Goal: Feedback & Contribution: Submit feedback/report problem

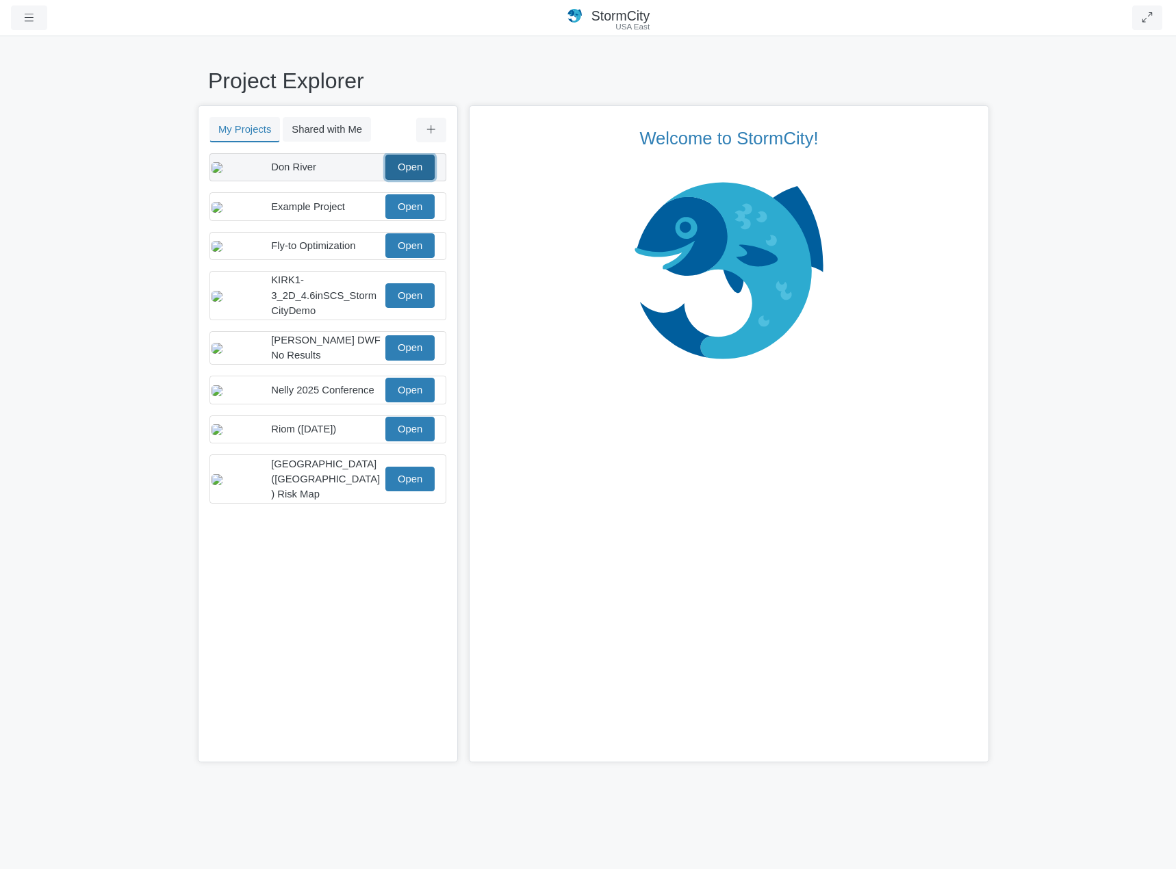
click at [406, 170] on link "Open" at bounding box center [409, 167] width 49 height 25
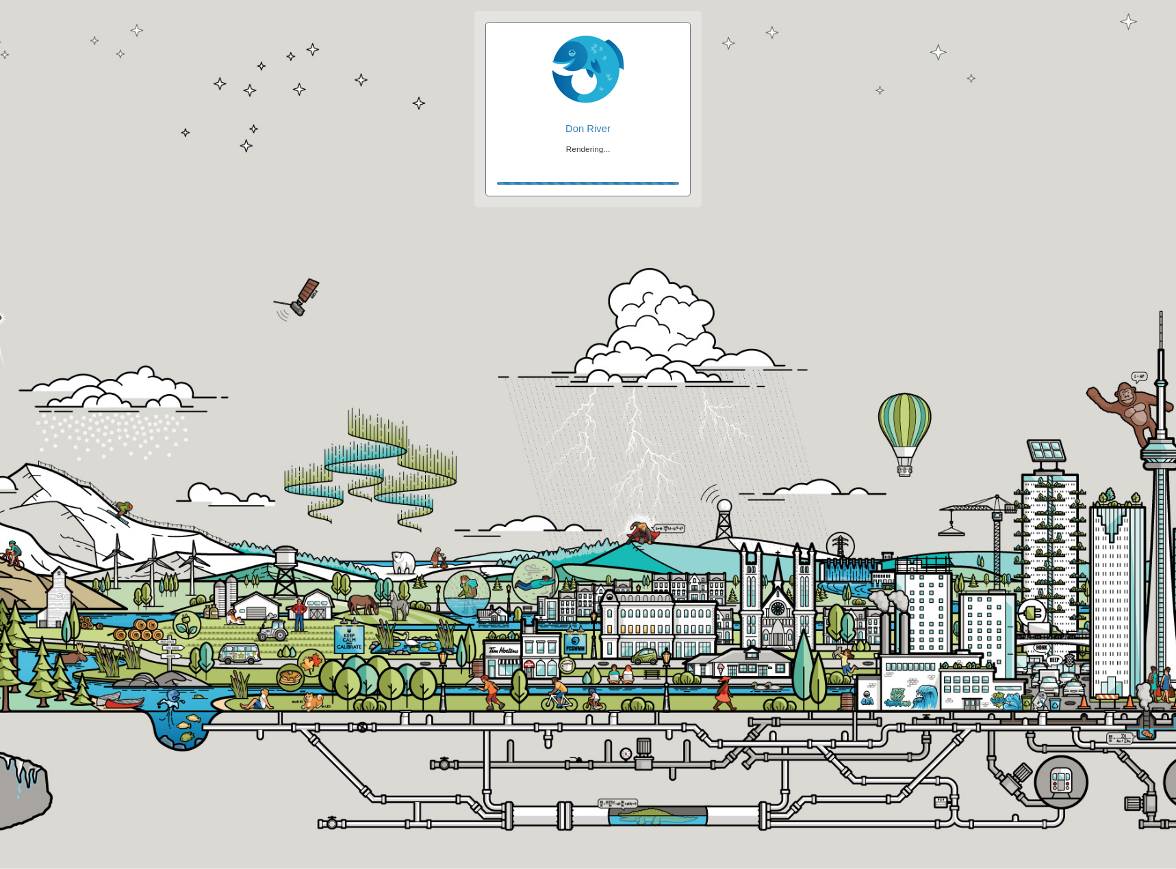
checkbox input "true"
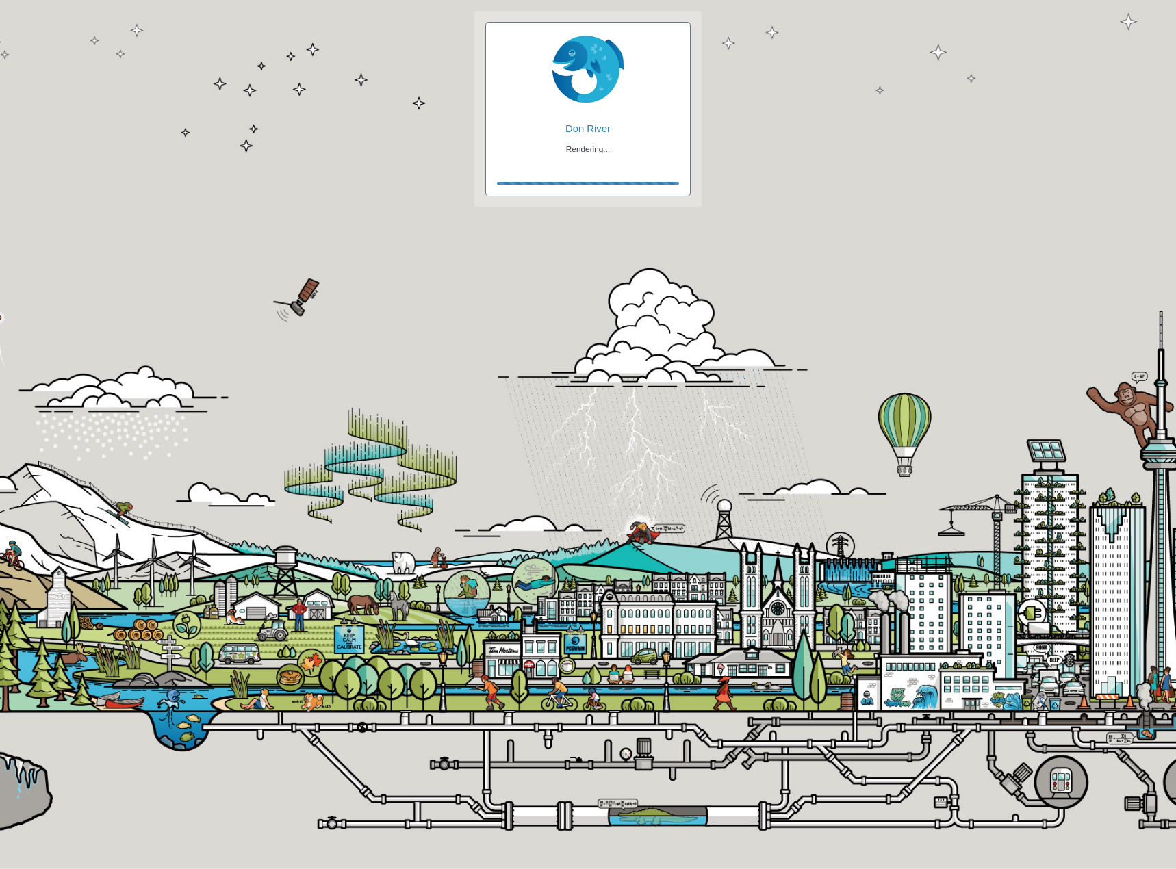
checkbox input "true"
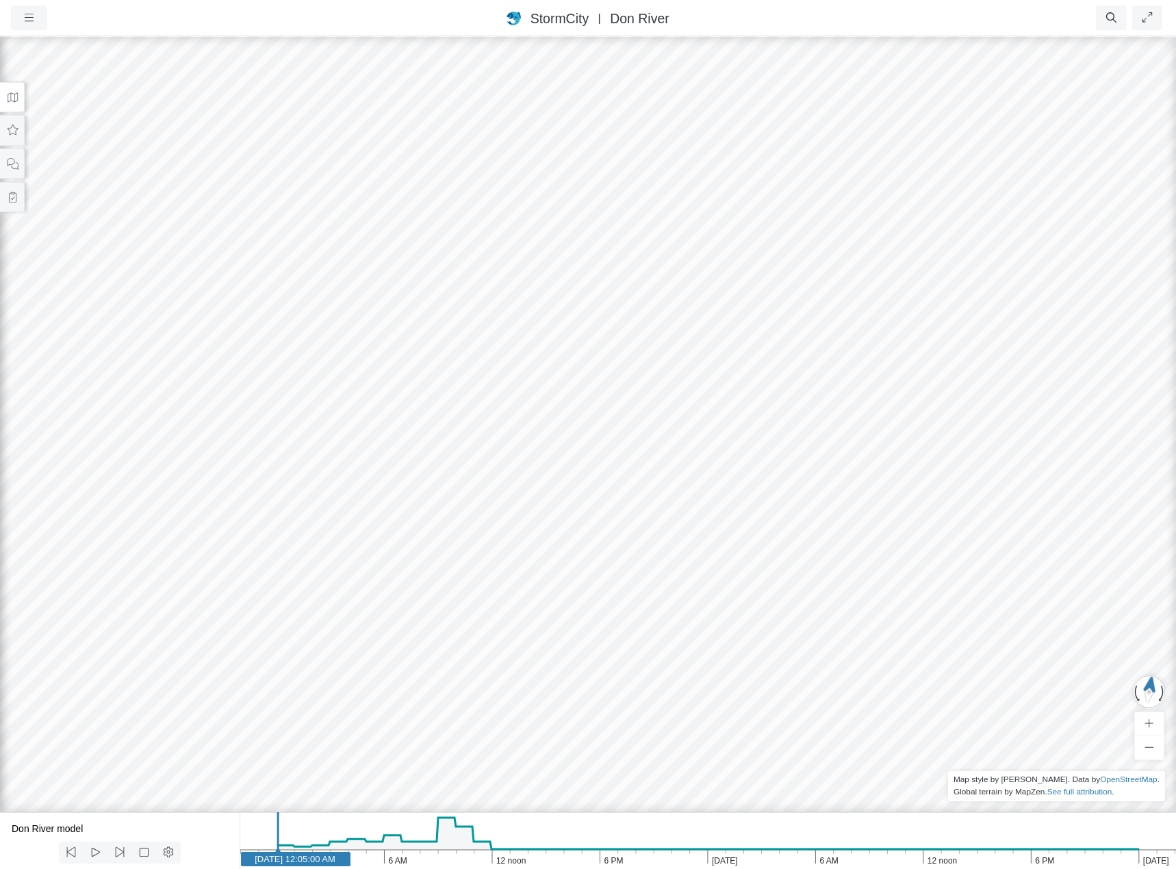
drag, startPoint x: 711, startPoint y: 592, endPoint x: 633, endPoint y: 442, distance: 169.9
drag, startPoint x: 652, startPoint y: 423, endPoint x: 653, endPoint y: 435, distance: 11.7
drag, startPoint x: 719, startPoint y: 531, endPoint x: 531, endPoint y: 391, distance: 234.8
drag, startPoint x: 519, startPoint y: 550, endPoint x: 911, endPoint y: 504, distance: 395.0
drag, startPoint x: 461, startPoint y: 526, endPoint x: 750, endPoint y: 481, distance: 293.2
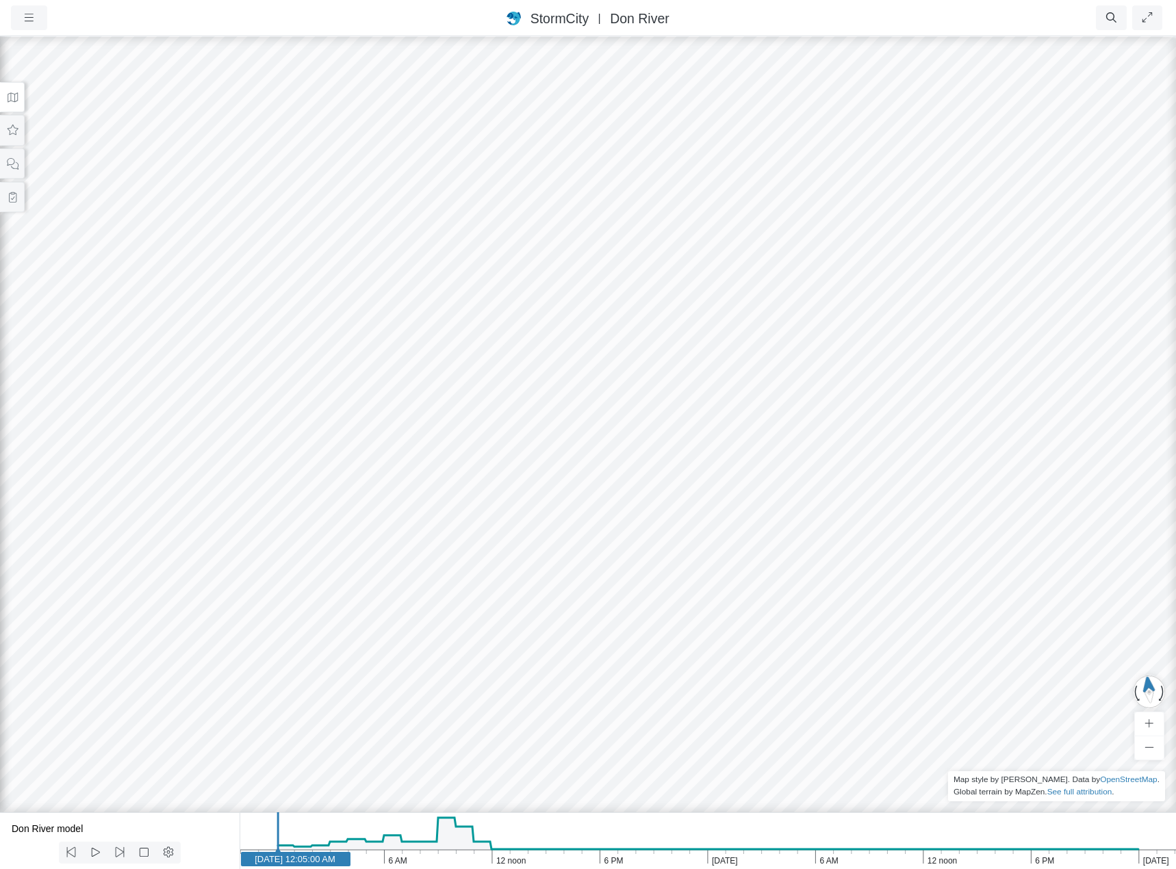
click at [750, 481] on div at bounding box center [588, 452] width 1176 height 834
drag, startPoint x: 996, startPoint y: 580, endPoint x: 785, endPoint y: 696, distance: 240.8
click at [785, 696] on div at bounding box center [588, 452] width 1176 height 834
drag, startPoint x: 977, startPoint y: 586, endPoint x: 798, endPoint y: 635, distance: 185.2
click at [641, 561] on div at bounding box center [588, 452] width 1176 height 834
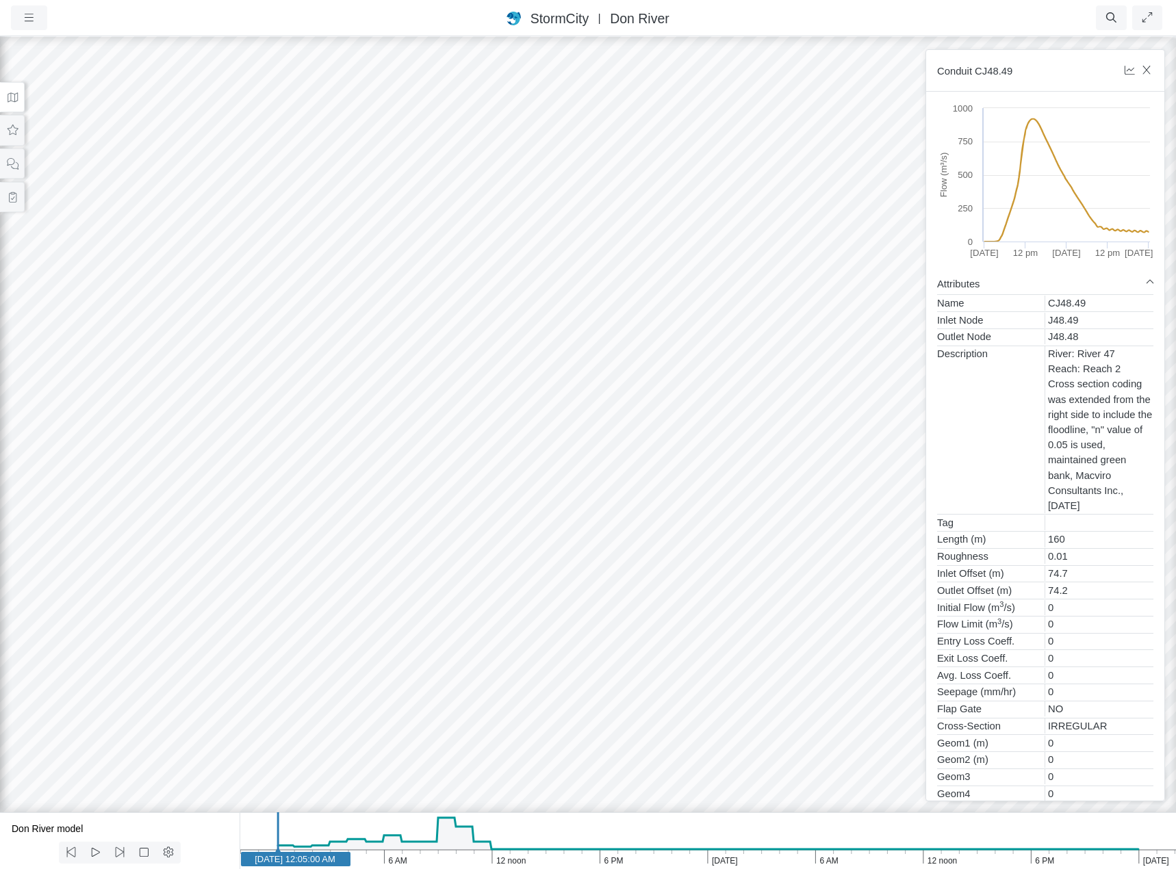
drag, startPoint x: 578, startPoint y: 626, endPoint x: 550, endPoint y: 625, distance: 28.8
drag, startPoint x: 559, startPoint y: 629, endPoint x: 474, endPoint y: 570, distance: 103.3
drag, startPoint x: 689, startPoint y: 384, endPoint x: 668, endPoint y: 491, distance: 108.9
click at [668, 490] on div at bounding box center [588, 452] width 1176 height 834
drag, startPoint x: 678, startPoint y: 441, endPoint x: 636, endPoint y: 566, distance: 132.3
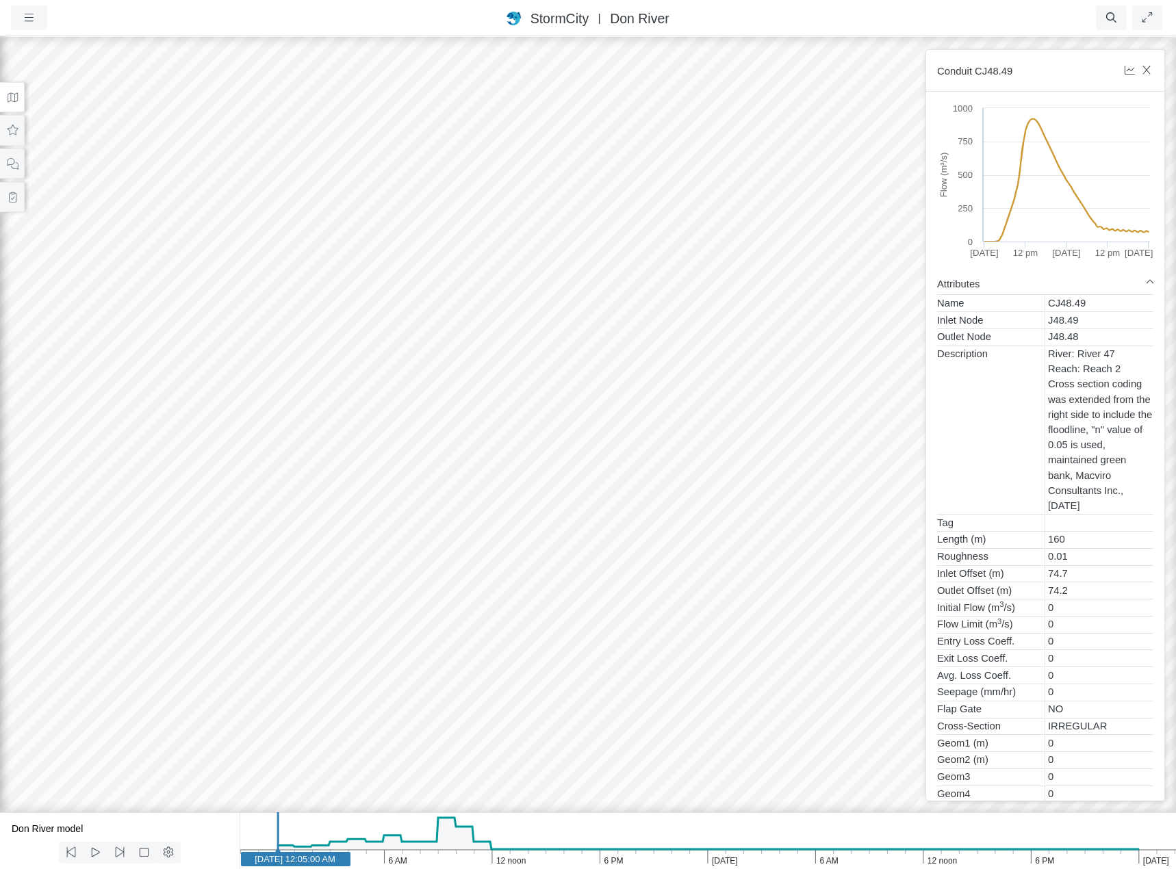
drag, startPoint x: 609, startPoint y: 292, endPoint x: 585, endPoint y: 560, distance: 269.4
click at [585, 559] on div at bounding box center [588, 452] width 1176 height 834
drag, startPoint x: 614, startPoint y: 372, endPoint x: 596, endPoint y: 435, distance: 66.3
click at [596, 435] on div at bounding box center [588, 452] width 1176 height 834
drag, startPoint x: 604, startPoint y: 434, endPoint x: 615, endPoint y: 593, distance: 159.2
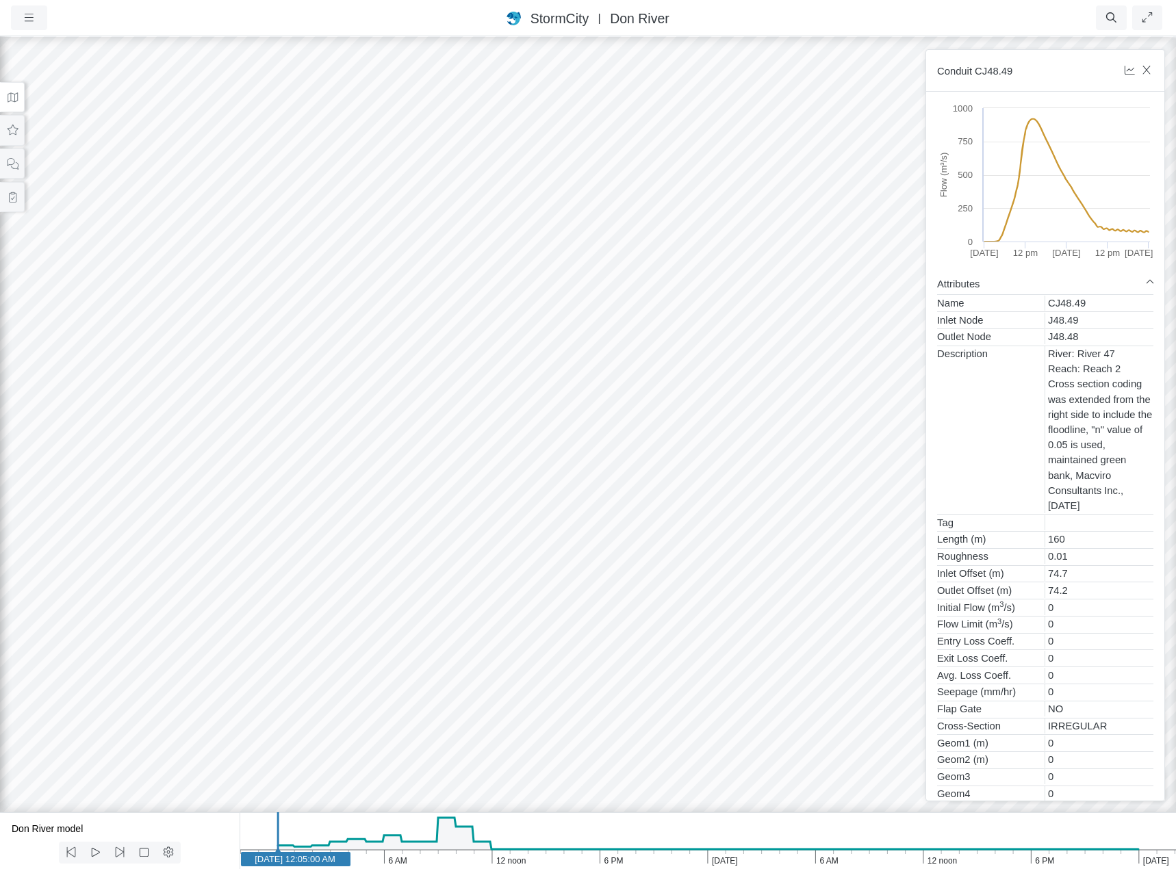
drag, startPoint x: 570, startPoint y: 581, endPoint x: 652, endPoint y: 525, distance: 99.1
click at [652, 525] on div at bounding box center [588, 452] width 1176 height 834
drag, startPoint x: 705, startPoint y: 571, endPoint x: 617, endPoint y: 554, distance: 89.3
click at [617, 554] on div at bounding box center [588, 452] width 1176 height 834
drag, startPoint x: 509, startPoint y: 554, endPoint x: 264, endPoint y: 222, distance: 413.2
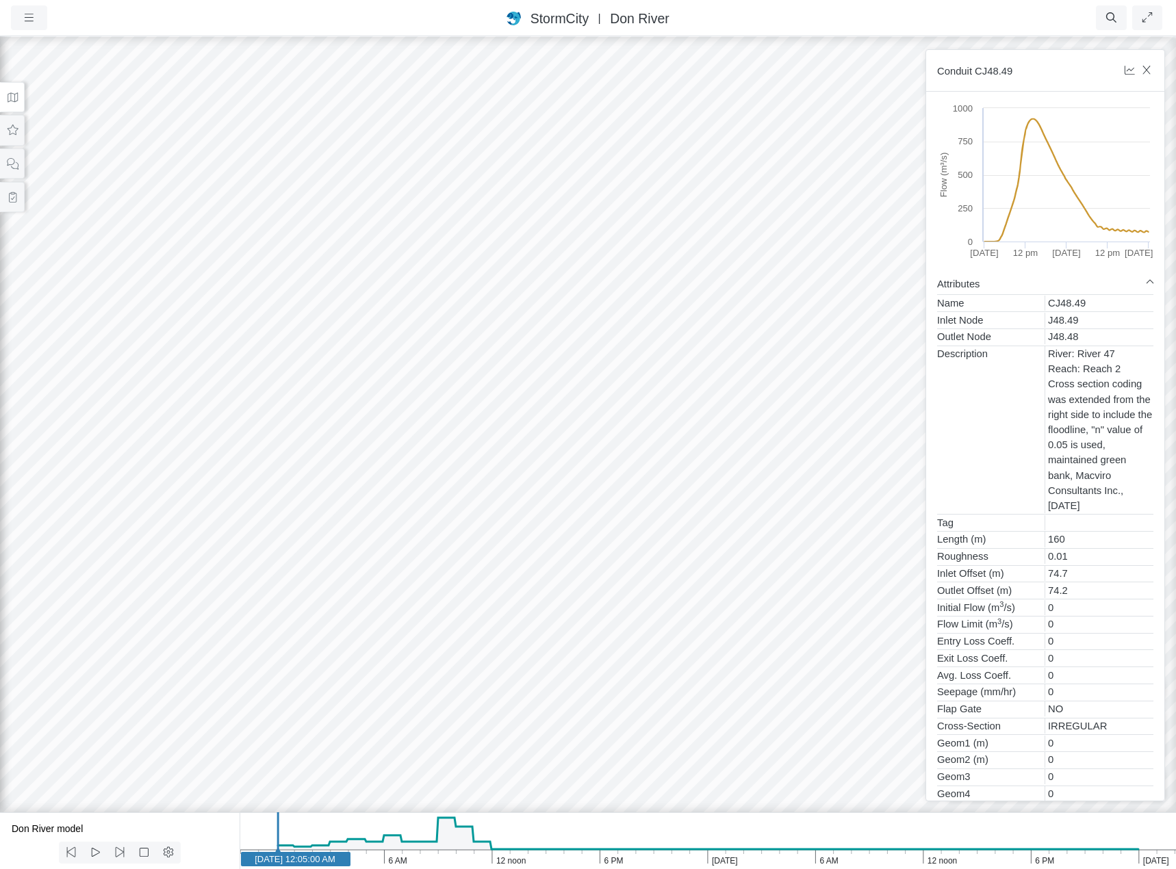
drag, startPoint x: 660, startPoint y: 445, endPoint x: 421, endPoint y: 530, distance: 253.5
click at [421, 530] on div at bounding box center [588, 452] width 1176 height 834
drag, startPoint x: 581, startPoint y: 449, endPoint x: 659, endPoint y: 486, distance: 86.4
drag, startPoint x: 609, startPoint y: 539, endPoint x: 394, endPoint y: 454, distance: 231.1
drag, startPoint x: 625, startPoint y: 539, endPoint x: 669, endPoint y: 601, distance: 76.2
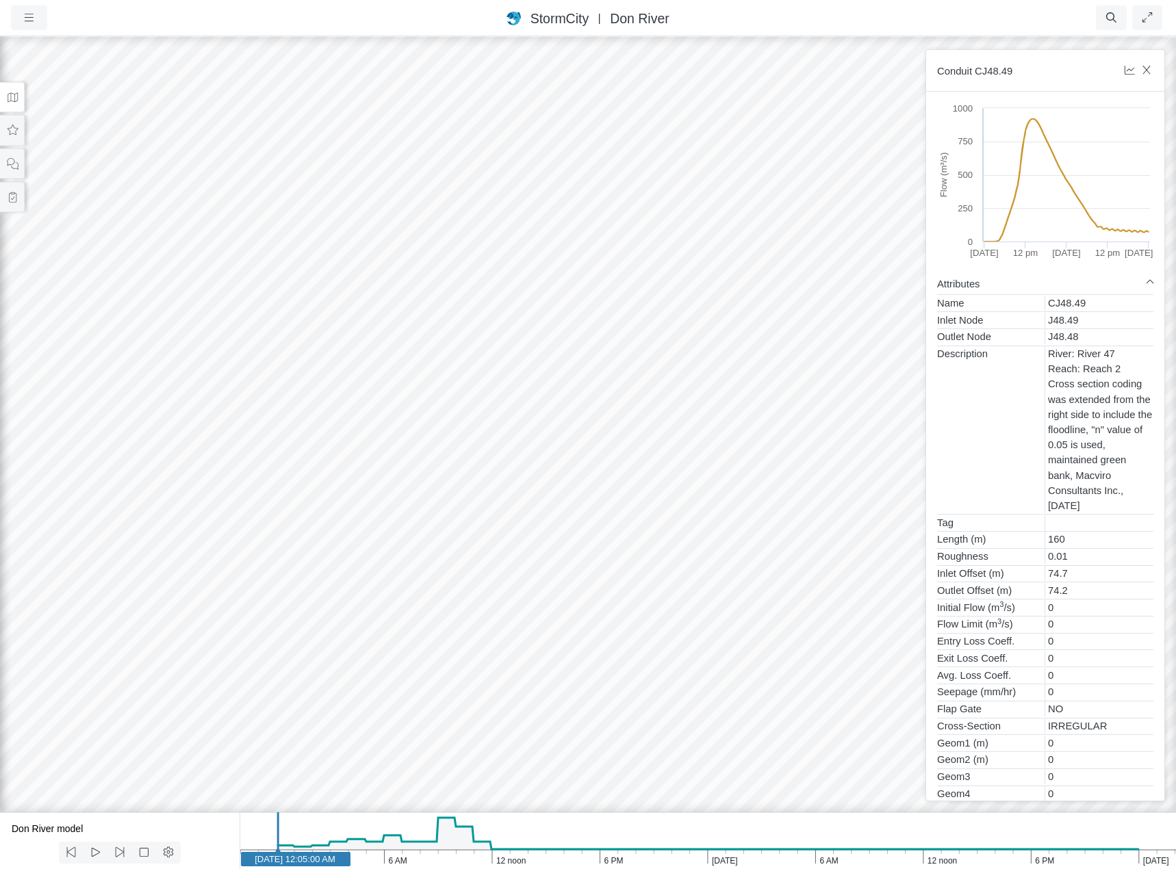
drag, startPoint x: 324, startPoint y: 525, endPoint x: 573, endPoint y: 546, distance: 250.1
drag, startPoint x: 414, startPoint y: 574, endPoint x: 750, endPoint y: 584, distance: 335.6
drag, startPoint x: 462, startPoint y: 650, endPoint x: 789, endPoint y: 522, distance: 351.4
drag, startPoint x: 656, startPoint y: 583, endPoint x: 424, endPoint y: 642, distance: 239.4
drag, startPoint x: 714, startPoint y: 655, endPoint x: 647, endPoint y: 670, distance: 68.8
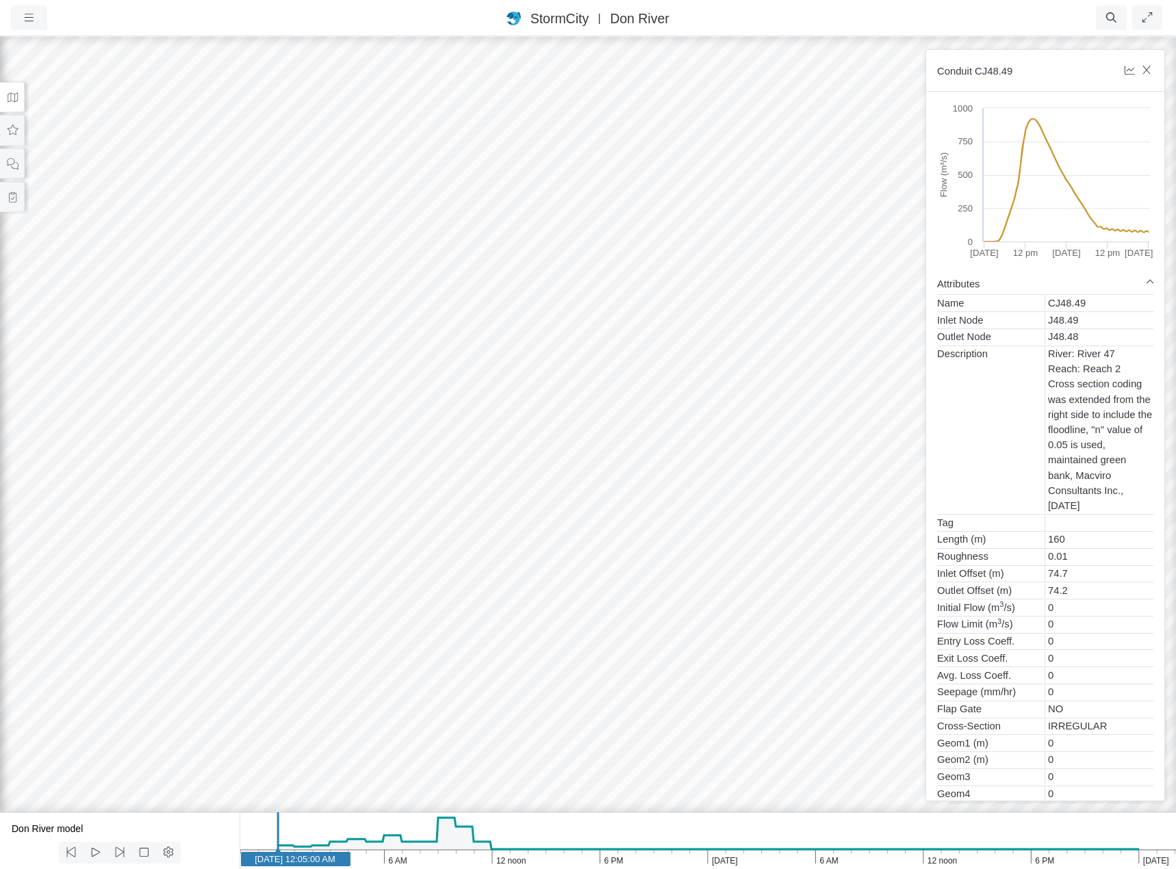
drag, startPoint x: 722, startPoint y: 608, endPoint x: 470, endPoint y: 620, distance: 252.2
click at [563, 598] on div at bounding box center [588, 452] width 1176 height 834
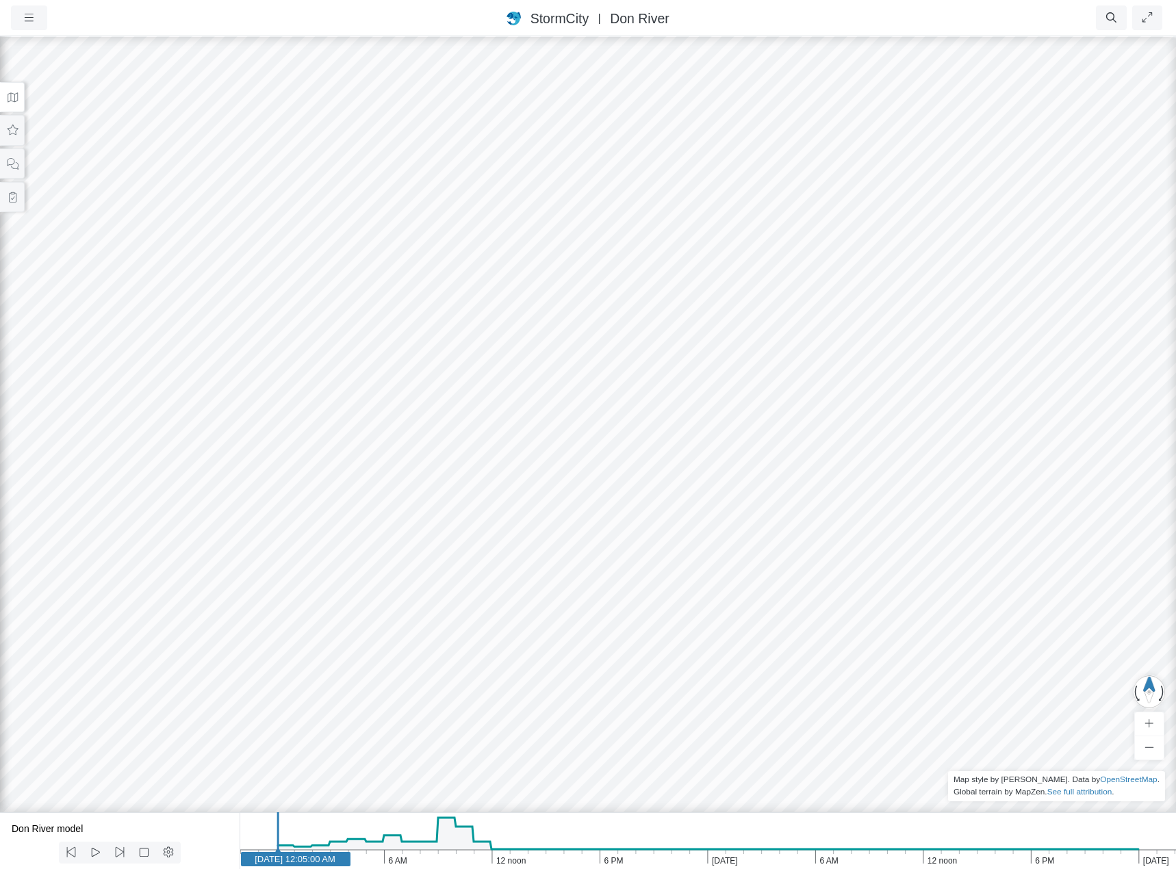
click at [463, 658] on div at bounding box center [588, 452] width 1176 height 834
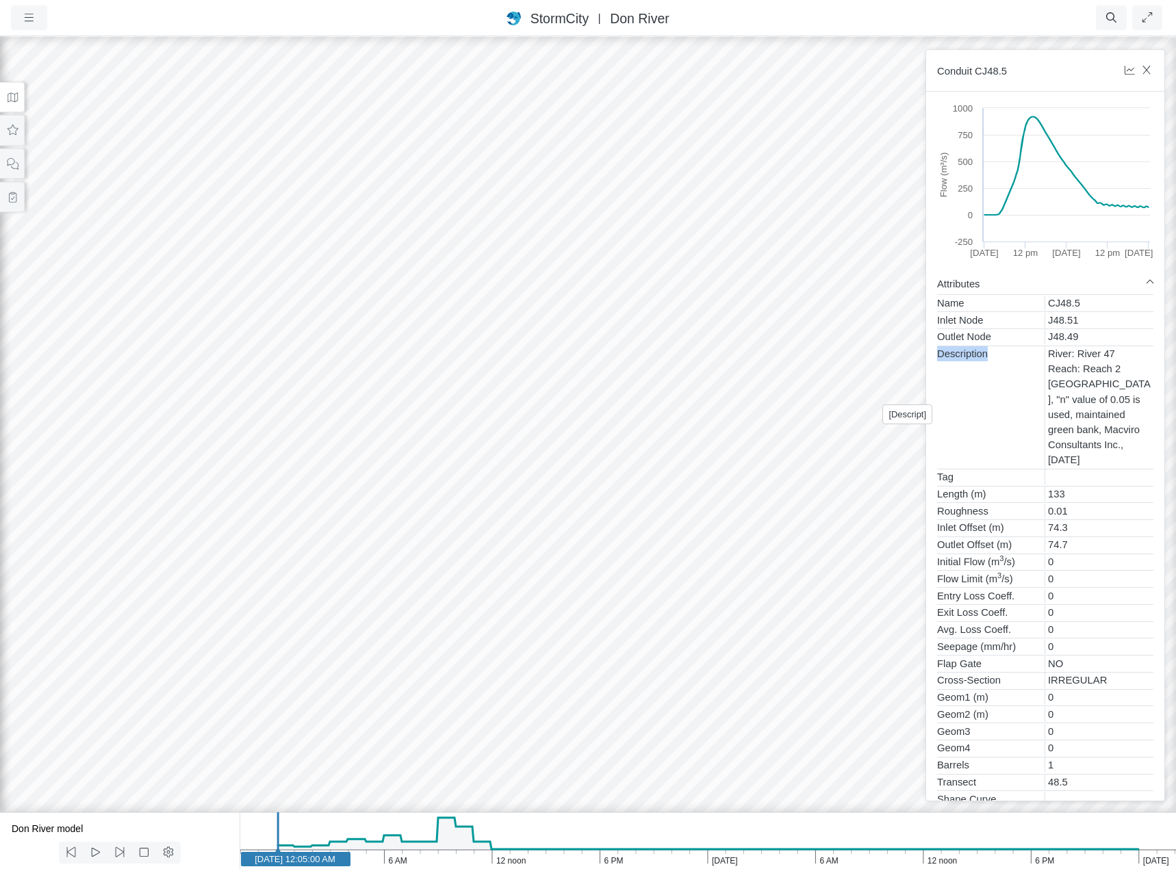
click at [1007, 446] on div "Description" at bounding box center [991, 407] width 108 height 122
click at [1075, 620] on div "0" at bounding box center [1099, 612] width 108 height 15
click at [1017, 620] on div "Exit Loss Coeff." at bounding box center [991, 612] width 108 height 15
click at [1014, 587] on div "Flow Limit (m 3 /s)" at bounding box center [991, 579] width 108 height 15
click at [554, 647] on div at bounding box center [588, 452] width 1176 height 834
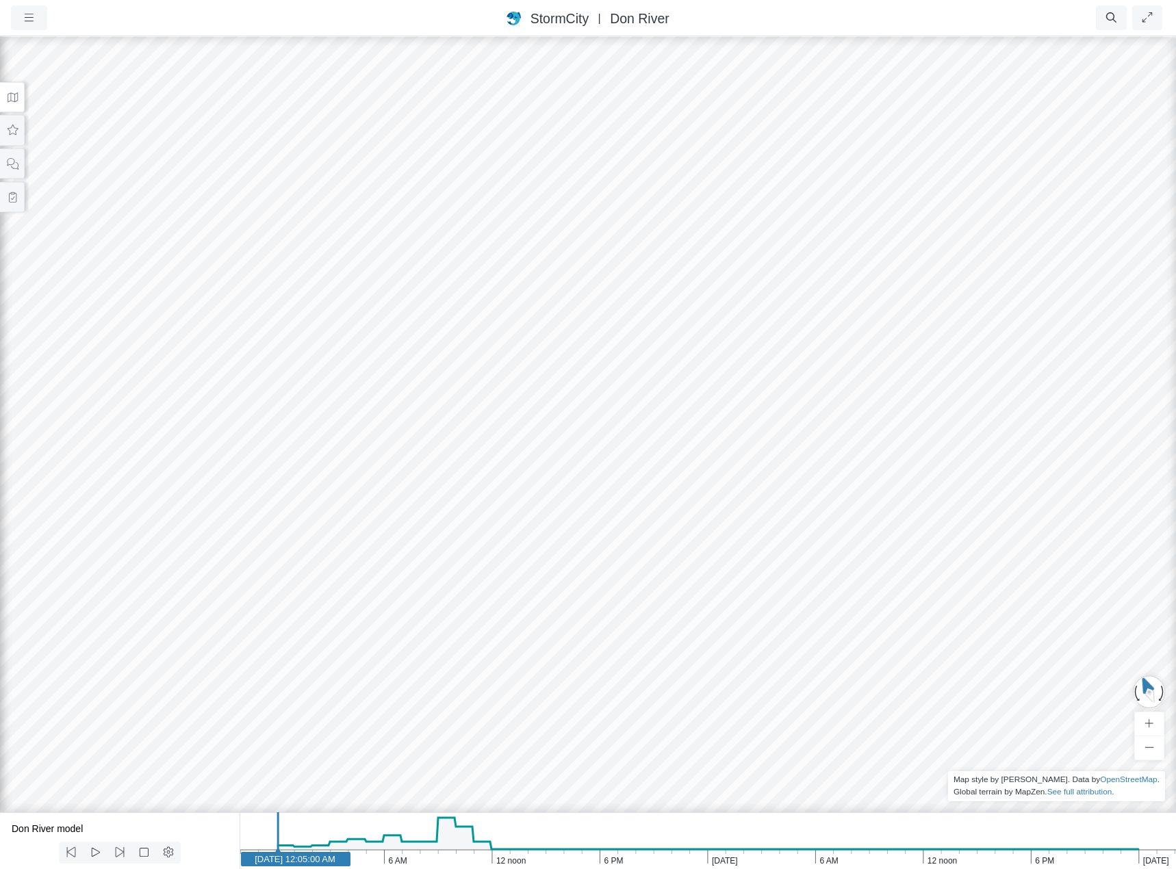
drag, startPoint x: 533, startPoint y: 628, endPoint x: 927, endPoint y: 619, distance: 393.7
drag, startPoint x: 931, startPoint y: 626, endPoint x: 974, endPoint y: 691, distance: 78.0
drag, startPoint x: 598, startPoint y: 639, endPoint x: 600, endPoint y: 771, distance: 131.5
drag, startPoint x: 604, startPoint y: 642, endPoint x: 606, endPoint y: 744, distance: 102.0
drag, startPoint x: 559, startPoint y: 690, endPoint x: 588, endPoint y: 672, distance: 34.8
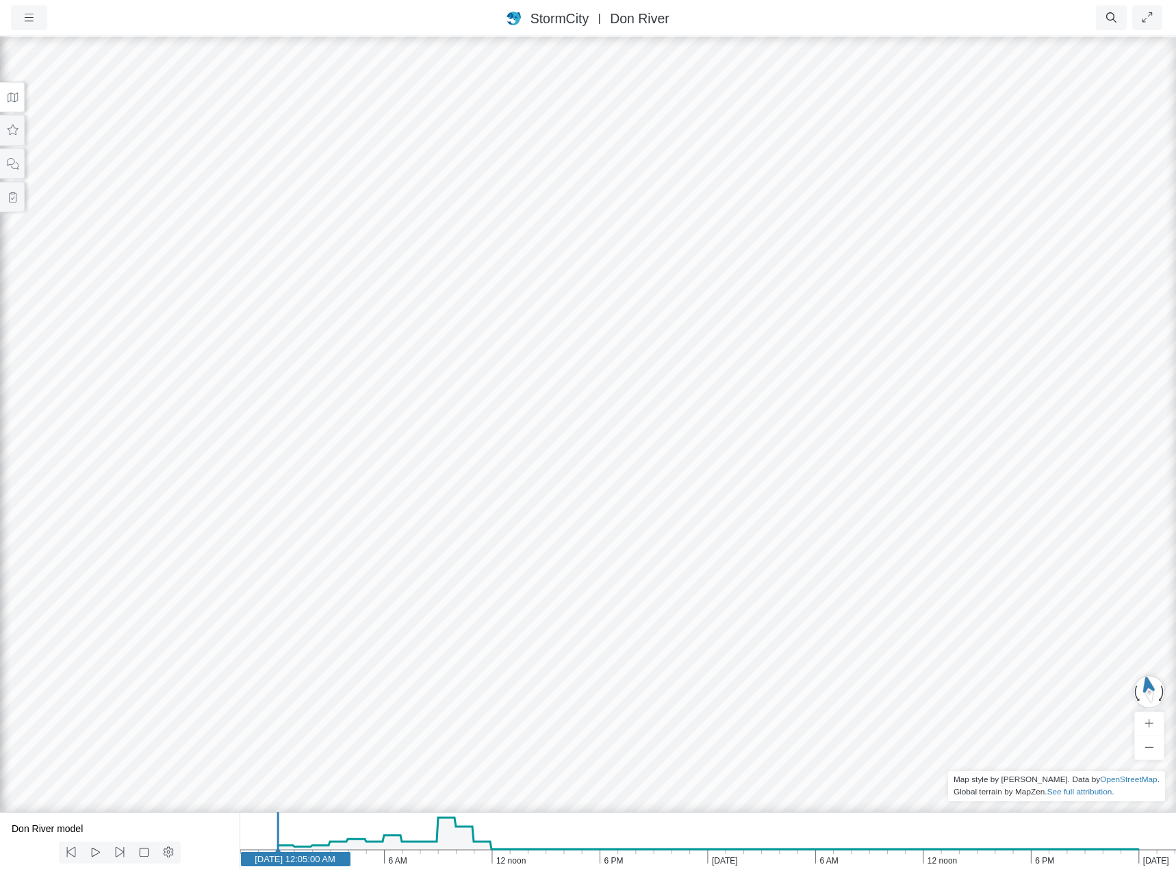
drag, startPoint x: 585, startPoint y: 663, endPoint x: 292, endPoint y: 457, distance: 357.8
drag, startPoint x: 568, startPoint y: 474, endPoint x: 894, endPoint y: 752, distance: 428.4
drag, startPoint x: 782, startPoint y: 701, endPoint x: 770, endPoint y: 701, distance: 12.3
click at [770, 701] on div at bounding box center [588, 452] width 1176 height 834
drag, startPoint x: 737, startPoint y: 683, endPoint x: 763, endPoint y: 692, distance: 27.5
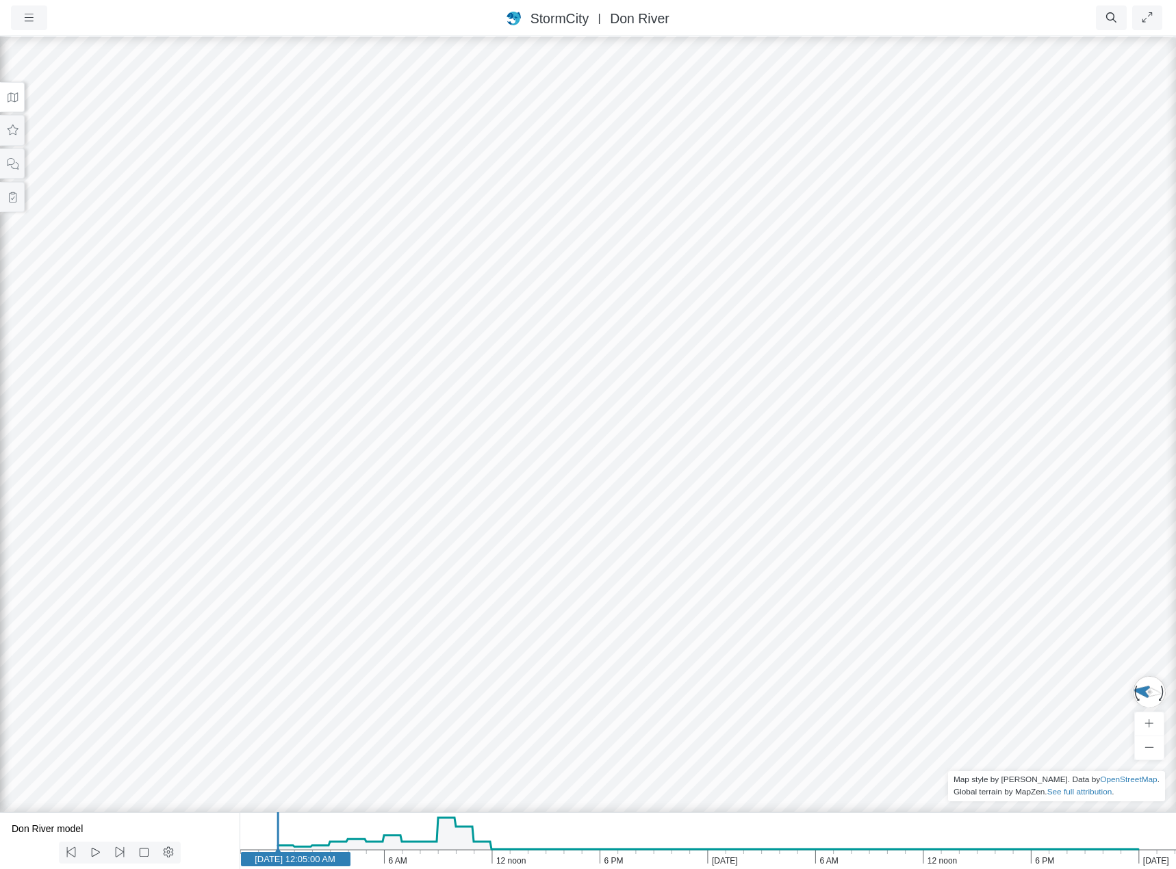
drag, startPoint x: 902, startPoint y: 649, endPoint x: 942, endPoint y: 656, distance: 40.4
drag, startPoint x: 799, startPoint y: 641, endPoint x: 803, endPoint y: 573, distance: 68.6
click at [803, 573] on div at bounding box center [588, 452] width 1176 height 834
drag, startPoint x: 887, startPoint y: 567, endPoint x: 758, endPoint y: 354, distance: 249.1
drag, startPoint x: 960, startPoint y: 454, endPoint x: 699, endPoint y: 431, distance: 261.9
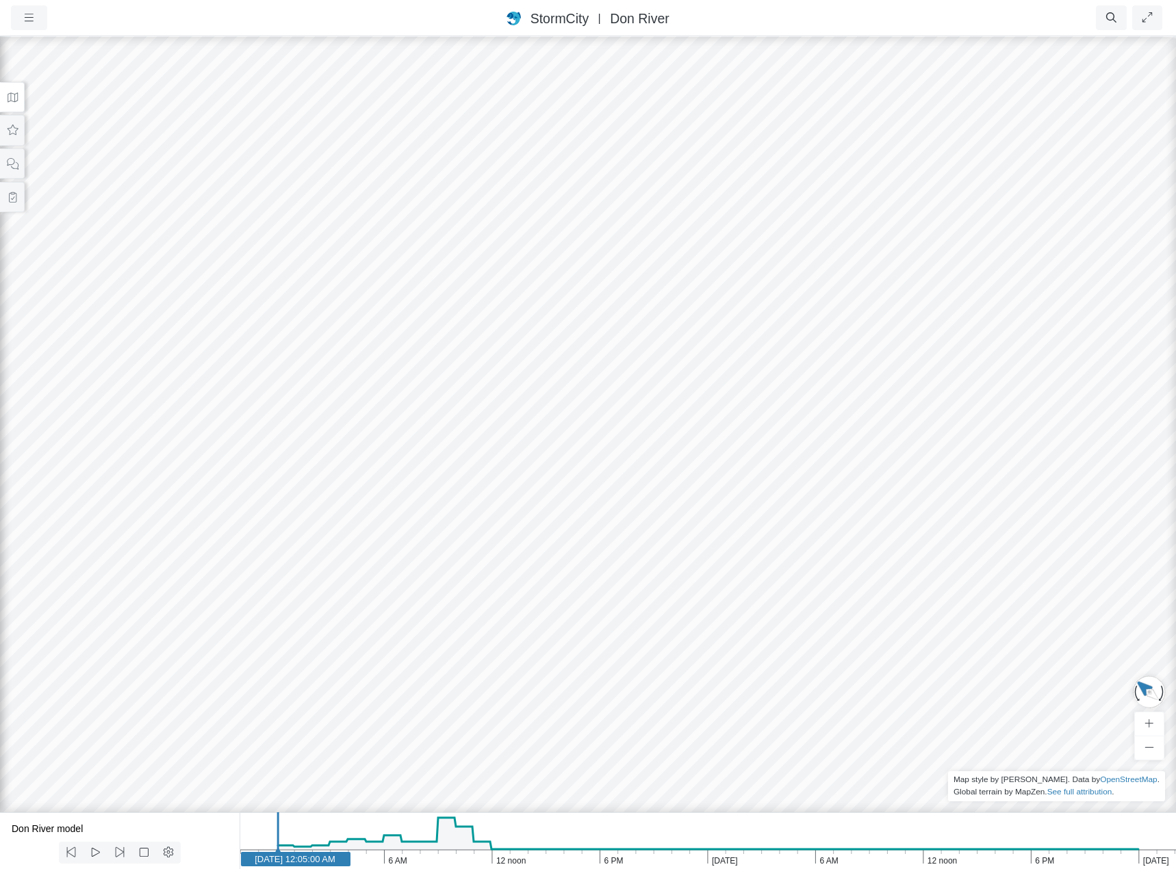
click at [699, 431] on div at bounding box center [588, 452] width 1176 height 834
drag, startPoint x: 709, startPoint y: 550, endPoint x: 810, endPoint y: 549, distance: 101.3
drag, startPoint x: 763, startPoint y: 584, endPoint x: 275, endPoint y: 585, distance: 487.4
drag, startPoint x: 327, startPoint y: 450, endPoint x: 417, endPoint y: 531, distance: 121.2
click at [417, 531] on div at bounding box center [588, 452] width 1176 height 834
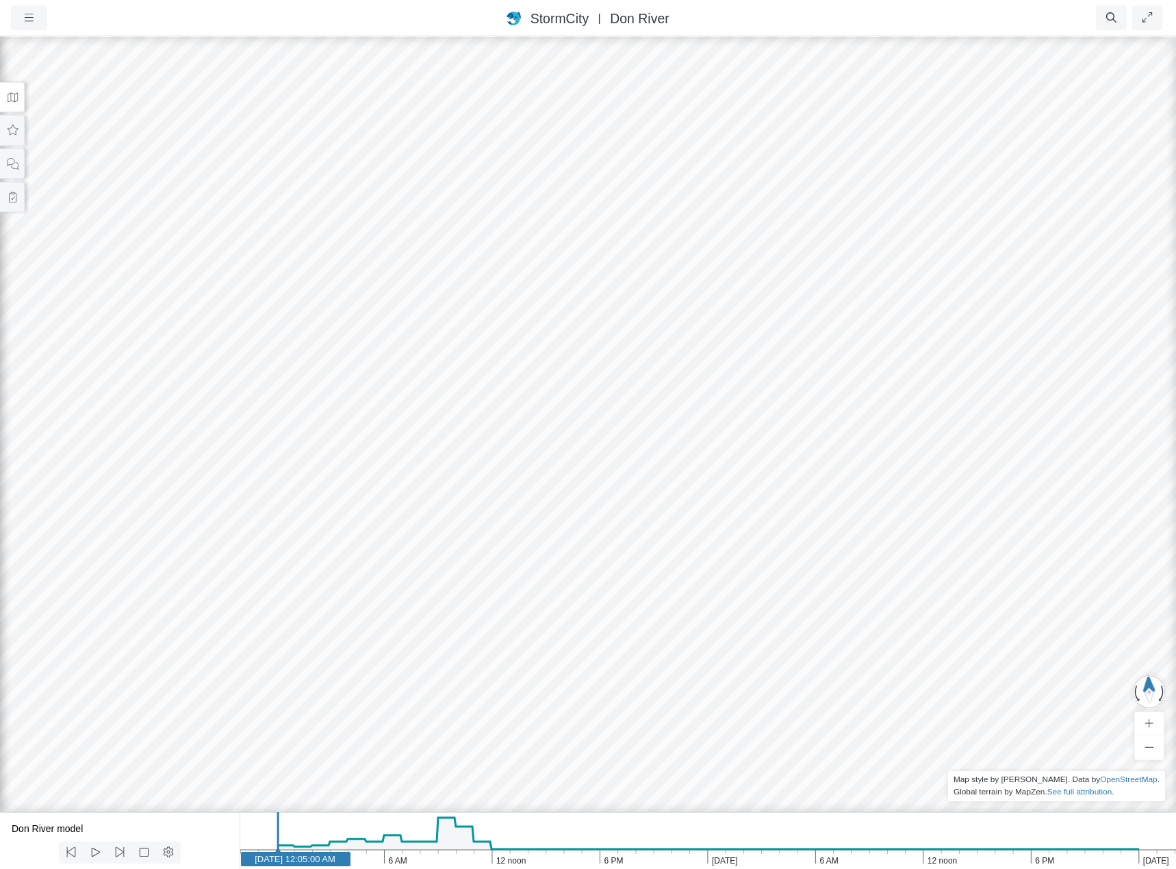
drag, startPoint x: 371, startPoint y: 271, endPoint x: 411, endPoint y: 460, distance: 193.1
click at [411, 460] on div at bounding box center [588, 452] width 1176 height 834
drag, startPoint x: 600, startPoint y: 181, endPoint x: 339, endPoint y: 433, distance: 362.6
click at [339, 433] on div at bounding box center [588, 452] width 1176 height 834
click at [10, 133] on icon at bounding box center [12, 130] width 13 height 10
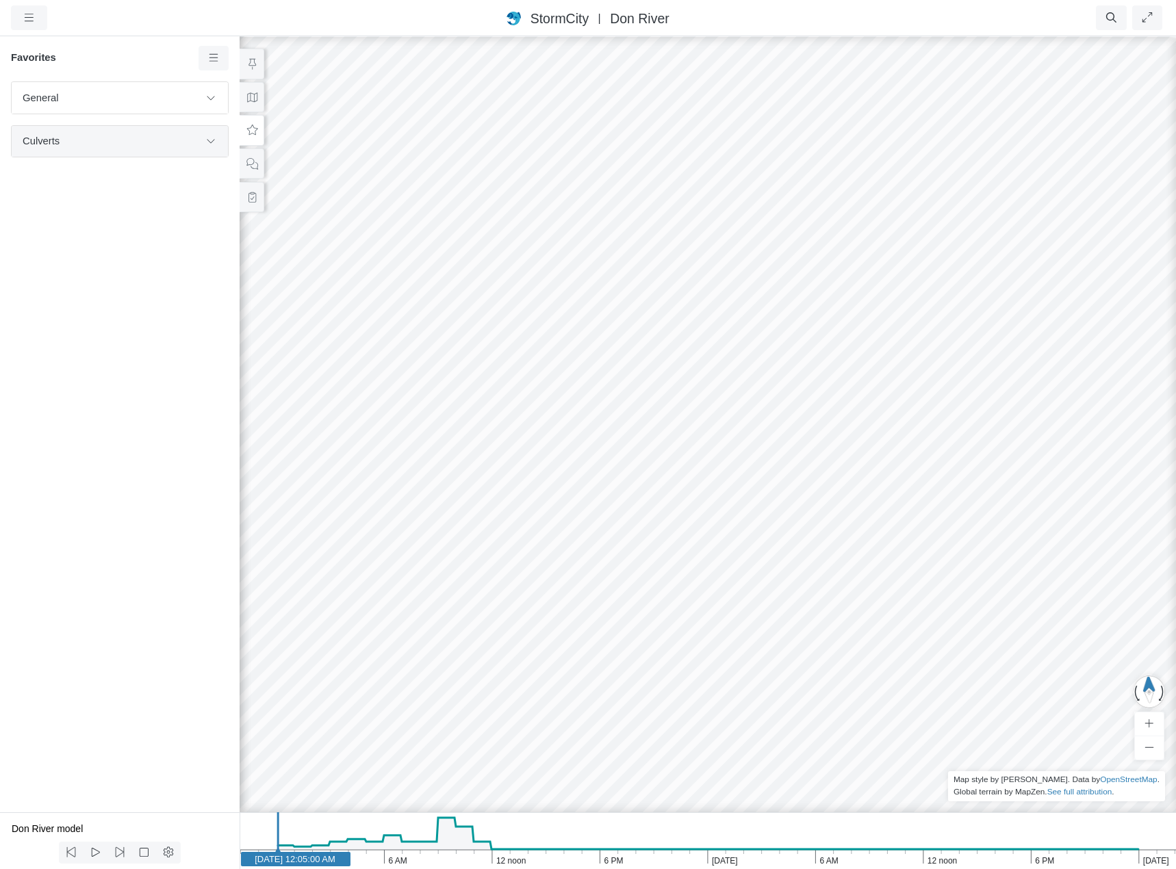
click at [66, 139] on span "Culverts" at bounding box center [111, 140] width 177 height 15
click at [96, 143] on span "Culverts" at bounding box center [111, 140] width 177 height 15
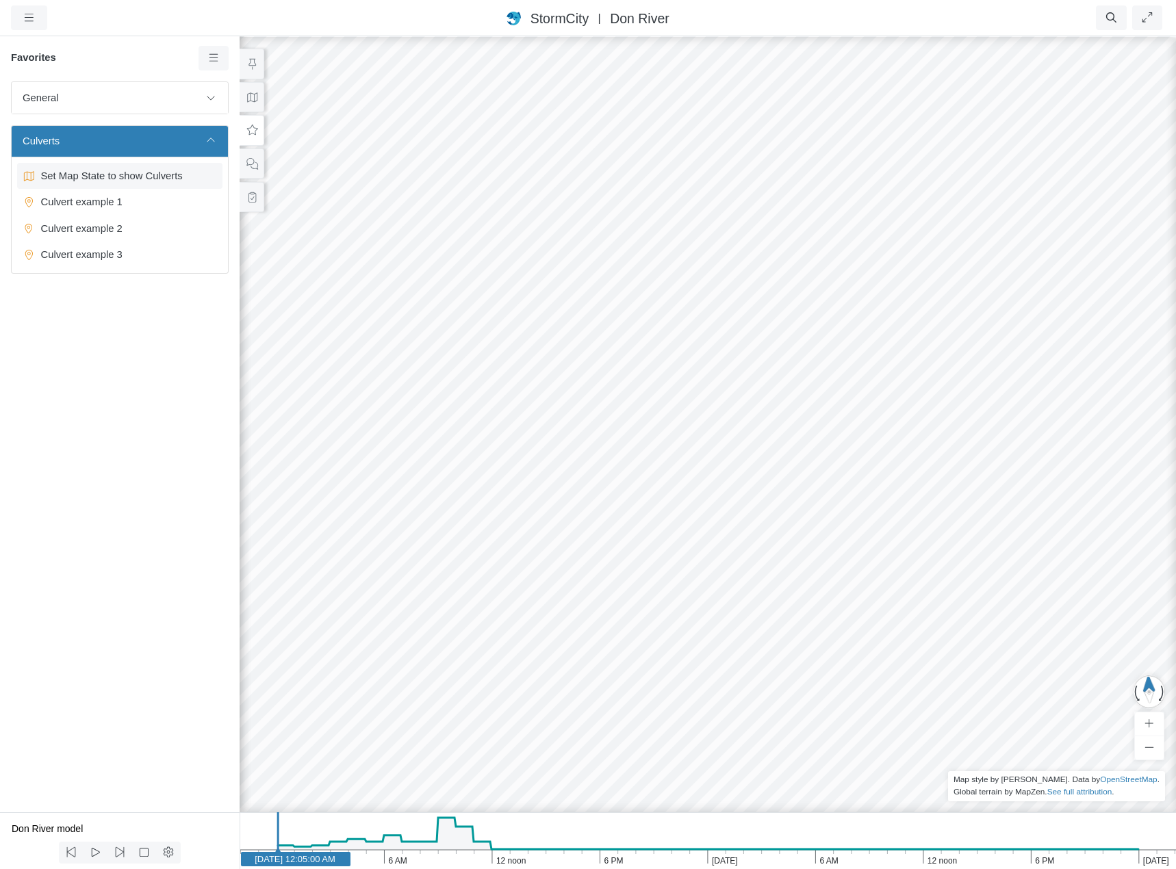
click at [86, 180] on span "Set Map State to show Culverts" at bounding box center [121, 175] width 171 height 15
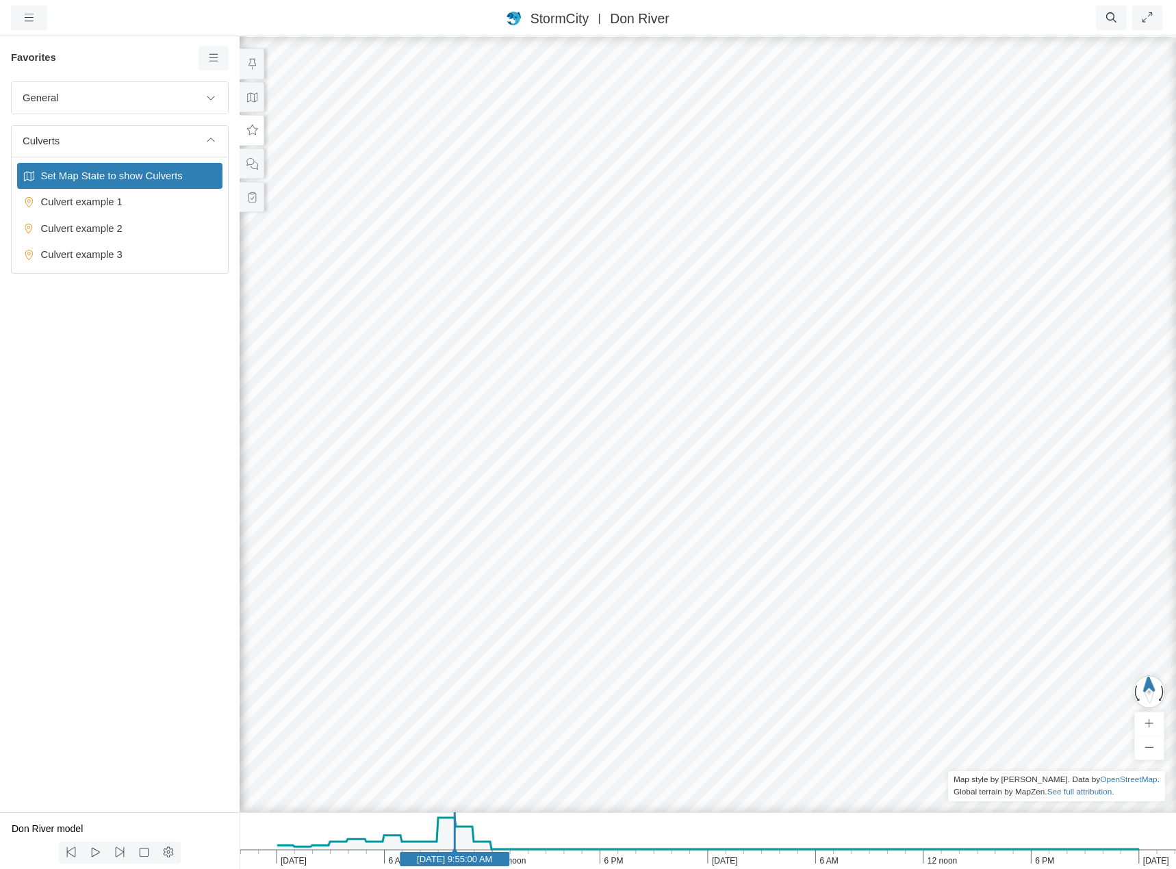
click at [399, 133] on div at bounding box center [708, 452] width 1176 height 834
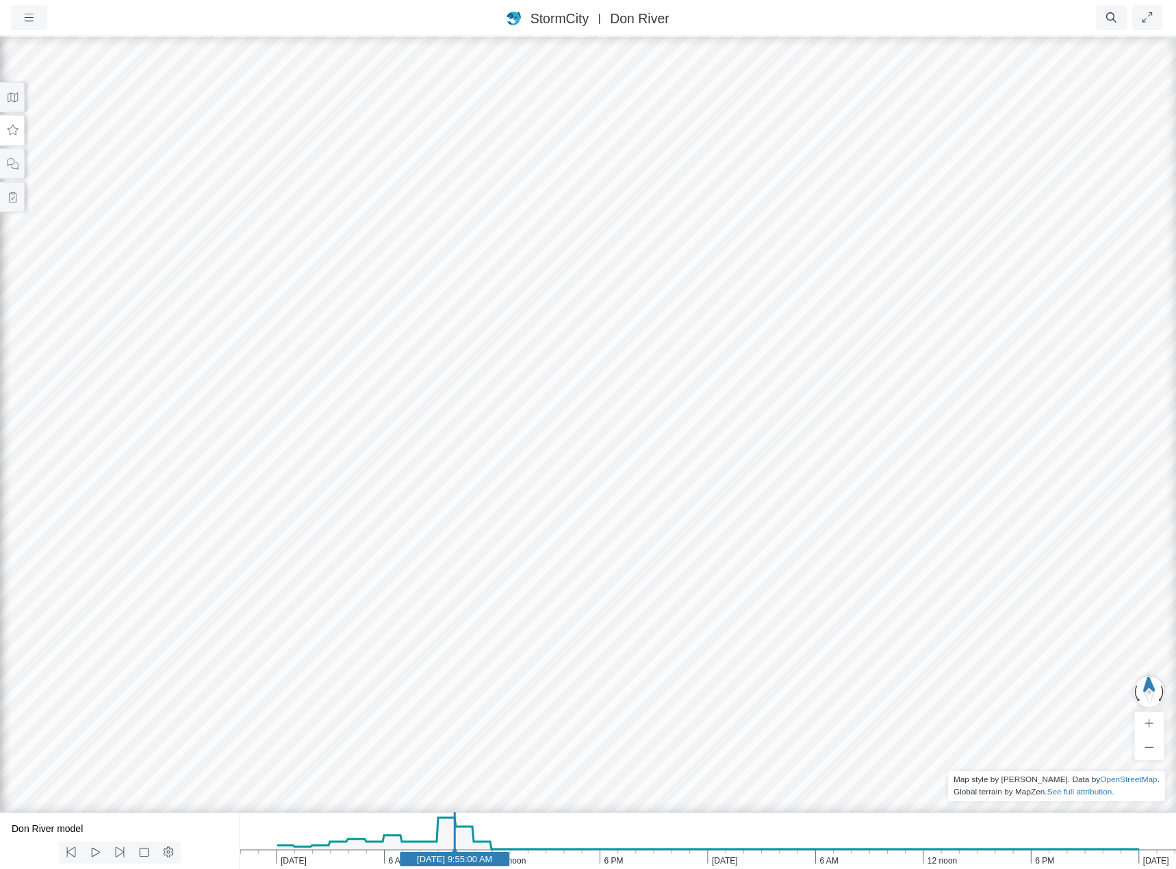
drag, startPoint x: 790, startPoint y: 221, endPoint x: 456, endPoint y: 227, distance: 334.1
click at [456, 227] on div at bounding box center [588, 452] width 1176 height 834
drag, startPoint x: 892, startPoint y: 229, endPoint x: 799, endPoint y: 445, distance: 235.5
click at [799, 445] on div at bounding box center [588, 452] width 1176 height 834
drag, startPoint x: 518, startPoint y: 455, endPoint x: 1012, endPoint y: 463, distance: 493.6
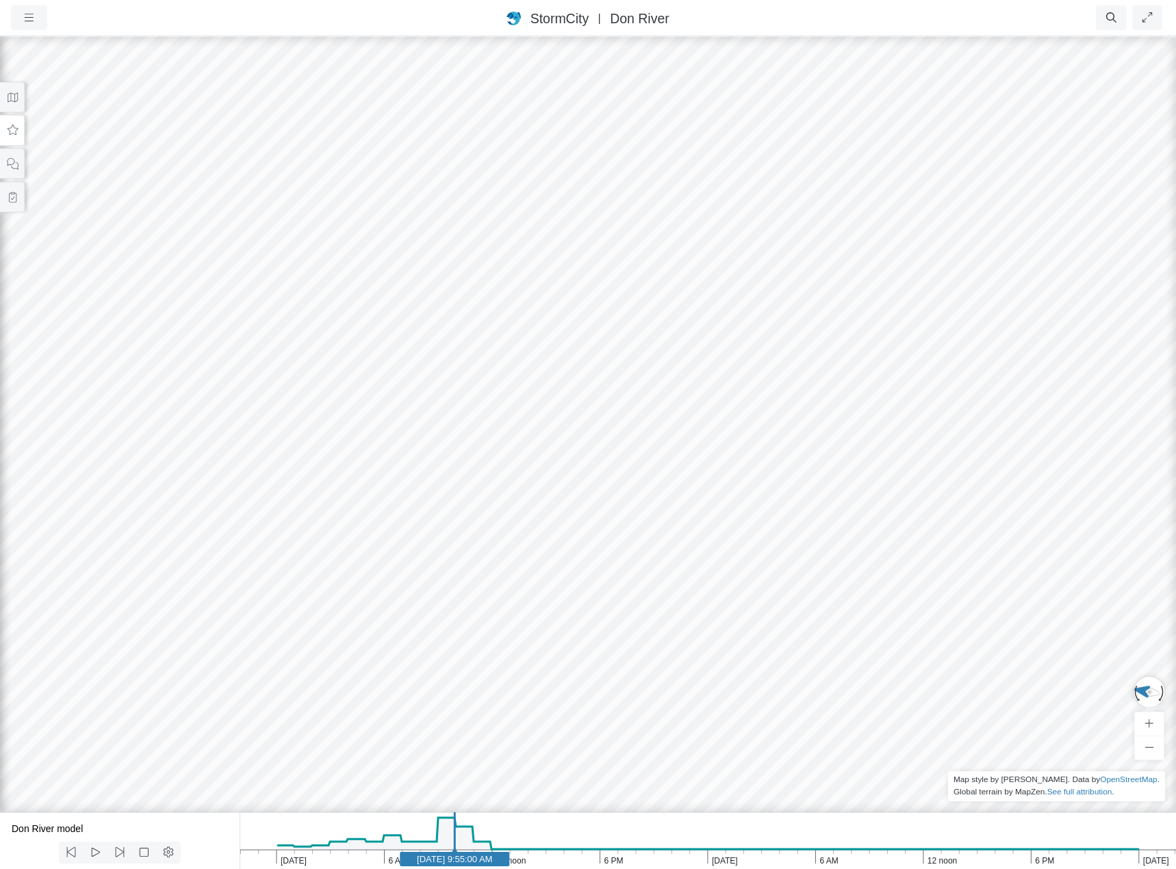
drag, startPoint x: 802, startPoint y: 698, endPoint x: 752, endPoint y: 563, distance: 144.5
click at [758, 566] on div at bounding box center [588, 452] width 1176 height 834
drag, startPoint x: 704, startPoint y: 557, endPoint x: 691, endPoint y: 528, distance: 31.9
drag, startPoint x: 572, startPoint y: 294, endPoint x: 501, endPoint y: 587, distance: 301.5
click at [501, 587] on div at bounding box center [588, 452] width 1176 height 834
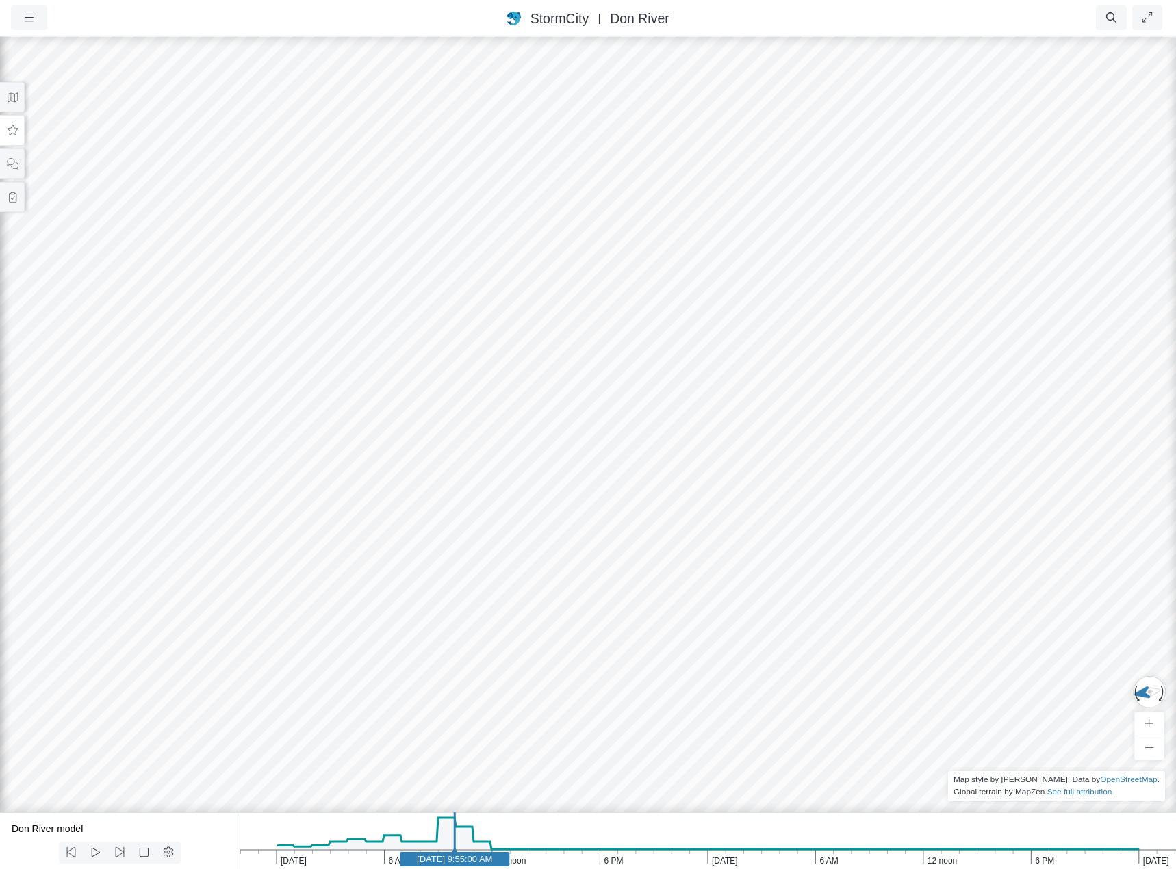
drag, startPoint x: 550, startPoint y: 413, endPoint x: 561, endPoint y: 372, distance: 43.2
drag, startPoint x: 728, startPoint y: 492, endPoint x: 672, endPoint y: 466, distance: 62.5
click at [672, 466] on div at bounding box center [588, 452] width 1176 height 834
drag, startPoint x: 627, startPoint y: 508, endPoint x: 1006, endPoint y: 505, distance: 378.6
drag, startPoint x: 1023, startPoint y: 426, endPoint x: 573, endPoint y: 609, distance: 485.7
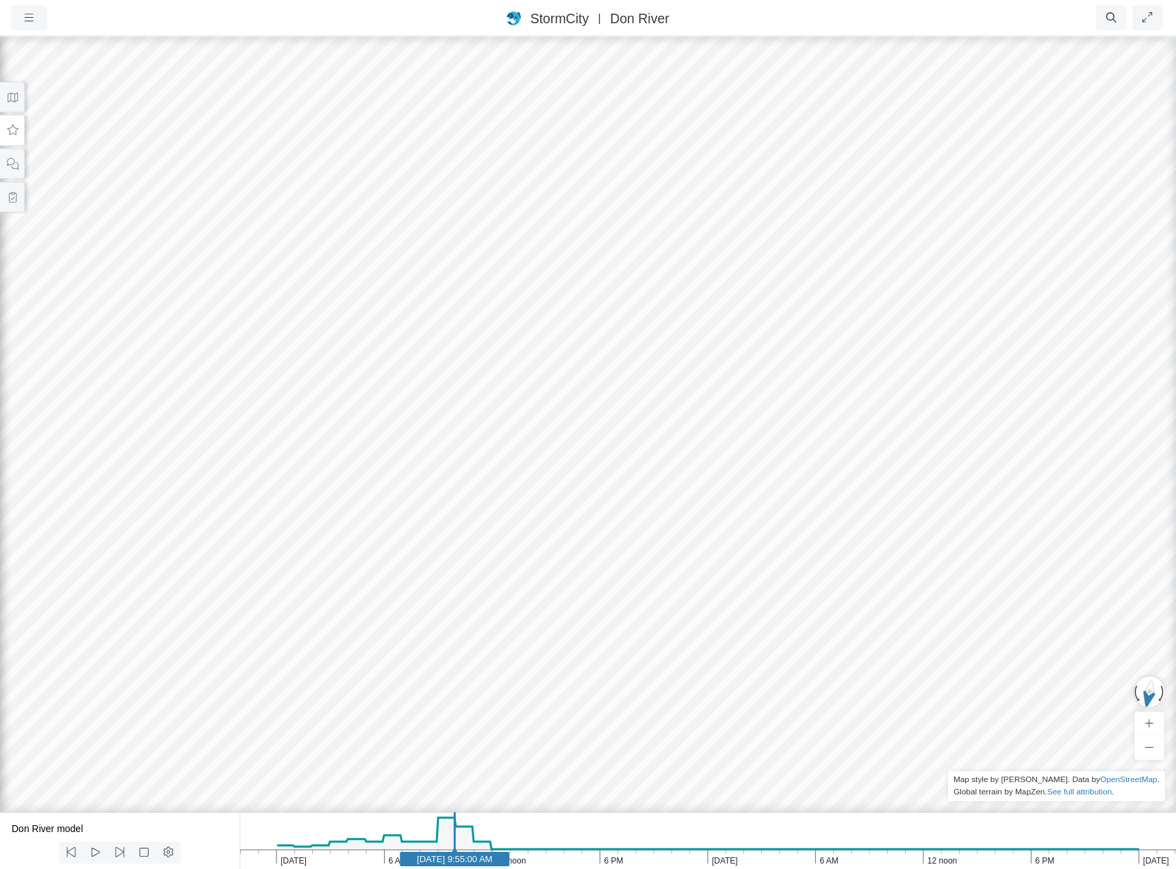
click at [570, 613] on div at bounding box center [588, 452] width 1176 height 834
drag, startPoint x: 686, startPoint y: 507, endPoint x: 776, endPoint y: 520, distance: 91.2
click at [30, 23] on icon "button" at bounding box center [29, 17] width 13 height 10
click at [47, 44] on link "Projects" at bounding box center [66, 46] width 108 height 21
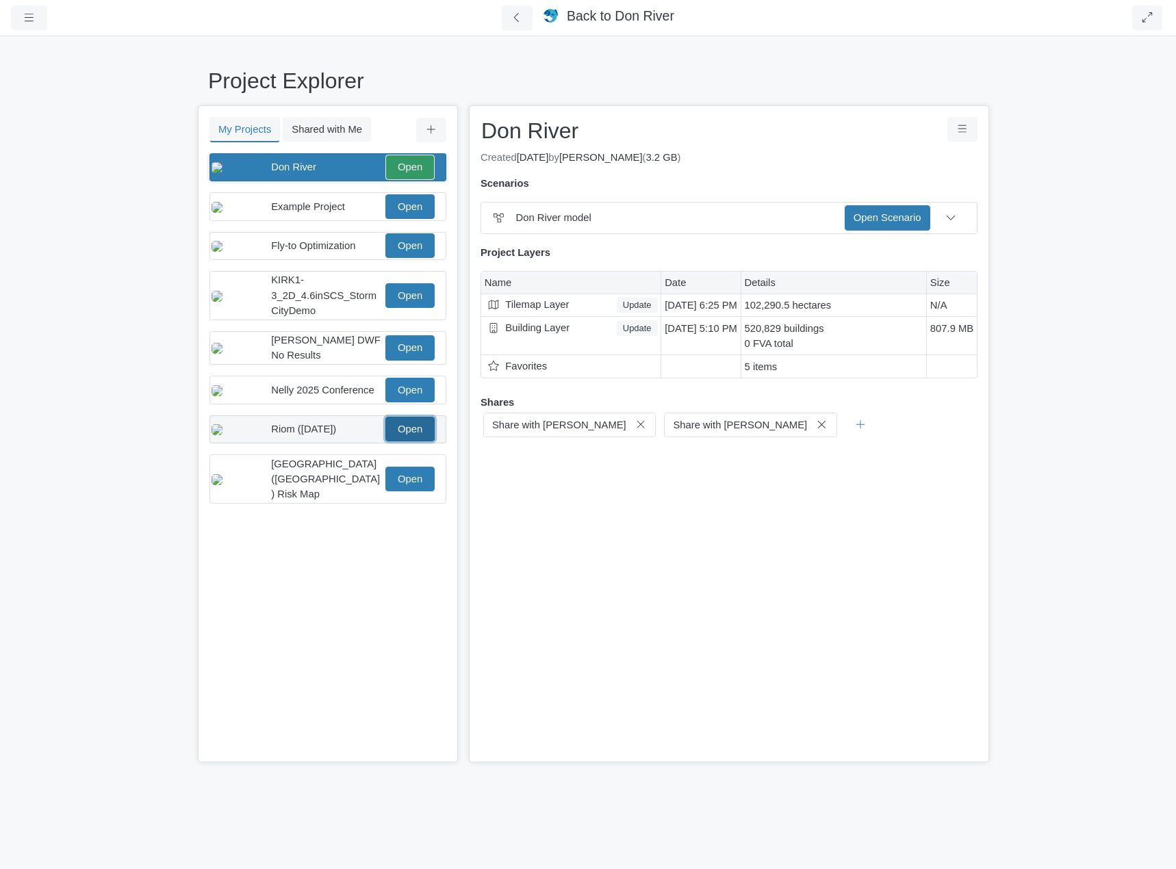
click at [407, 442] on link "Open" at bounding box center [409, 429] width 49 height 25
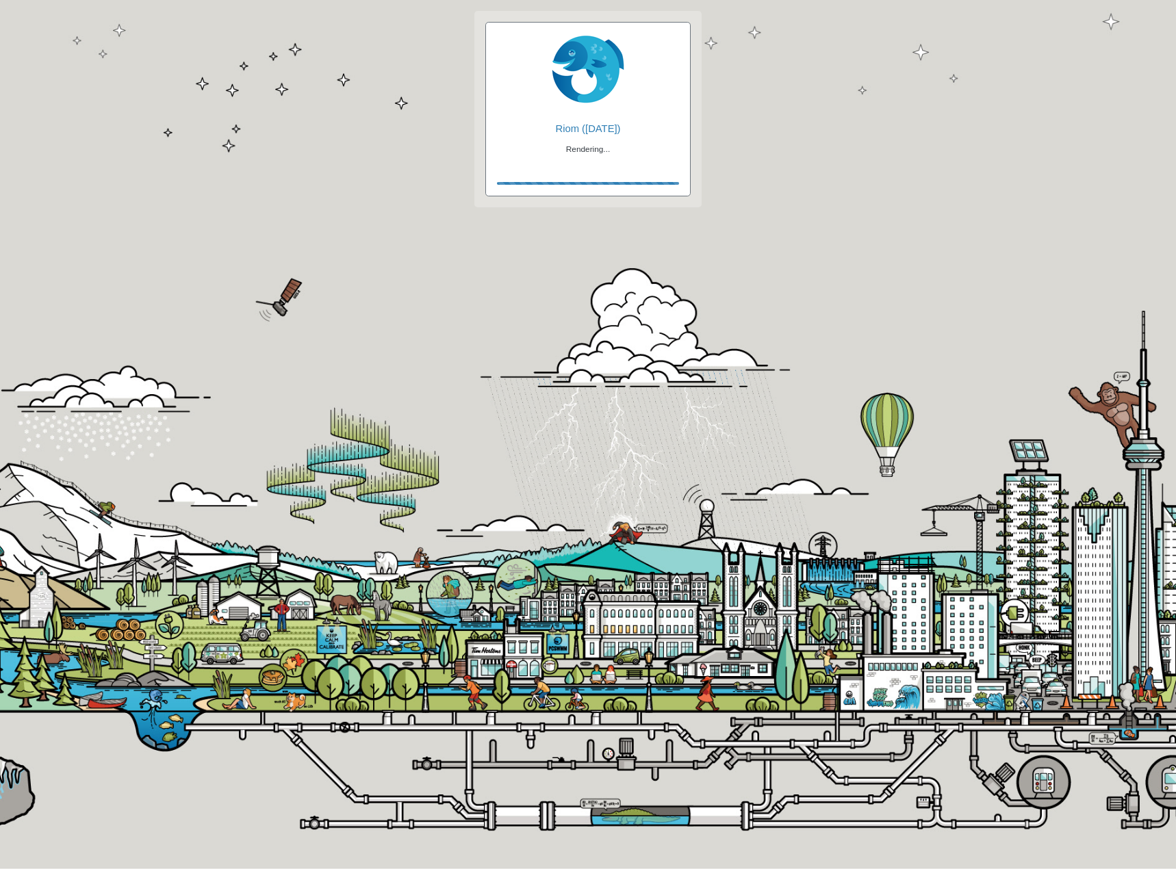
checkbox input "true"
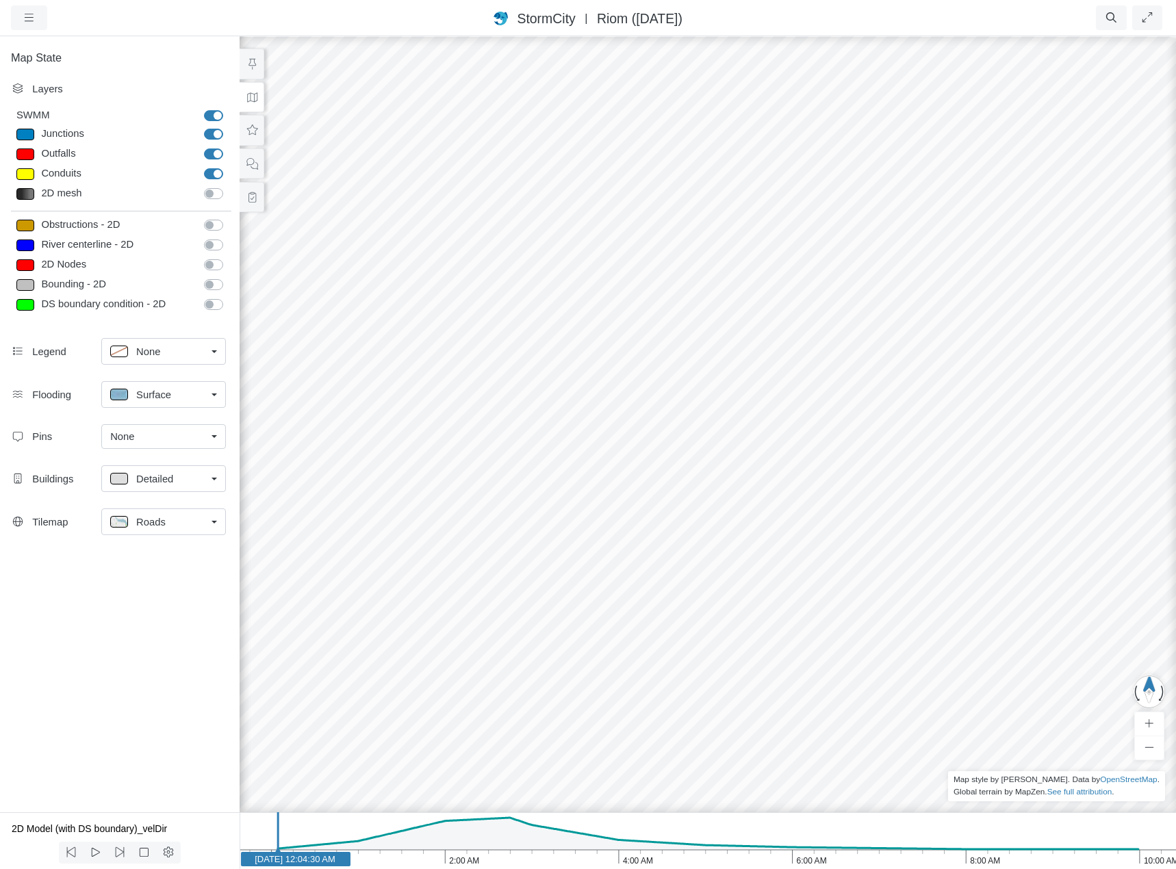
drag, startPoint x: 679, startPoint y: 463, endPoint x: 666, endPoint y: 194, distance: 269.3
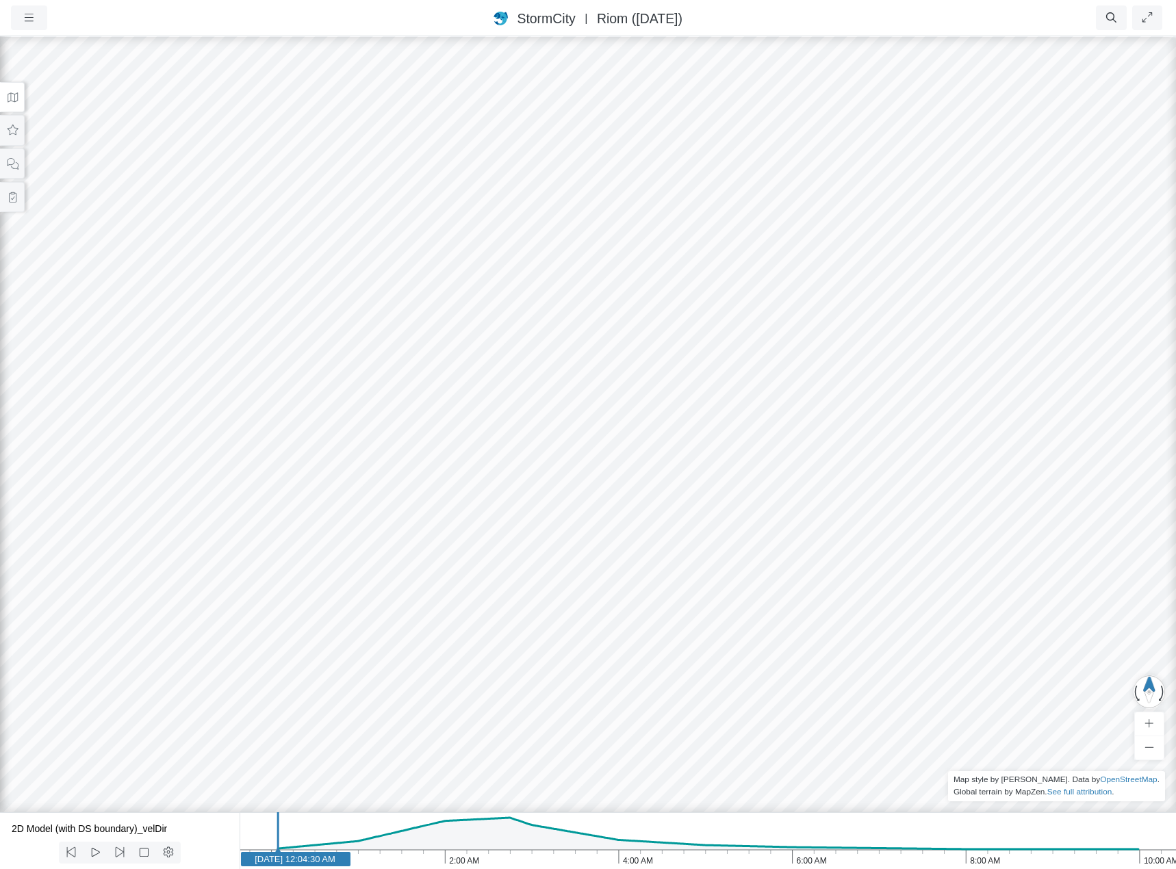
drag, startPoint x: 687, startPoint y: 506, endPoint x: 661, endPoint y: 381, distance: 127.9
click at [661, 381] on div at bounding box center [588, 452] width 1176 height 834
drag, startPoint x: 624, startPoint y: 439, endPoint x: 259, endPoint y: 276, distance: 399.9
click at [118, 850] on icon at bounding box center [120, 852] width 13 height 10
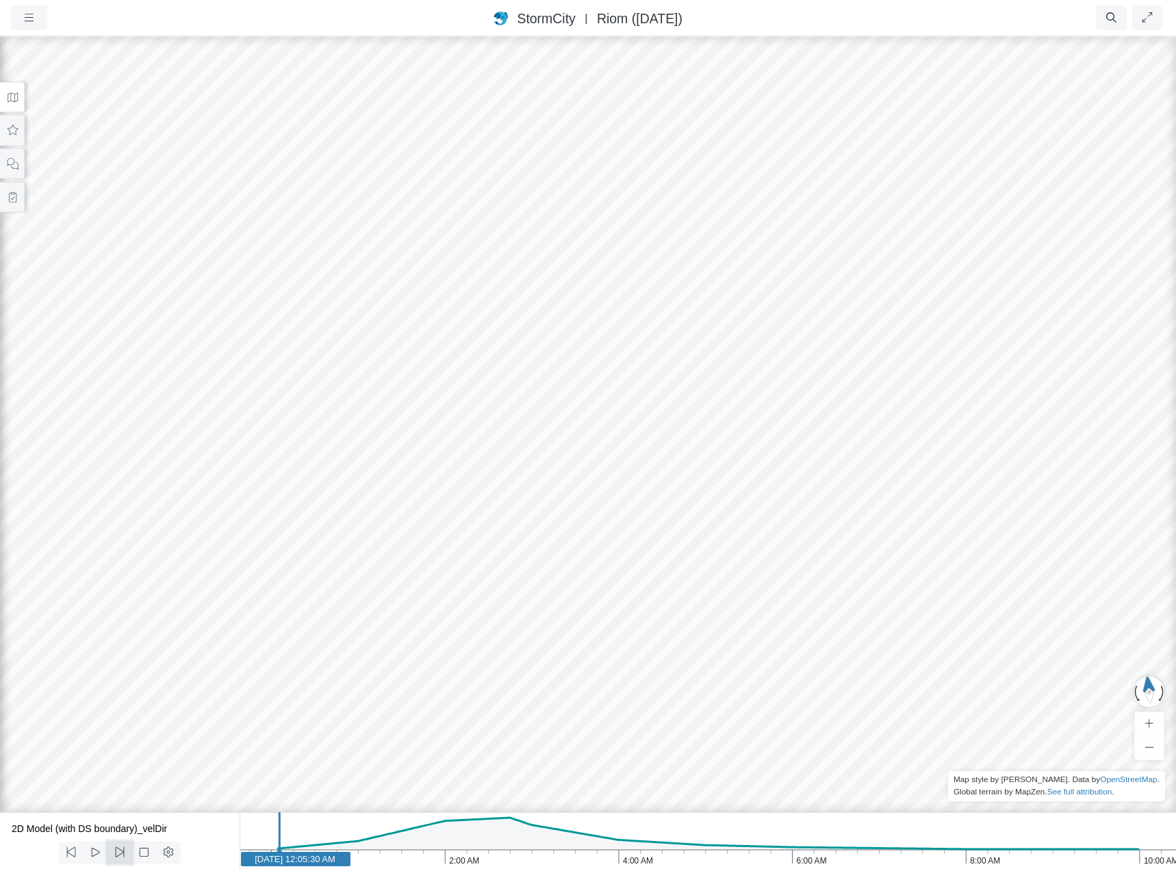
click at [118, 850] on icon at bounding box center [120, 852] width 13 height 10
drag, startPoint x: 932, startPoint y: 441, endPoint x: 610, endPoint y: 443, distance: 321.8
click at [146, 854] on icon at bounding box center [144, 852] width 13 height 10
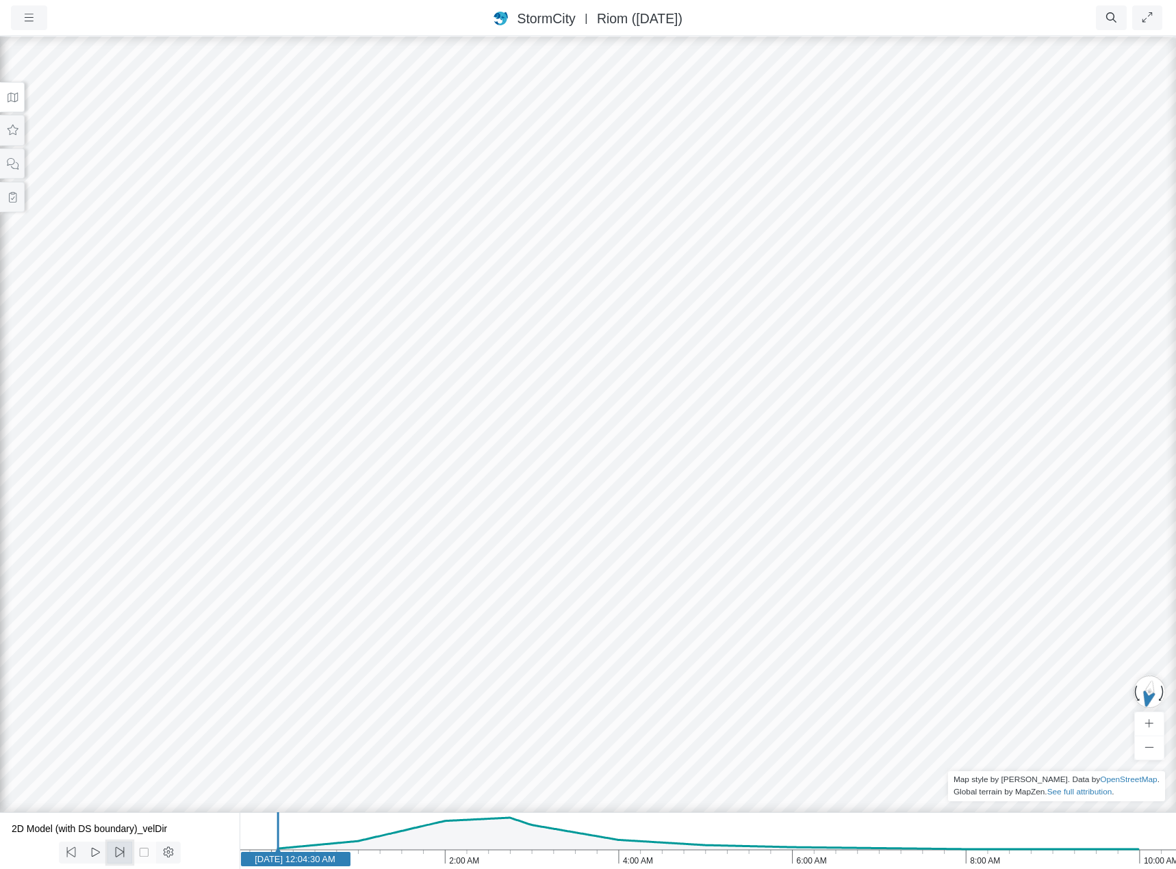
click at [120, 851] on icon at bounding box center [119, 852] width 9 height 10
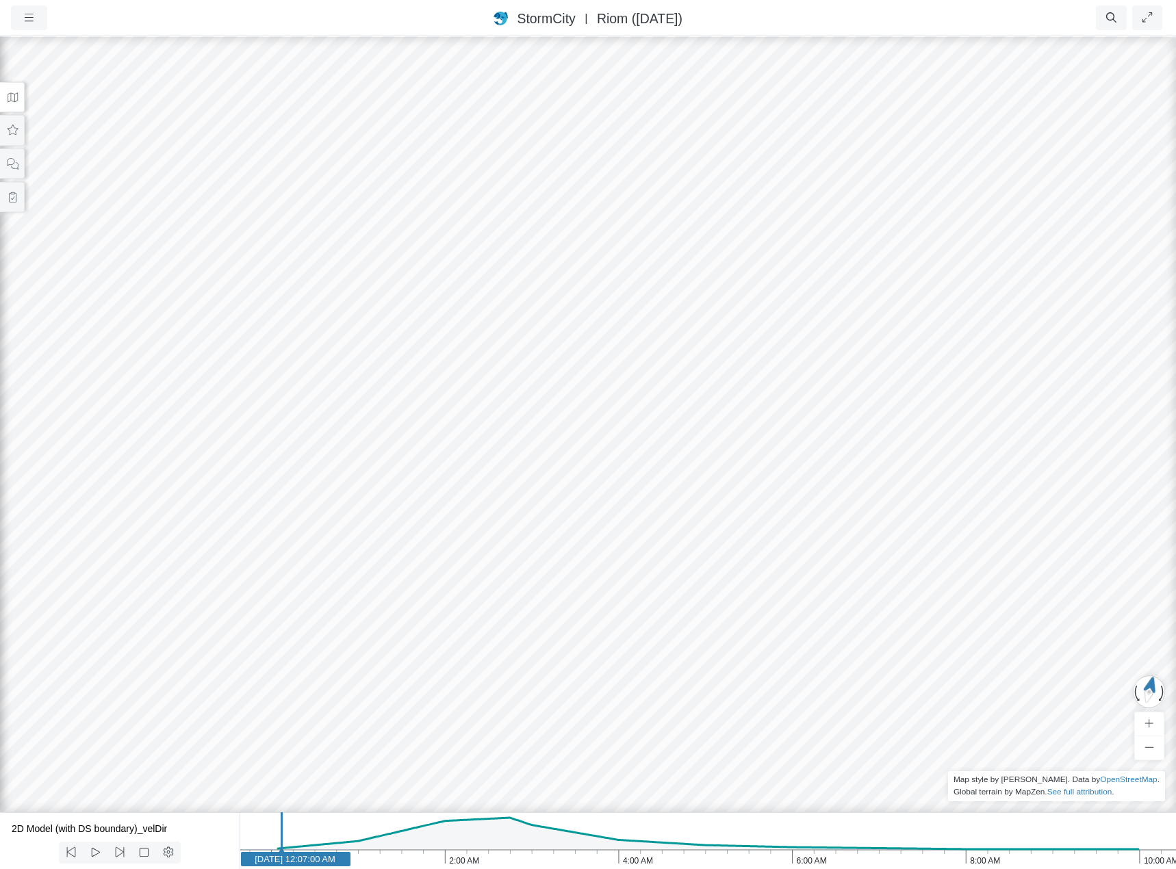
drag, startPoint x: 438, startPoint y: 632, endPoint x: 713, endPoint y: 684, distance: 279.4
click at [114, 854] on icon at bounding box center [120, 852] width 13 height 10
click at [70, 852] on icon at bounding box center [70, 852] width 9 height 10
drag, startPoint x: 343, startPoint y: 401, endPoint x: 689, endPoint y: 472, distance: 353.6
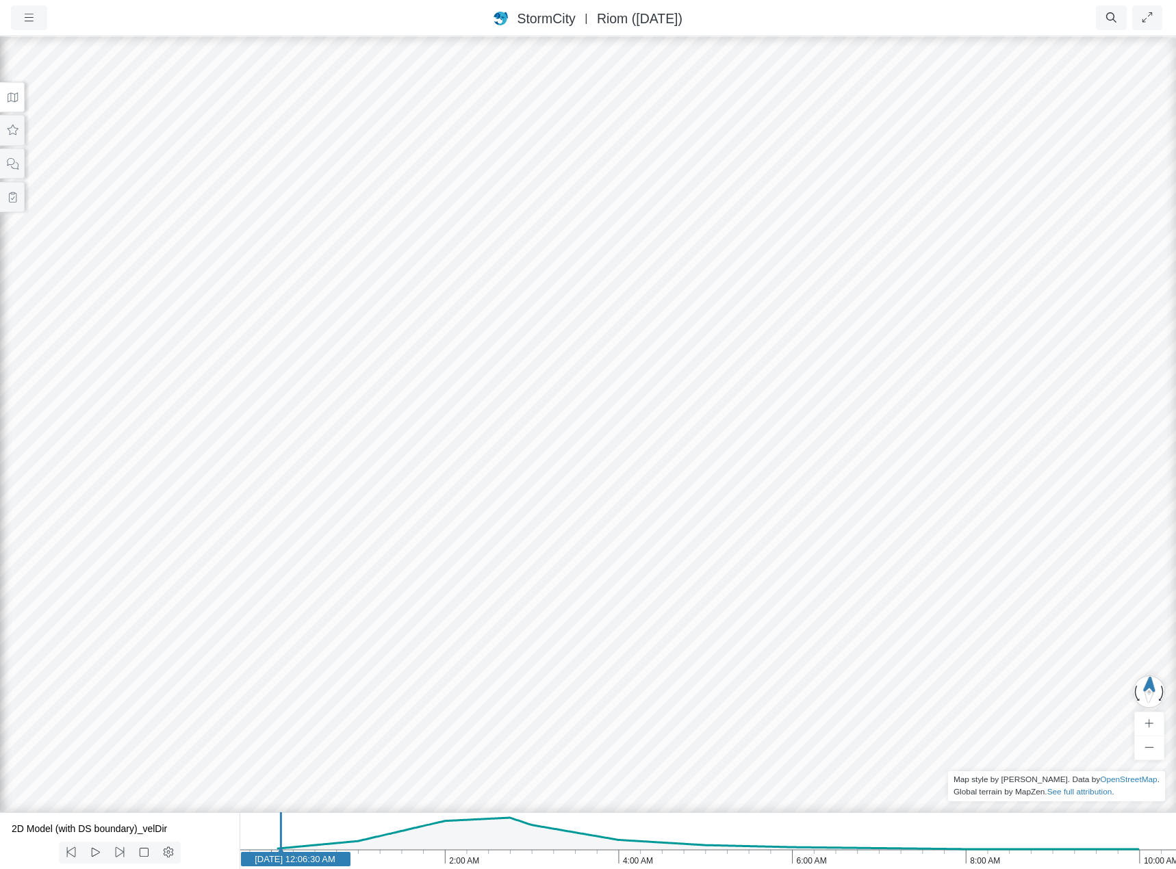
drag, startPoint x: 122, startPoint y: 287, endPoint x: 37, endPoint y: 405, distance: 145.7
click at [37, 405] on div at bounding box center [588, 452] width 1176 height 834
drag, startPoint x: 709, startPoint y: 629, endPoint x: 196, endPoint y: 274, distance: 623.2
click at [196, 275] on div at bounding box center [588, 452] width 1176 height 834
drag, startPoint x: 799, startPoint y: 509, endPoint x: 180, endPoint y: 337, distance: 642.1
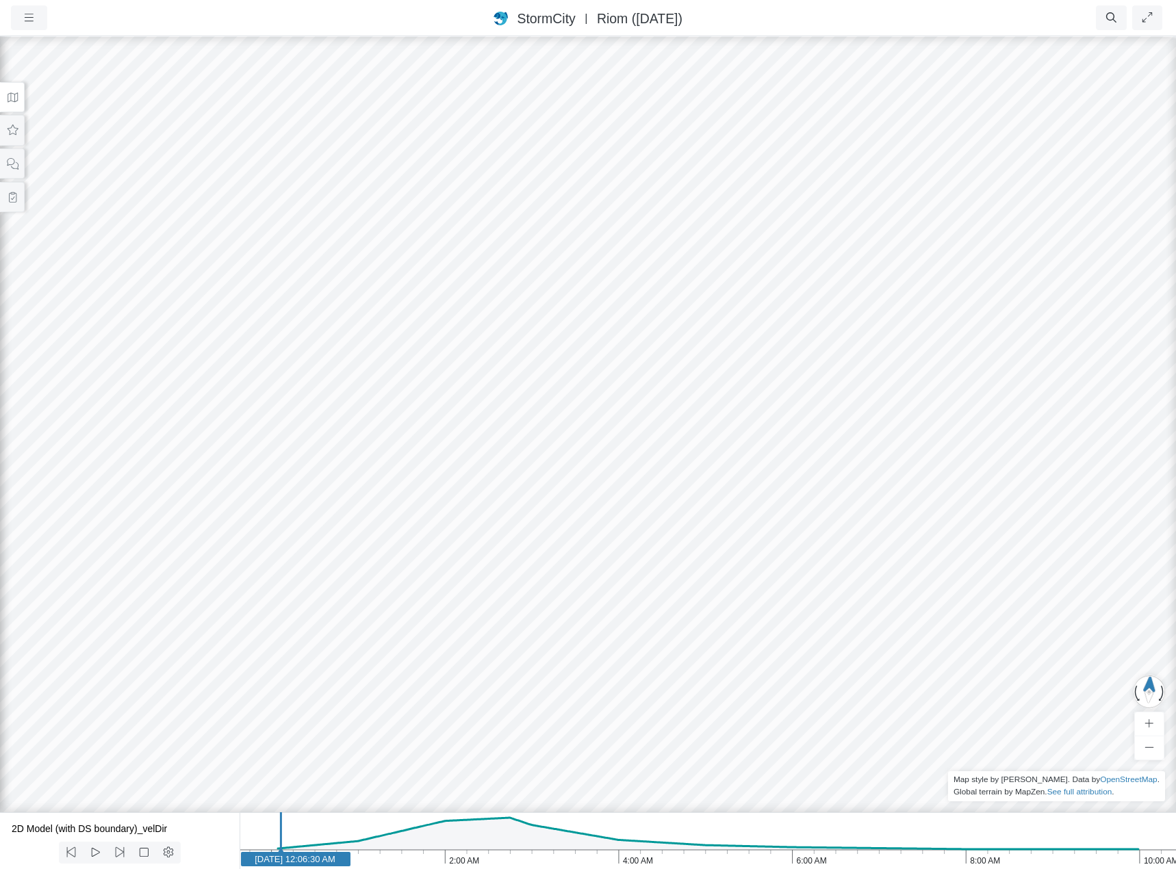
click at [180, 338] on div at bounding box center [588, 452] width 1176 height 834
drag, startPoint x: 743, startPoint y: 508, endPoint x: 113, endPoint y: 298, distance: 663.7
click at [113, 298] on div at bounding box center [588, 452] width 1176 height 834
drag, startPoint x: 777, startPoint y: 507, endPoint x: 477, endPoint y: 464, distance: 302.8
click at [477, 464] on div at bounding box center [588, 452] width 1176 height 834
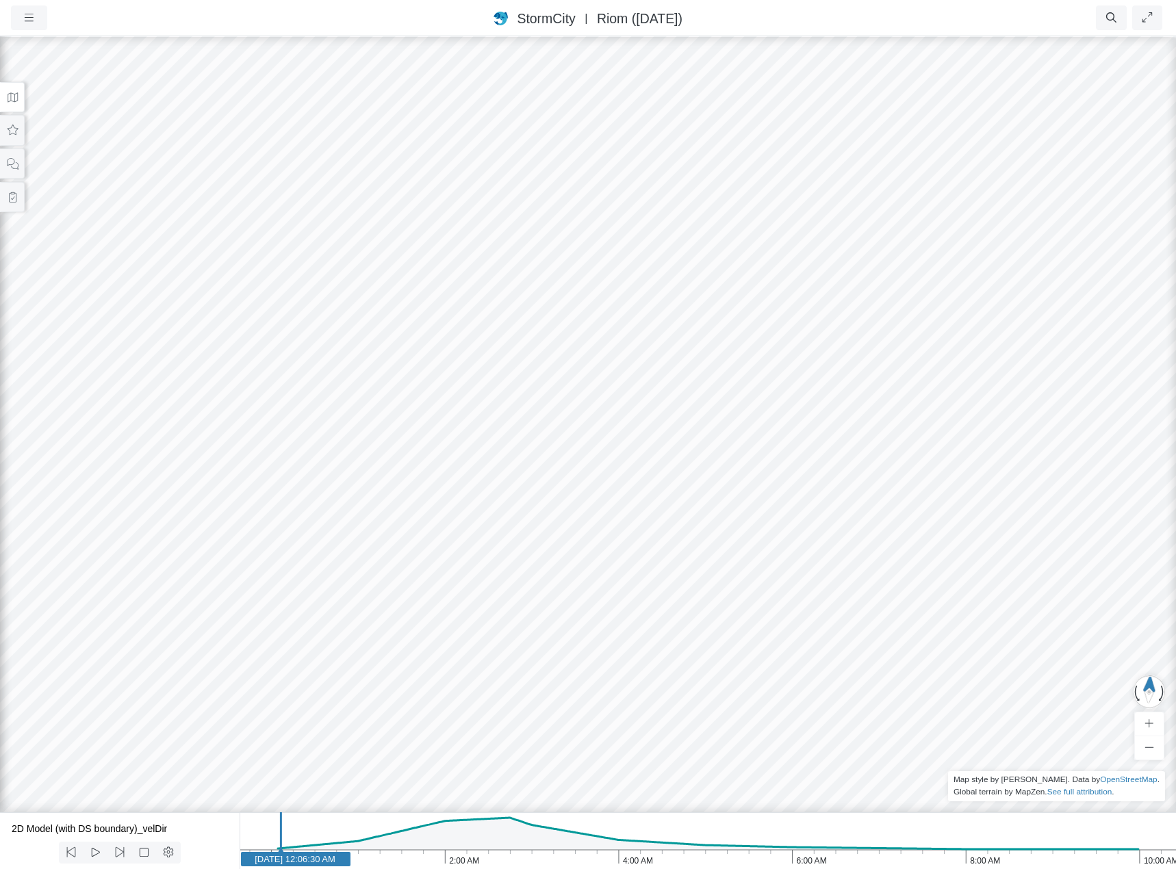
drag, startPoint x: 846, startPoint y: 544, endPoint x: 528, endPoint y: 450, distance: 331.2
click at [528, 296] on div at bounding box center [588, 452] width 1176 height 834
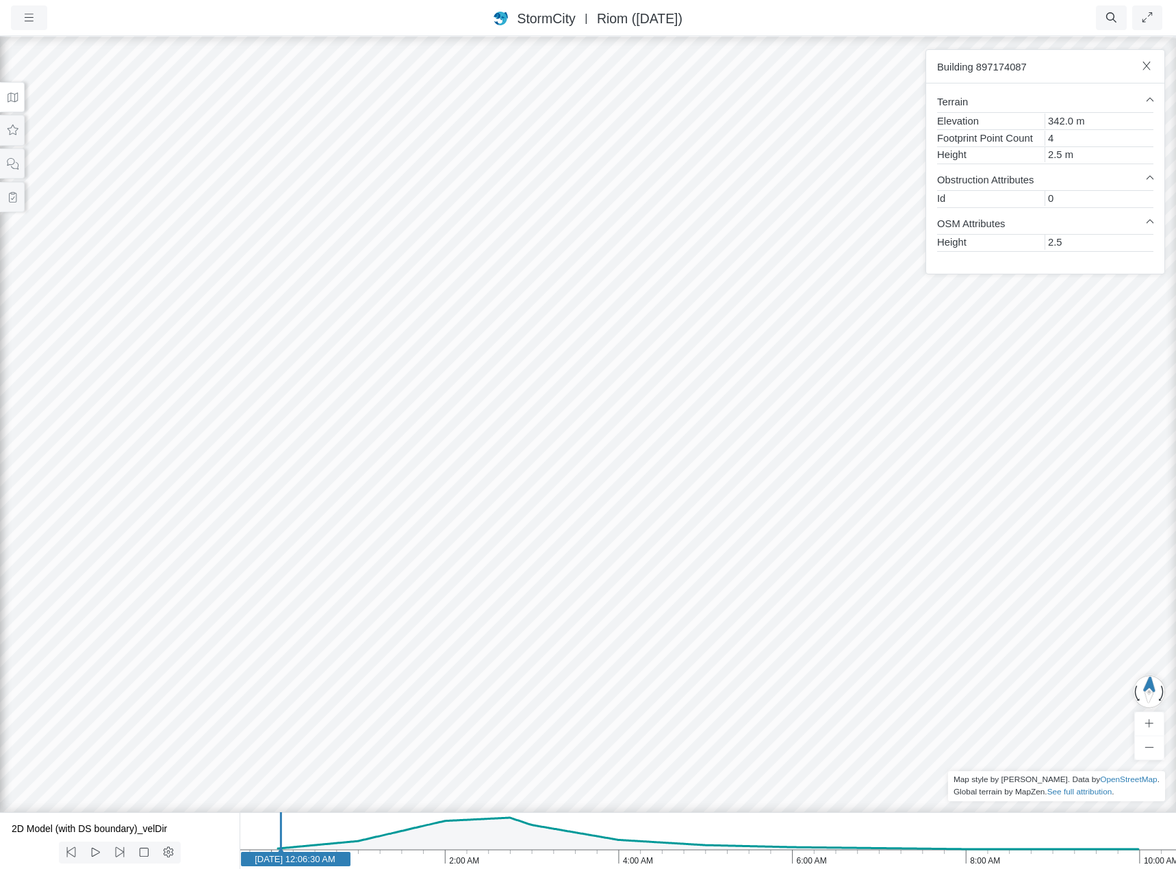
click at [764, 18] on div "StormCity USA East | Riom (Dec 2024)" at bounding box center [588, 18] width 628 height 20
drag, startPoint x: 756, startPoint y: 633, endPoint x: 664, endPoint y: 629, distance: 92.5
drag, startPoint x: 897, startPoint y: 547, endPoint x: 844, endPoint y: 595, distance: 71.7
click at [956, 791] on div at bounding box center [588, 452] width 1176 height 834
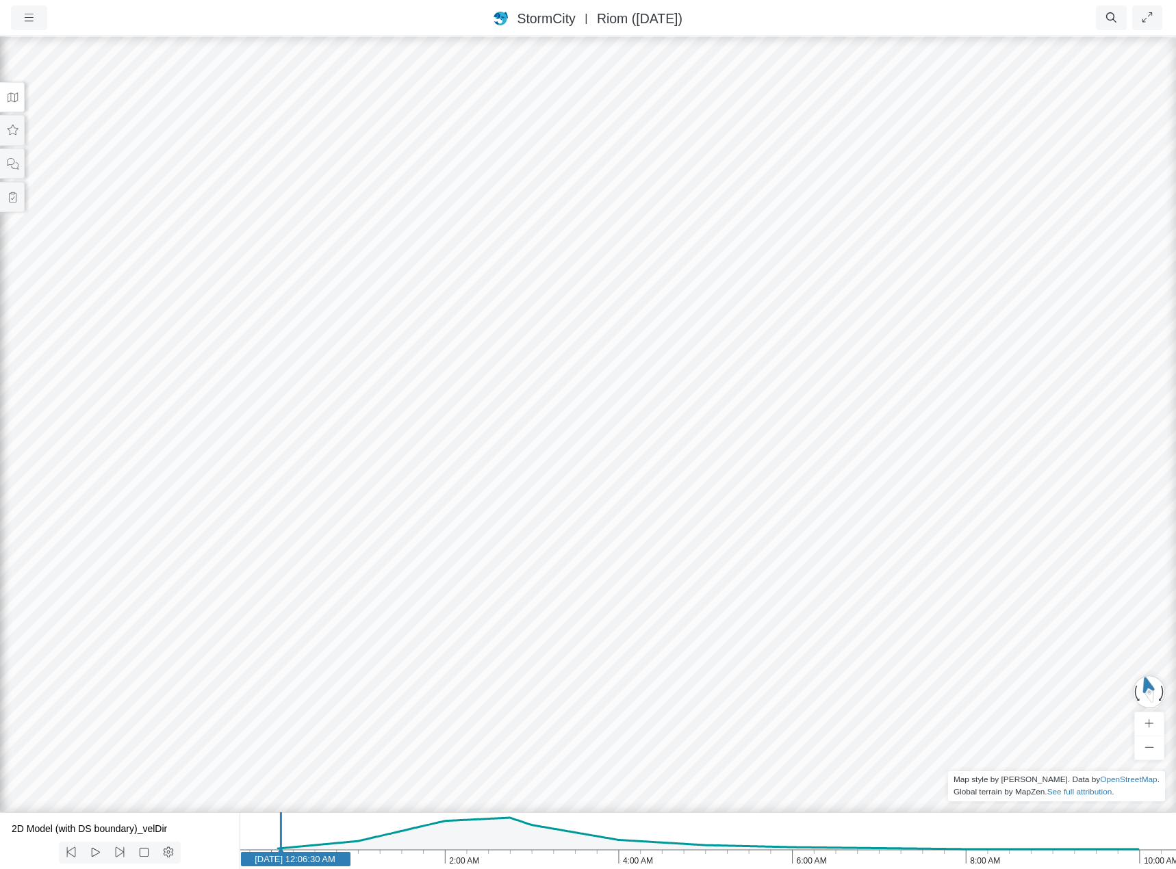
drag, startPoint x: 855, startPoint y: 623, endPoint x: 911, endPoint y: 533, distance: 105.8
drag, startPoint x: 858, startPoint y: 587, endPoint x: 860, endPoint y: 595, distance: 8.0
drag, startPoint x: 852, startPoint y: 550, endPoint x: 829, endPoint y: 524, distance: 34.5
click at [829, 524] on div at bounding box center [588, 452] width 1176 height 834
click at [13, 99] on icon at bounding box center [12, 97] width 13 height 10
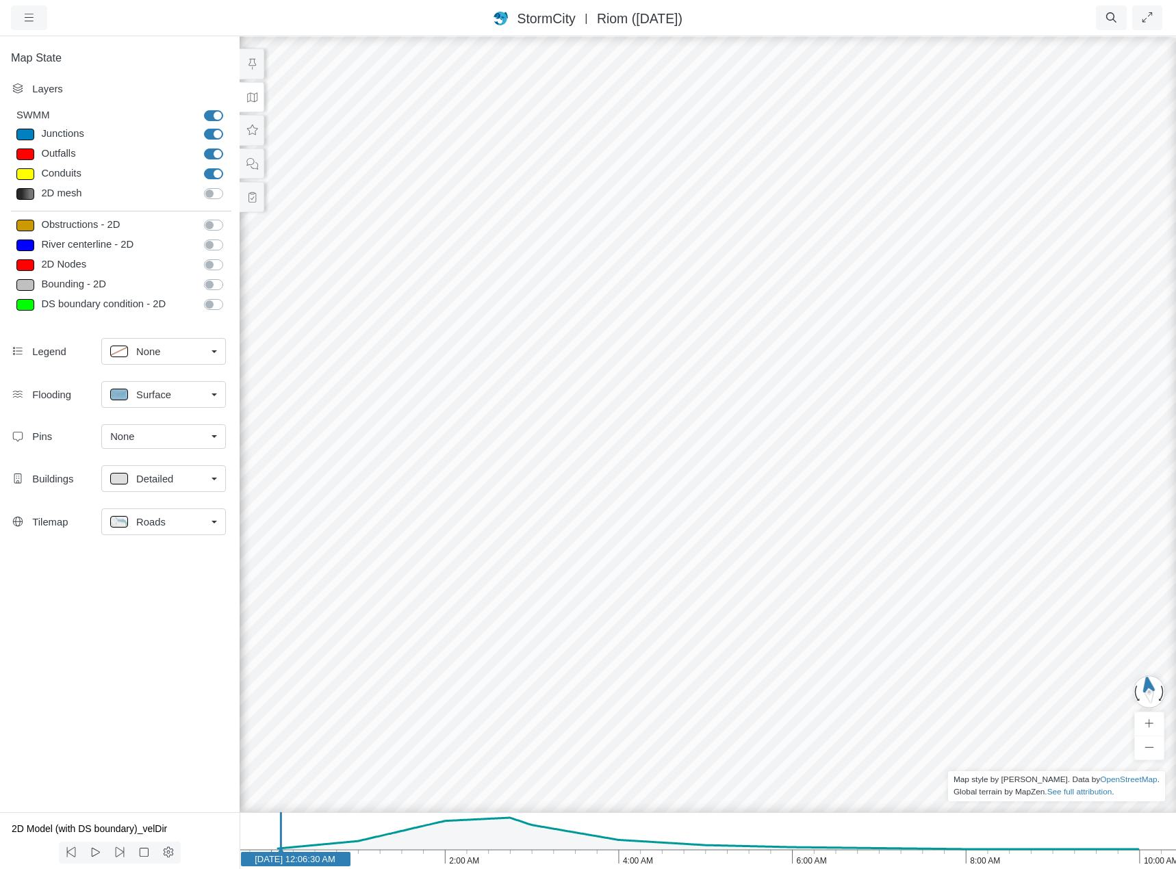
click at [206, 524] on link "Roads" at bounding box center [163, 522] width 125 height 27
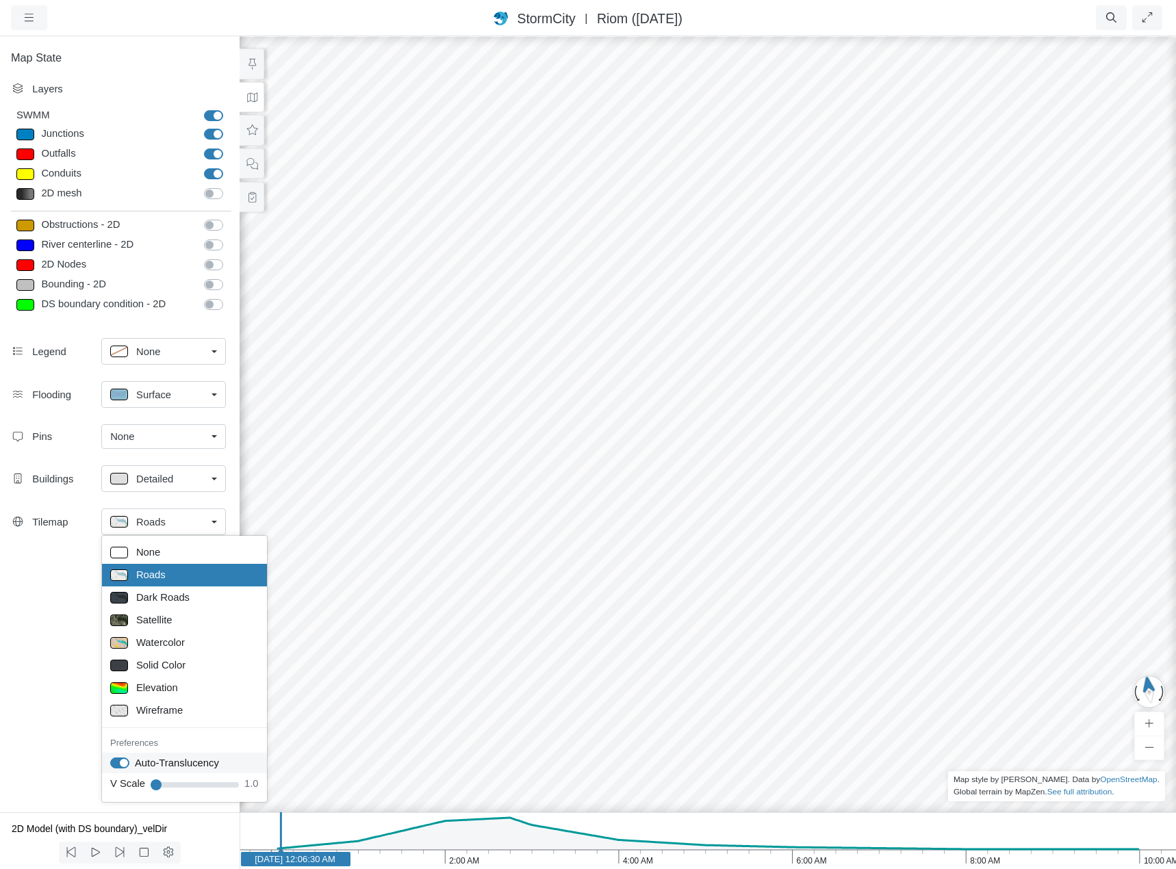
click at [135, 765] on label "Auto-Translucency" at bounding box center [177, 763] width 84 height 15
checkbox input "false"
drag, startPoint x: 514, startPoint y: 578, endPoint x: 642, endPoint y: 598, distance: 129.4
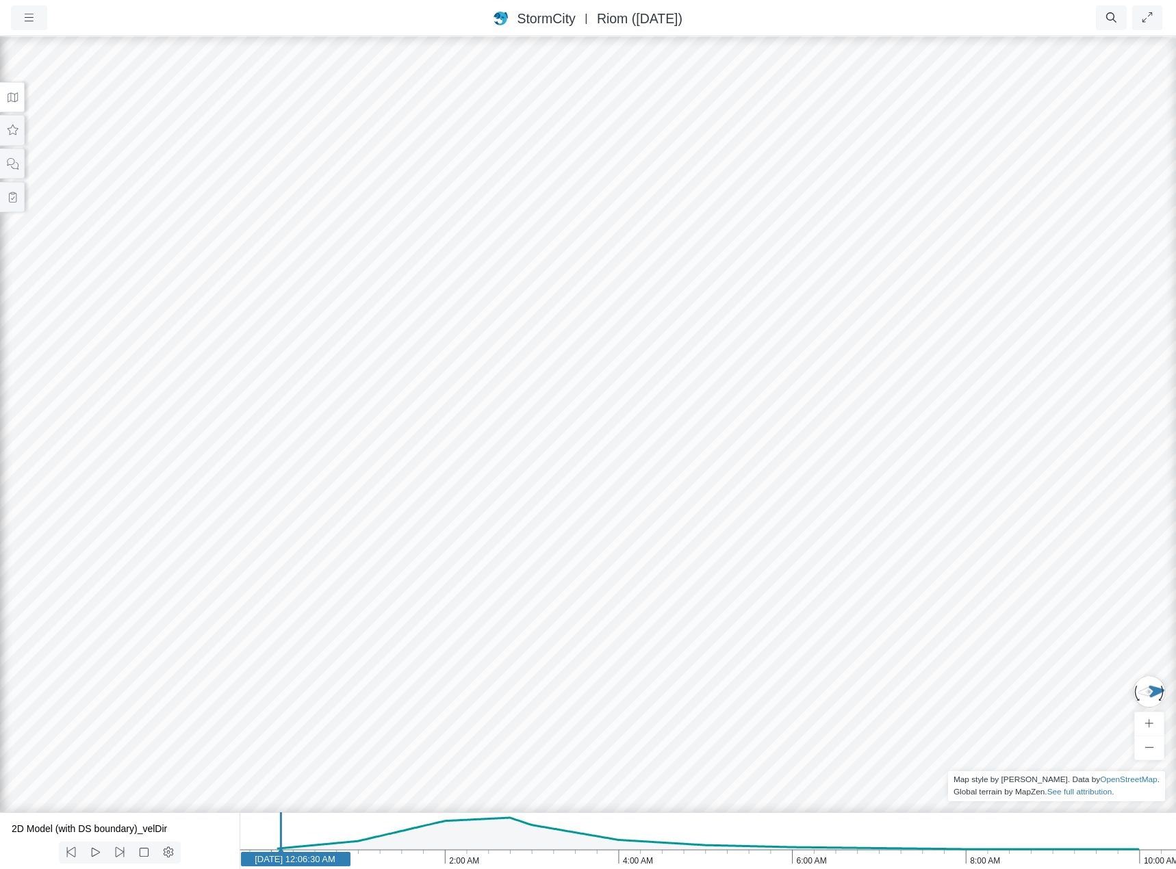
drag, startPoint x: 910, startPoint y: 604, endPoint x: 724, endPoint y: 744, distance: 232.8
drag, startPoint x: 700, startPoint y: 596, endPoint x: 681, endPoint y: 765, distance: 170.1
drag, startPoint x: 633, startPoint y: 678, endPoint x: 696, endPoint y: 401, distance: 283.5
drag, startPoint x: 657, startPoint y: 485, endPoint x: 678, endPoint y: 434, distance: 54.7
drag, startPoint x: 769, startPoint y: 435, endPoint x: 798, endPoint y: 439, distance: 28.5
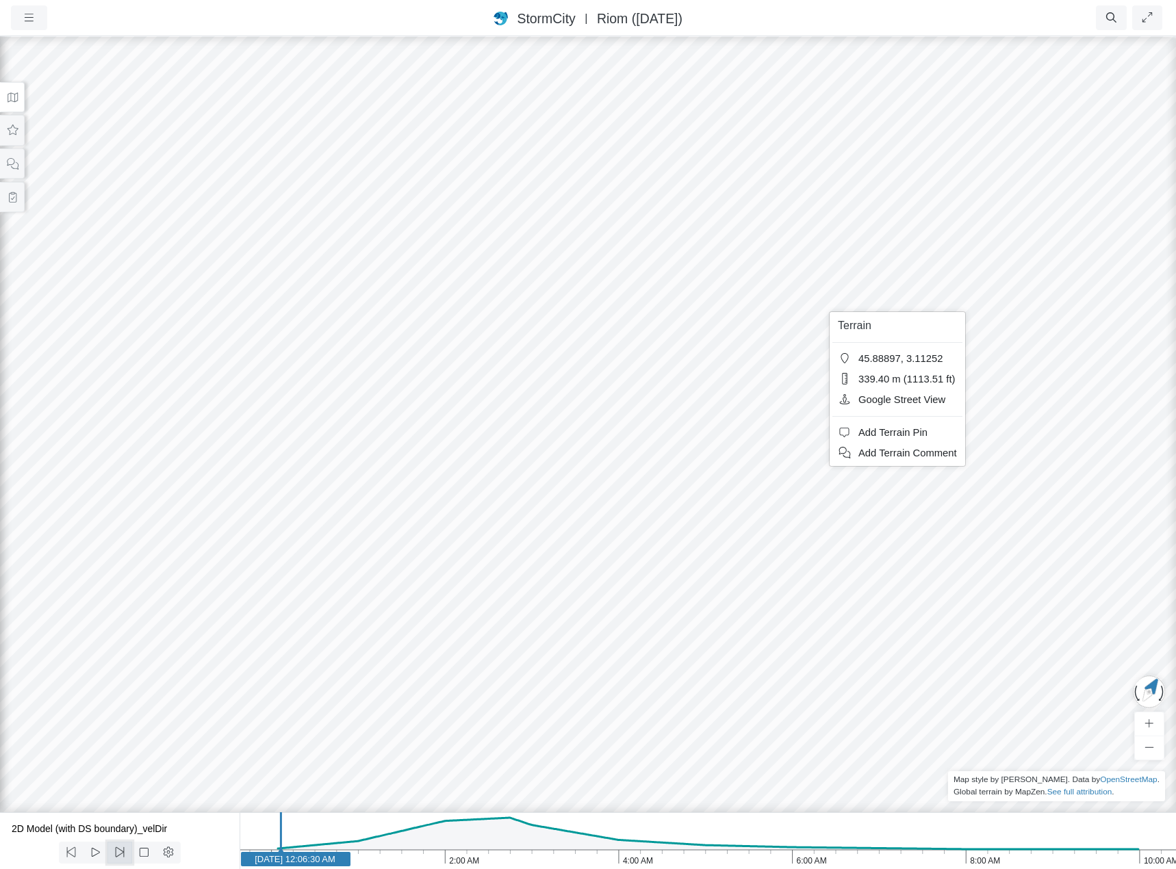
click at [116, 851] on icon at bounding box center [119, 852] width 9 height 10
click at [69, 854] on icon at bounding box center [70, 852] width 9 height 10
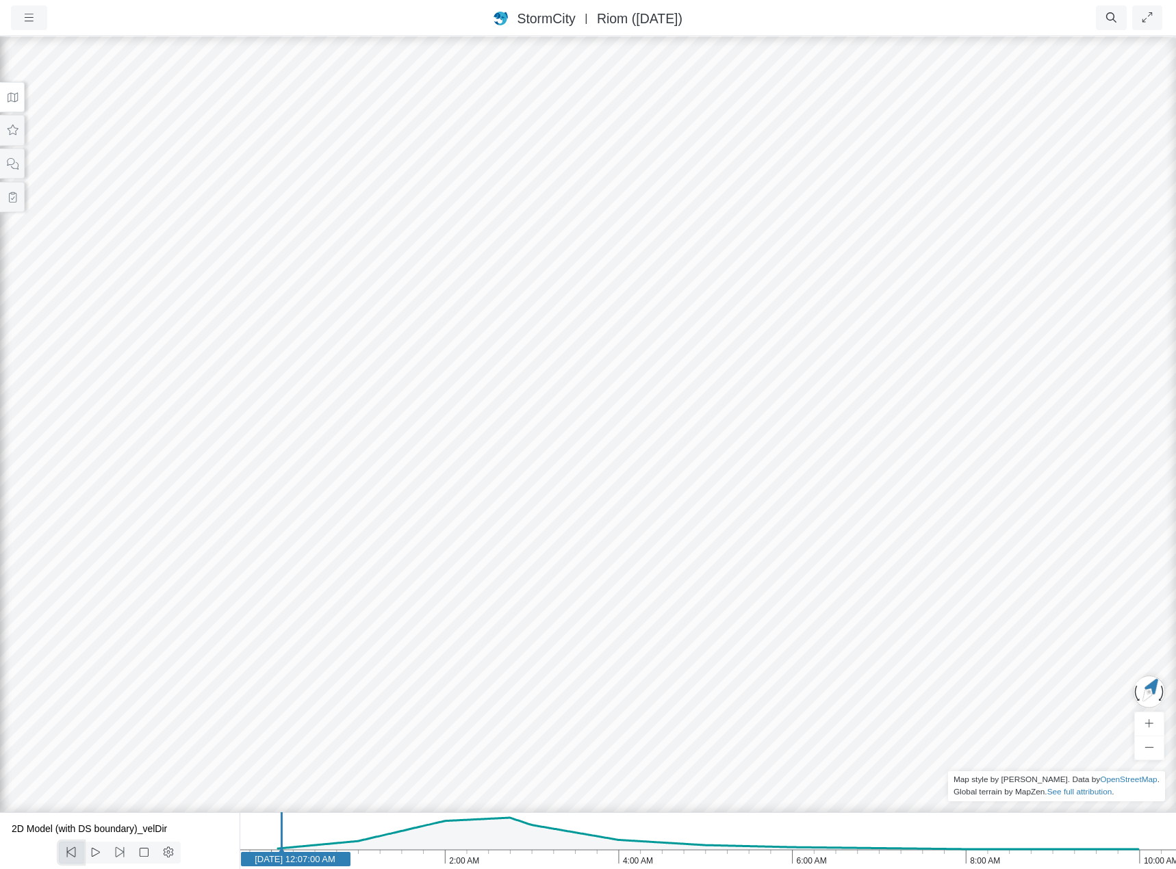
click at [69, 854] on icon at bounding box center [70, 852] width 9 height 10
click at [120, 855] on icon at bounding box center [120, 852] width 13 height 10
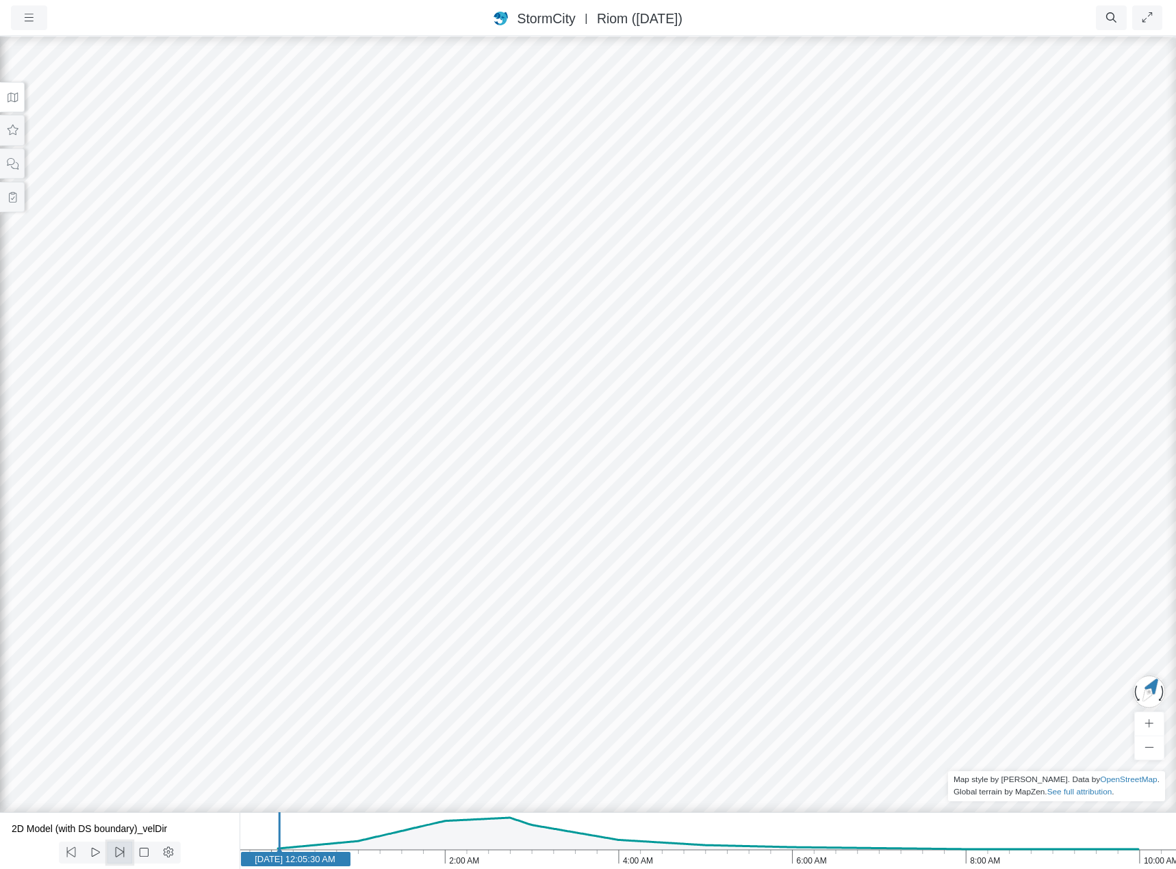
click at [120, 855] on icon at bounding box center [119, 852] width 9 height 10
drag, startPoint x: 785, startPoint y: 474, endPoint x: 786, endPoint y: 459, distance: 15.1
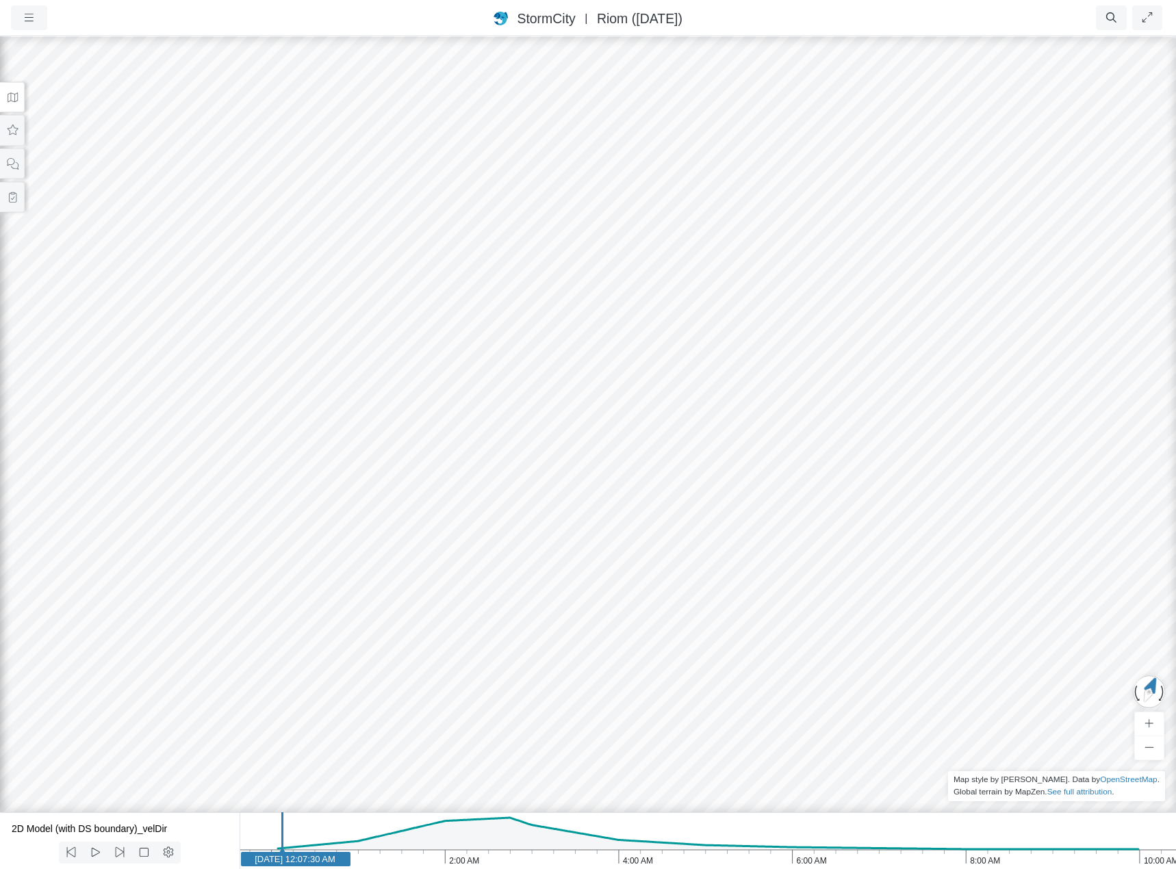
click at [15, 99] on icon at bounding box center [12, 97] width 13 height 10
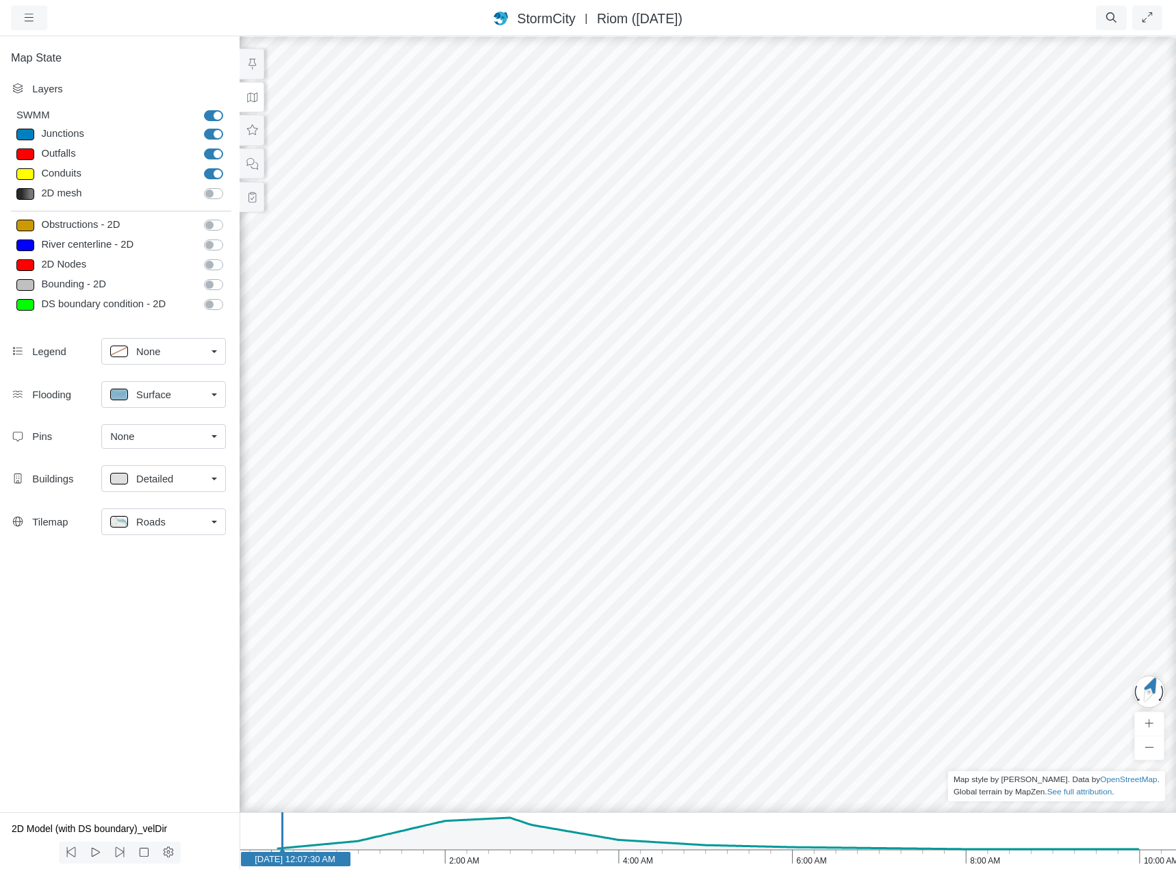
click at [210, 522] on link "Roads" at bounding box center [163, 522] width 125 height 27
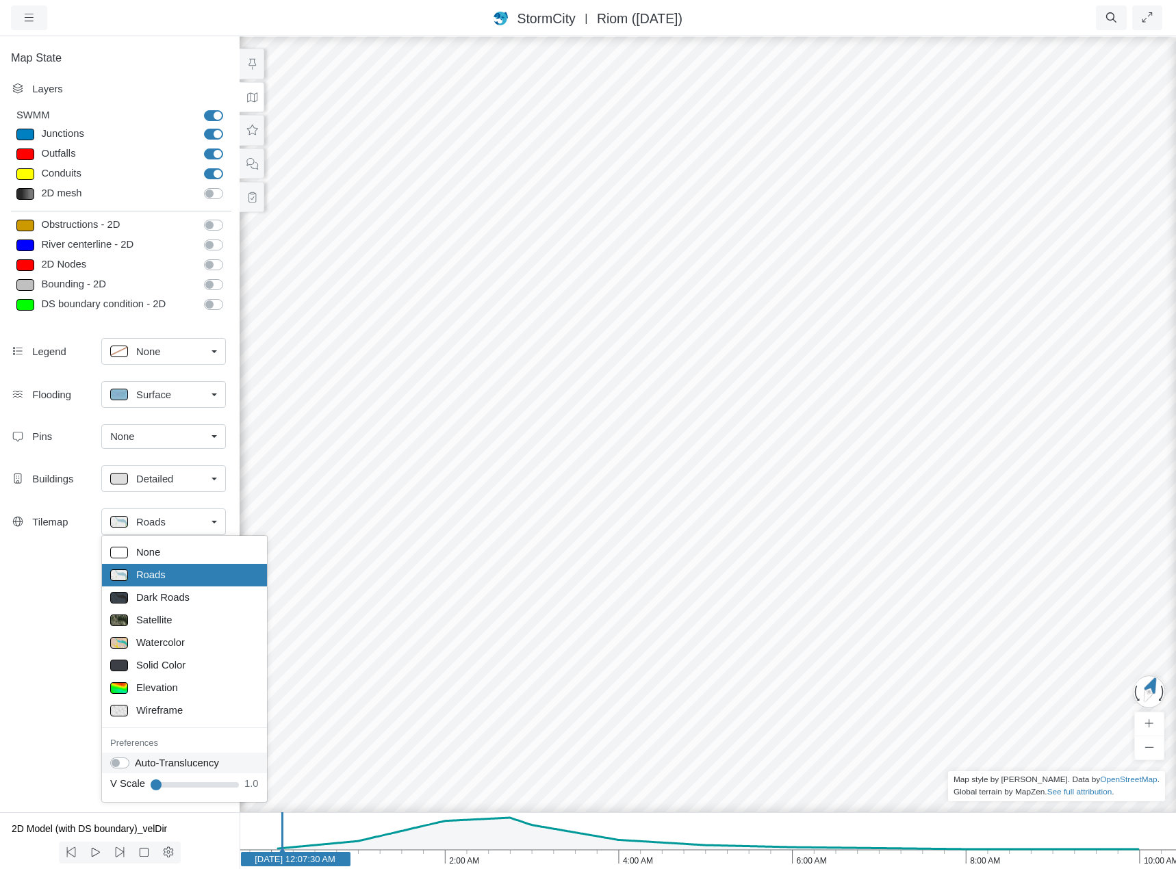
click at [135, 761] on label "Auto-Translucency" at bounding box center [177, 763] width 84 height 15
checkbox input "true"
click at [97, 852] on icon at bounding box center [96, 852] width 8 height 9
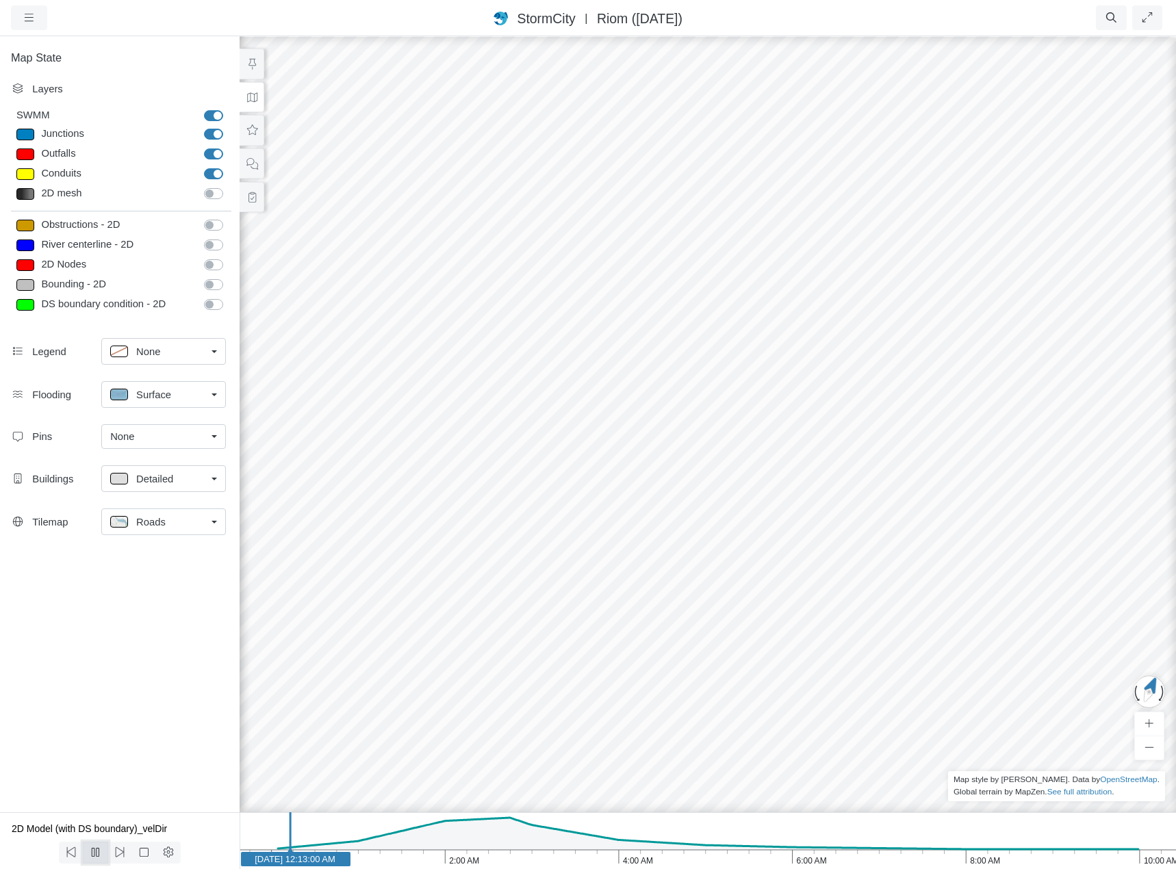
click at [97, 852] on icon at bounding box center [95, 852] width 13 height 10
click at [148, 852] on icon at bounding box center [144, 852] width 13 height 10
click at [93, 852] on icon at bounding box center [95, 852] width 13 height 10
click at [98, 852] on icon at bounding box center [96, 852] width 8 height 9
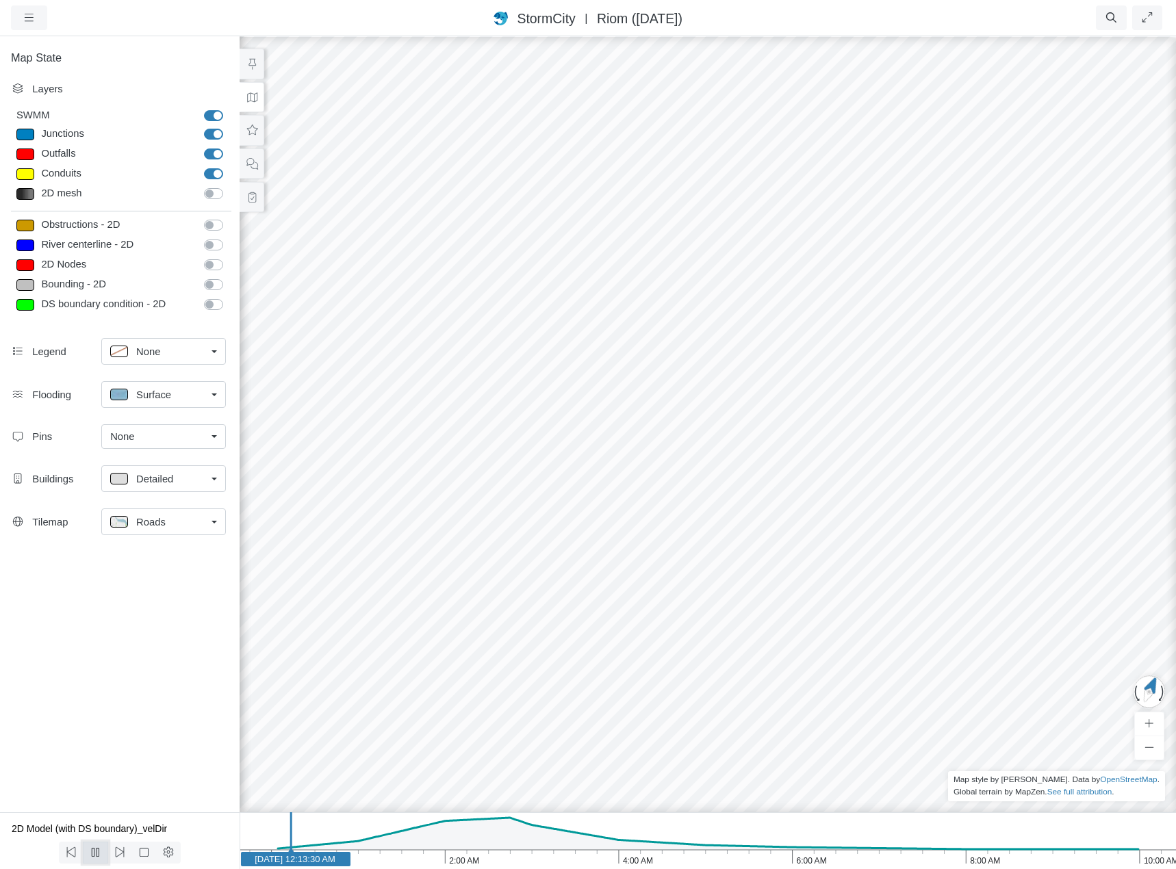
click at [97, 852] on icon at bounding box center [95, 852] width 13 height 10
drag, startPoint x: 413, startPoint y: 521, endPoint x: 511, endPoint y: 524, distance: 97.9
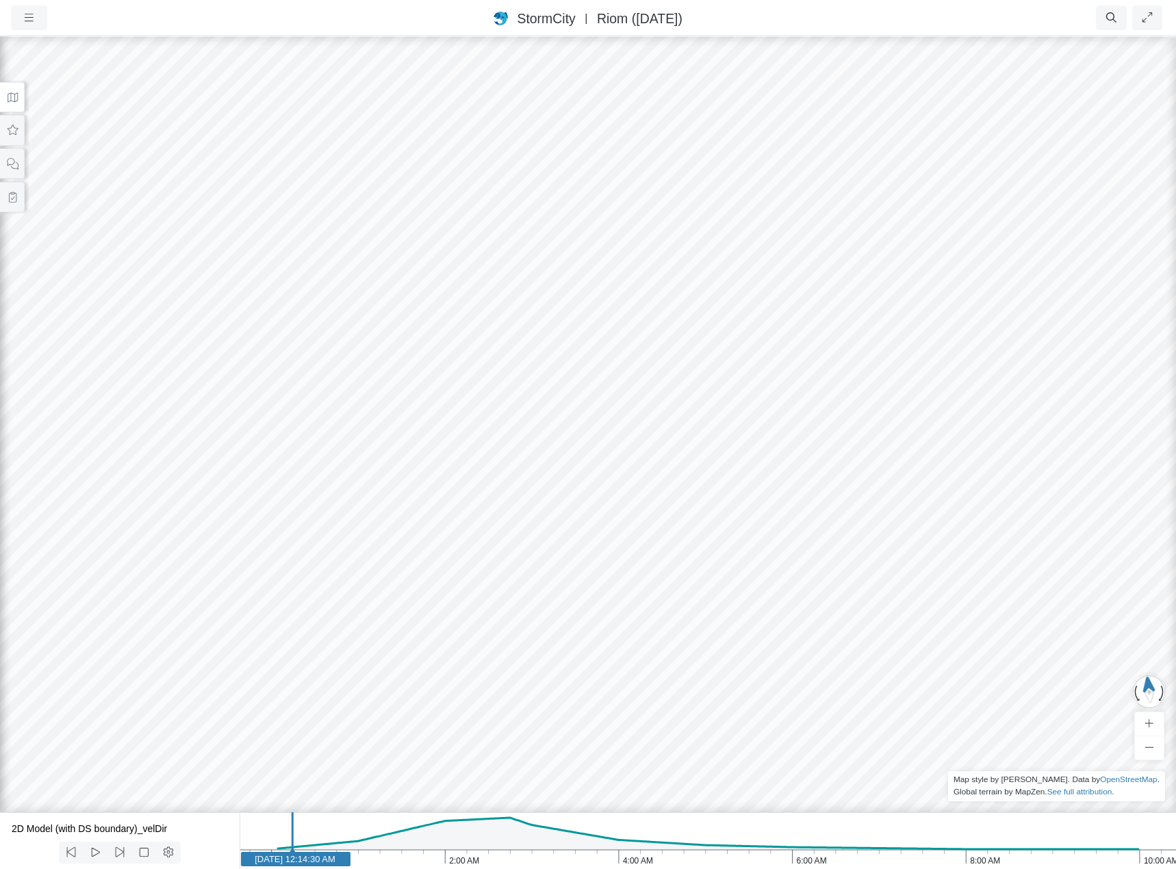
drag, startPoint x: 457, startPoint y: 577, endPoint x: 647, endPoint y: 477, distance: 214.4
drag, startPoint x: 470, startPoint y: 611, endPoint x: 526, endPoint y: 372, distance: 244.8
click at [526, 372] on div at bounding box center [588, 452] width 1176 height 834
drag, startPoint x: 309, startPoint y: 689, endPoint x: 343, endPoint y: 593, distance: 102.2
drag, startPoint x: 857, startPoint y: 637, endPoint x: 638, endPoint y: 596, distance: 222.8
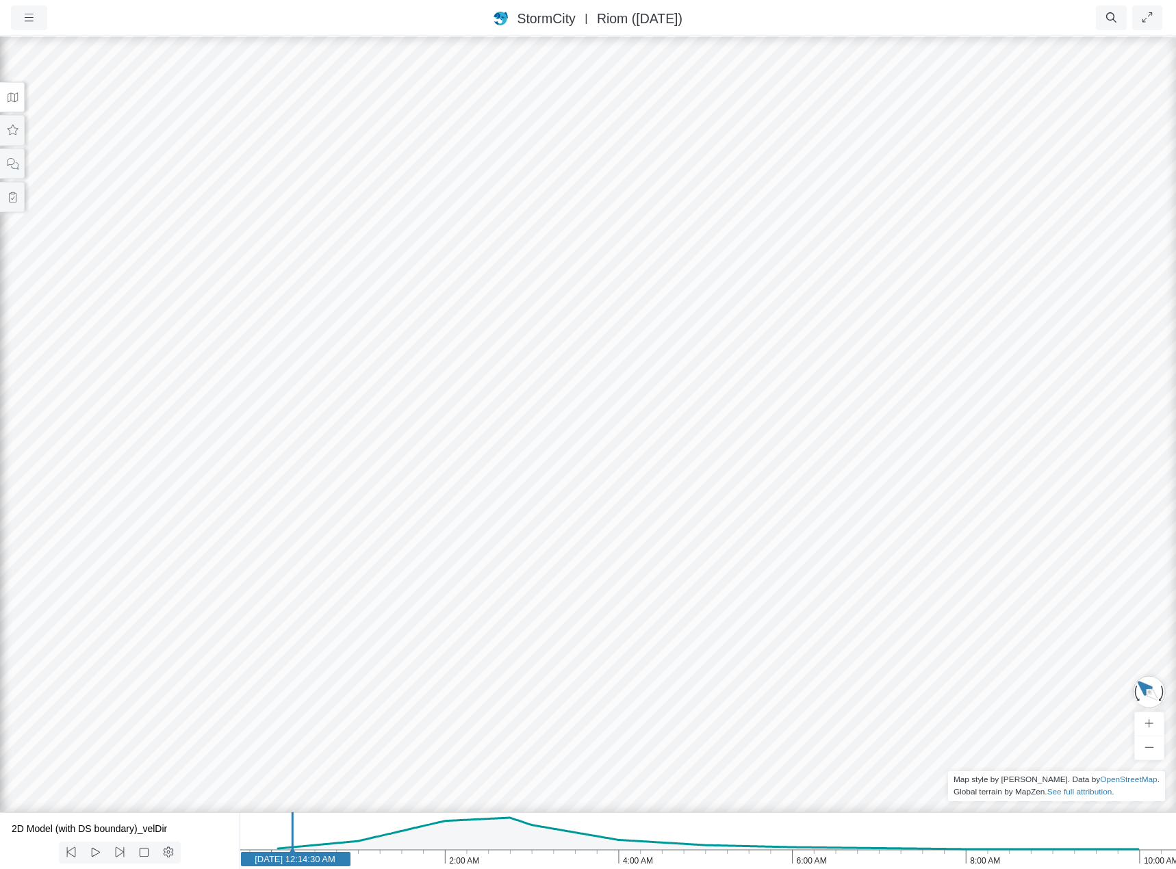
drag, startPoint x: 1008, startPoint y: 642, endPoint x: 276, endPoint y: 616, distance: 732.9
click at [276, 616] on div at bounding box center [588, 452] width 1176 height 834
drag, startPoint x: 522, startPoint y: 621, endPoint x: 605, endPoint y: 576, distance: 95.0
drag, startPoint x: 385, startPoint y: 564, endPoint x: 915, endPoint y: 587, distance: 531.0
click at [915, 587] on div at bounding box center [588, 452] width 1176 height 834
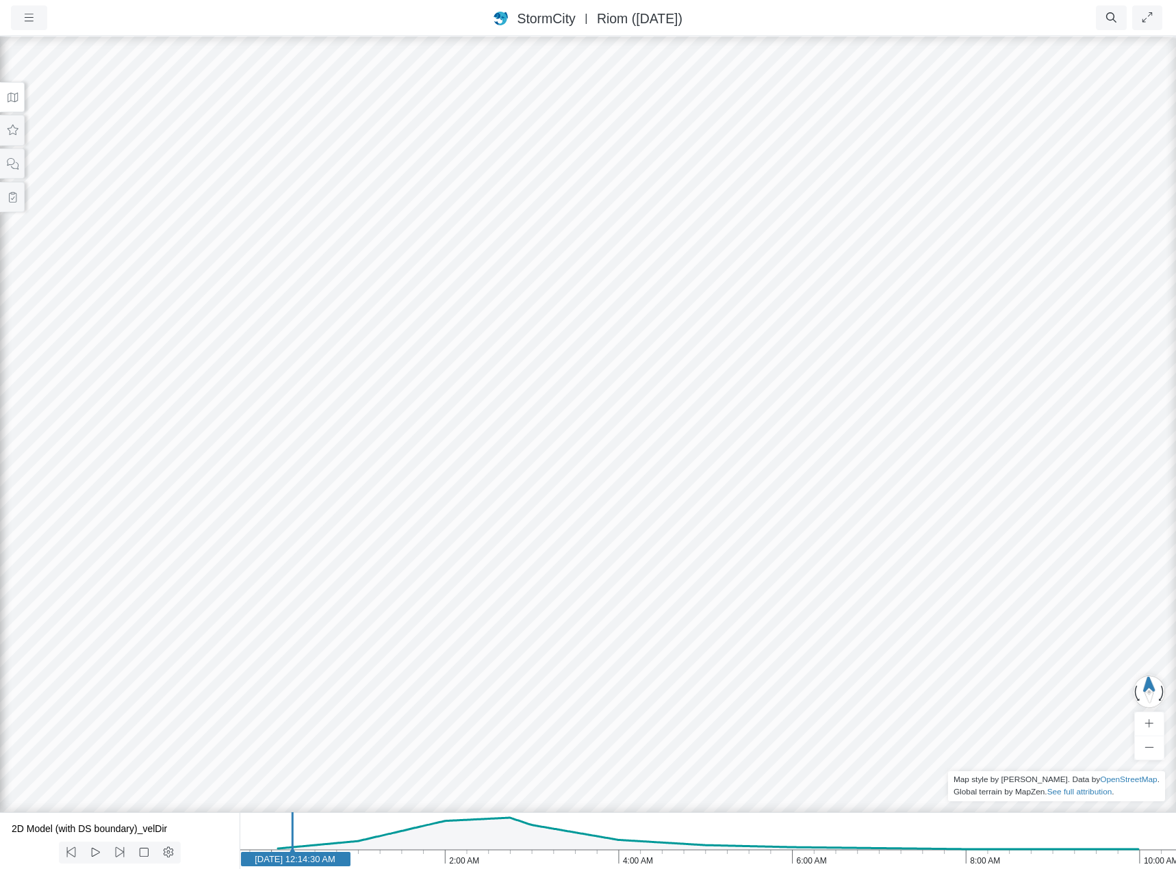
drag, startPoint x: 335, startPoint y: 532, endPoint x: 583, endPoint y: 670, distance: 284.4
drag, startPoint x: 451, startPoint y: 605, endPoint x: 357, endPoint y: 600, distance: 93.9
drag, startPoint x: 295, startPoint y: 587, endPoint x: 576, endPoint y: 513, distance: 290.2
click at [576, 513] on div at bounding box center [588, 452] width 1176 height 834
drag, startPoint x: 565, startPoint y: 519, endPoint x: 511, endPoint y: 539, distance: 57.6
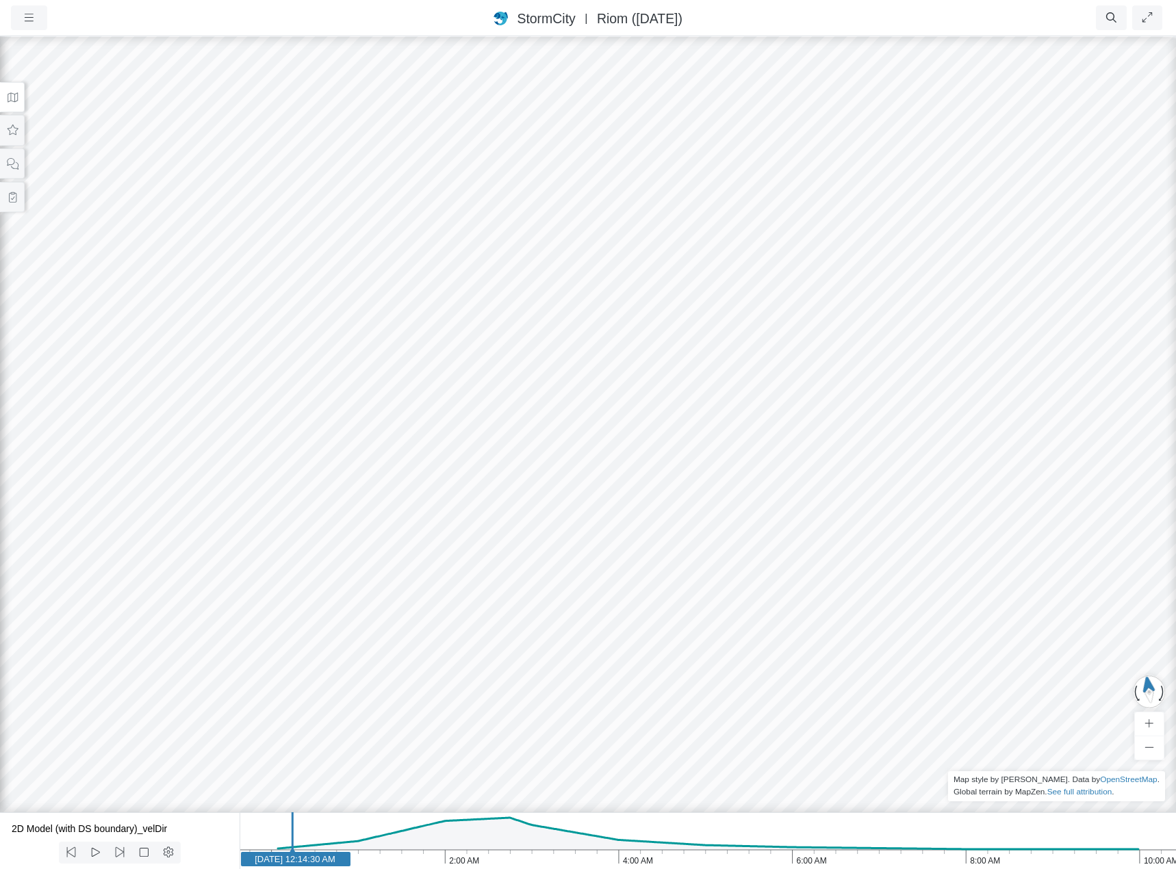
drag, startPoint x: 1028, startPoint y: 327, endPoint x: 1046, endPoint y: 342, distance: 23.4
click at [10, 121] on button at bounding box center [12, 130] width 25 height 31
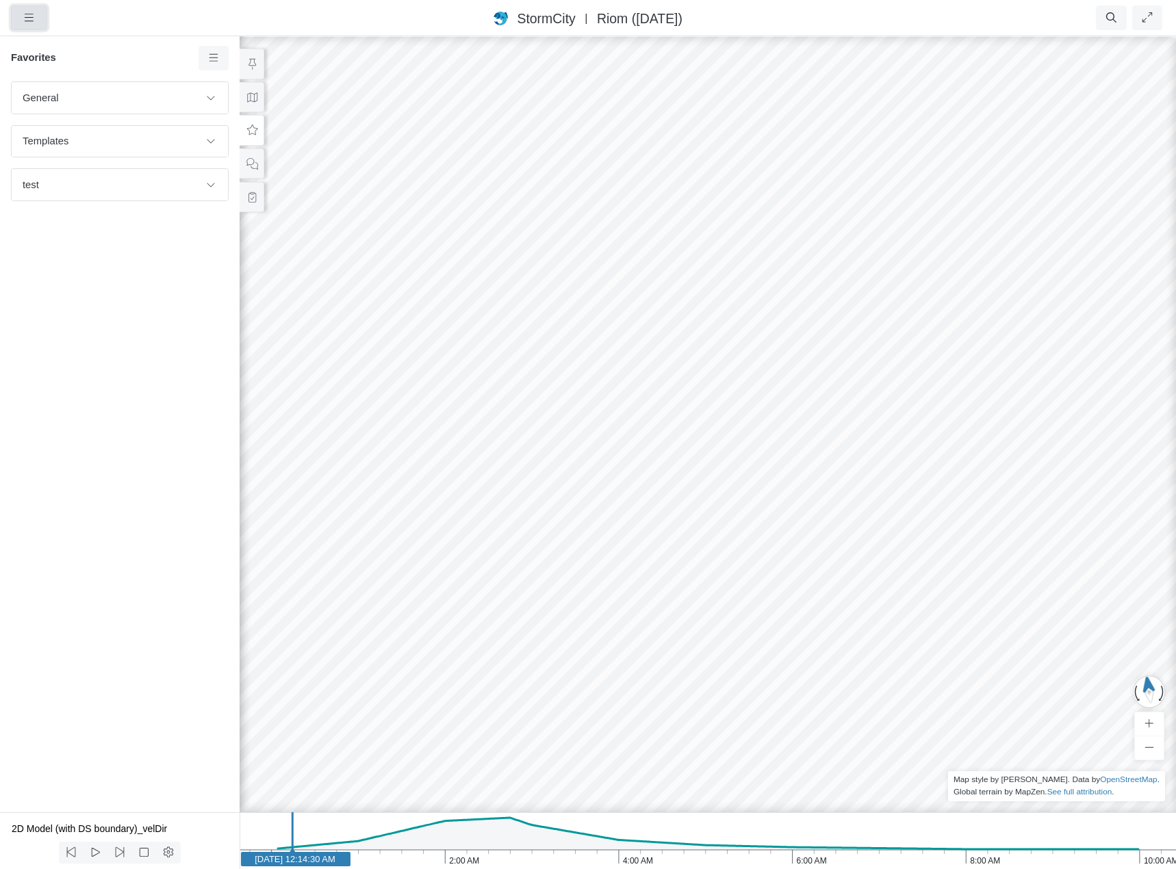
click at [27, 18] on icon "button" at bounding box center [29, 17] width 13 height 10
click at [49, 40] on link "Projects" at bounding box center [66, 46] width 108 height 21
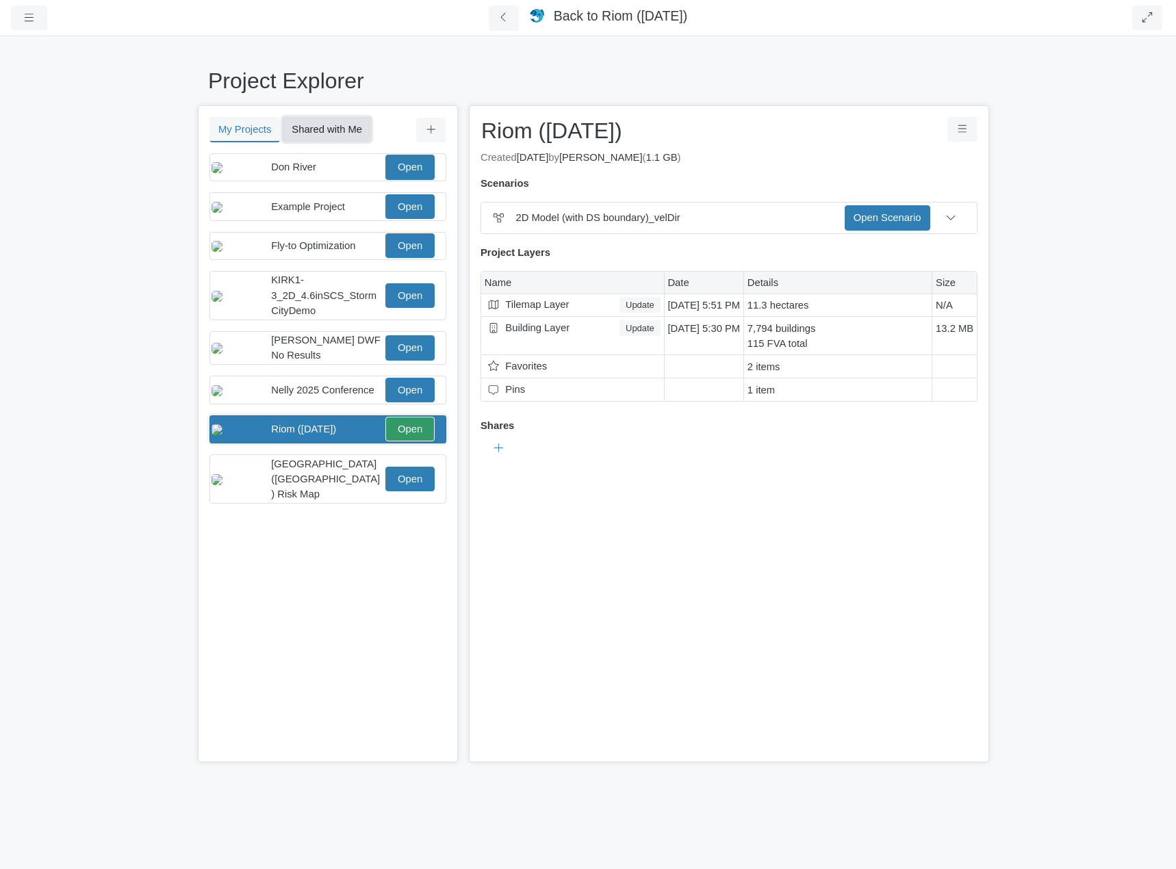
click at [331, 126] on button "Shared with Me" at bounding box center [327, 129] width 88 height 25
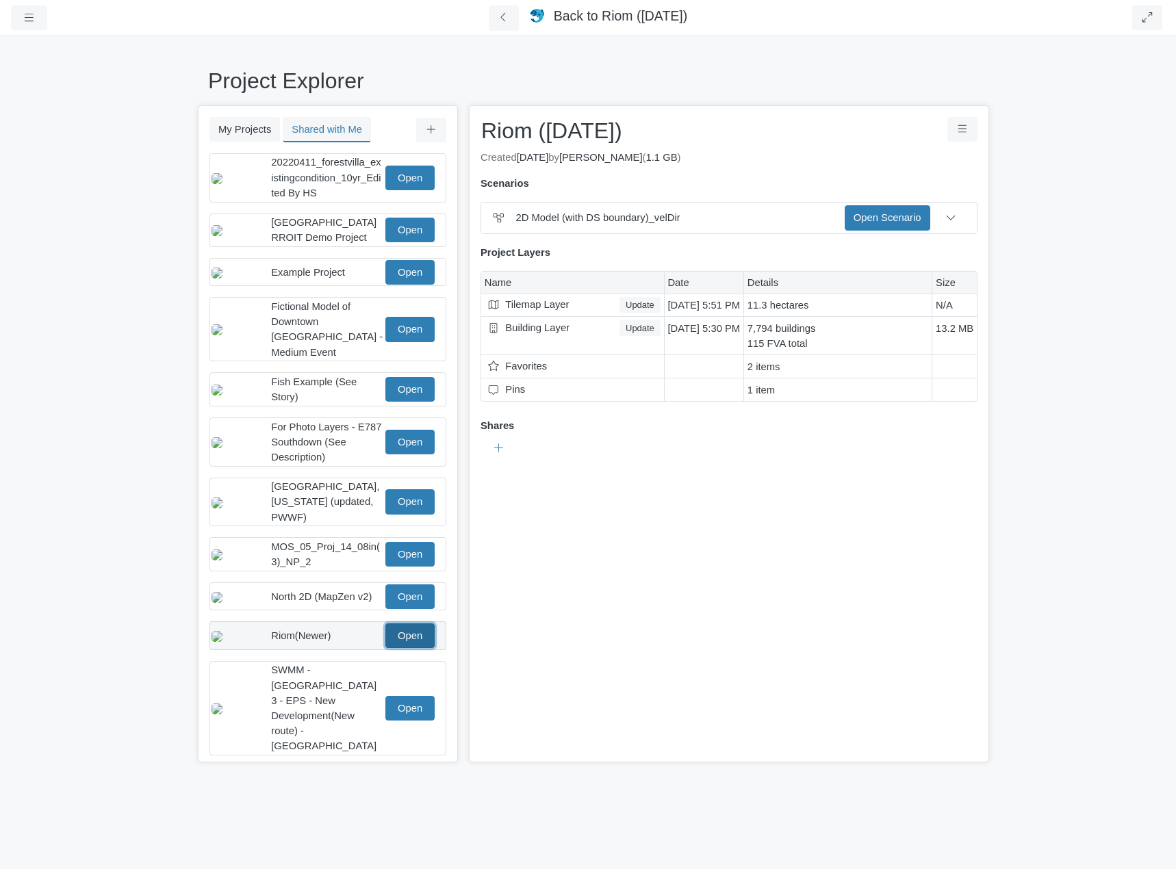
click at [418, 633] on link "Open" at bounding box center [409, 636] width 49 height 25
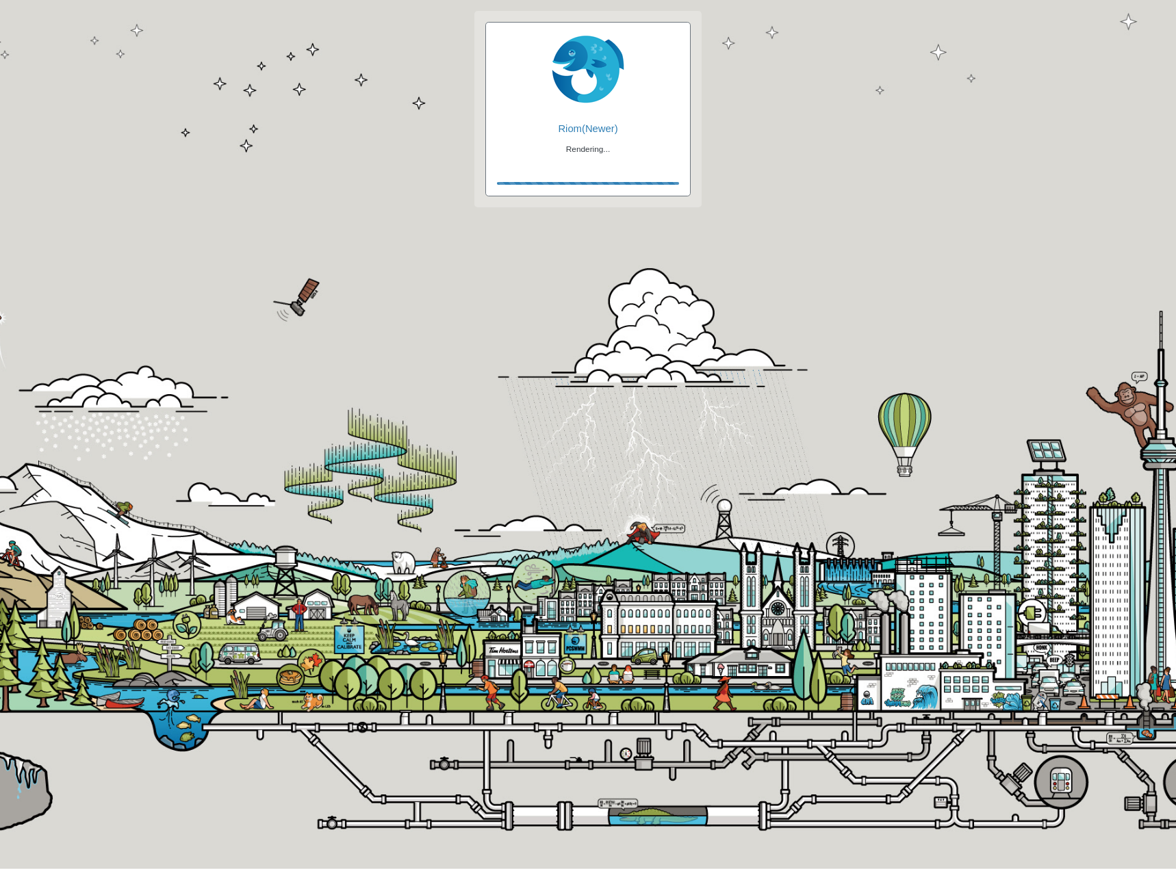
checkbox input "true"
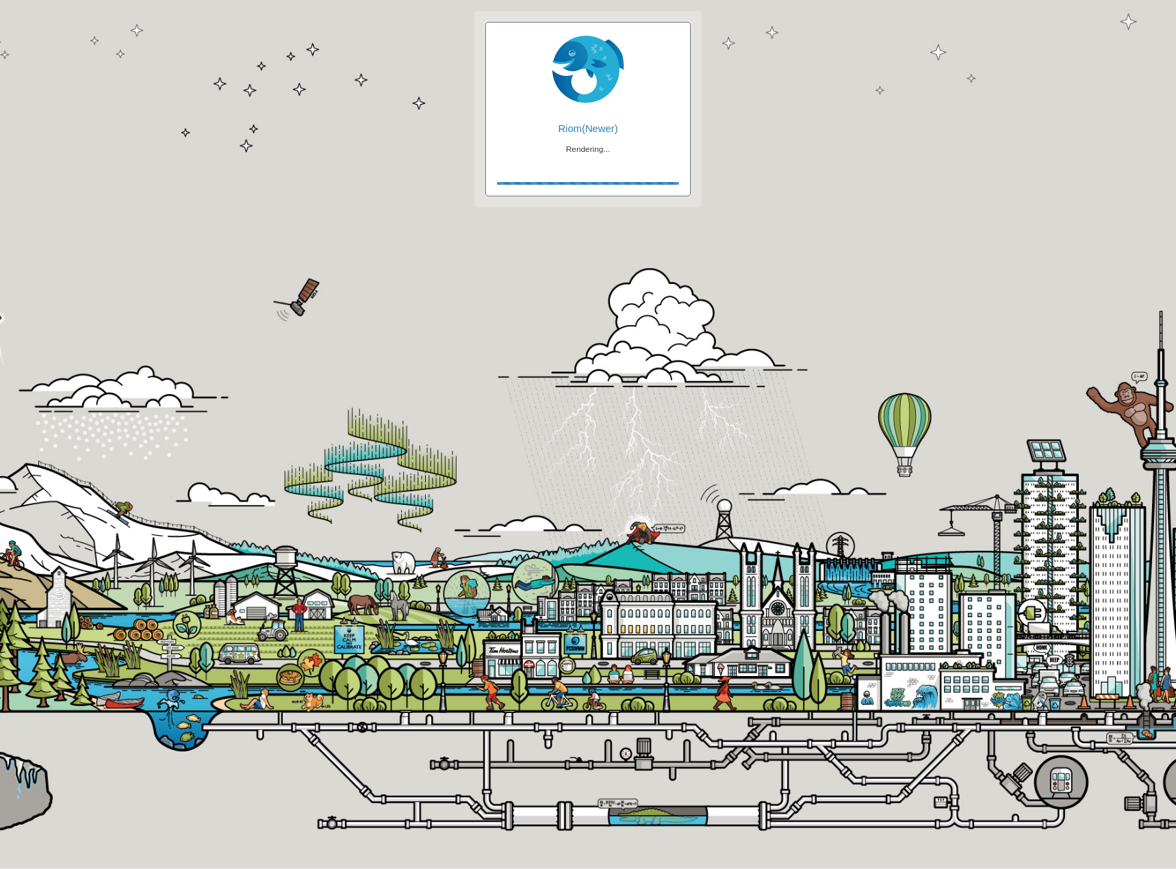
checkbox input "true"
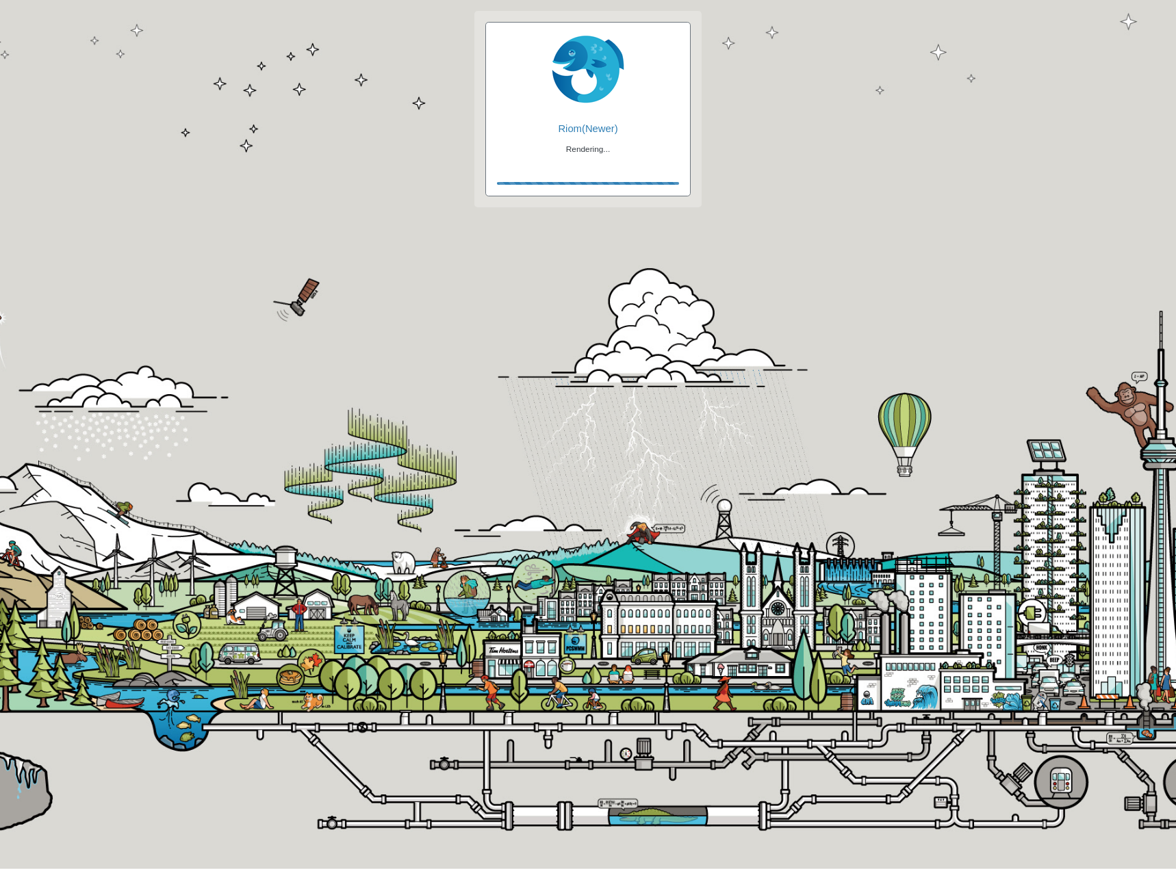
checkbox input "false"
checkbox input "true"
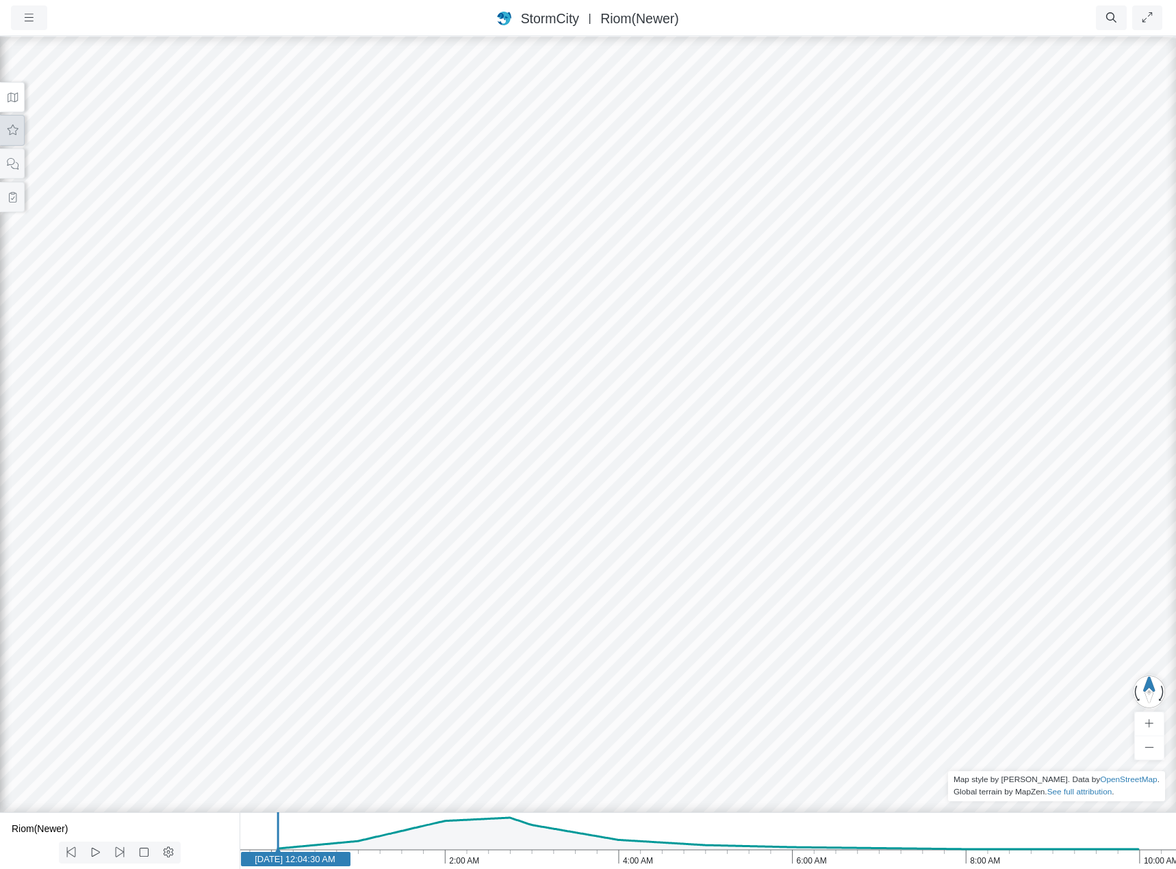
click at [10, 132] on icon at bounding box center [12, 130] width 13 height 10
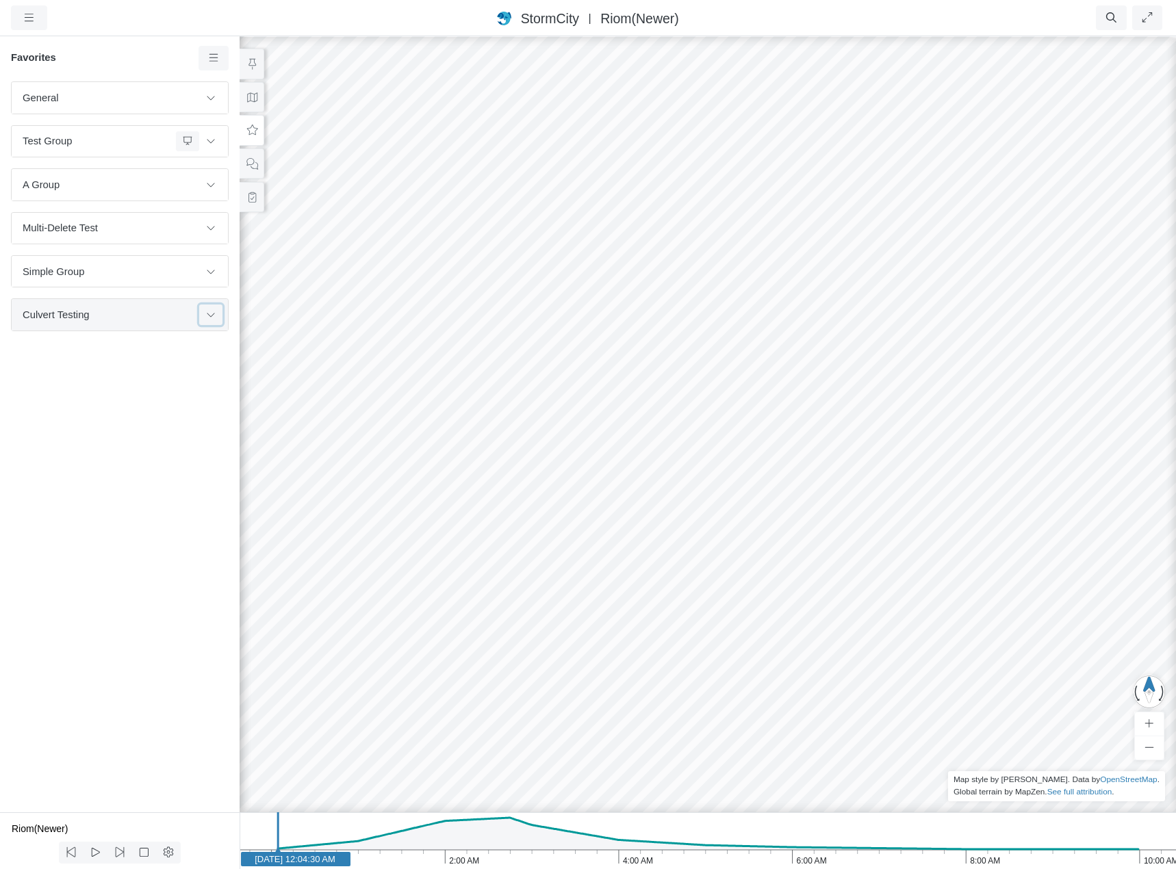
click at [208, 316] on icon at bounding box center [210, 314] width 11 height 9
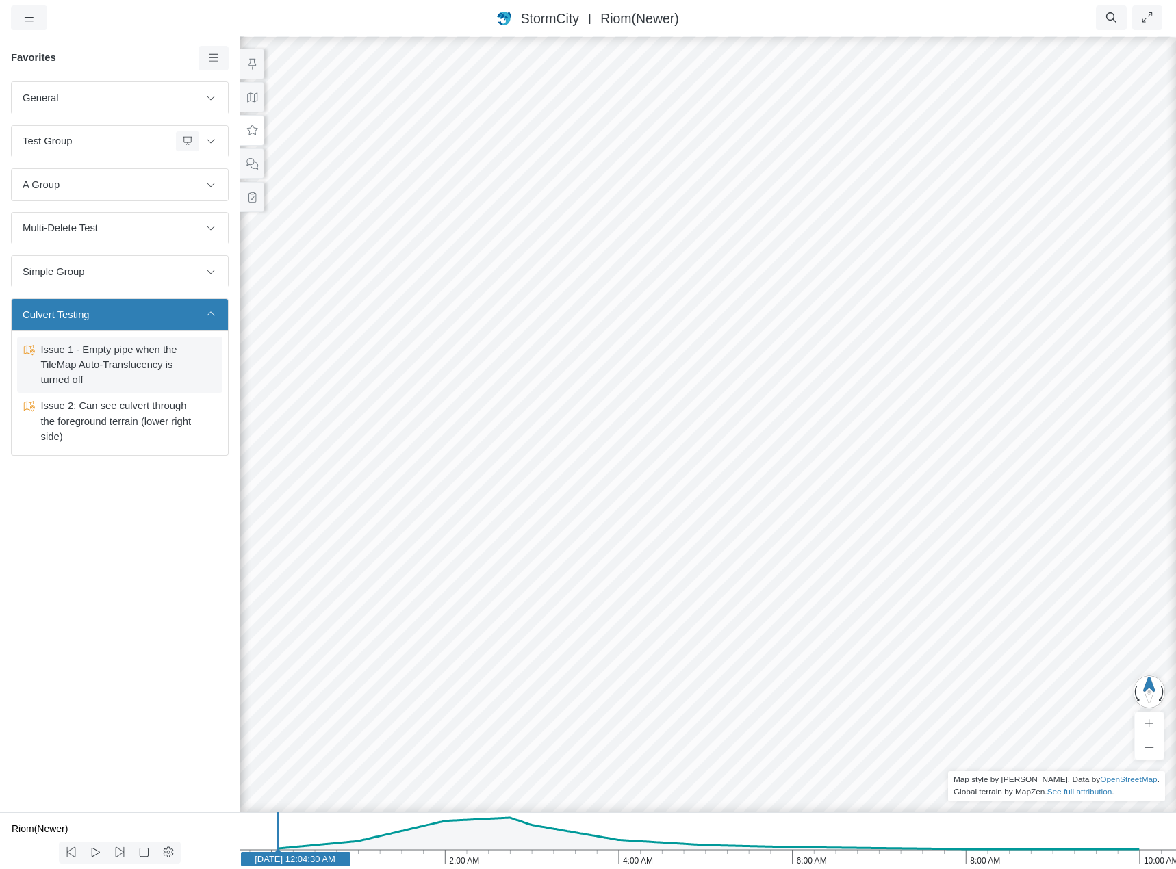
click at [157, 361] on span "Issue 1 - Empty pipe when the TileMap Auto-Translucency is turned off" at bounding box center [120, 365] width 171 height 46
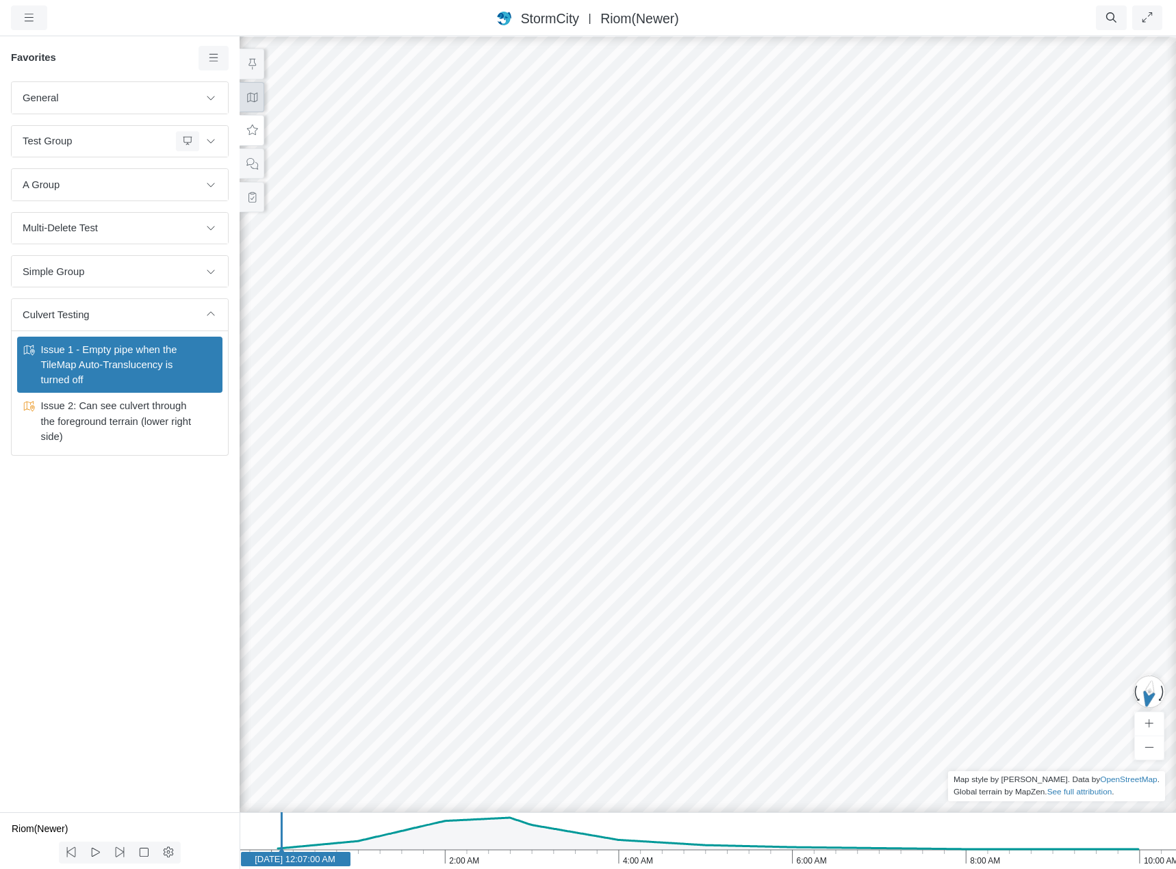
click at [253, 95] on icon at bounding box center [252, 97] width 10 height 10
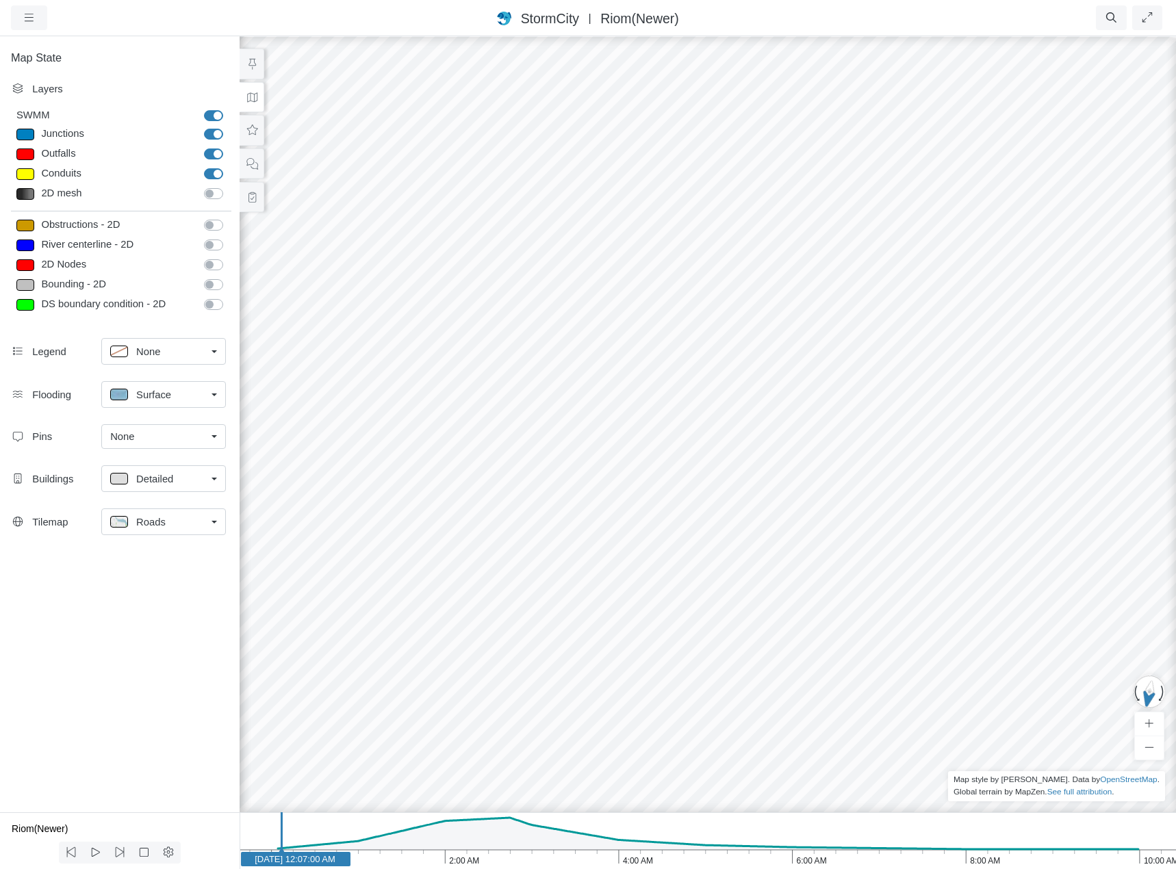
click at [198, 526] on div "Roads" at bounding box center [158, 521] width 96 height 17
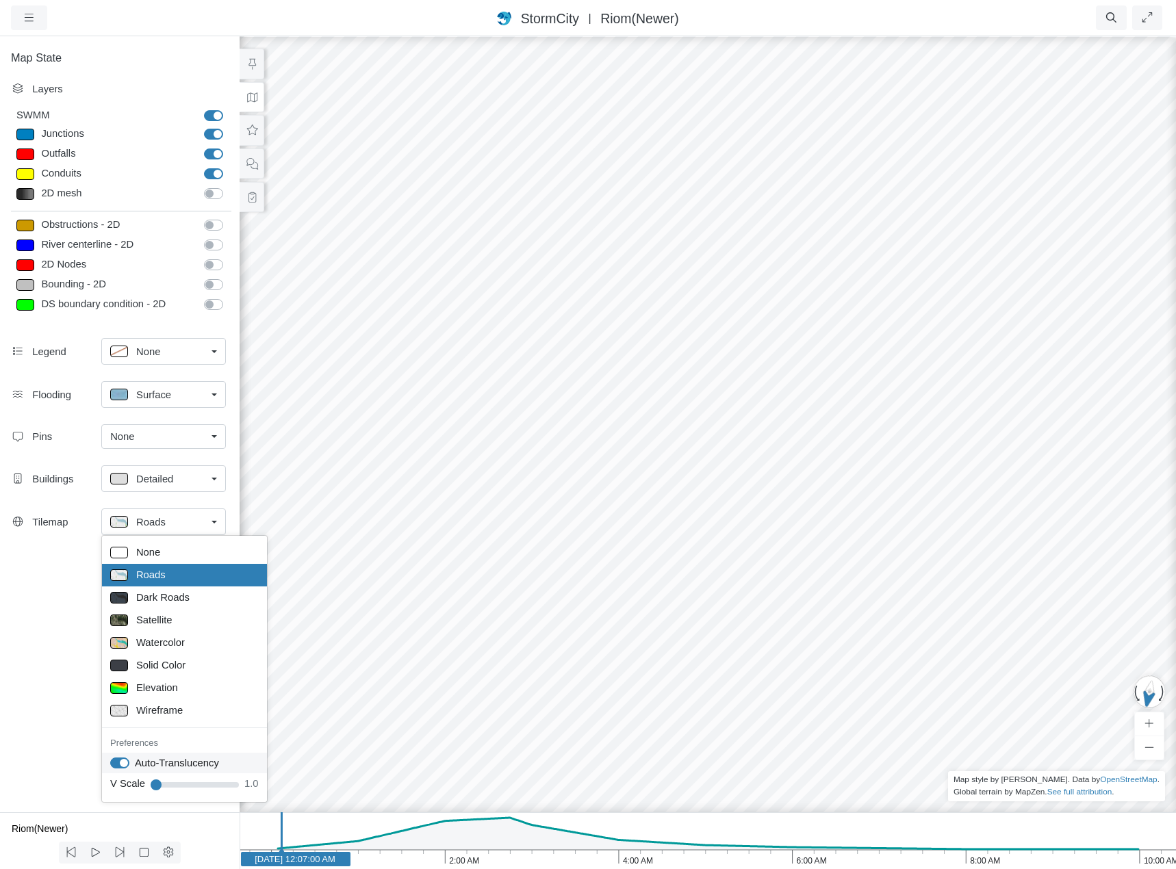
click at [135, 763] on label "Auto-Translucency" at bounding box center [177, 763] width 84 height 15
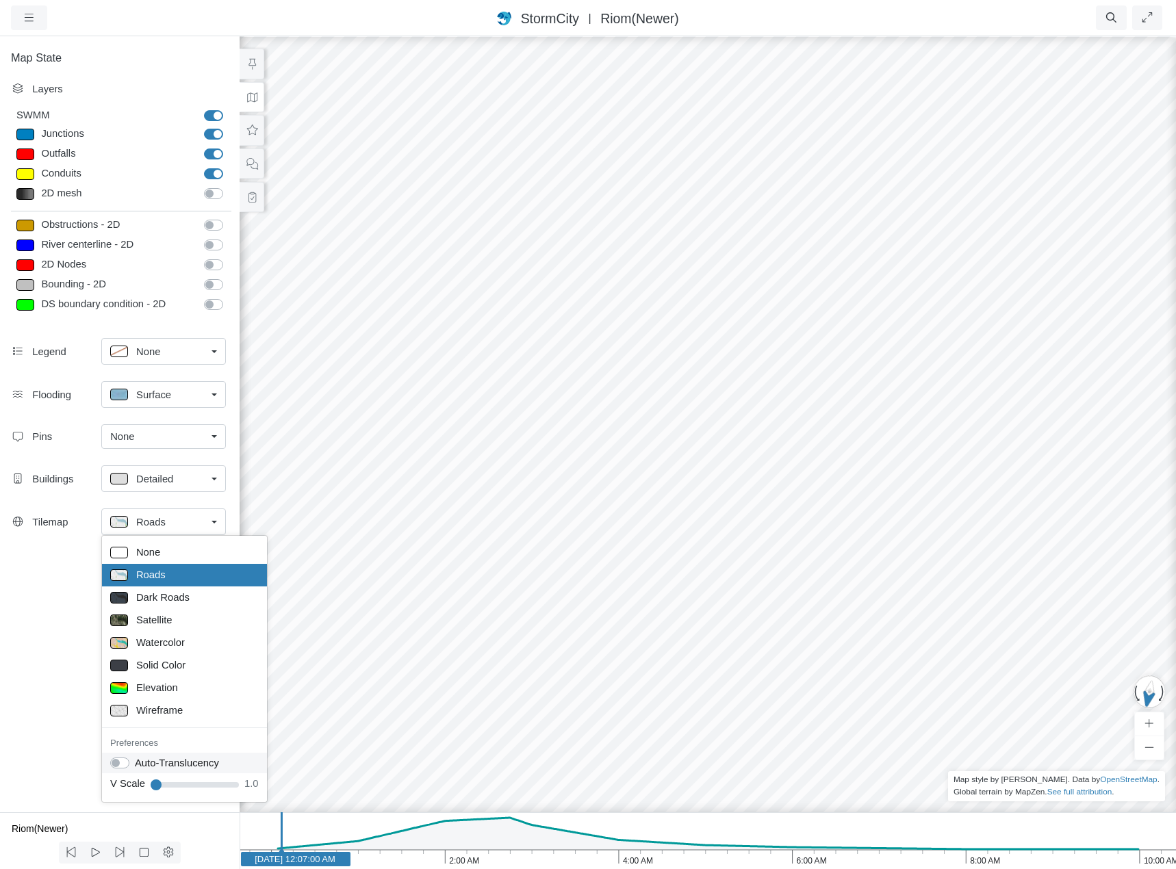
click at [135, 763] on label "Auto-Translucency" at bounding box center [177, 763] width 84 height 15
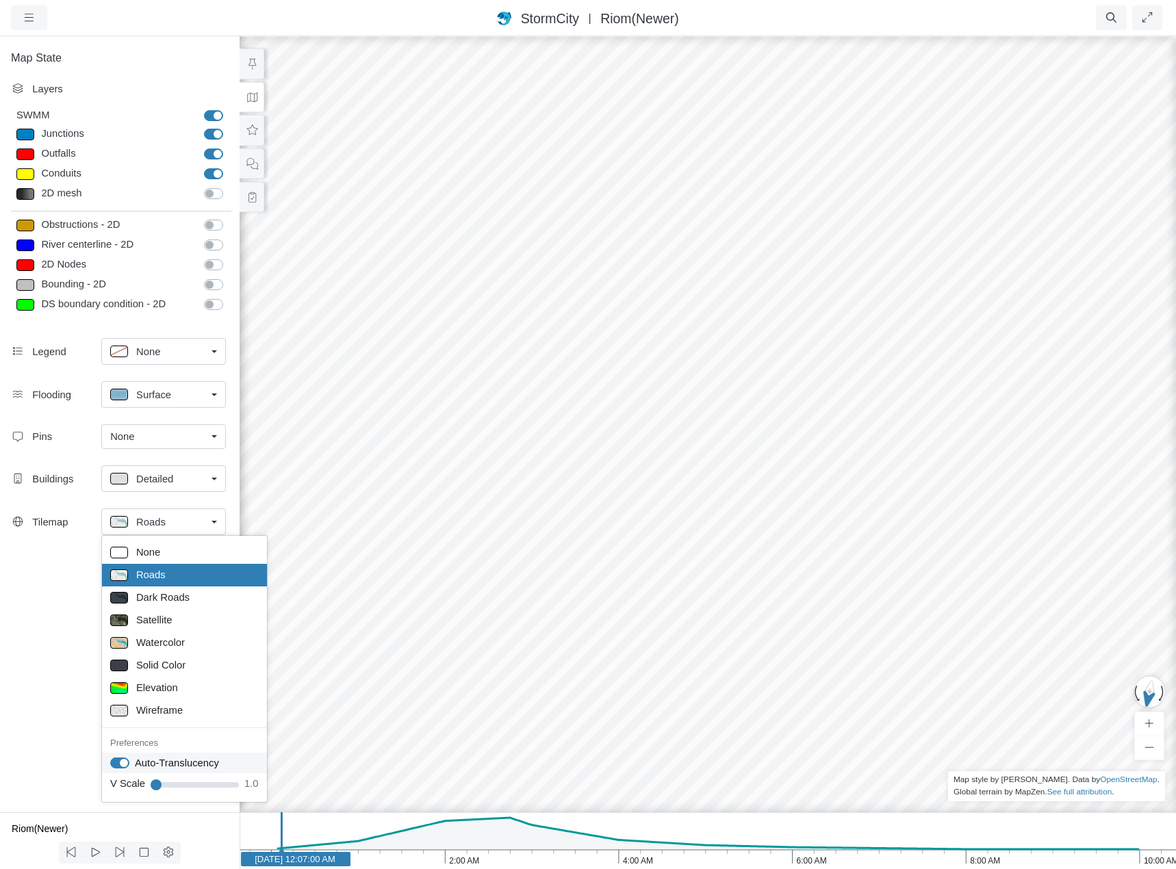
click at [135, 763] on label "Auto-Translucency" at bounding box center [177, 763] width 84 height 15
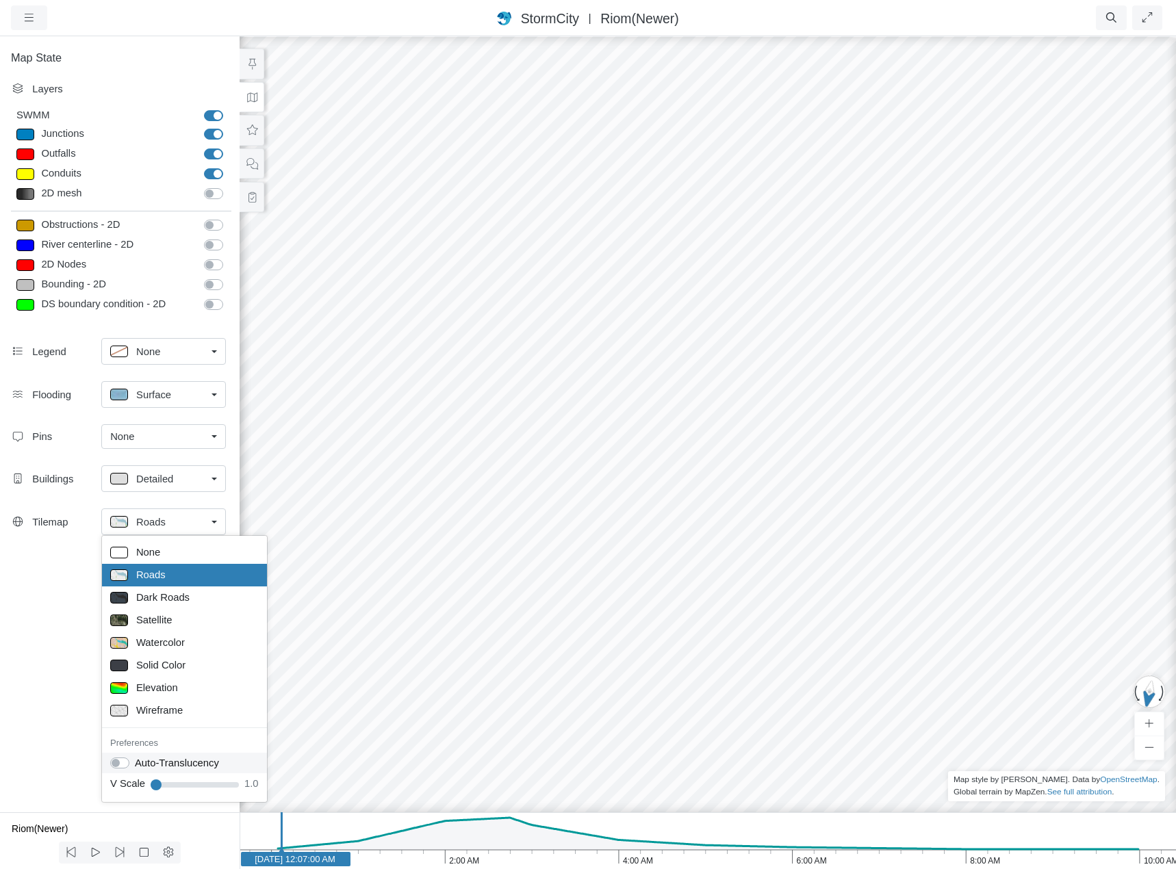
checkbox input "false"
drag, startPoint x: 802, startPoint y: 439, endPoint x: 788, endPoint y: 446, distance: 15.9
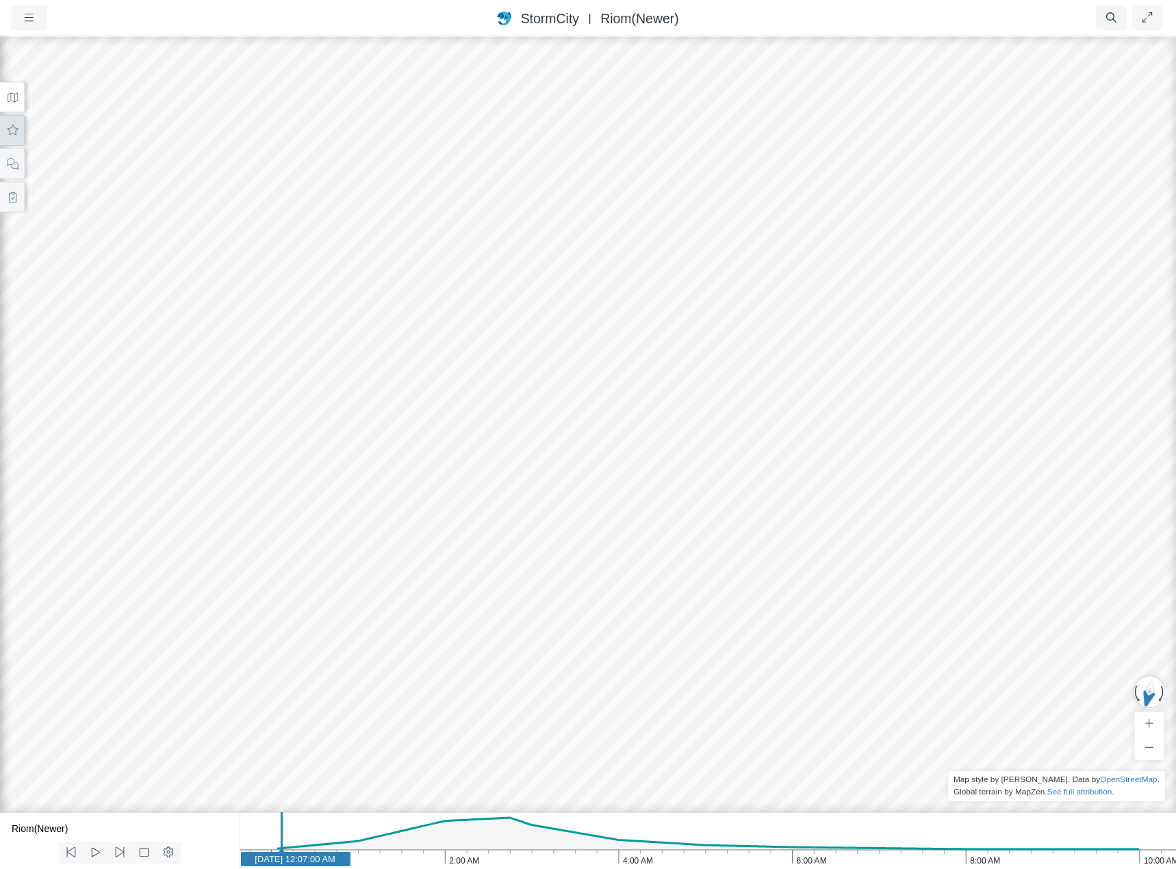
click at [14, 129] on icon at bounding box center [12, 130] width 13 height 10
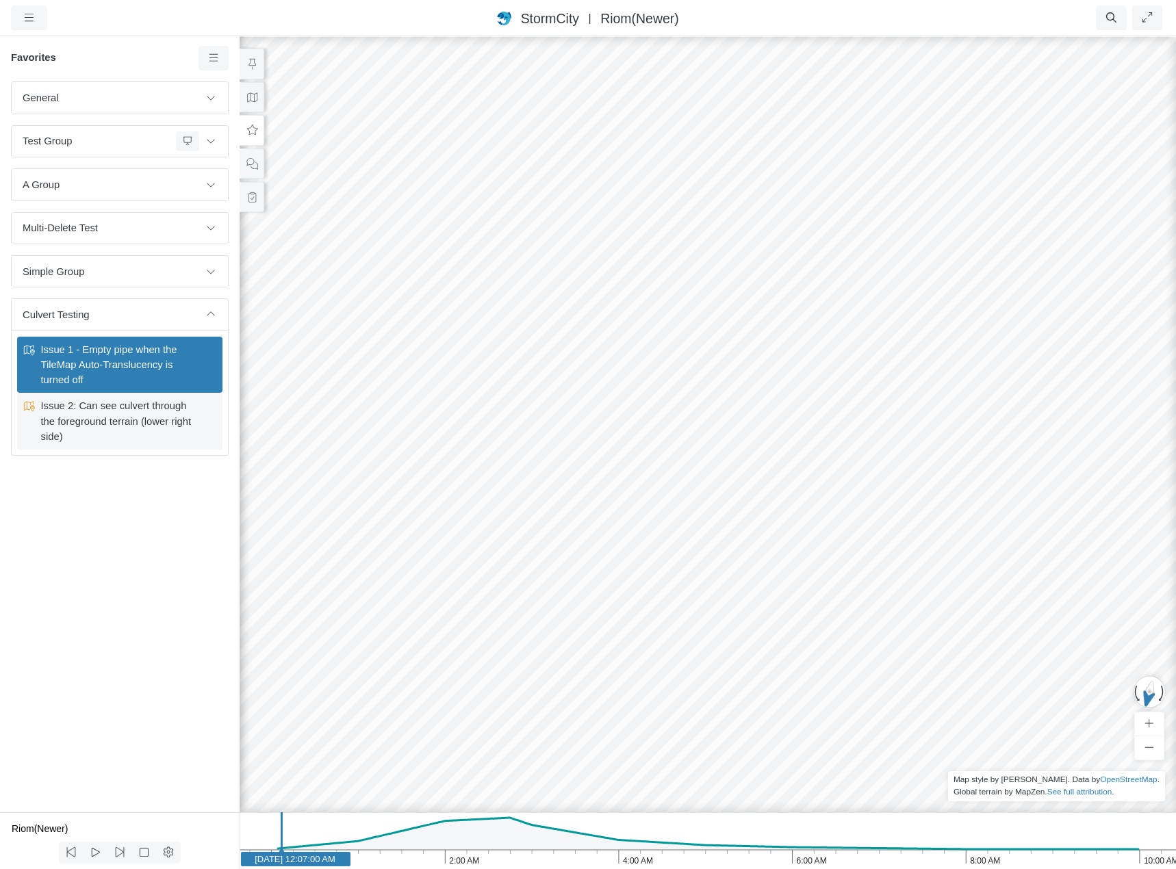
click at [140, 427] on span "Issue 2: Can see culvert through the foreground terrain (lower right side)" at bounding box center [120, 421] width 171 height 46
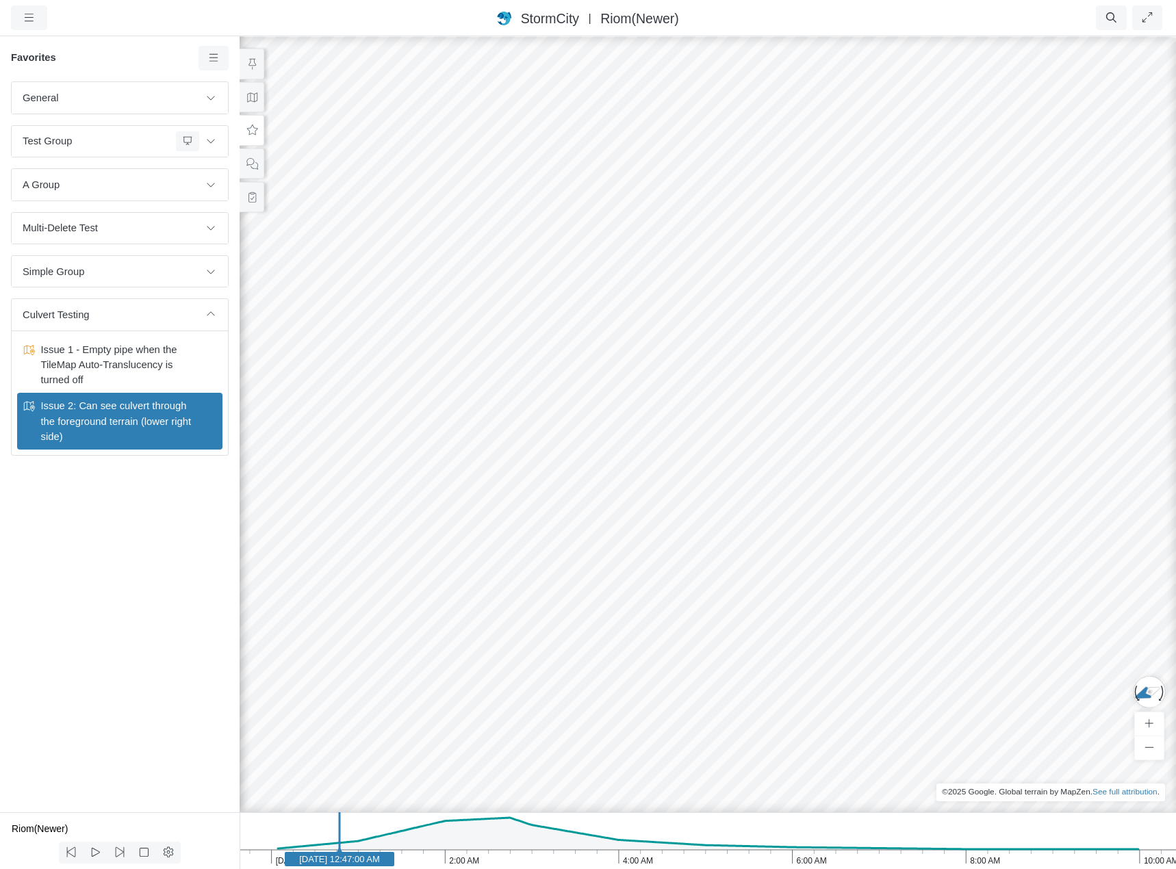
drag, startPoint x: 662, startPoint y: 498, endPoint x: 668, endPoint y: 429, distance: 68.7
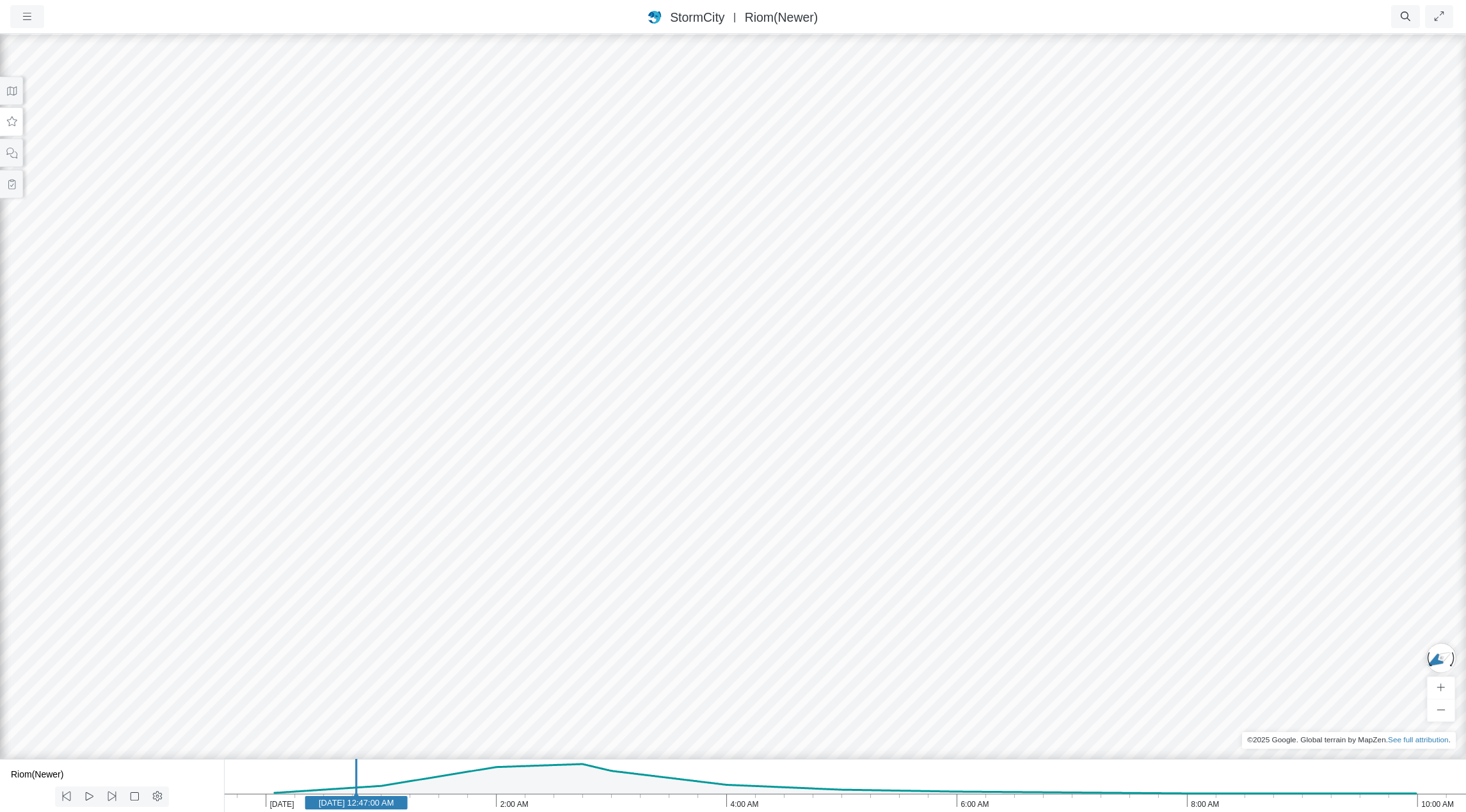
drag, startPoint x: 697, startPoint y: 340, endPoint x: 712, endPoint y: 333, distance: 16.6
drag, startPoint x: 667, startPoint y: 230, endPoint x: 649, endPoint y: 366, distance: 137.2
drag, startPoint x: 632, startPoint y: 414, endPoint x: 800, endPoint y: 175, distance: 292.1
click at [800, 175] on div at bounding box center [733, 422] width 1466 height 779
drag, startPoint x: 898, startPoint y: 300, endPoint x: 136, endPoint y: 291, distance: 762.1
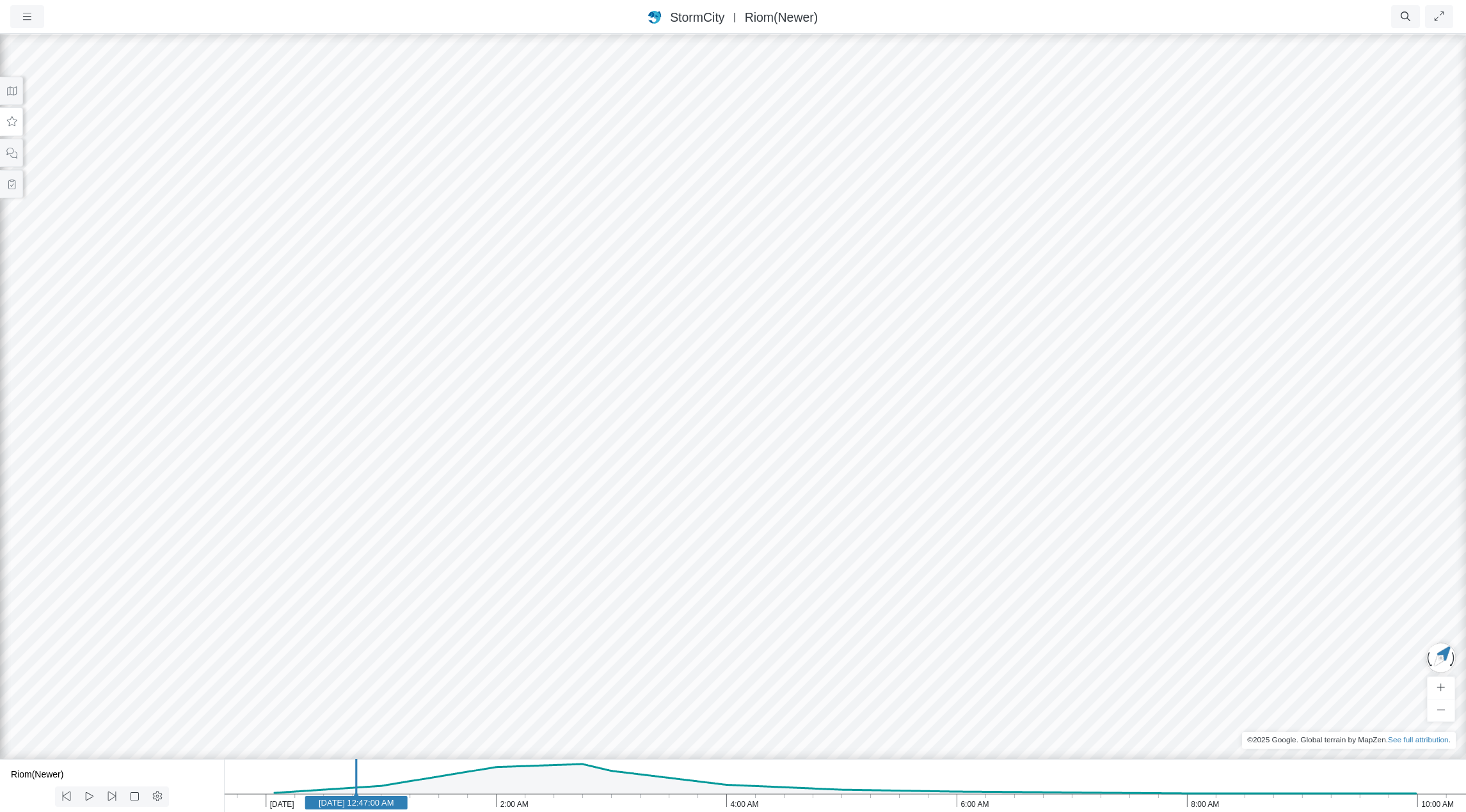
drag, startPoint x: 672, startPoint y: 306, endPoint x: 352, endPoint y: 206, distance: 335.3
drag, startPoint x: 526, startPoint y: 143, endPoint x: 493, endPoint y: 452, distance: 310.8
click at [494, 454] on div at bounding box center [733, 422] width 1466 height 779
drag, startPoint x: 698, startPoint y: 398, endPoint x: 600, endPoint y: 267, distance: 163.6
click at [323, 775] on icon "10:00 AM 8:00 AM 6:00 AM 4:00 AM 2:00 AM Jan 30, 2012 Jan 30, 2012 12:47:00 AM" at bounding box center [845, 786] width 1243 height 53
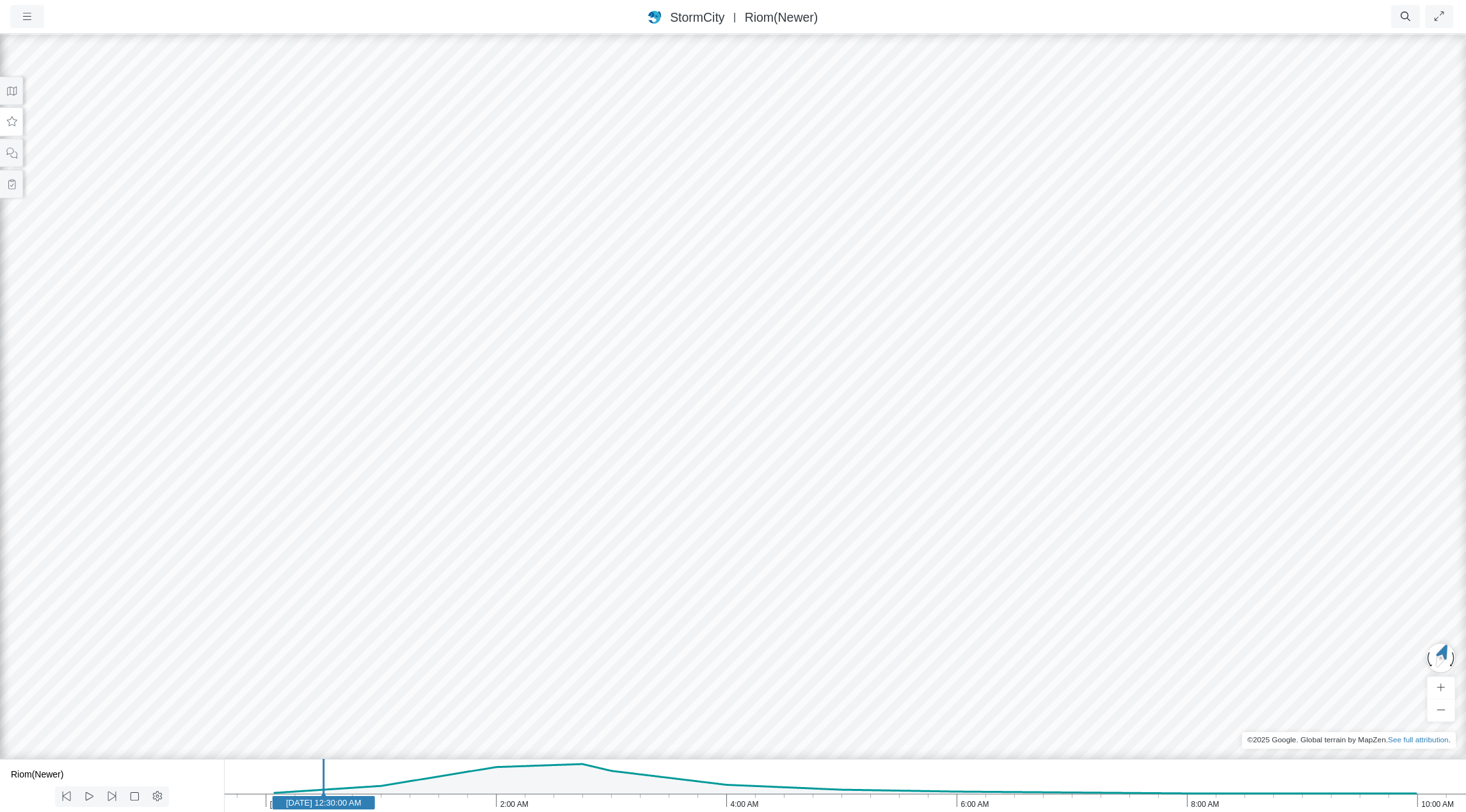
click at [309, 778] on icon "10:00 AM 8:00 AM 6:00 AM 4:00 AM 2:00 AM Jan 30, 2012 Jan 30, 2012 12:30:00 AM" at bounding box center [845, 786] width 1243 height 53
drag, startPoint x: 760, startPoint y: 212, endPoint x: 738, endPoint y: 244, distance: 38.8
click at [9, 93] on icon at bounding box center [12, 91] width 9 height 9
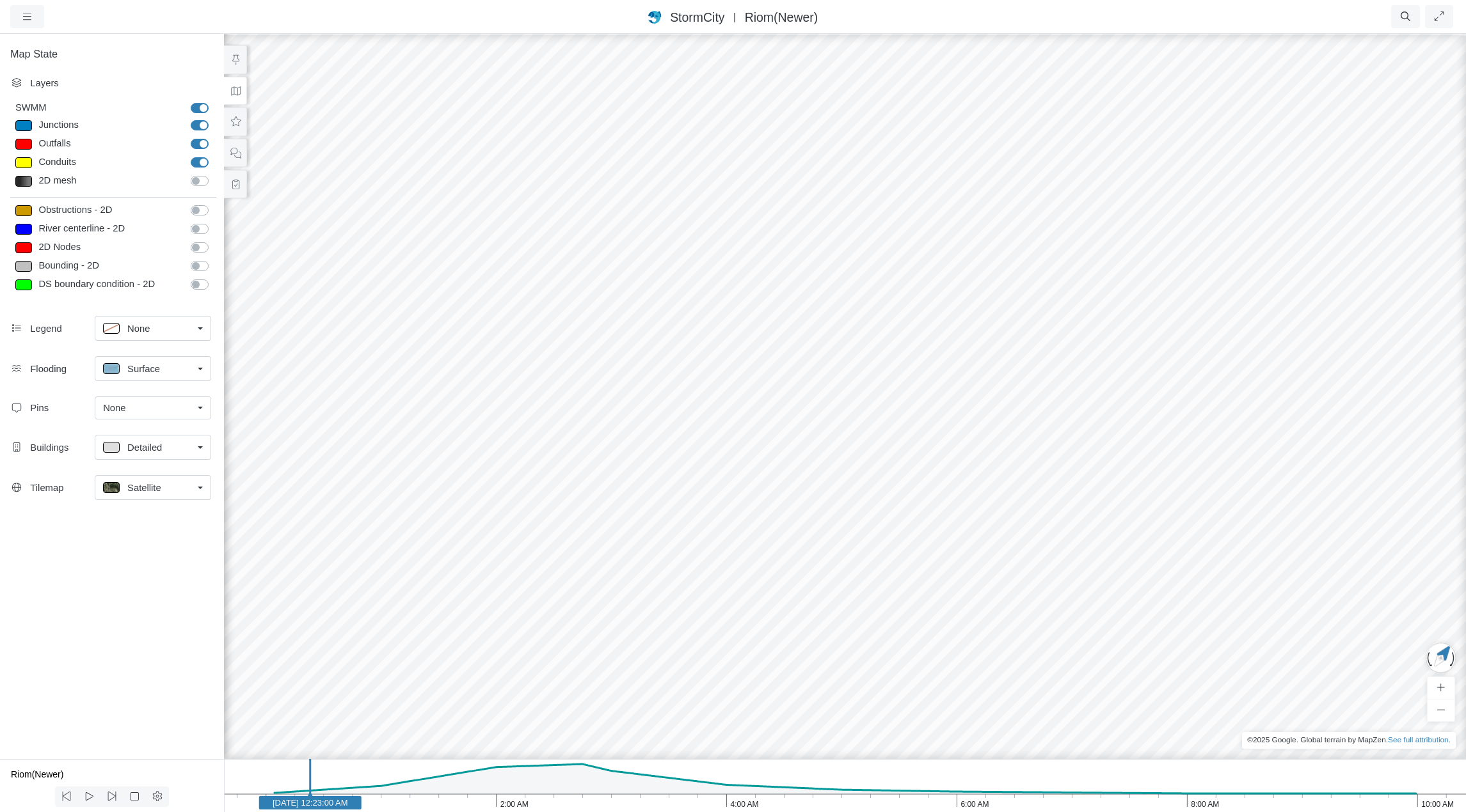
click at [165, 491] on div "Satellite" at bounding box center [148, 487] width 90 height 16
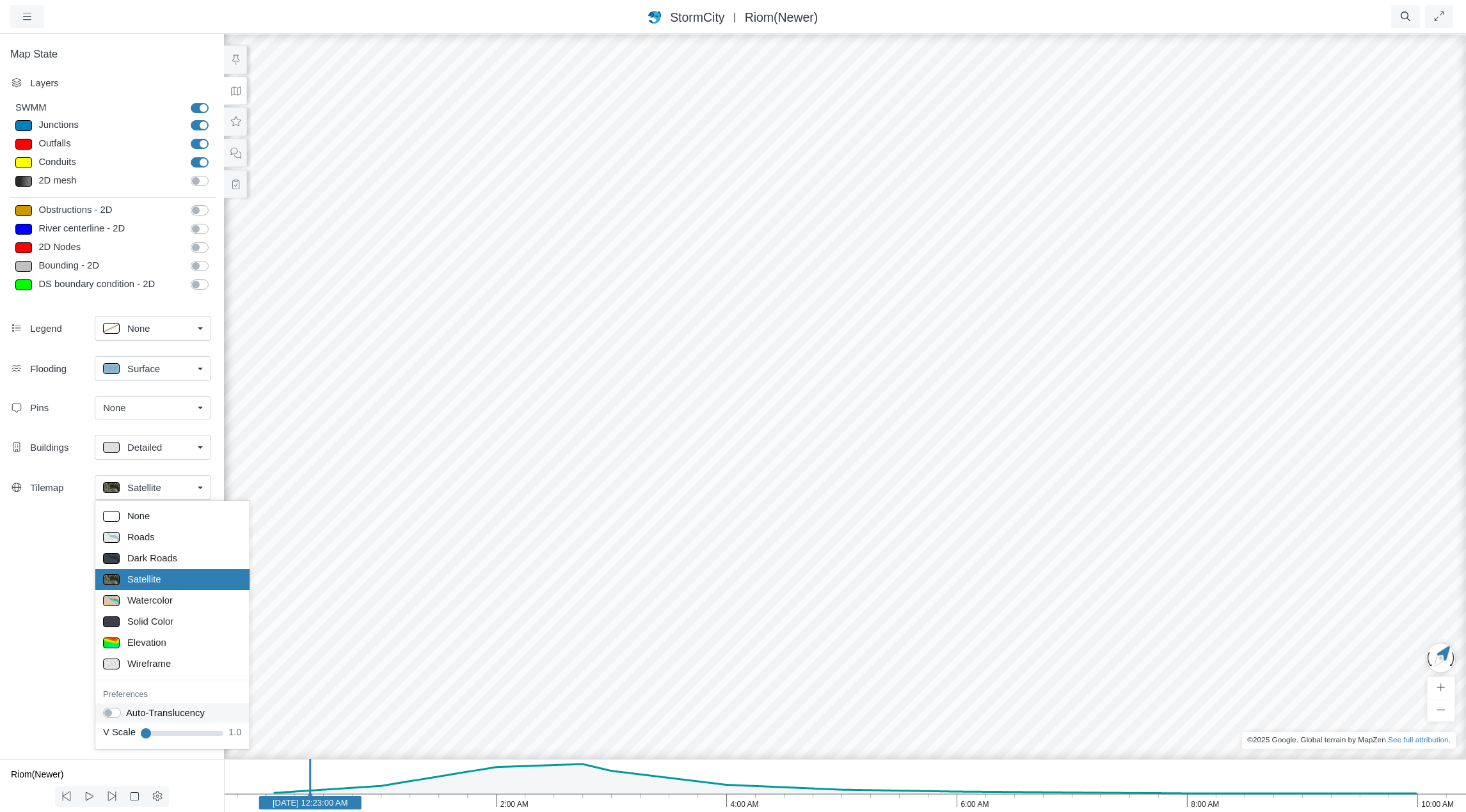
click at [126, 714] on label "Auto-Translucency" at bounding box center [165, 713] width 79 height 14
checkbox input "true"
drag, startPoint x: 904, startPoint y: 208, endPoint x: 898, endPoint y: 198, distance: 11.7
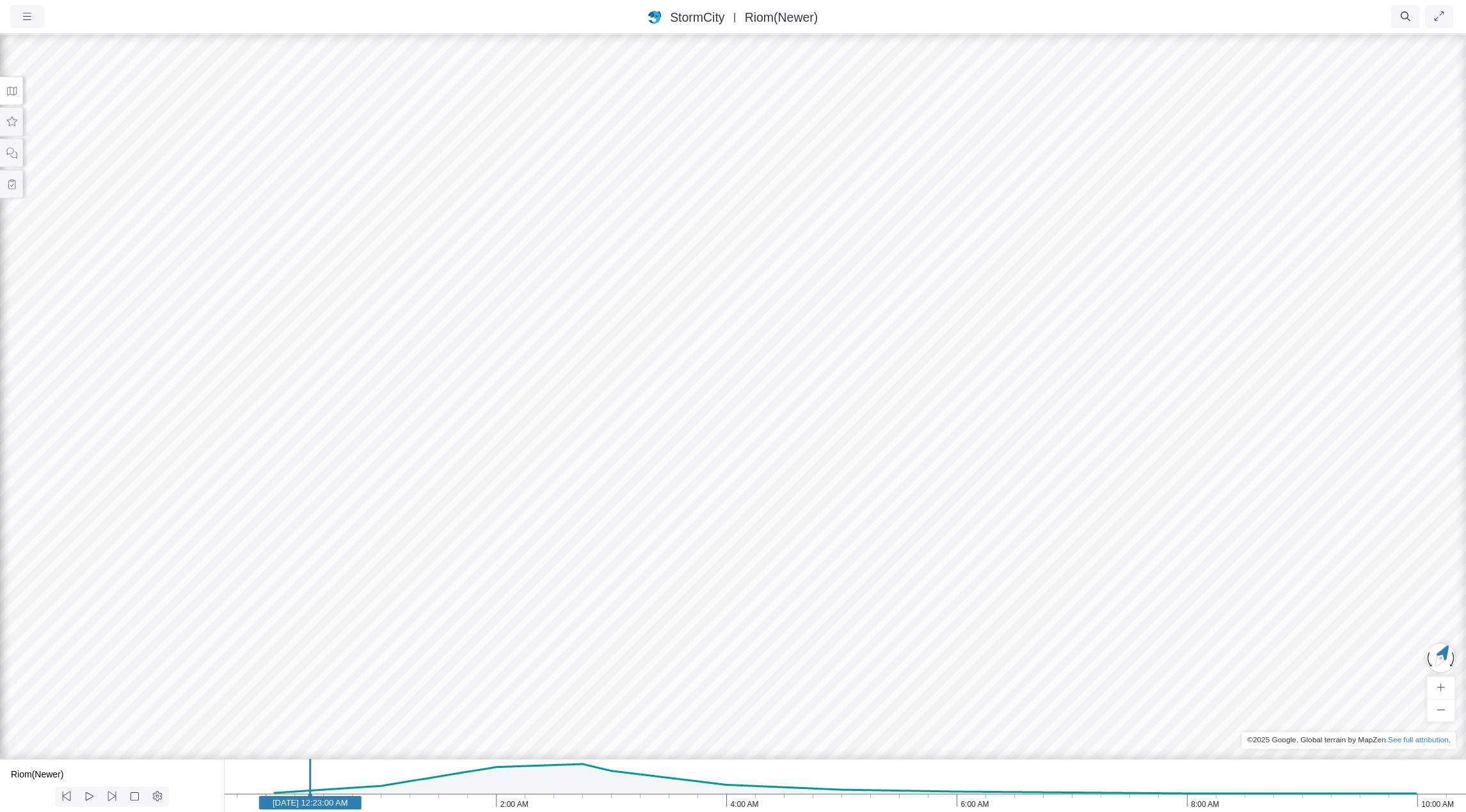
drag, startPoint x: 788, startPoint y: 266, endPoint x: 785, endPoint y: 247, distance: 19.2
drag, startPoint x: 740, startPoint y: 277, endPoint x: 829, endPoint y: 285, distance: 89.4
drag, startPoint x: 663, startPoint y: 344, endPoint x: 752, endPoint y: 264, distance: 119.7
drag, startPoint x: 618, startPoint y: 487, endPoint x: 658, endPoint y: 392, distance: 103.1
click at [11, 119] on icon at bounding box center [11, 121] width 12 height 9
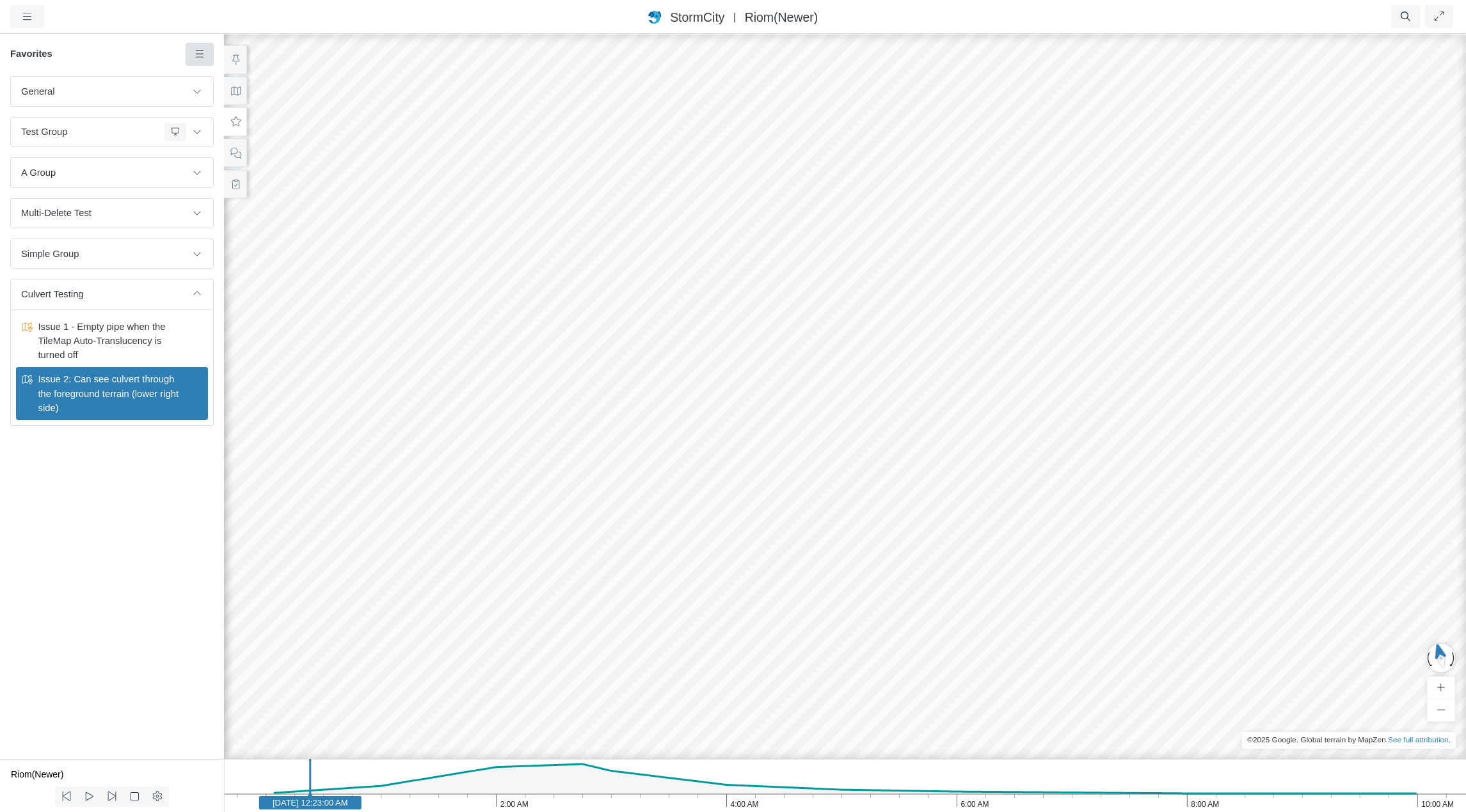
click at [202, 56] on icon at bounding box center [199, 54] width 12 height 9
click at [223, 78] on span "Add Favorite" at bounding box center [240, 78] width 54 height 10
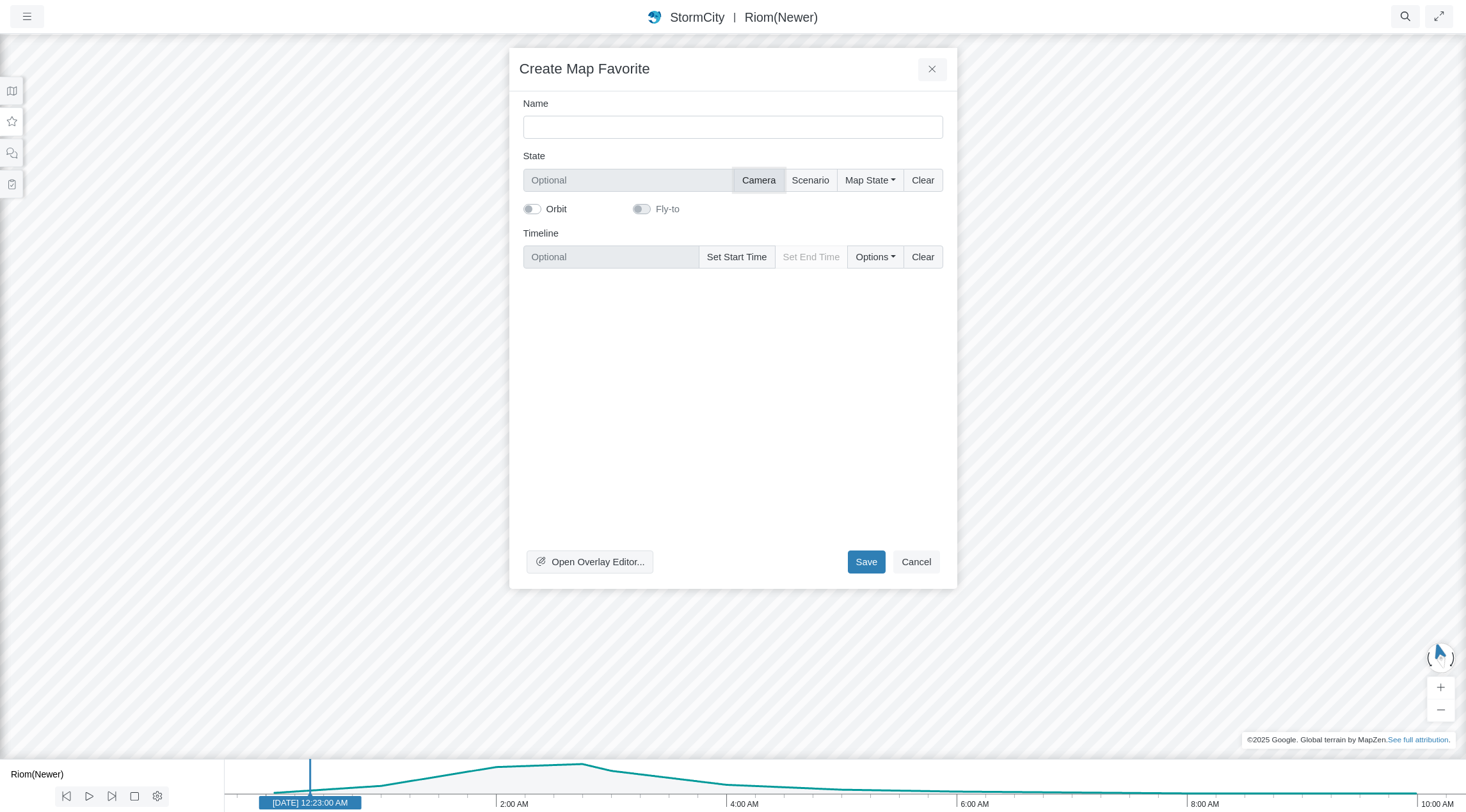
click at [766, 180] on button "Camera" at bounding box center [759, 180] width 50 height 23
type input "Camera"
checkbox input "true"
click at [884, 181] on button "Map State" at bounding box center [870, 180] width 66 height 23
click at [869, 206] on label "Select All" at bounding box center [888, 207] width 39 height 14
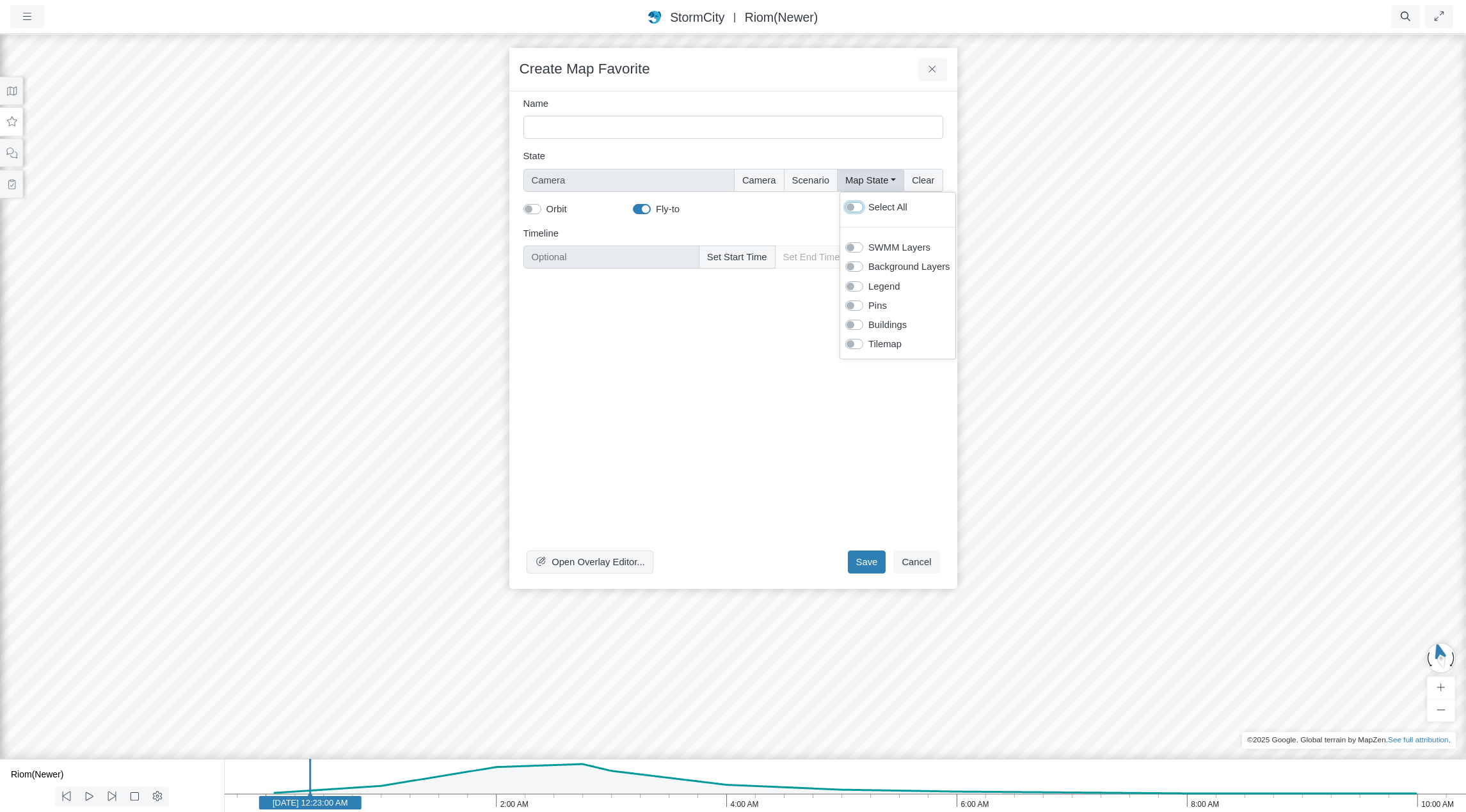
click at [855, 206] on input "Select All" at bounding box center [850, 206] width 10 height 12
checkbox input "true"
type input "Camera + Full Map State"
checkbox input "true"
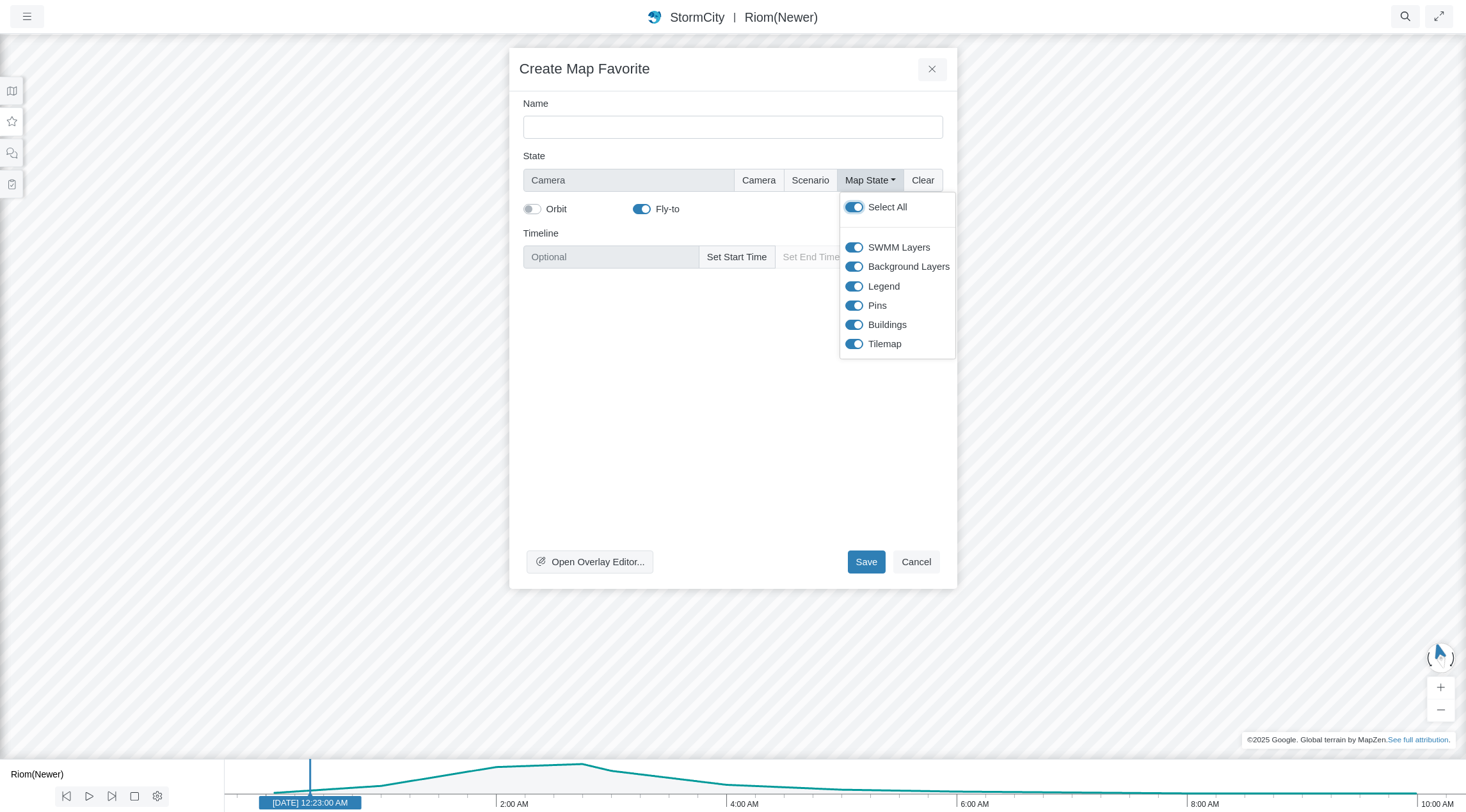
checkbox input "true"
click at [747, 257] on button "Set Start Time" at bounding box center [738, 257] width 77 height 23
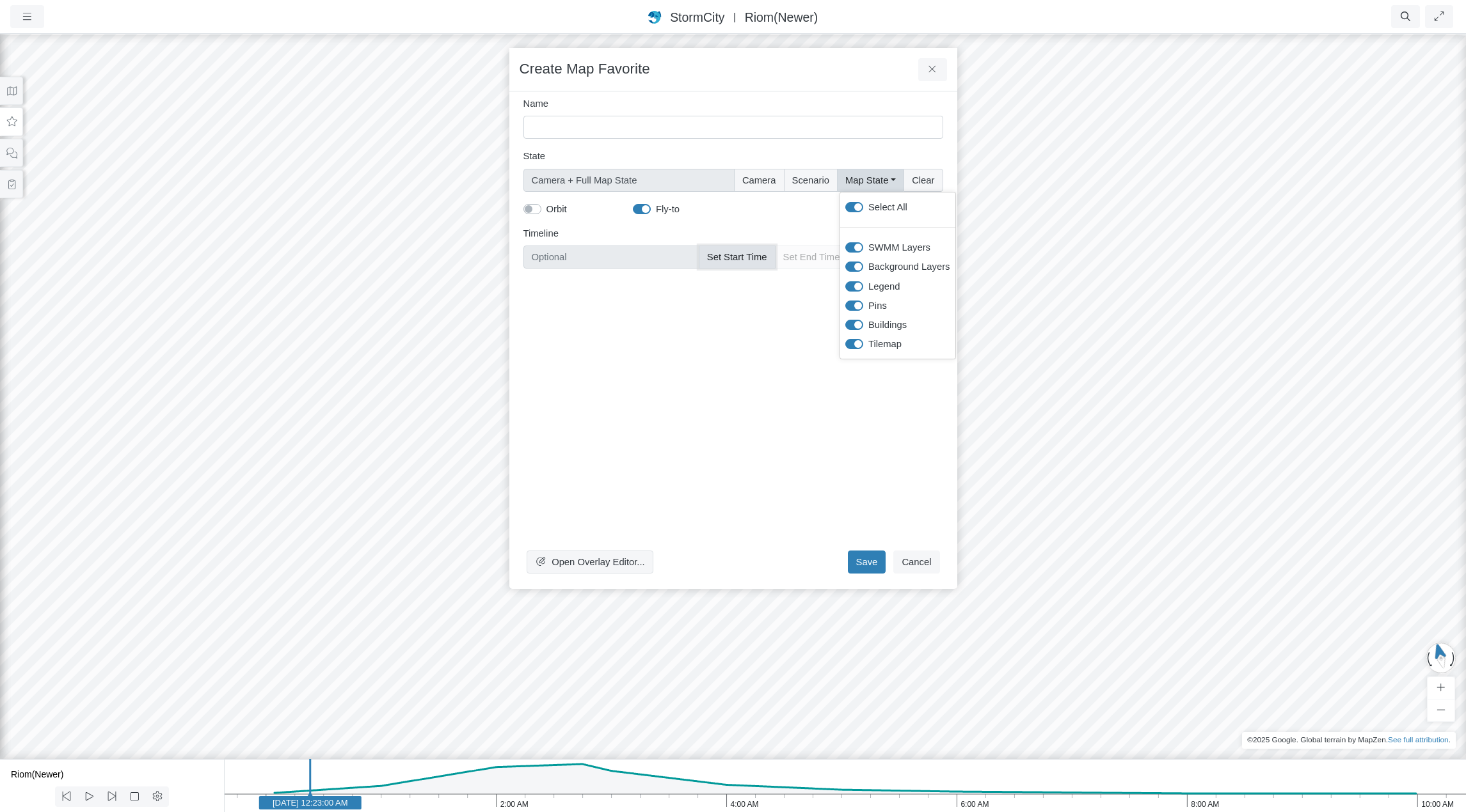
type input "Jan 30, 2012 12:23 AM"
click at [634, 130] on input "Name" at bounding box center [733, 127] width 420 height 23
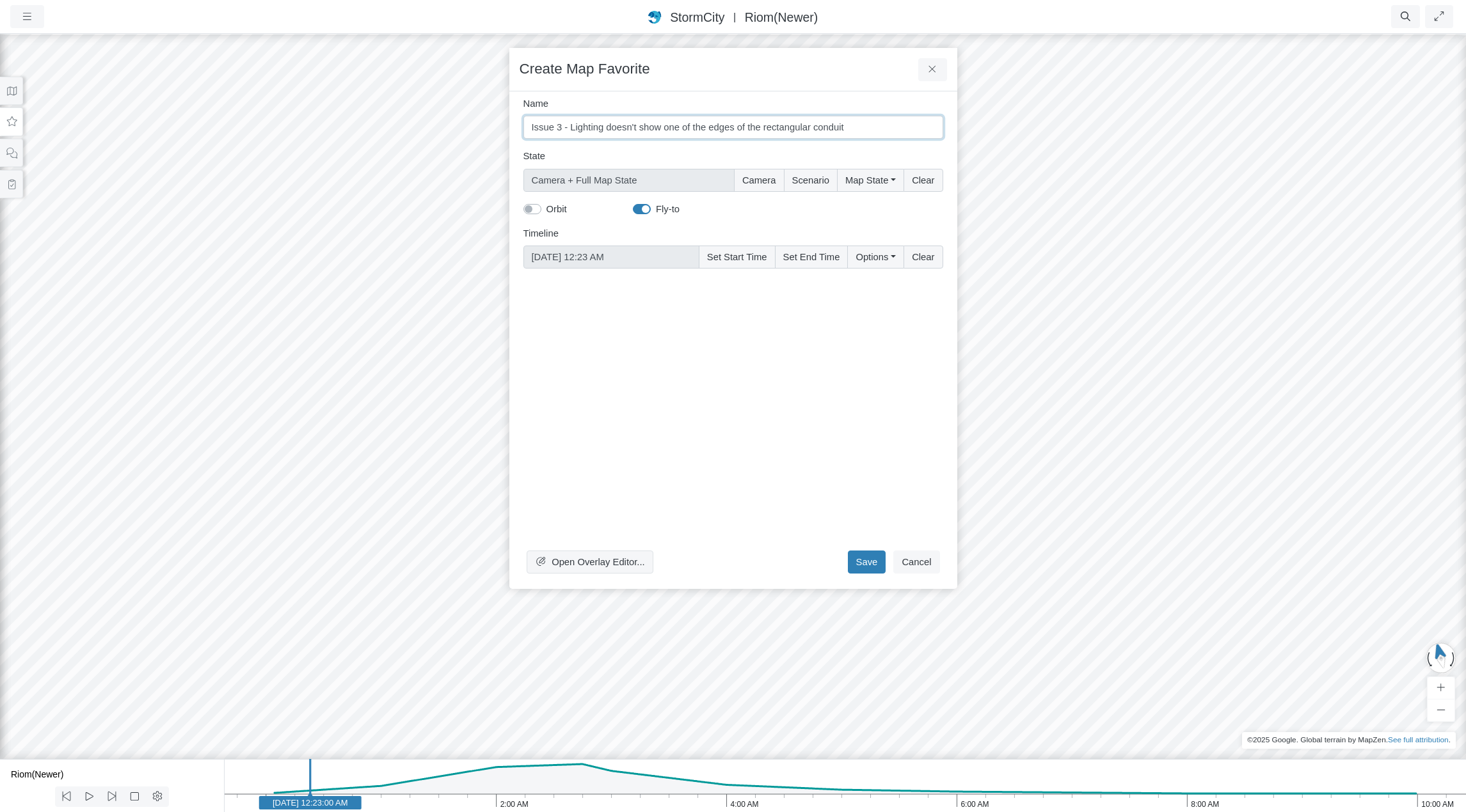
type input "Issue 3 - Lighting doesn't show one of the edges of the rectangular conduit"
click at [656, 207] on label "Fly-to" at bounding box center [668, 208] width 23 height 14
click at [643, 207] on input "Fly-to" at bounding box center [638, 207] width 10 height 12
checkbox input "false"
click at [876, 567] on button "Save" at bounding box center [867, 562] width 38 height 23
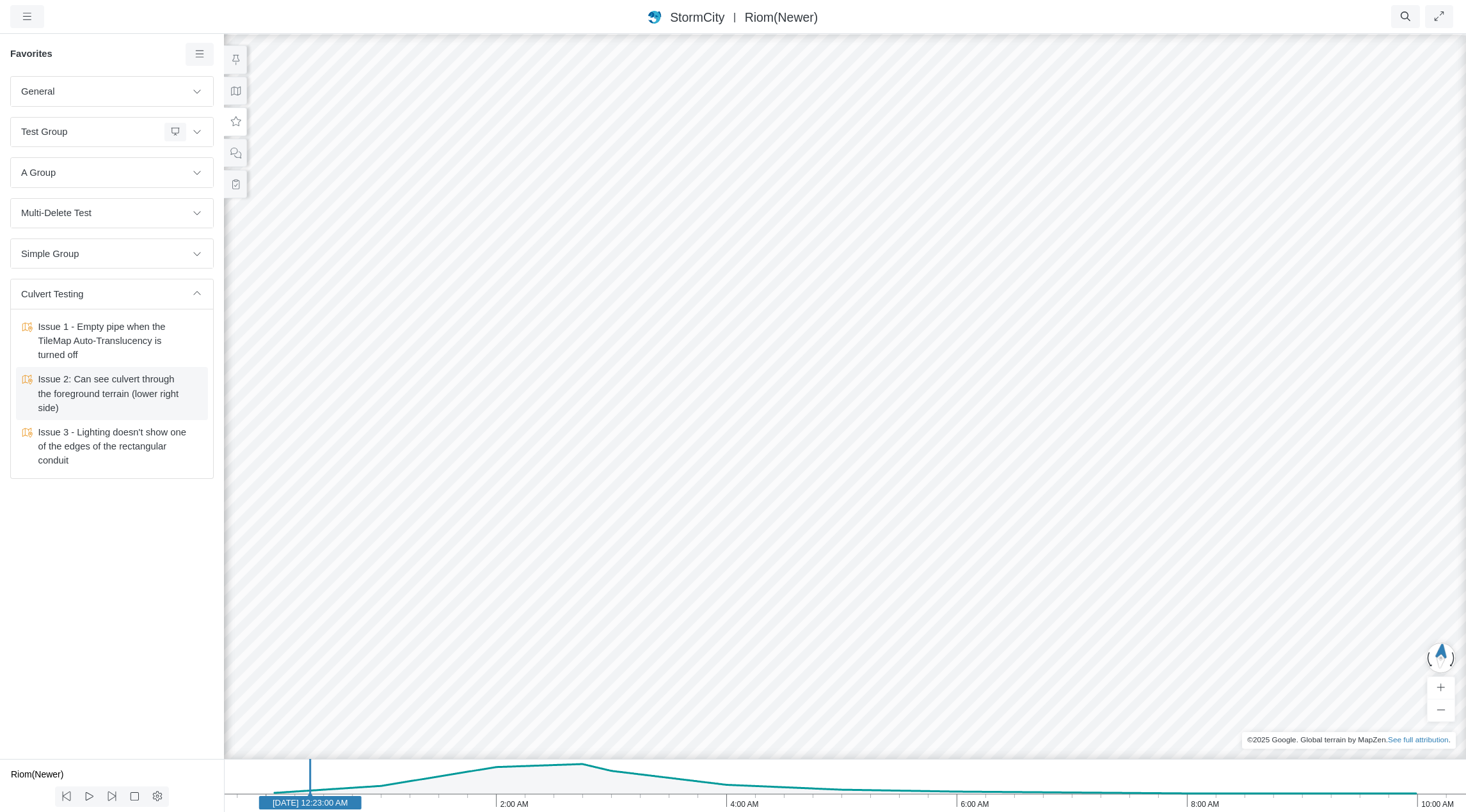
click at [128, 394] on span "Issue 2: Can see culvert through the foreground terrain (lower right side)" at bounding box center [112, 393] width 160 height 43
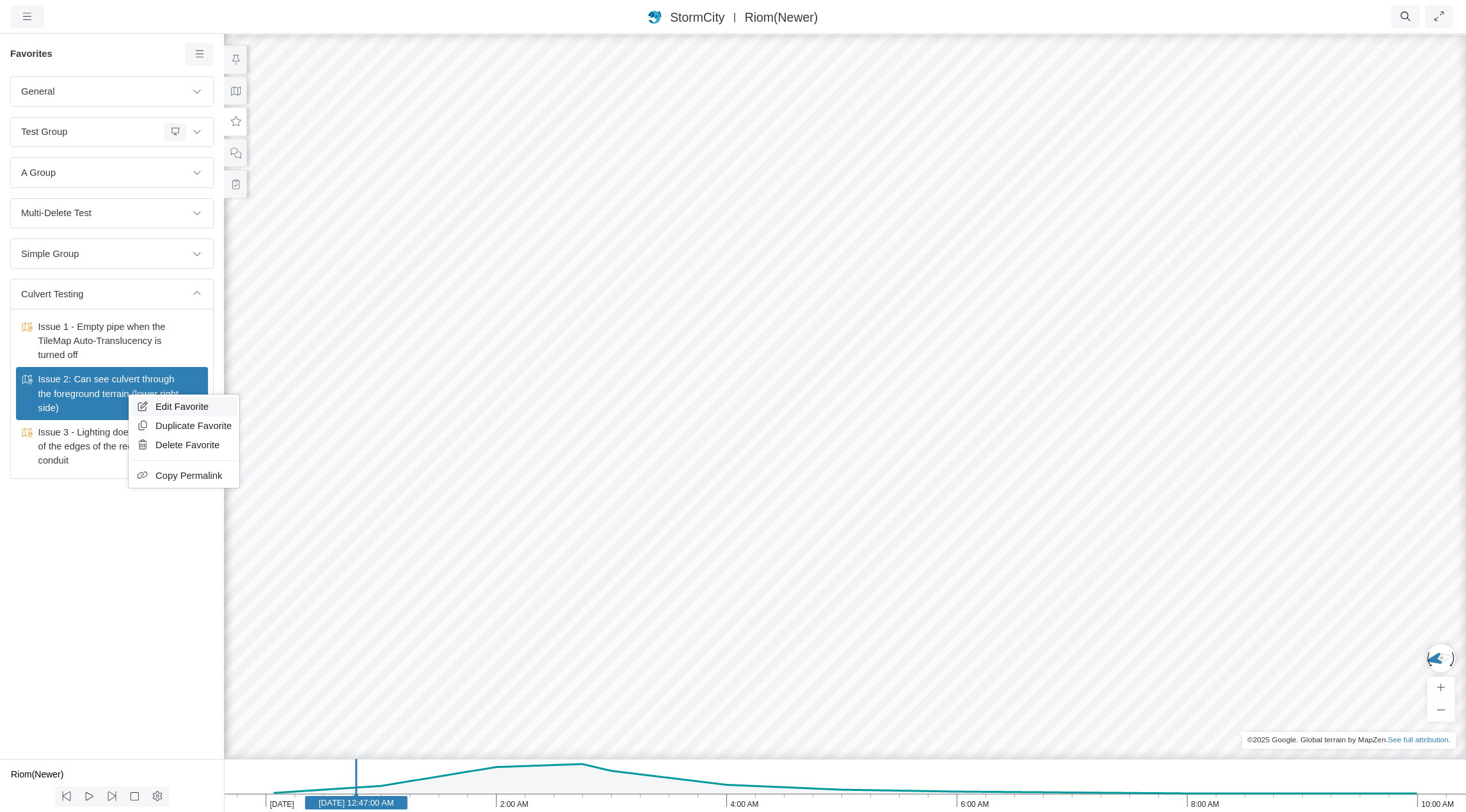
click at [162, 402] on span "Edit Favorite" at bounding box center [181, 406] width 53 height 10
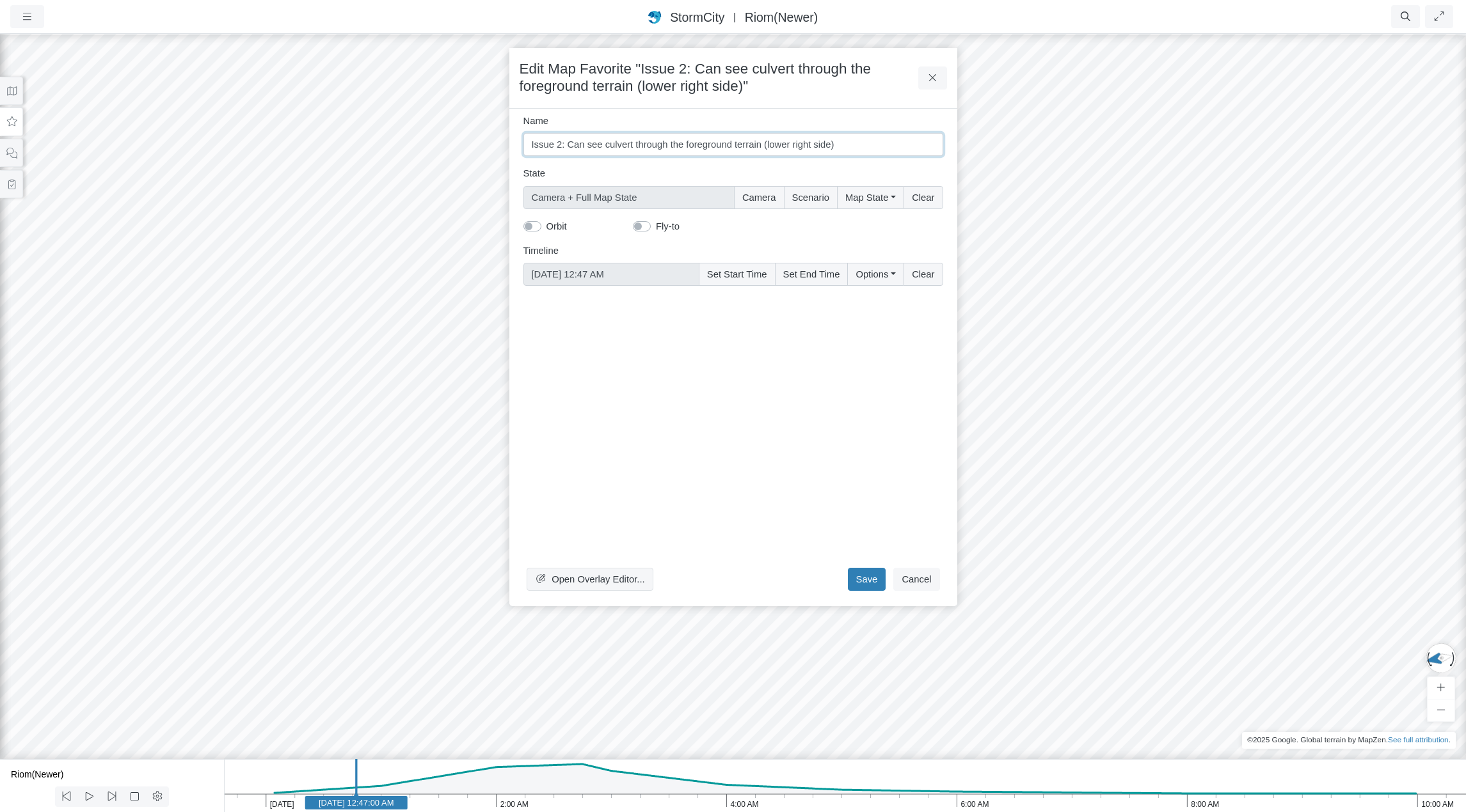
click at [561, 144] on input "Issue 2: Can see culvert through the foreground terrain (lower right side)" at bounding box center [733, 144] width 420 height 23
type input "Issue 2 - Can see culvert through the foreground terrain (lower right side)"
click at [871, 577] on button "Save" at bounding box center [867, 579] width 38 height 23
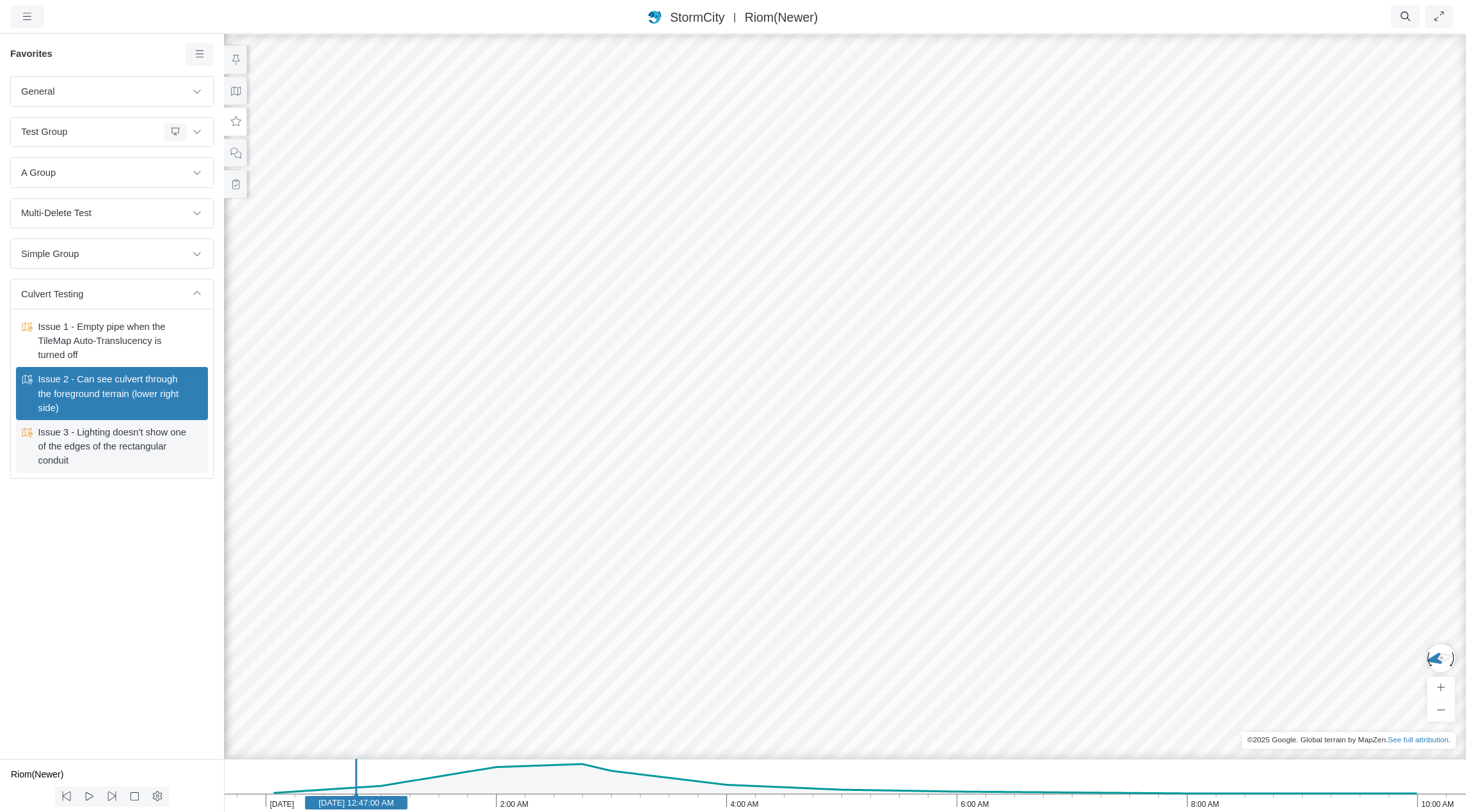
click at [100, 446] on span "Issue 3 - Lighting doesn't show one of the edges of the rectangular conduit" at bounding box center [112, 447] width 160 height 43
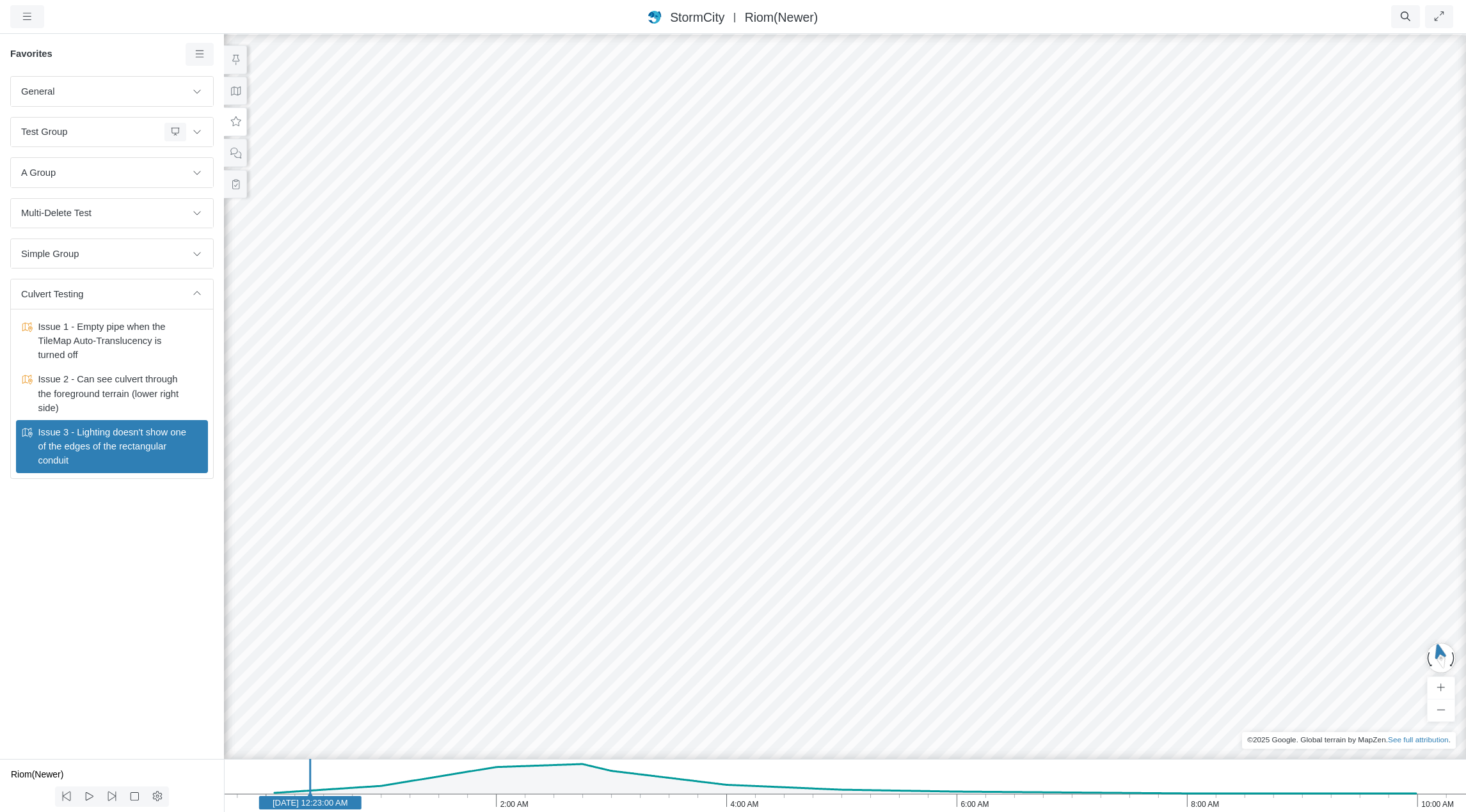
drag, startPoint x: 850, startPoint y: 492, endPoint x: 570, endPoint y: 578, distance: 292.9
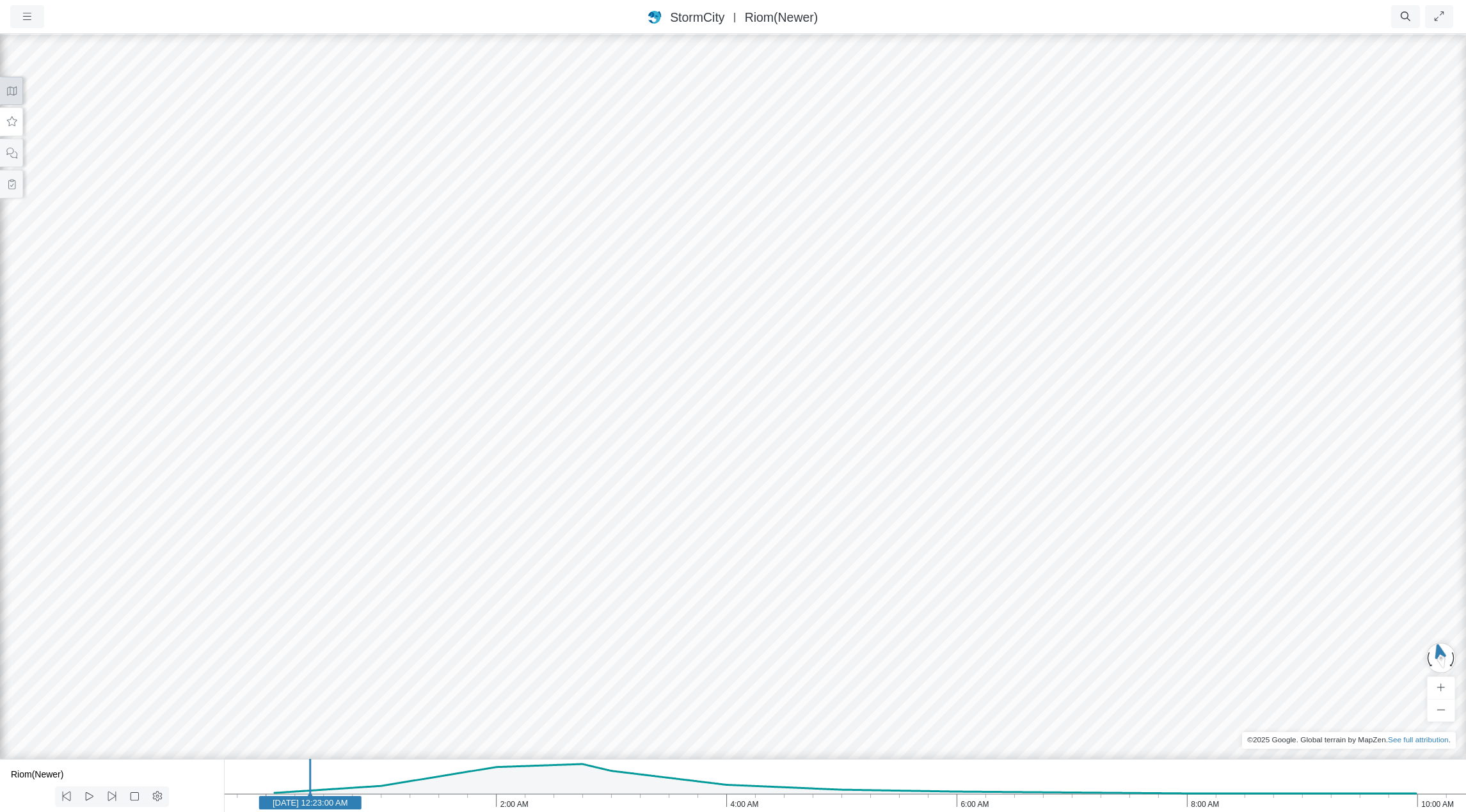
click at [13, 93] on icon at bounding box center [12, 91] width 9 height 9
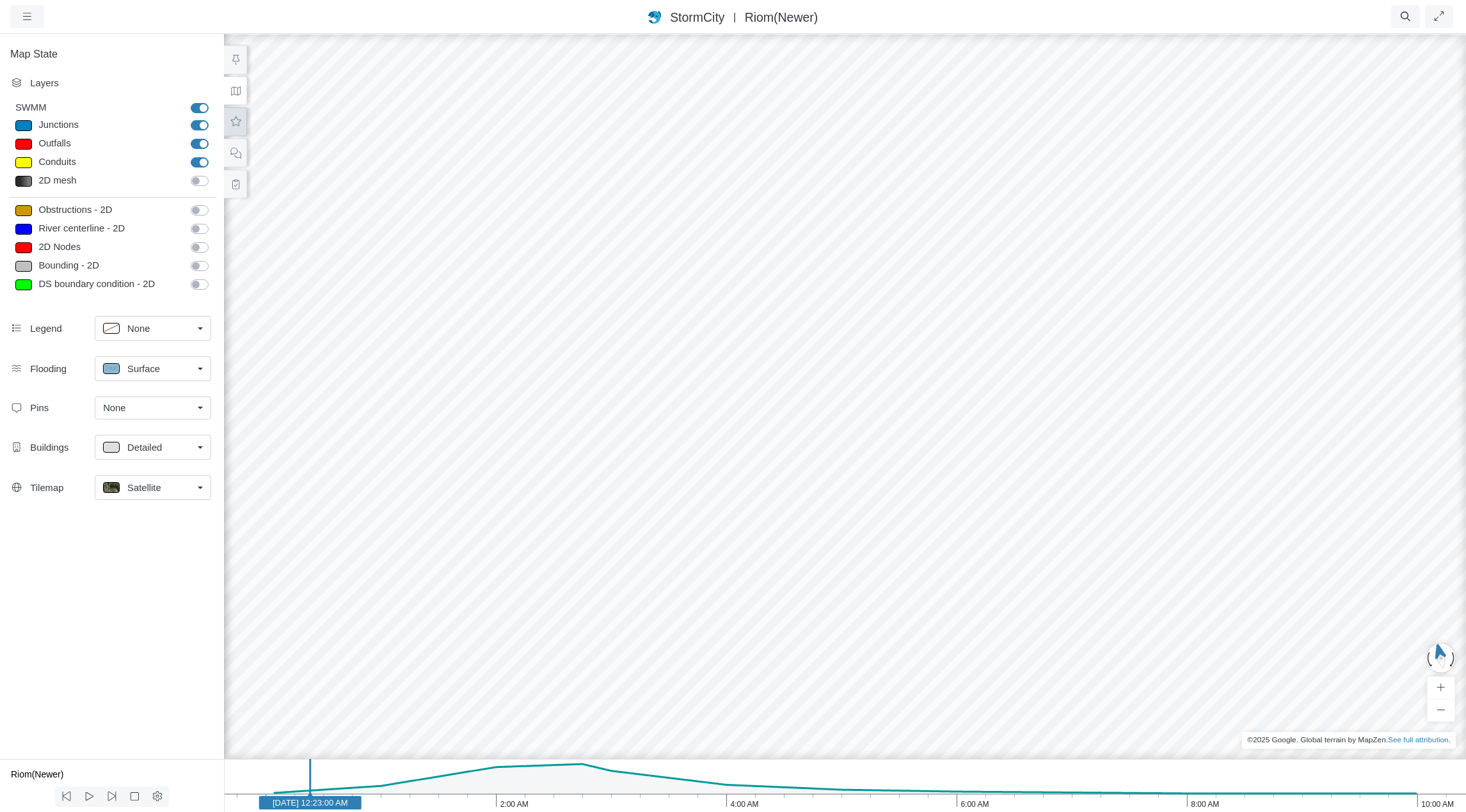
click at [237, 120] on icon at bounding box center [236, 121] width 10 height 9
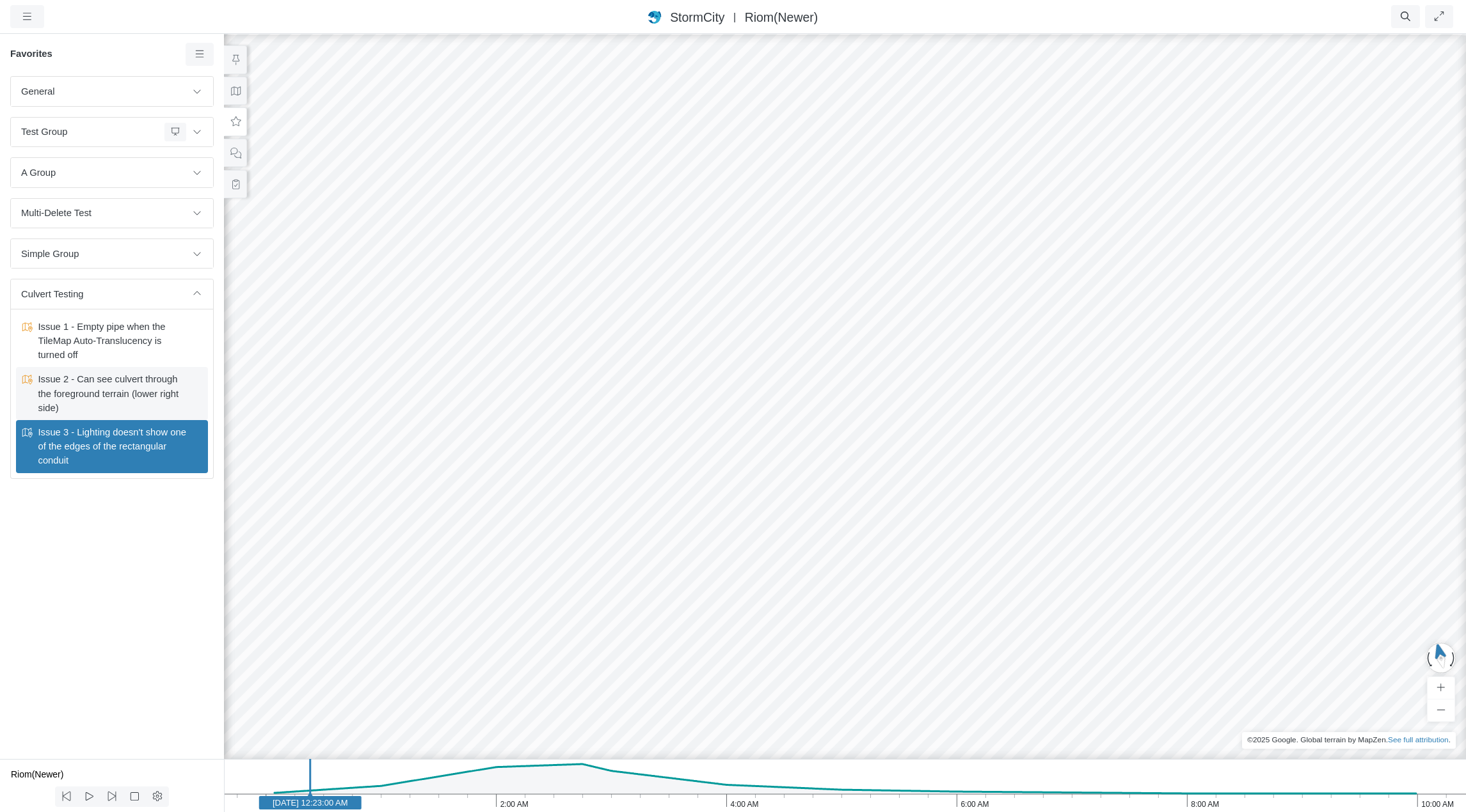
click at [84, 397] on span "Issue 2 - Can see culvert through the foreground terrain (lower right side)" at bounding box center [112, 393] width 160 height 43
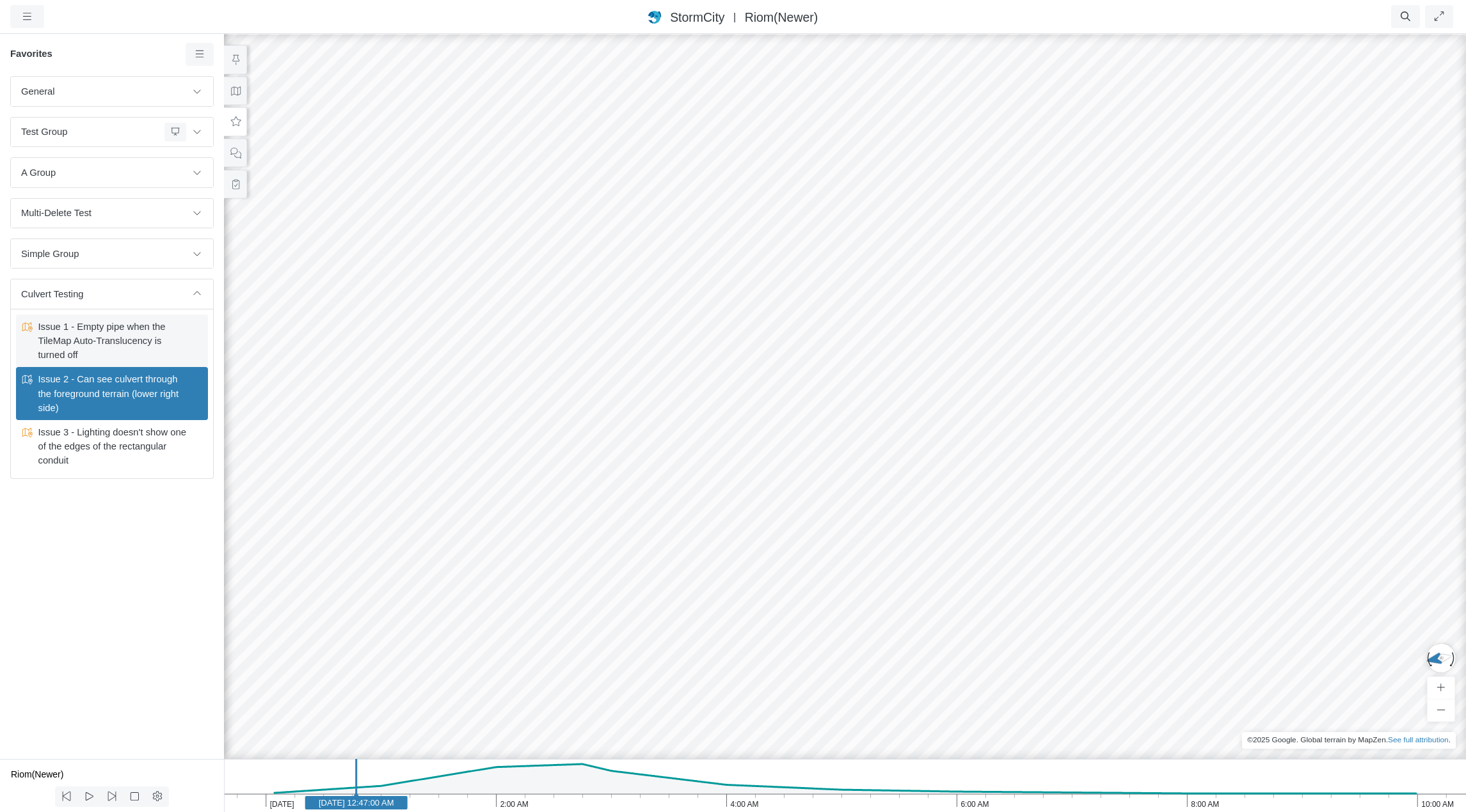
click at [91, 335] on span "Issue 1 - Empty pipe when the TileMap Auto-Translucency is turned off" at bounding box center [112, 341] width 160 height 43
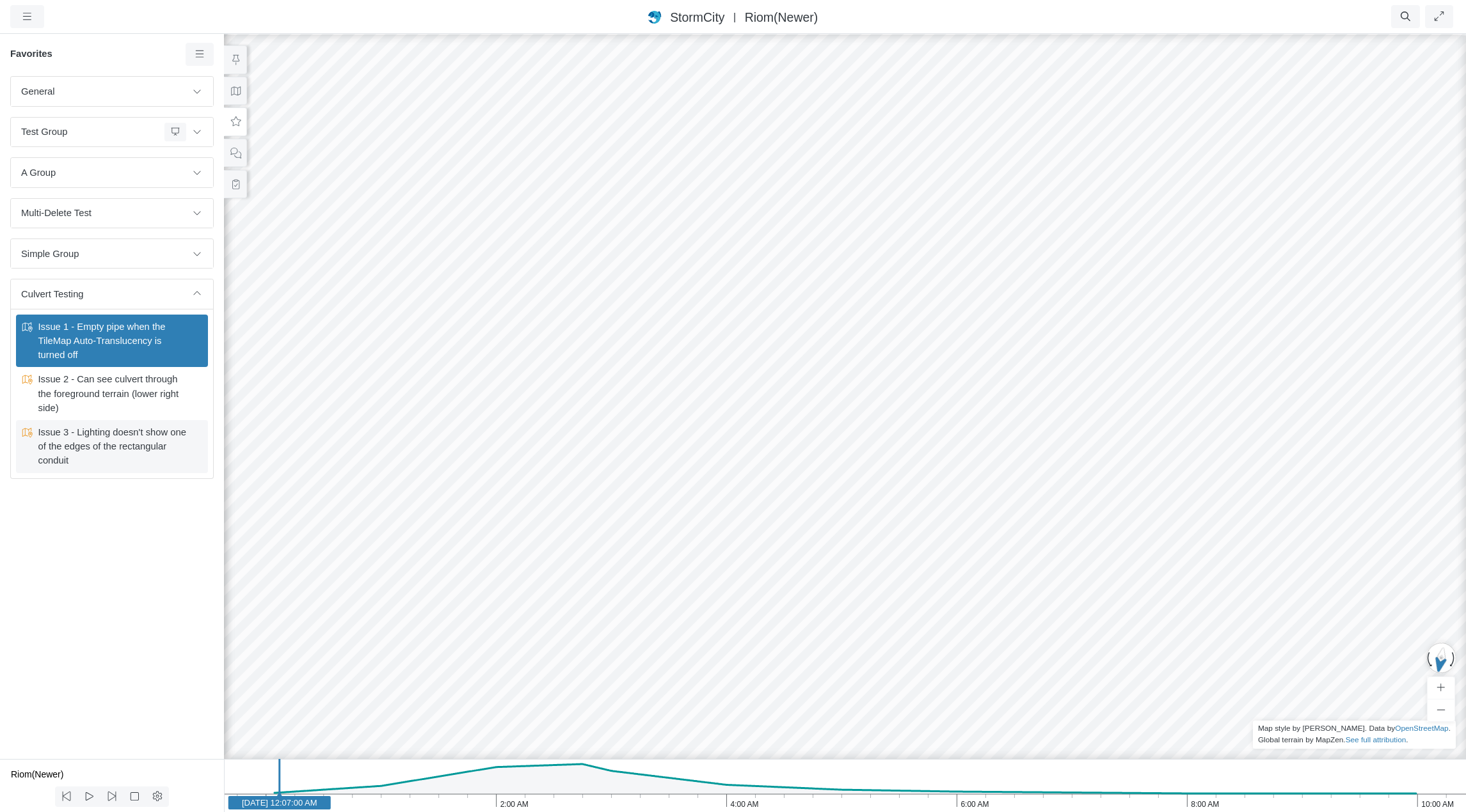
click at [99, 449] on span "Issue 3 - Lighting doesn't show one of the edges of the rectangular conduit" at bounding box center [112, 447] width 160 height 43
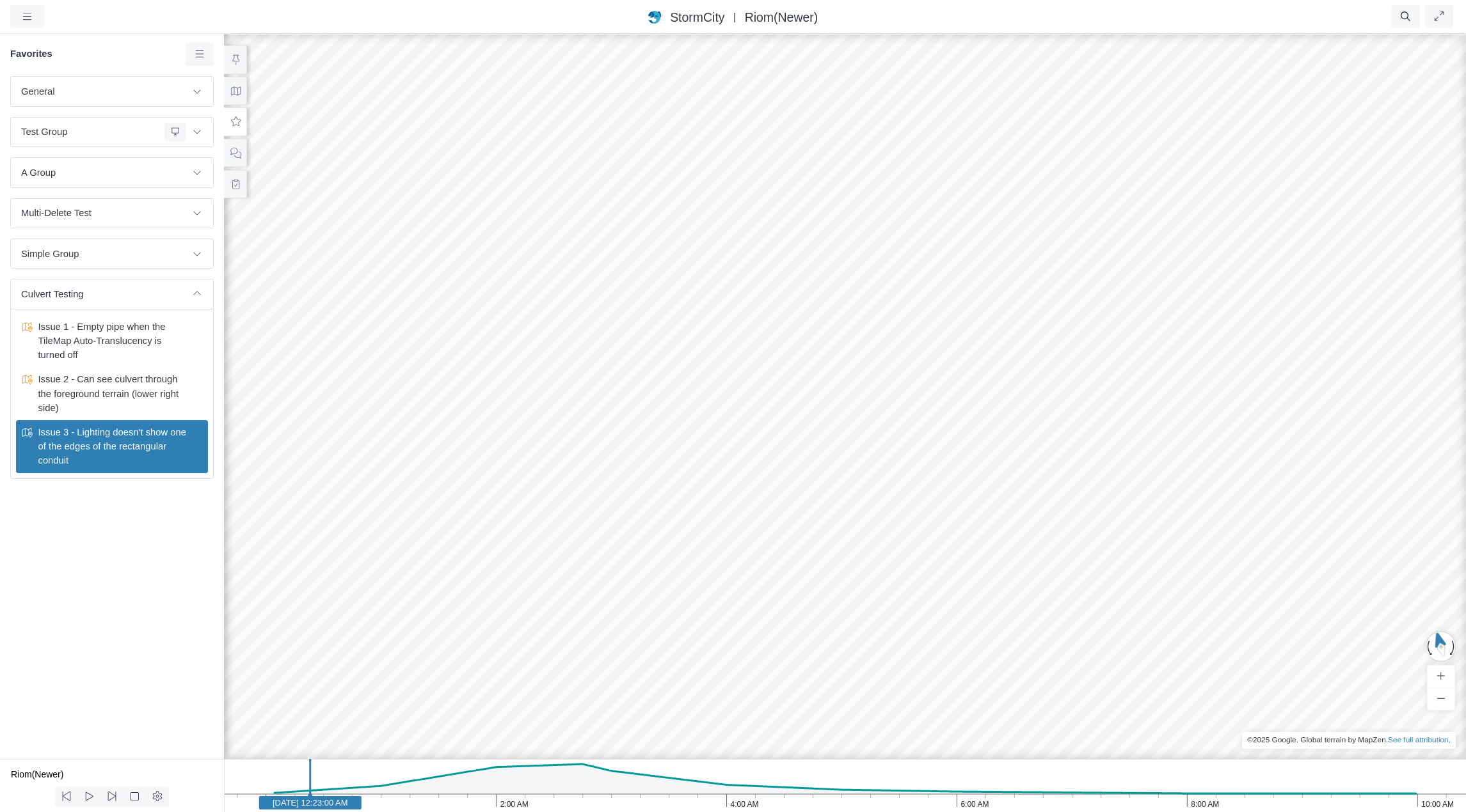
drag, startPoint x: 701, startPoint y: 450, endPoint x: 375, endPoint y: 550, distance: 341.0
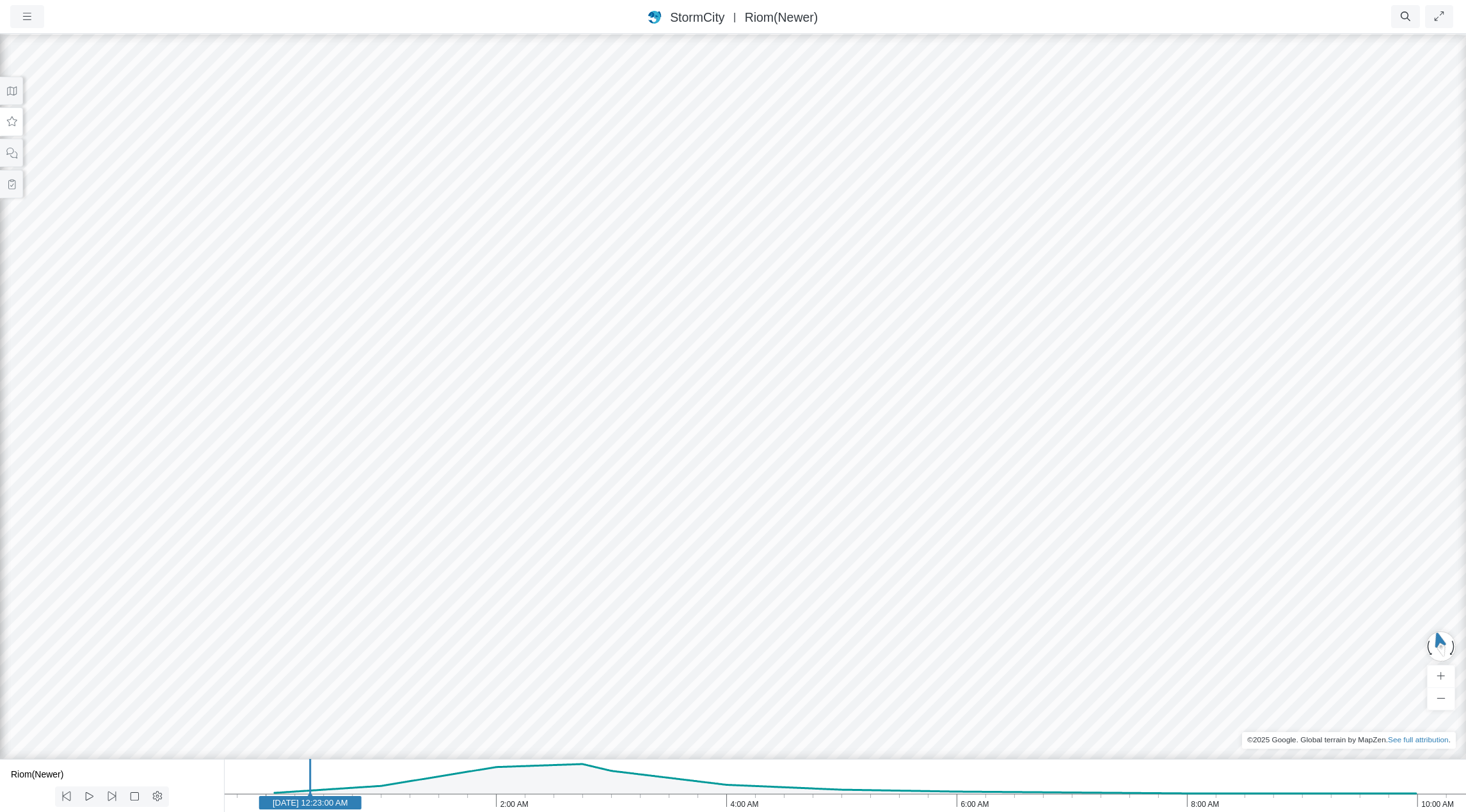
drag, startPoint x: 477, startPoint y: 583, endPoint x: 902, endPoint y: 211, distance: 564.8
click at [902, 211] on div at bounding box center [733, 422] width 1466 height 779
drag, startPoint x: 638, startPoint y: 609, endPoint x: 575, endPoint y: 631, distance: 66.7
drag, startPoint x: 681, startPoint y: 616, endPoint x: 624, endPoint y: 516, distance: 115.1
click at [624, 516] on div at bounding box center [733, 422] width 1466 height 779
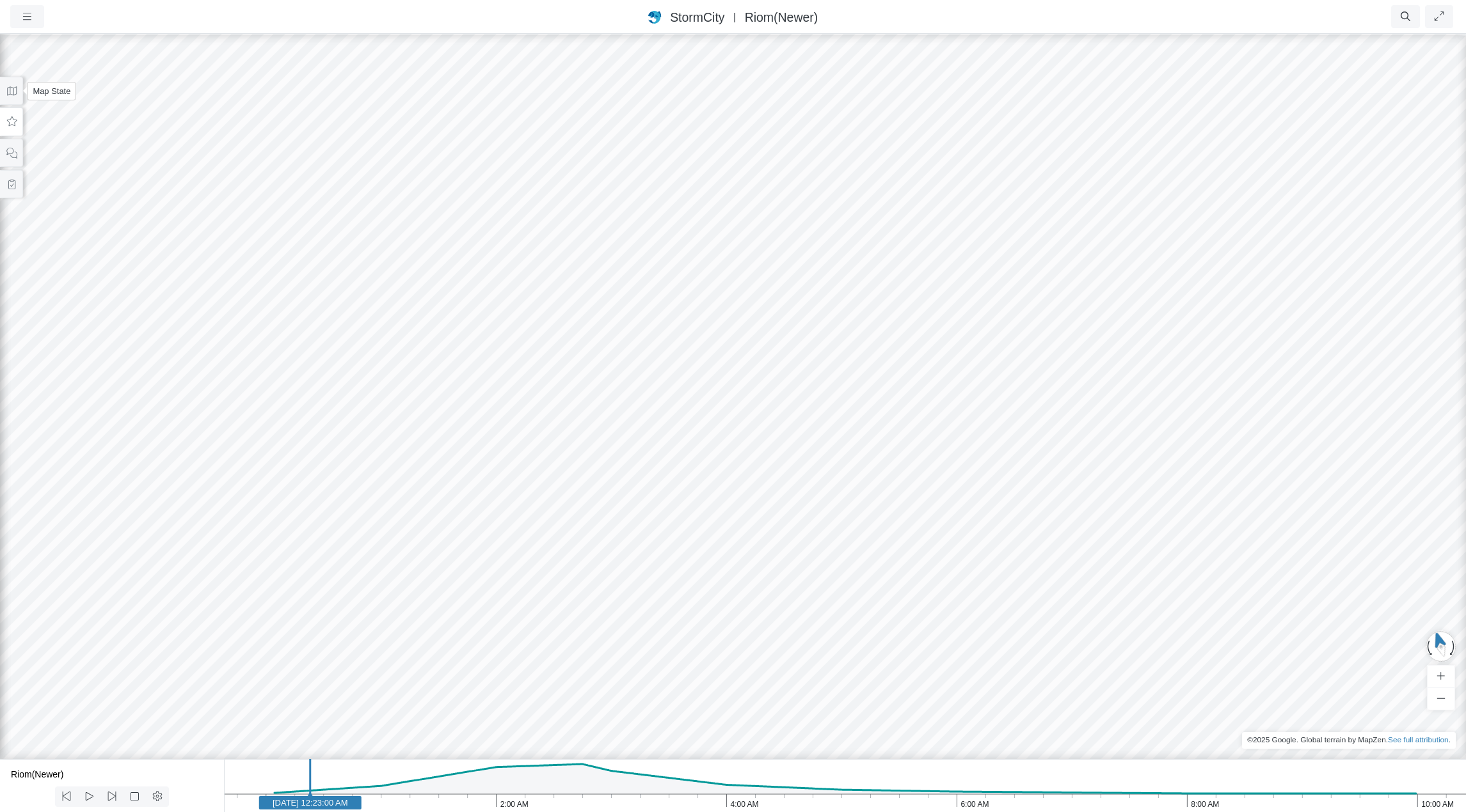
click at [13, 121] on icon at bounding box center [11, 121] width 12 height 9
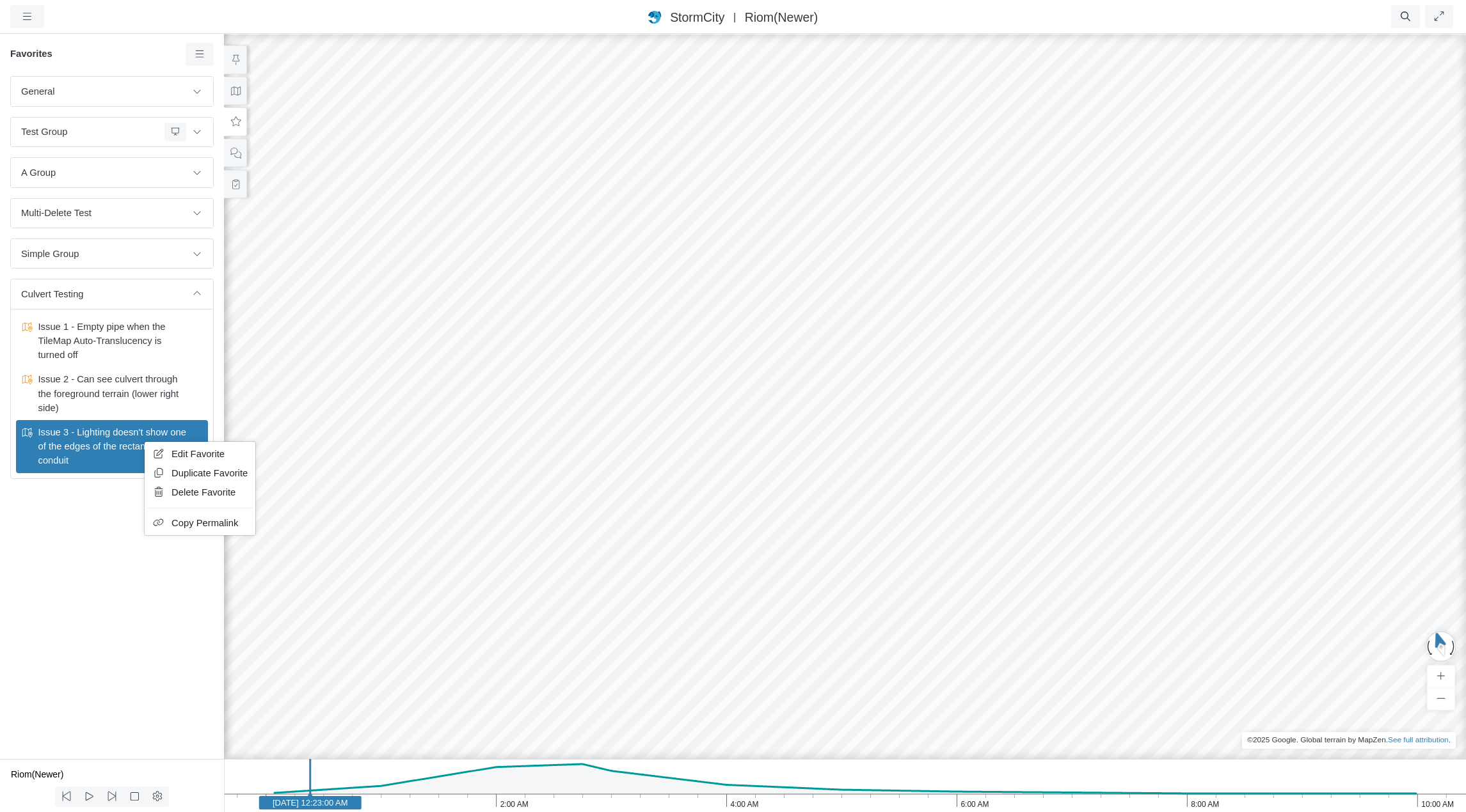
click at [186, 454] on span "Edit Favorite" at bounding box center [197, 454] width 53 height 10
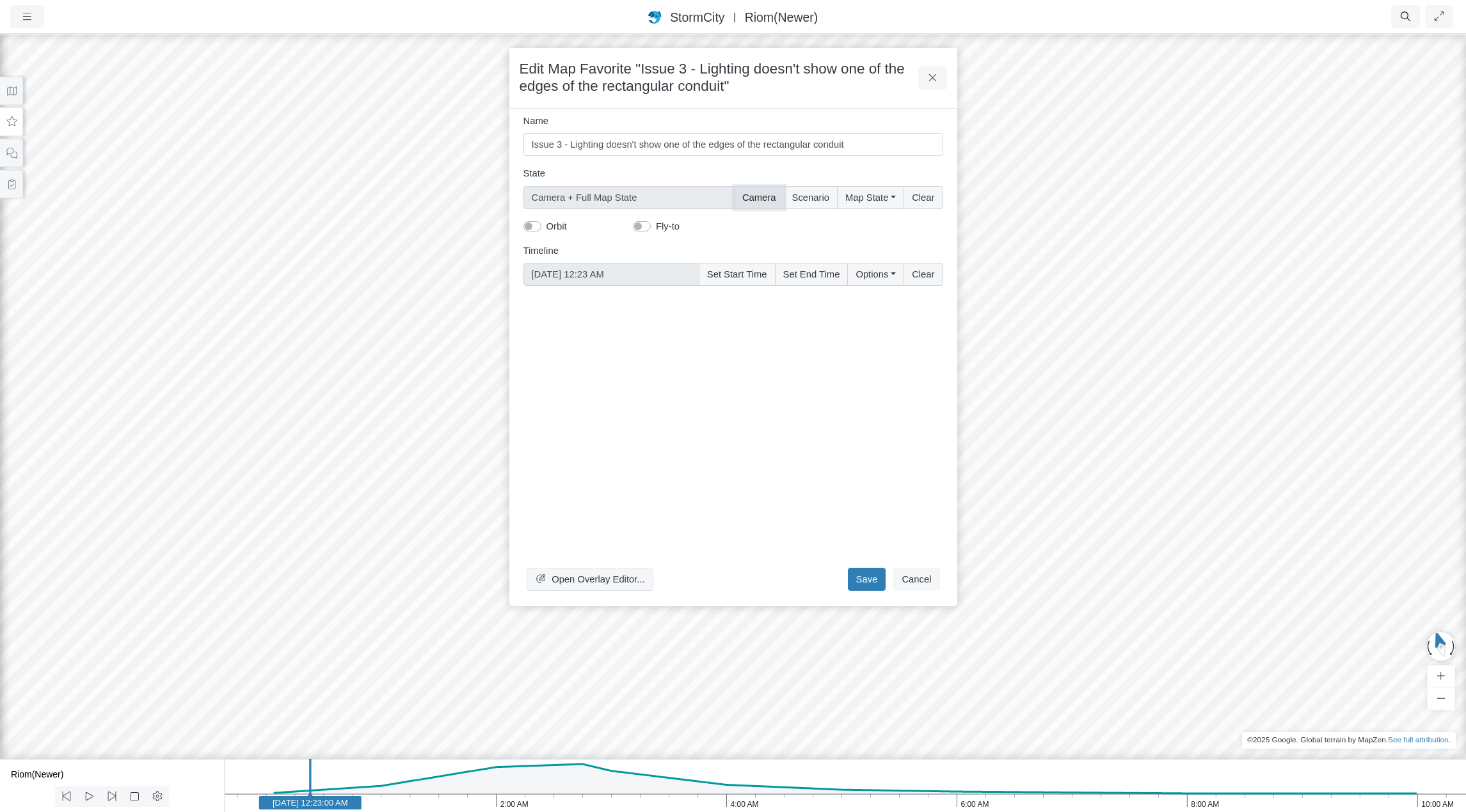
click at [766, 193] on button "Camera" at bounding box center [759, 197] width 50 height 23
click at [656, 227] on label "Fly-to" at bounding box center [668, 226] width 23 height 14
click at [643, 227] on input "Fly-to" at bounding box center [638, 225] width 10 height 12
checkbox input "false"
click at [877, 579] on button "Save" at bounding box center [867, 579] width 38 height 23
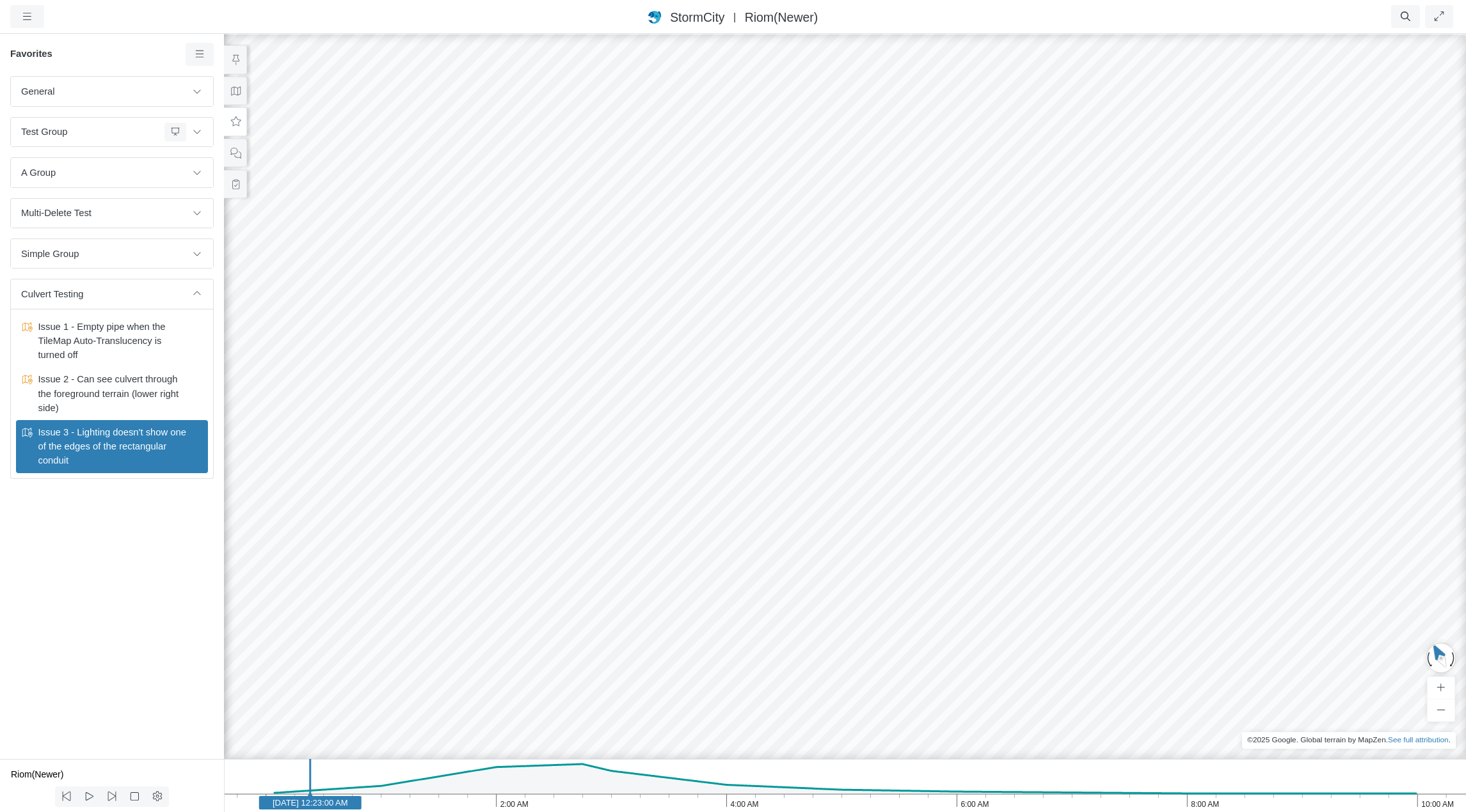
drag, startPoint x: 723, startPoint y: 434, endPoint x: 784, endPoint y: 597, distance: 174.0
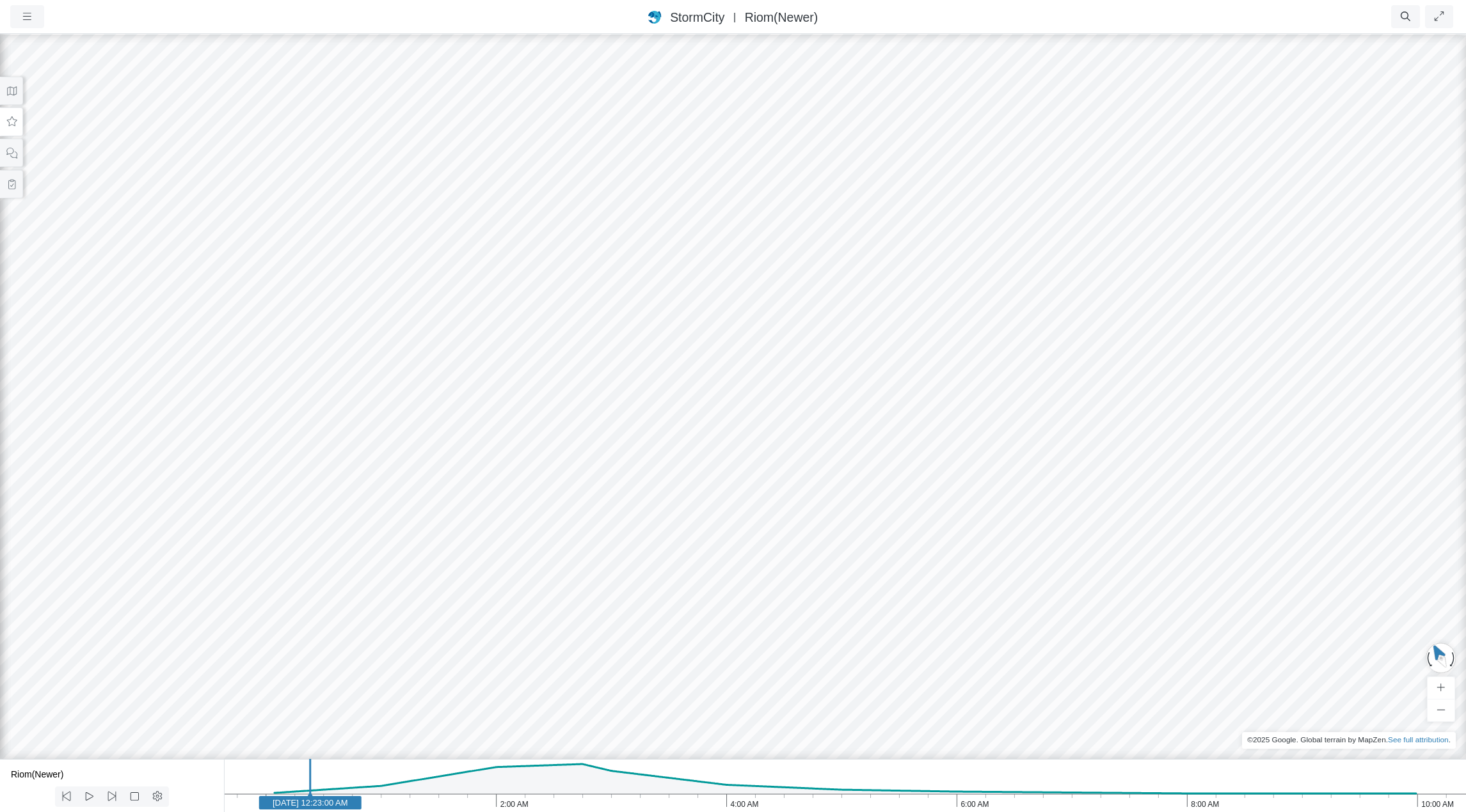
drag, startPoint x: 872, startPoint y: 607, endPoint x: 697, endPoint y: 292, distance: 360.3
click at [697, 292] on div at bounding box center [733, 422] width 1466 height 779
drag, startPoint x: 877, startPoint y: 349, endPoint x: 868, endPoint y: 398, distance: 49.8
drag, startPoint x: 1046, startPoint y: 435, endPoint x: 196, endPoint y: 212, distance: 878.8
click at [196, 212] on div at bounding box center [733, 422] width 1466 height 779
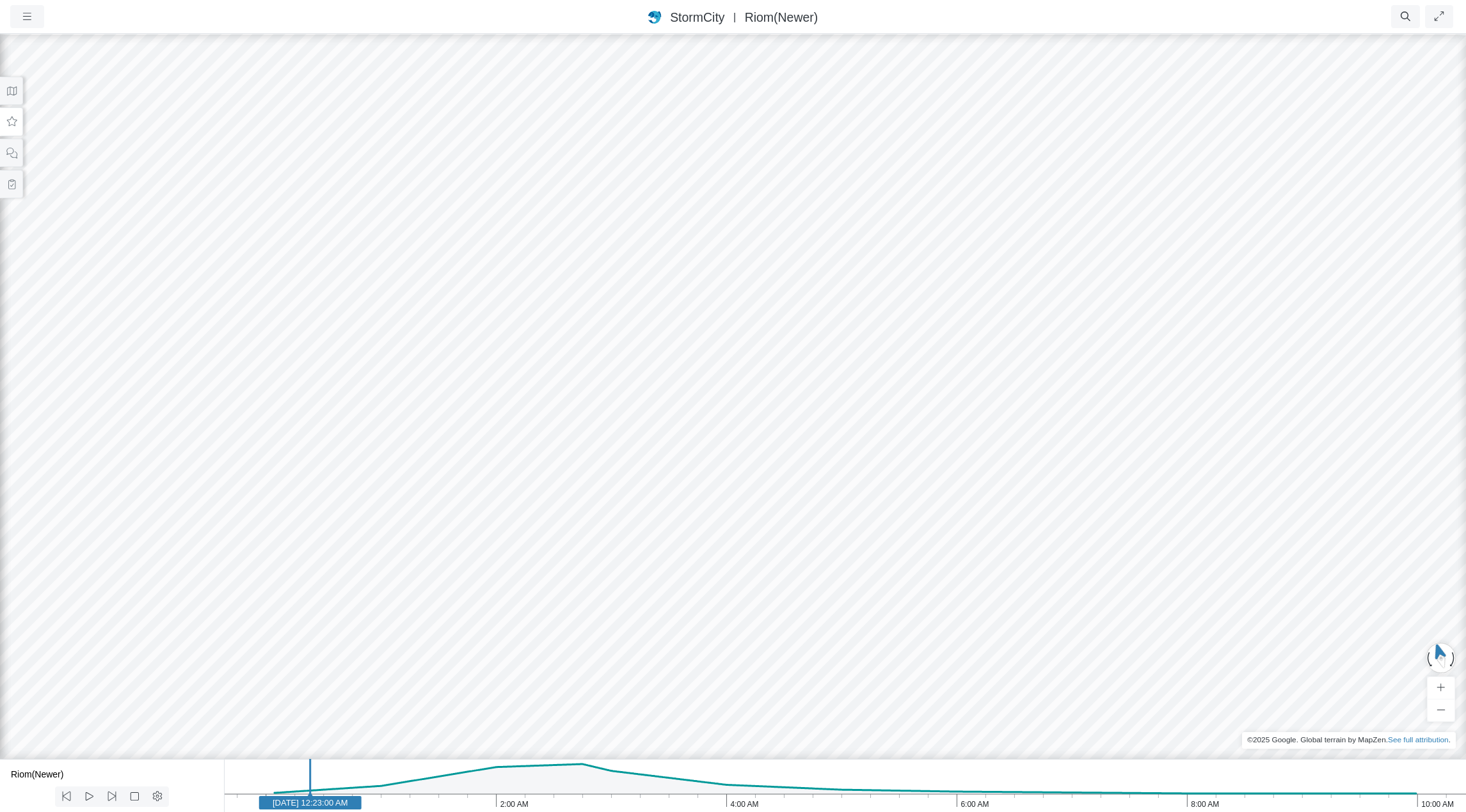
drag, startPoint x: 1069, startPoint y: 401, endPoint x: 596, endPoint y: 232, distance: 502.3
click at [596, 232] on div at bounding box center [733, 422] width 1466 height 779
drag, startPoint x: 754, startPoint y: 457, endPoint x: 733, endPoint y: 421, distance: 41.7
click at [112, 798] on icon at bounding box center [112, 796] width 12 height 9
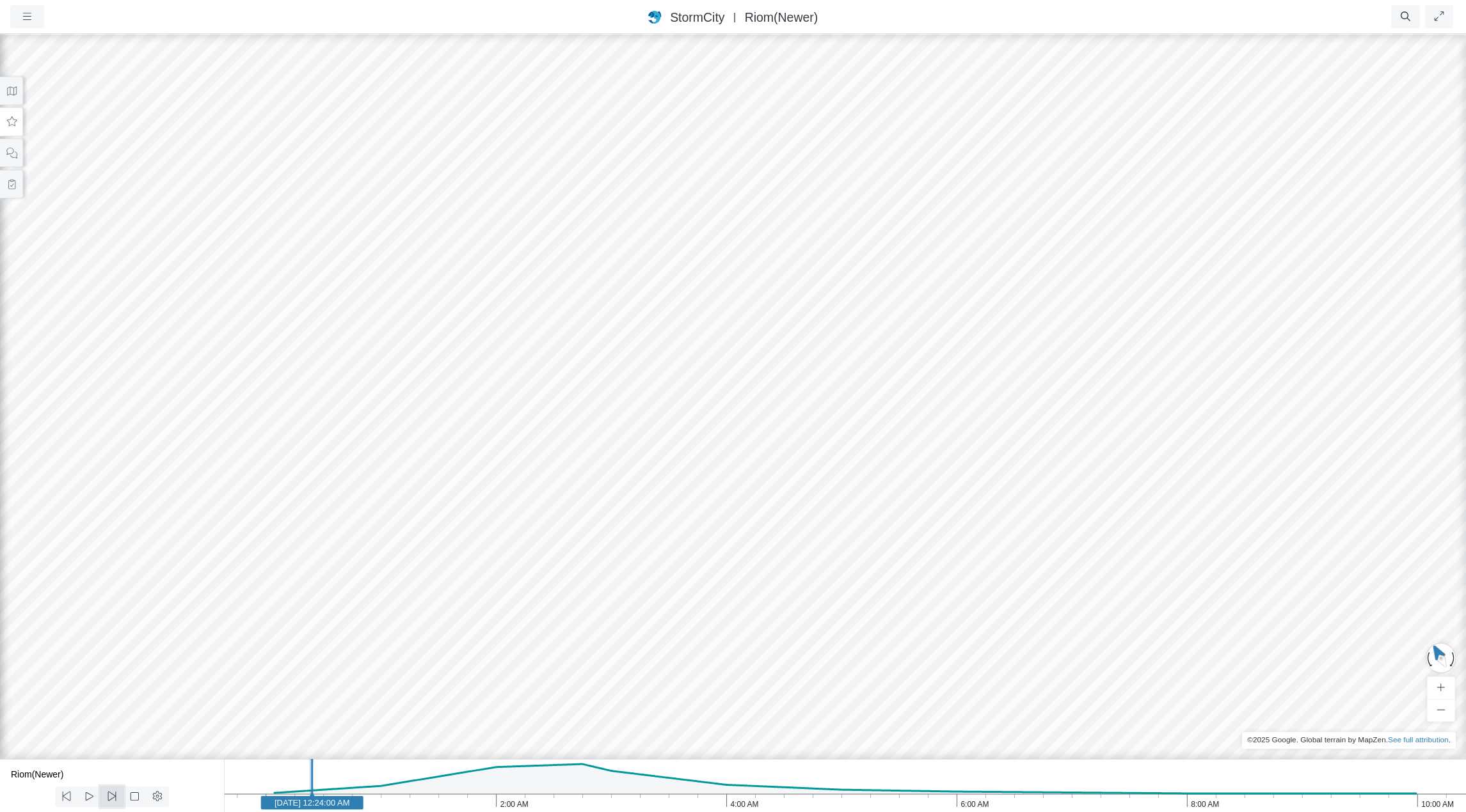
click at [112, 798] on icon at bounding box center [112, 796] width 12 height 9
drag, startPoint x: 675, startPoint y: 568, endPoint x: 485, endPoint y: 569, distance: 190.0
click at [11, 122] on icon at bounding box center [11, 121] width 12 height 9
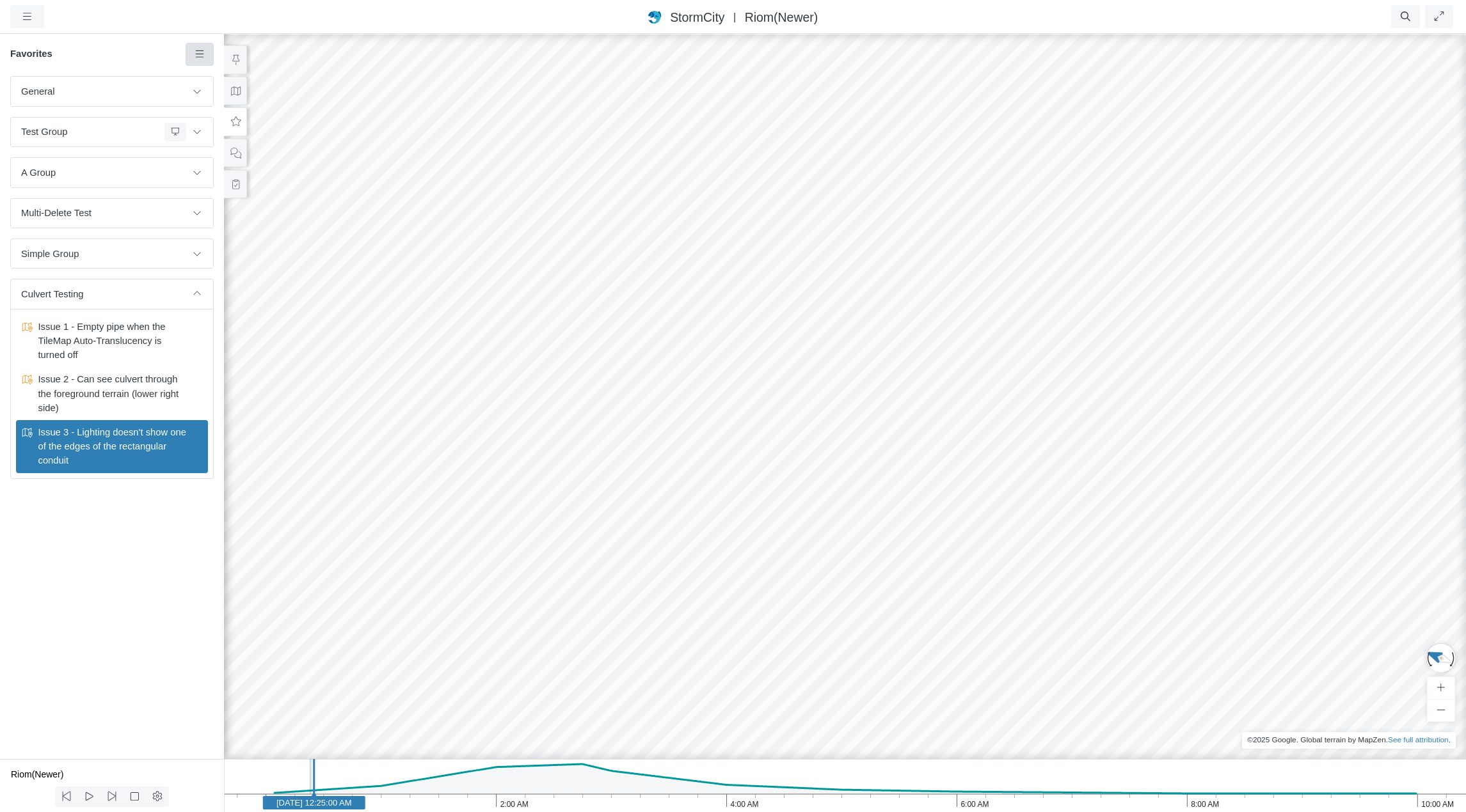
click at [201, 56] on icon at bounding box center [199, 54] width 12 height 9
click at [212, 78] on link "Add Favorite" at bounding box center [243, 78] width 109 height 20
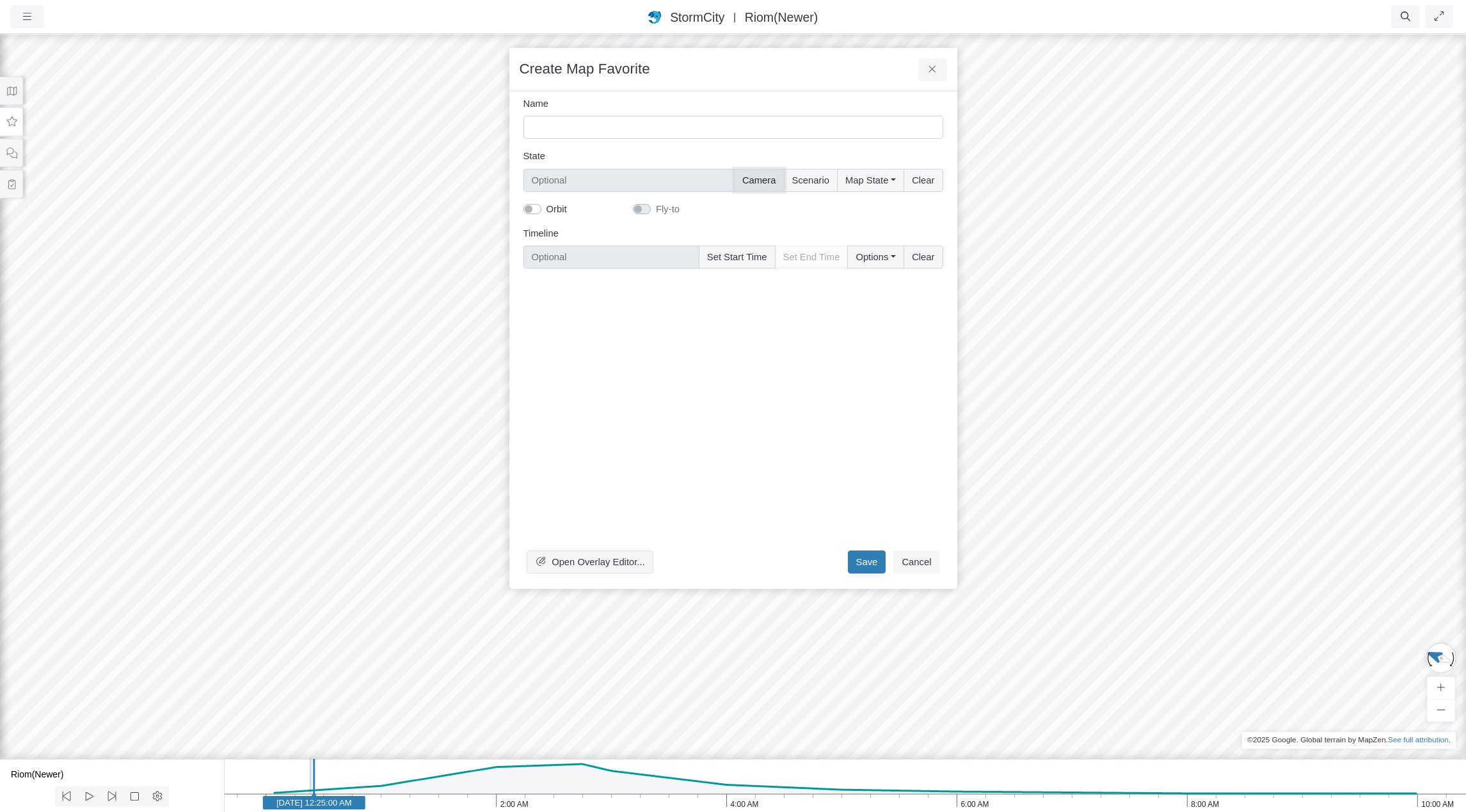
click at [774, 181] on button "Camera" at bounding box center [759, 180] width 50 height 23
type input "Camera"
checkbox input "true"
click at [882, 185] on button "Map State" at bounding box center [870, 180] width 66 height 23
click at [869, 208] on label "Select All" at bounding box center [888, 207] width 39 height 14
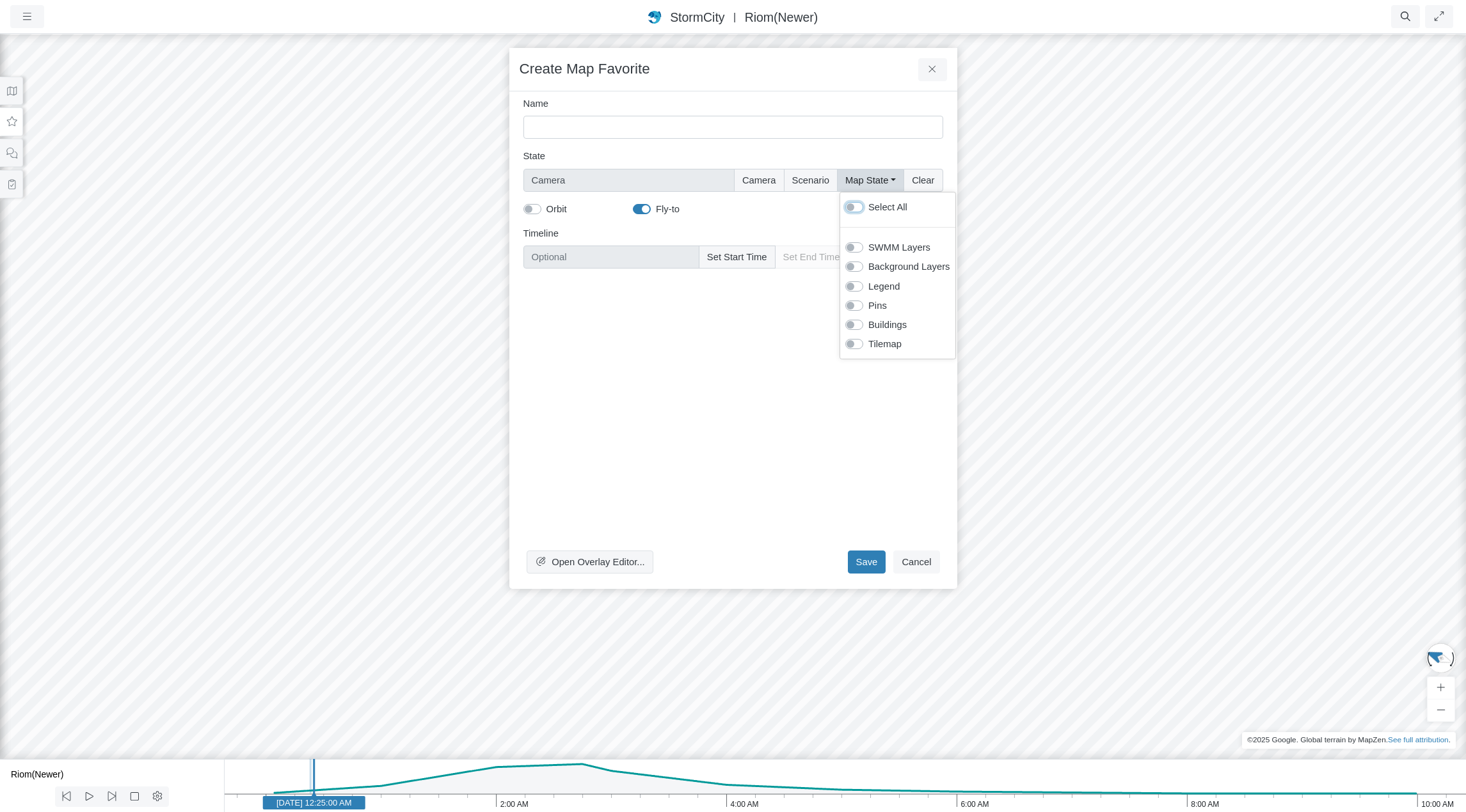
click at [855, 208] on input "Select All" at bounding box center [850, 206] width 10 height 12
checkbox input "true"
type input "Camera + Full Map State"
checkbox input "true"
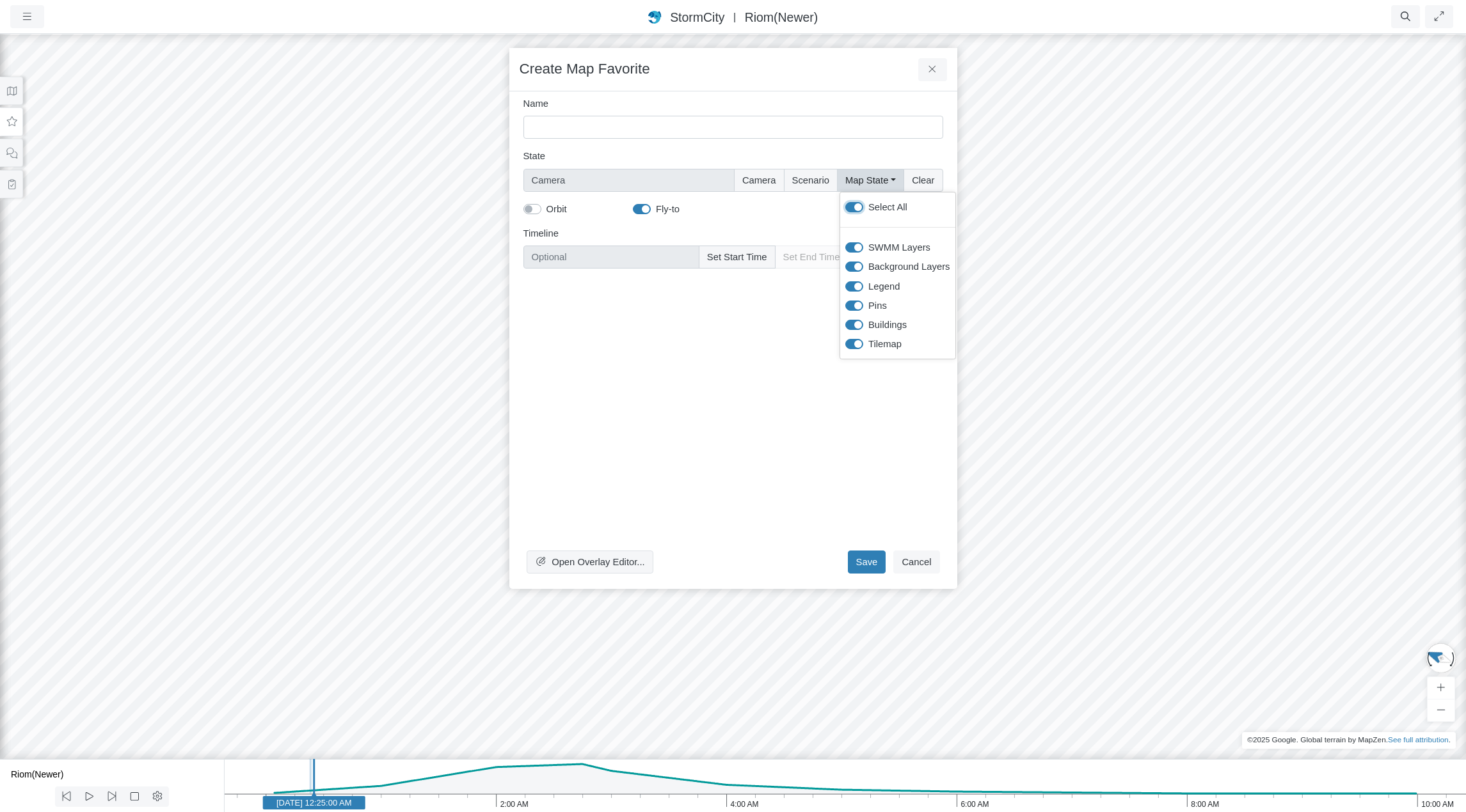
checkbox input "true"
click at [809, 182] on button "Scenario" at bounding box center [812, 180] width 54 height 23
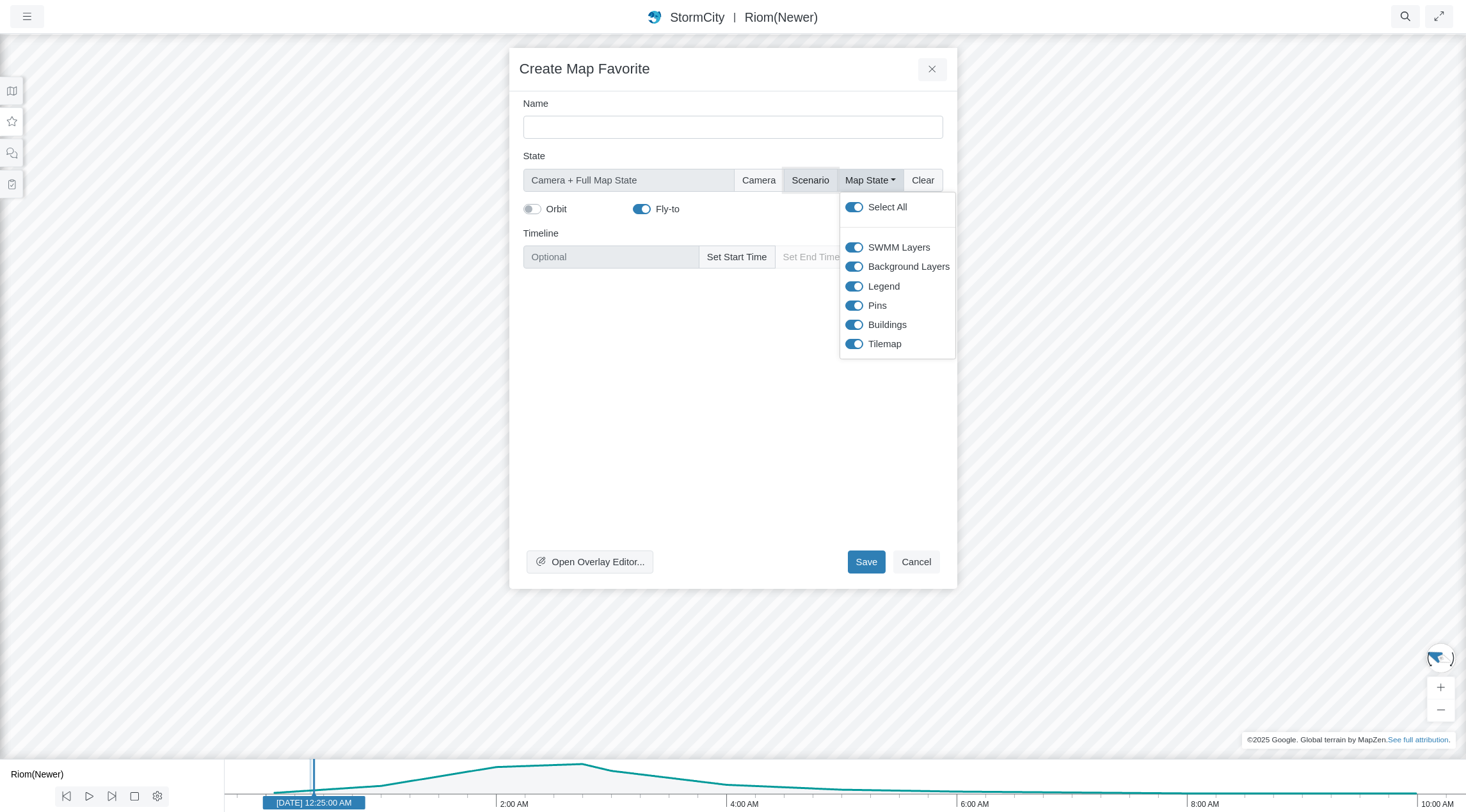
type input "Camera + Full Map State + Scenario"
click at [670, 128] on input "Name" at bounding box center [733, 127] width 420 height 23
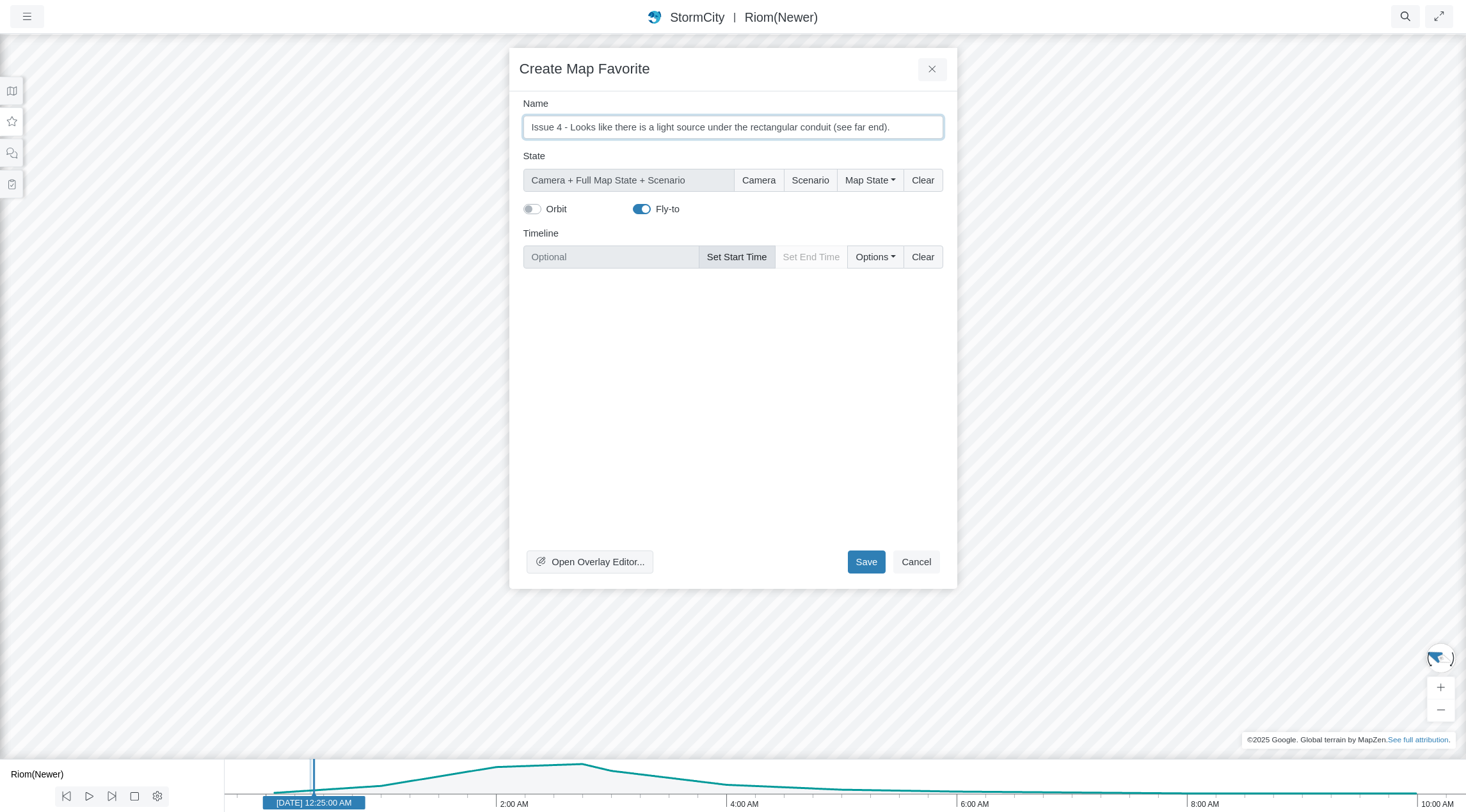
type input "Issue 4 - Looks like there is a light source under the rectangular conduit (see…"
click at [734, 259] on button "Set Start Time" at bounding box center [738, 257] width 77 height 23
type input "Jan 30, 2012 12:25 AM"
click at [868, 564] on button "Save" at bounding box center [867, 562] width 38 height 23
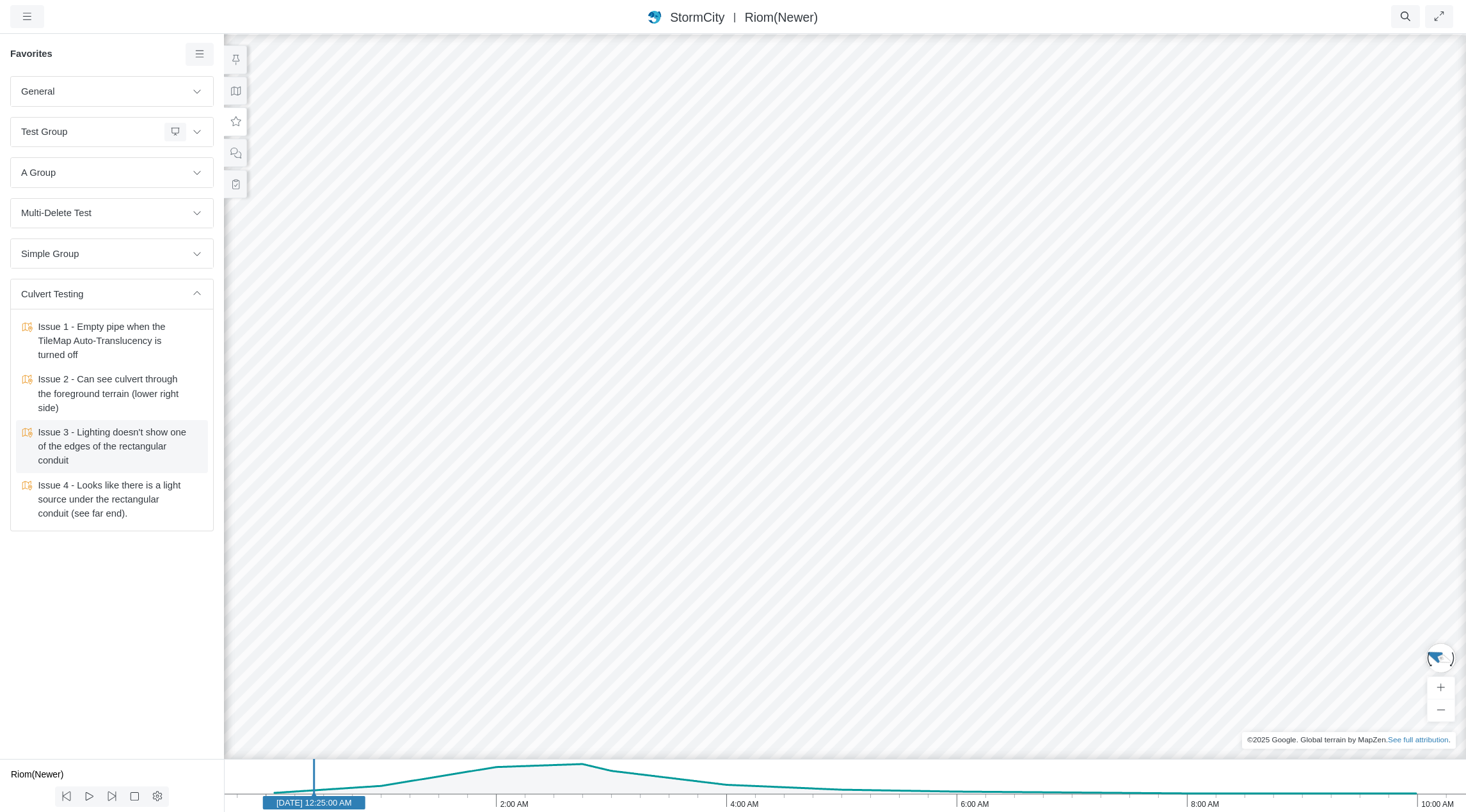
click at [121, 447] on span "Issue 3 - Lighting doesn't show one of the edges of the rectangular conduit" at bounding box center [112, 447] width 160 height 43
click at [120, 447] on span "Issue 3 - Lighting doesn't show one of the edges of the rectangular conduit" at bounding box center [112, 447] width 160 height 43
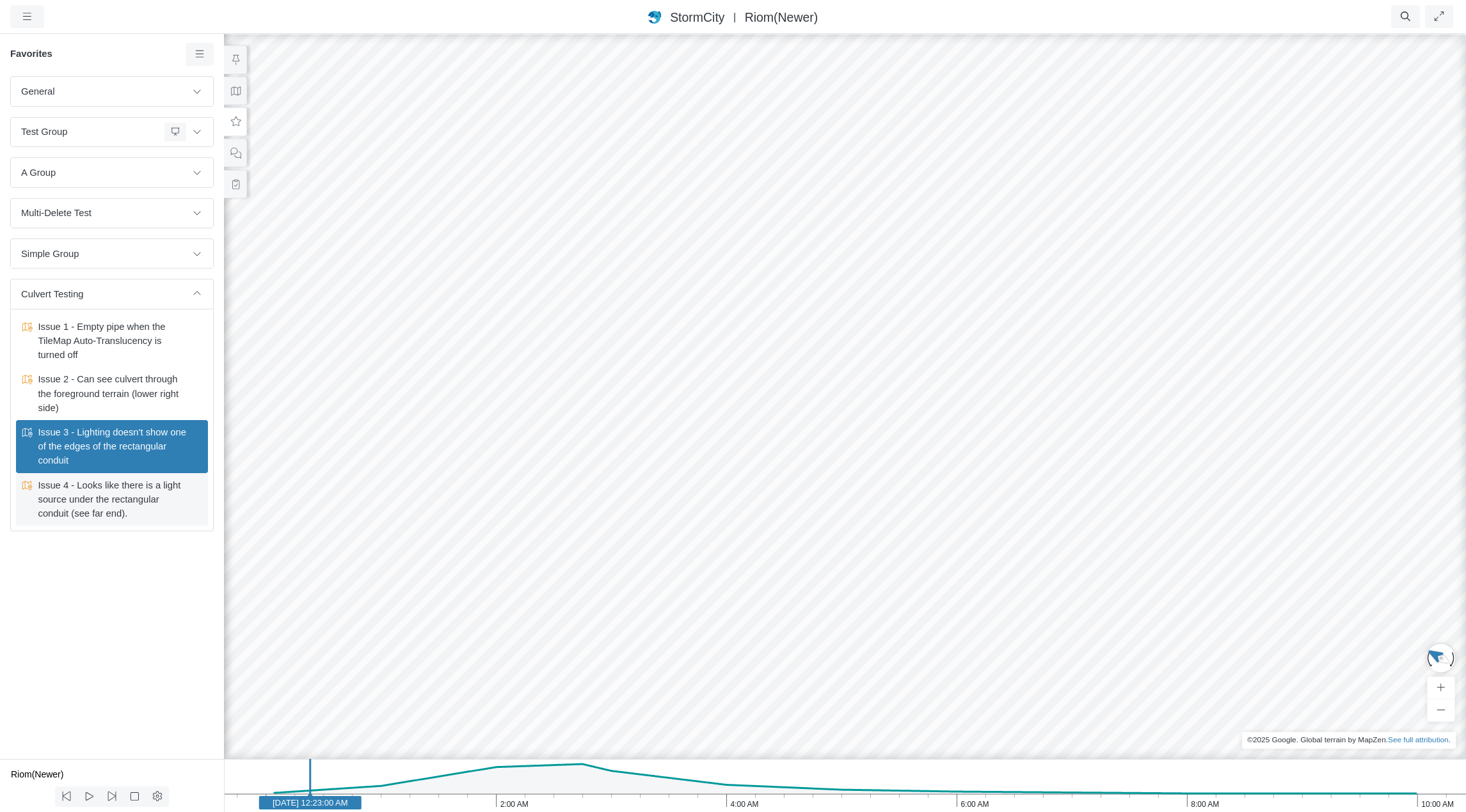
click at [128, 502] on span "Issue 4 - Looks like there is a light source under the rectangular conduit (see…" at bounding box center [112, 500] width 160 height 43
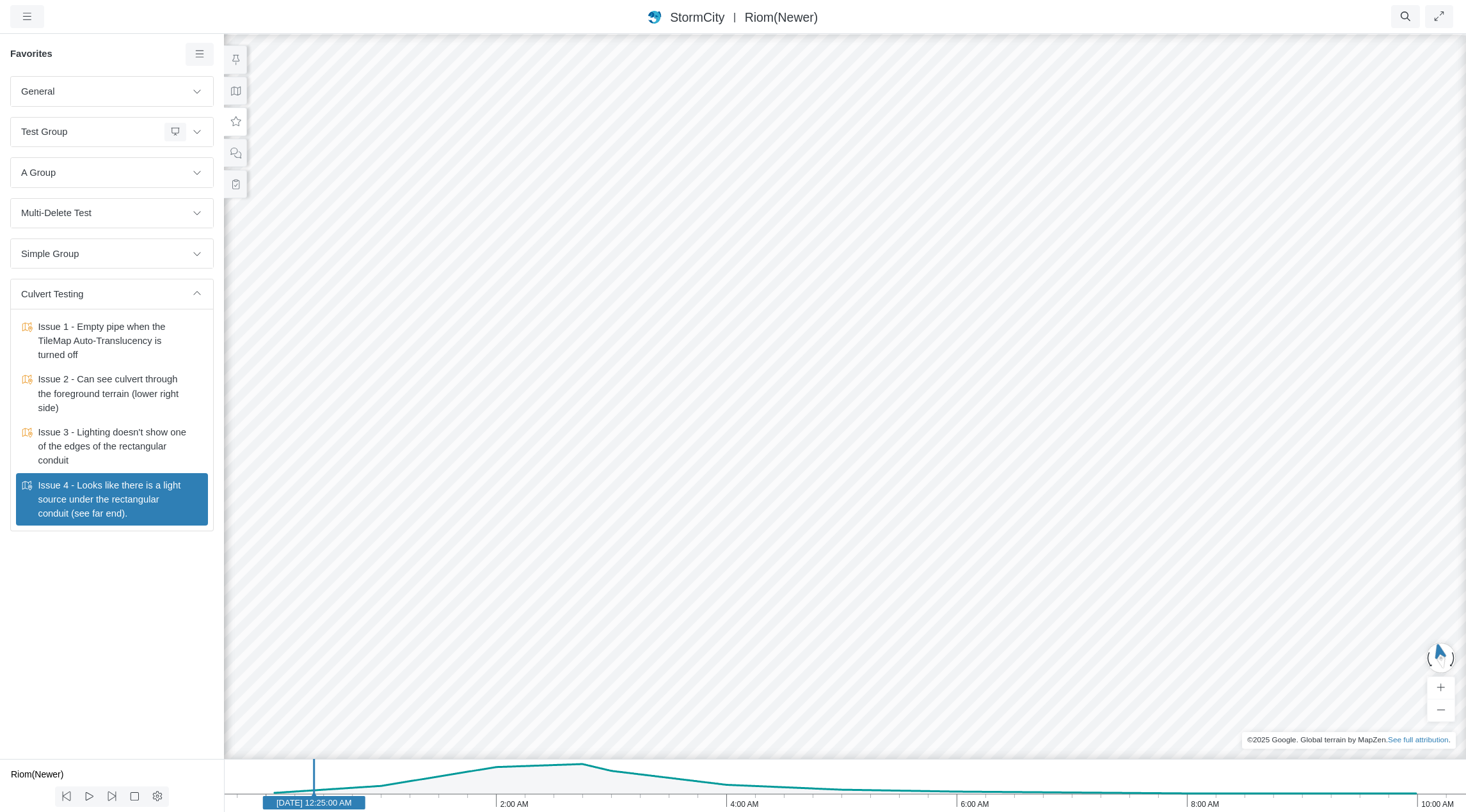
drag, startPoint x: 586, startPoint y: 551, endPoint x: 1101, endPoint y: 449, distance: 525.0
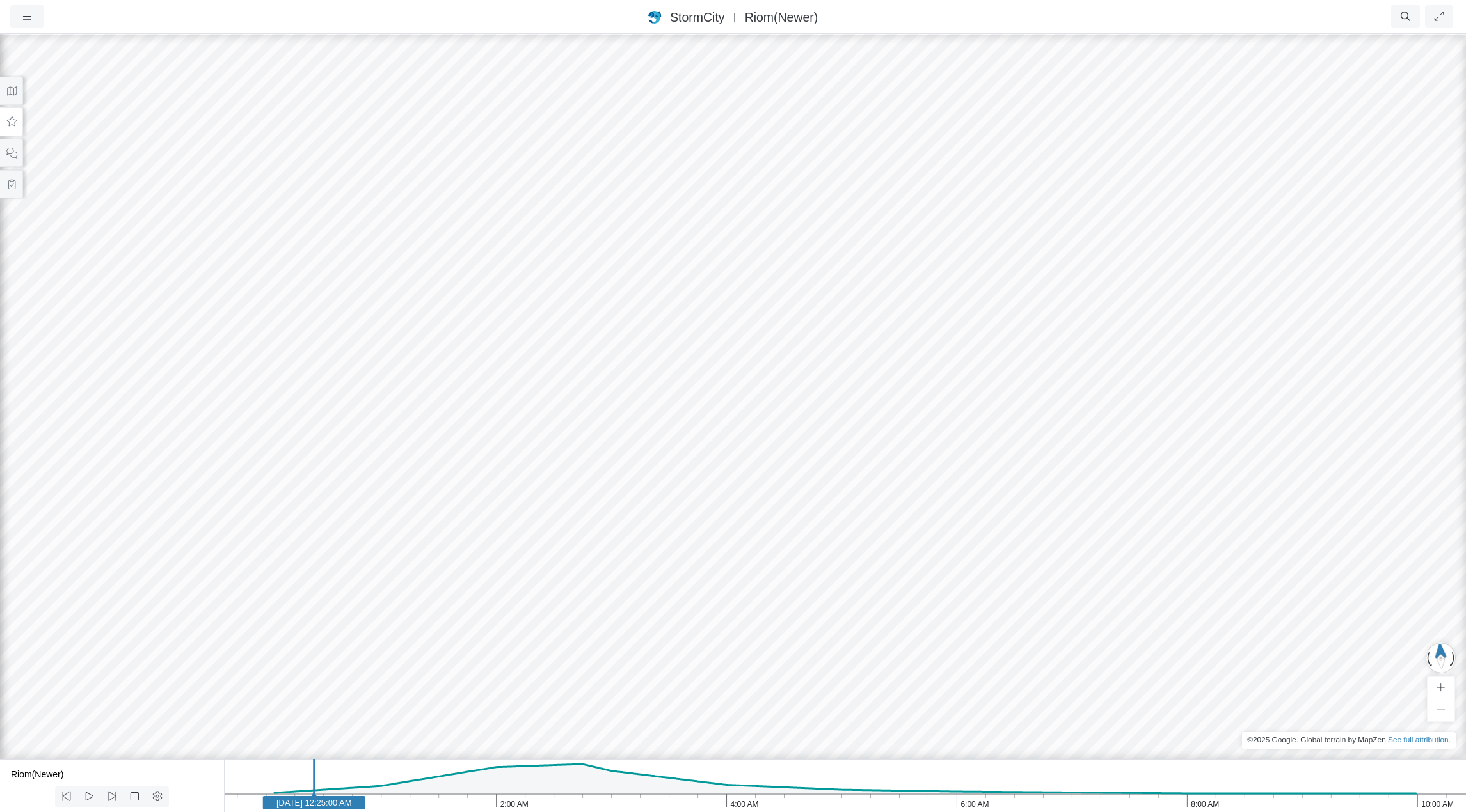
drag, startPoint x: 999, startPoint y: 497, endPoint x: 1095, endPoint y: 554, distance: 111.6
click at [11, 121] on icon at bounding box center [11, 121] width 12 height 9
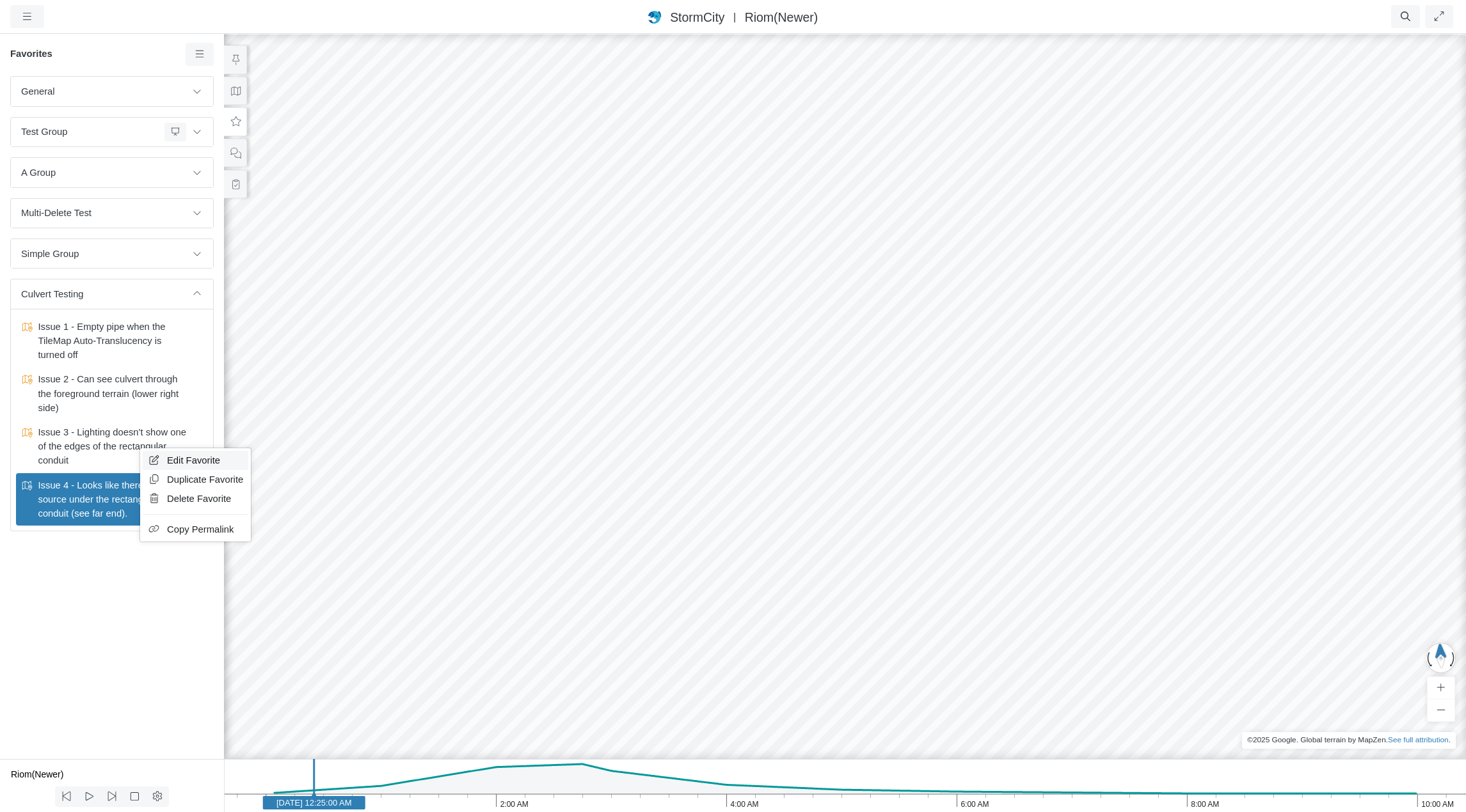
click at [202, 459] on span "Edit Favorite" at bounding box center [194, 460] width 53 height 10
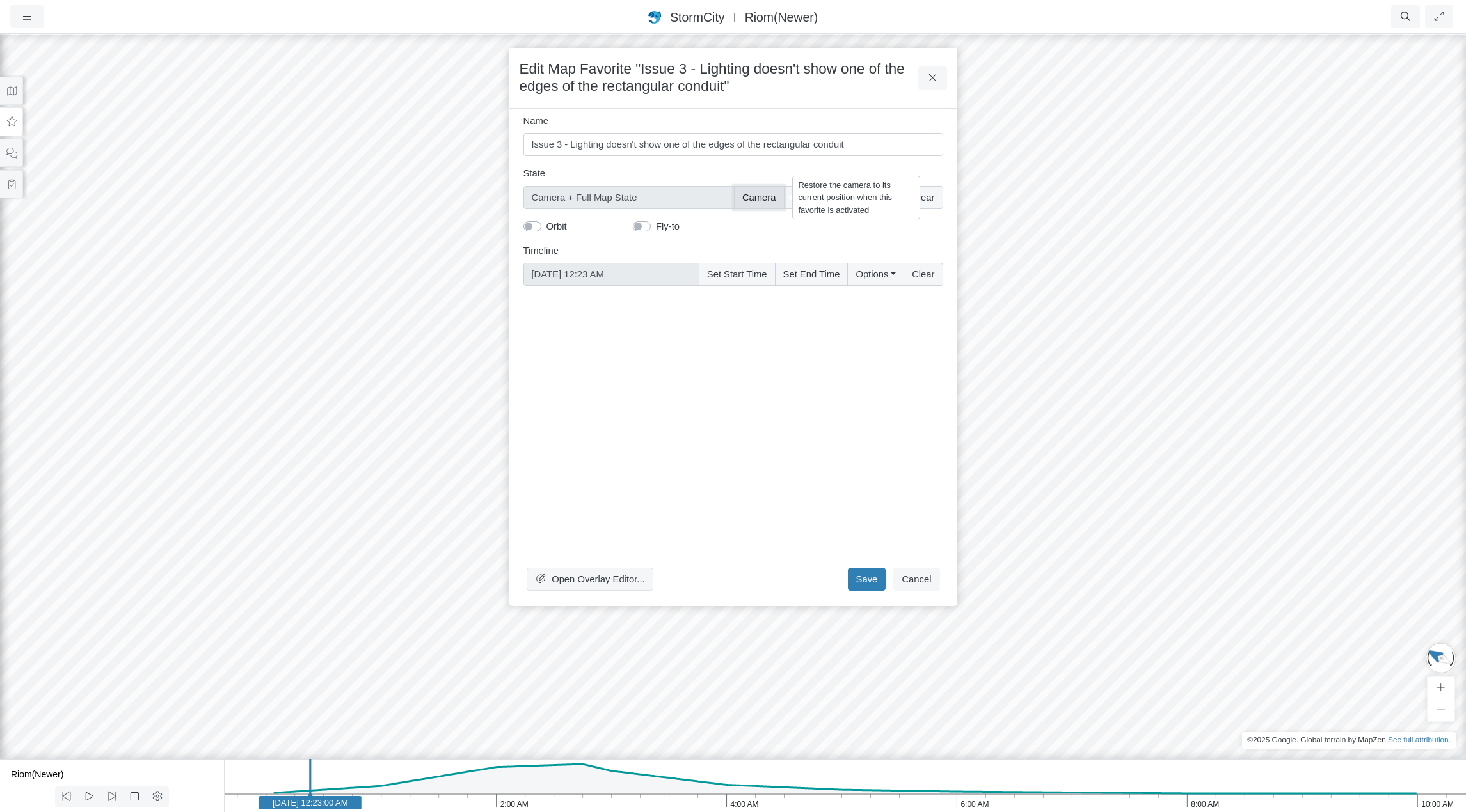
click at [768, 198] on button "Camera" at bounding box center [759, 197] width 50 height 23
checkbox input "true"
click at [804, 196] on button "Scenario" at bounding box center [812, 197] width 54 height 23
type input "Camera + Full Map State + Scenario"
click at [870, 581] on button "Save" at bounding box center [867, 579] width 38 height 23
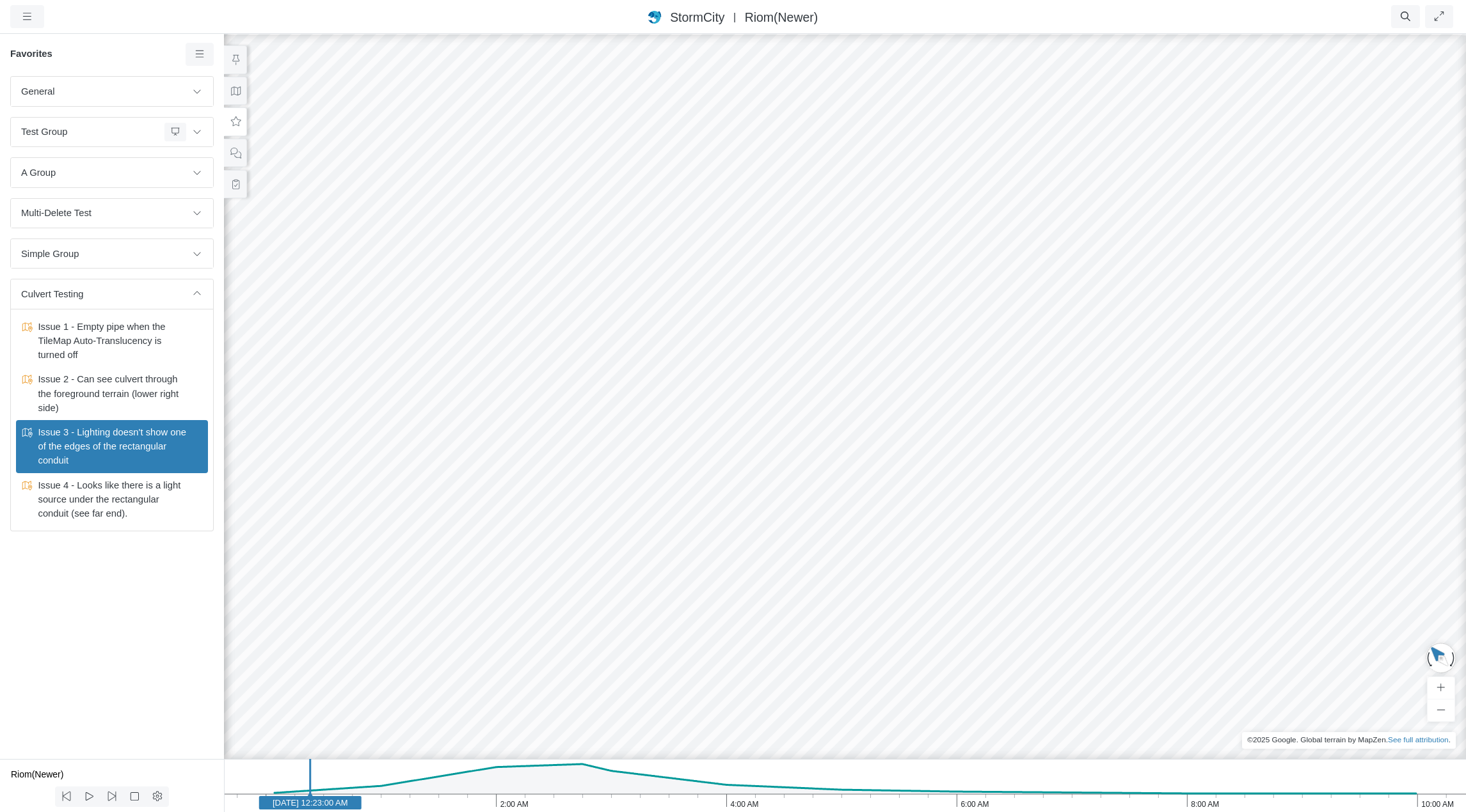
drag, startPoint x: 911, startPoint y: 520, endPoint x: 989, endPoint y: 601, distance: 112.4
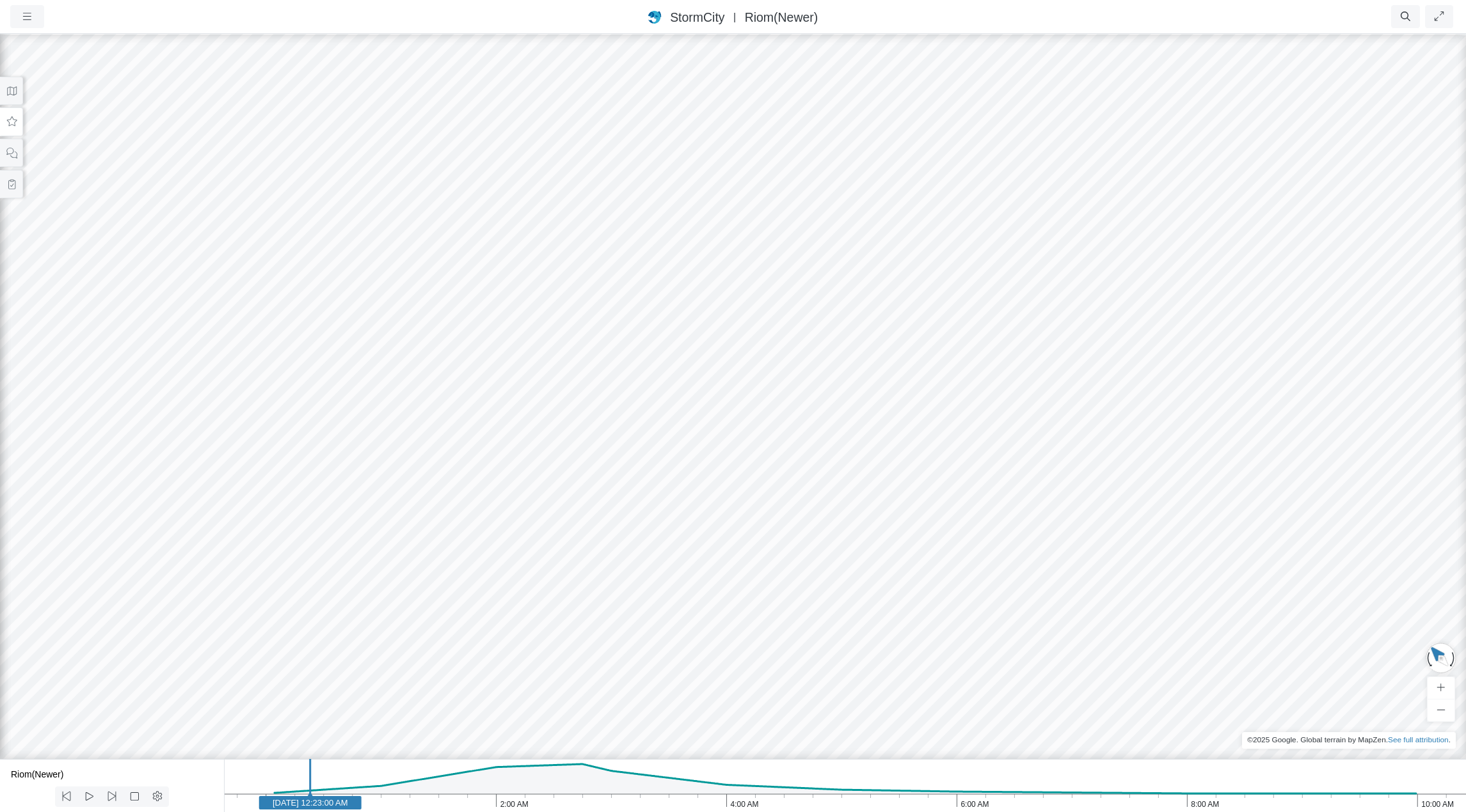
drag, startPoint x: 977, startPoint y: 616, endPoint x: 1060, endPoint y: 319, distance: 308.4
click at [1060, 320] on div at bounding box center [733, 422] width 1466 height 779
drag, startPoint x: 1069, startPoint y: 340, endPoint x: 1105, endPoint y: 456, distance: 121.5
drag, startPoint x: 925, startPoint y: 604, endPoint x: 1020, endPoint y: 311, distance: 308.0
click at [1020, 311] on div at bounding box center [733, 422] width 1466 height 779
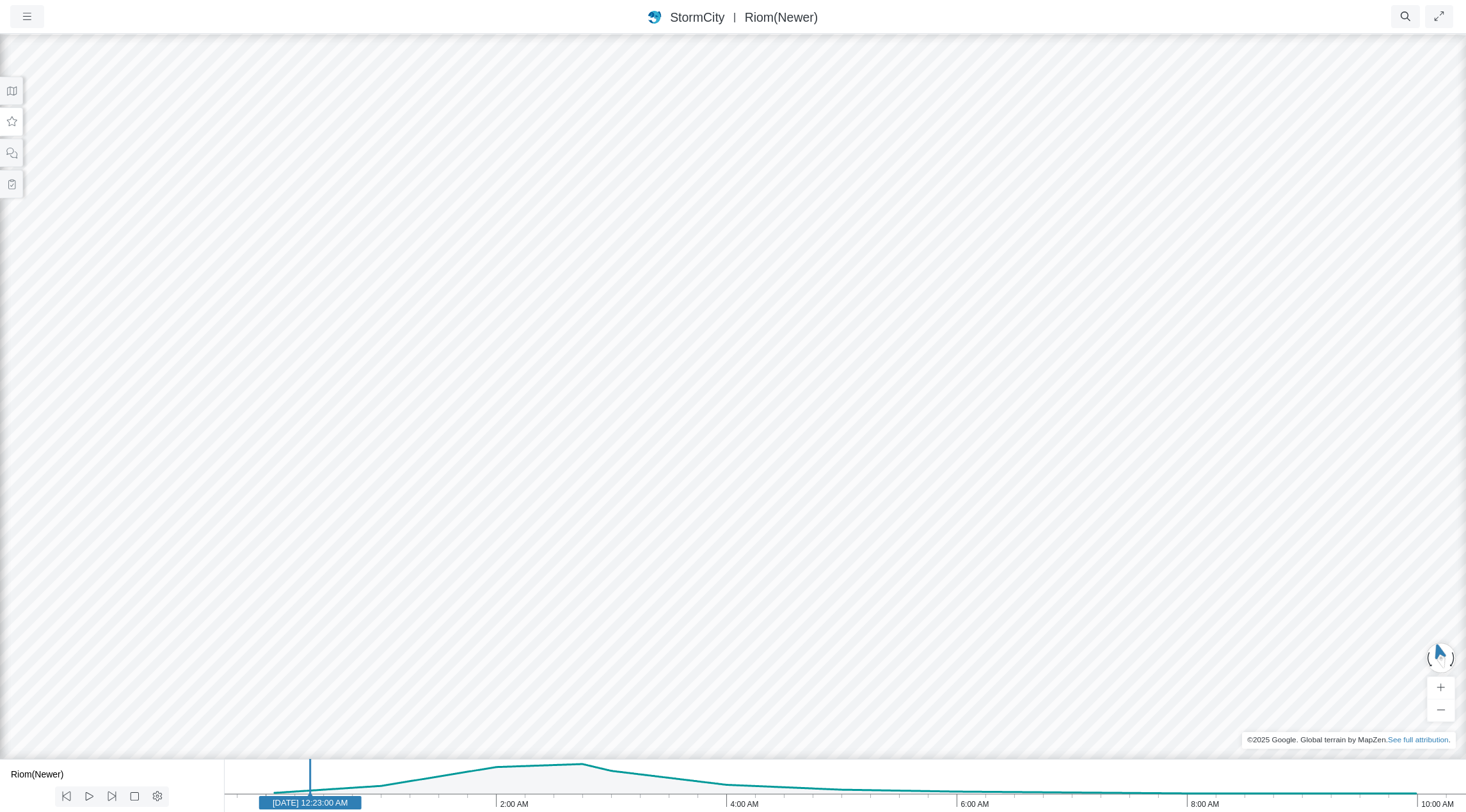
drag, startPoint x: 961, startPoint y: 525, endPoint x: 953, endPoint y: 455, distance: 70.5
click at [953, 455] on div at bounding box center [733, 422] width 1466 height 779
drag, startPoint x: 917, startPoint y: 508, endPoint x: 946, endPoint y: 491, distance: 33.6
drag, startPoint x: 914, startPoint y: 441, endPoint x: 917, endPoint y: 531, distance: 90.0
click at [917, 531] on div at bounding box center [733, 422] width 1466 height 779
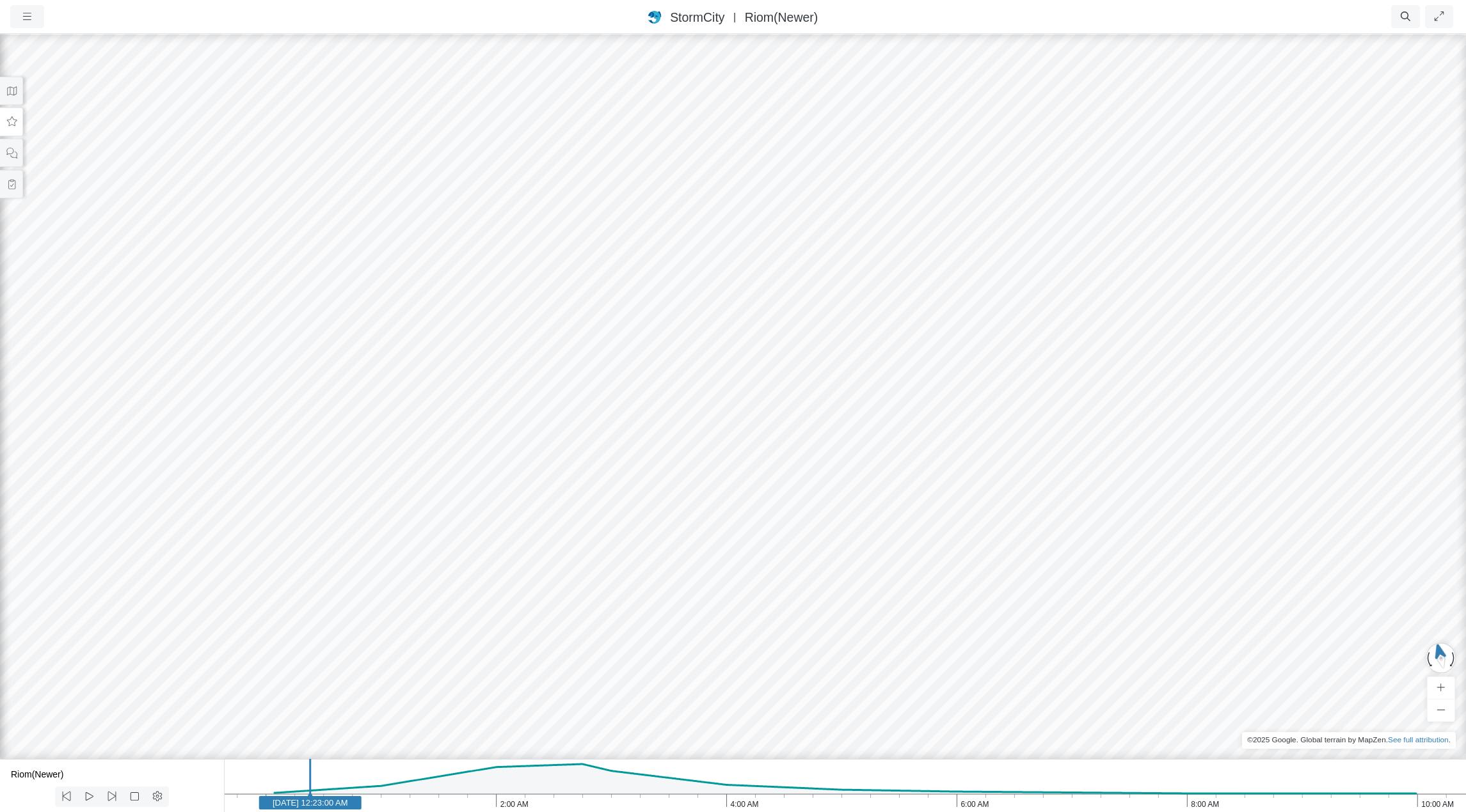
drag, startPoint x: 1062, startPoint y: 526, endPoint x: 1114, endPoint y: 512, distance: 53.9
drag, startPoint x: 1082, startPoint y: 489, endPoint x: 995, endPoint y: 517, distance: 91.4
click at [995, 517] on div at bounding box center [733, 422] width 1466 height 779
click at [6, 121] on icon at bounding box center [11, 121] width 12 height 9
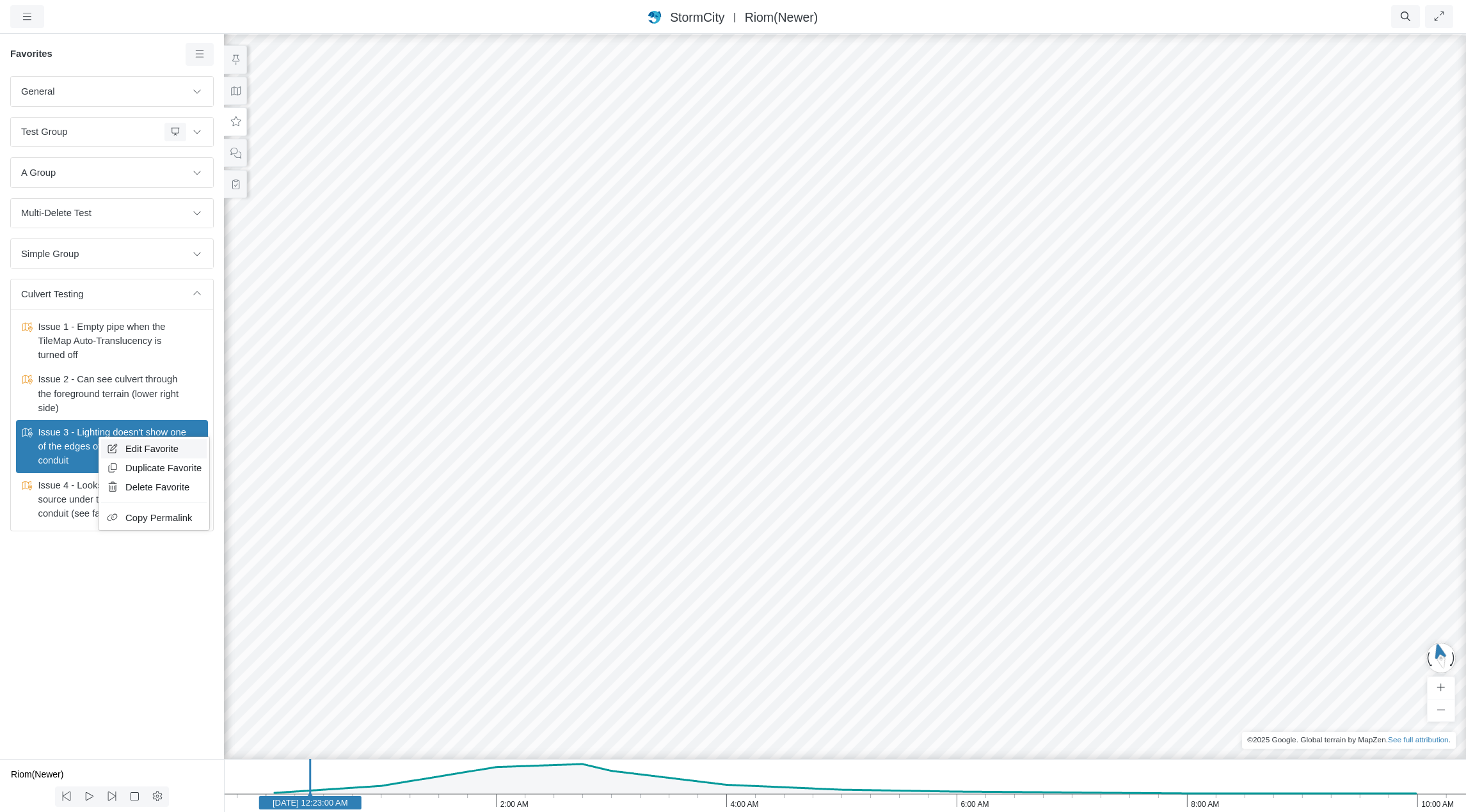
click at [139, 449] on span "Edit Favorite" at bounding box center [151, 449] width 53 height 10
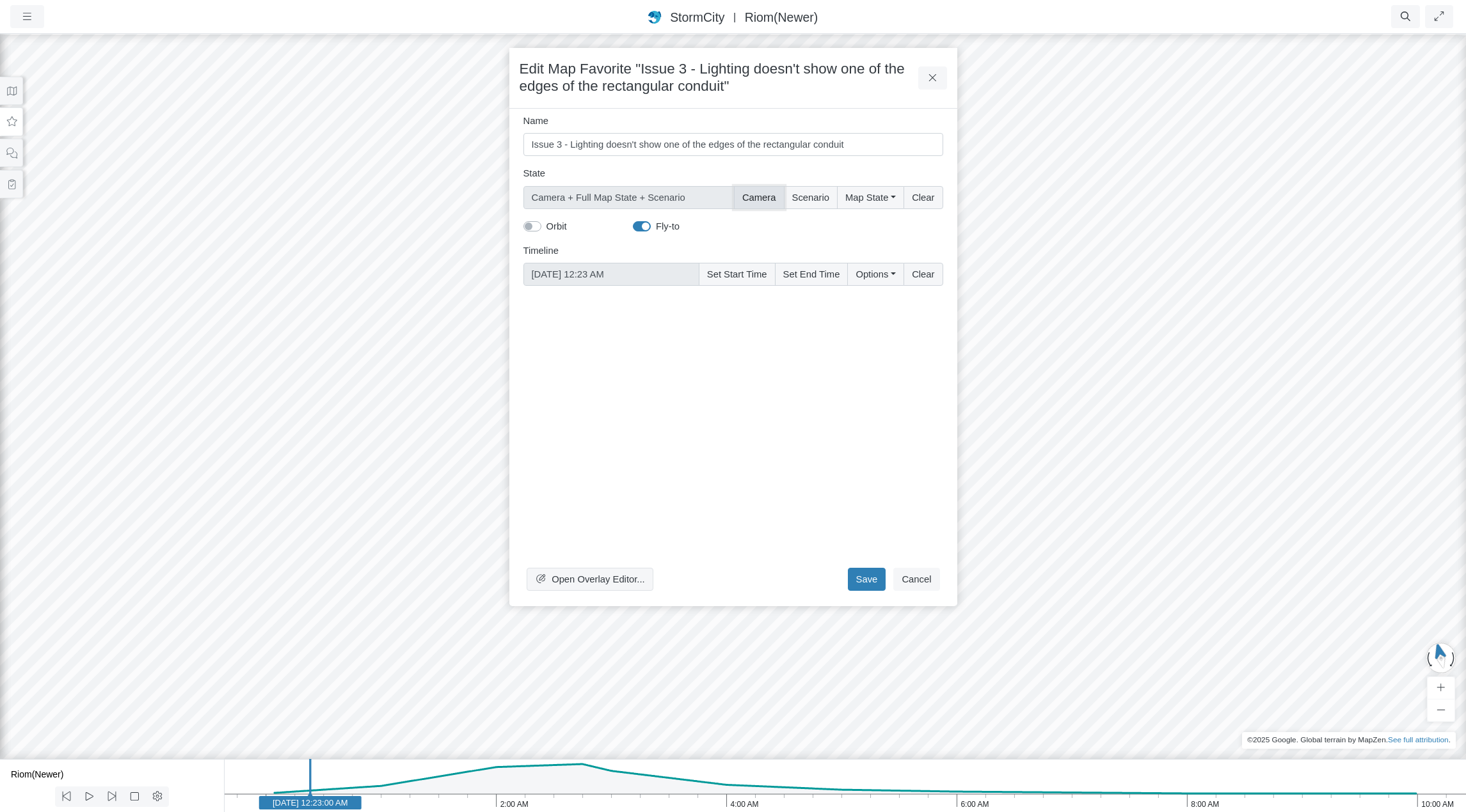
click at [758, 195] on button "Camera" at bounding box center [759, 197] width 50 height 23
click at [871, 581] on button "Save" at bounding box center [867, 579] width 38 height 23
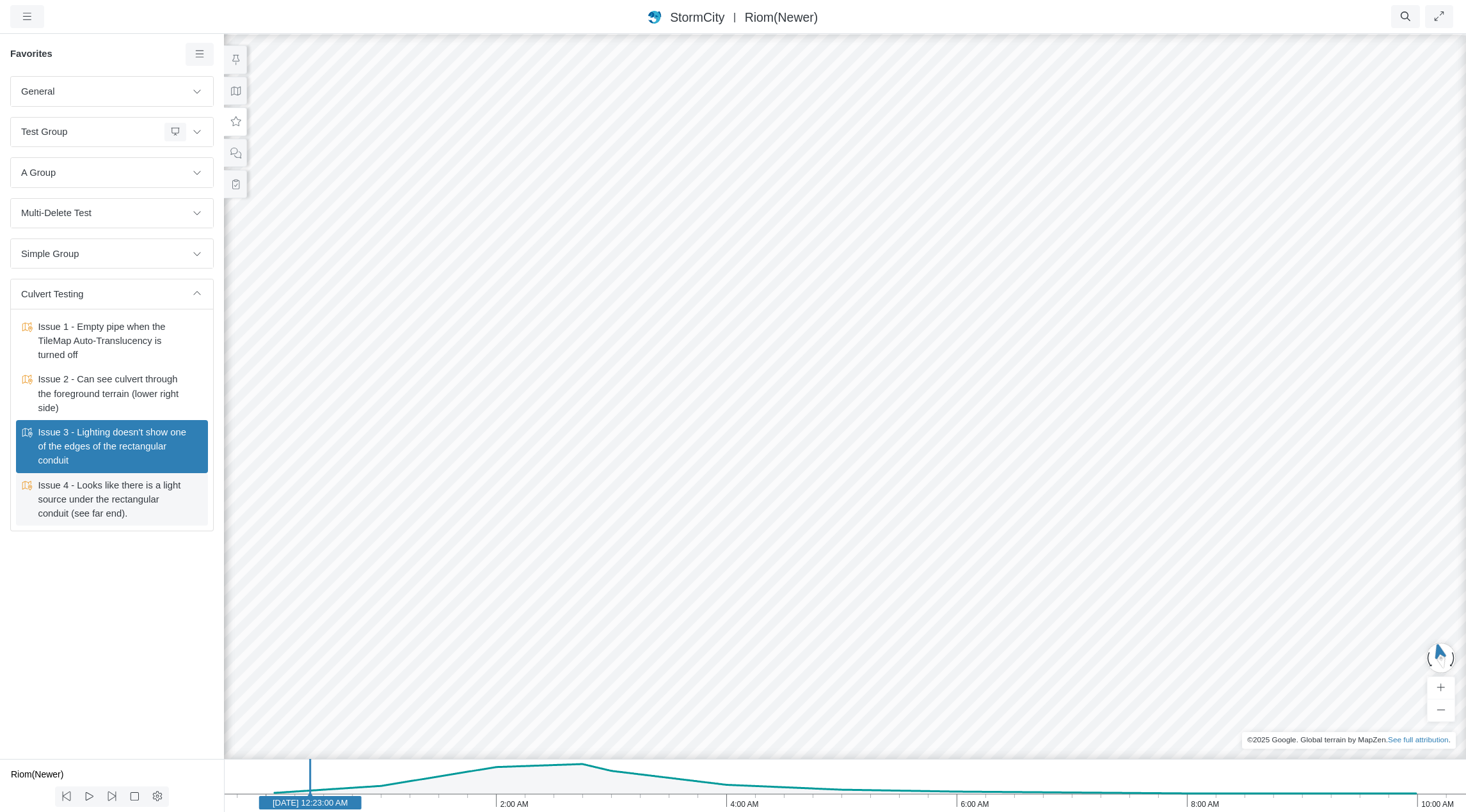
click at [132, 506] on span "Issue 4 - Looks like there is a light source under the rectangular conduit (see…" at bounding box center [112, 500] width 160 height 43
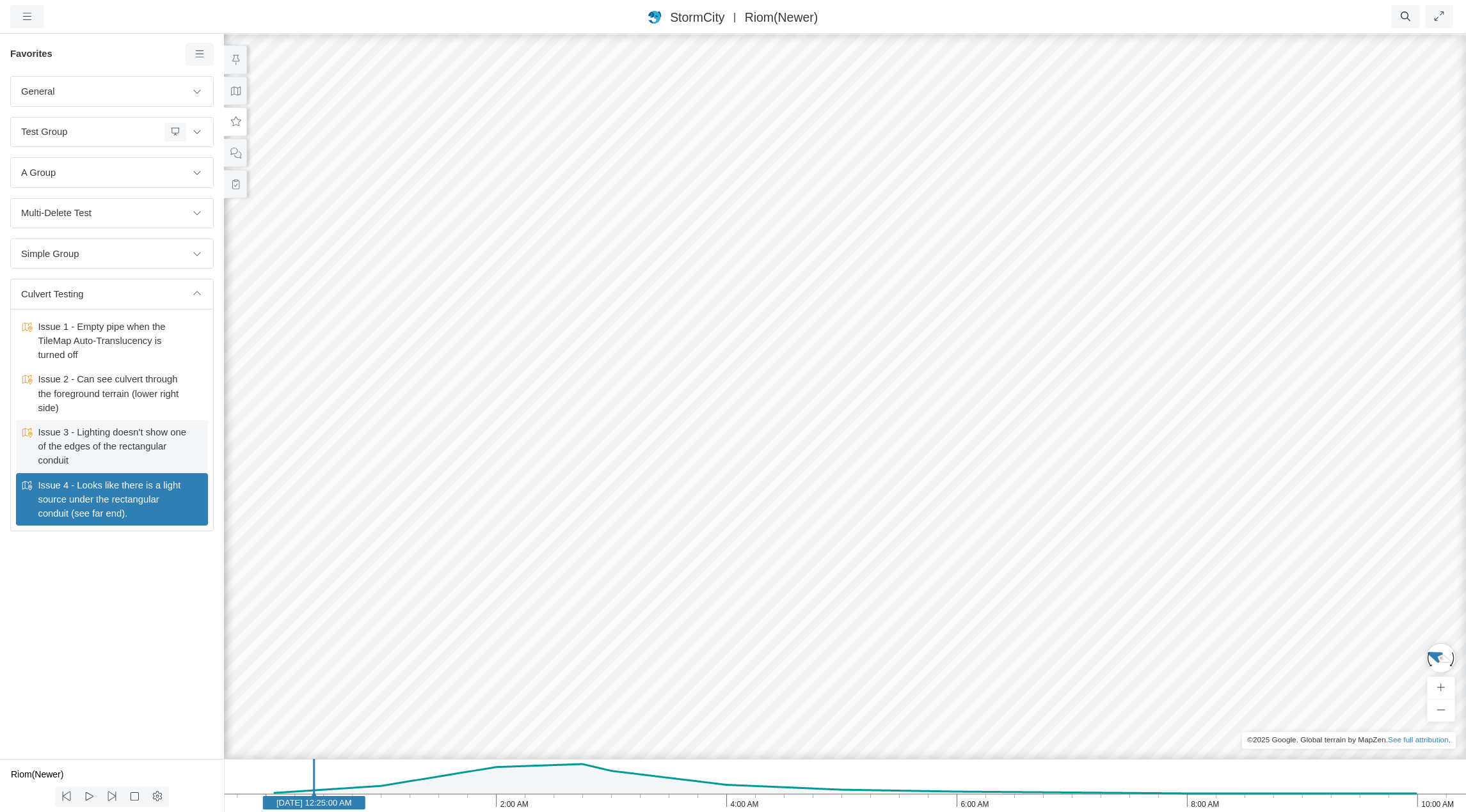
click at [105, 443] on span "Issue 3 - Lighting doesn't show one of the edges of the rectangular conduit" at bounding box center [112, 447] width 160 height 43
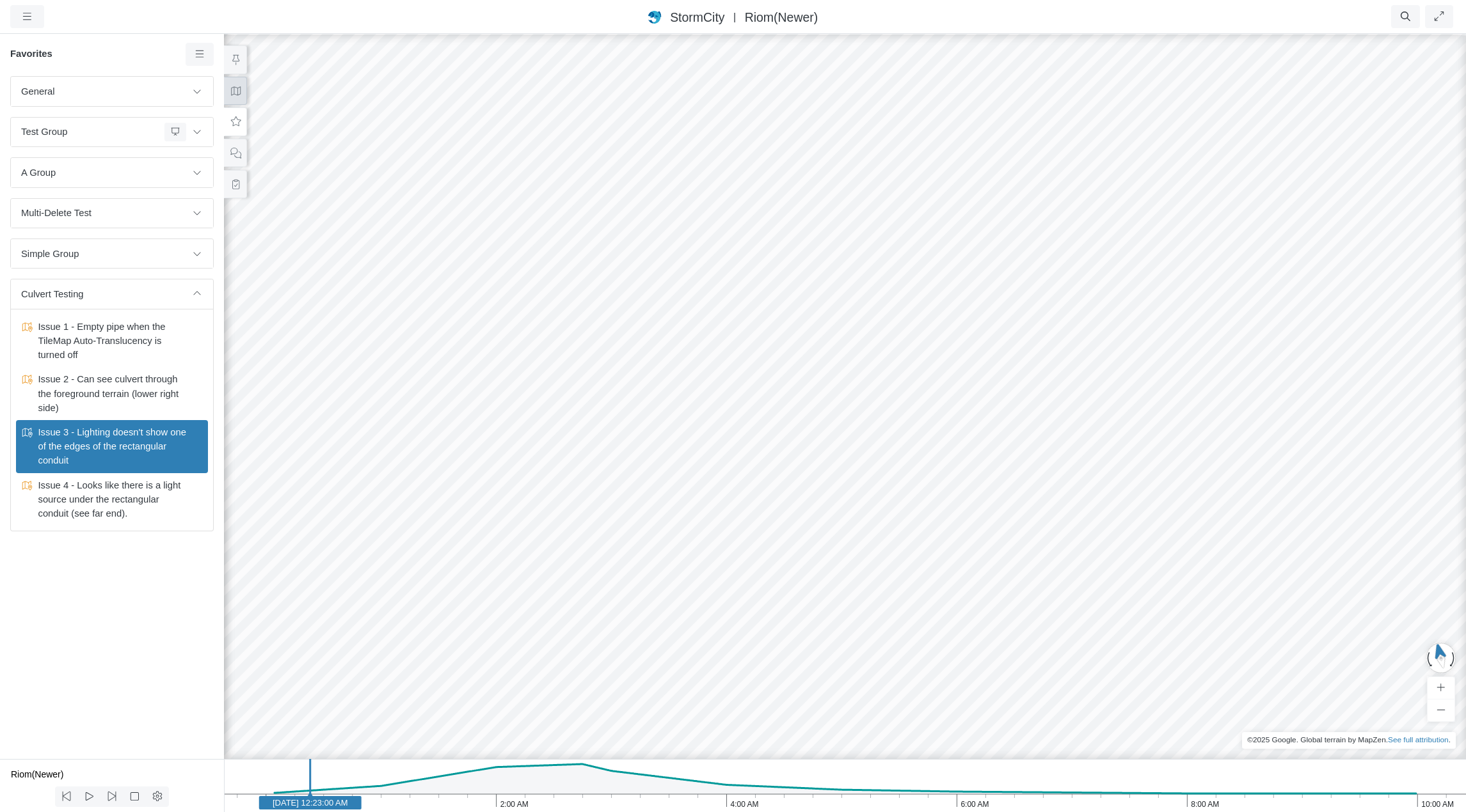
click at [239, 92] on icon at bounding box center [236, 91] width 12 height 9
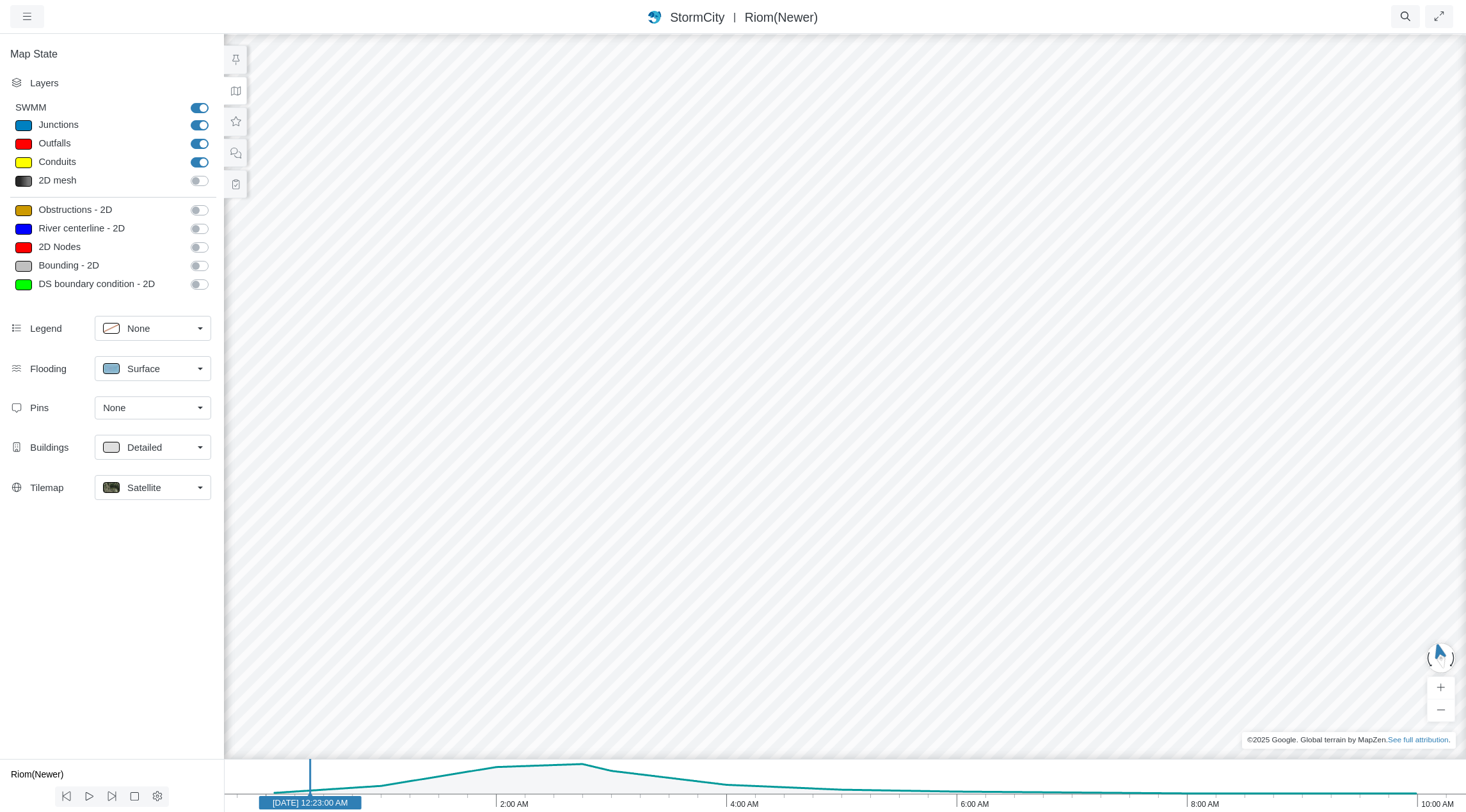
click at [169, 479] on div "Satellite" at bounding box center [148, 487] width 90 height 16
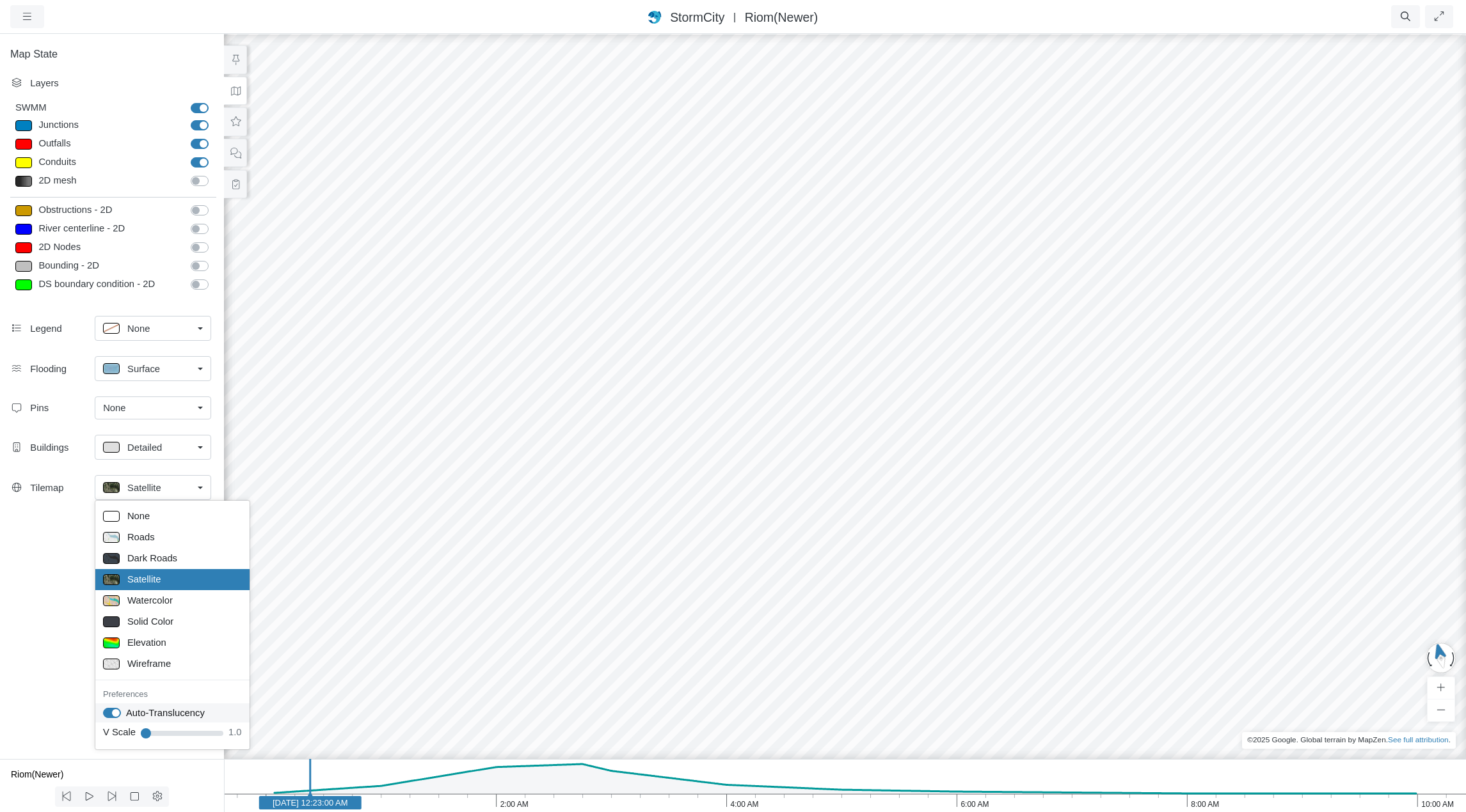
click at [126, 715] on label "Auto-Translucency" at bounding box center [165, 713] width 79 height 14
checkbox input "false"
drag, startPoint x: 714, startPoint y: 632, endPoint x: 447, endPoint y: 621, distance: 267.2
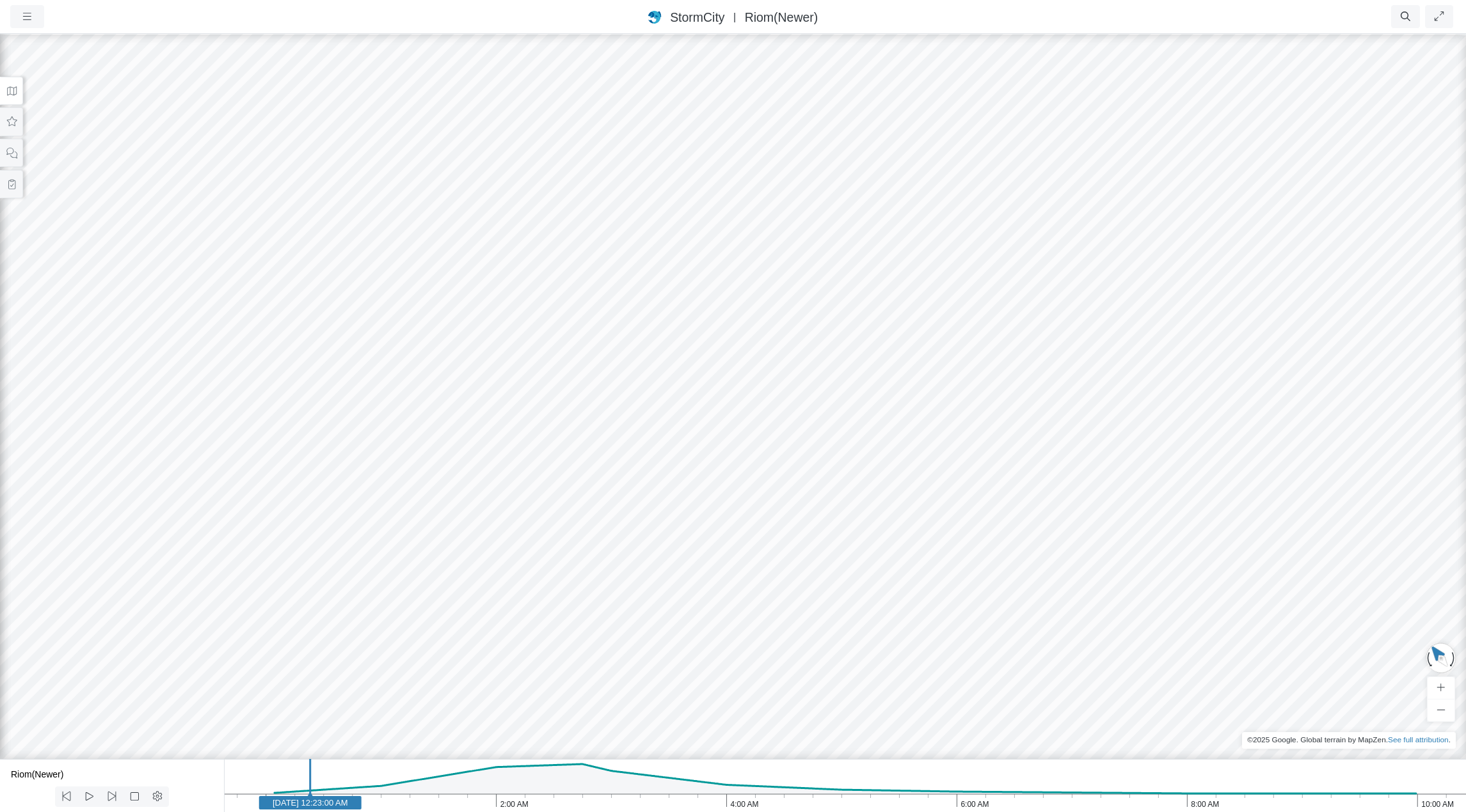
drag, startPoint x: 467, startPoint y: 627, endPoint x: 538, endPoint y: 603, distance: 74.9
drag, startPoint x: 686, startPoint y: 555, endPoint x: 684, endPoint y: 572, distance: 17.1
click at [135, 798] on icon at bounding box center [135, 796] width 12 height 9
click at [91, 797] on icon at bounding box center [89, 796] width 12 height 9
click at [91, 797] on icon at bounding box center [90, 796] width 7 height 8
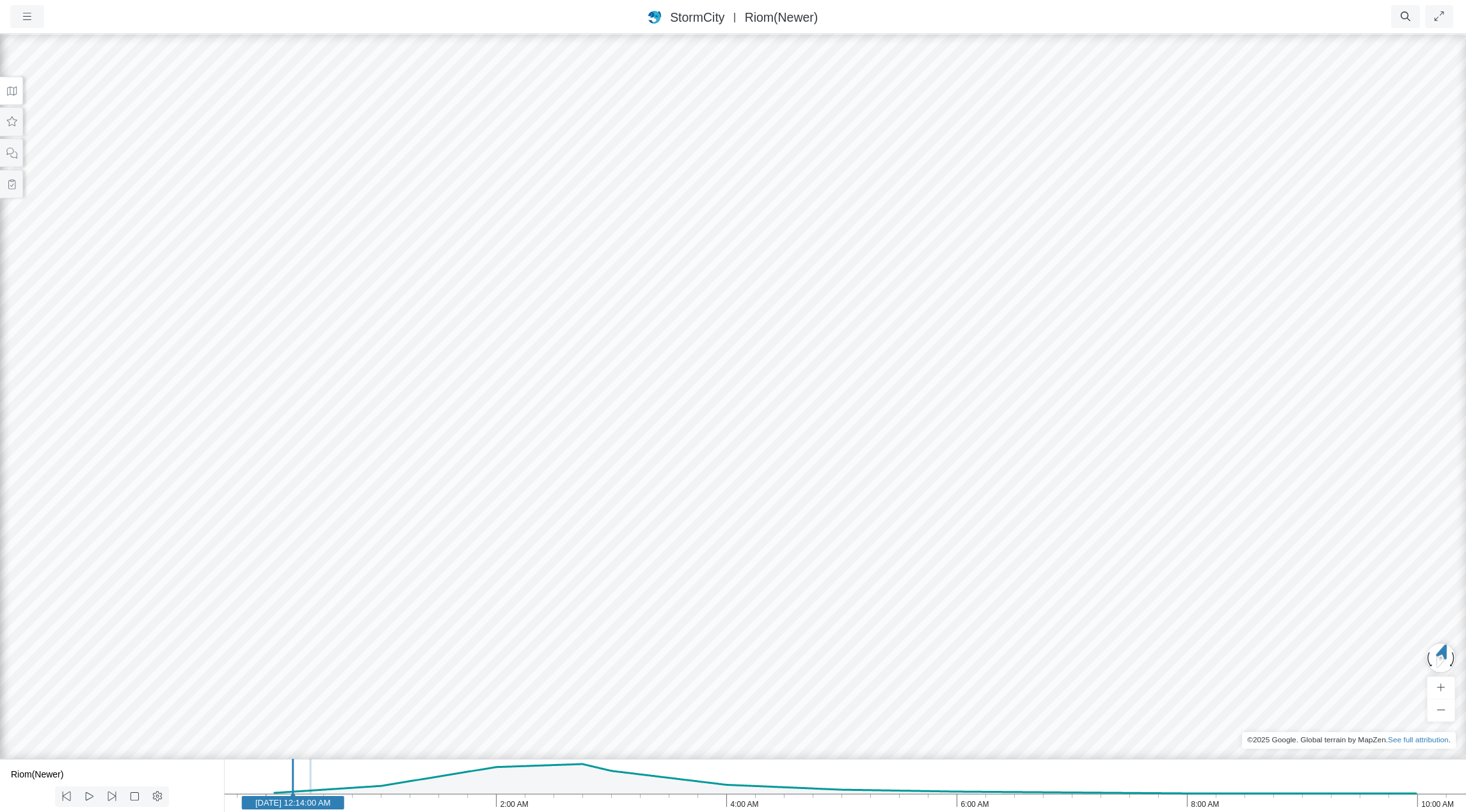
drag, startPoint x: 689, startPoint y: 242, endPoint x: 753, endPoint y: 435, distance: 203.3
drag, startPoint x: 743, startPoint y: 496, endPoint x: 597, endPoint y: 457, distance: 151.1
drag, startPoint x: 684, startPoint y: 538, endPoint x: 702, endPoint y: 504, distance: 38.5
click at [5, 91] on button at bounding box center [11, 91] width 23 height 29
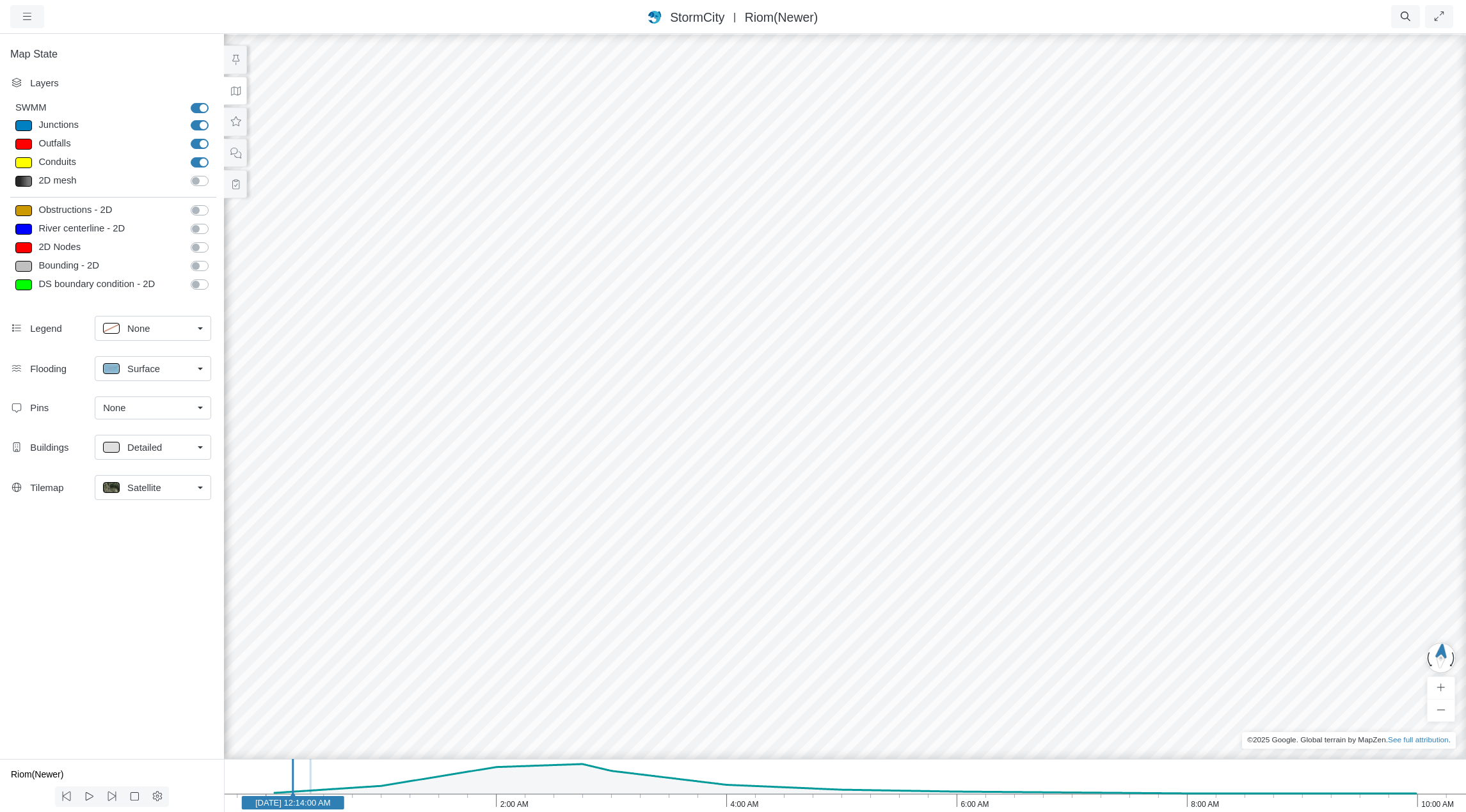
click at [151, 486] on span "Satellite" at bounding box center [144, 488] width 34 height 14
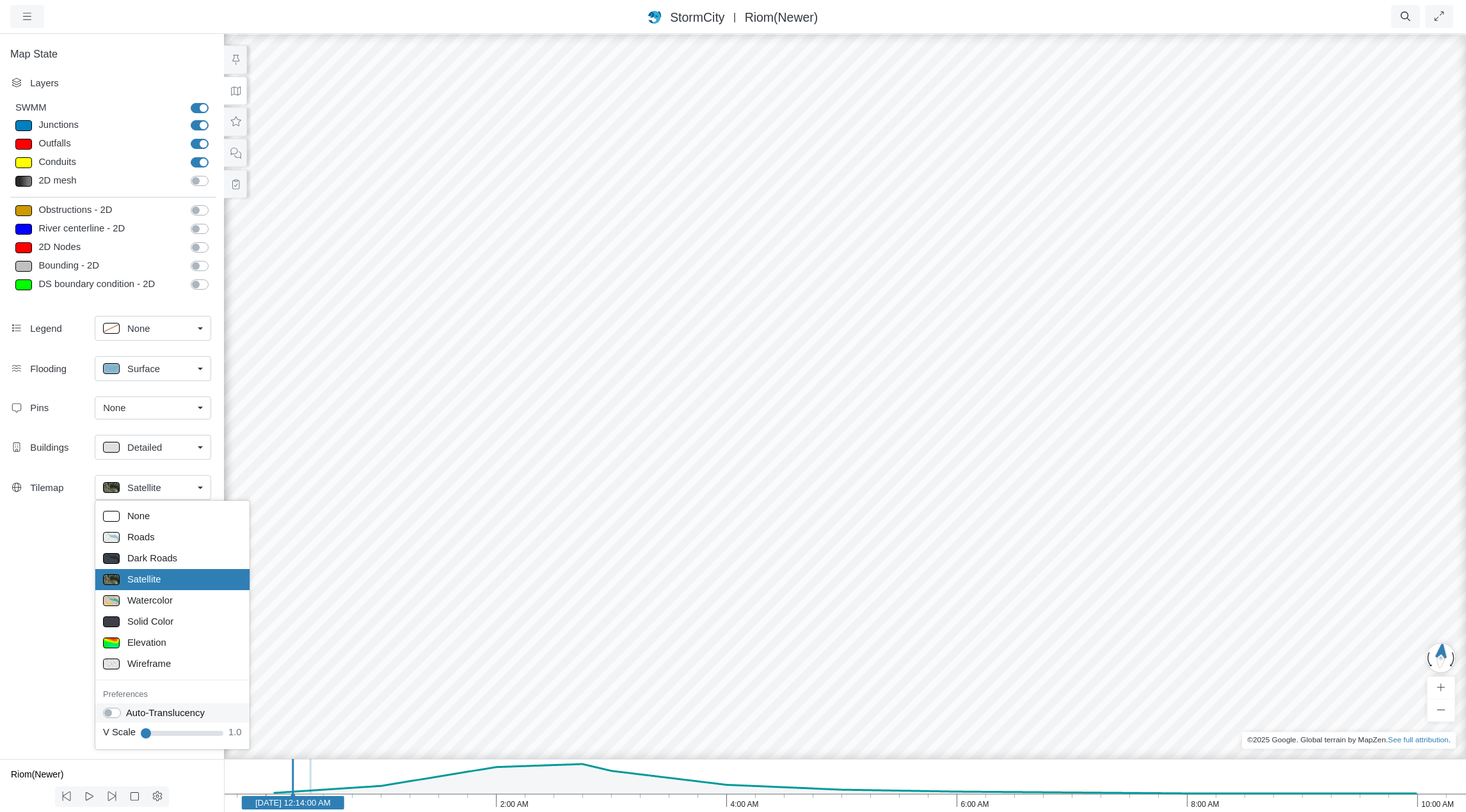
click at [126, 713] on label "Auto-Translucency" at bounding box center [165, 713] width 79 height 14
checkbox input "true"
click at [983, 13] on div "StormCity USA East | Riom(Newer)" at bounding box center [733, 17] width 955 height 19
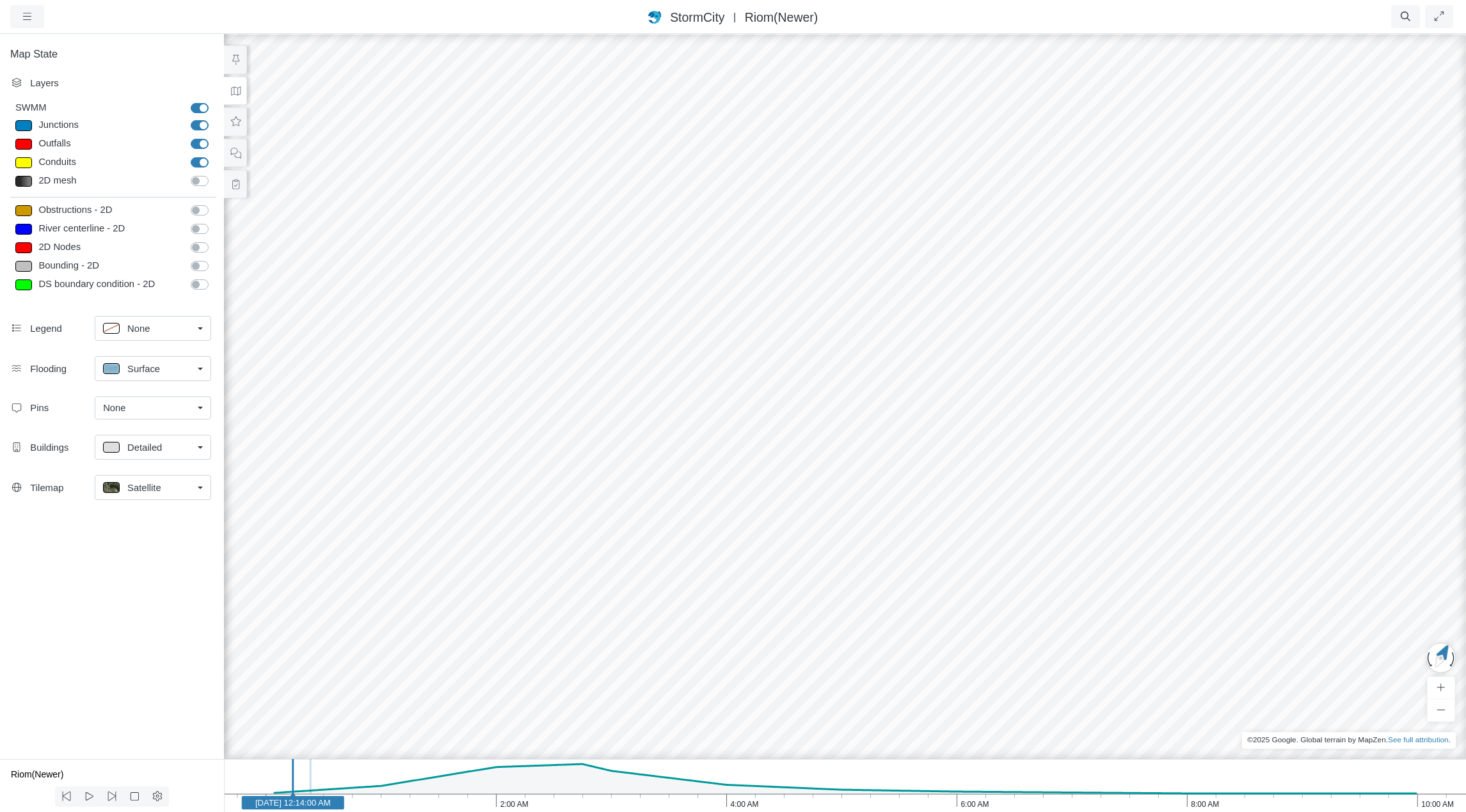
drag, startPoint x: 973, startPoint y: 408, endPoint x: 928, endPoint y: 451, distance: 62.2
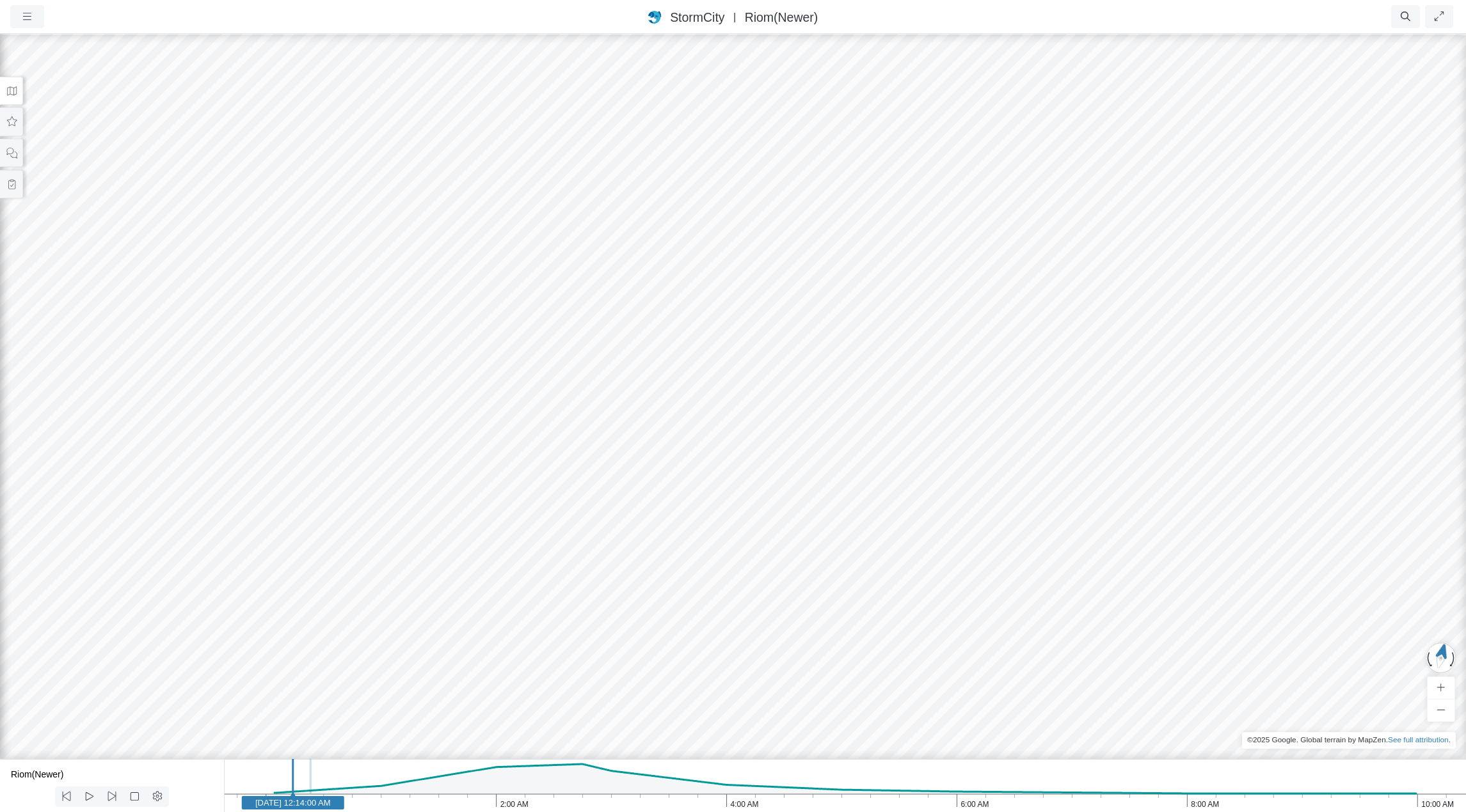
drag, startPoint x: 804, startPoint y: 448, endPoint x: 812, endPoint y: 417, distance: 32.0
click at [12, 91] on icon at bounding box center [11, 91] width 12 height 9
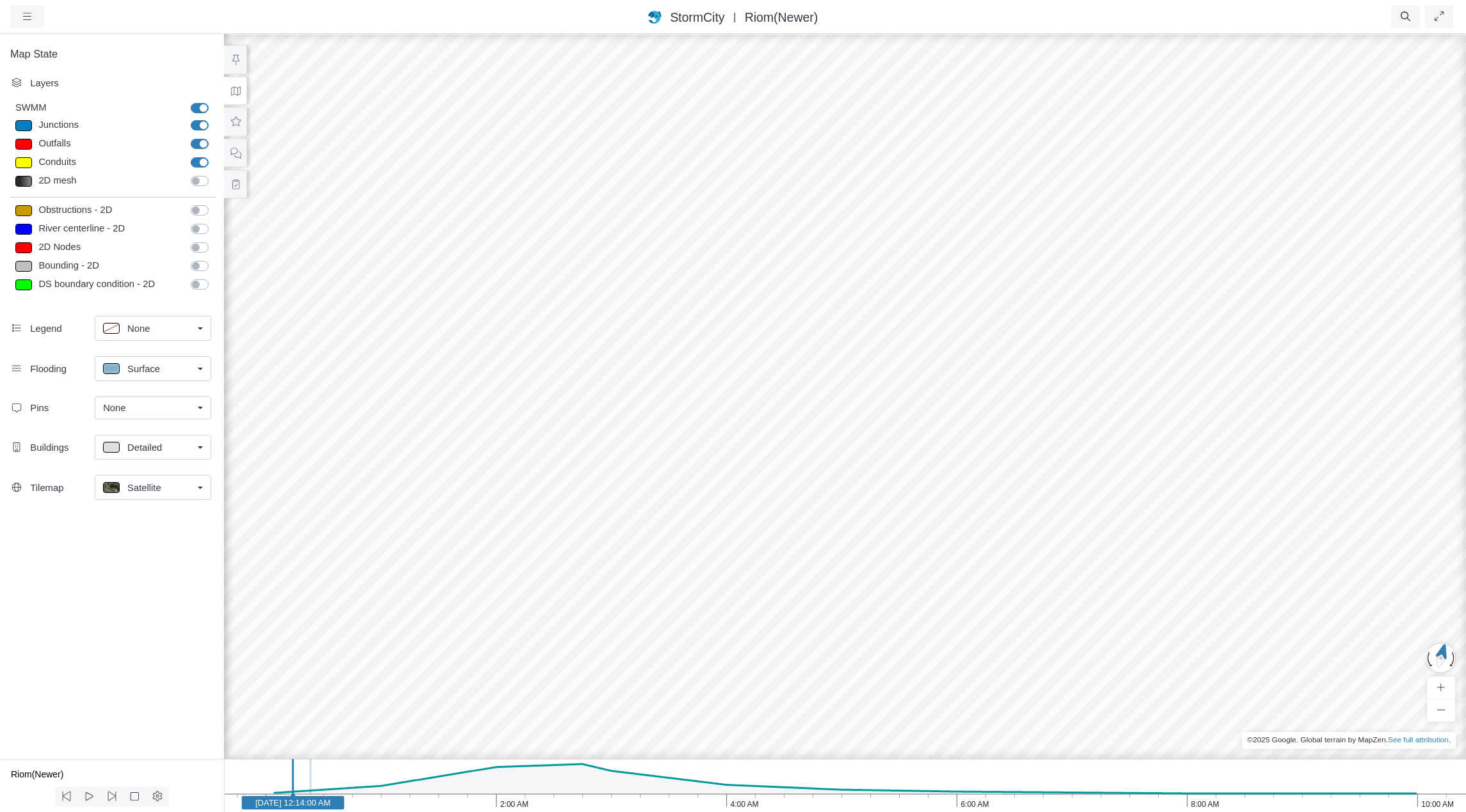
click at [165, 487] on div "Satellite" at bounding box center [148, 487] width 90 height 16
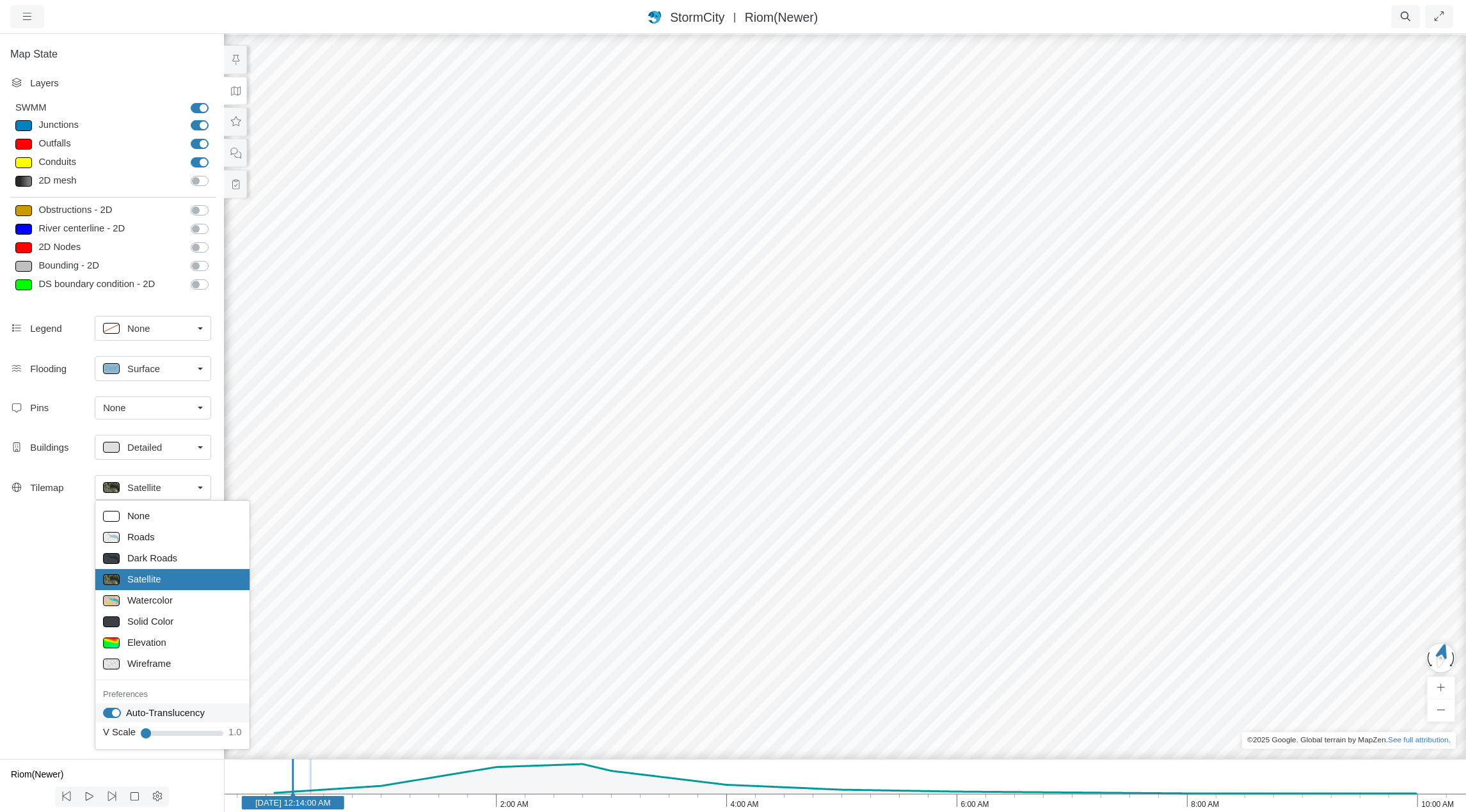
click at [126, 711] on label "Auto-Translucency" at bounding box center [165, 713] width 79 height 14
checkbox input "false"
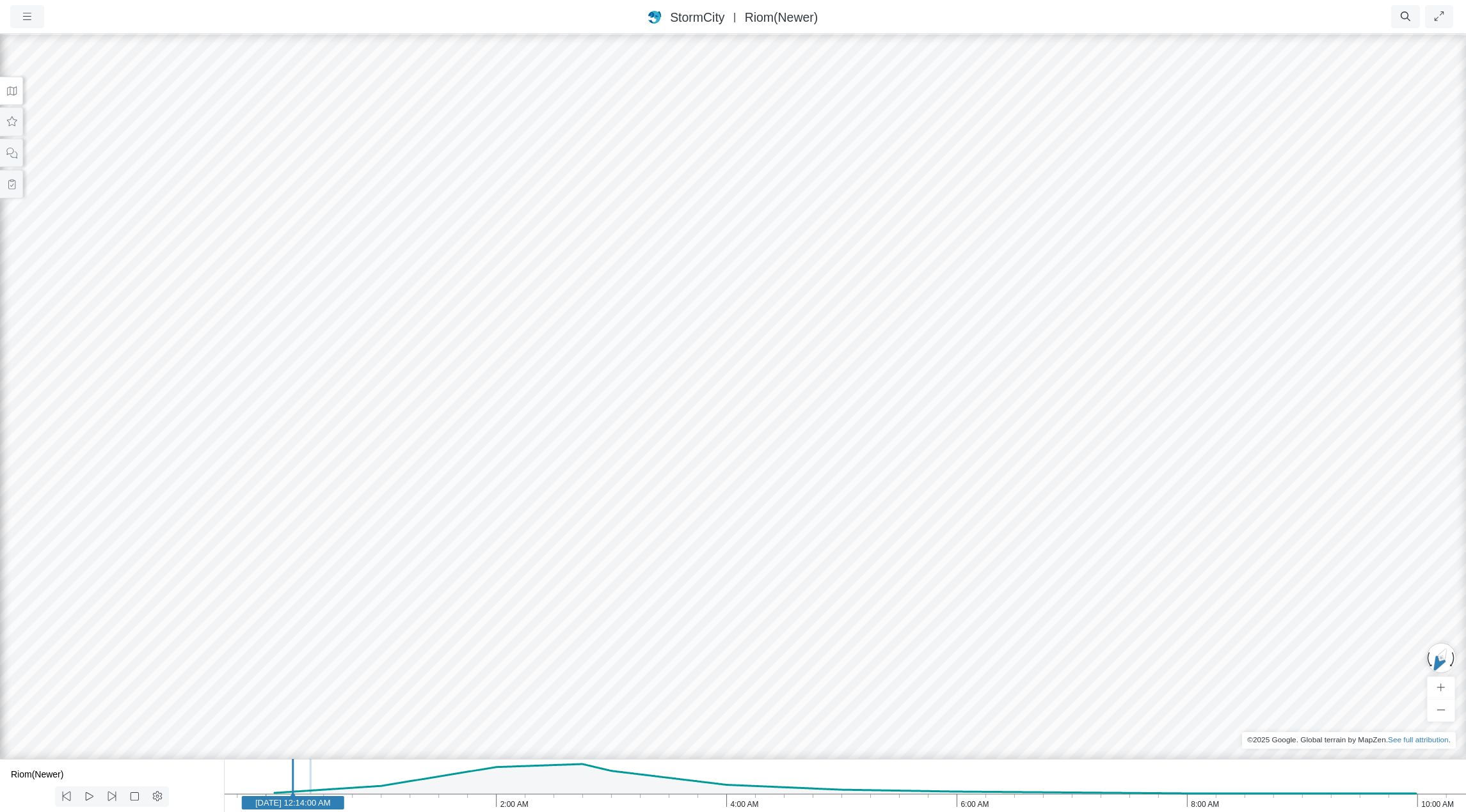
drag, startPoint x: 882, startPoint y: 368, endPoint x: 643, endPoint y: 321, distance: 243.6
click at [7, 122] on icon at bounding box center [11, 121] width 12 height 9
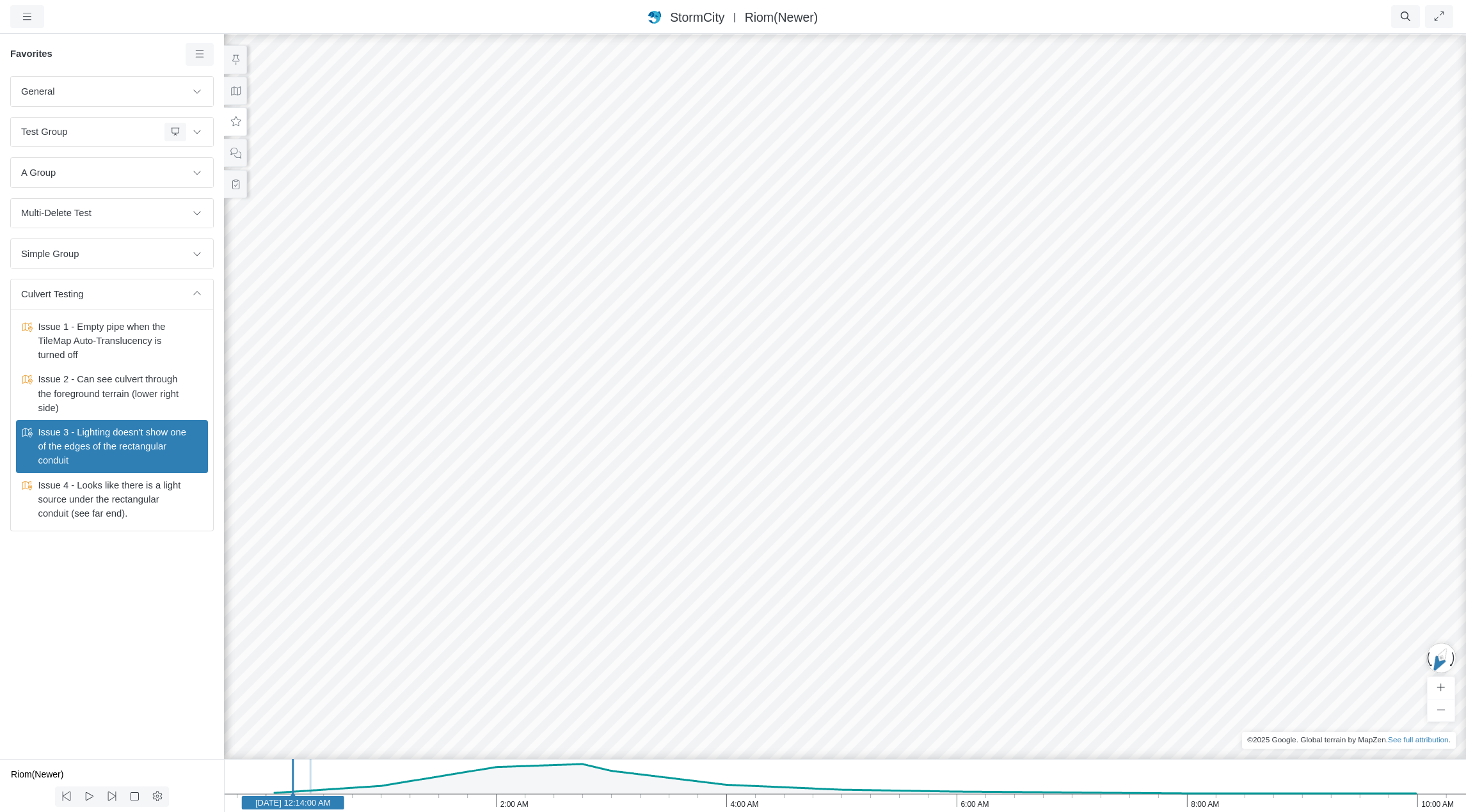
click at [991, 20] on div "StormCity USA East | Riom(Newer)" at bounding box center [733, 17] width 955 height 19
drag, startPoint x: 1055, startPoint y: 399, endPoint x: 1095, endPoint y: 382, distance: 43.5
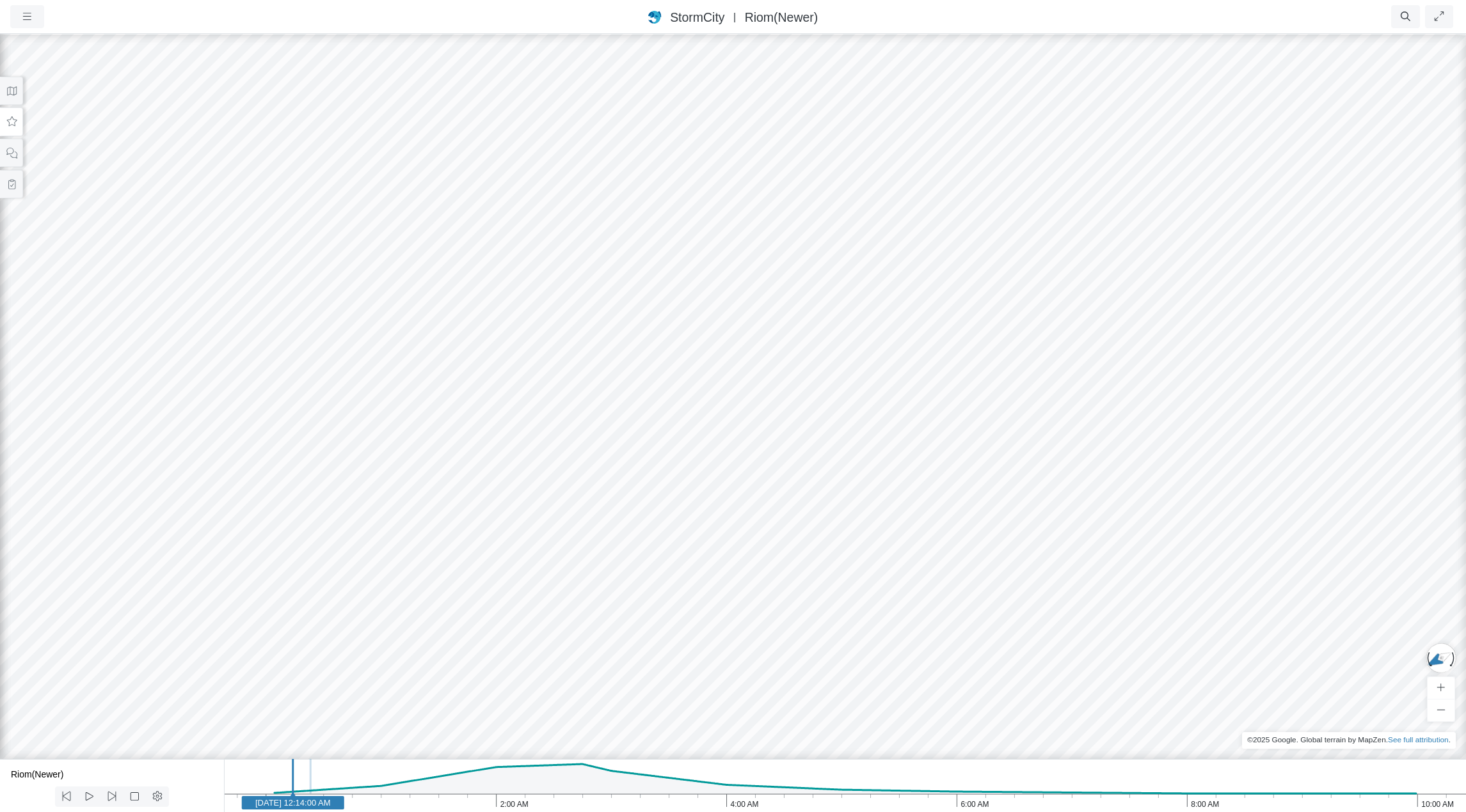
click at [8, 129] on button at bounding box center [11, 121] width 23 height 29
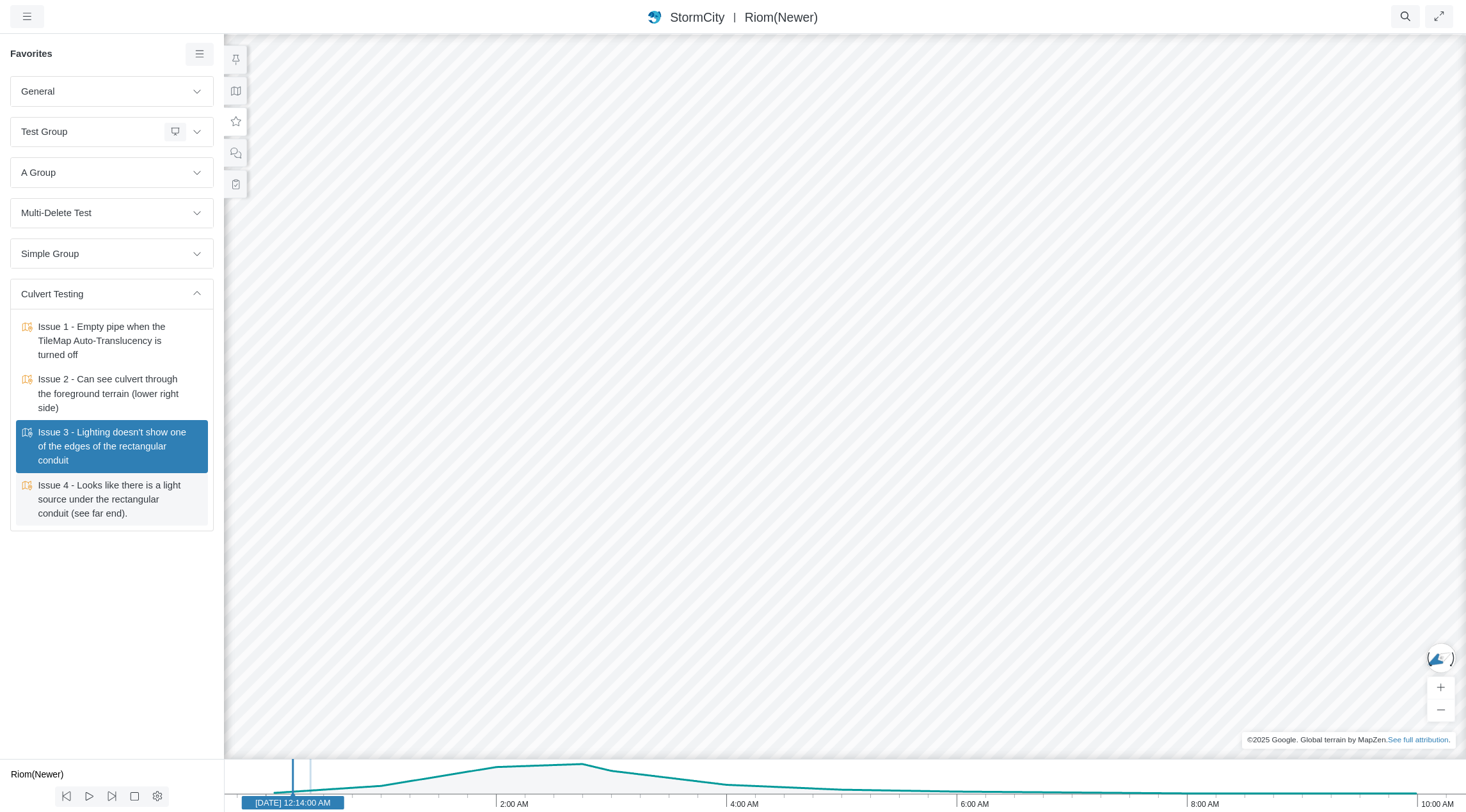
click at [80, 500] on span "Issue 4 - Looks like there is a light source under the rectangular conduit (see…" at bounding box center [112, 500] width 160 height 43
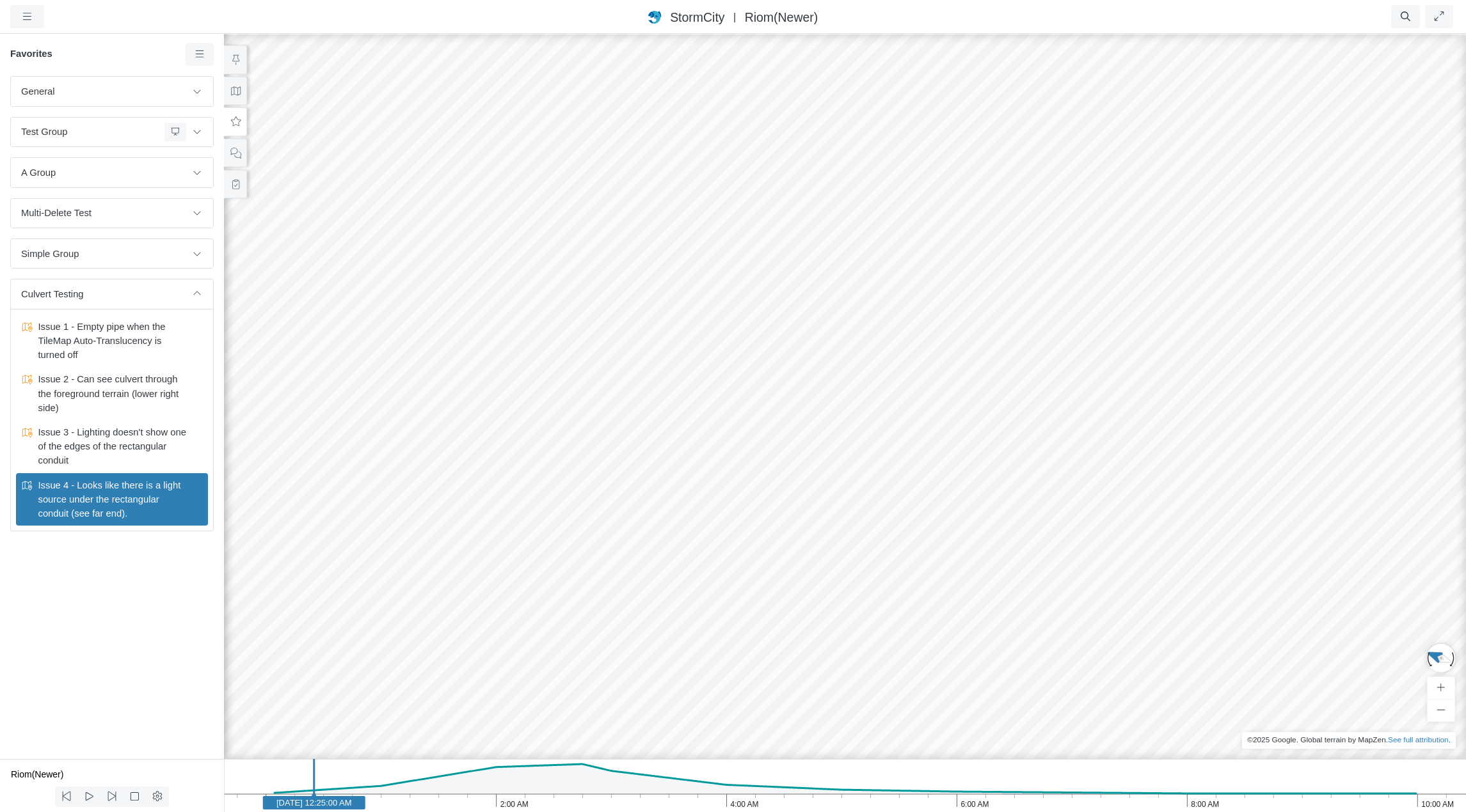
click at [178, 686] on div "General Default Map View Default Camera View Cross Project Test Fun with gradie…" at bounding box center [112, 417] width 224 height 683
click at [88, 391] on span "Issue 2 - Can see culvert through the foreground terrain (lower right side)" at bounding box center [112, 393] width 160 height 43
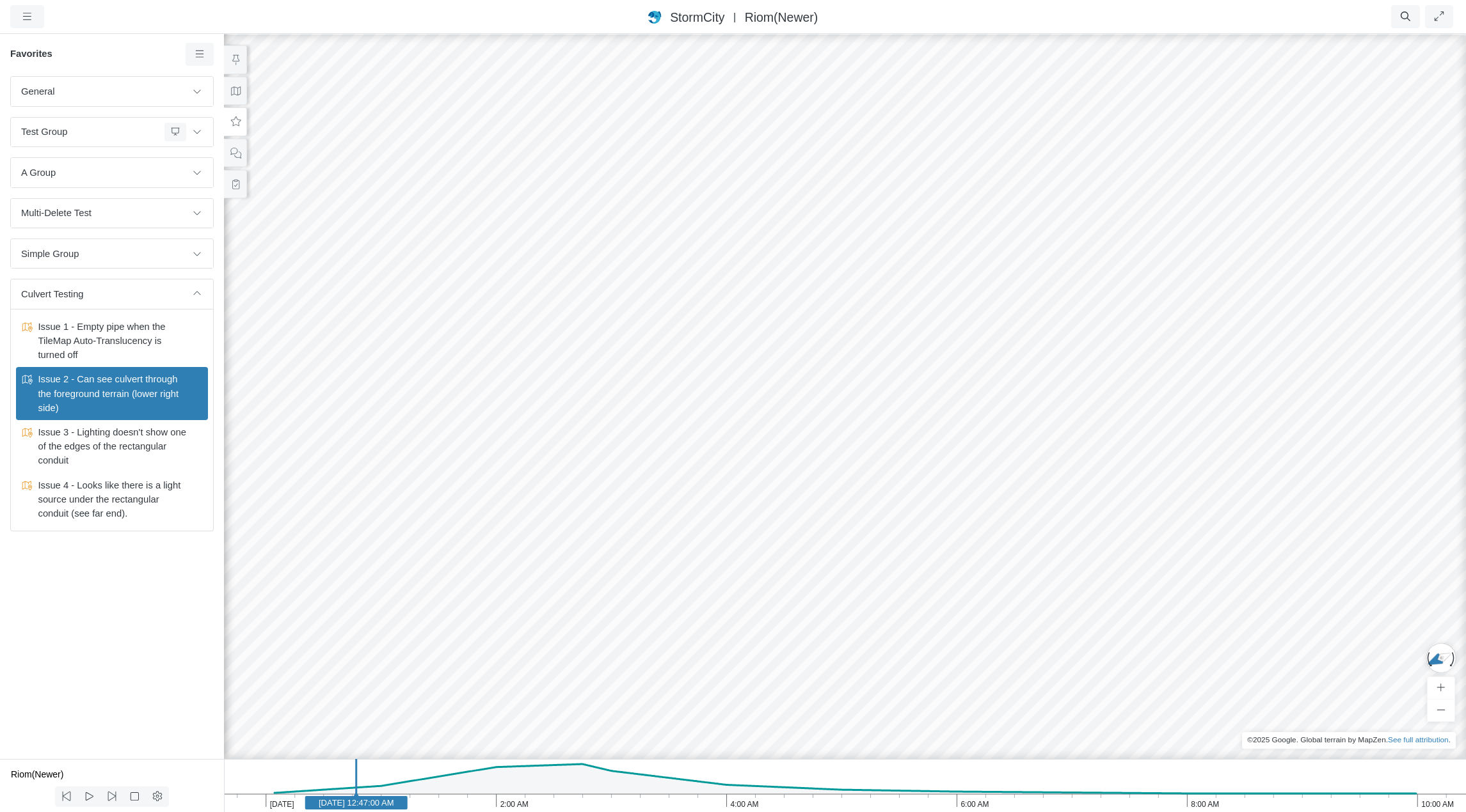
drag, startPoint x: 928, startPoint y: 476, endPoint x: 967, endPoint y: 438, distance: 54.5
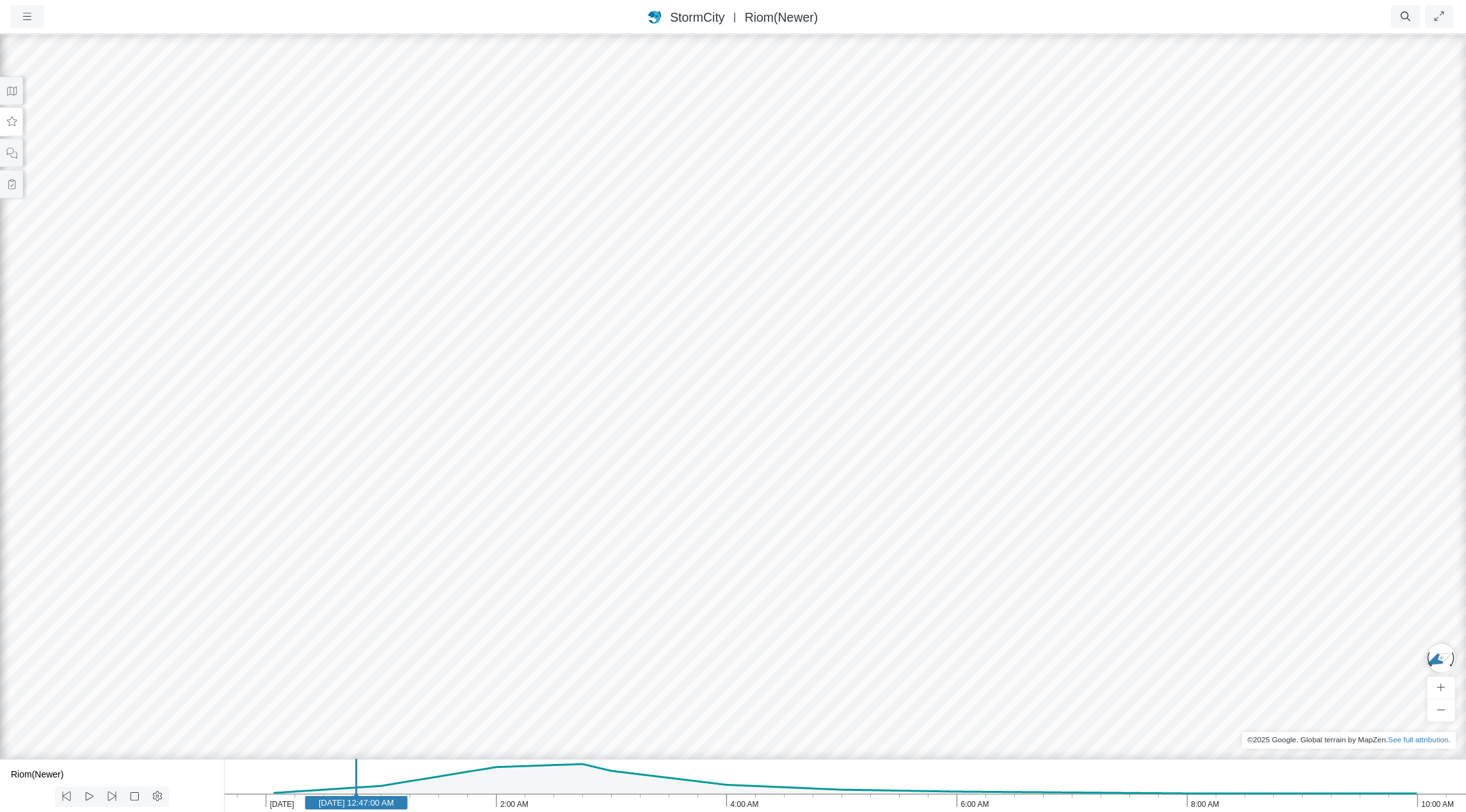
drag, startPoint x: 977, startPoint y: 435, endPoint x: 839, endPoint y: 299, distance: 193.8
click at [839, 299] on div at bounding box center [733, 422] width 1466 height 779
drag, startPoint x: 1048, startPoint y: 336, endPoint x: 1224, endPoint y: 372, distance: 179.6
drag, startPoint x: 681, startPoint y: 289, endPoint x: 770, endPoint y: 402, distance: 143.8
click at [770, 402] on div at bounding box center [733, 422] width 1466 height 779
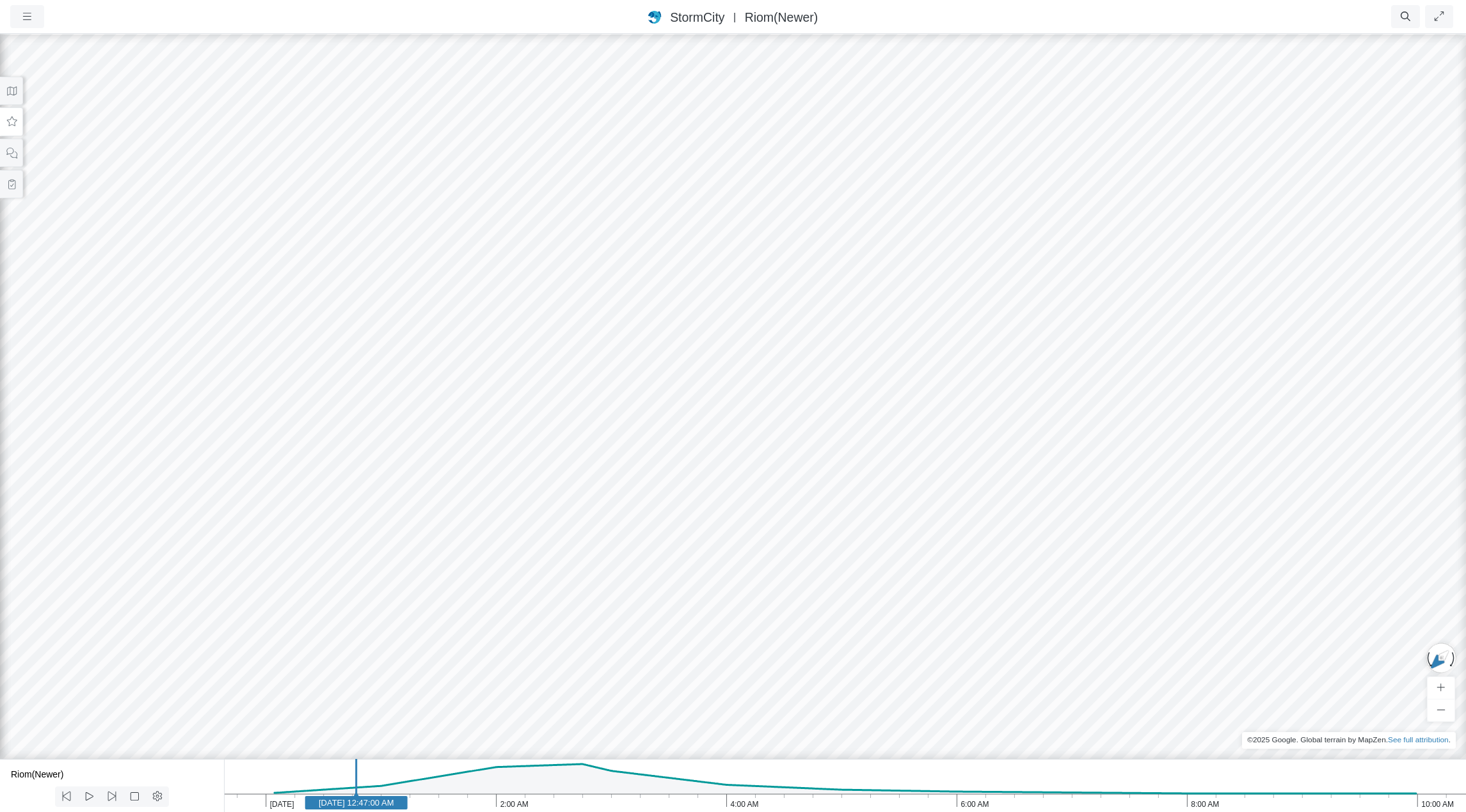
drag, startPoint x: 711, startPoint y: 429, endPoint x: 639, endPoint y: 404, distance: 76.2
click at [15, 121] on icon at bounding box center [11, 121] width 12 height 9
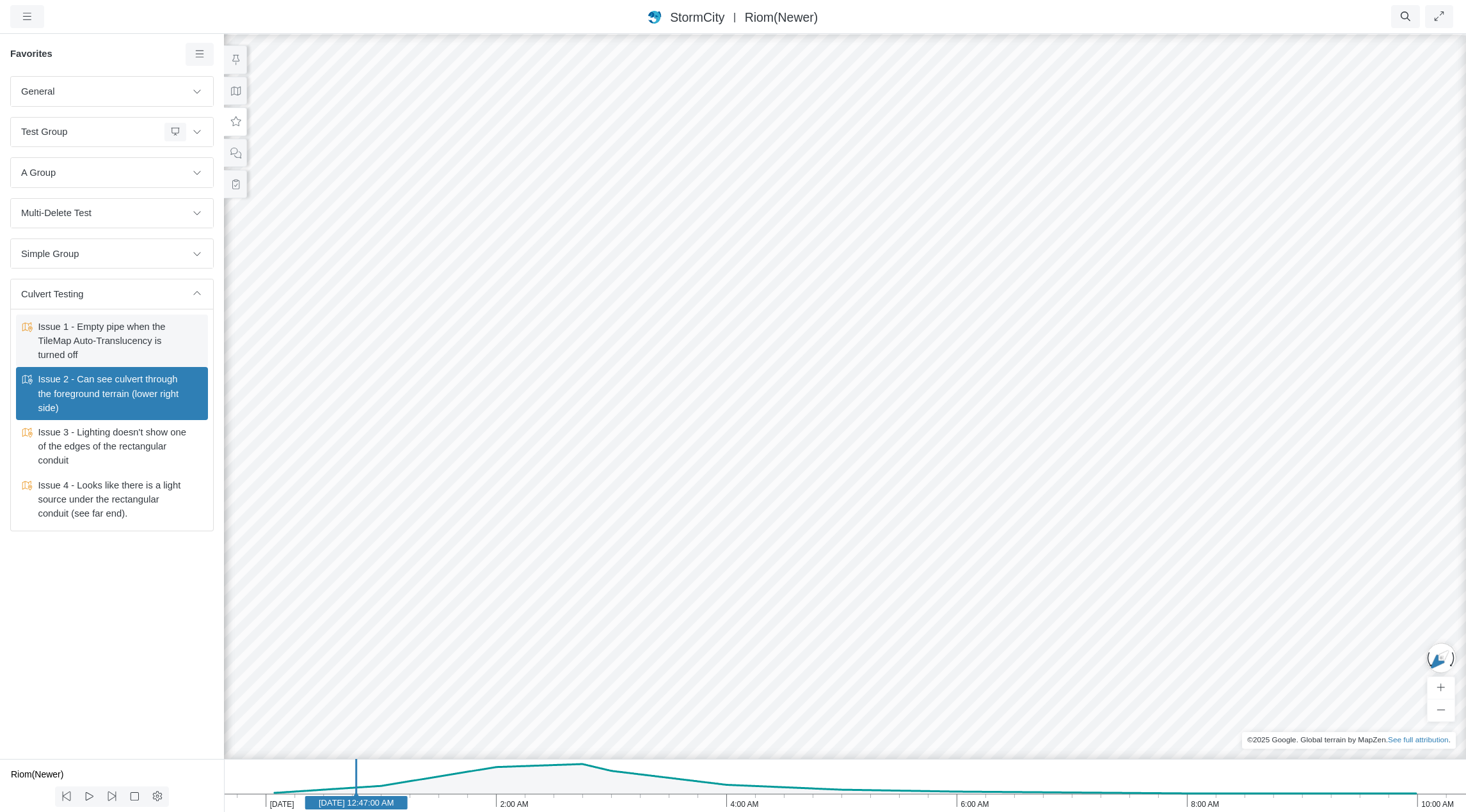
click at [84, 349] on span "Issue 1 - Empty pipe when the TileMap Auto-Translucency is turned off" at bounding box center [112, 341] width 160 height 43
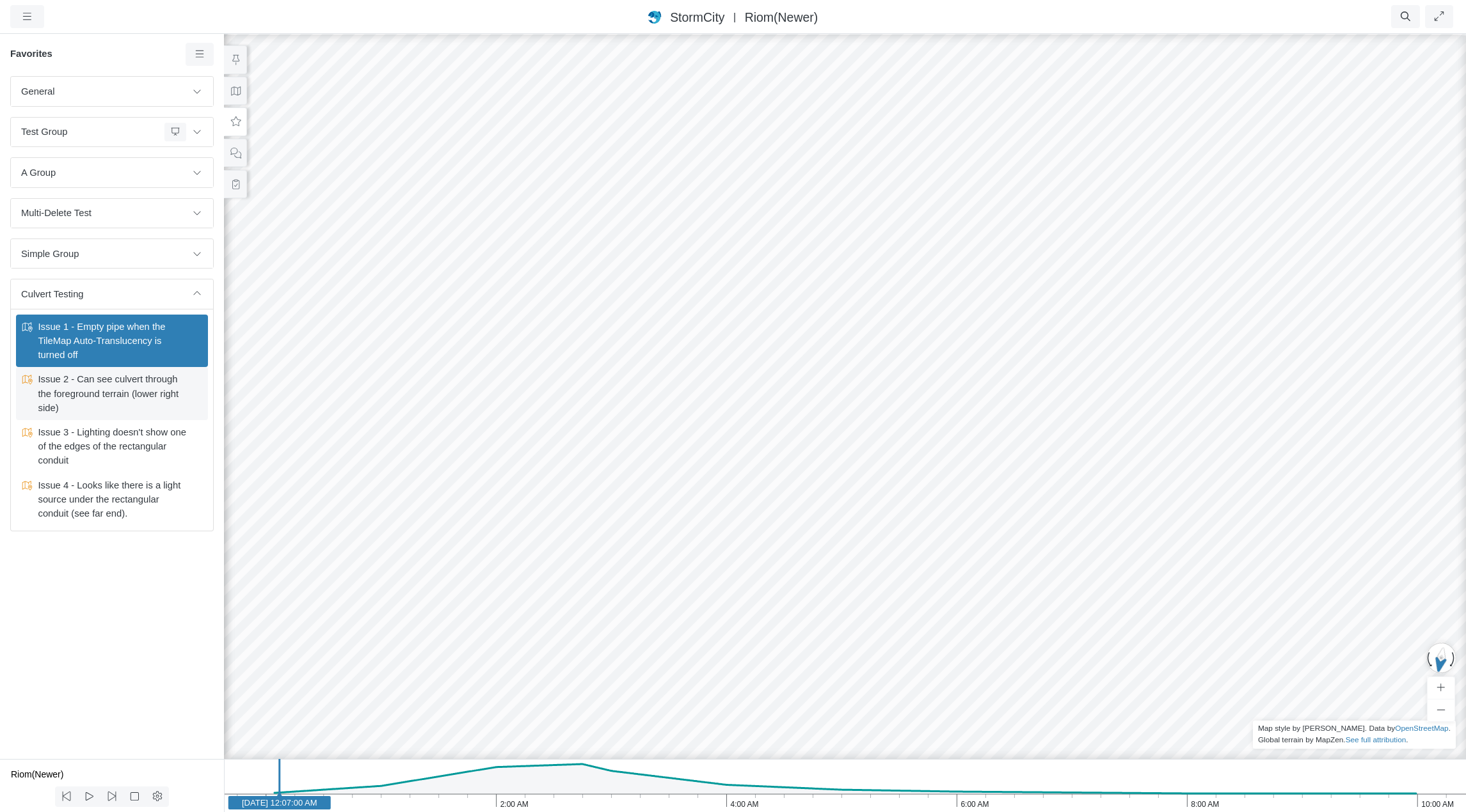
click at [100, 391] on span "Issue 2 - Can see culvert through the foreground terrain (lower right side)" at bounding box center [112, 393] width 160 height 43
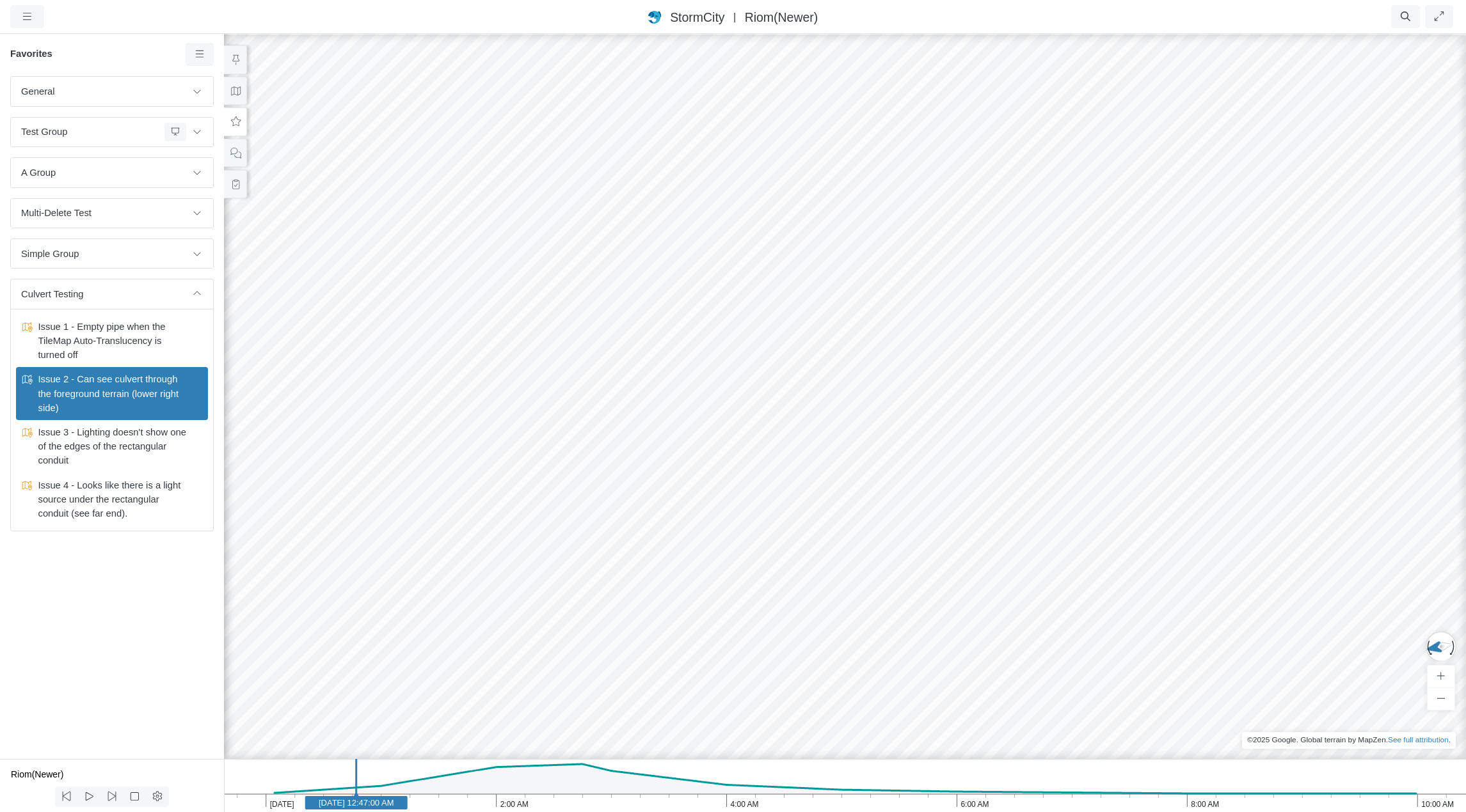
drag, startPoint x: 1383, startPoint y: 434, endPoint x: 1145, endPoint y: 391, distance: 241.9
click at [1099, 391] on div at bounding box center [845, 422] width 1466 height 779
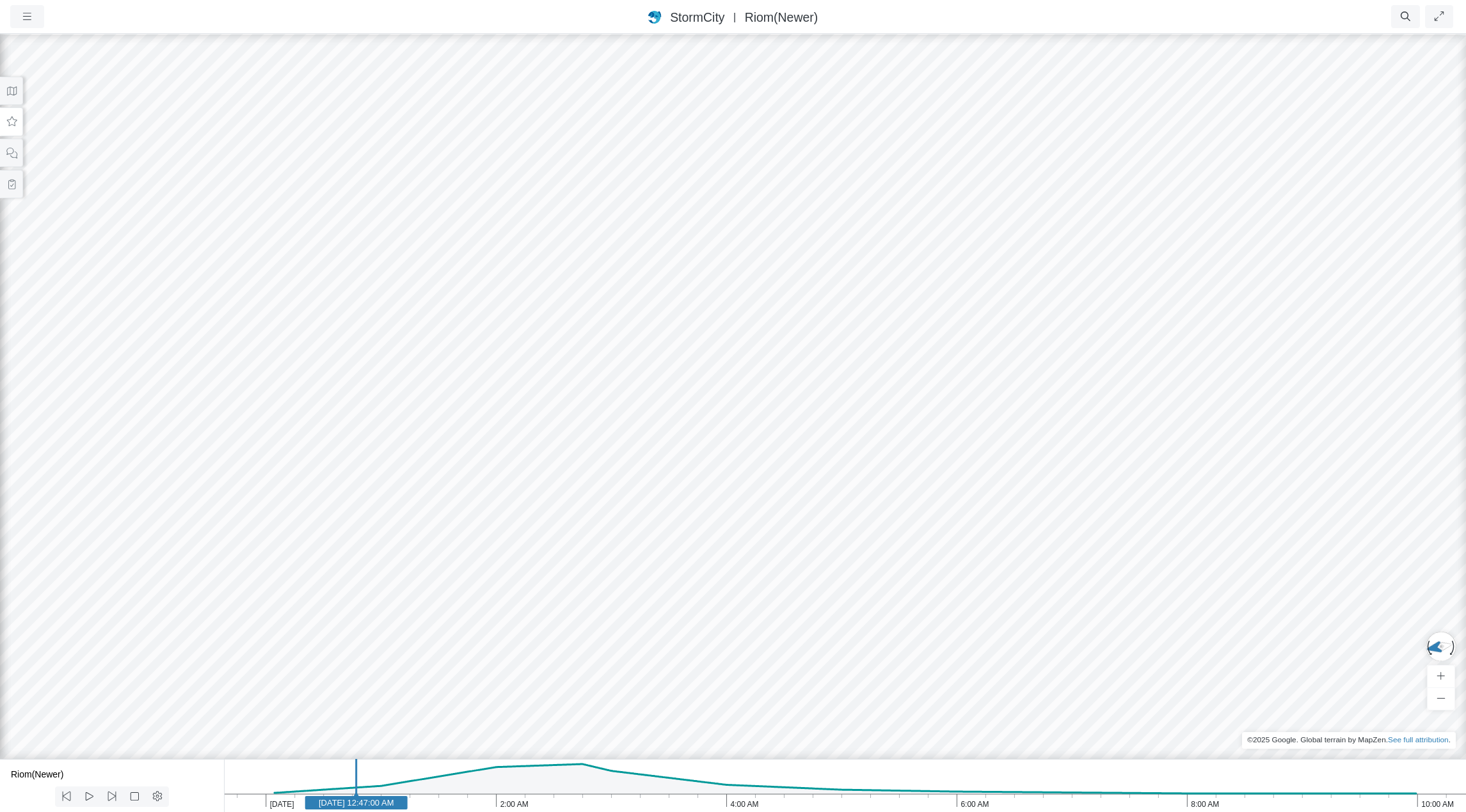
click at [826, 620] on div at bounding box center [733, 422] width 1466 height 779
click at [8, 119] on icon at bounding box center [11, 121] width 12 height 9
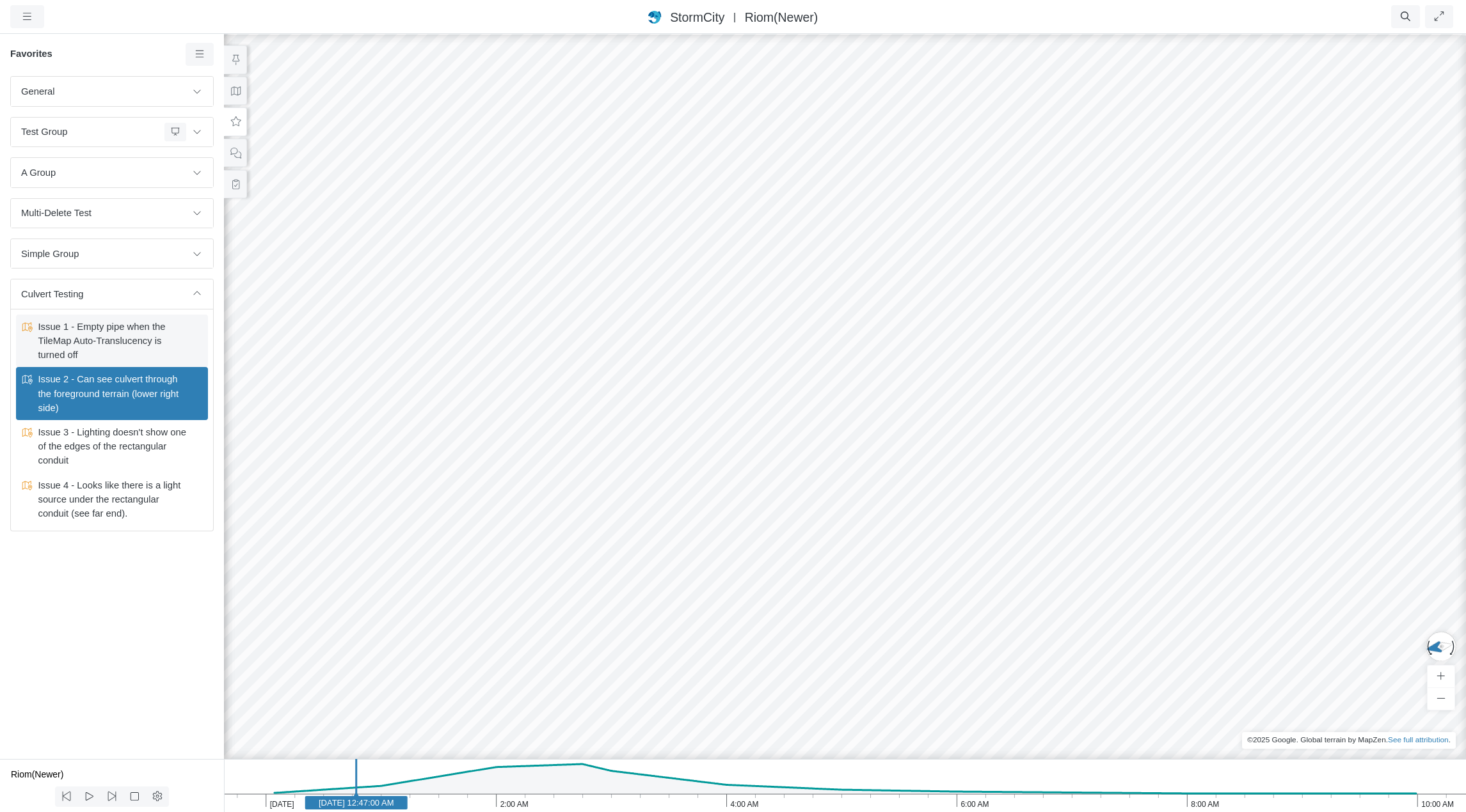
click at [94, 342] on span "Issue 1 - Empty pipe when the TileMap Auto-Translucency is turned off" at bounding box center [112, 341] width 160 height 43
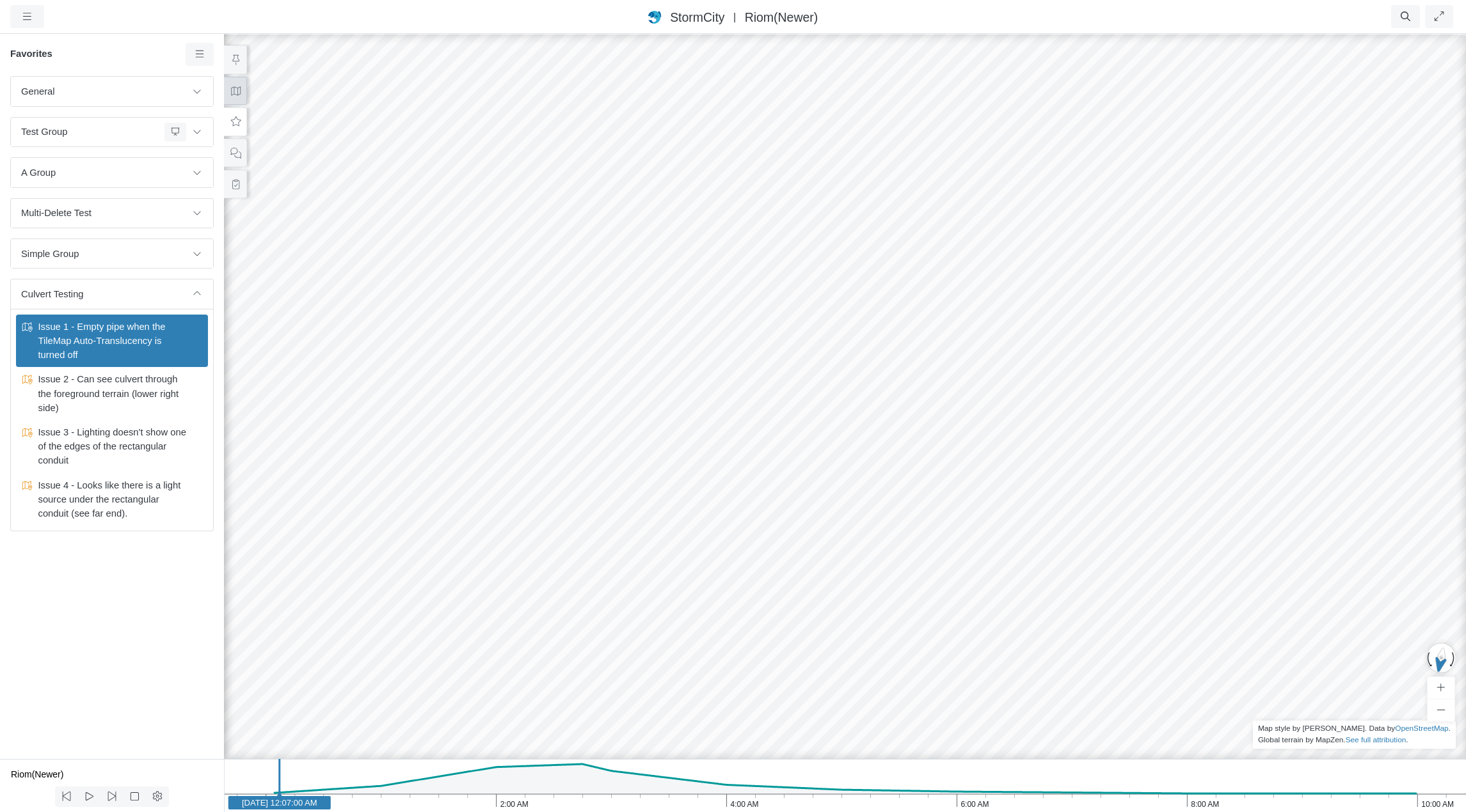
click at [236, 92] on icon at bounding box center [236, 91] width 12 height 9
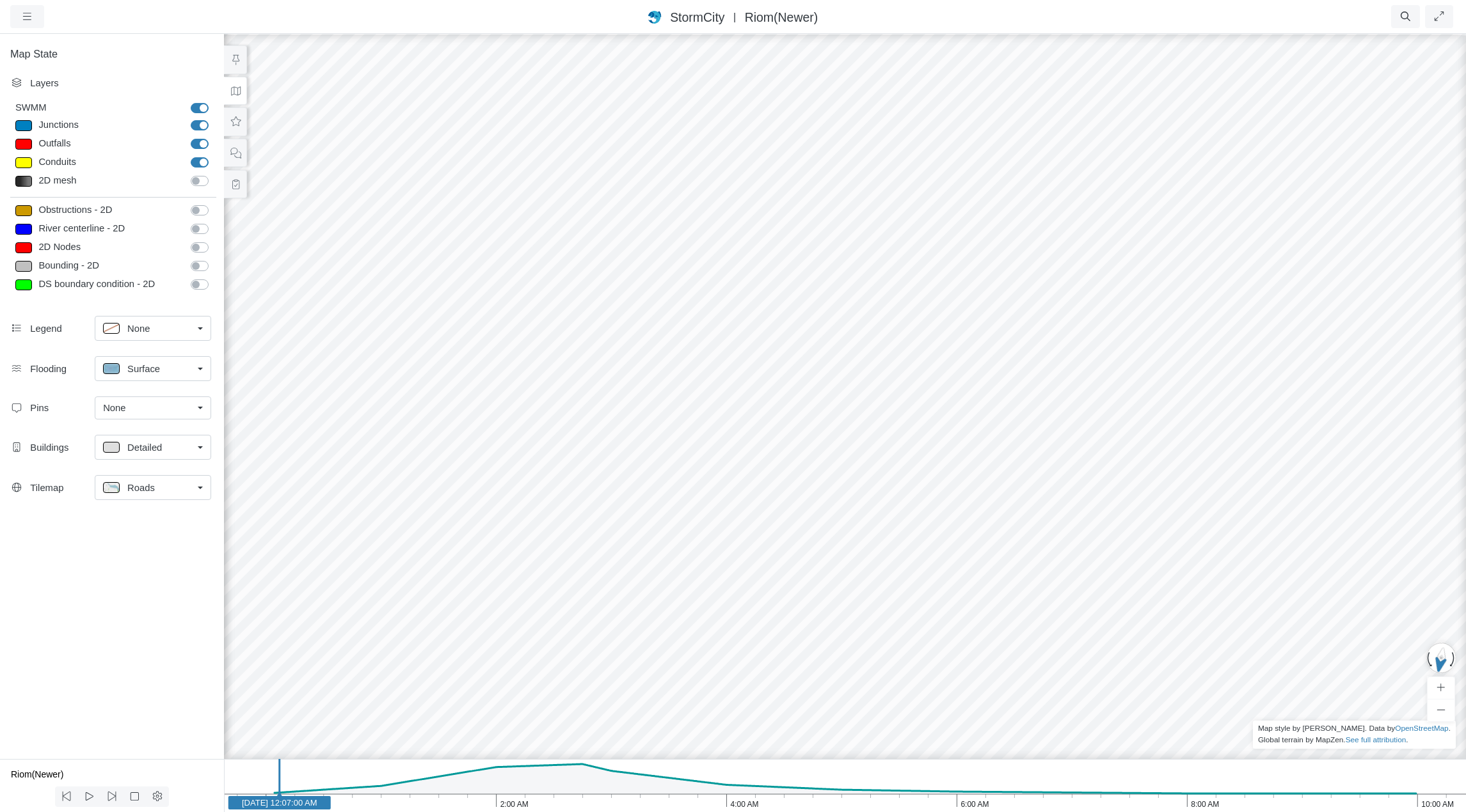
click at [151, 488] on span "Roads" at bounding box center [140, 488] width 27 height 14
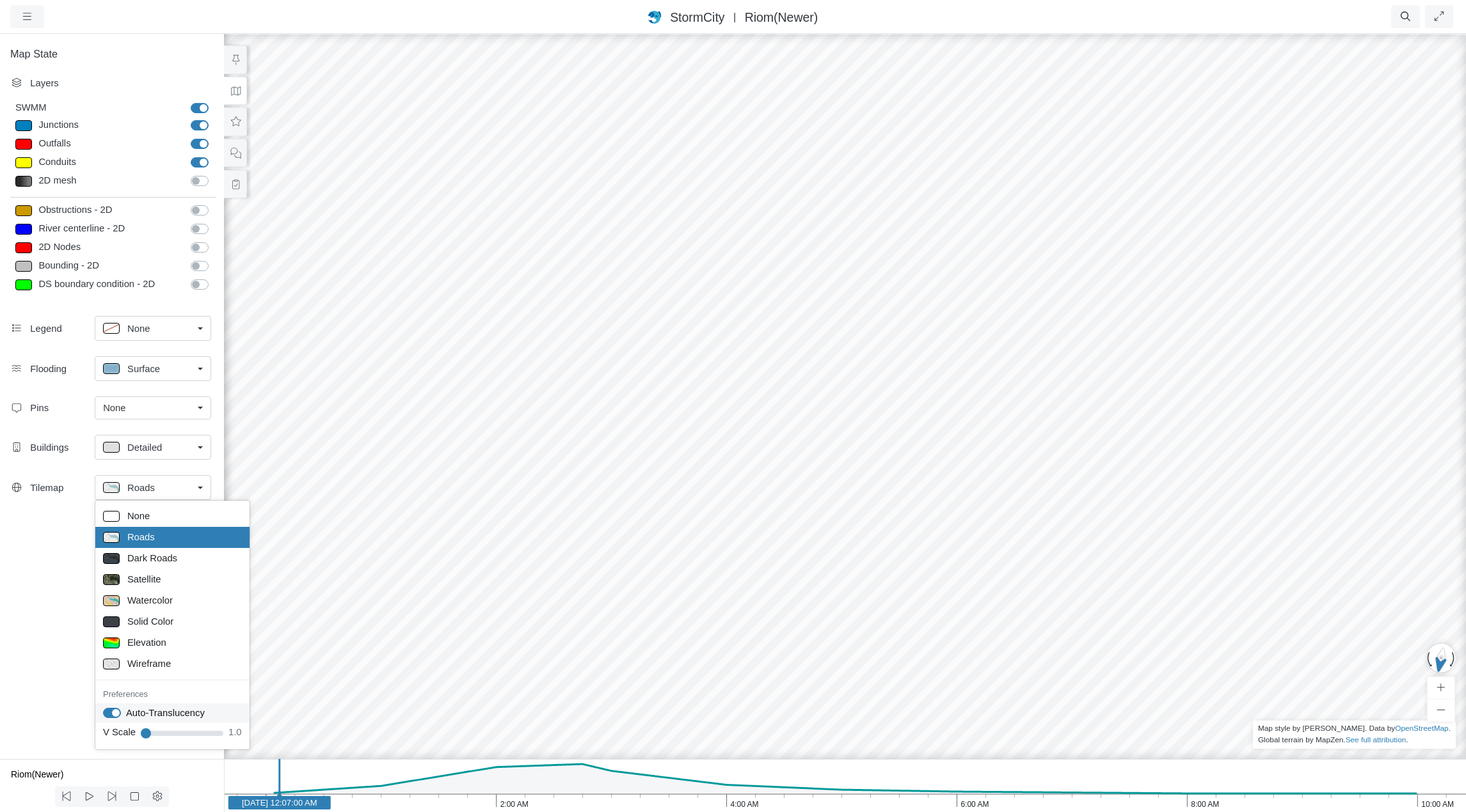
click at [126, 712] on label "Auto-Translucency" at bounding box center [165, 713] width 79 height 14
checkbox input "false"
click at [746, 743] on div at bounding box center [845, 422] width 1466 height 779
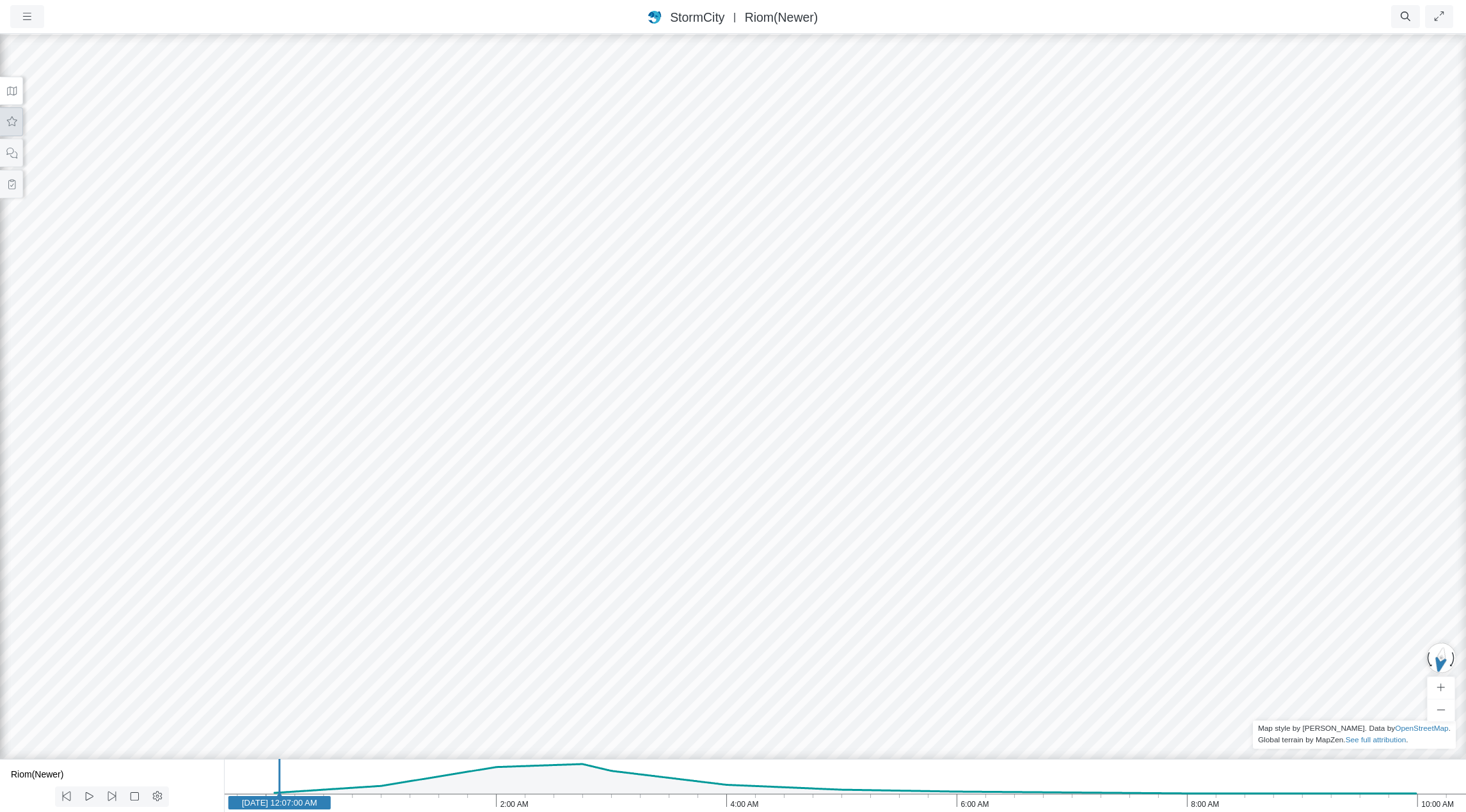
click at [17, 122] on icon at bounding box center [11, 121] width 12 height 9
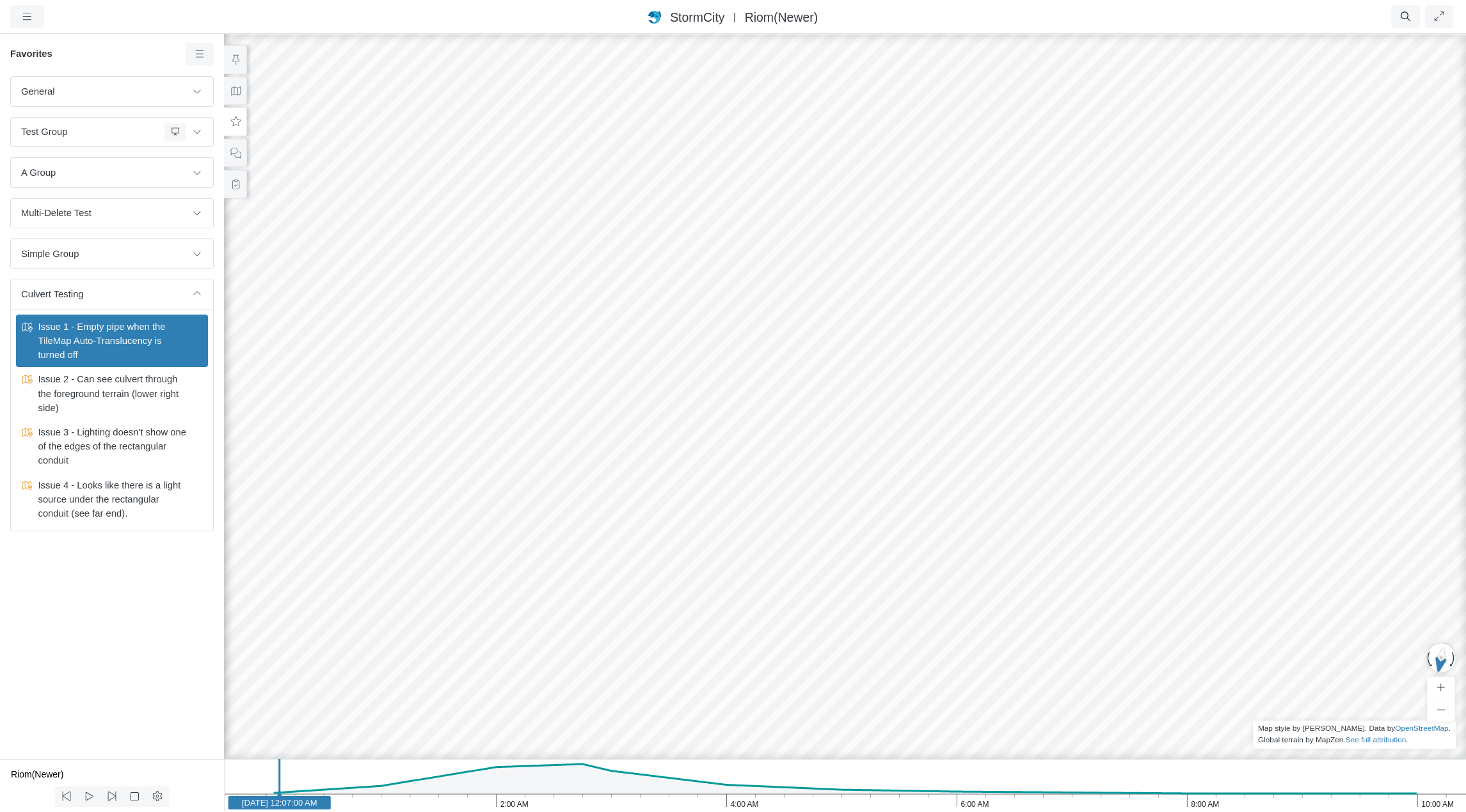
click at [112, 15] on div "Projects Groups Users Preferences Profiles Data Centers Accounts Support About …" at bounding box center [90, 16] width 160 height 23
click at [22, 22] on button "button" at bounding box center [27, 16] width 34 height 23
click at [60, 41] on link "Projects" at bounding box center [62, 43] width 101 height 20
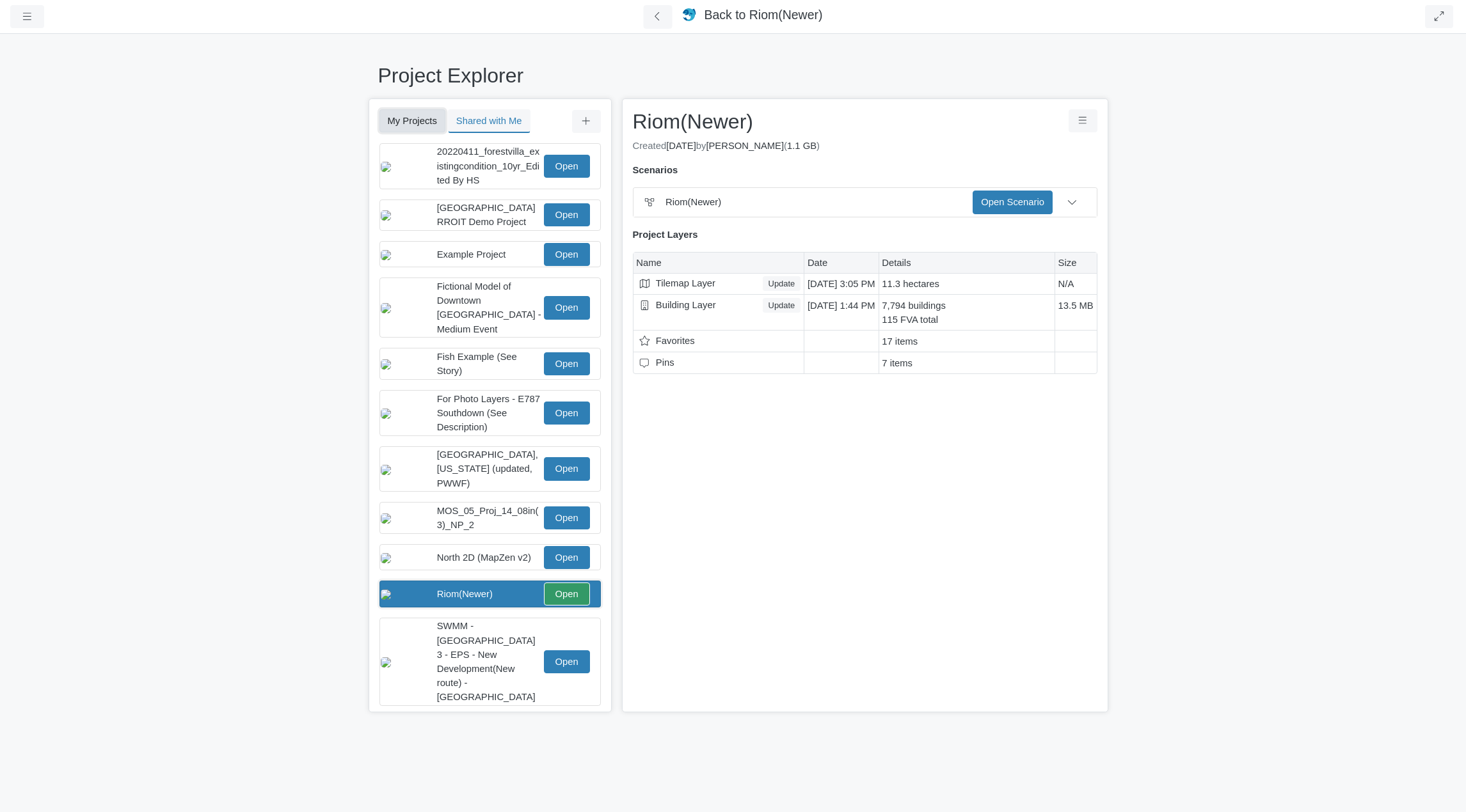
click at [409, 126] on button "My Projects" at bounding box center [412, 121] width 66 height 23
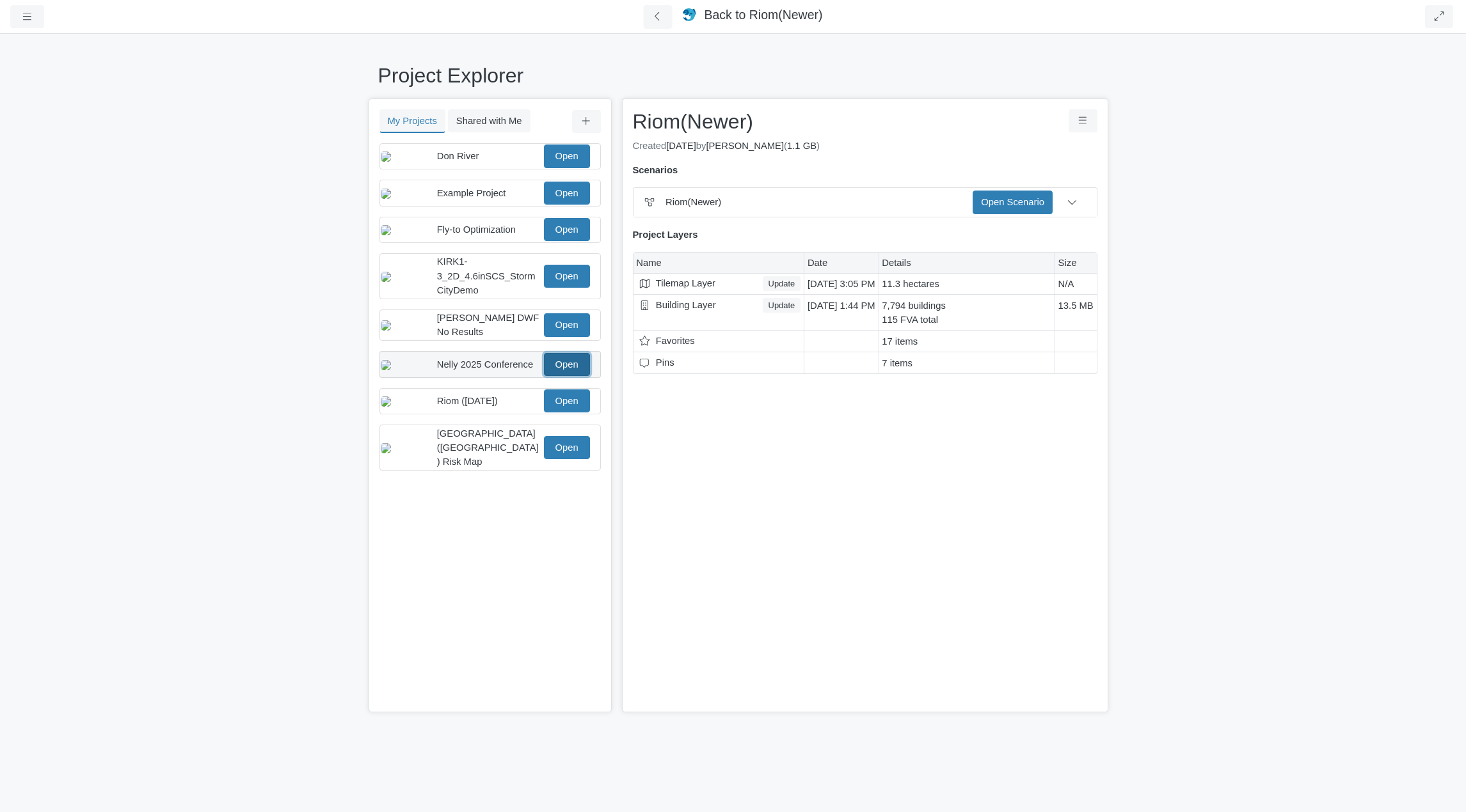
click at [577, 377] on link "Open" at bounding box center [567, 364] width 46 height 23
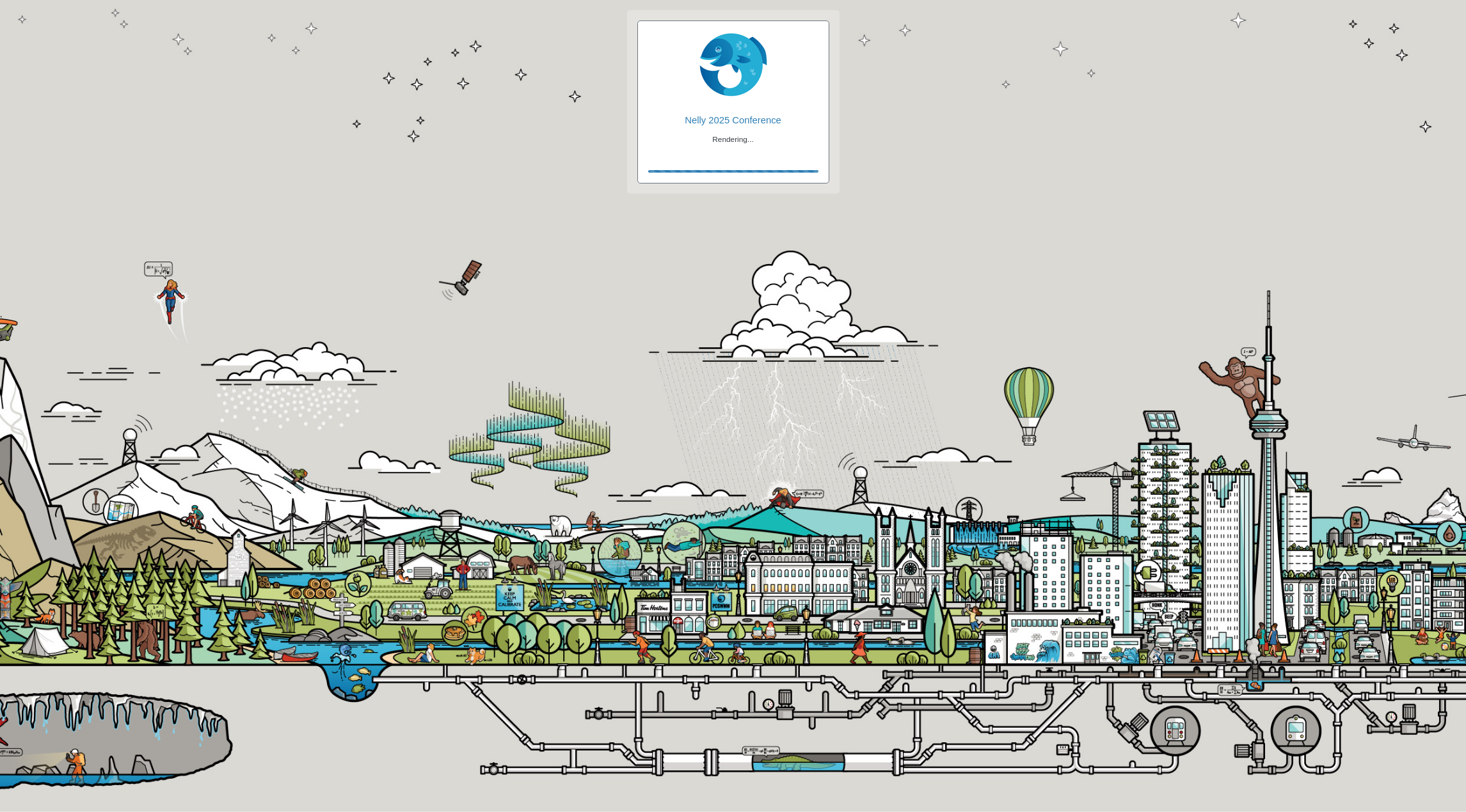
checkbox input "true"
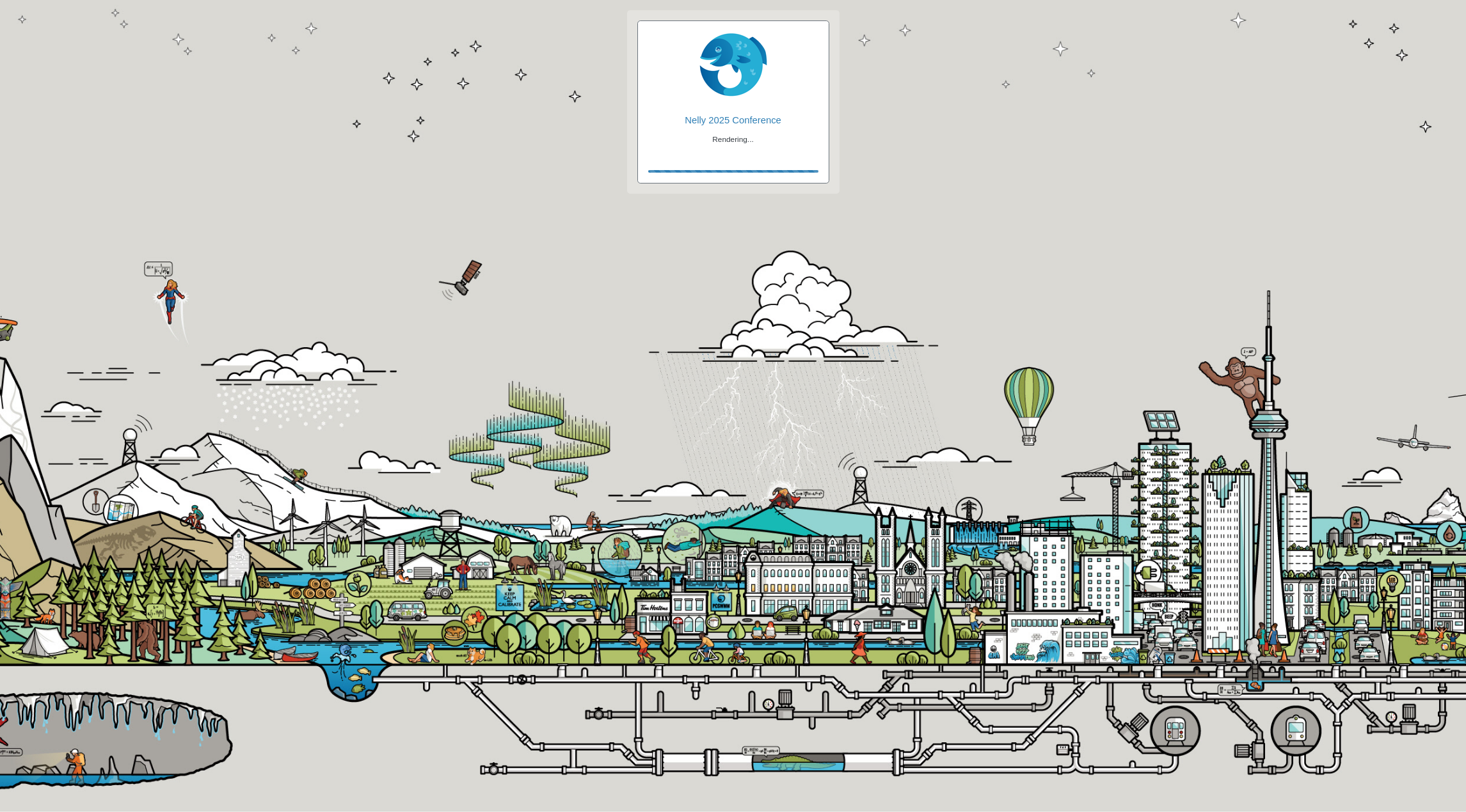
checkbox input "true"
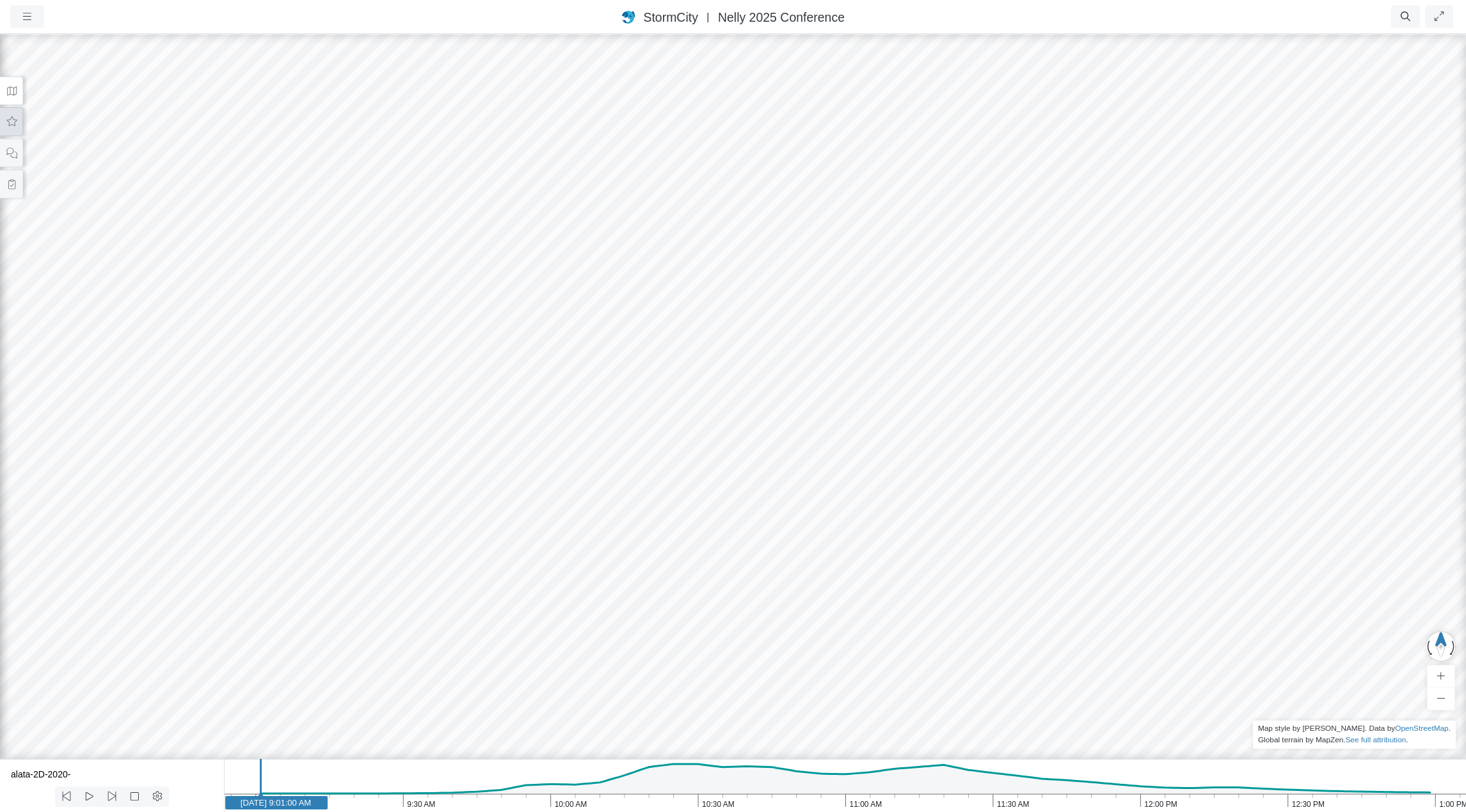
click at [4, 119] on button at bounding box center [11, 121] width 23 height 29
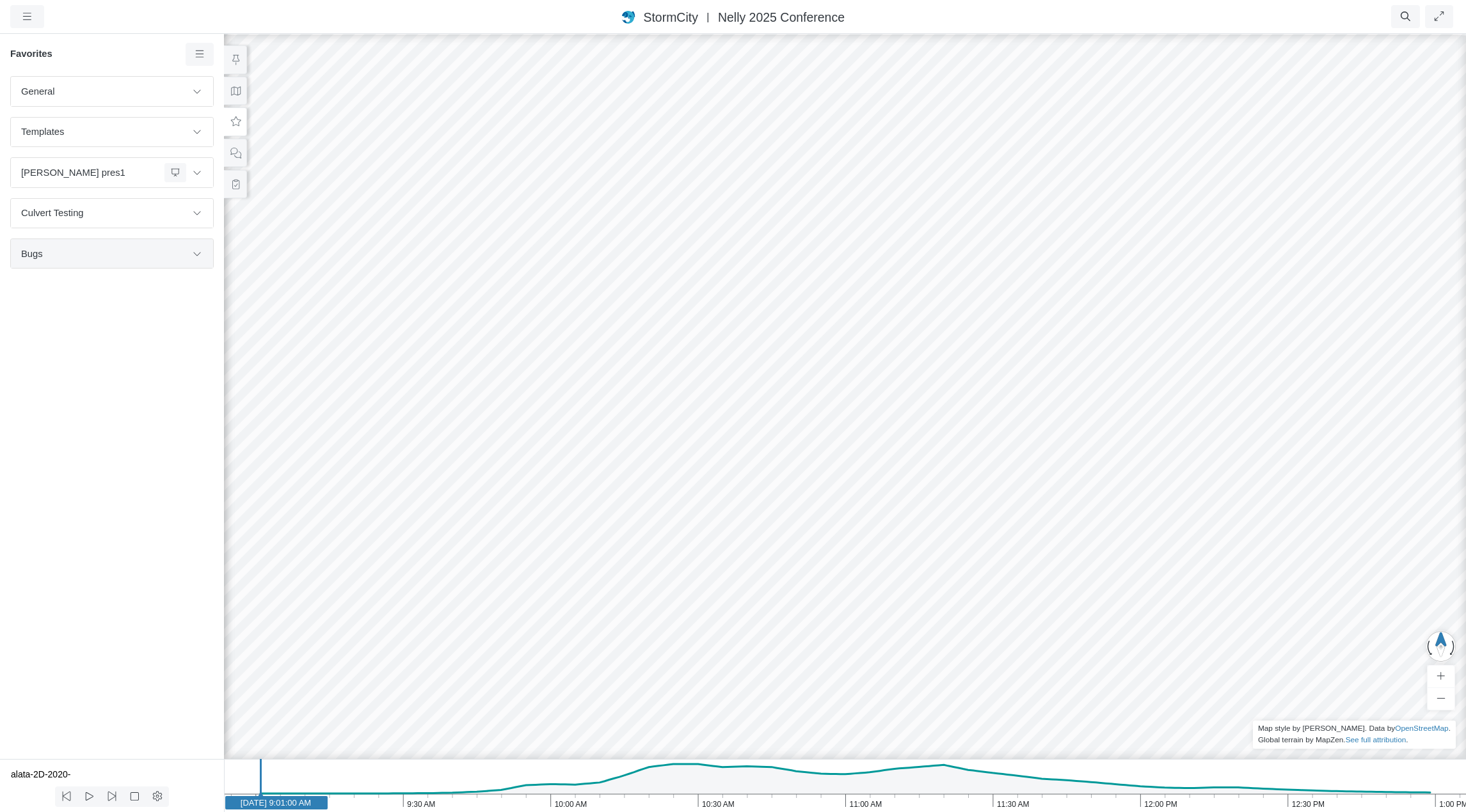
click at [122, 258] on span "Bugs" at bounding box center [104, 253] width 165 height 14
click at [198, 253] on icon at bounding box center [196, 253] width 10 height 8
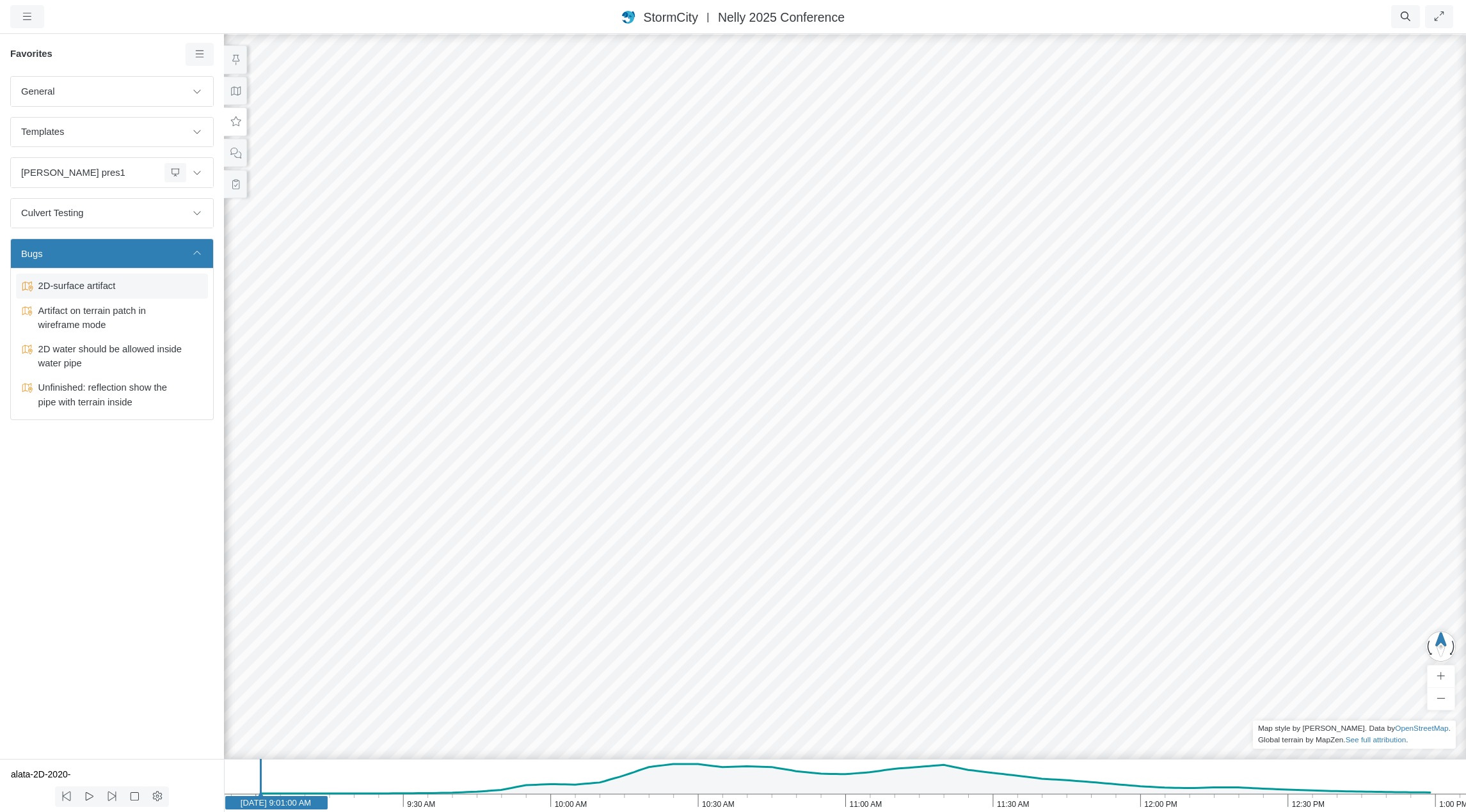
click at [96, 286] on span "2D-surface artifact" at bounding box center [113, 285] width 160 height 14
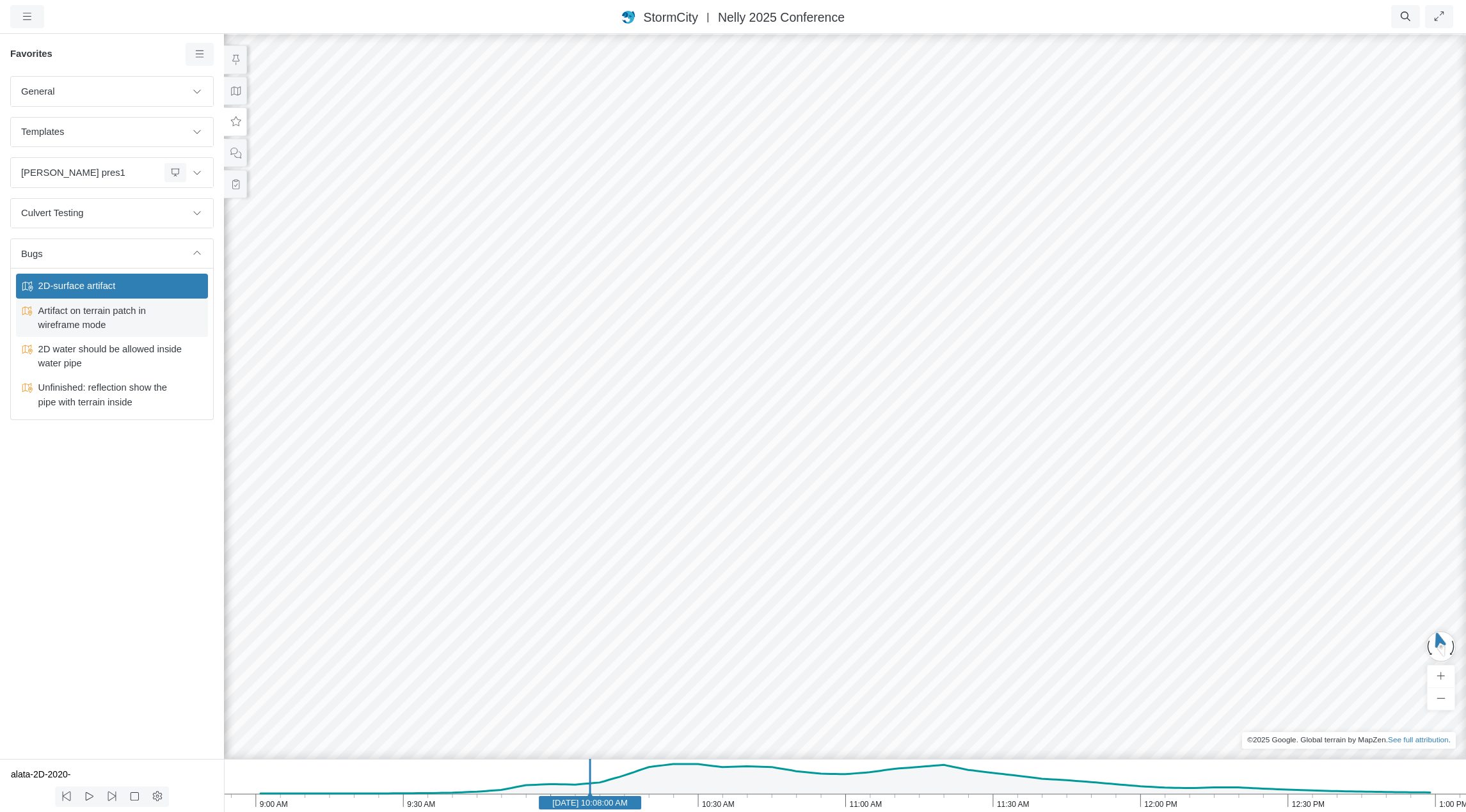
click at [91, 317] on span "Artifact on terrain patch in wireframe mode" at bounding box center [112, 318] width 160 height 28
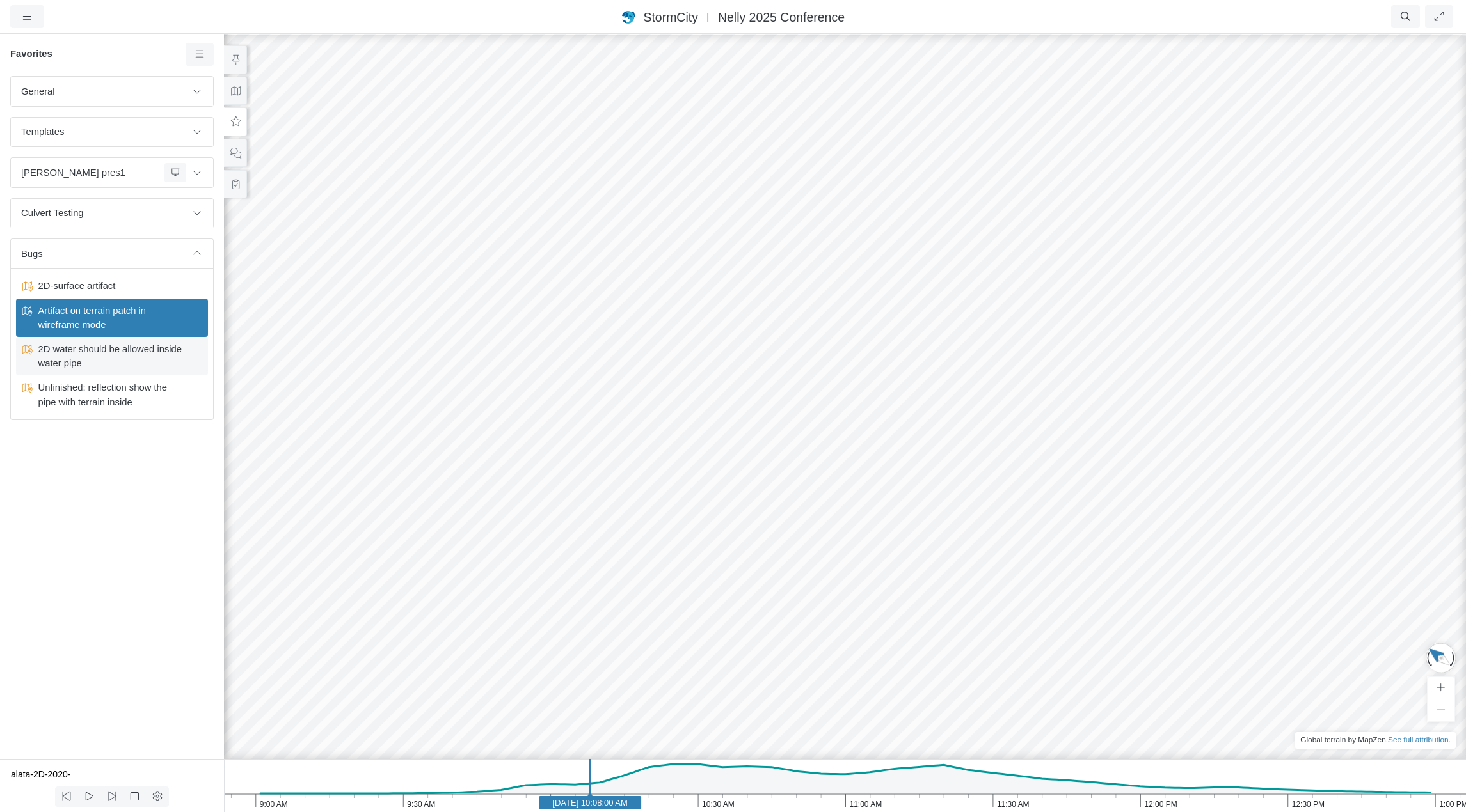
click at [99, 352] on span "2D water should be allowed inside water pipe" at bounding box center [112, 356] width 160 height 28
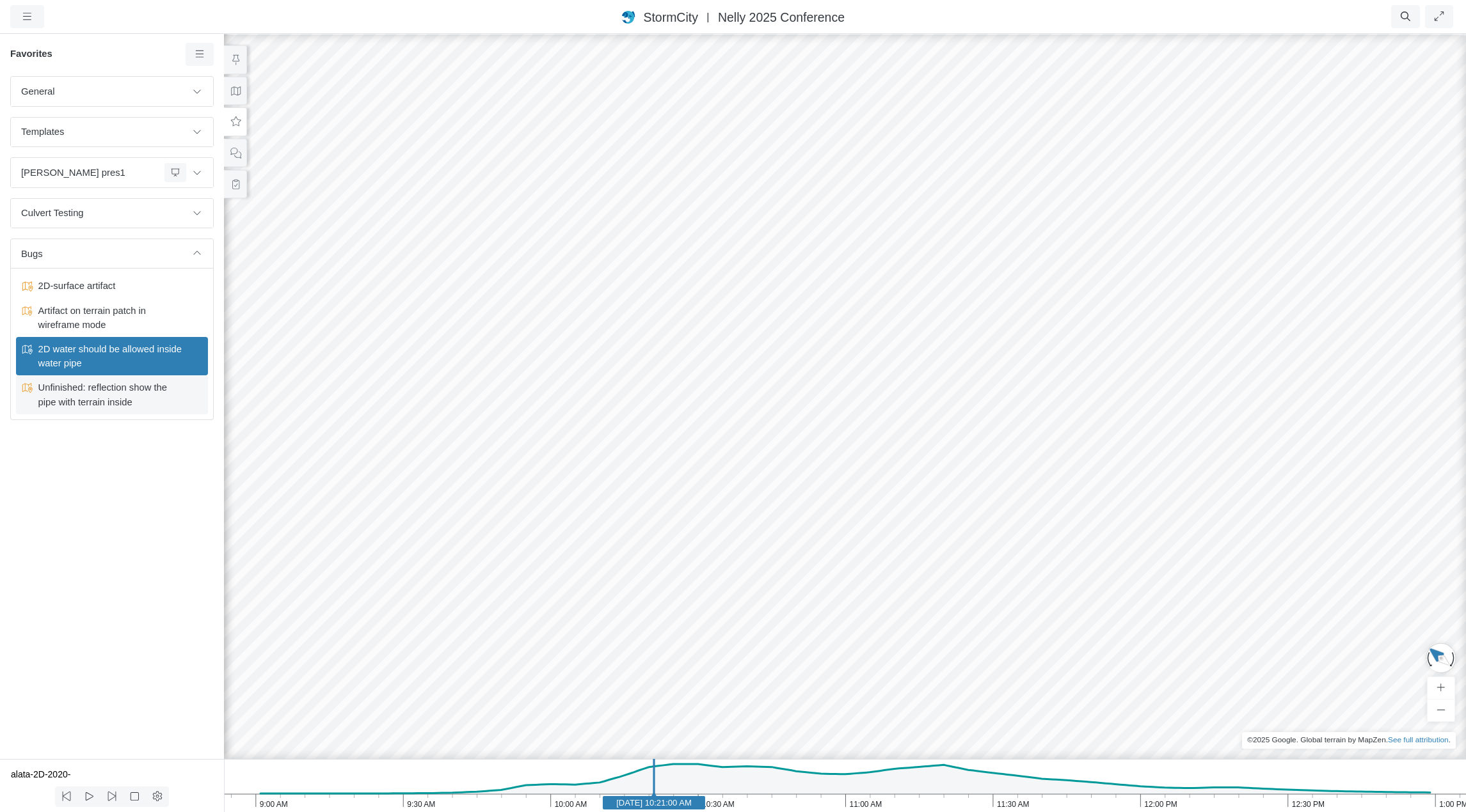
click at [110, 391] on span "Unfinished: reflection show the pipe with terrain inside" at bounding box center [112, 394] width 160 height 28
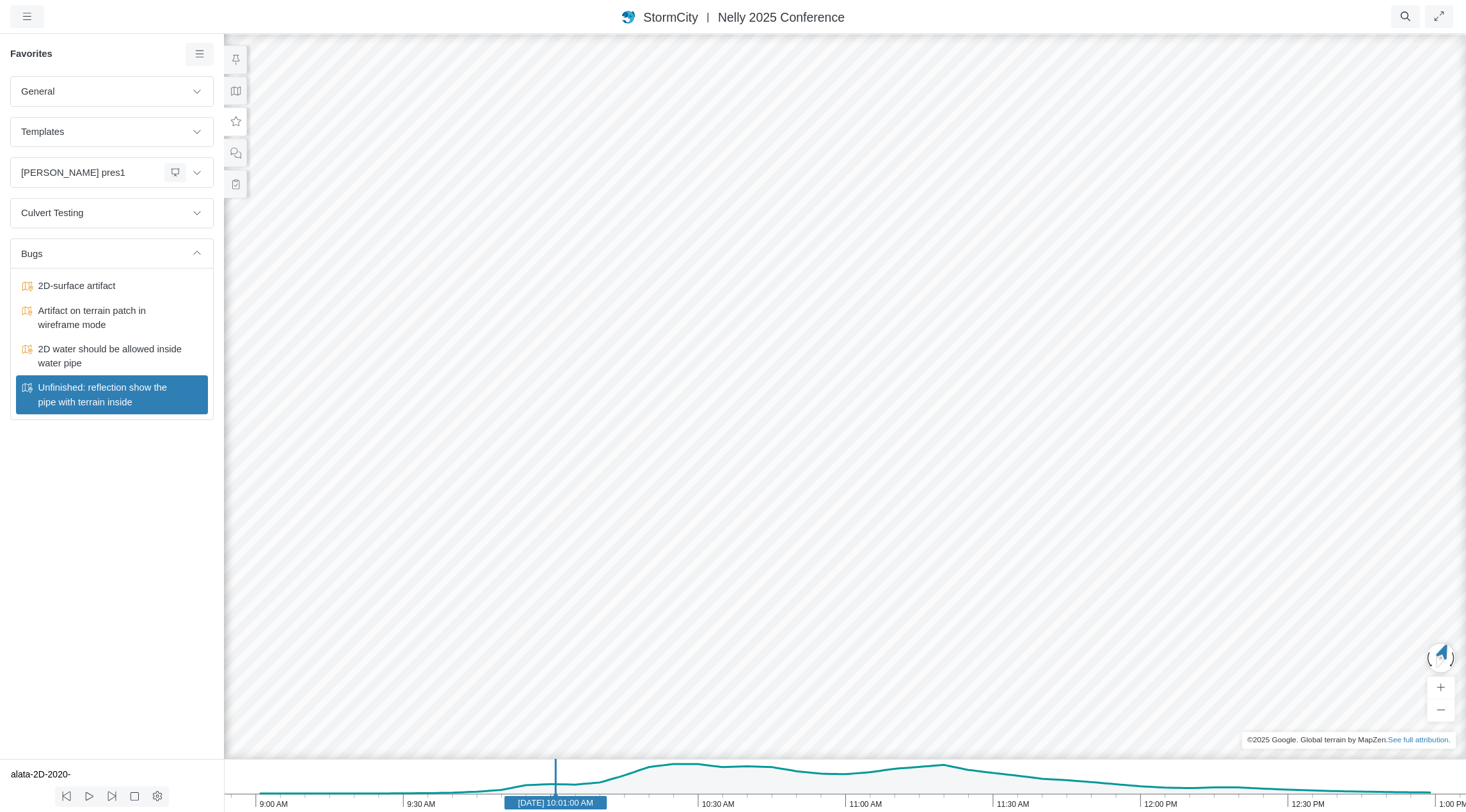
drag, startPoint x: 973, startPoint y: 518, endPoint x: 861, endPoint y: 530, distance: 112.6
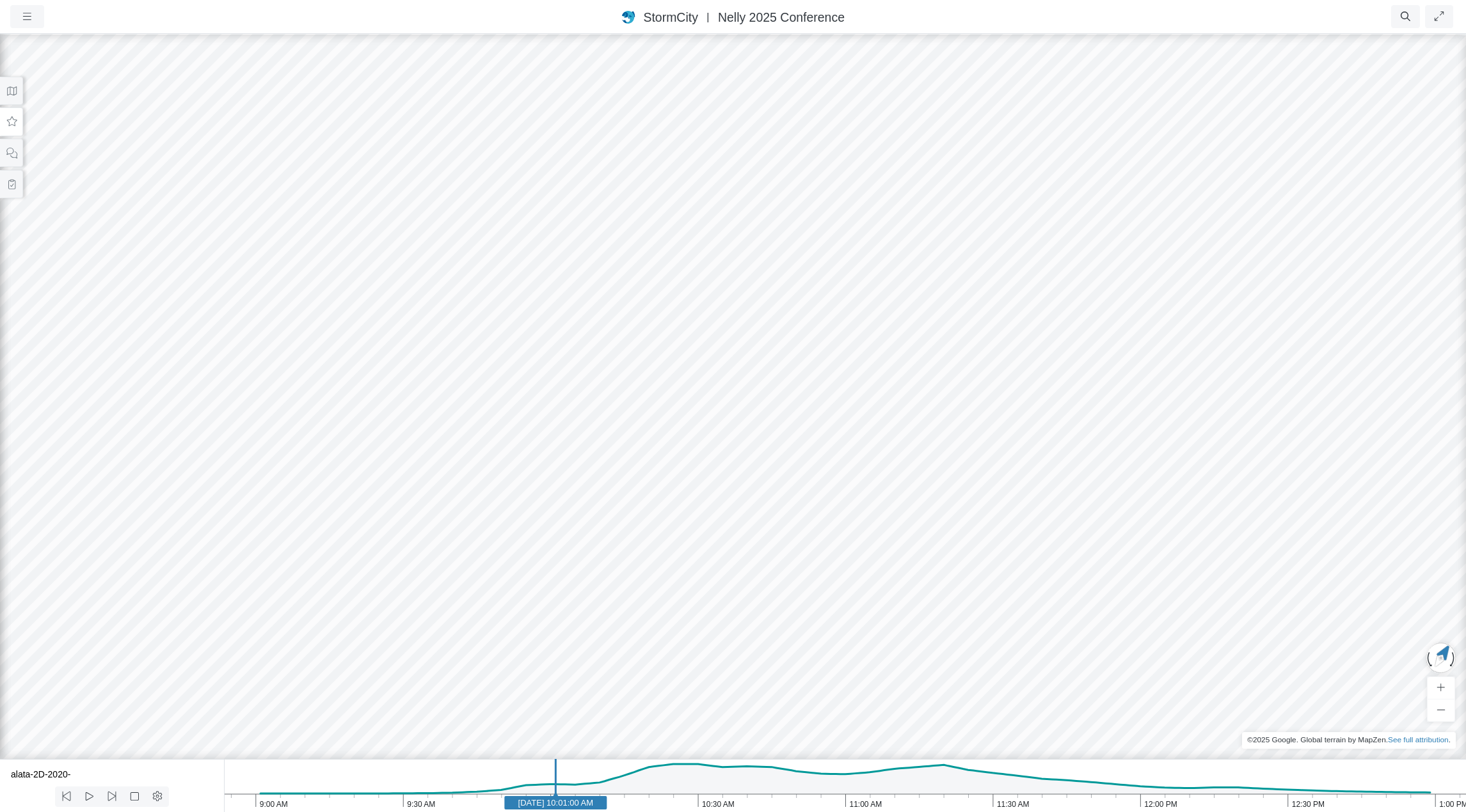
drag, startPoint x: 733, startPoint y: 471, endPoint x: 553, endPoint y: 451, distance: 181.1
drag, startPoint x: 555, startPoint y: 451, endPoint x: 682, endPoint y: 417, distance: 131.5
drag, startPoint x: 697, startPoint y: 400, endPoint x: 328, endPoint y: 317, distance: 378.2
drag, startPoint x: 381, startPoint y: 326, endPoint x: 632, endPoint y: 366, distance: 254.2
drag, startPoint x: 214, startPoint y: 297, endPoint x: 221, endPoint y: 291, distance: 9.2
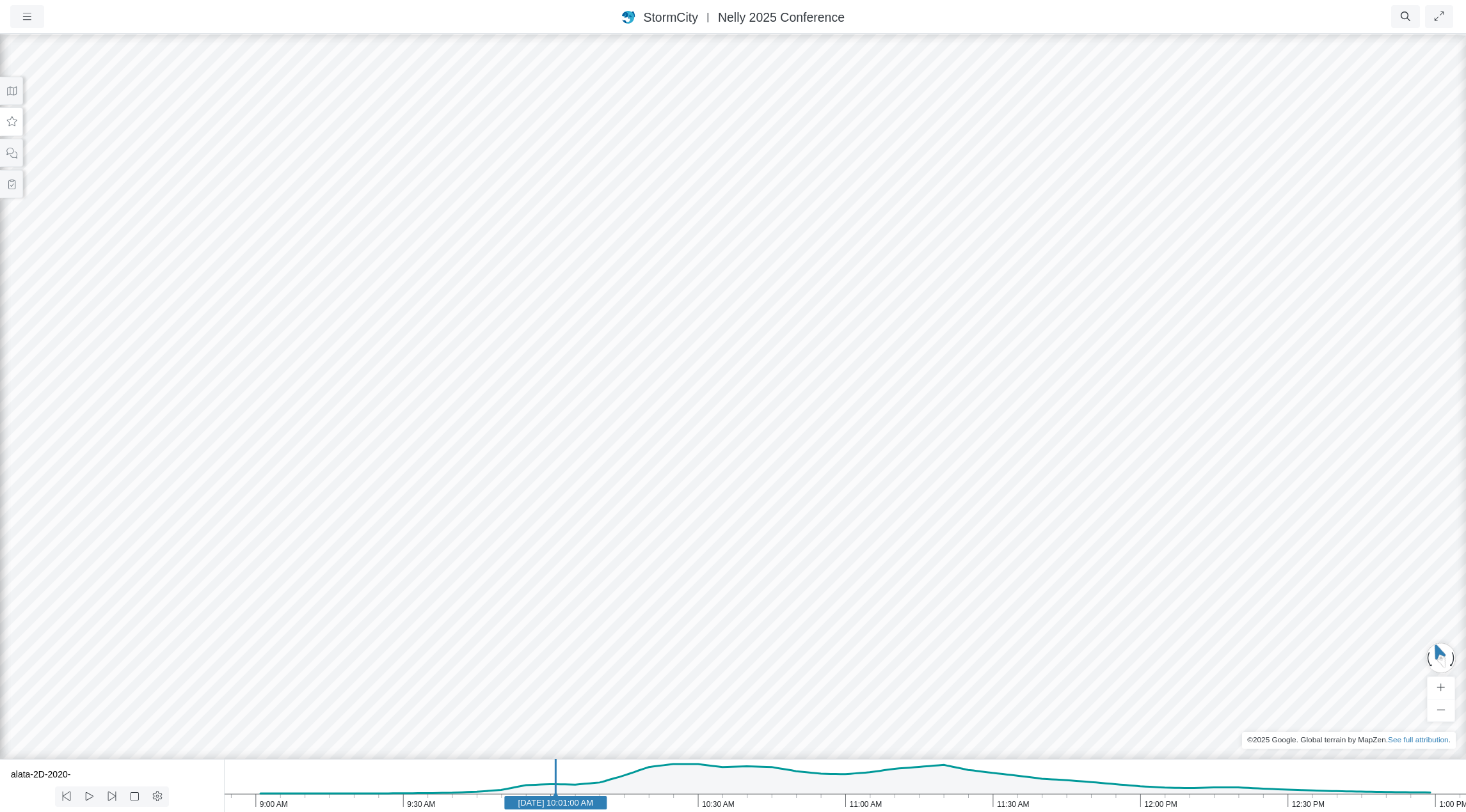
drag, startPoint x: 535, startPoint y: 313, endPoint x: 449, endPoint y: 380, distance: 109.0
drag, startPoint x: 447, startPoint y: 362, endPoint x: 539, endPoint y: 362, distance: 92.0
click at [539, 362] on div at bounding box center [733, 422] width 1466 height 779
drag, startPoint x: 539, startPoint y: 362, endPoint x: 413, endPoint y: 325, distance: 131.3
drag, startPoint x: 413, startPoint y: 325, endPoint x: 775, endPoint y: 352, distance: 363.0
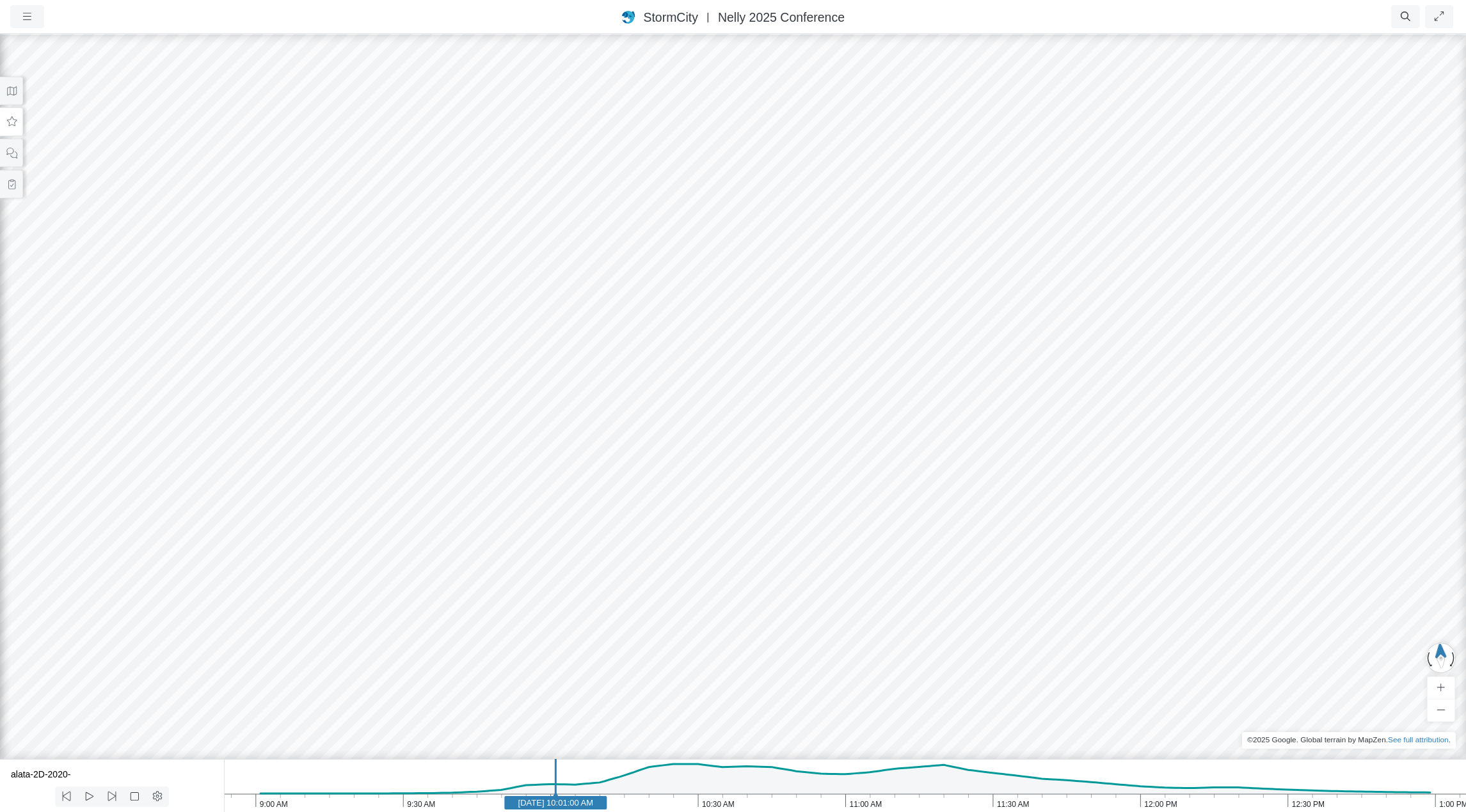
drag, startPoint x: 575, startPoint y: 309, endPoint x: 631, endPoint y: 318, distance: 56.7
click at [17, 93] on button at bounding box center [11, 91] width 23 height 29
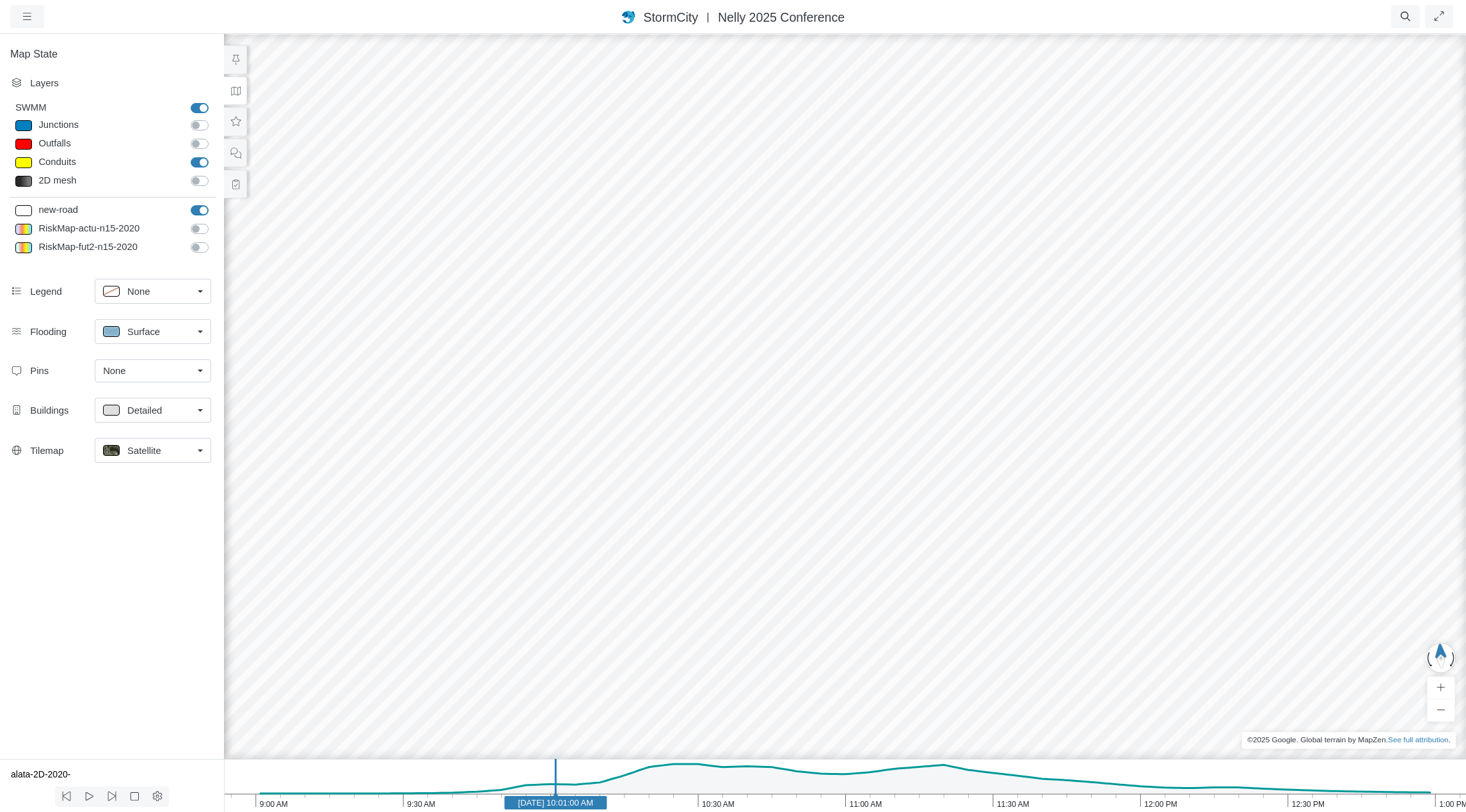
click at [214, 204] on label "new-road" at bounding box center [214, 204] width 0 height 0
click at [200, 210] on input "new-road" at bounding box center [195, 209] width 10 height 12
checkbox input "false"
click at [556, 548] on div at bounding box center [845, 422] width 1466 height 779
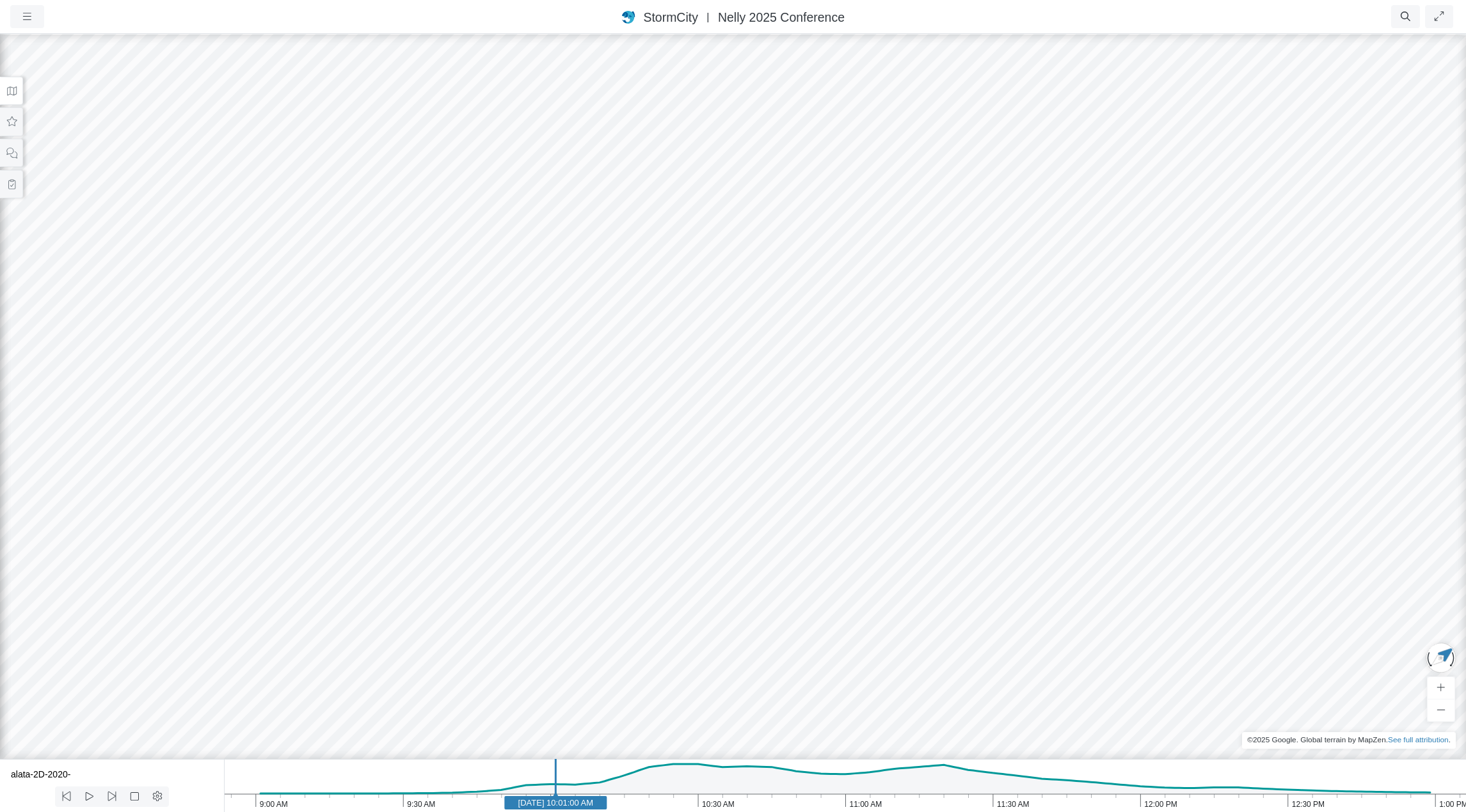
drag, startPoint x: 803, startPoint y: 155, endPoint x: 652, endPoint y: 328, distance: 229.6
drag, startPoint x: 592, startPoint y: 272, endPoint x: 727, endPoint y: 342, distance: 152.1
click at [727, 342] on div at bounding box center [733, 422] width 1466 height 779
drag, startPoint x: 859, startPoint y: 349, endPoint x: 647, endPoint y: 344, distance: 212.1
drag, startPoint x: 563, startPoint y: 318, endPoint x: 490, endPoint y: 209, distance: 131.2
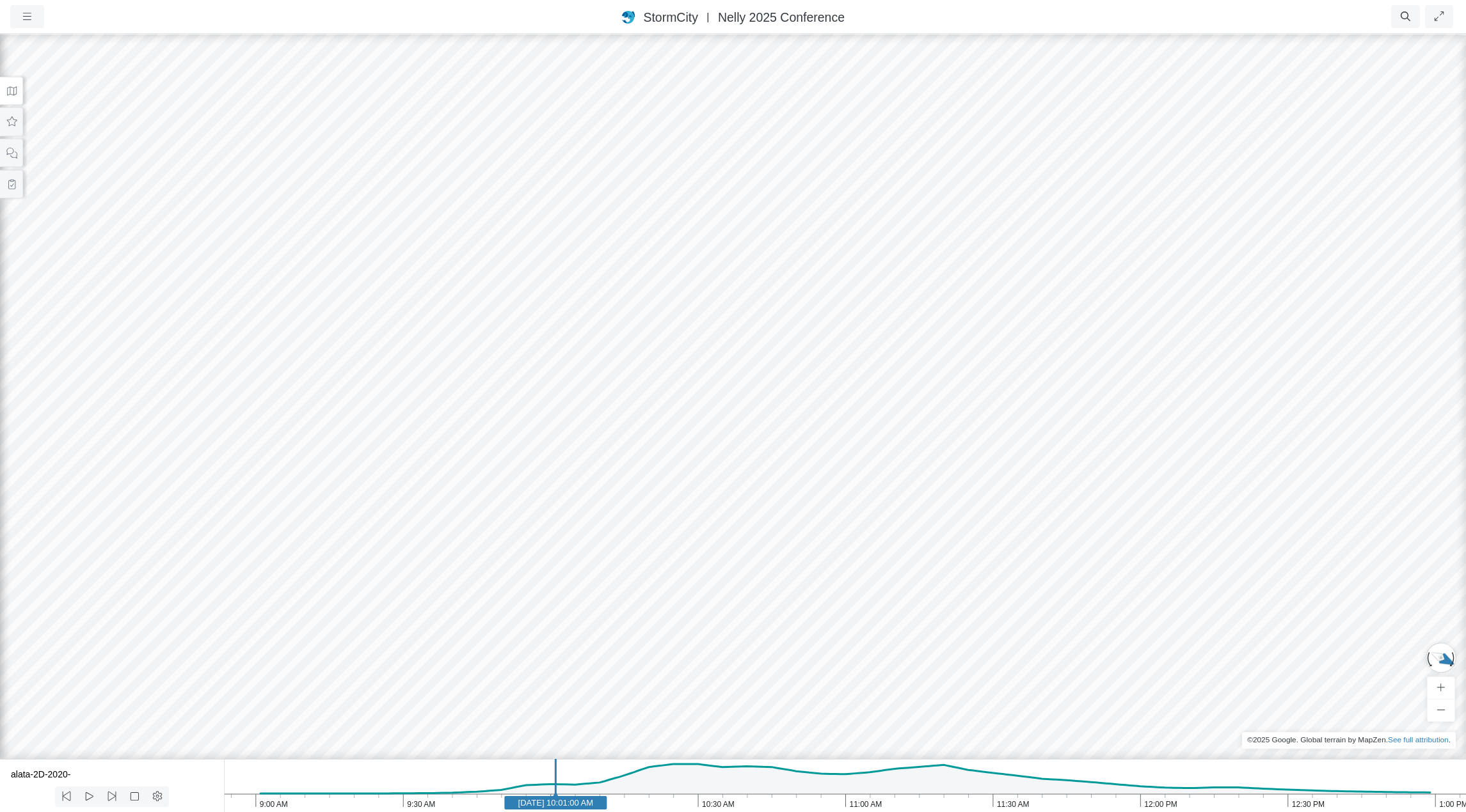
drag, startPoint x: 679, startPoint y: 278, endPoint x: 696, endPoint y: 288, distance: 19.7
drag, startPoint x: 891, startPoint y: 292, endPoint x: 847, endPoint y: 325, distance: 55.0
click at [847, 325] on div at bounding box center [733, 422] width 1466 height 779
drag, startPoint x: 802, startPoint y: 308, endPoint x: 651, endPoint y: 343, distance: 155.0
drag, startPoint x: 817, startPoint y: 312, endPoint x: 1205, endPoint y: 360, distance: 391.0
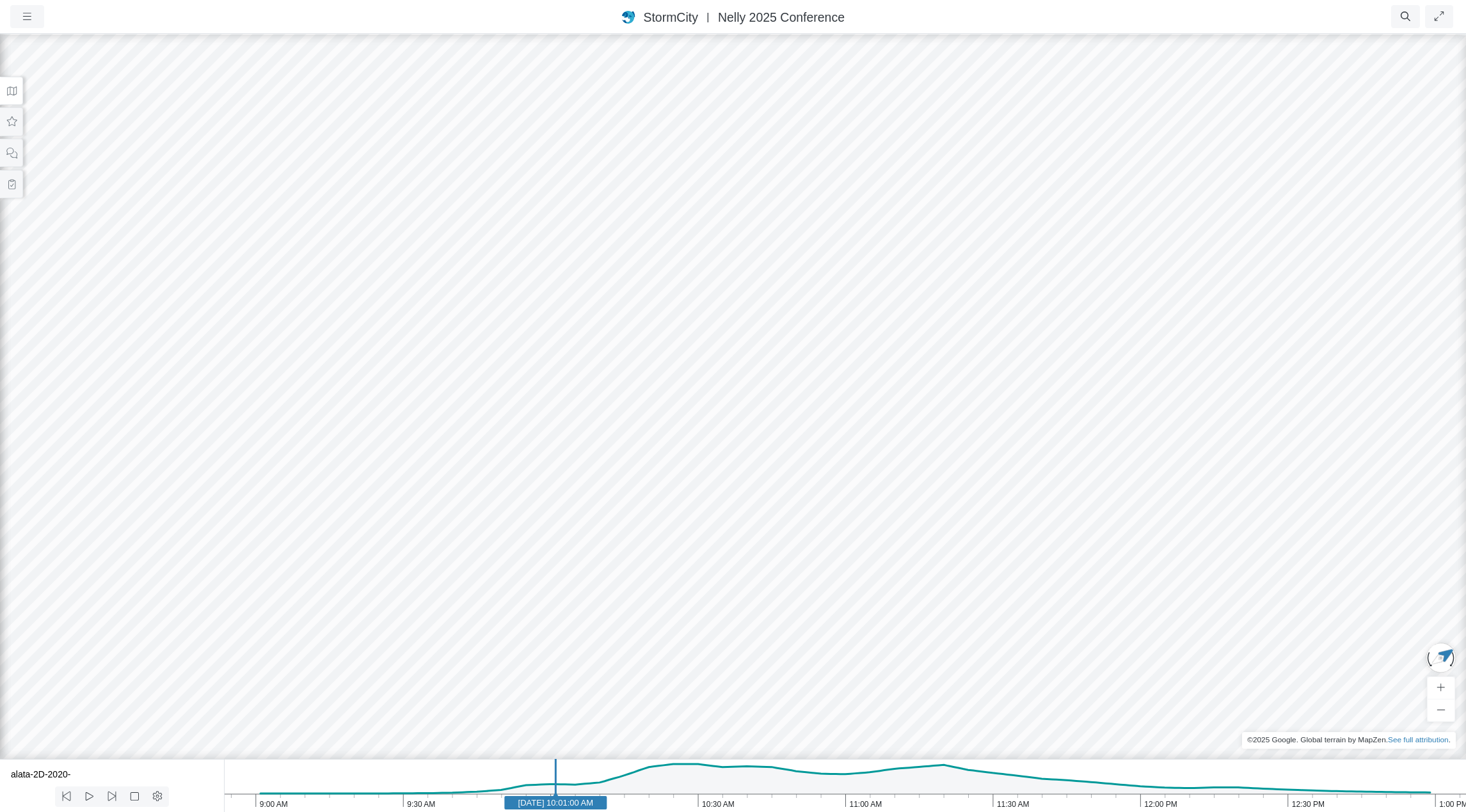
drag, startPoint x: 299, startPoint y: 297, endPoint x: 1054, endPoint y: 363, distance: 757.9
click at [1054, 363] on div at bounding box center [733, 422] width 1466 height 779
drag, startPoint x: 508, startPoint y: 232, endPoint x: 1336, endPoint y: 242, distance: 828.1
drag, startPoint x: 762, startPoint y: 281, endPoint x: 966, endPoint y: 222, distance: 212.4
drag, startPoint x: 870, startPoint y: 274, endPoint x: 909, endPoint y: 282, distance: 39.8
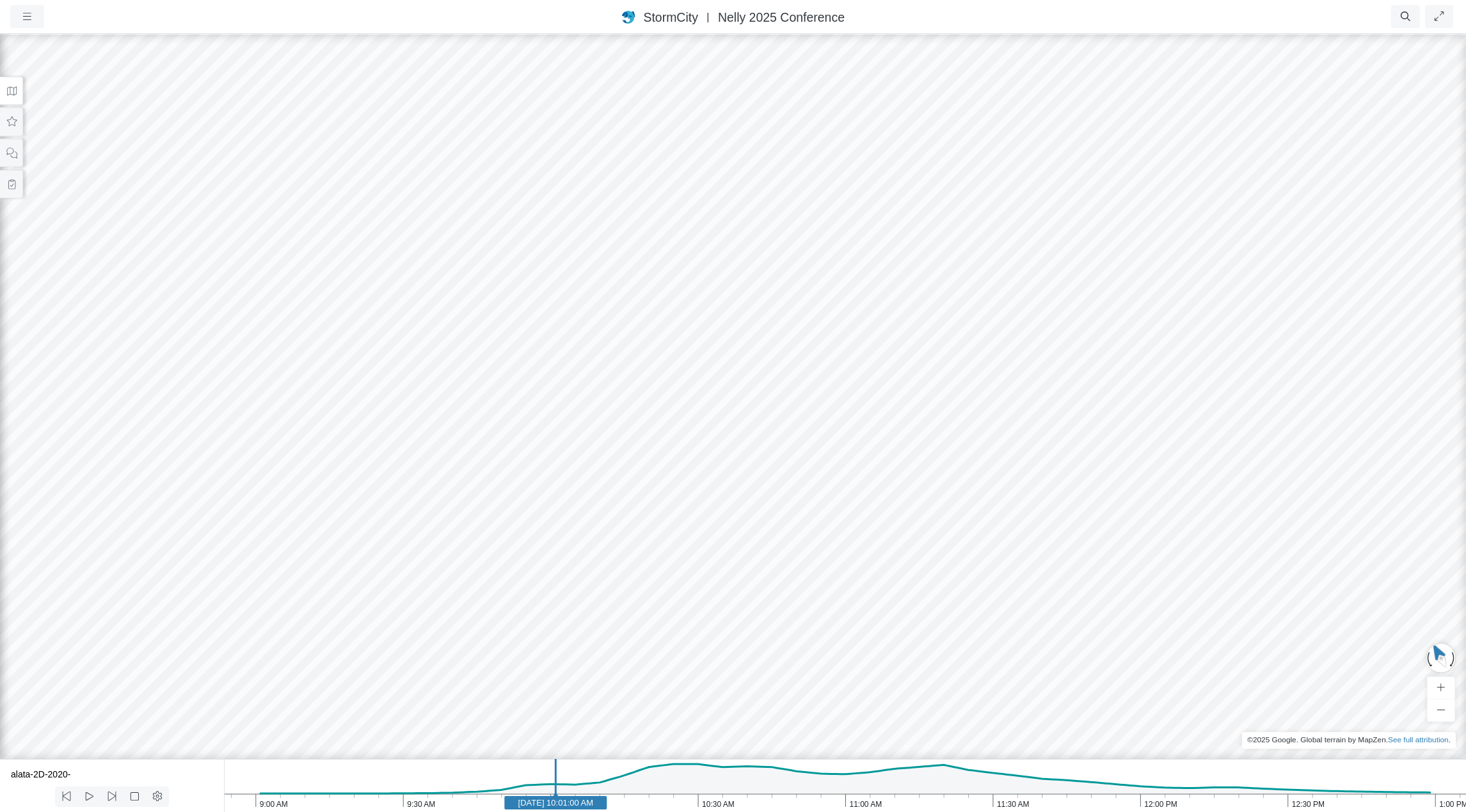
drag, startPoint x: 963, startPoint y: 248, endPoint x: 887, endPoint y: 242, distance: 76.2
drag, startPoint x: 831, startPoint y: 245, endPoint x: 942, endPoint y: 309, distance: 128.1
click at [437, 784] on icon "1:00 PM 12:30 PM 12:00 PM 11:30 AM 11:00 AM 10:30 AM 10:00 AM 9:30 AM 9:00 AM J…" at bounding box center [845, 786] width 1243 height 53
drag, startPoint x: 901, startPoint y: 540, endPoint x: 754, endPoint y: 423, distance: 187.9
drag, startPoint x: 919, startPoint y: 302, endPoint x: 932, endPoint y: 275, distance: 30.0
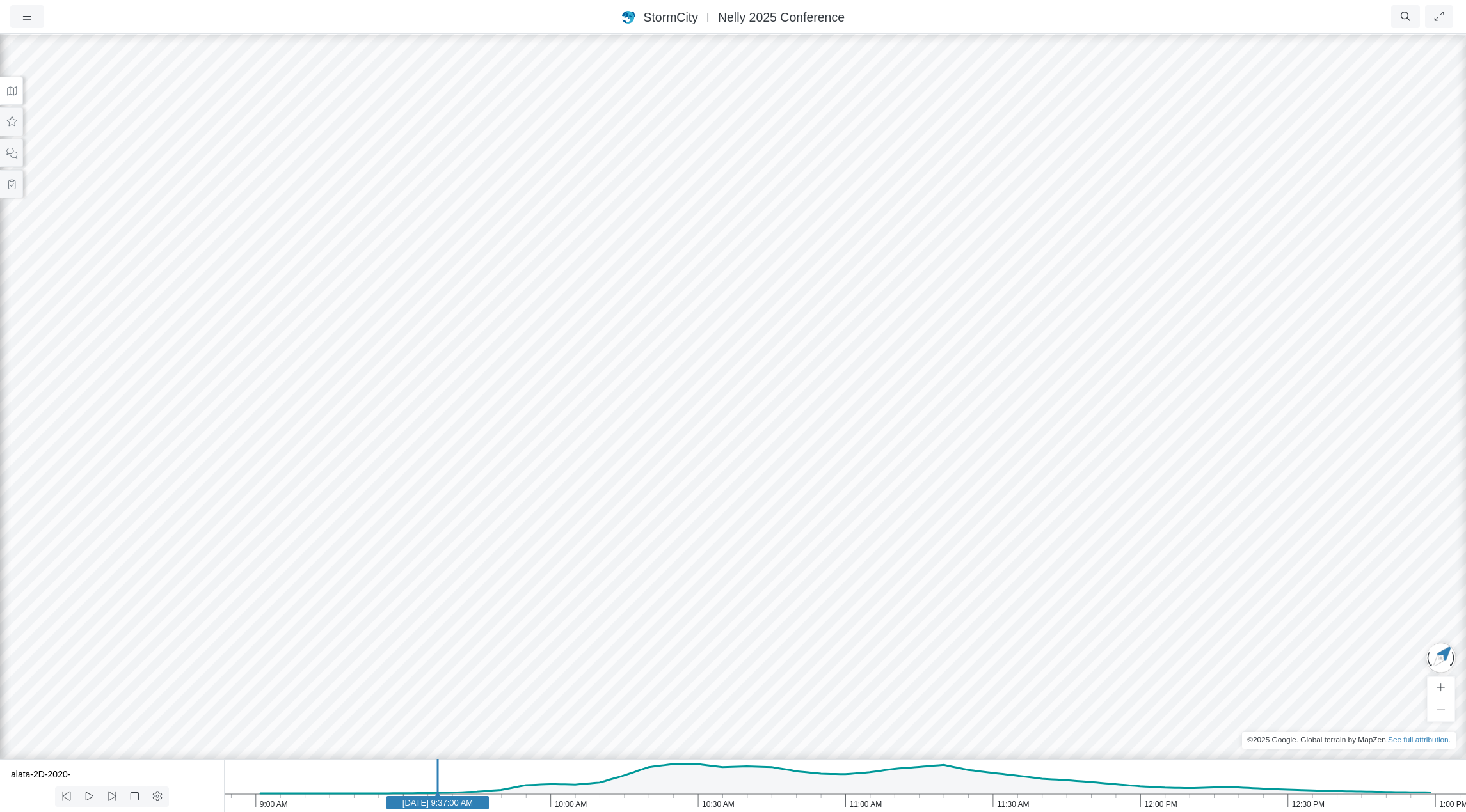
drag, startPoint x: 973, startPoint y: 354, endPoint x: 46, endPoint y: 440, distance: 931.0
drag, startPoint x: 1118, startPoint y: 406, endPoint x: 618, endPoint y: 331, distance: 505.6
drag, startPoint x: 665, startPoint y: 340, endPoint x: 601, endPoint y: 460, distance: 136.0
drag, startPoint x: 884, startPoint y: 494, endPoint x: 780, endPoint y: 324, distance: 199.3
click at [780, 324] on div at bounding box center [733, 422] width 1466 height 779
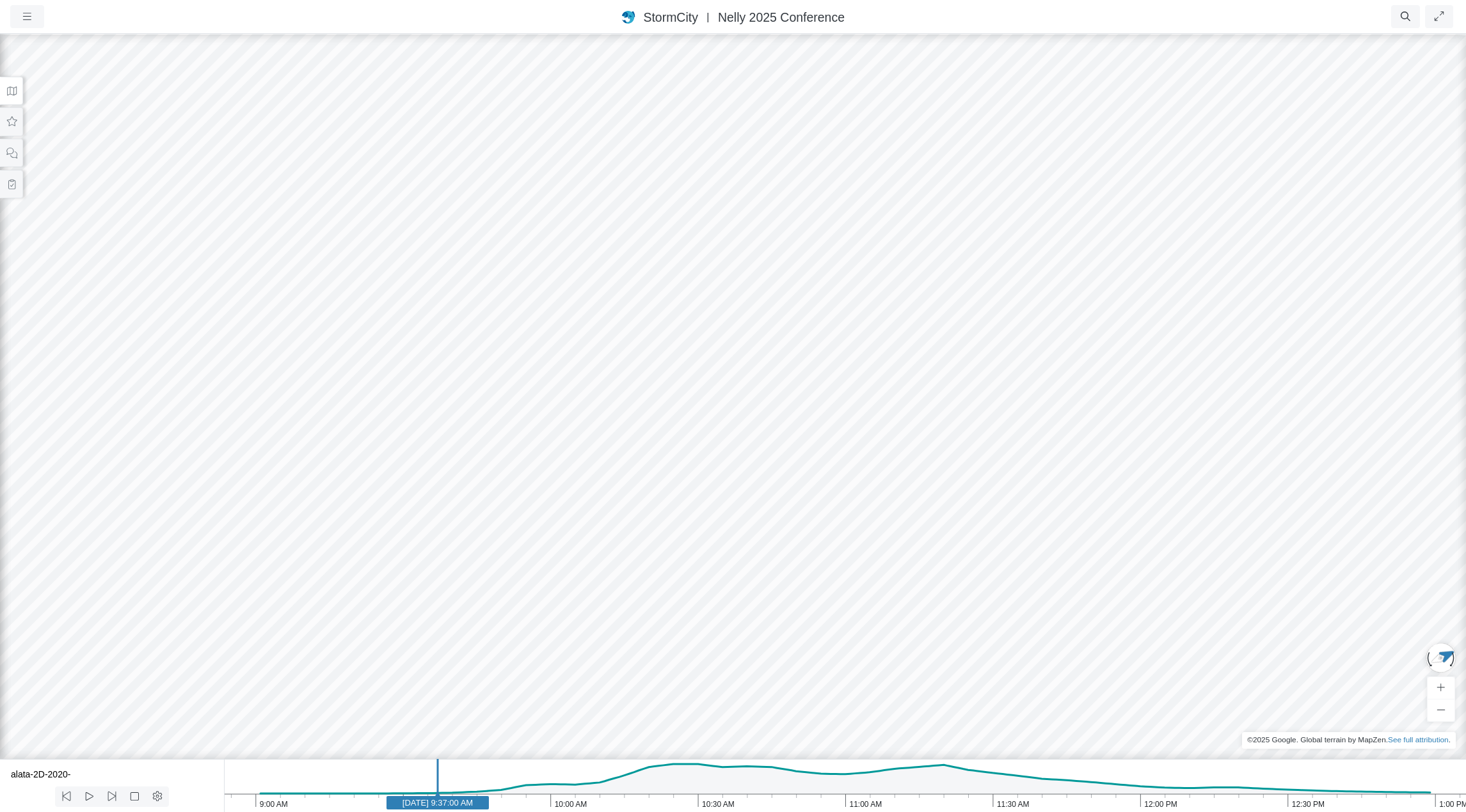
drag, startPoint x: 752, startPoint y: 484, endPoint x: 1209, endPoint y: 450, distance: 458.3
drag, startPoint x: 736, startPoint y: 426, endPoint x: 814, endPoint y: 428, distance: 78.0
click at [926, 777] on icon "1:00 PM 12:30 PM 12:00 PM 11:30 AM 11:00 AM 10:30 AM 10:00 AM 9:30 AM 9:00 AM J…" at bounding box center [845, 786] width 1243 height 53
drag, startPoint x: 977, startPoint y: 411, endPoint x: 861, endPoint y: 552, distance: 182.6
click at [861, 552] on div at bounding box center [733, 422] width 1466 height 779
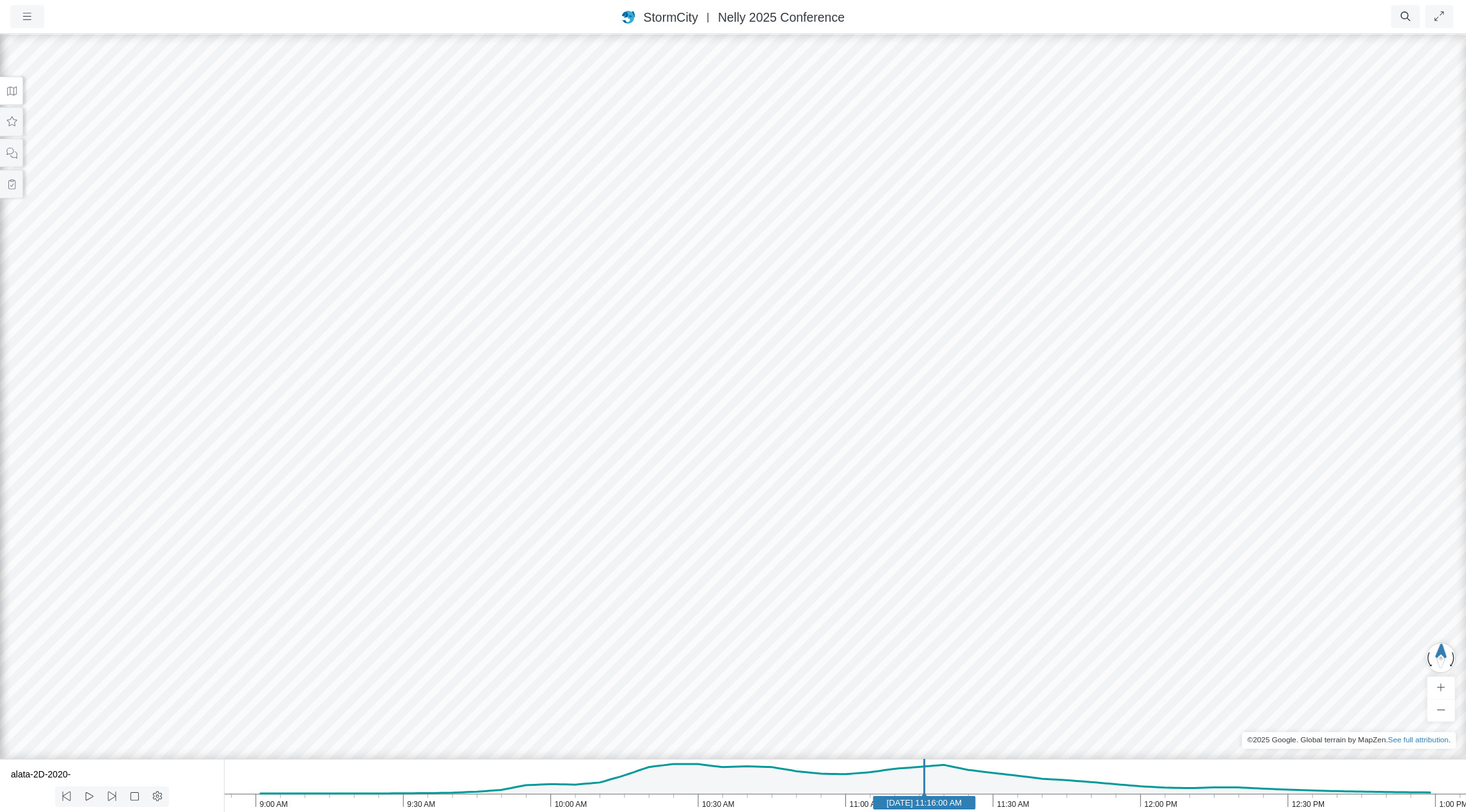
drag, startPoint x: 752, startPoint y: 503, endPoint x: 1275, endPoint y: 534, distance: 523.9
click at [1212, 529] on div at bounding box center [733, 422] width 1466 height 779
click at [12, 92] on icon at bounding box center [11, 91] width 12 height 9
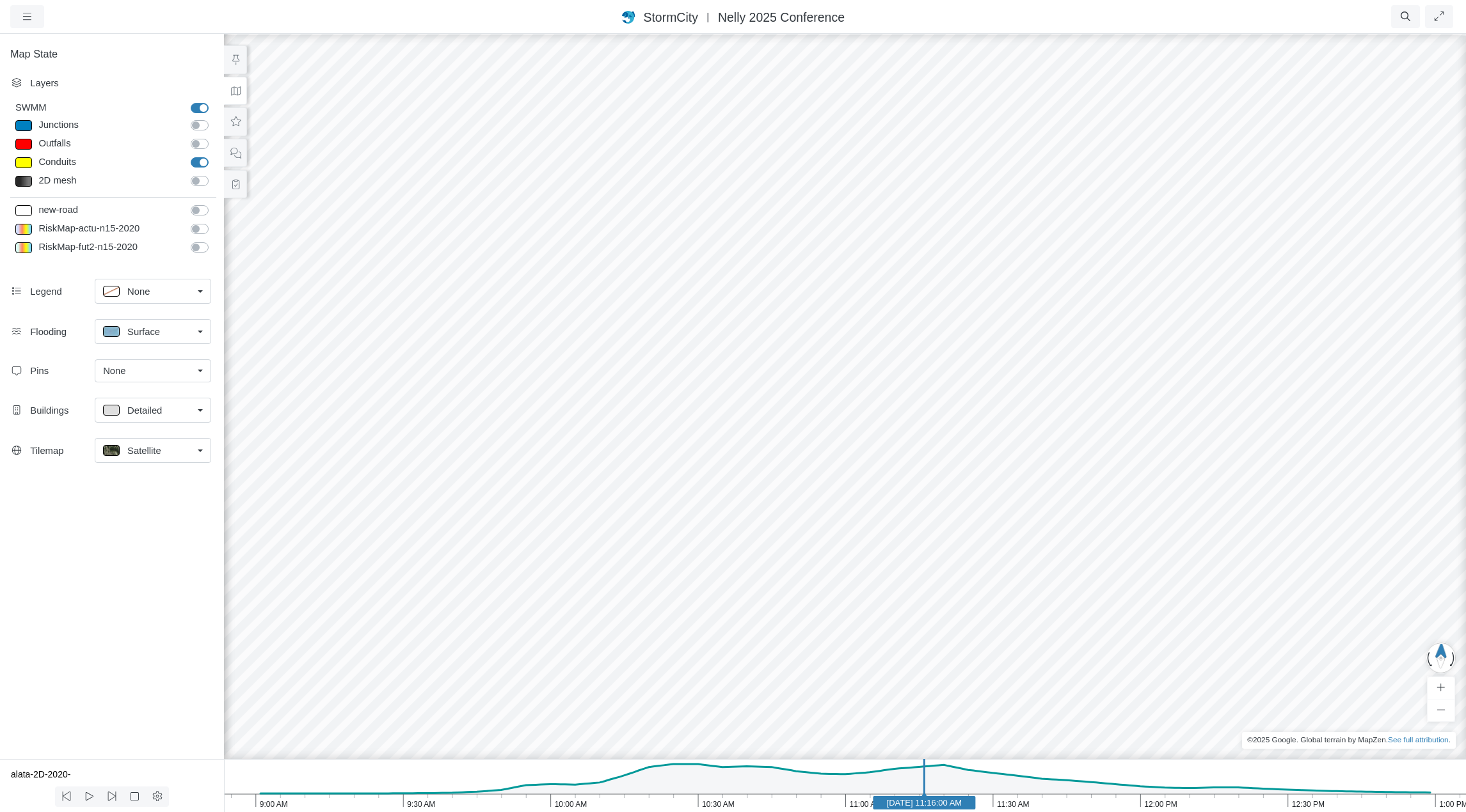
click at [190, 331] on div "Surface" at bounding box center [148, 331] width 90 height 16
click at [149, 403] on span "Tracer" at bounding box center [140, 402] width 27 height 14
drag, startPoint x: 654, startPoint y: 699, endPoint x: 783, endPoint y: 546, distance: 200.1
click at [783, 546] on div at bounding box center [845, 422] width 1466 height 779
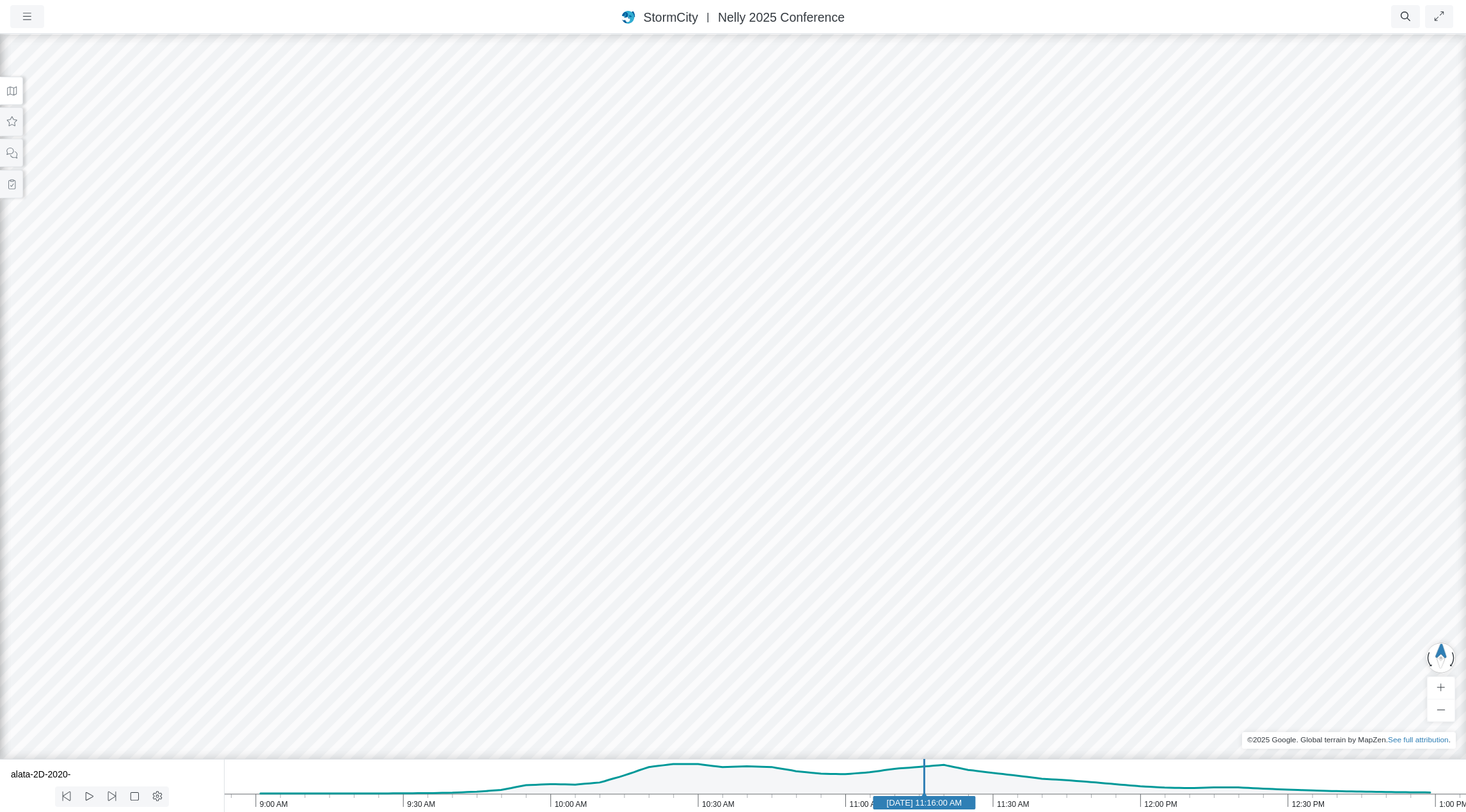
drag, startPoint x: 429, startPoint y: 573, endPoint x: 438, endPoint y: 776, distance: 203.2
drag, startPoint x: 453, startPoint y: 638, endPoint x: 863, endPoint y: 439, distance: 455.7
click at [863, 439] on div at bounding box center [733, 422] width 1466 height 779
drag, startPoint x: 664, startPoint y: 520, endPoint x: 720, endPoint y: 429, distance: 106.9
drag, startPoint x: 720, startPoint y: 429, endPoint x: 683, endPoint y: 574, distance: 149.6
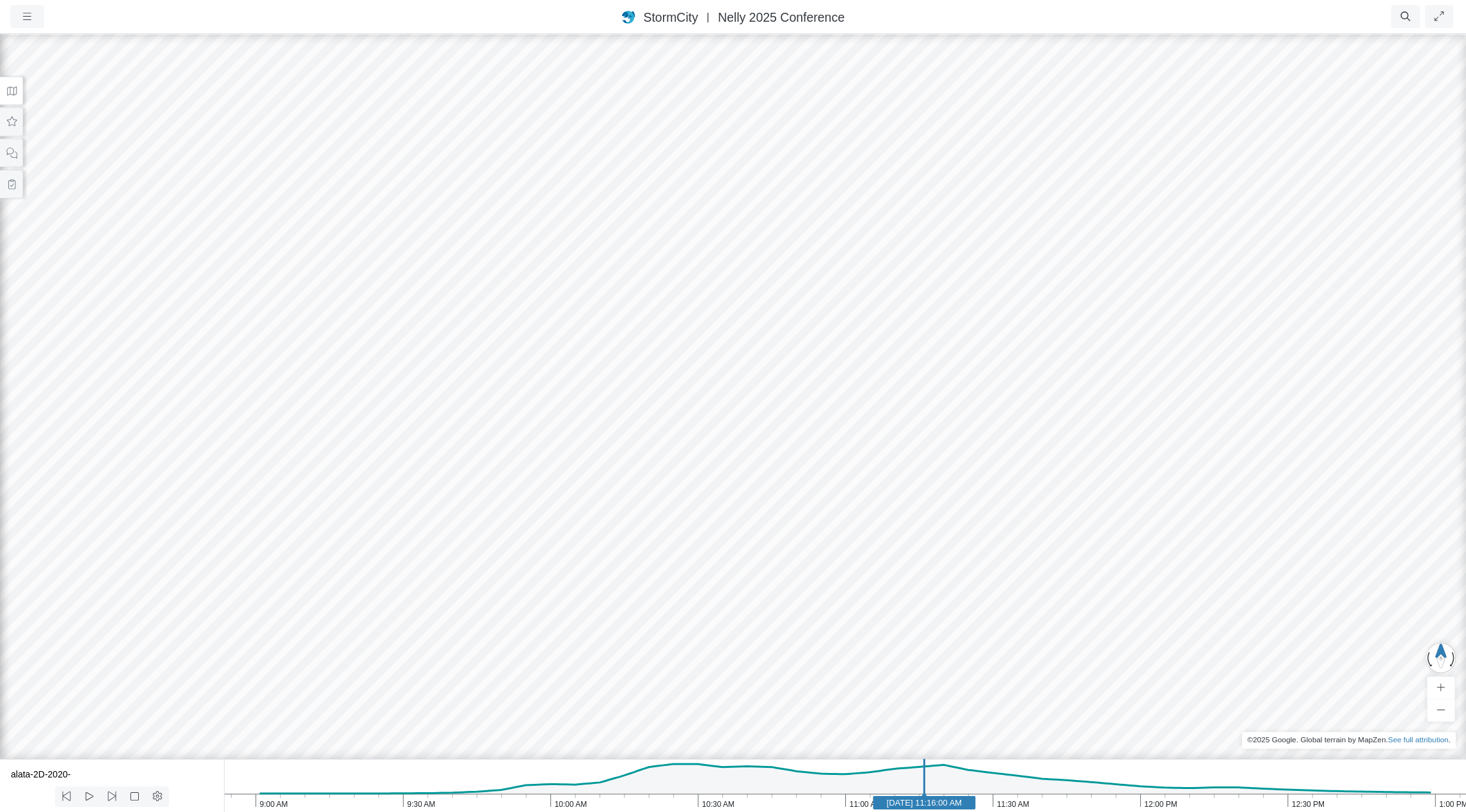
click at [6, 90] on icon at bounding box center [11, 91] width 12 height 9
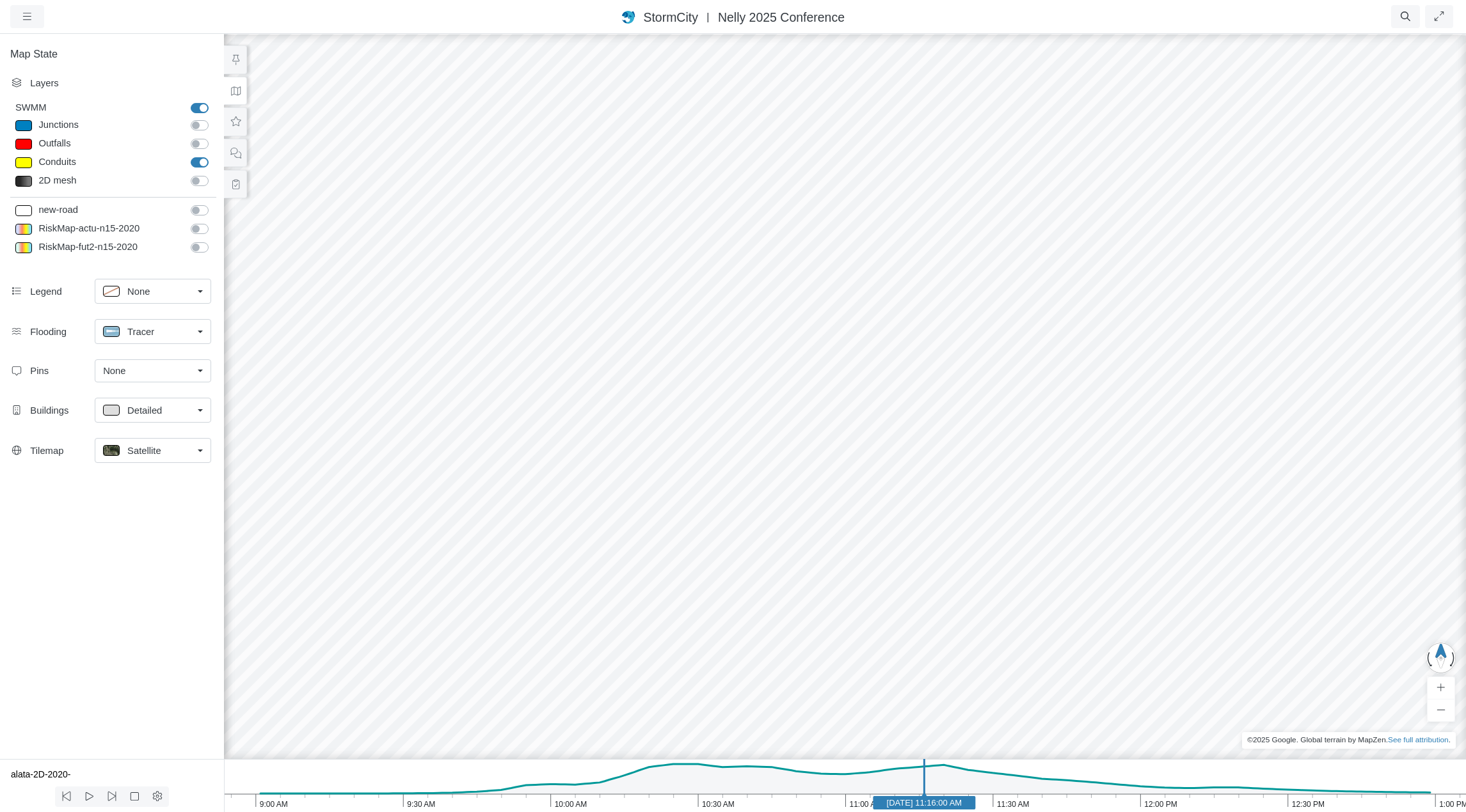
click at [214, 174] on label "2D mesh" at bounding box center [214, 174] width 0 height 0
click at [198, 179] on input "2D mesh" at bounding box center [195, 179] width 10 height 12
checkbox input "true"
click at [24, 16] on icon "button" at bounding box center [27, 16] width 12 height 9
click at [57, 47] on link "Projects" at bounding box center [62, 43] width 101 height 20
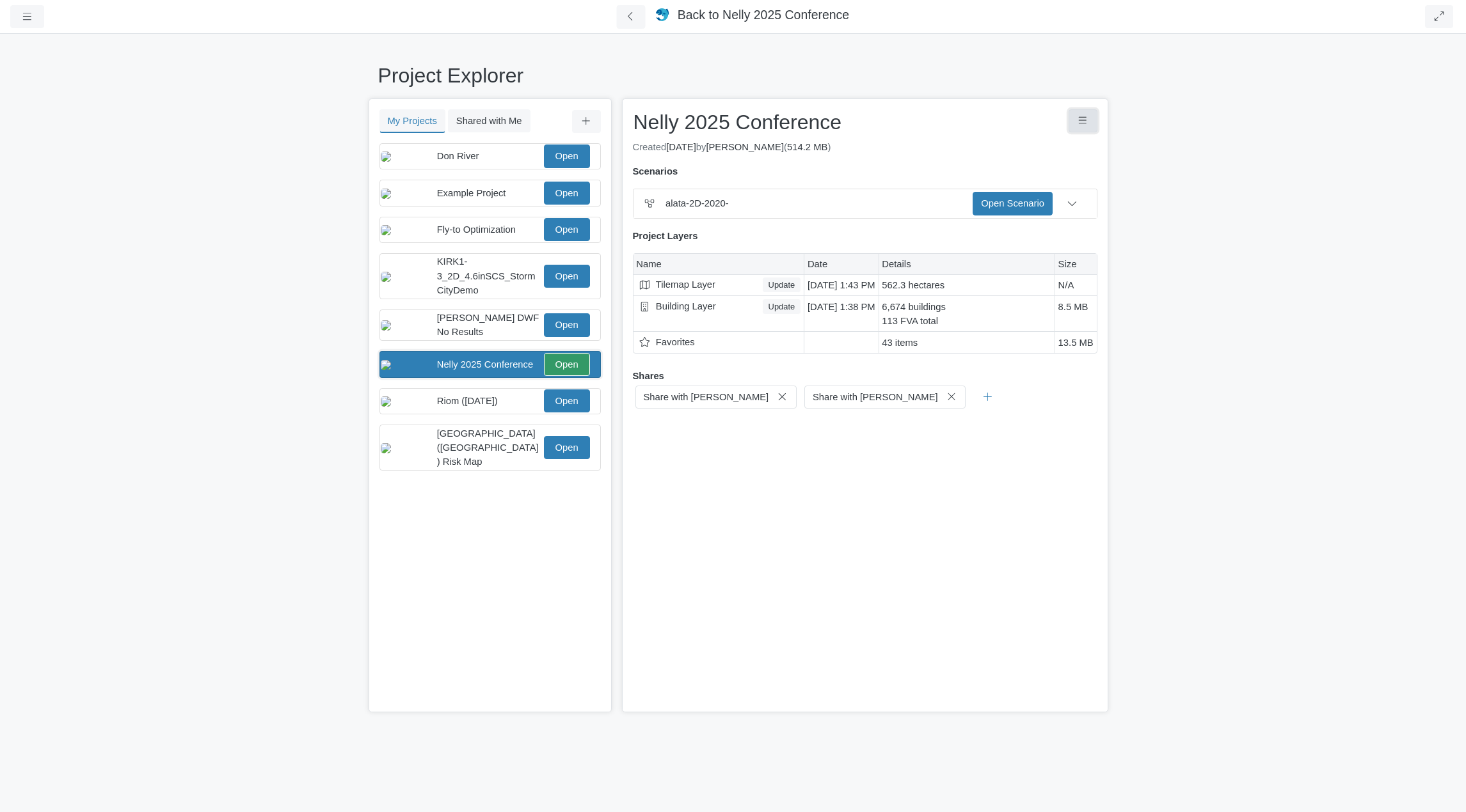
click at [1082, 121] on icon "Project Controls" at bounding box center [1083, 121] width 8 height 7
click at [224, 180] on div "Project Explorer My Projects Shared with Me Filter You don't currently have any…" at bounding box center [733, 422] width 1466 height 779
click at [1090, 119] on button "Project Controls" at bounding box center [1083, 121] width 29 height 23
click at [1057, 148] on link "Download Project" at bounding box center [1023, 148] width 150 height 20
click at [963, 155] on link "alata-2D-2020-.pcz" at bounding box center [994, 152] width 184 height 20
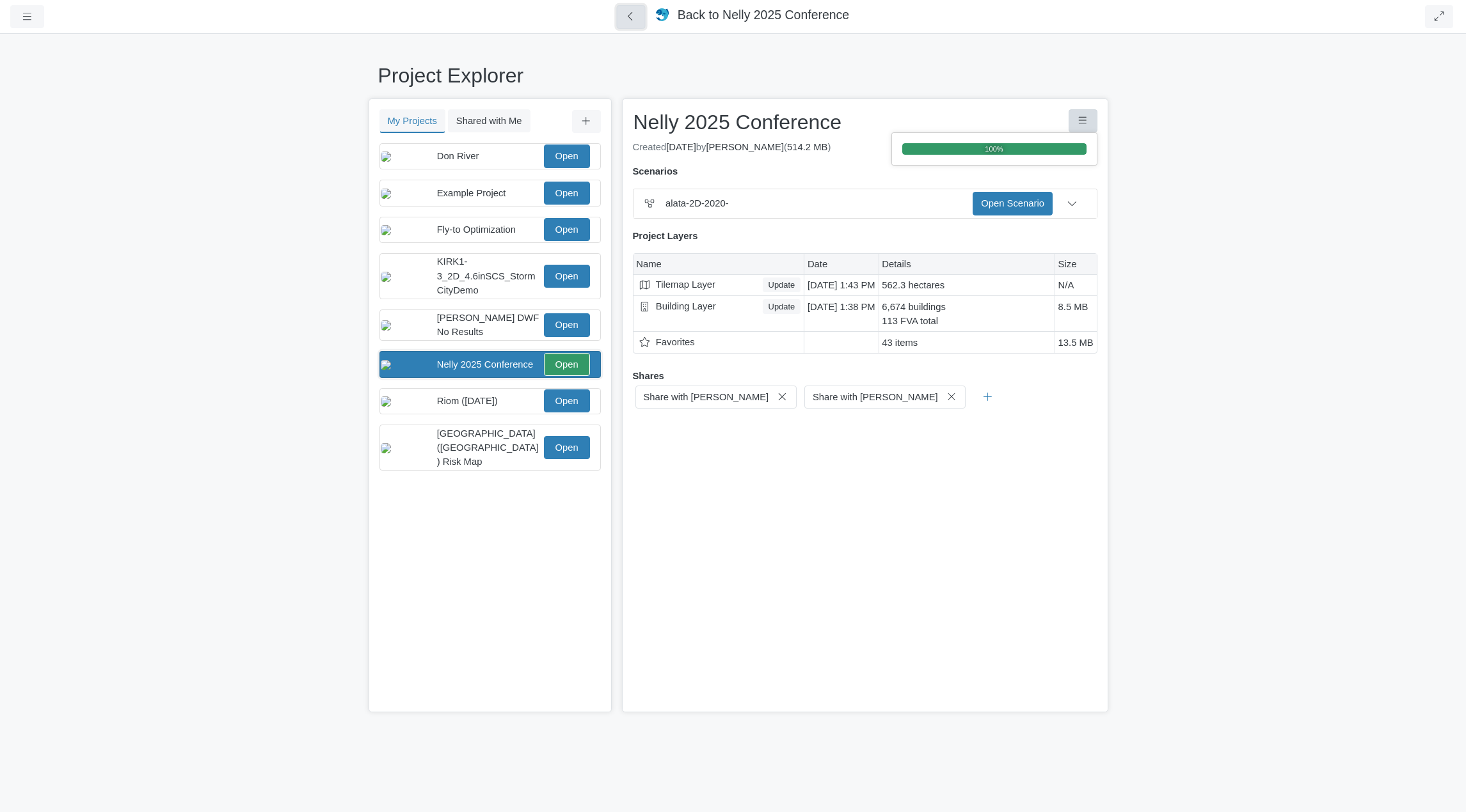
click at [631, 17] on icon at bounding box center [630, 16] width 5 height 8
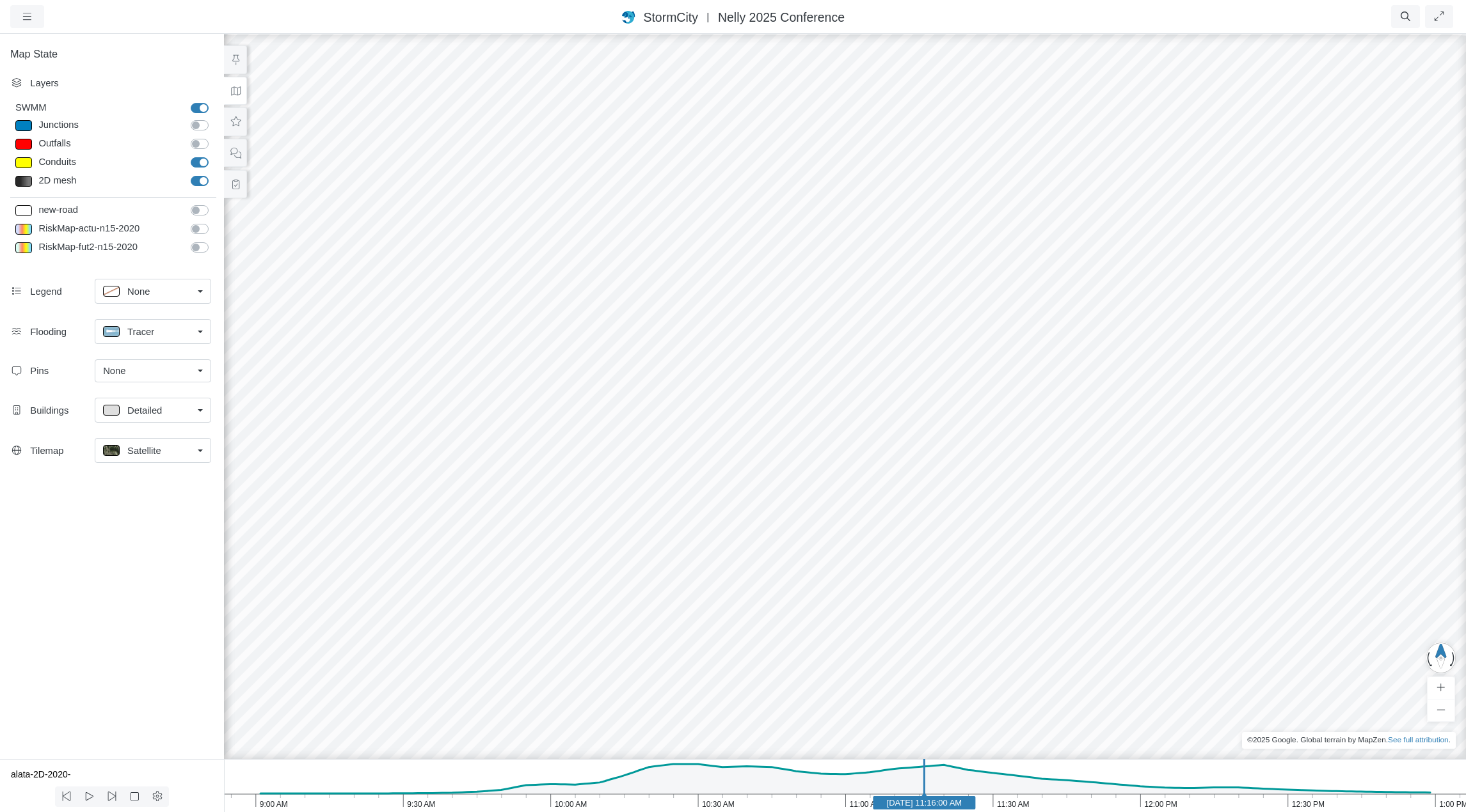
drag, startPoint x: 863, startPoint y: 423, endPoint x: 758, endPoint y: 383, distance: 112.4
click at [758, 383] on div at bounding box center [845, 422] width 1466 height 779
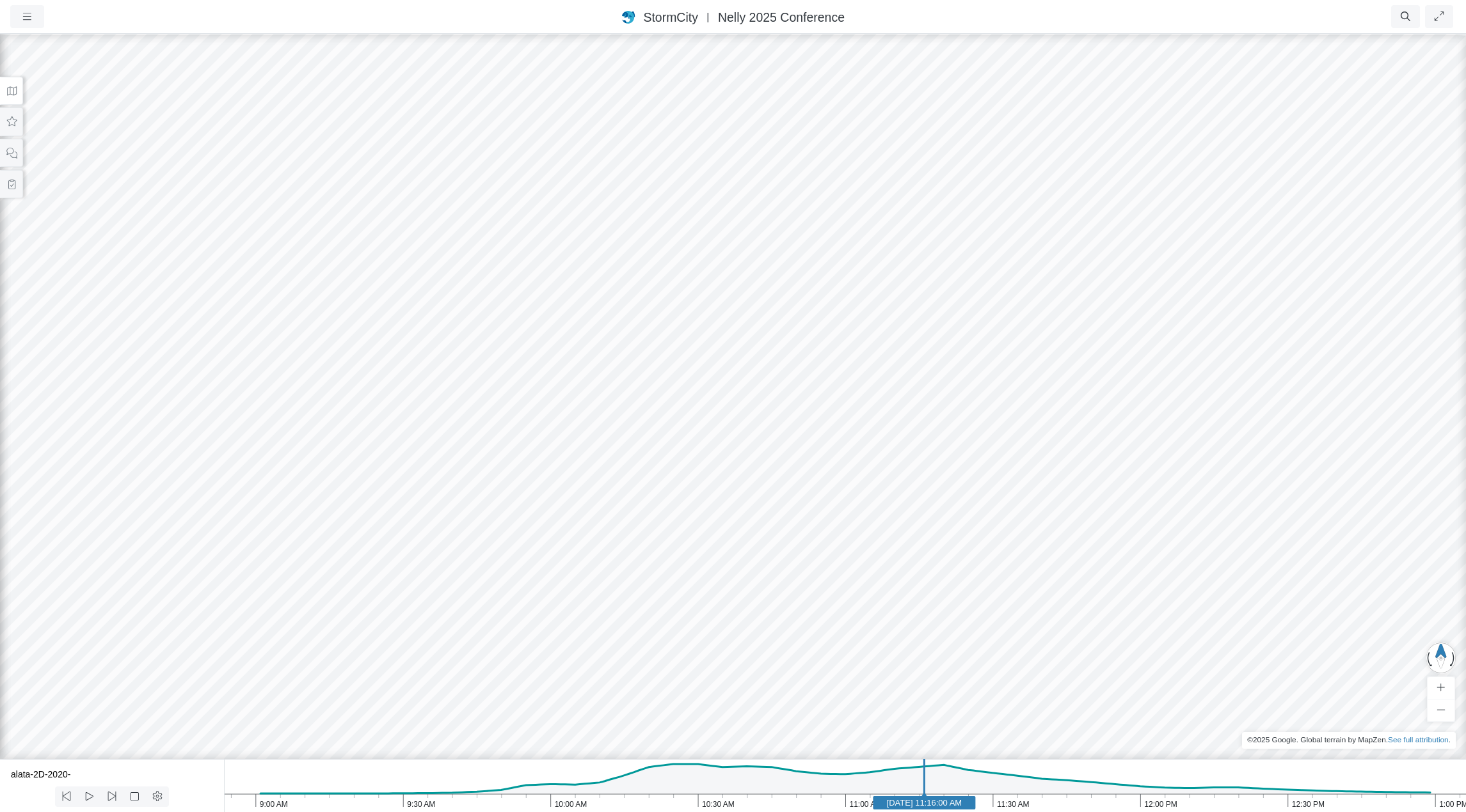
drag, startPoint x: 758, startPoint y: 383, endPoint x: 804, endPoint y: 374, distance: 46.9
click at [804, 374] on div at bounding box center [733, 422] width 1466 height 779
drag, startPoint x: 804, startPoint y: 378, endPoint x: 887, endPoint y: 267, distance: 138.6
click at [887, 267] on div at bounding box center [733, 422] width 1466 height 779
drag, startPoint x: 849, startPoint y: 321, endPoint x: 805, endPoint y: 156, distance: 170.8
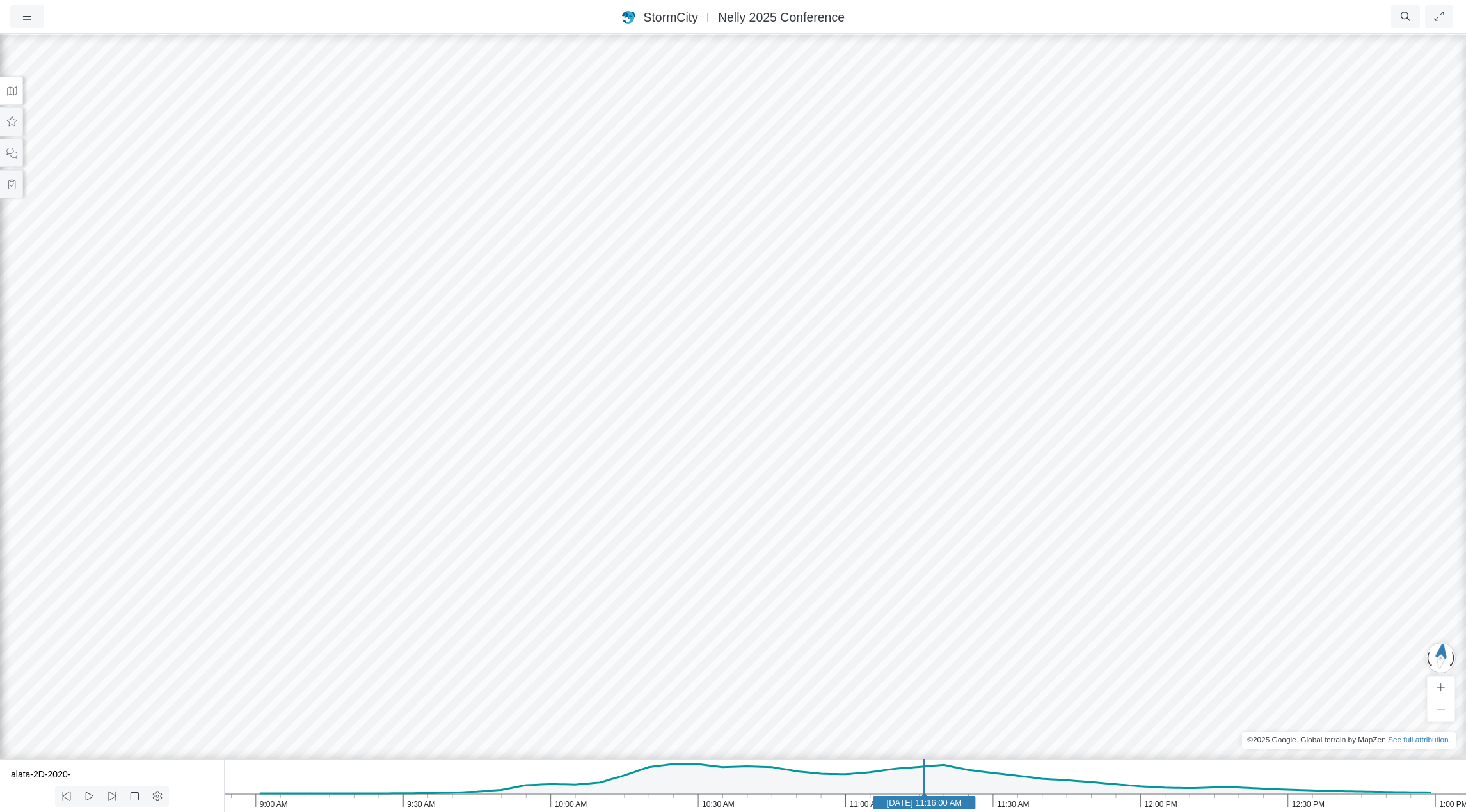
drag, startPoint x: 806, startPoint y: 236, endPoint x: 784, endPoint y: 355, distance: 121.0
click at [1052, 292] on div at bounding box center [733, 422] width 1466 height 779
drag, startPoint x: 800, startPoint y: 643, endPoint x: 543, endPoint y: 408, distance: 348.2
drag, startPoint x: 522, startPoint y: 512, endPoint x: 648, endPoint y: 434, distance: 148.2
click at [648, 434] on div at bounding box center [733, 422] width 1466 height 779
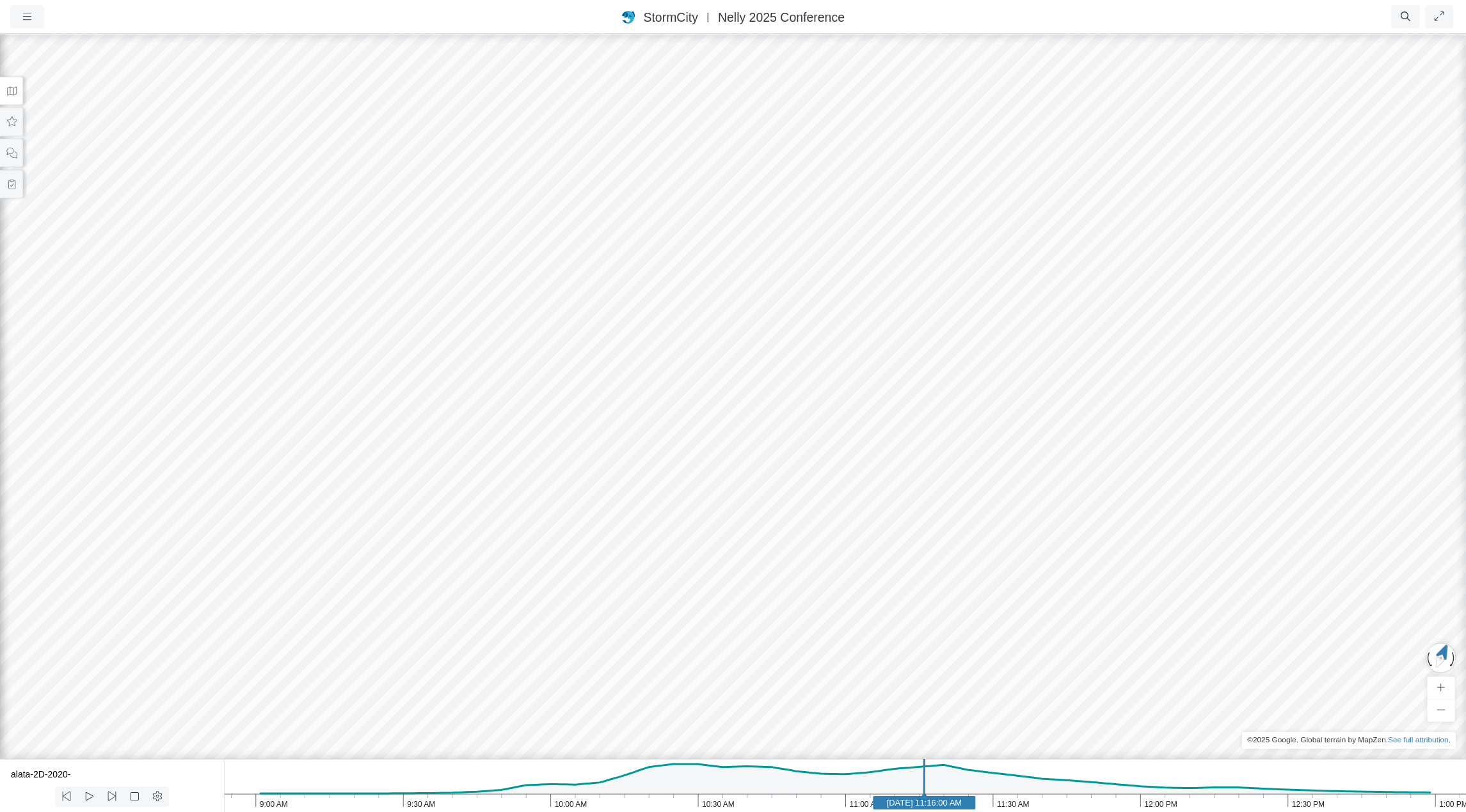
drag, startPoint x: 723, startPoint y: 460, endPoint x: 656, endPoint y: 457, distance: 67.1
drag, startPoint x: 654, startPoint y: 449, endPoint x: 746, endPoint y: 495, distance: 102.9
click at [746, 495] on div at bounding box center [733, 422] width 1466 height 779
drag, startPoint x: 985, startPoint y: 551, endPoint x: 995, endPoint y: 463, distance: 88.6
click at [995, 463] on div at bounding box center [733, 422] width 1466 height 779
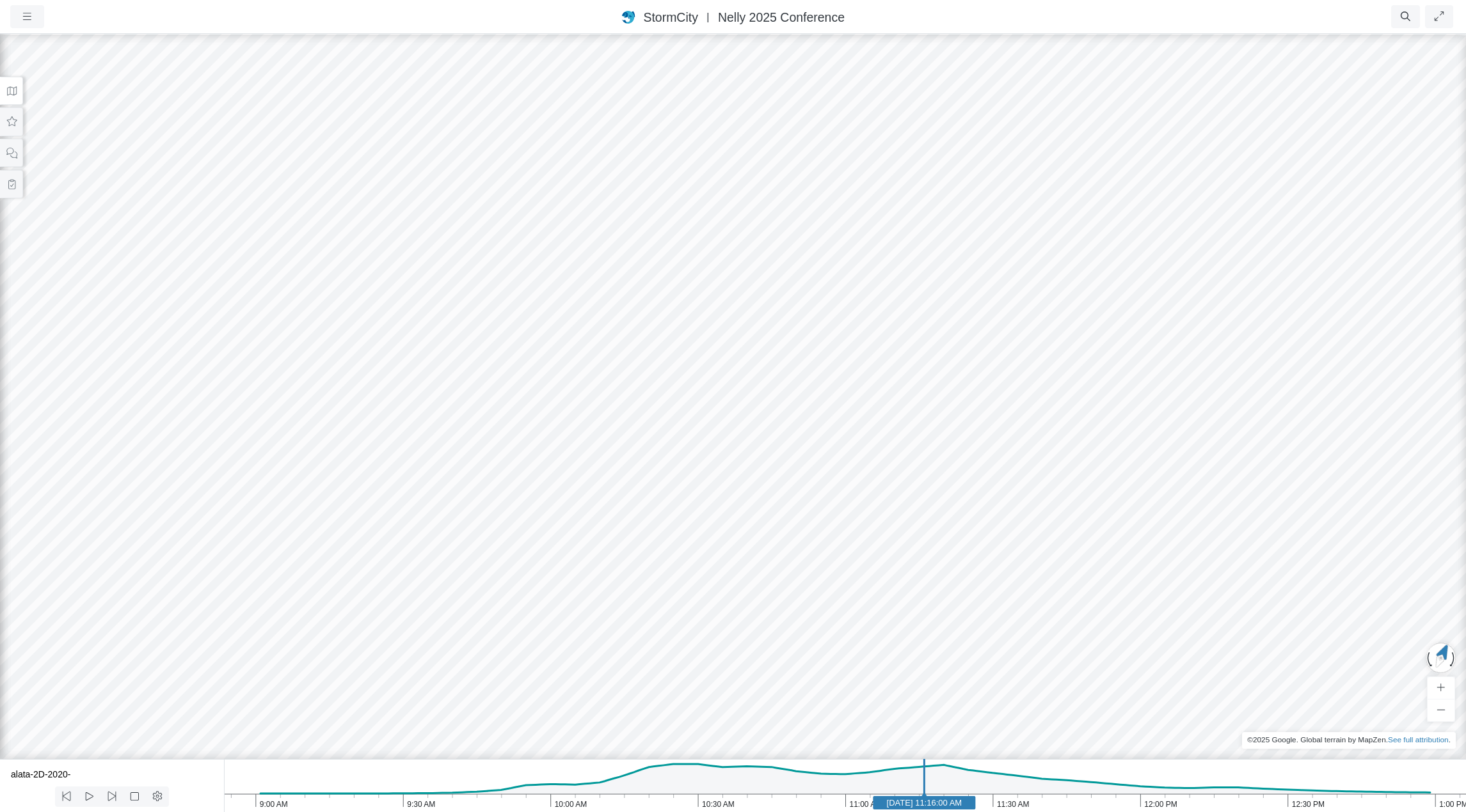
click at [975, 497] on div at bounding box center [733, 422] width 1466 height 779
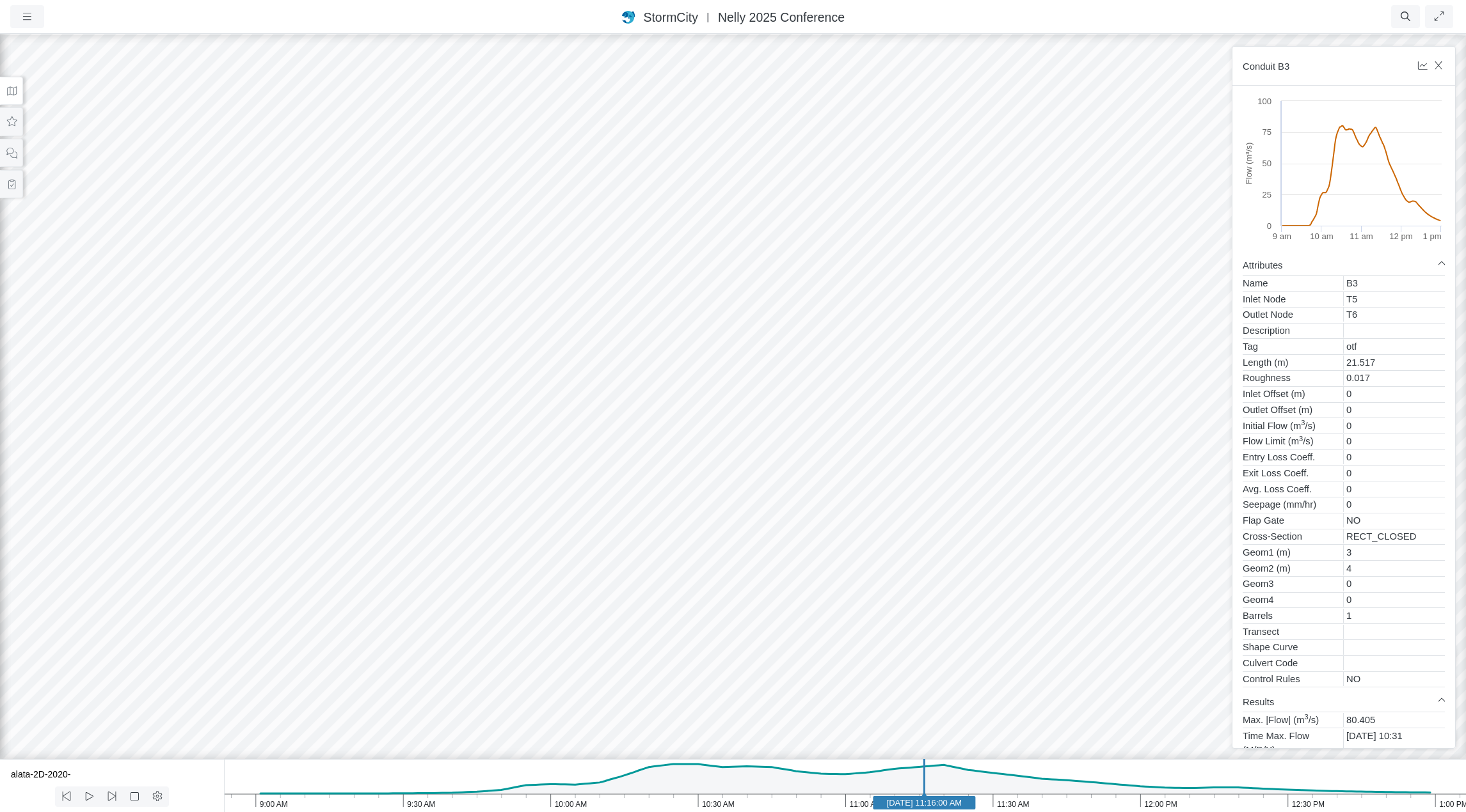
click at [1036, 406] on div at bounding box center [733, 422] width 1466 height 779
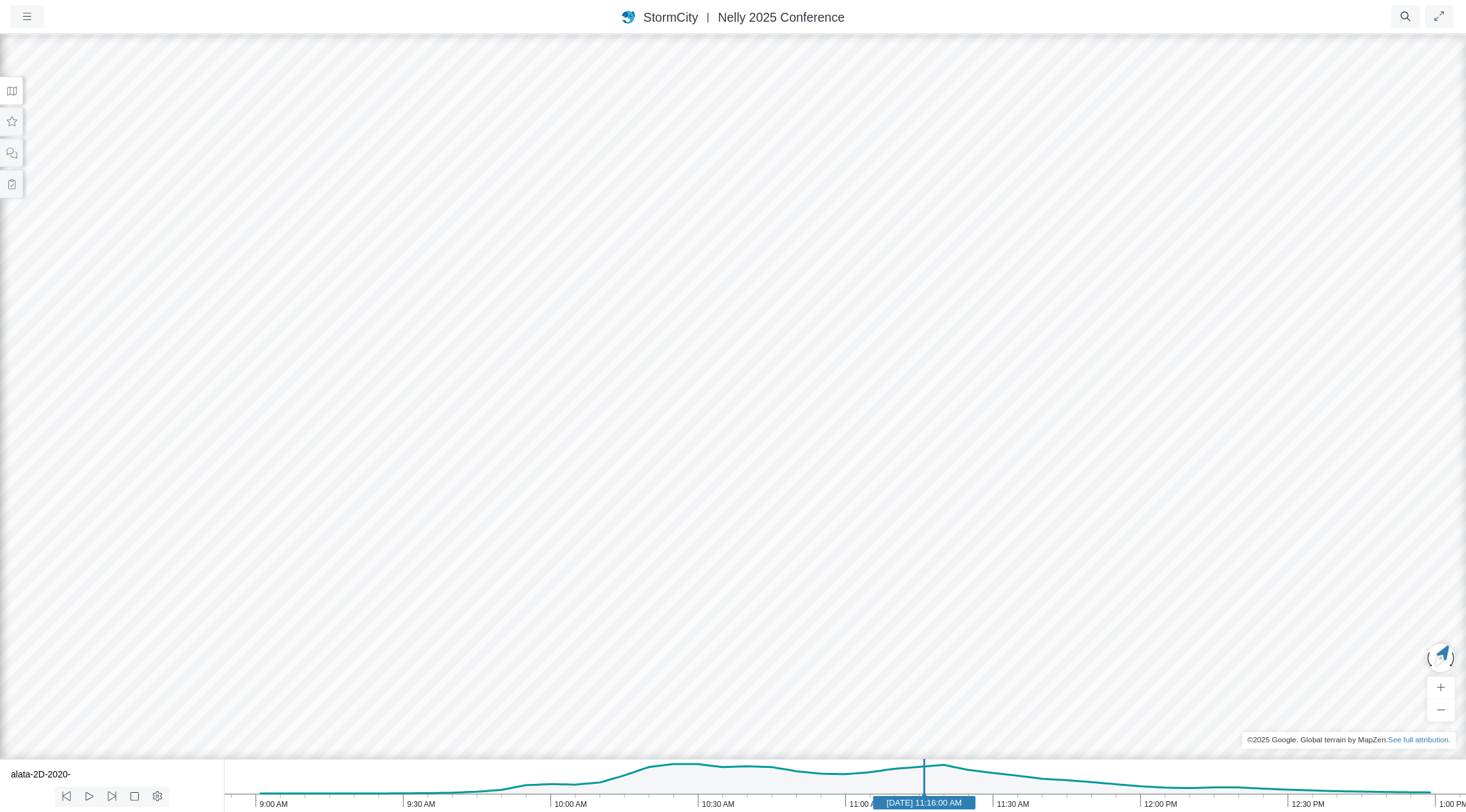
drag, startPoint x: 999, startPoint y: 441, endPoint x: 958, endPoint y: 447, distance: 41.4
click at [17, 122] on icon at bounding box center [11, 121] width 12 height 9
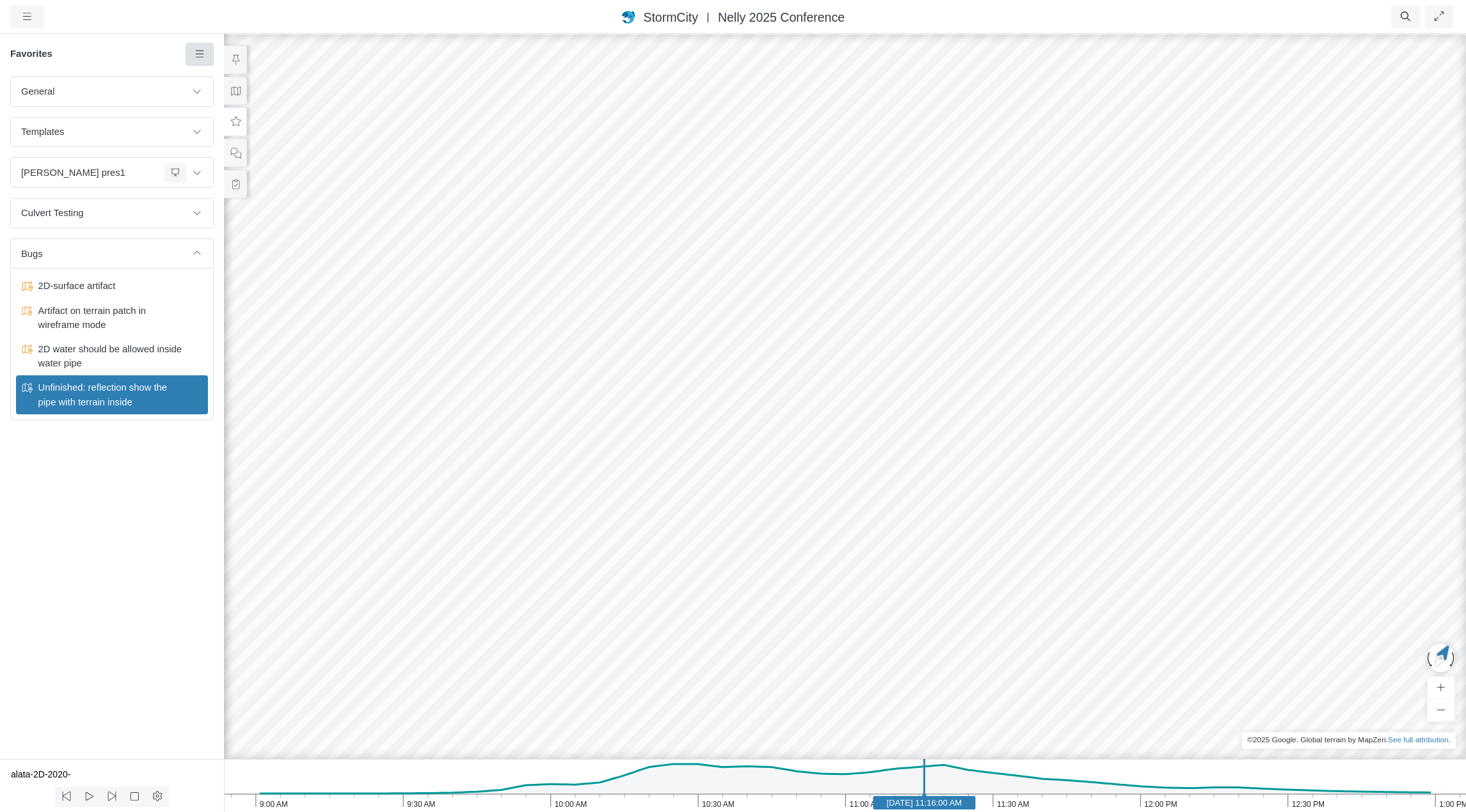
click at [198, 62] on link at bounding box center [200, 54] width 29 height 23
click at [206, 78] on icon at bounding box center [200, 78] width 13 height 9
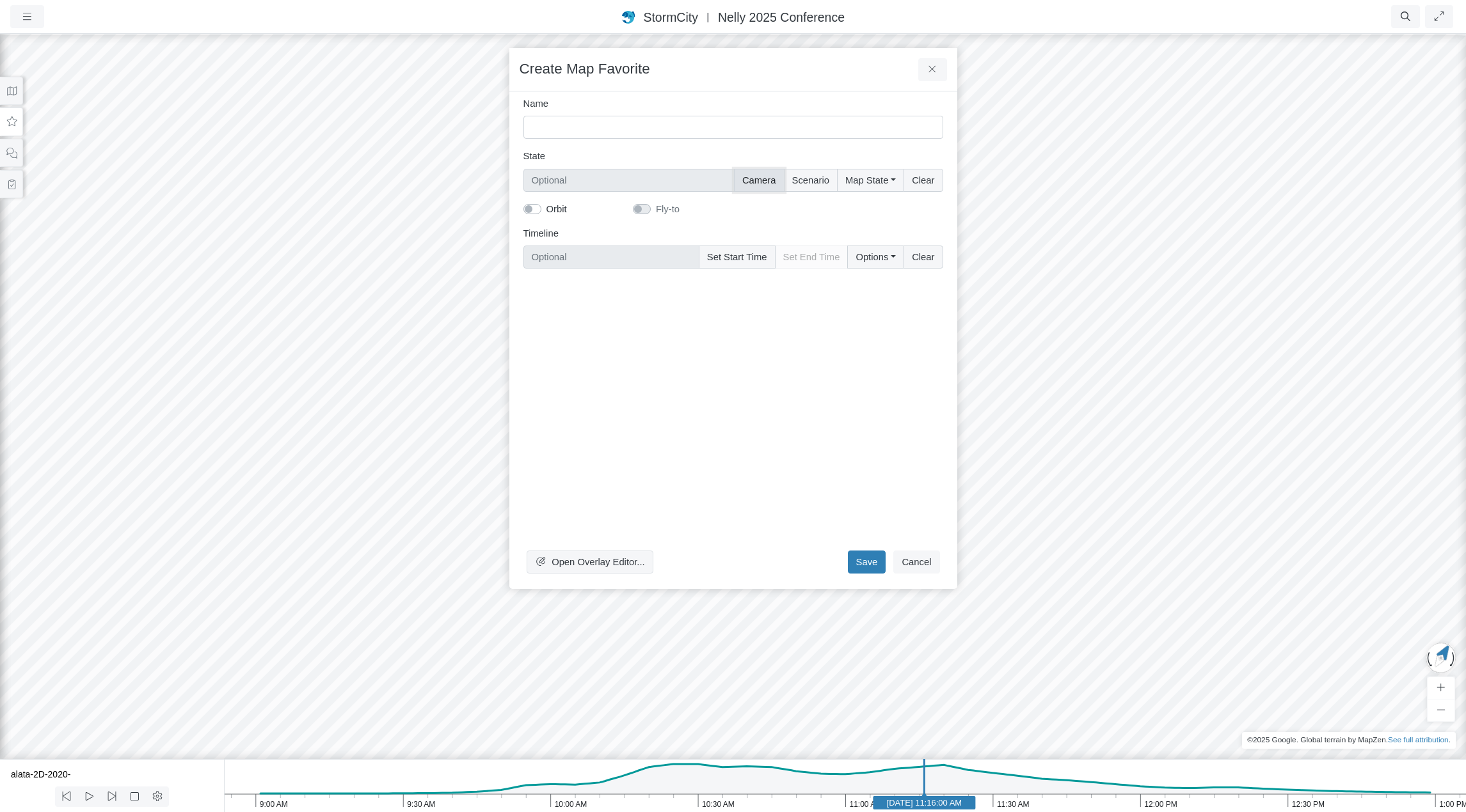
click at [768, 185] on button "Camera" at bounding box center [759, 180] width 50 height 23
type input "Camera"
checkbox input "true"
click at [821, 186] on button "Scenario" at bounding box center [812, 180] width 54 height 23
type input "Camera + Scenario"
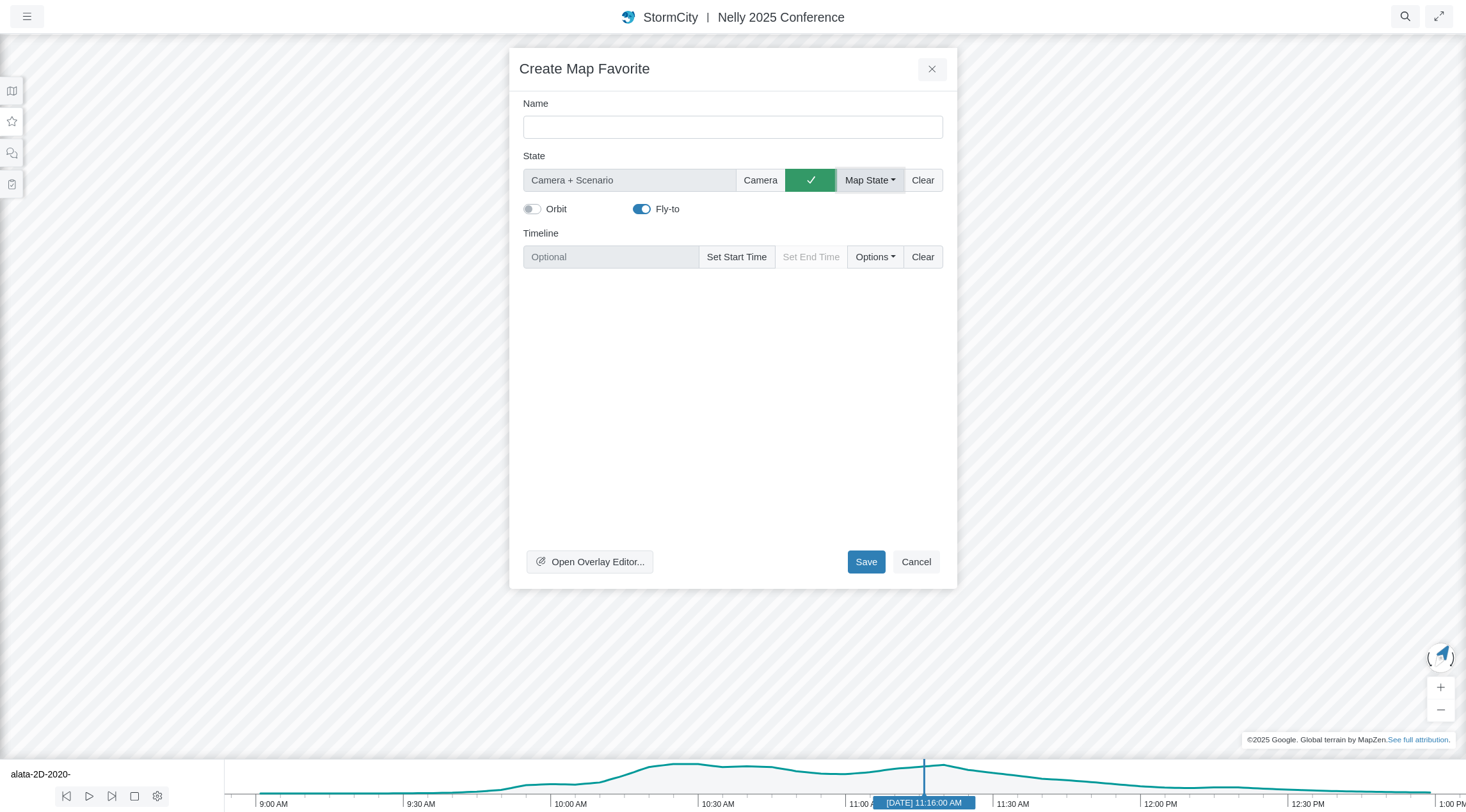
click at [863, 179] on button "Map State" at bounding box center [870, 180] width 66 height 23
click at [759, 257] on button "Set Start Time" at bounding box center [738, 257] width 77 height 23
type input "Jun 11, 2020 11:16 AM"
click at [657, 131] on input "Name" at bounding box center [733, 127] width 420 height 23
click at [934, 563] on button "Cancel" at bounding box center [916, 562] width 46 height 23
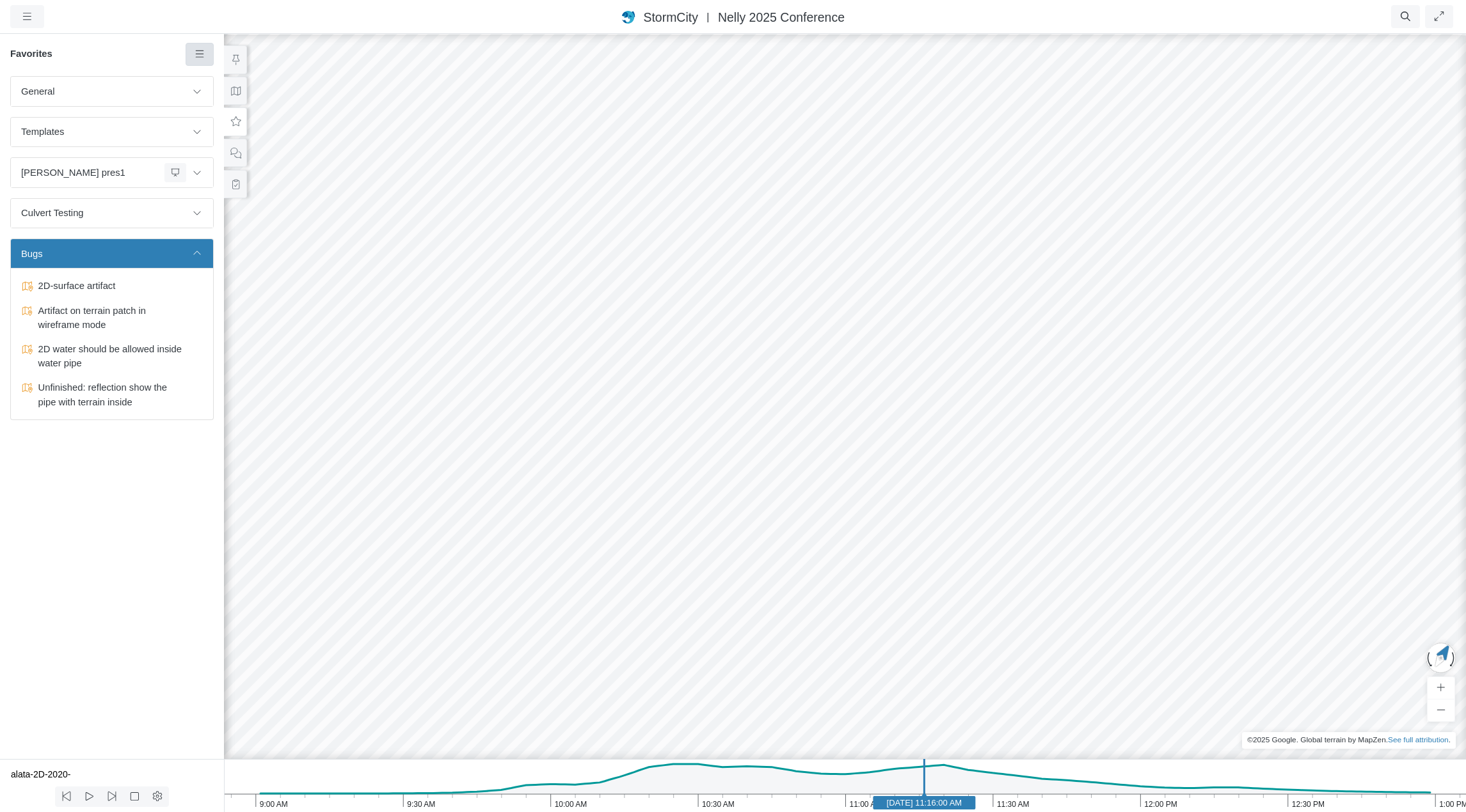
click at [195, 58] on icon at bounding box center [199, 54] width 12 height 9
click at [207, 77] on link "Add Favorite" at bounding box center [243, 78] width 109 height 20
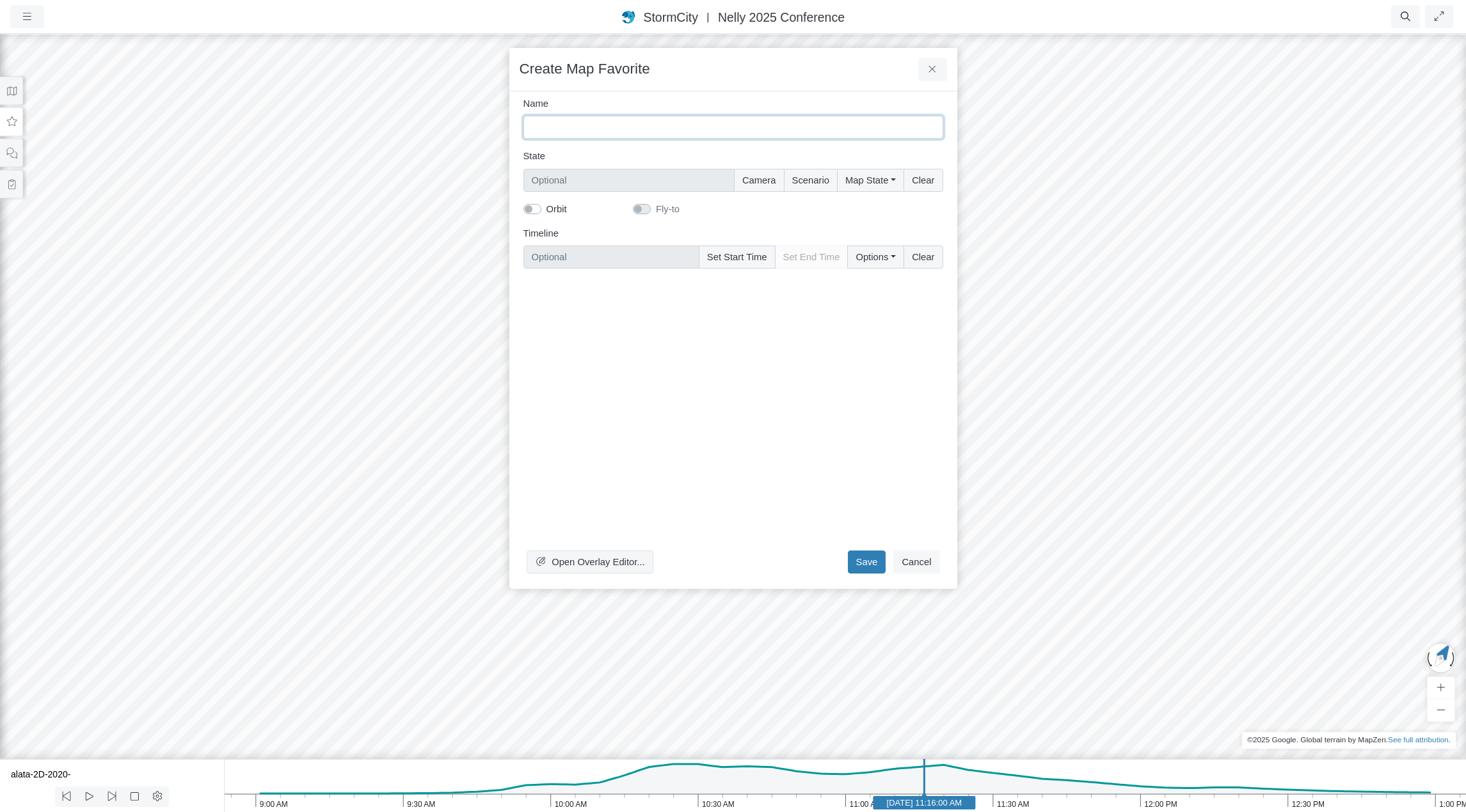
click at [580, 124] on input "Name" at bounding box center [733, 127] width 420 height 23
type input "2D surface cut short at entrance to culvert - doesn't intersect road berm"
click at [768, 184] on button "Camera" at bounding box center [759, 180] width 50 height 23
type input "Camera"
checkbox input "true"
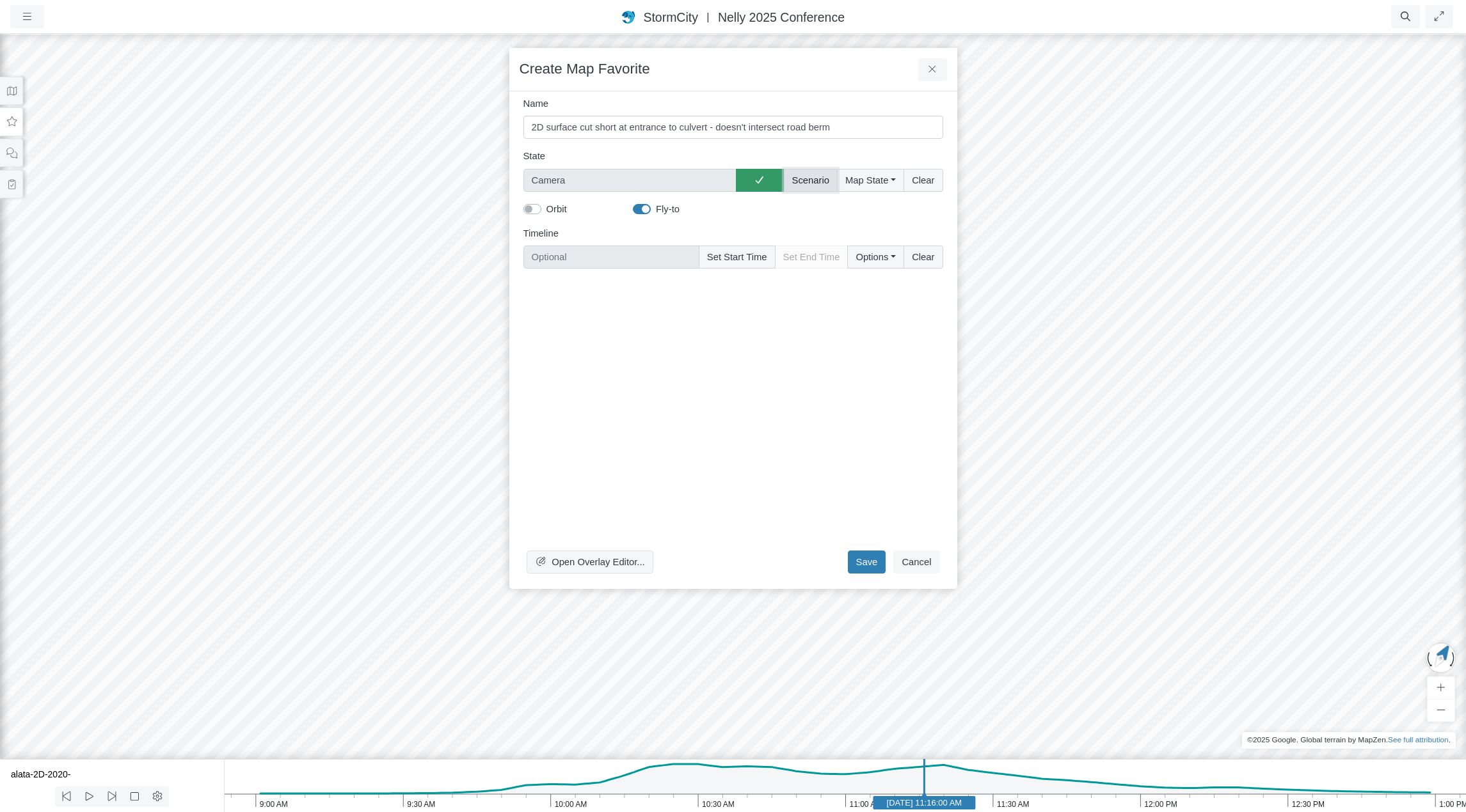
click at [807, 181] on button "Scenario" at bounding box center [812, 180] width 54 height 23
type input "Camera + Scenario"
click at [859, 177] on button "Map State" at bounding box center [870, 180] width 66 height 23
click at [726, 252] on button "Set Start Time" at bounding box center [738, 257] width 77 height 23
type input "Jun 11, 2020 11:16 AM"
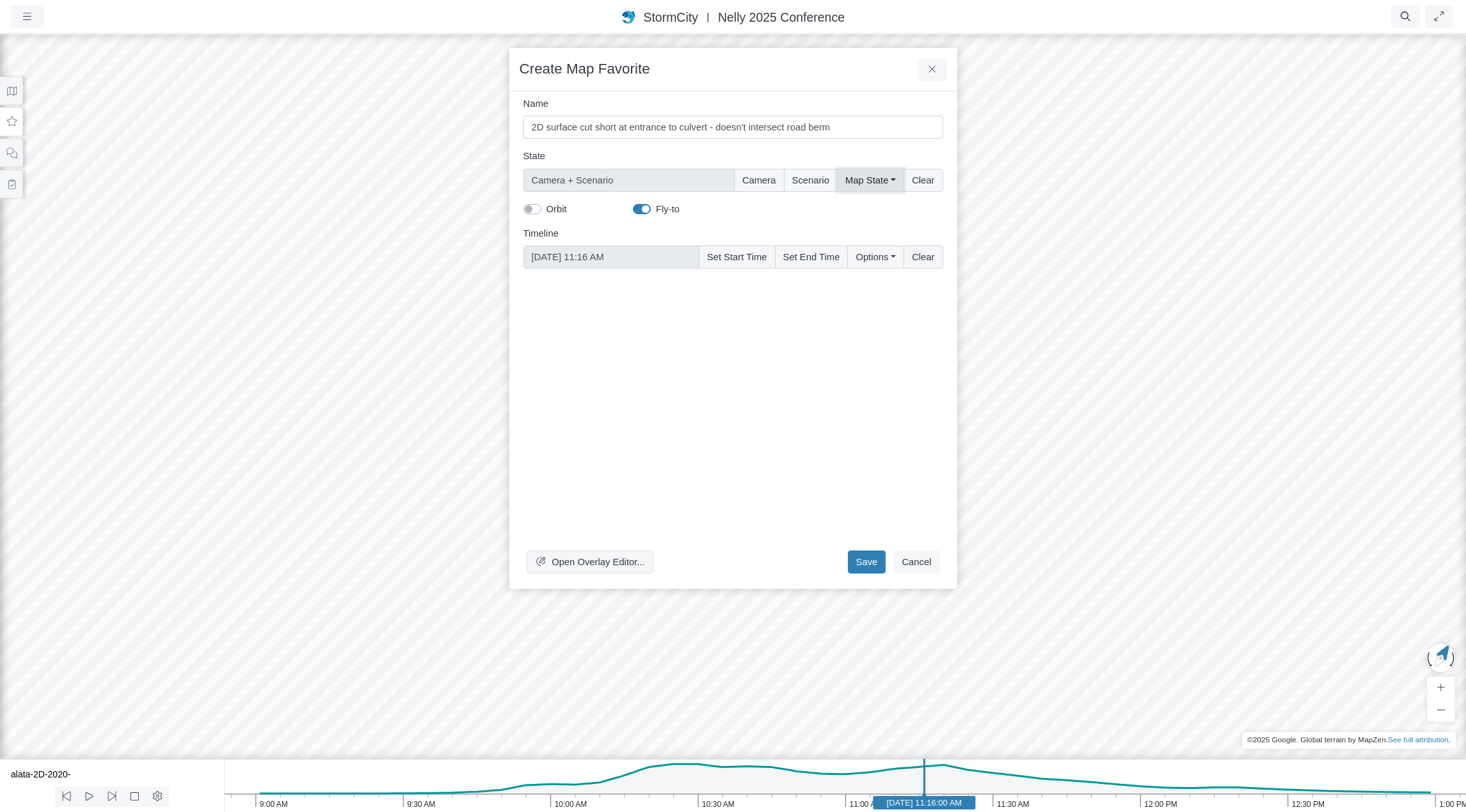
click at [868, 180] on button "Map State" at bounding box center [870, 180] width 66 height 23
click at [878, 209] on label "Select All" at bounding box center [888, 207] width 39 height 14
click at [855, 209] on input "Select All" at bounding box center [850, 206] width 10 height 12
checkbox input "true"
type input "Camera + Full Map State + Scenario"
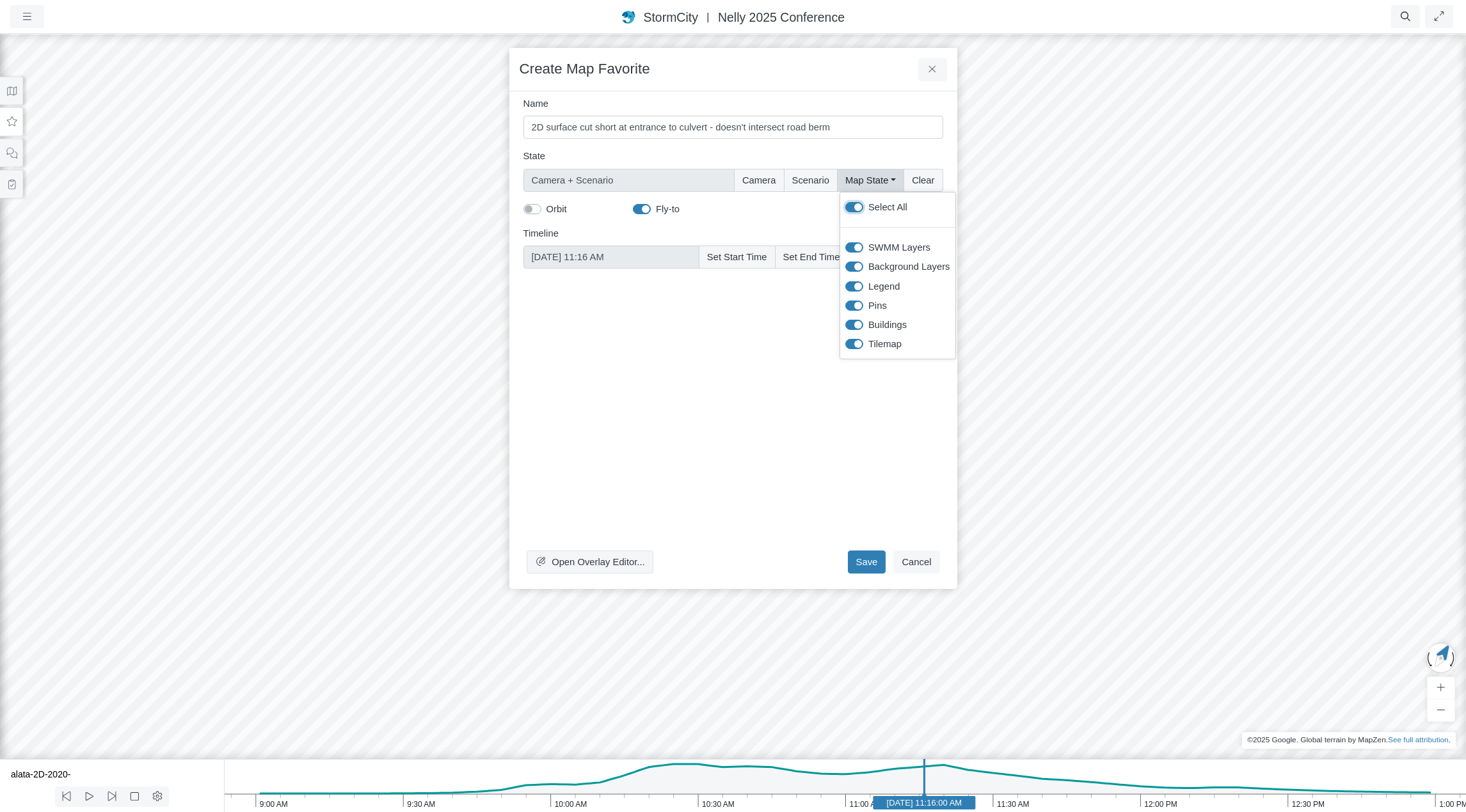
checkbox input "true"
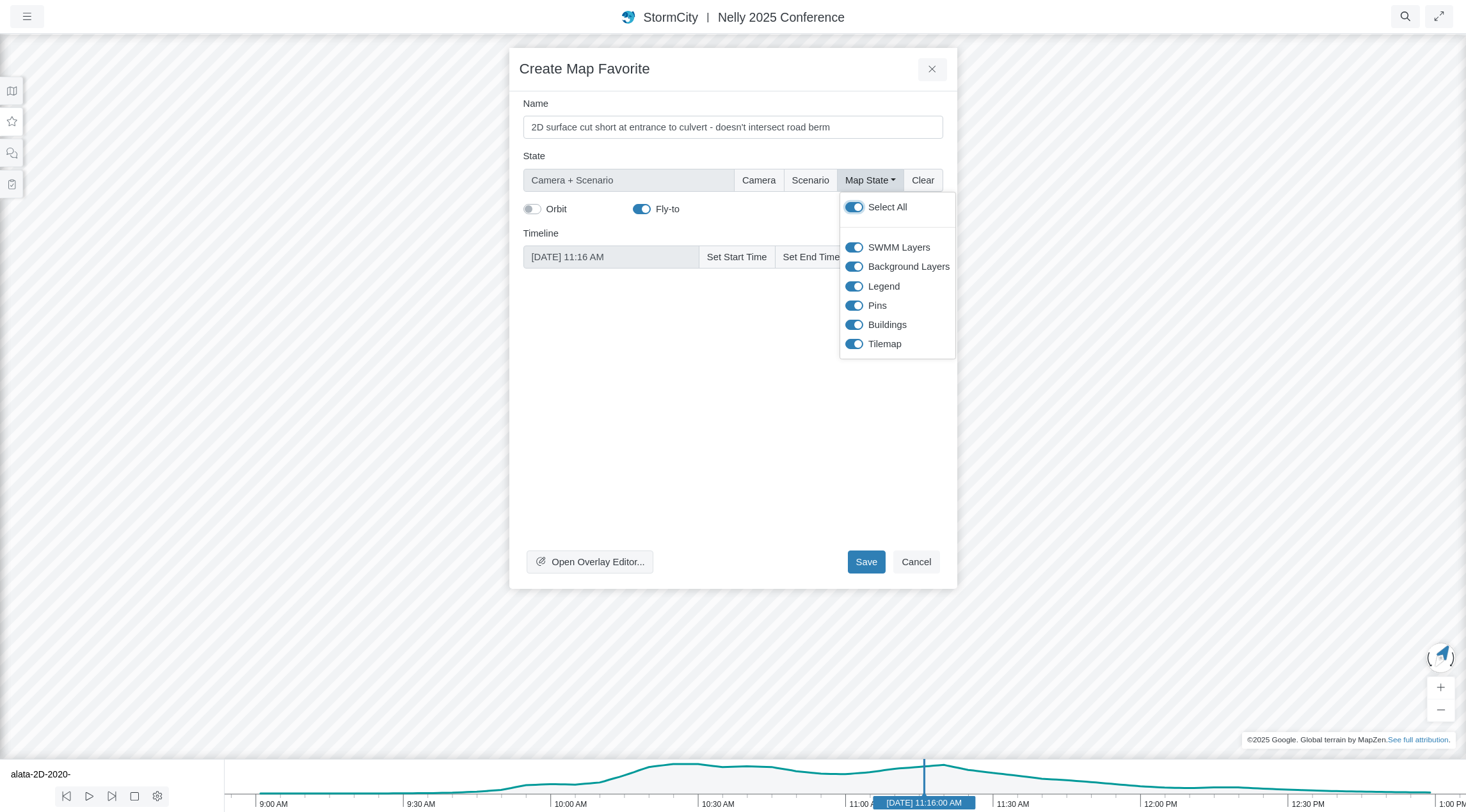
checkbox input "true"
click at [788, 396] on div "Open Overlay Editor... Save Cancel" at bounding box center [733, 428] width 420 height 300
click at [870, 561] on button "Save" at bounding box center [867, 562] width 38 height 23
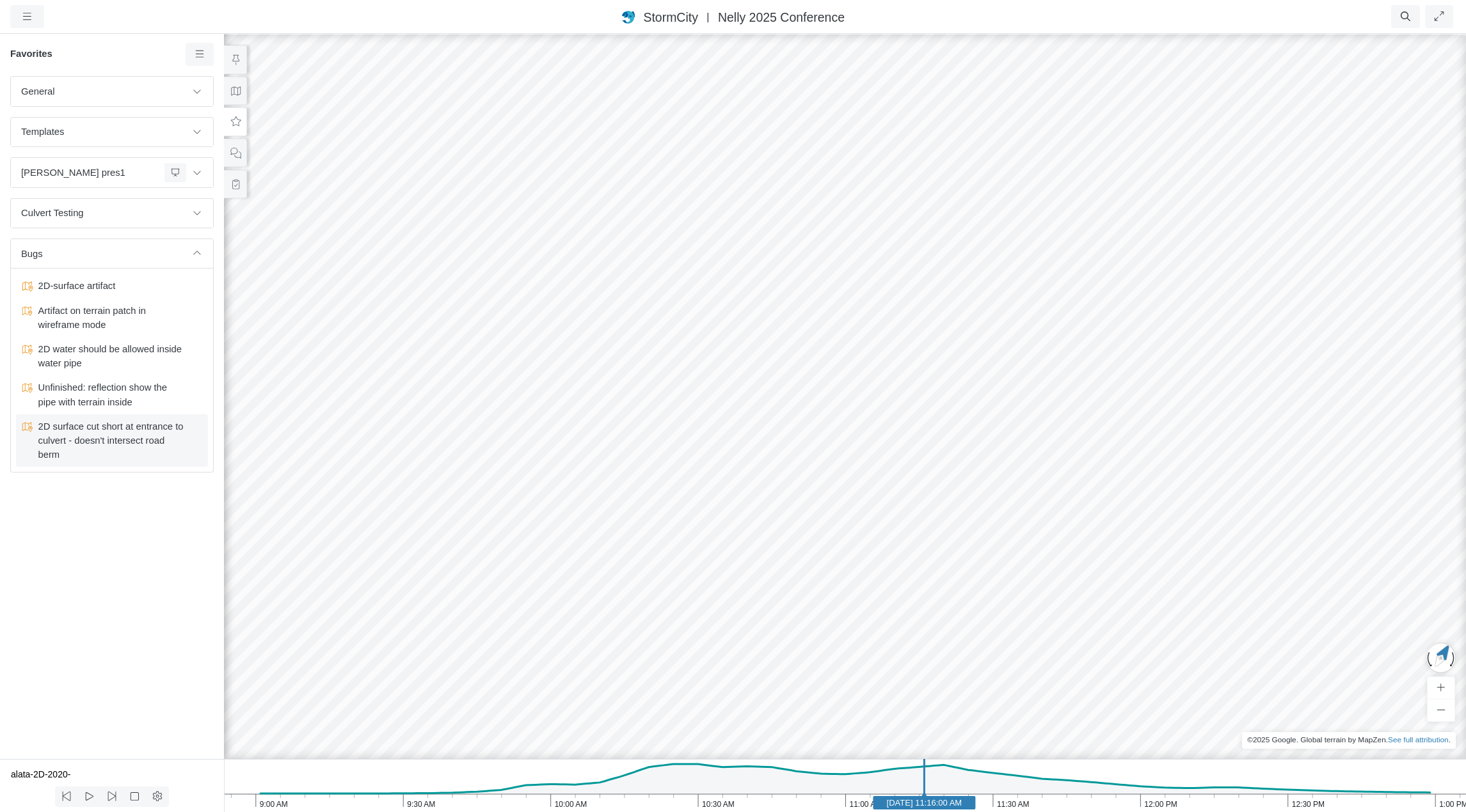
click at [117, 434] on span "2D surface cut short at entrance to culvert - doesn't intersect road berm" at bounding box center [112, 441] width 160 height 43
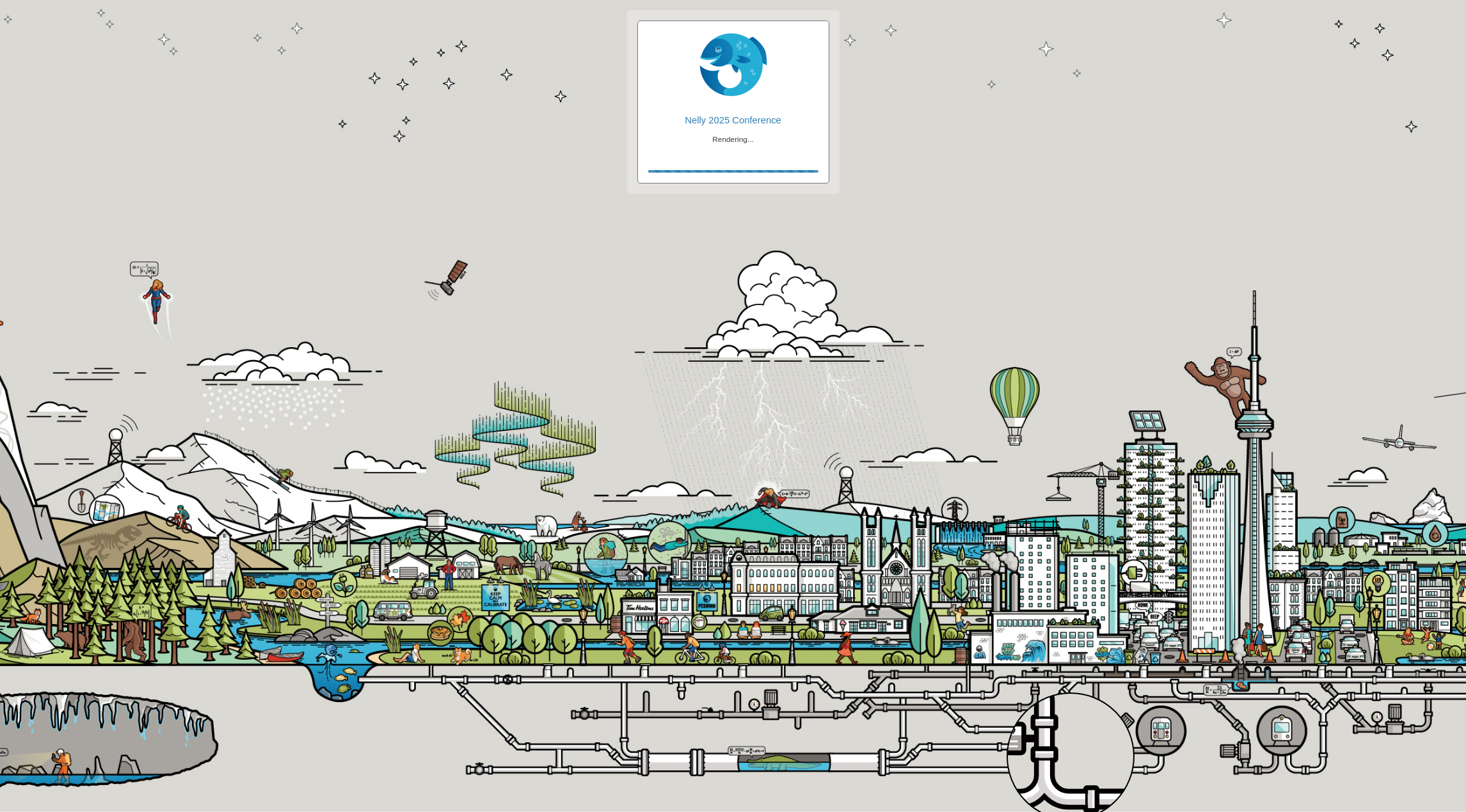
checkbox input "true"
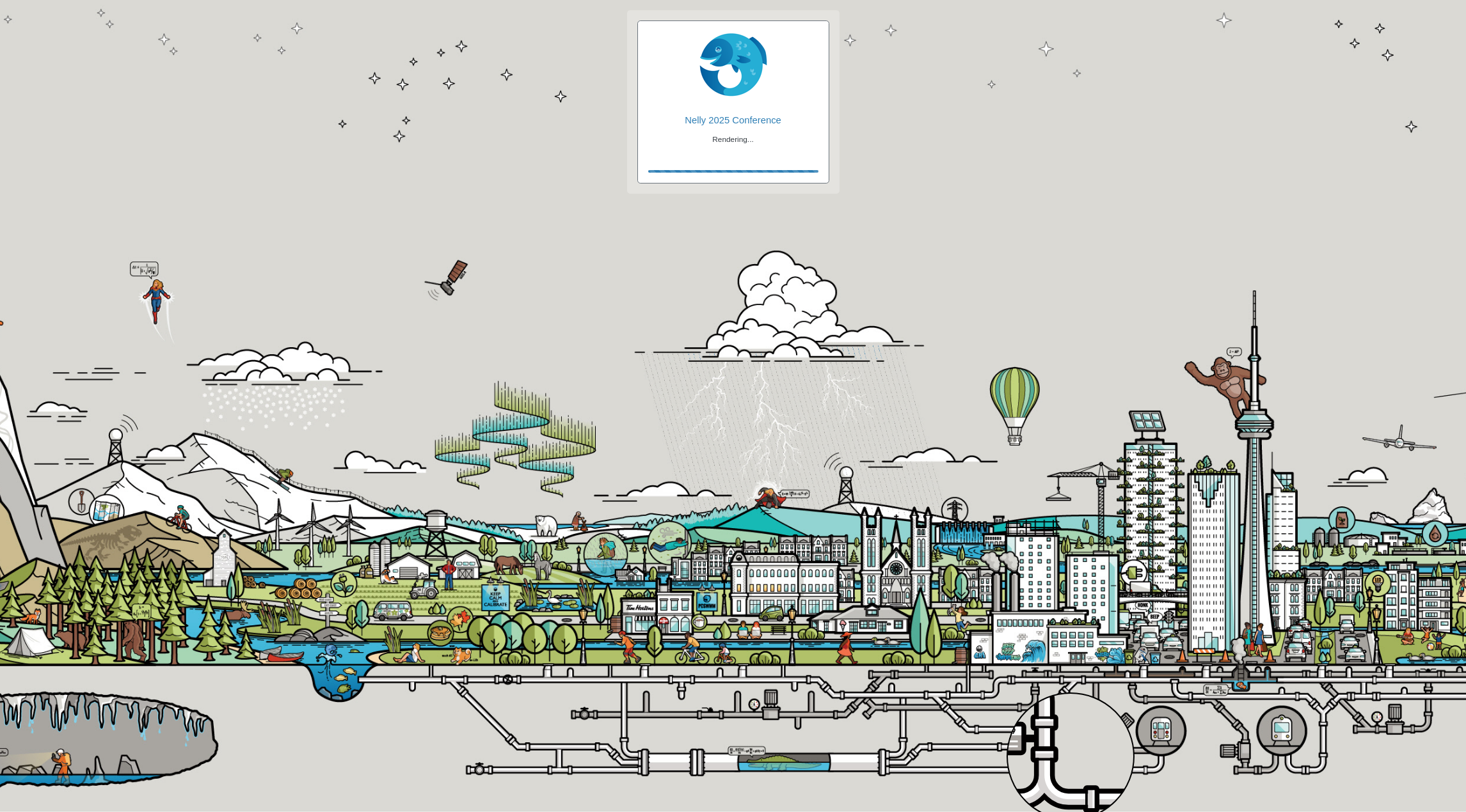
checkbox input "true"
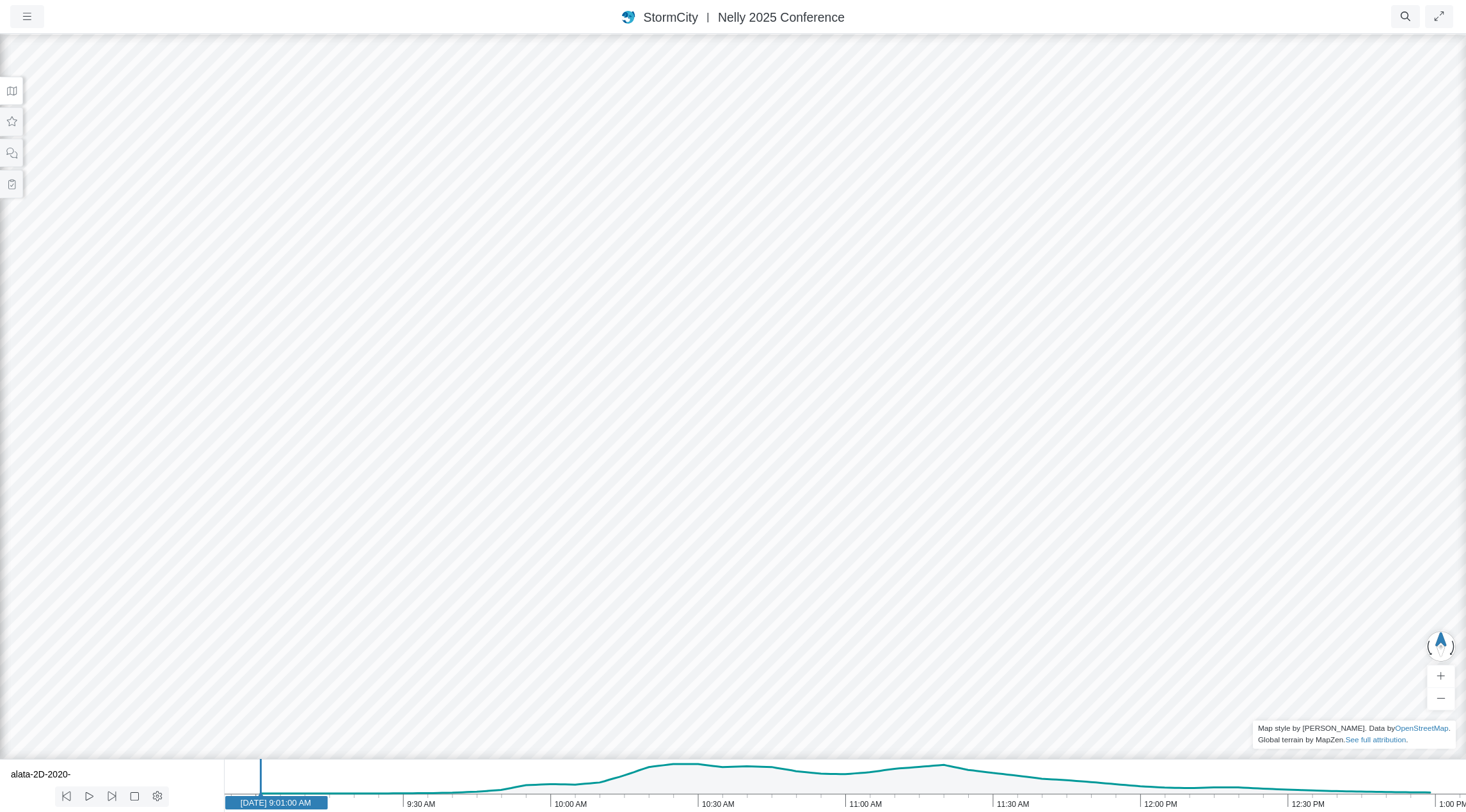
click at [917, 17] on div "StormCity [GEOGRAPHIC_DATA] East | Nelly 2025 Conference" at bounding box center [733, 17] width 955 height 19
click at [21, 16] on button "button" at bounding box center [27, 16] width 34 height 23
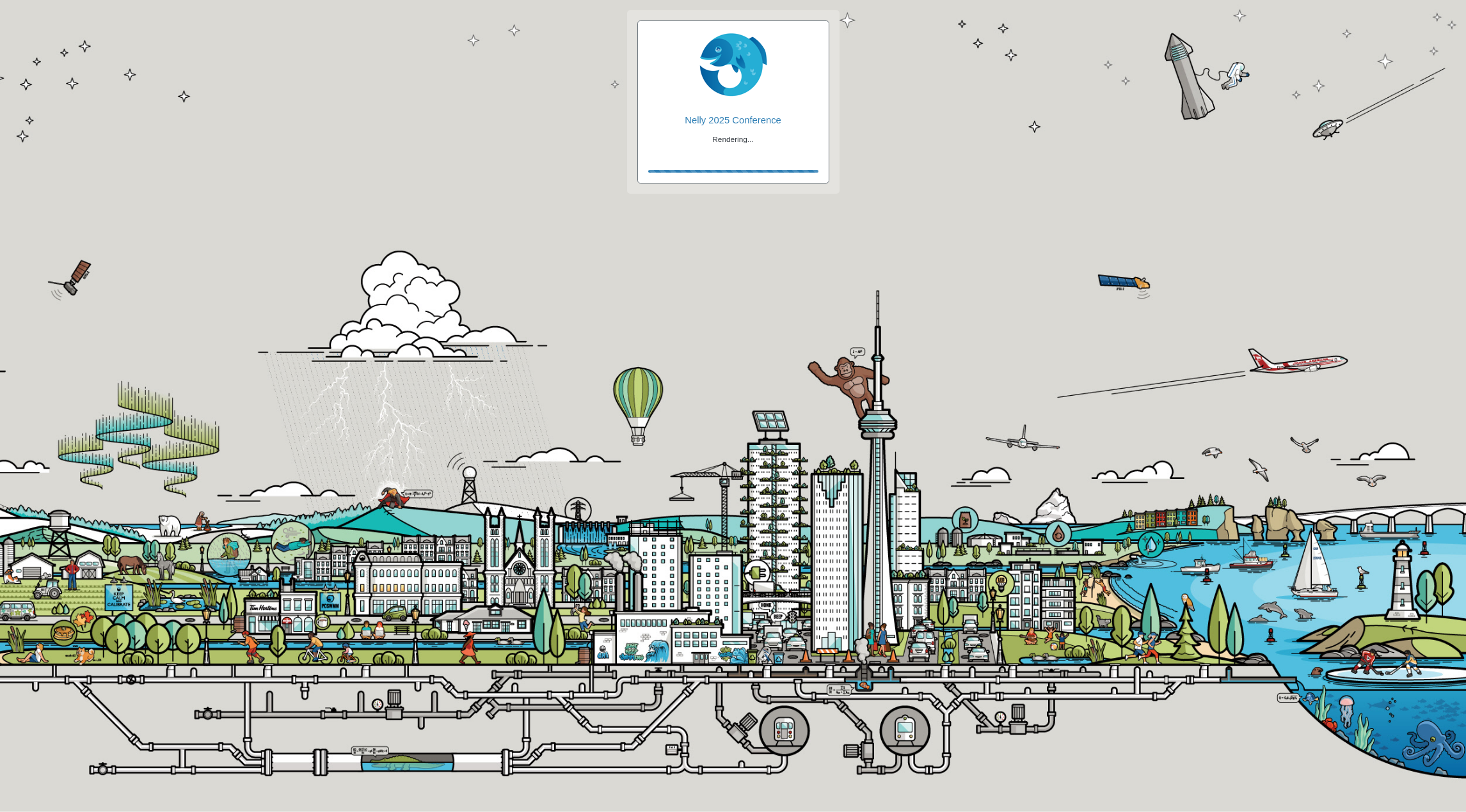
checkbox input "true"
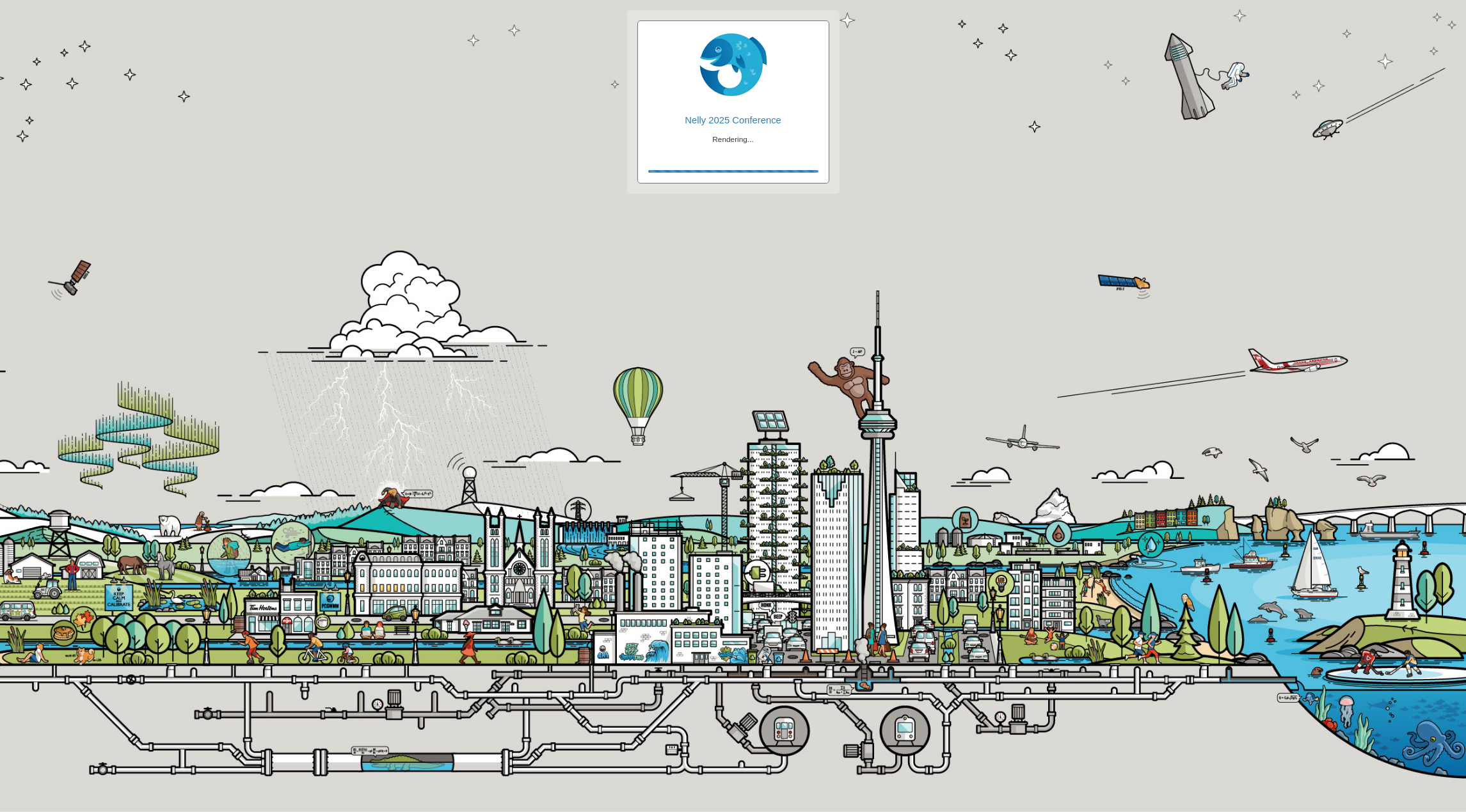
checkbox input "true"
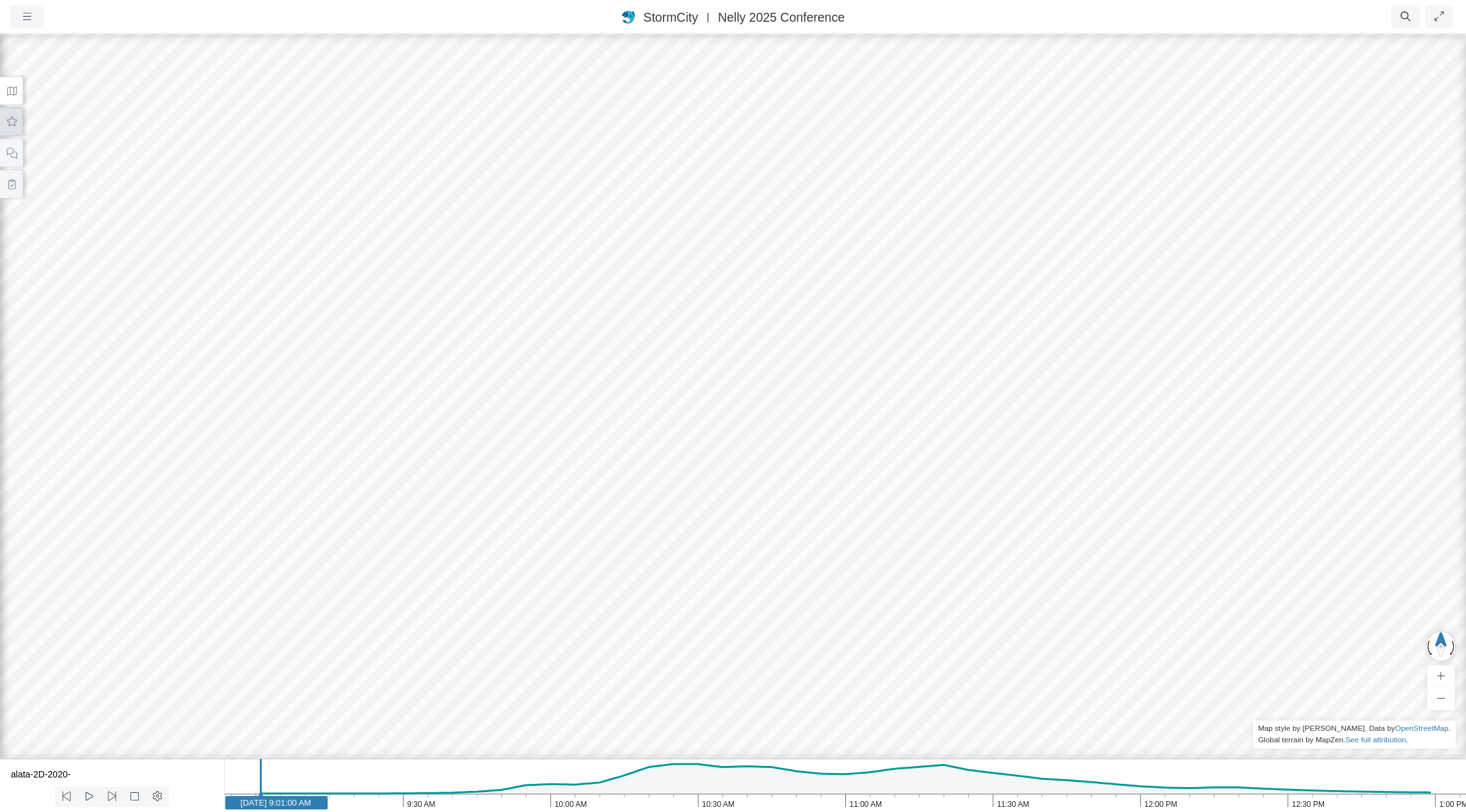
click at [9, 124] on icon at bounding box center [11, 121] width 12 height 9
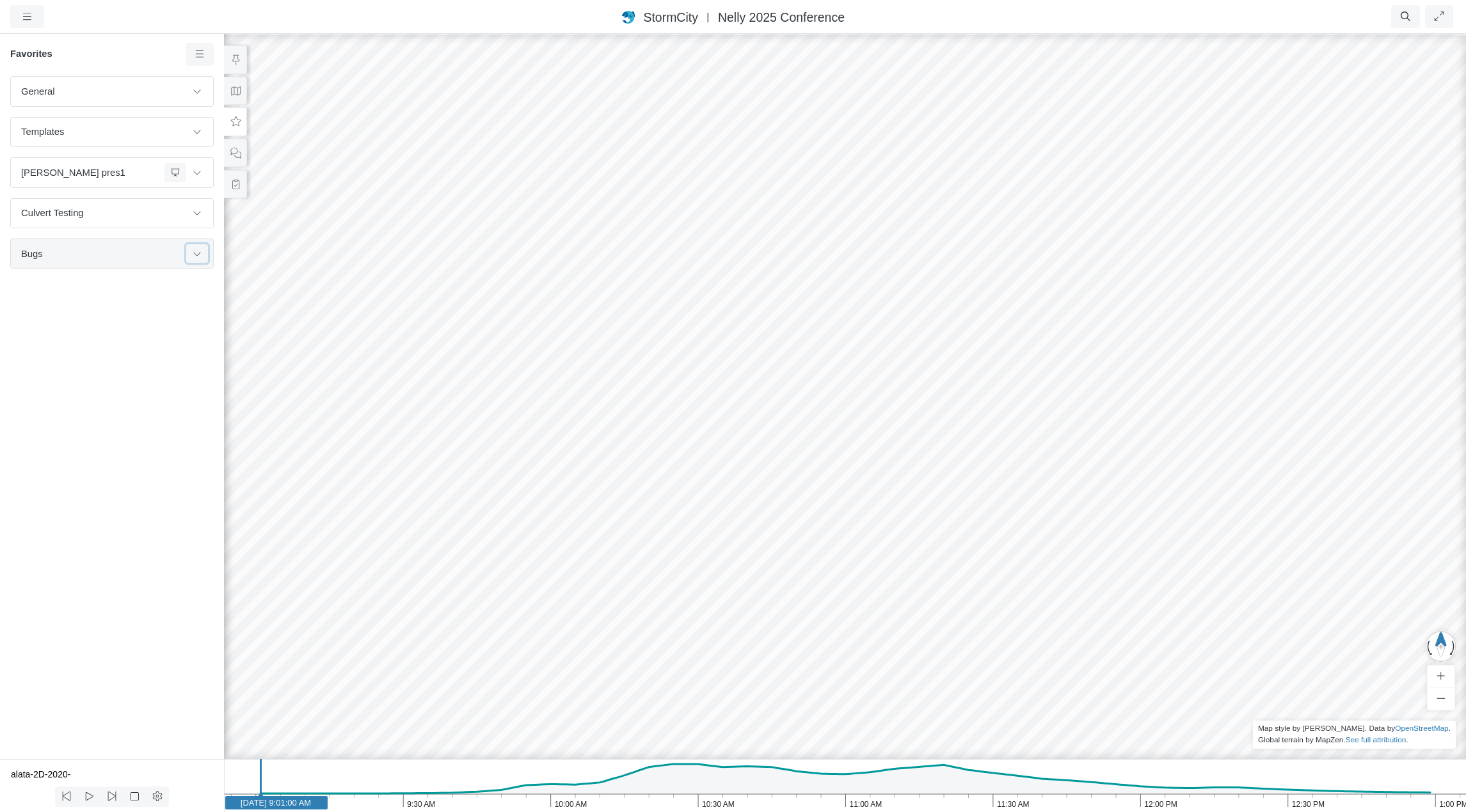
click at [199, 252] on icon at bounding box center [196, 253] width 10 height 8
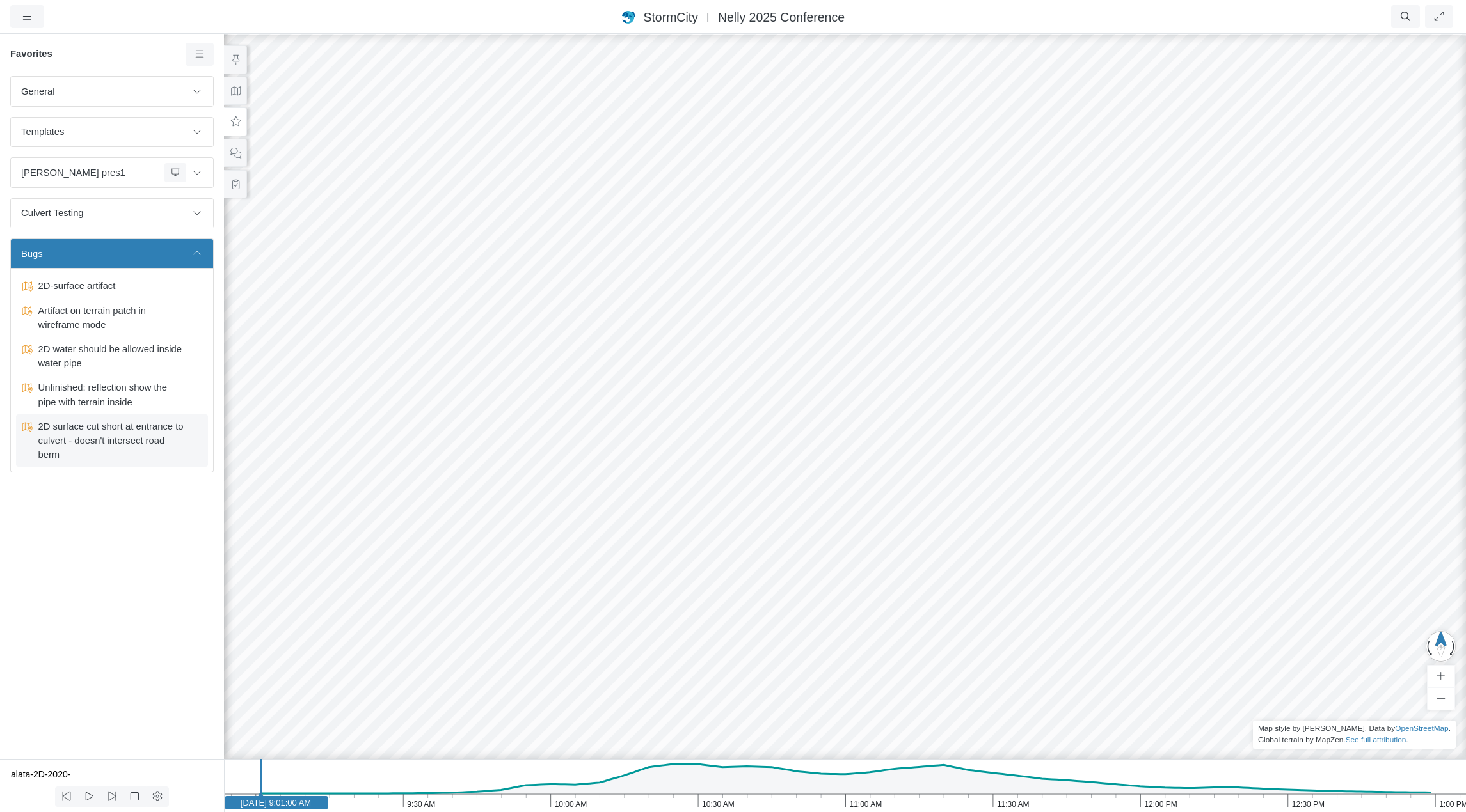
click at [136, 437] on span "2D surface cut short at entrance to culvert - doesn't intersect road berm" at bounding box center [112, 441] width 160 height 43
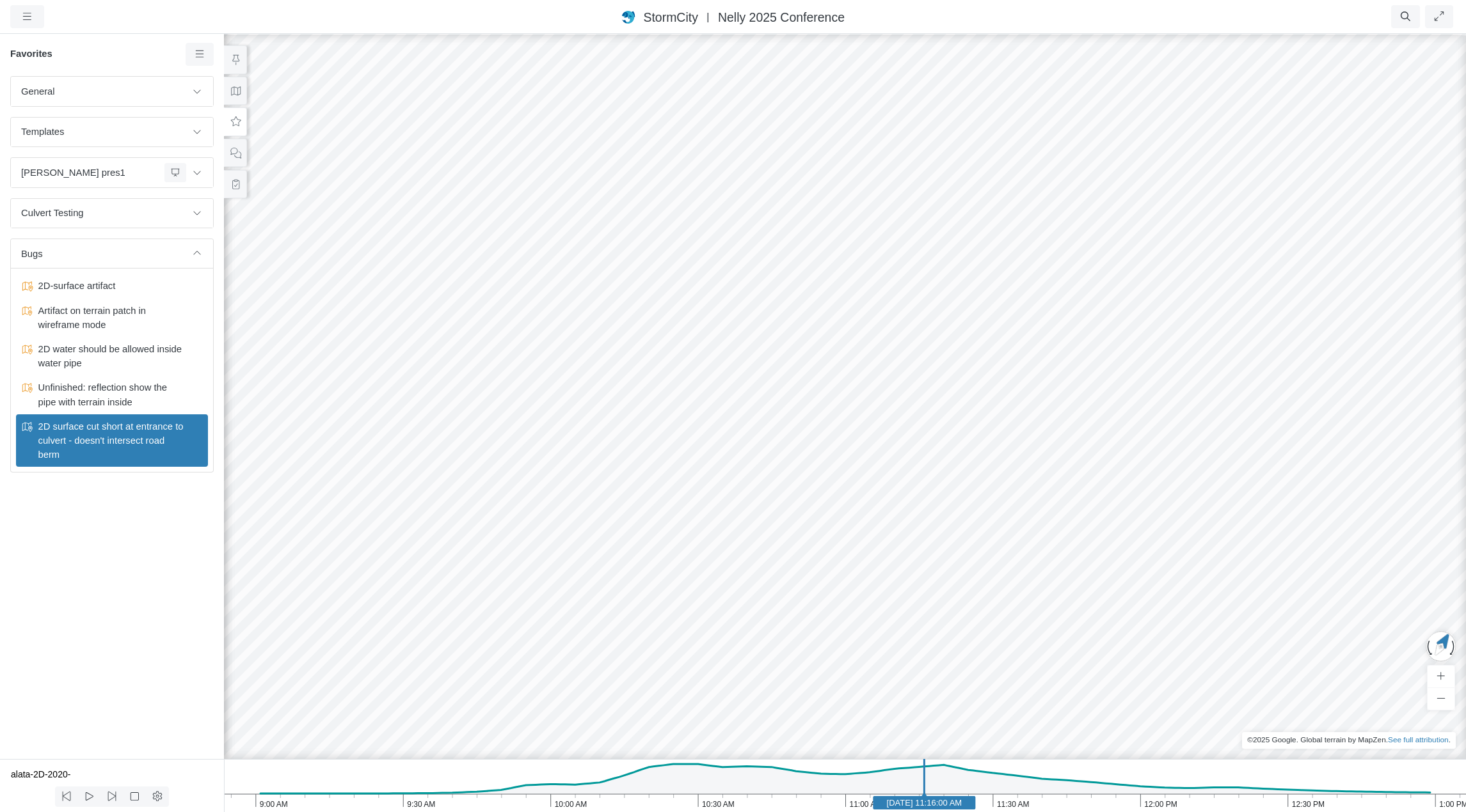
drag, startPoint x: 1017, startPoint y: 577, endPoint x: 971, endPoint y: 422, distance: 161.7
click at [971, 422] on div at bounding box center [845, 422] width 1466 height 779
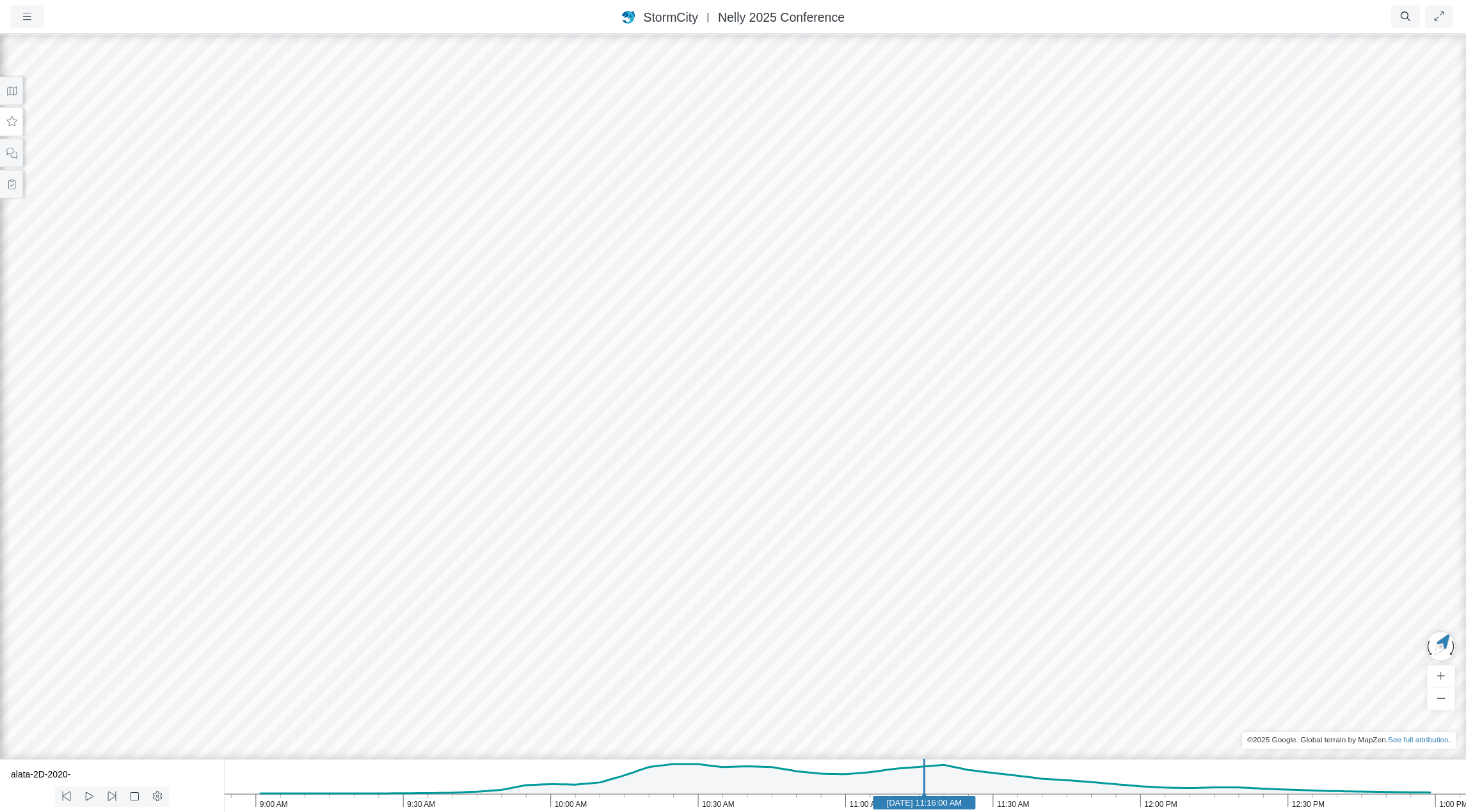
drag, startPoint x: 675, startPoint y: 634, endPoint x: 812, endPoint y: 819, distance: 230.2
drag, startPoint x: 912, startPoint y: 445, endPoint x: 521, endPoint y: 548, distance: 404.3
click at [522, 547] on div at bounding box center [733, 422] width 1466 height 779
drag, startPoint x: 680, startPoint y: 257, endPoint x: 615, endPoint y: 577, distance: 326.5
click at [615, 577] on div at bounding box center [733, 422] width 1466 height 779
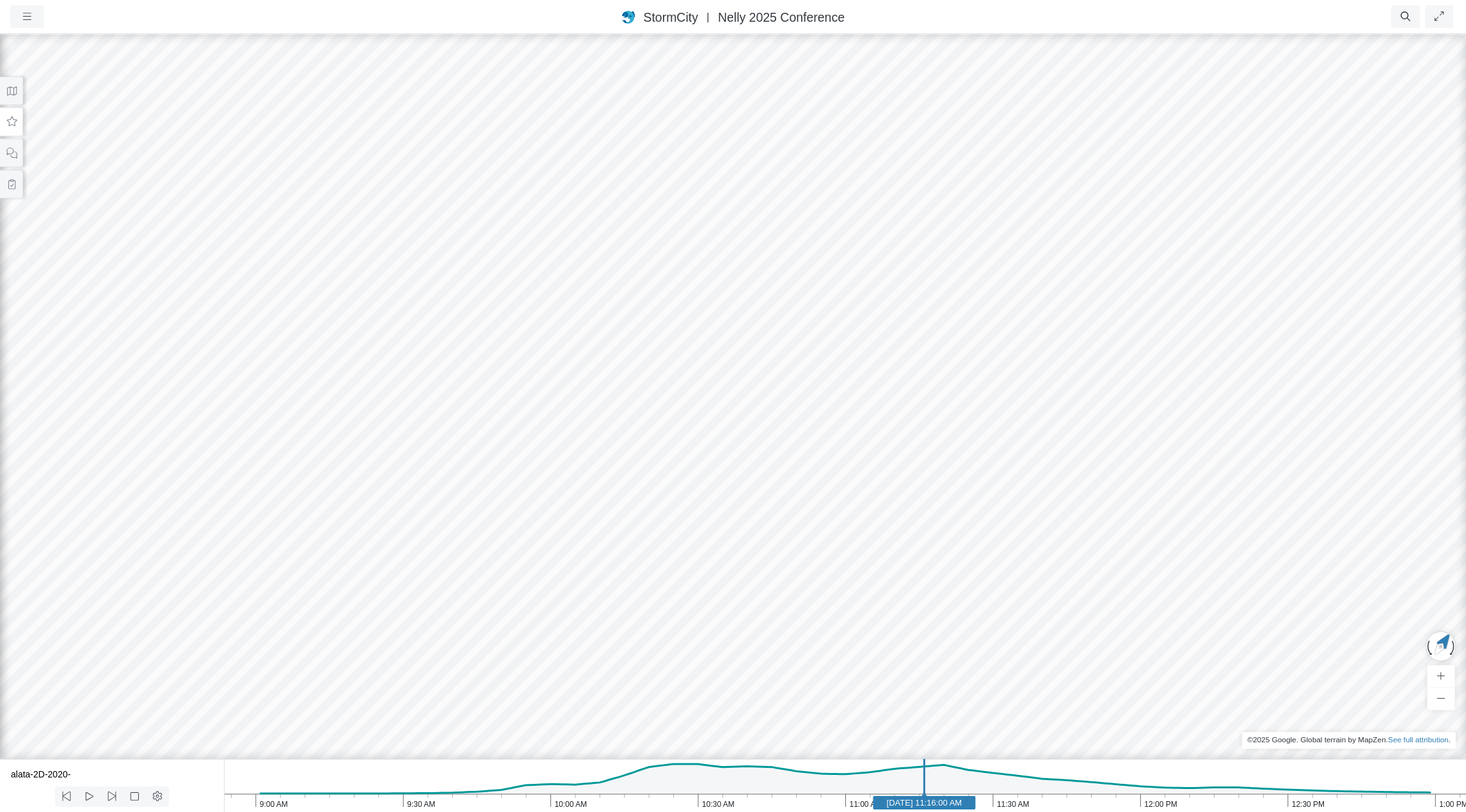
drag, startPoint x: 673, startPoint y: 220, endPoint x: 646, endPoint y: 506, distance: 287.3
click at [646, 506] on div at bounding box center [733, 422] width 1466 height 779
drag, startPoint x: 726, startPoint y: 221, endPoint x: 619, endPoint y: 521, distance: 318.5
click at [620, 520] on div at bounding box center [733, 422] width 1466 height 779
drag, startPoint x: 786, startPoint y: 197, endPoint x: 786, endPoint y: 235, distance: 38.0
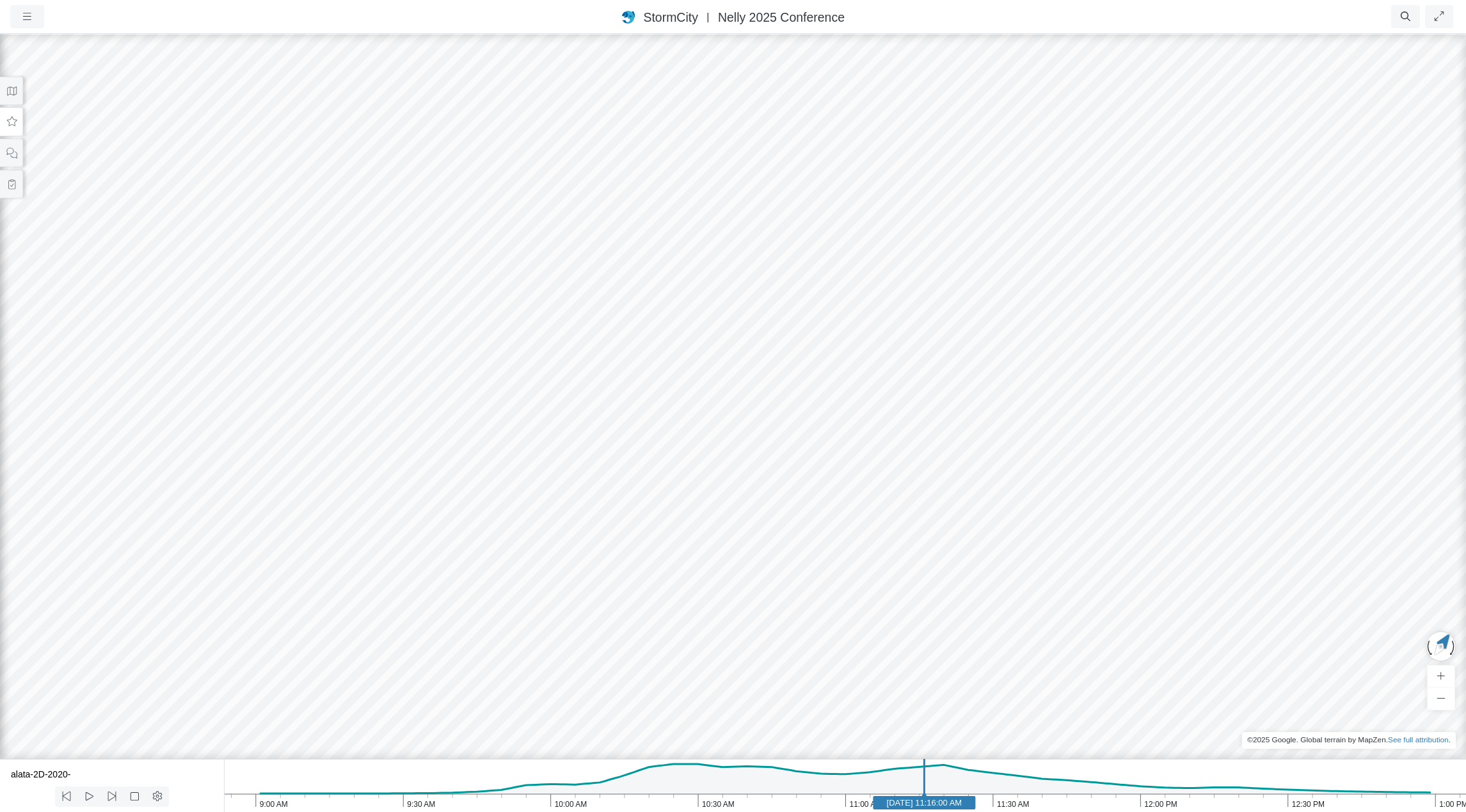
click at [786, 235] on div at bounding box center [733, 422] width 1466 height 779
drag, startPoint x: 706, startPoint y: 348, endPoint x: 922, endPoint y: 206, distance: 258.5
click at [922, 206] on div at bounding box center [733, 422] width 1466 height 779
drag, startPoint x: 738, startPoint y: 443, endPoint x: 1103, endPoint y: 153, distance: 466.2
click at [1103, 153] on div at bounding box center [733, 422] width 1466 height 779
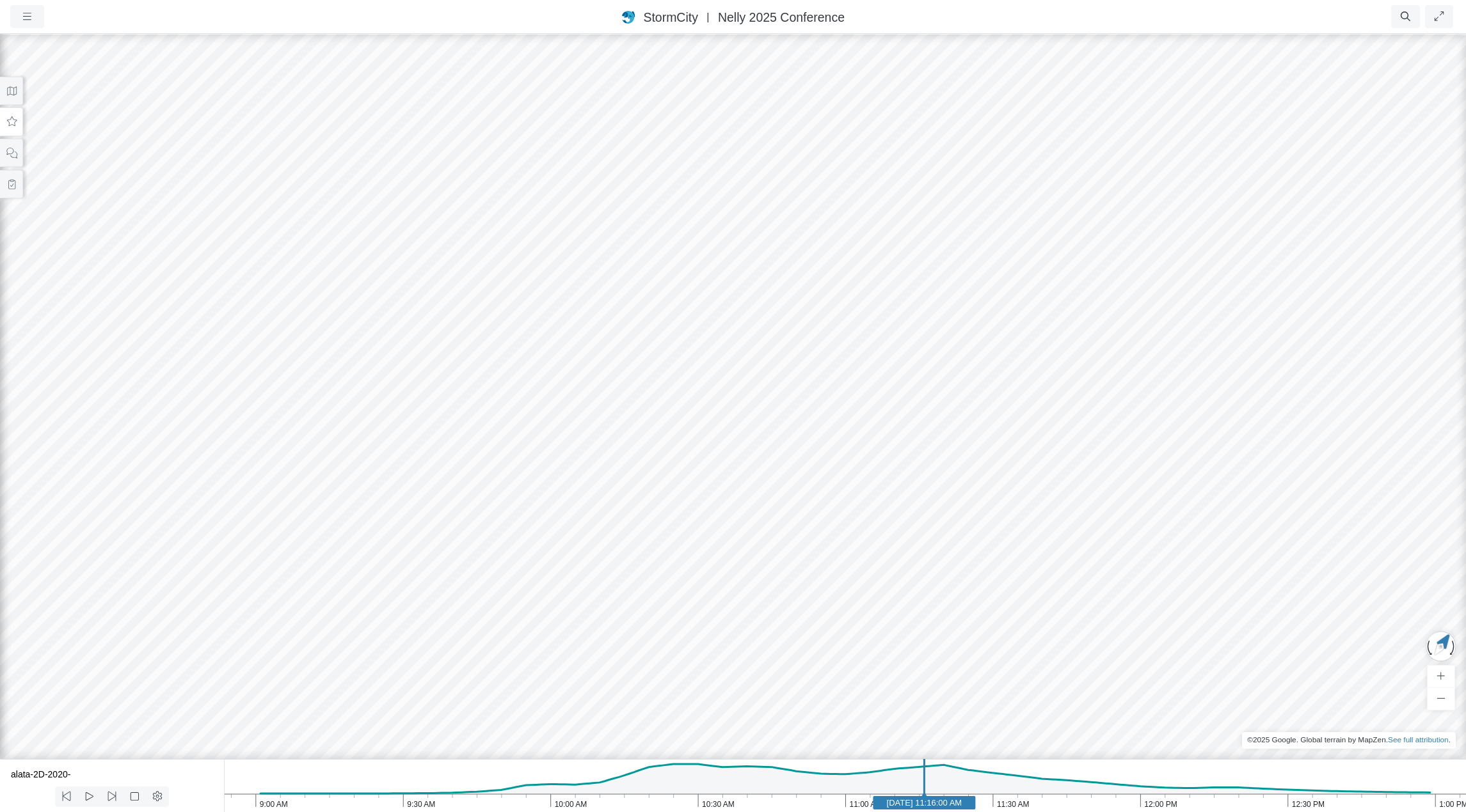
drag, startPoint x: 1036, startPoint y: 378, endPoint x: 975, endPoint y: 202, distance: 186.3
click at [975, 202] on div at bounding box center [733, 422] width 1466 height 779
drag, startPoint x: 717, startPoint y: 419, endPoint x: 1097, endPoint y: 298, distance: 398.8
drag, startPoint x: 646, startPoint y: 455, endPoint x: 654, endPoint y: 448, distance: 10.6
drag, startPoint x: 1042, startPoint y: 340, endPoint x: 756, endPoint y: 598, distance: 385.2
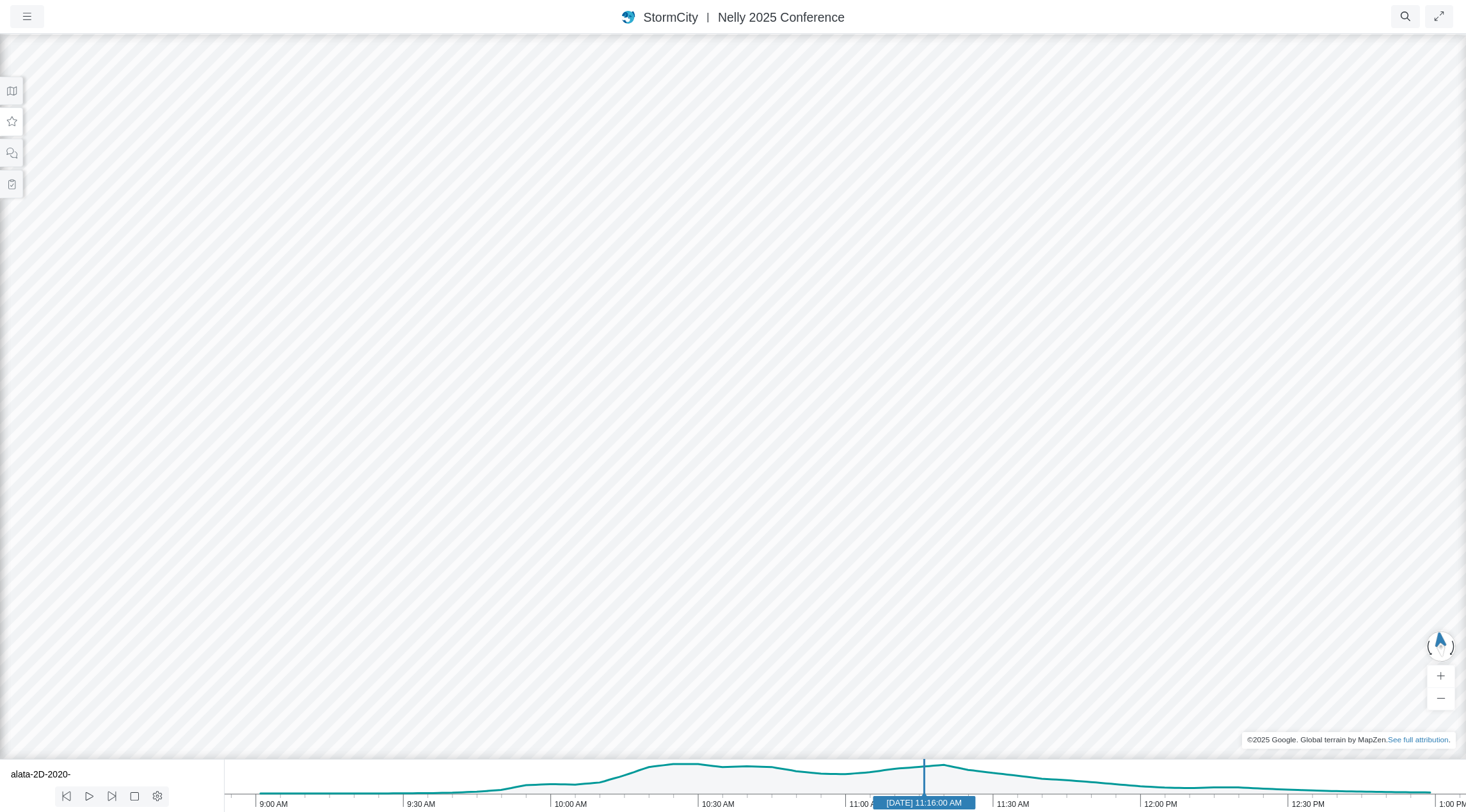
click at [752, 605] on div at bounding box center [733, 422] width 1466 height 779
drag, startPoint x: 1188, startPoint y: 349, endPoint x: 602, endPoint y: 394, distance: 587.7
click at [11, 91] on icon at bounding box center [11, 91] width 12 height 9
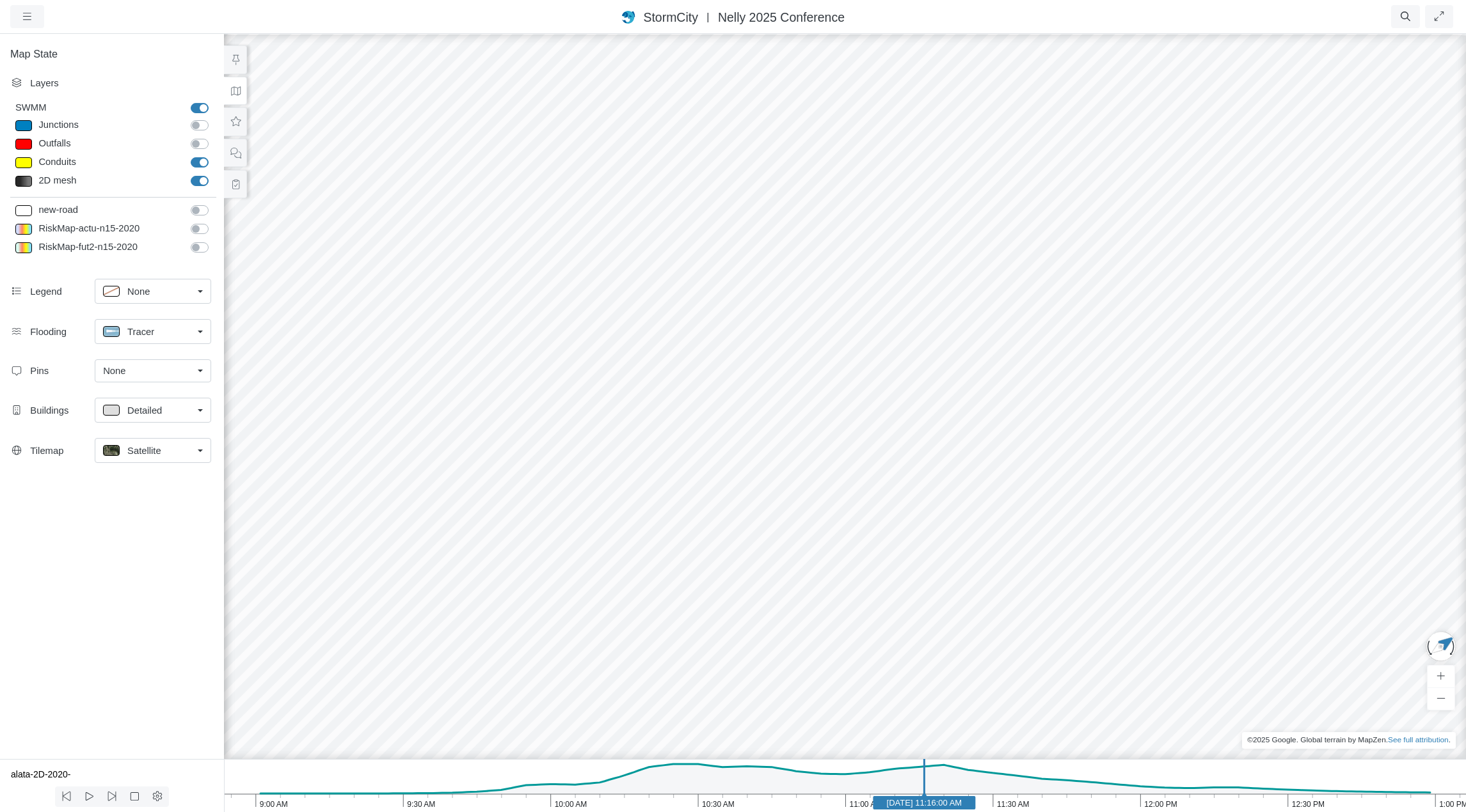
click at [214, 174] on label "2D mesh" at bounding box center [214, 174] width 0 height 0
click at [201, 181] on input "2D mesh" at bounding box center [195, 179] width 10 height 12
checkbox input "false"
drag, startPoint x: 903, startPoint y: 456, endPoint x: 616, endPoint y: 337, distance: 310.7
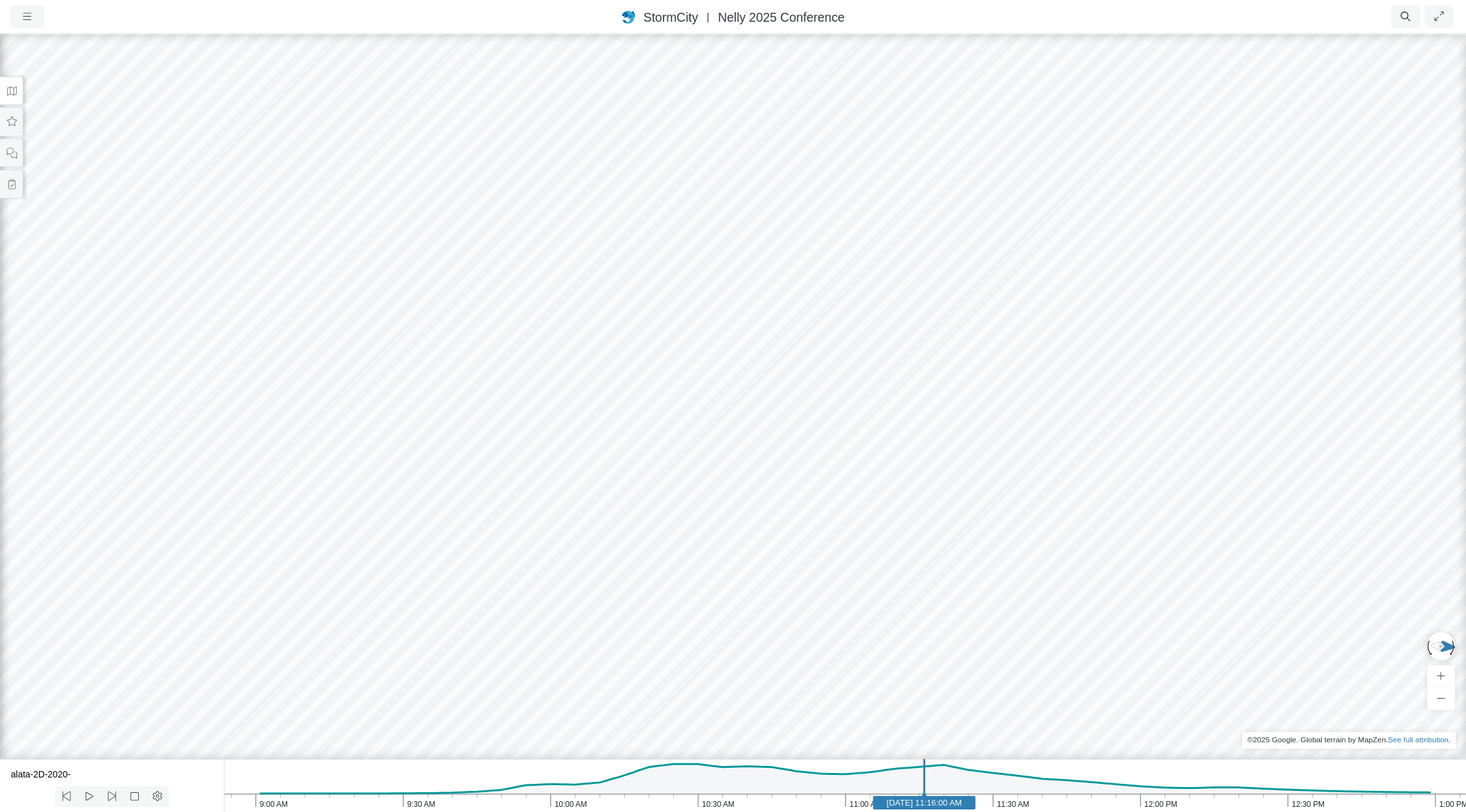
drag, startPoint x: 716, startPoint y: 412, endPoint x: 751, endPoint y: 420, distance: 35.9
drag, startPoint x: 711, startPoint y: 424, endPoint x: 433, endPoint y: 486, distance: 284.8
click at [13, 93] on icon at bounding box center [11, 91] width 12 height 9
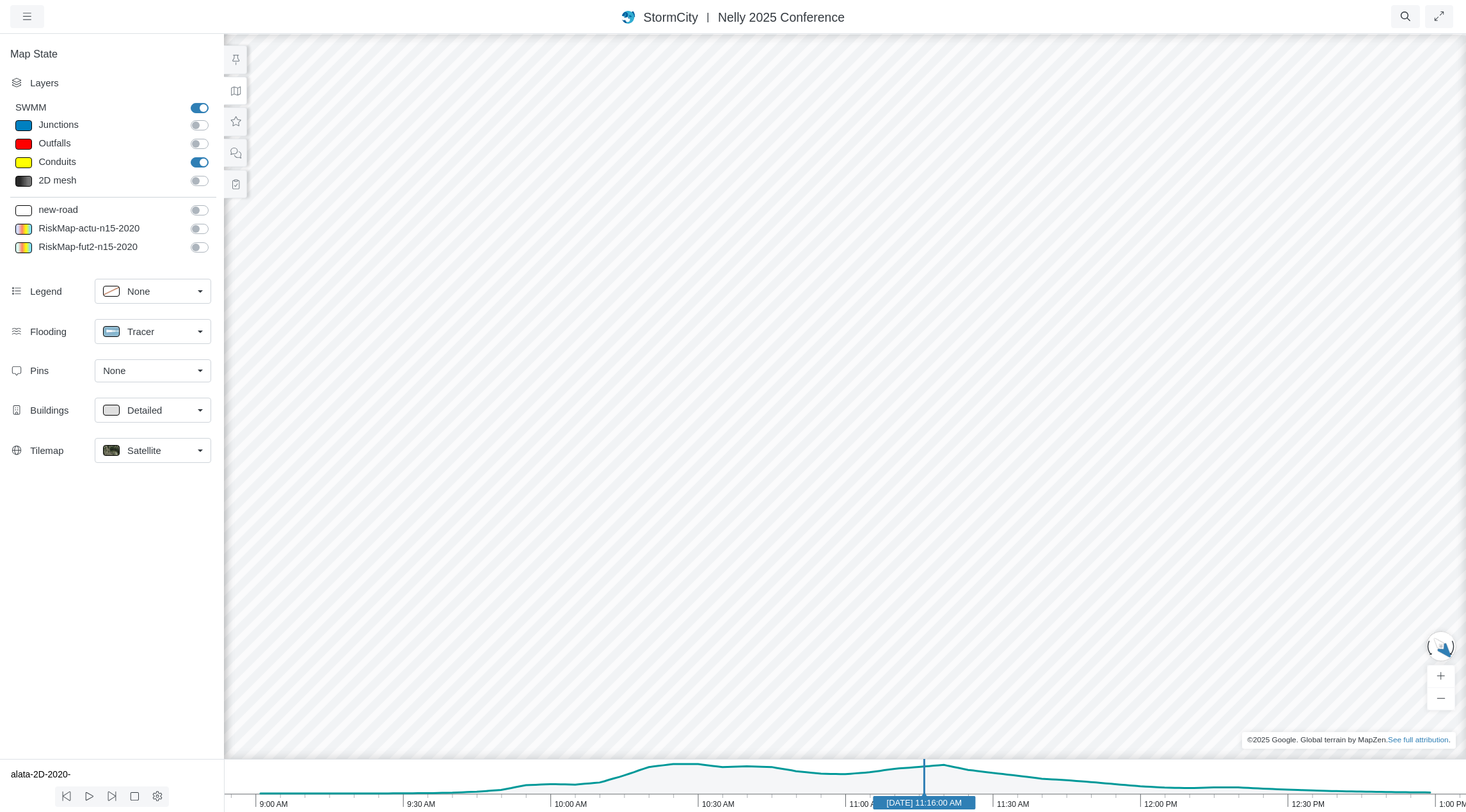
click at [165, 333] on div "Tracer" at bounding box center [148, 331] width 90 height 16
click at [150, 380] on span "Surface" at bounding box center [143, 380] width 33 height 14
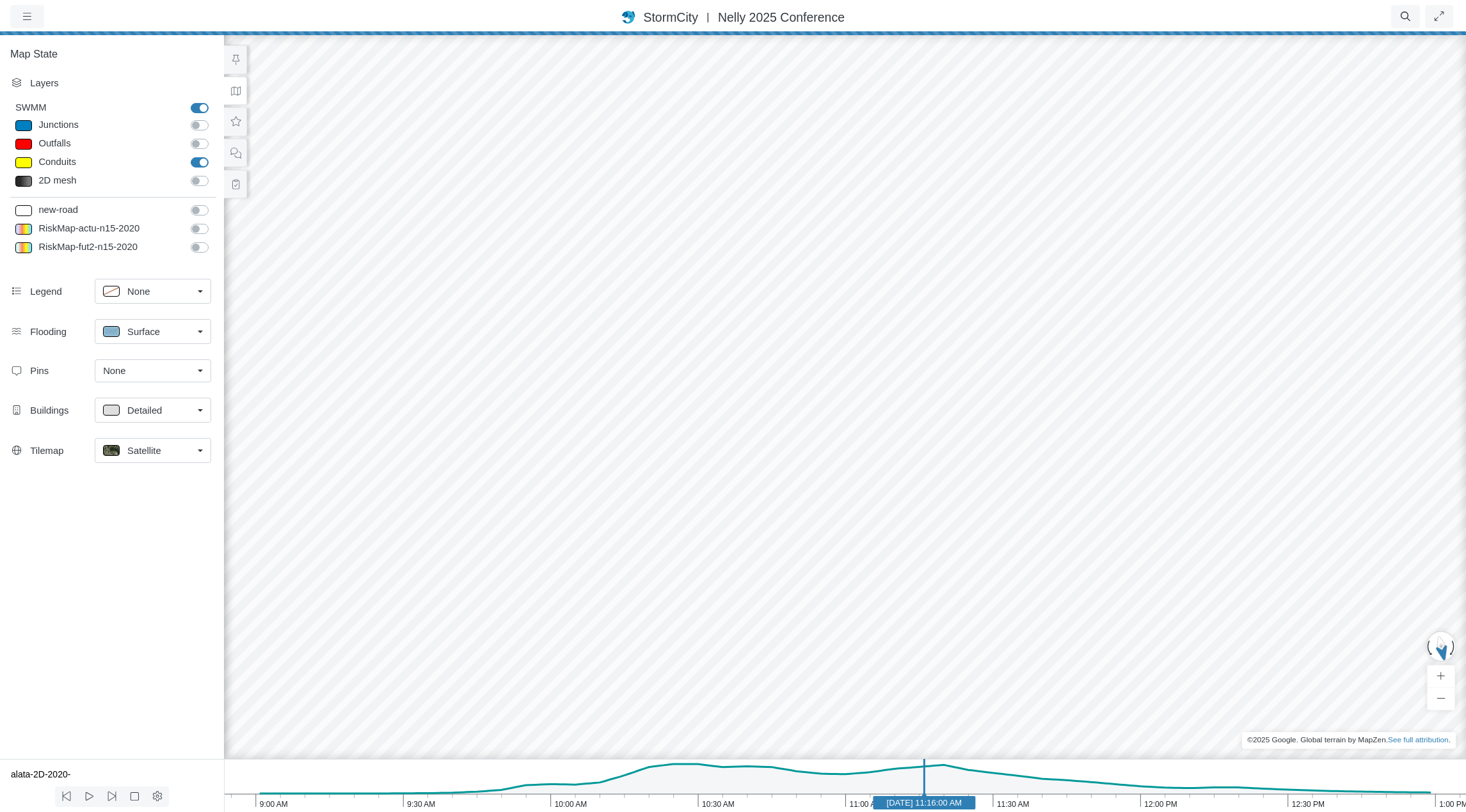
drag, startPoint x: 917, startPoint y: 522, endPoint x: 774, endPoint y: 432, distance: 169.0
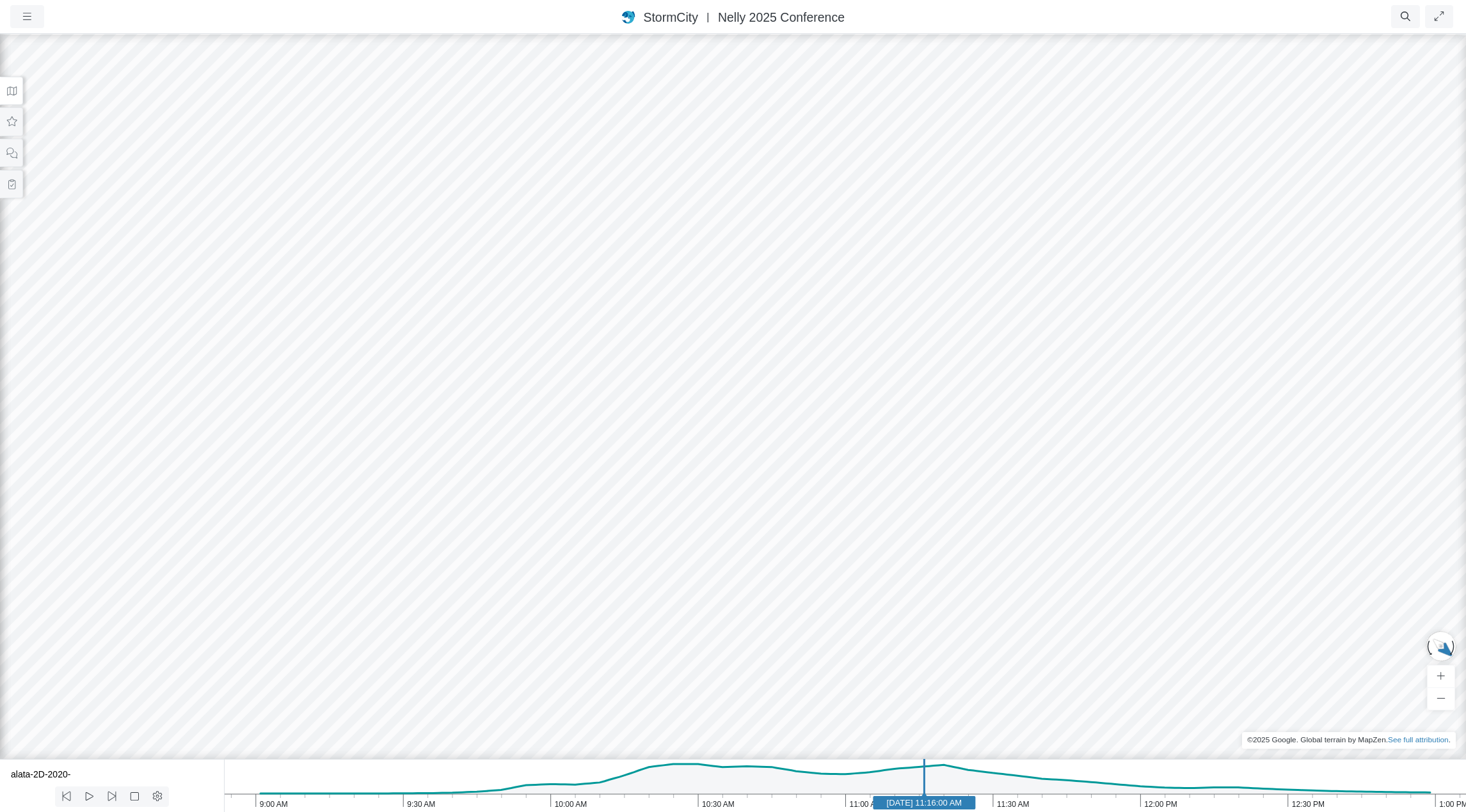
drag, startPoint x: 576, startPoint y: 427, endPoint x: 827, endPoint y: 474, distance: 255.4
drag, startPoint x: 730, startPoint y: 496, endPoint x: 900, endPoint y: 405, distance: 192.8
click at [900, 405] on div at bounding box center [733, 422] width 1466 height 779
drag, startPoint x: 761, startPoint y: 439, endPoint x: 929, endPoint y: 426, distance: 168.5
drag, startPoint x: 894, startPoint y: 368, endPoint x: 859, endPoint y: 412, distance: 56.2
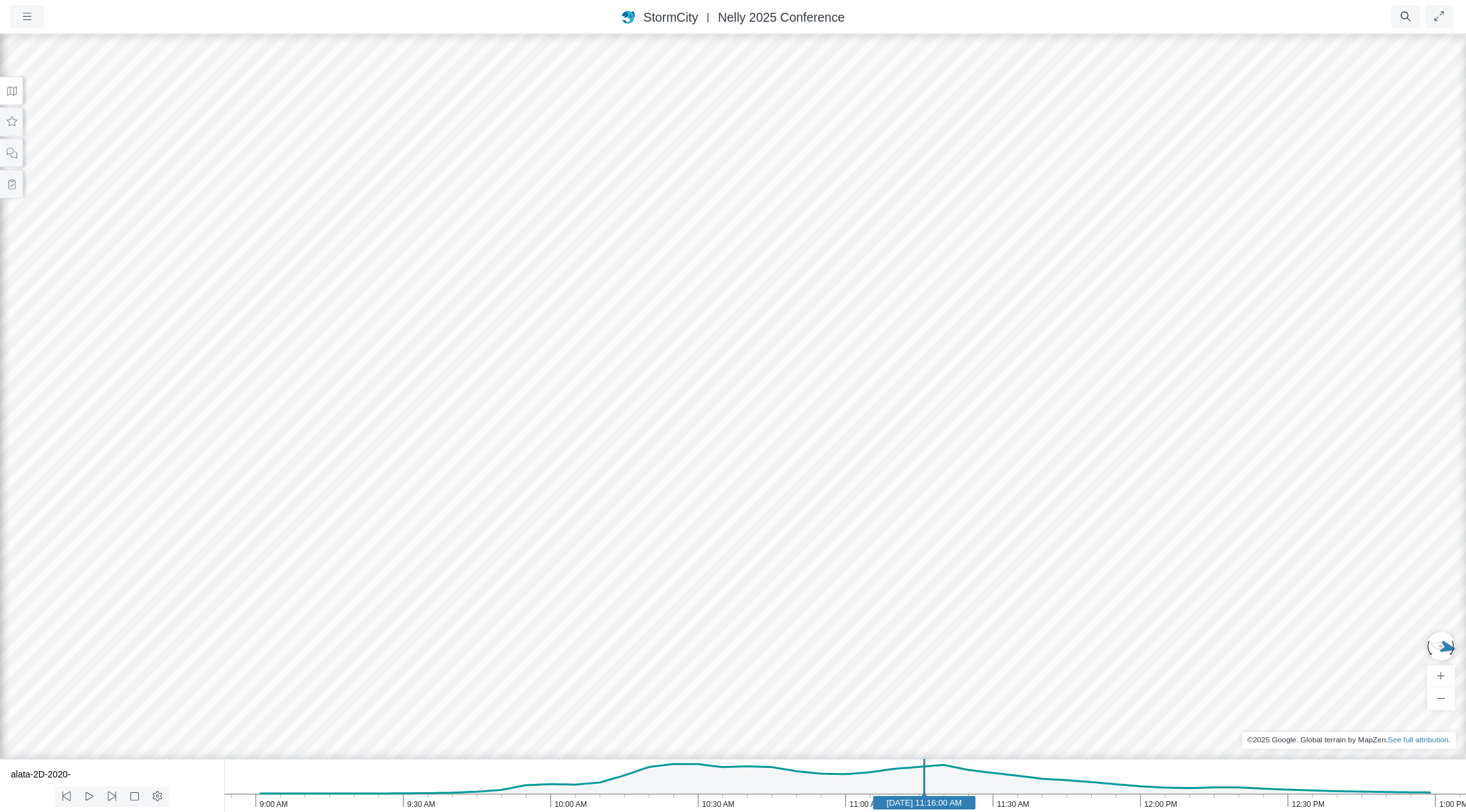
drag, startPoint x: 866, startPoint y: 389, endPoint x: 798, endPoint y: 462, distance: 99.8
click at [798, 461] on div at bounding box center [733, 422] width 1466 height 779
drag, startPoint x: 967, startPoint y: 677, endPoint x: 1067, endPoint y: 571, distance: 145.7
drag, startPoint x: 795, startPoint y: 456, endPoint x: 256, endPoint y: 453, distance: 539.0
drag, startPoint x: 600, startPoint y: 542, endPoint x: 864, endPoint y: 451, distance: 279.2
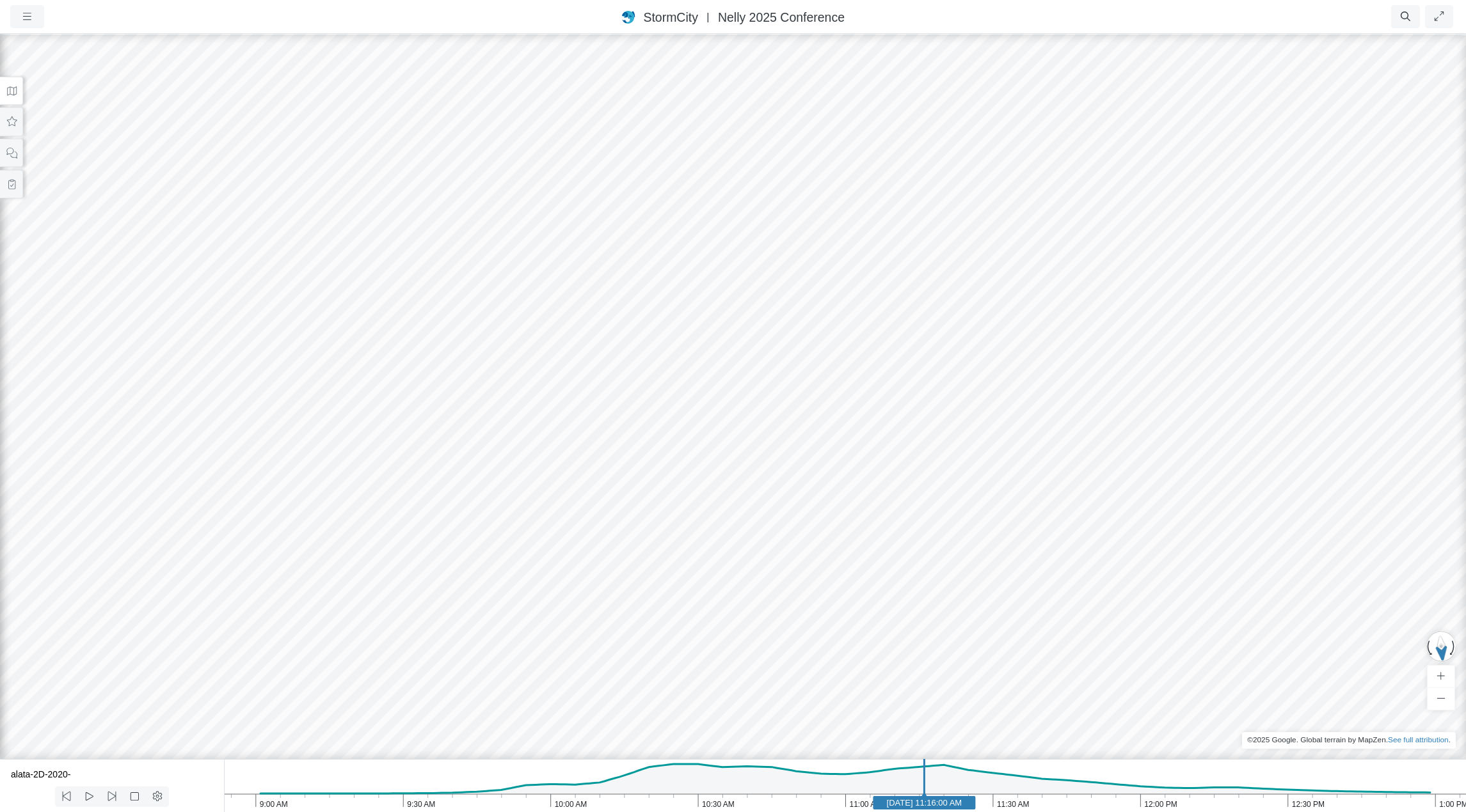
click at [864, 451] on div at bounding box center [733, 422] width 1466 height 779
drag, startPoint x: 701, startPoint y: 473, endPoint x: 812, endPoint y: 545, distance: 132.3
drag, startPoint x: 942, startPoint y: 626, endPoint x: 523, endPoint y: 260, distance: 556.3
click at [523, 260] on div at bounding box center [733, 422] width 1466 height 779
drag, startPoint x: 1120, startPoint y: 639, endPoint x: 692, endPoint y: 321, distance: 533.2
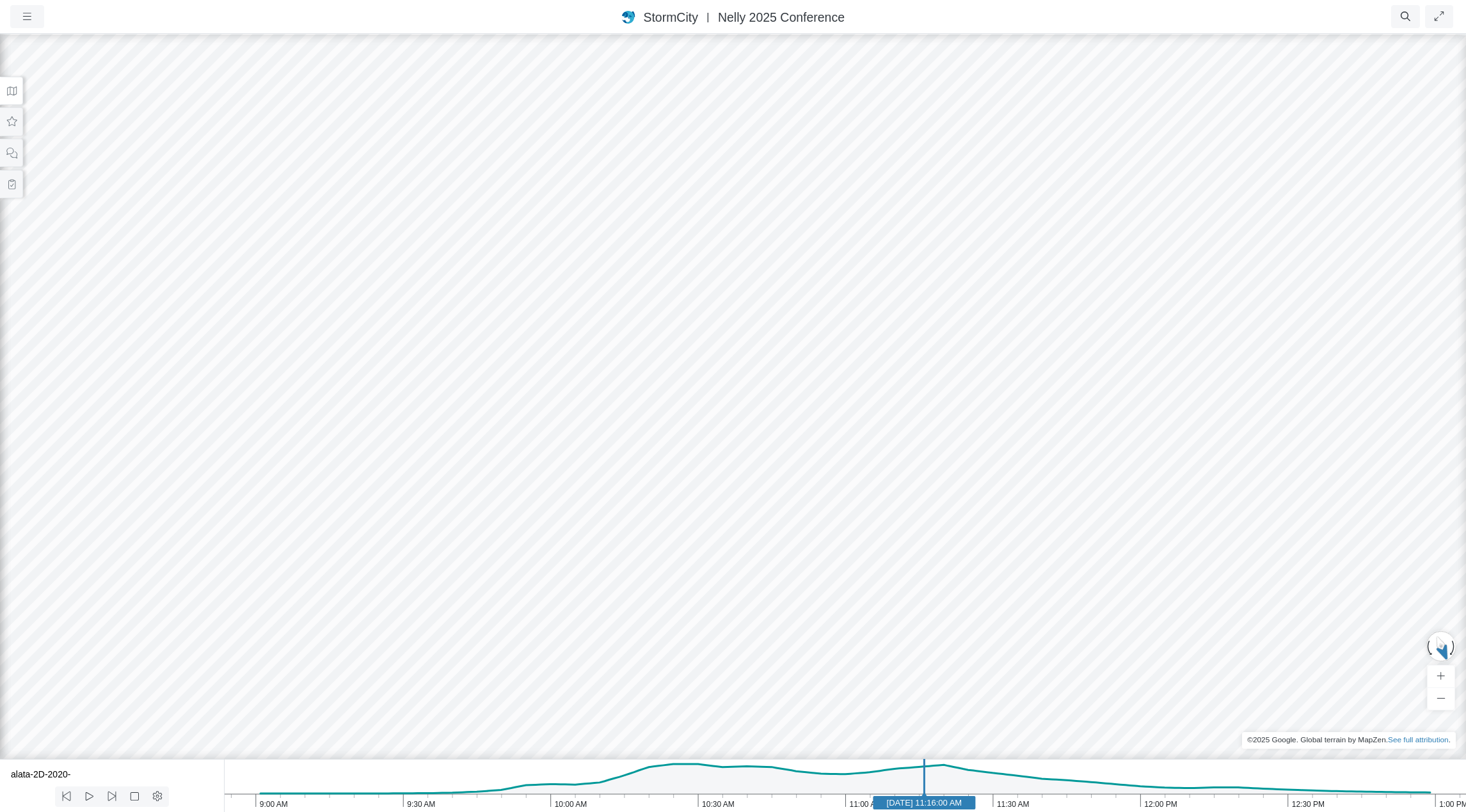
click at [692, 321] on div at bounding box center [733, 422] width 1466 height 779
drag, startPoint x: 891, startPoint y: 604, endPoint x: 1181, endPoint y: 605, distance: 290.0
drag, startPoint x: 967, startPoint y: 512, endPoint x: 633, endPoint y: 453, distance: 339.2
drag, startPoint x: 995, startPoint y: 520, endPoint x: 1166, endPoint y: 518, distance: 171.0
drag, startPoint x: 770, startPoint y: 466, endPoint x: 884, endPoint y: 509, distance: 121.8
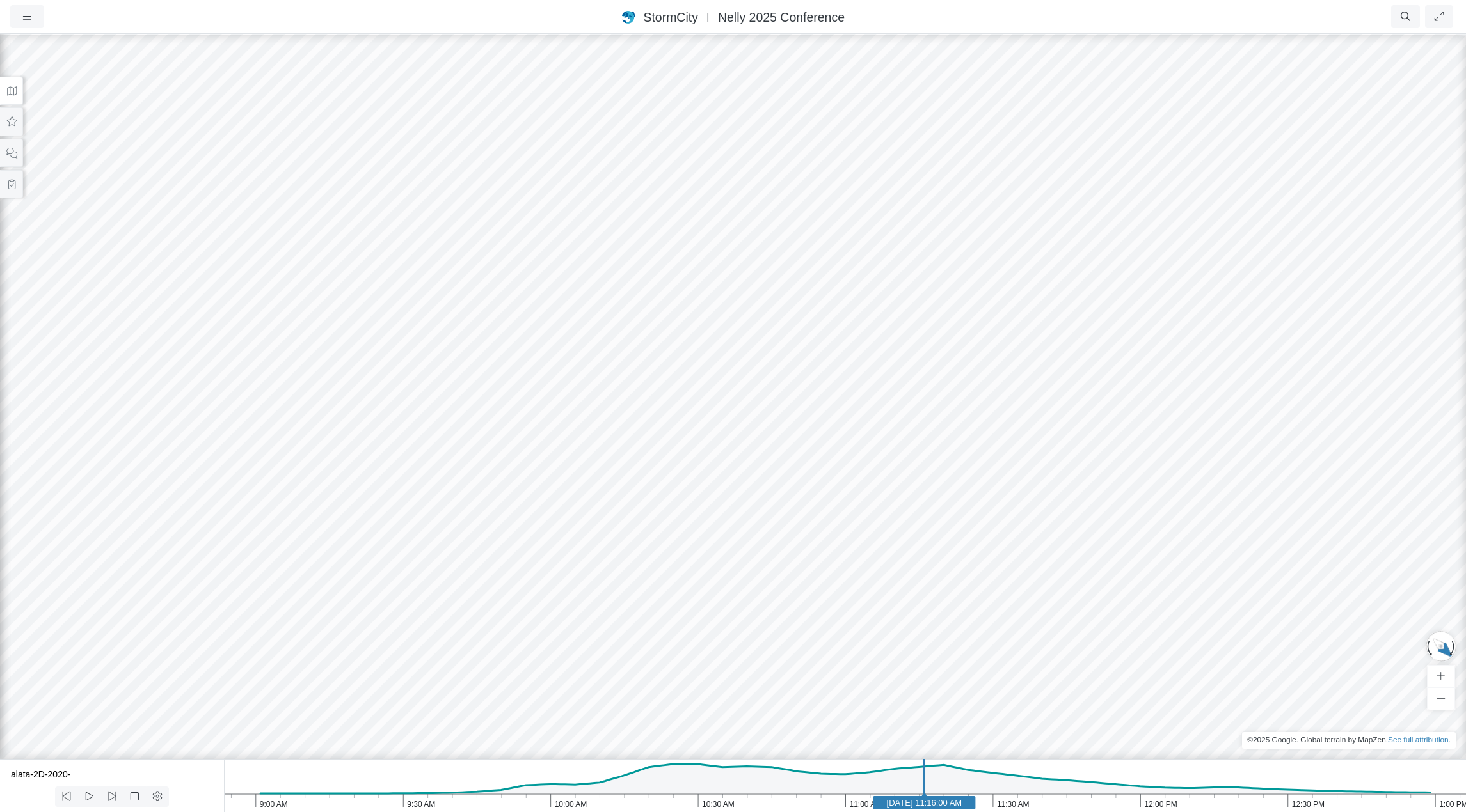
drag, startPoint x: 1180, startPoint y: 510, endPoint x: 906, endPoint y: 321, distance: 332.9
click at [906, 321] on div at bounding box center [733, 422] width 1466 height 779
drag, startPoint x: 809, startPoint y: 527, endPoint x: 841, endPoint y: 394, distance: 136.8
click at [841, 394] on div at bounding box center [733, 422] width 1466 height 779
drag, startPoint x: 620, startPoint y: 422, endPoint x: 707, endPoint y: 439, distance: 88.6
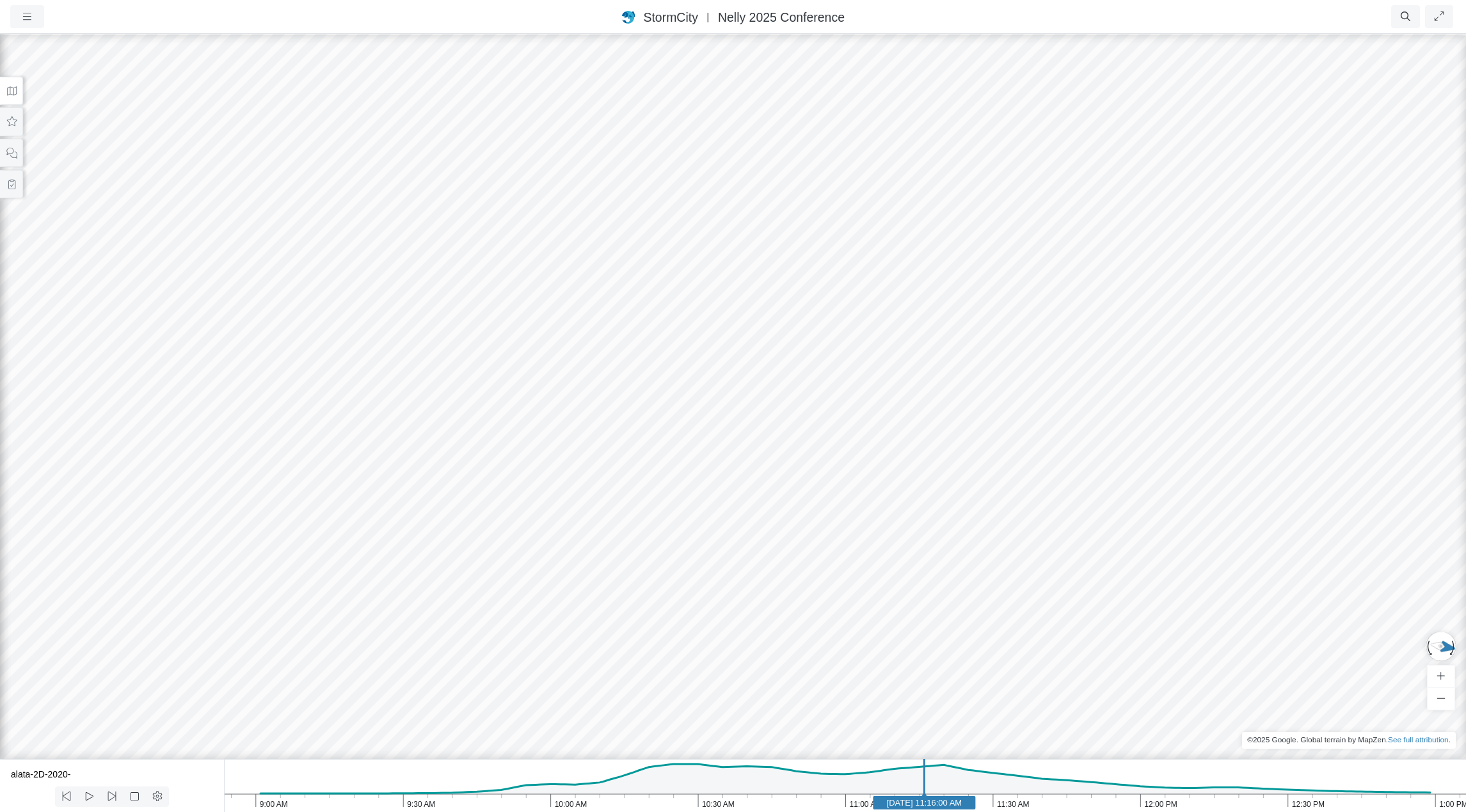
drag, startPoint x: 634, startPoint y: 315, endPoint x: 684, endPoint y: 704, distance: 392.2
click at [684, 704] on div at bounding box center [733, 422] width 1466 height 779
drag, startPoint x: 899, startPoint y: 567, endPoint x: 788, endPoint y: 420, distance: 184.2
click at [788, 420] on div at bounding box center [733, 422] width 1466 height 779
drag, startPoint x: 630, startPoint y: 426, endPoint x: 1140, endPoint y: 404, distance: 510.5
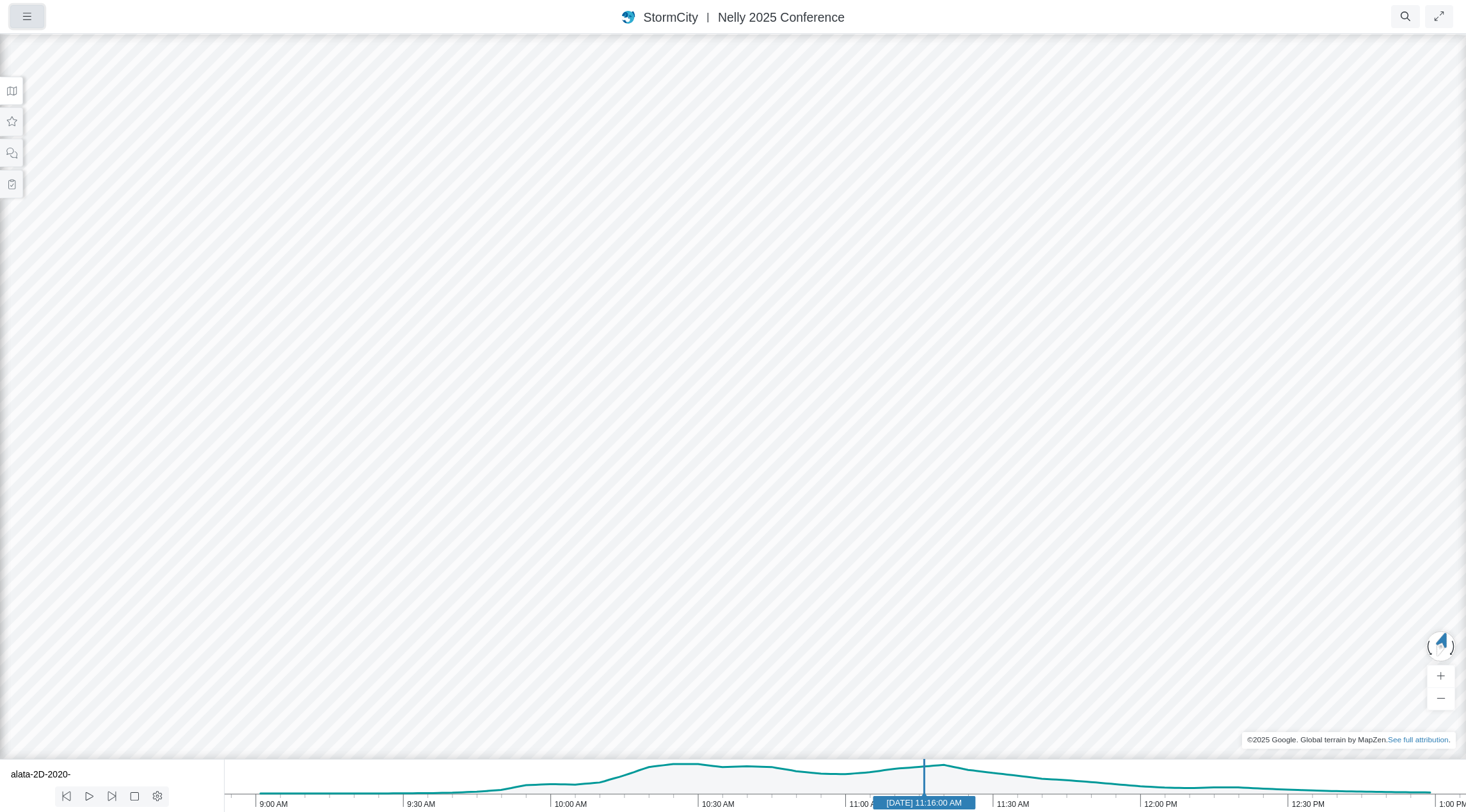
click at [27, 17] on icon "button" at bounding box center [27, 17] width 8 height 7
click at [50, 40] on link "Projects" at bounding box center [62, 43] width 101 height 20
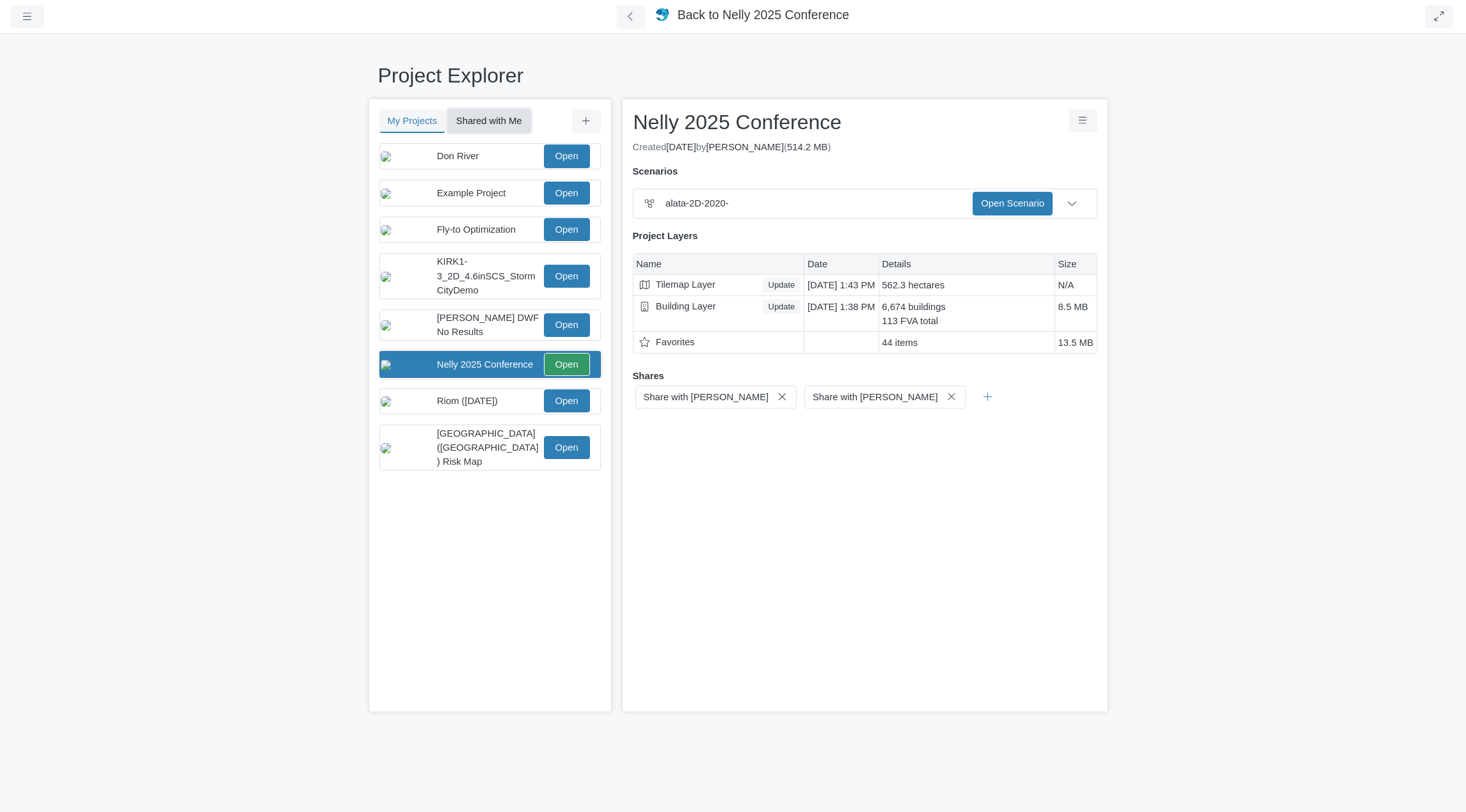
click at [476, 117] on button "Shared with Me" at bounding box center [489, 121] width 82 height 23
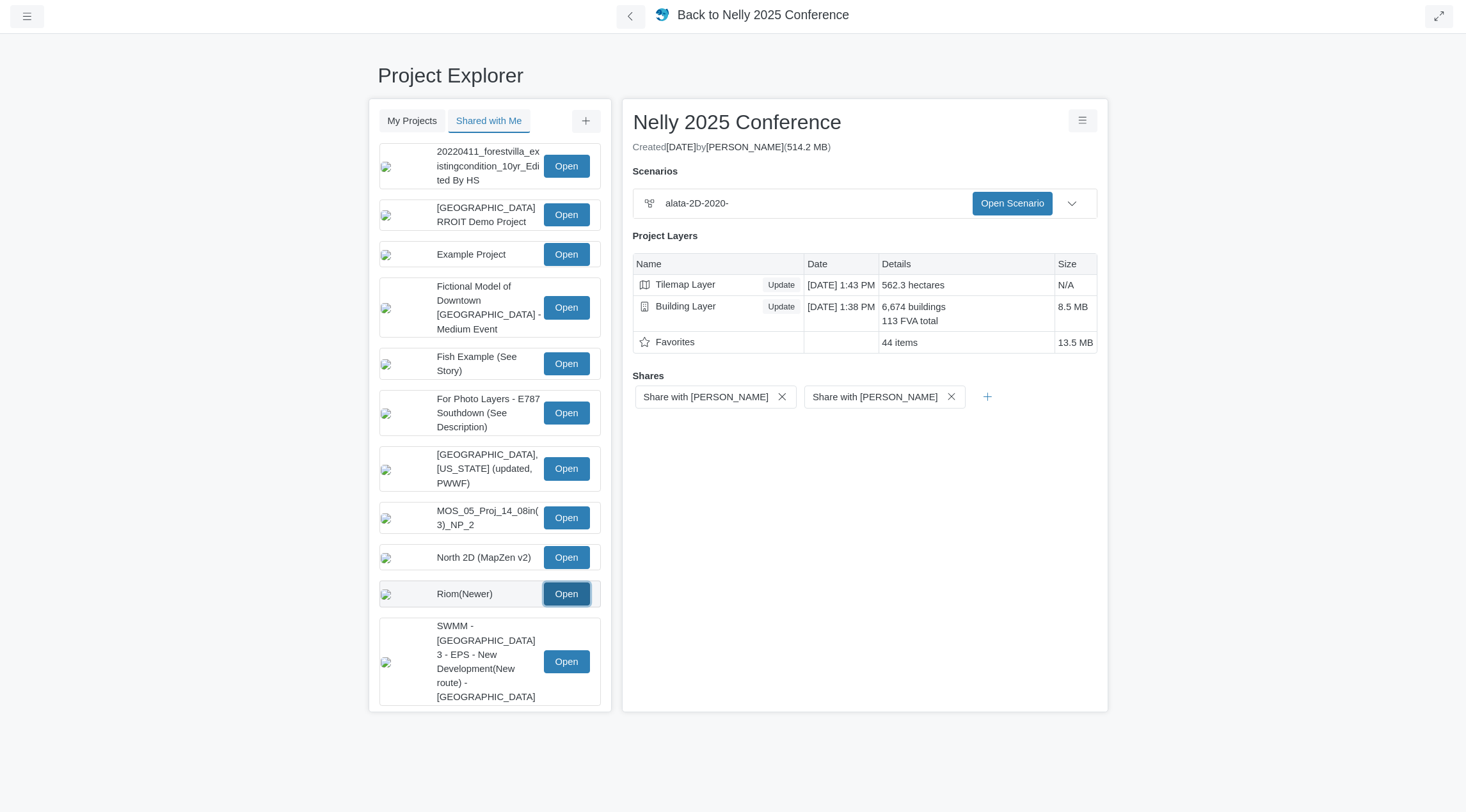
click at [577, 591] on link "Open" at bounding box center [567, 594] width 46 height 23
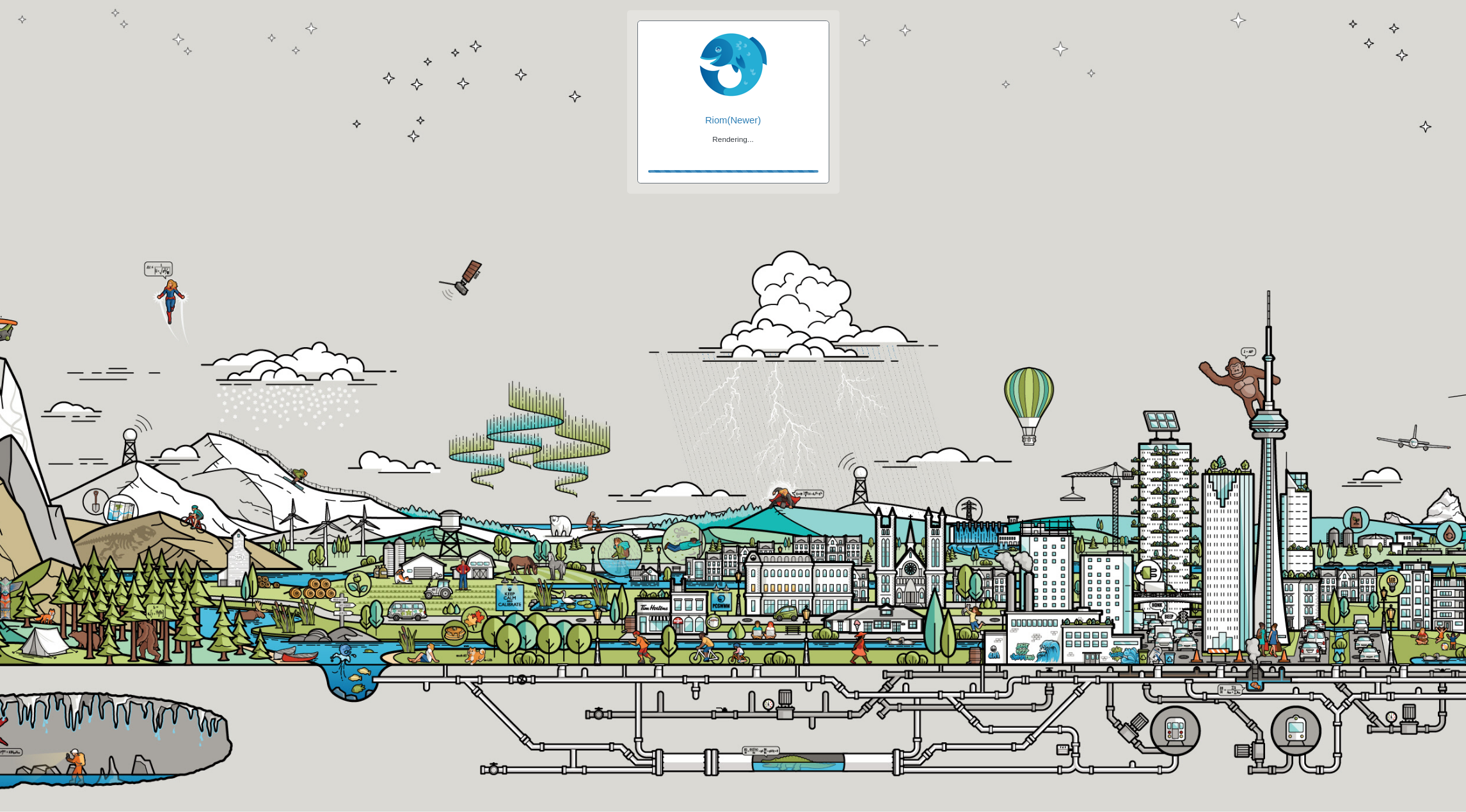
checkbox input "true"
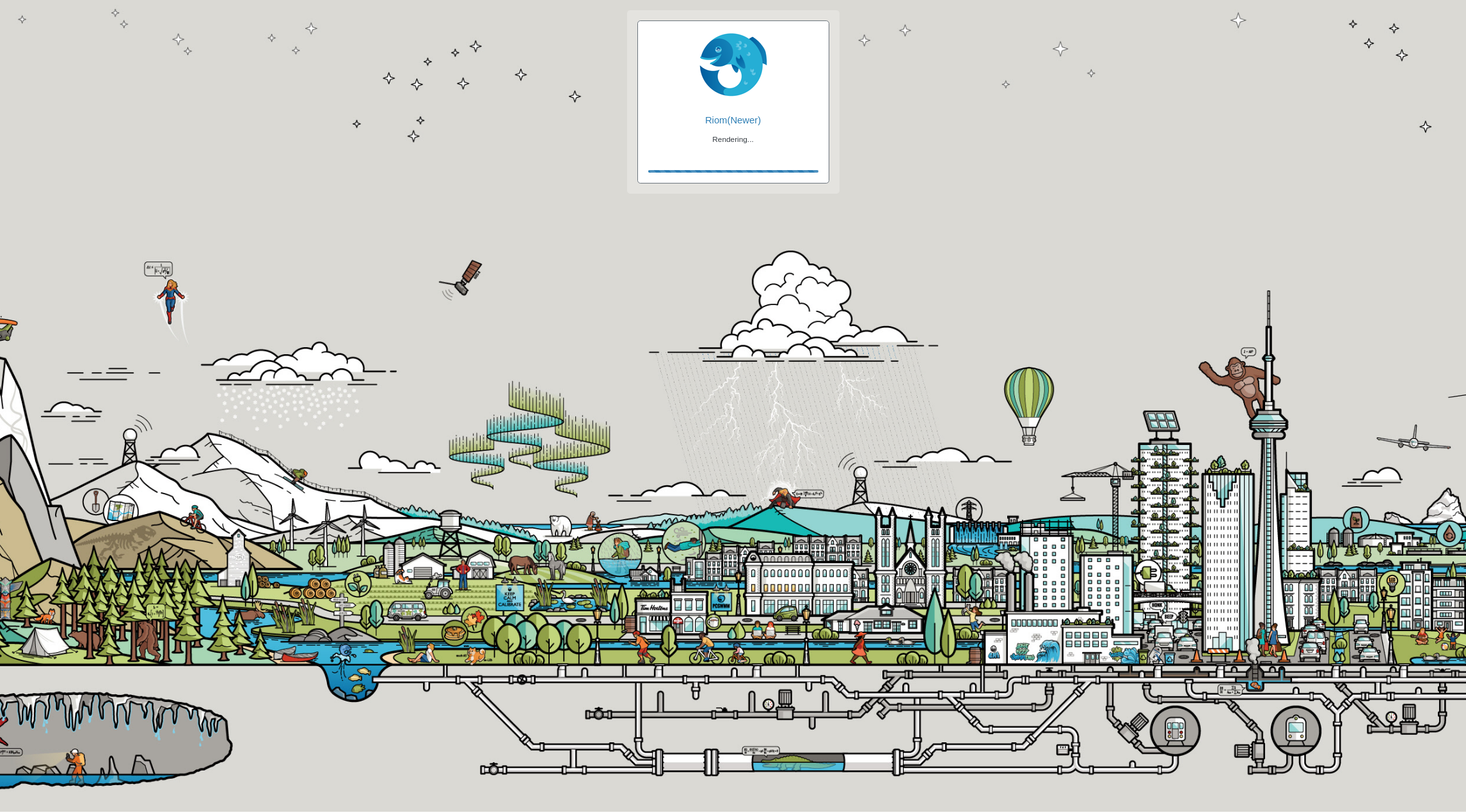
checkbox input "true"
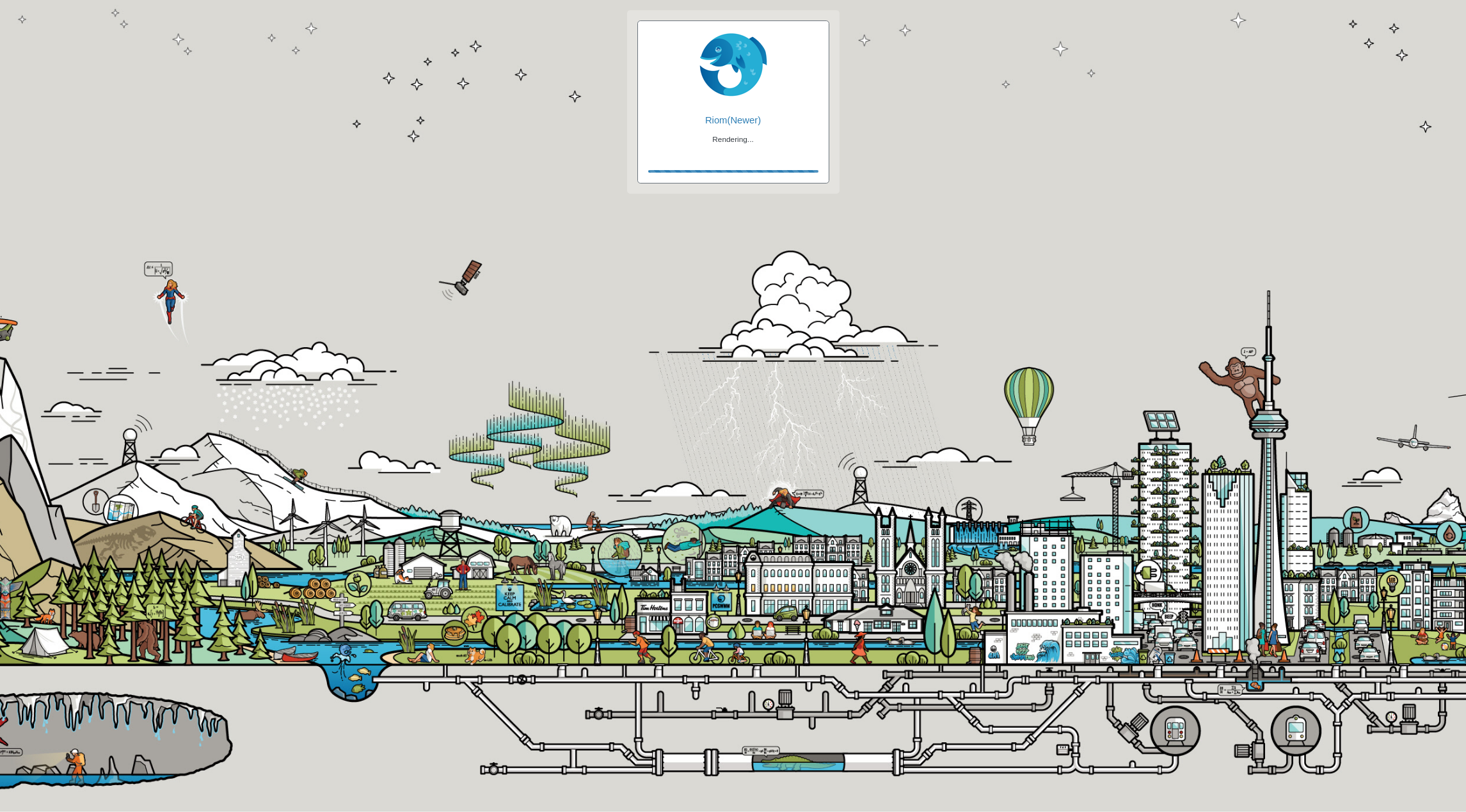
checkbox input "false"
checkbox input "true"
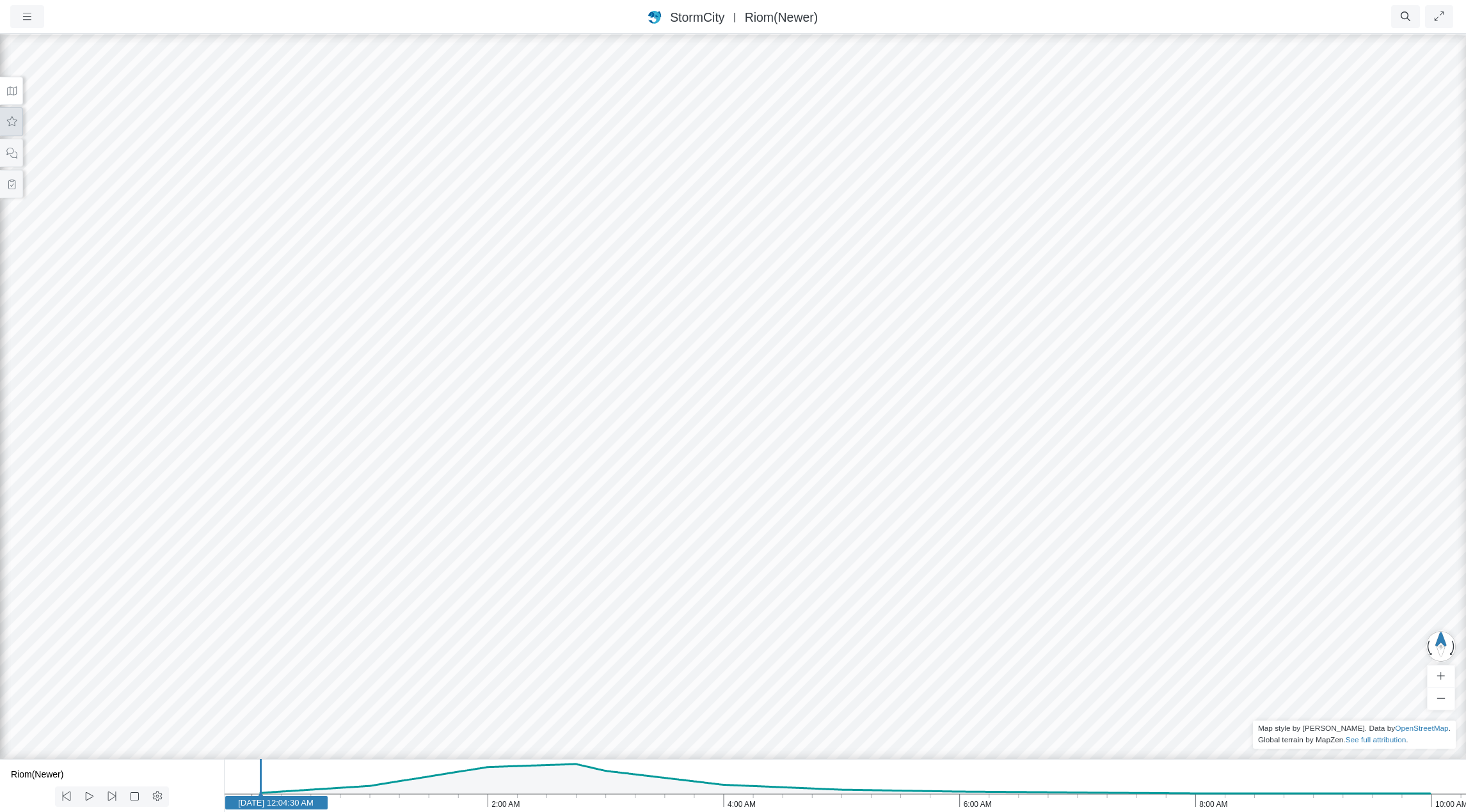
click at [12, 122] on icon at bounding box center [11, 121] width 12 height 9
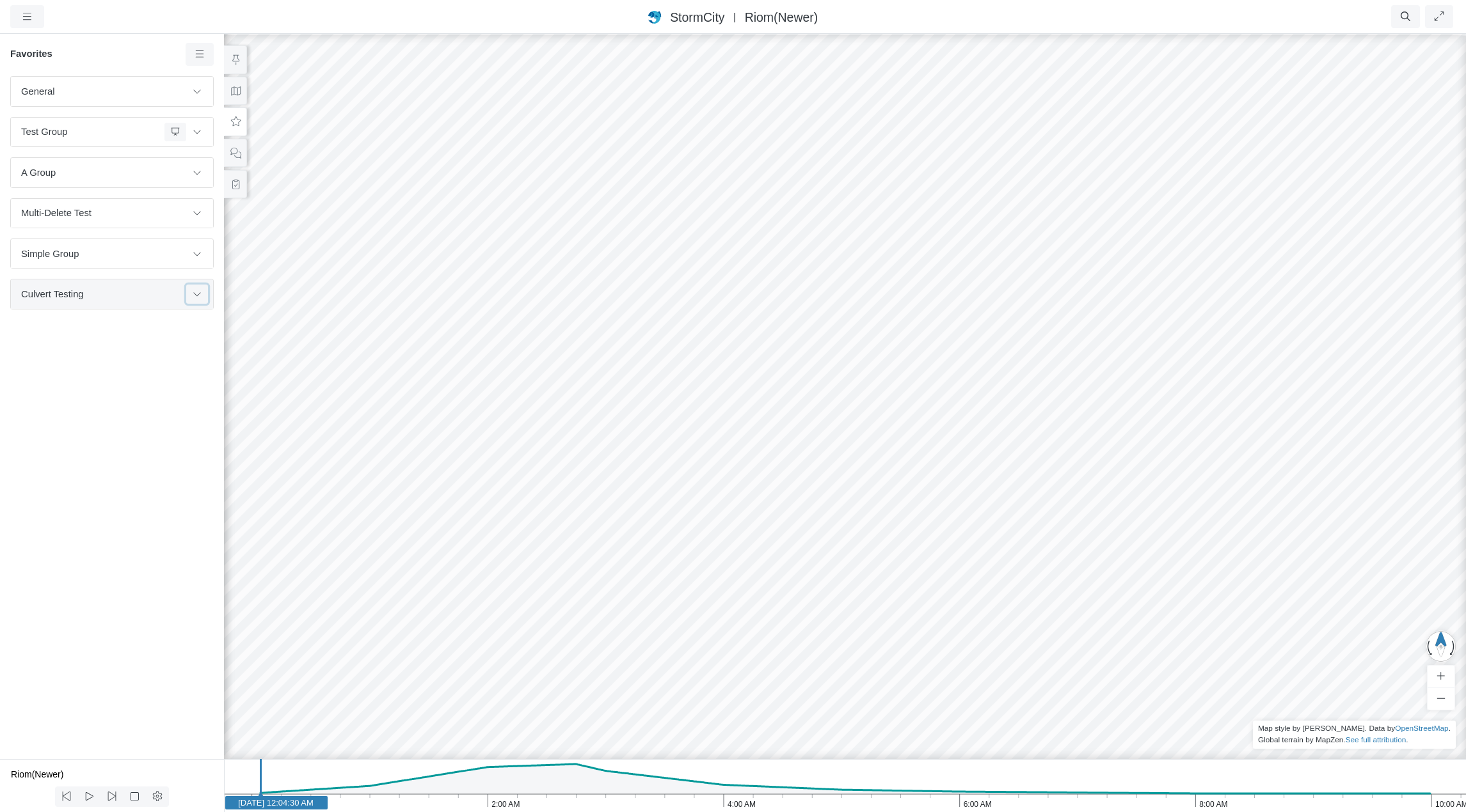
click at [188, 297] on button at bounding box center [196, 294] width 22 height 19
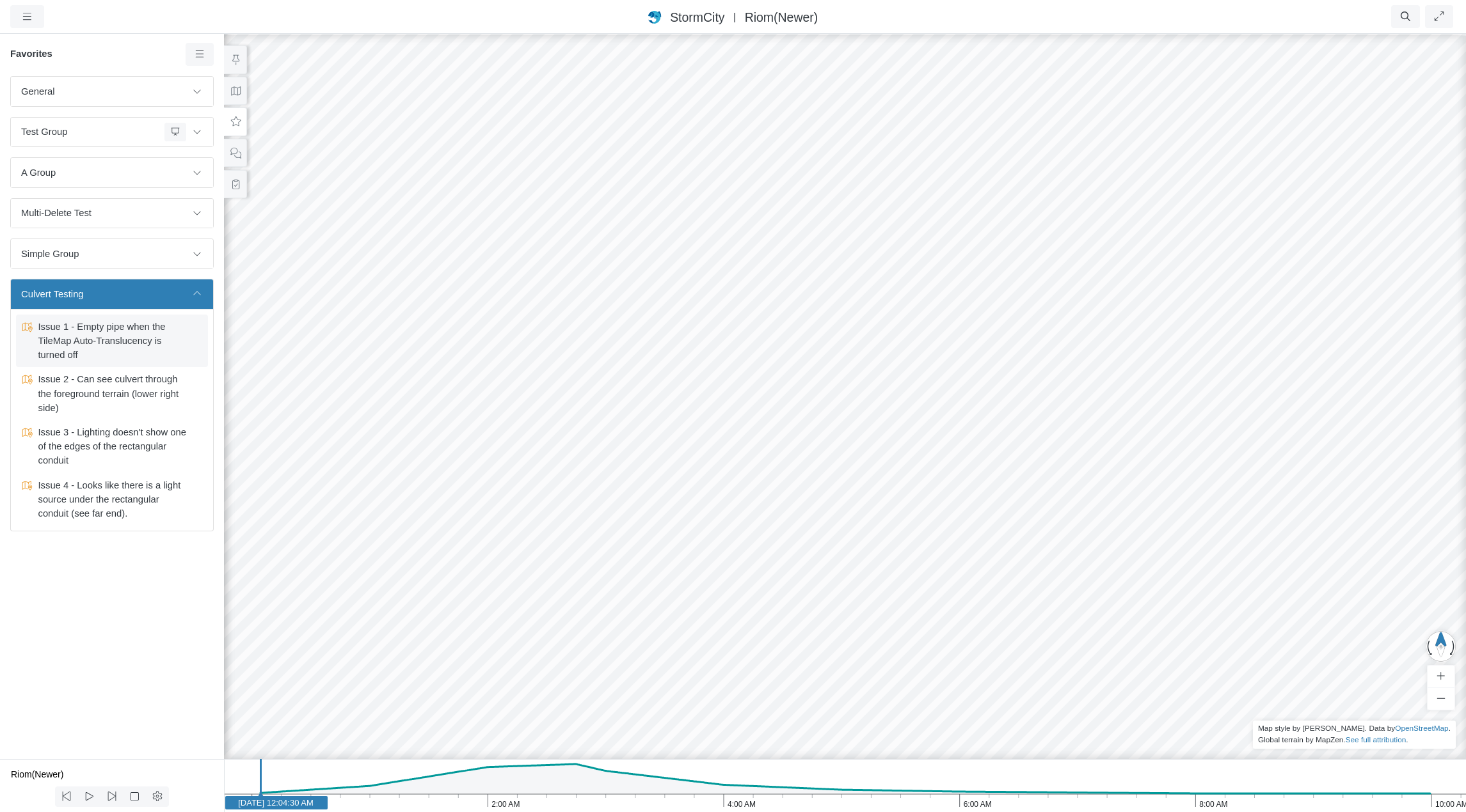
click at [130, 339] on span "Issue 1 - Empty pipe when the TileMap Auto-Translucency is turned off" at bounding box center [112, 341] width 160 height 43
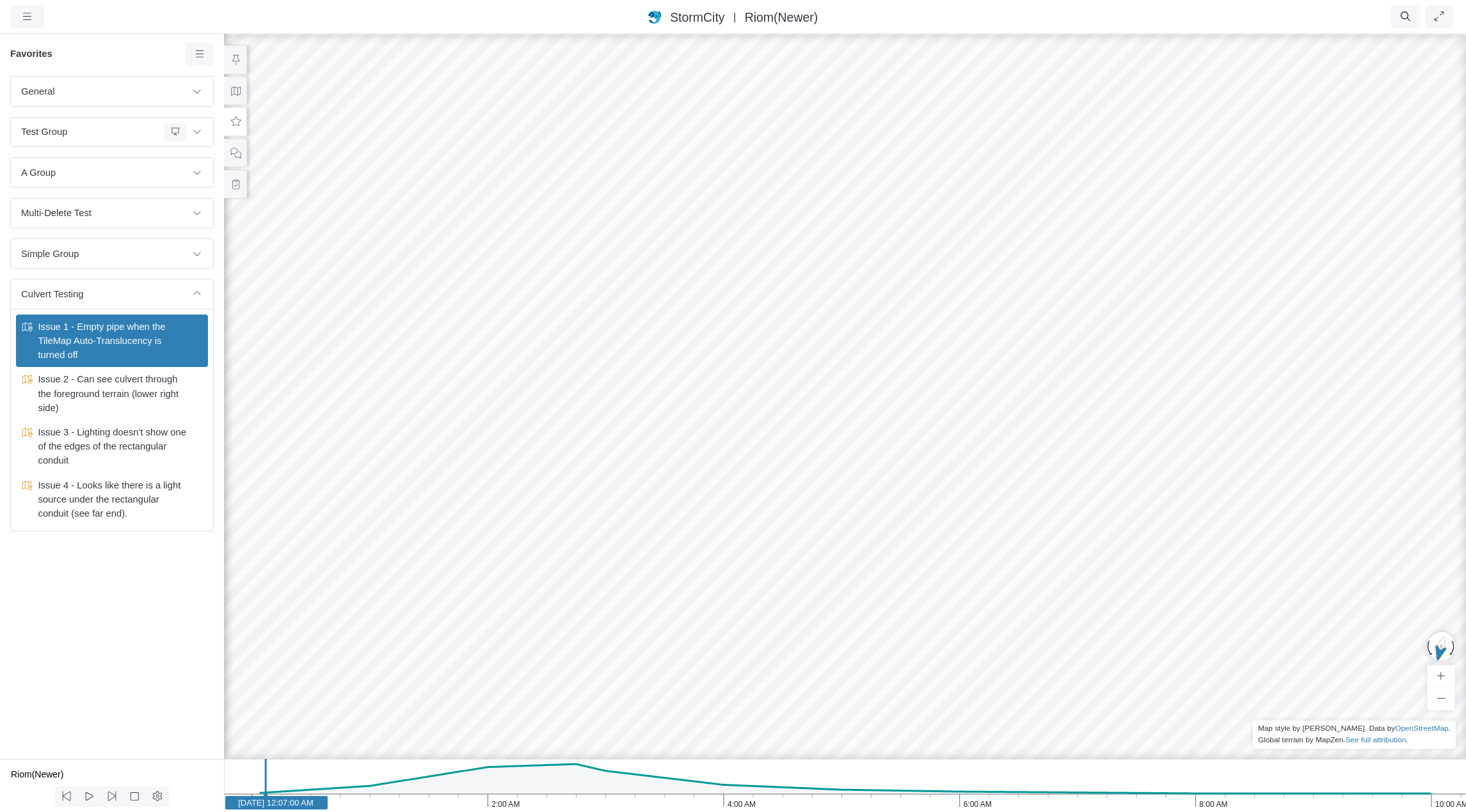
drag, startPoint x: 596, startPoint y: 350, endPoint x: 746, endPoint y: 402, distance: 158.8
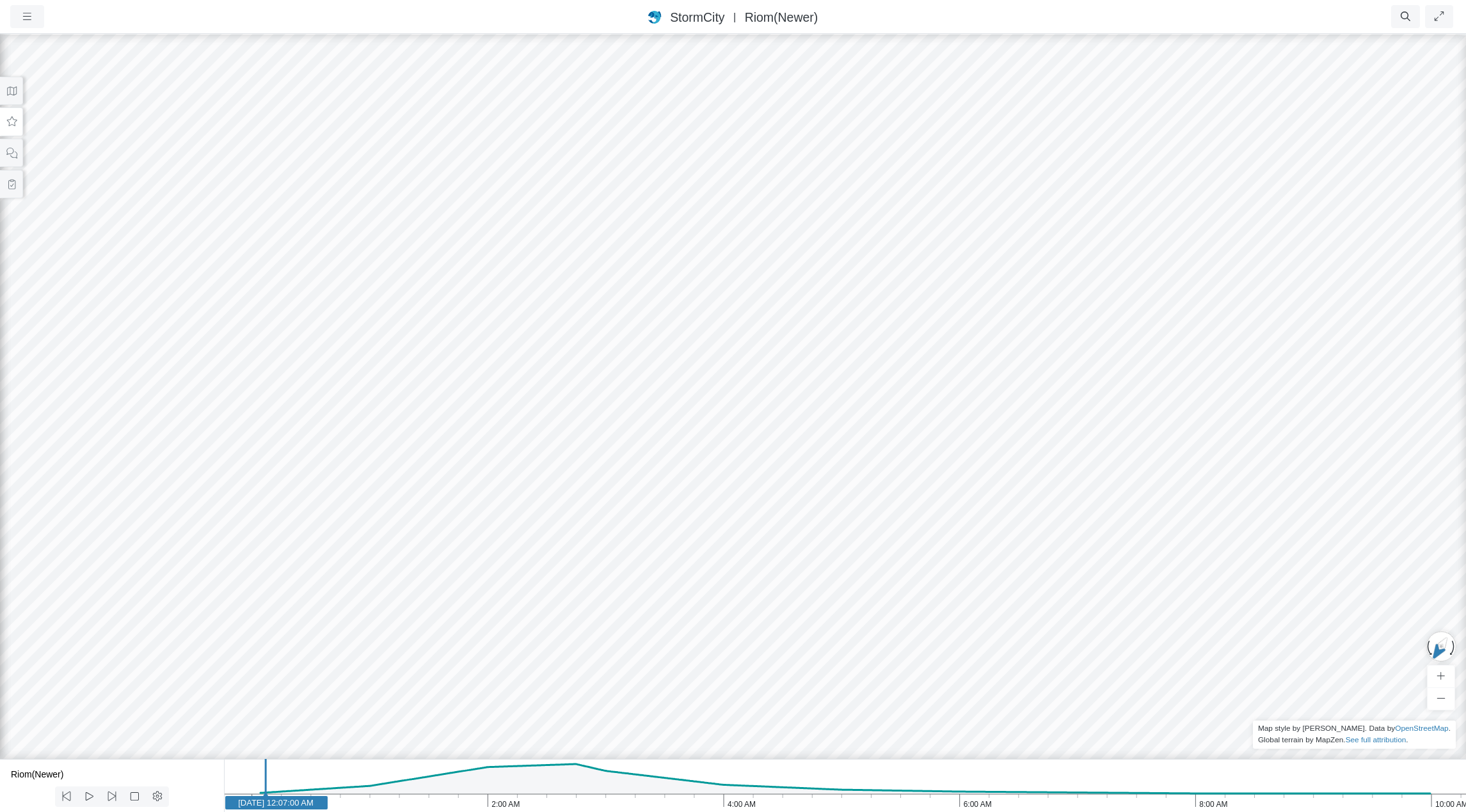
drag, startPoint x: 746, startPoint y: 351, endPoint x: 643, endPoint y: 389, distance: 109.8
drag, startPoint x: 730, startPoint y: 378, endPoint x: 780, endPoint y: 356, distance: 54.6
click at [13, 94] on icon at bounding box center [12, 91] width 9 height 9
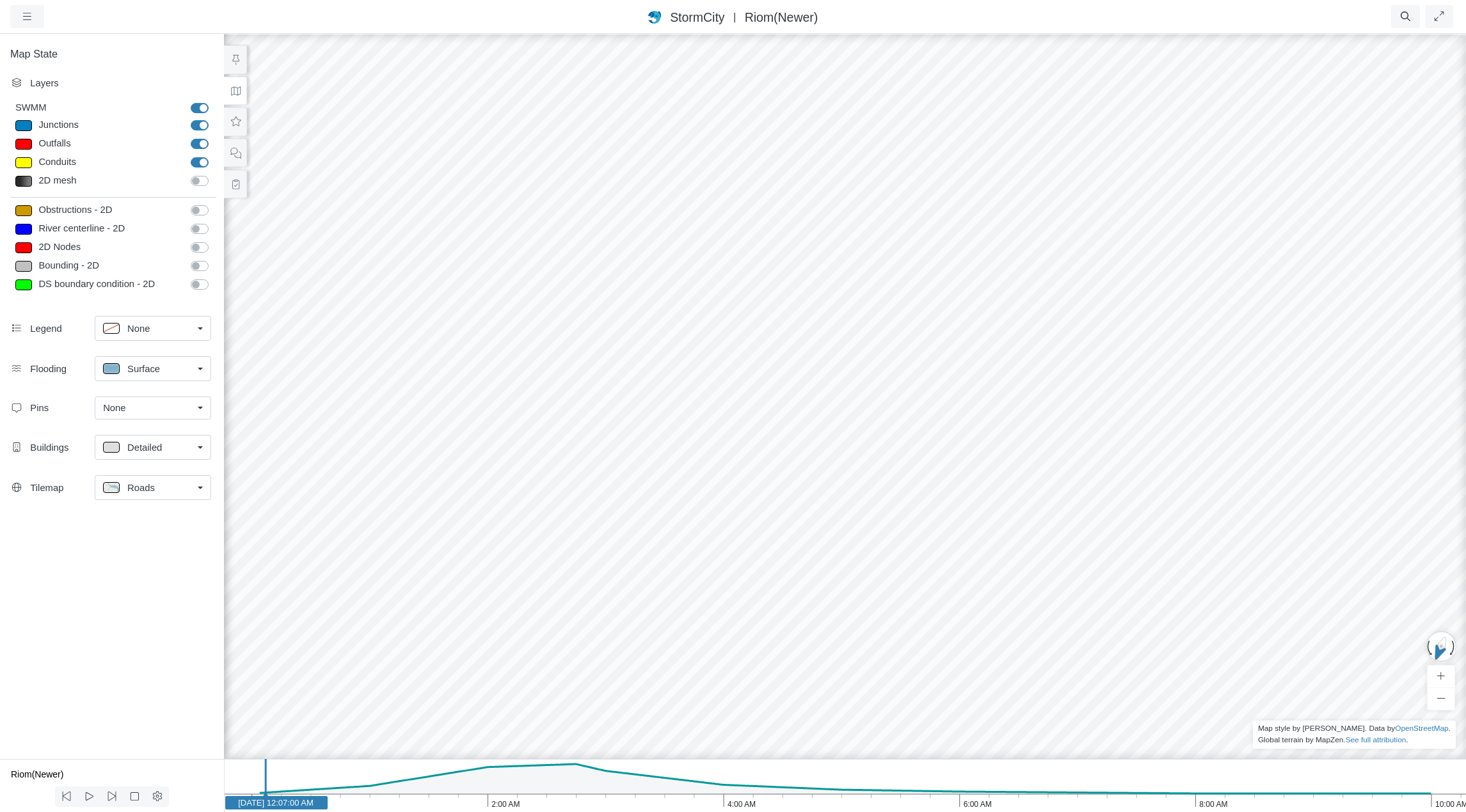
click at [166, 491] on div "Roads" at bounding box center [148, 487] width 90 height 16
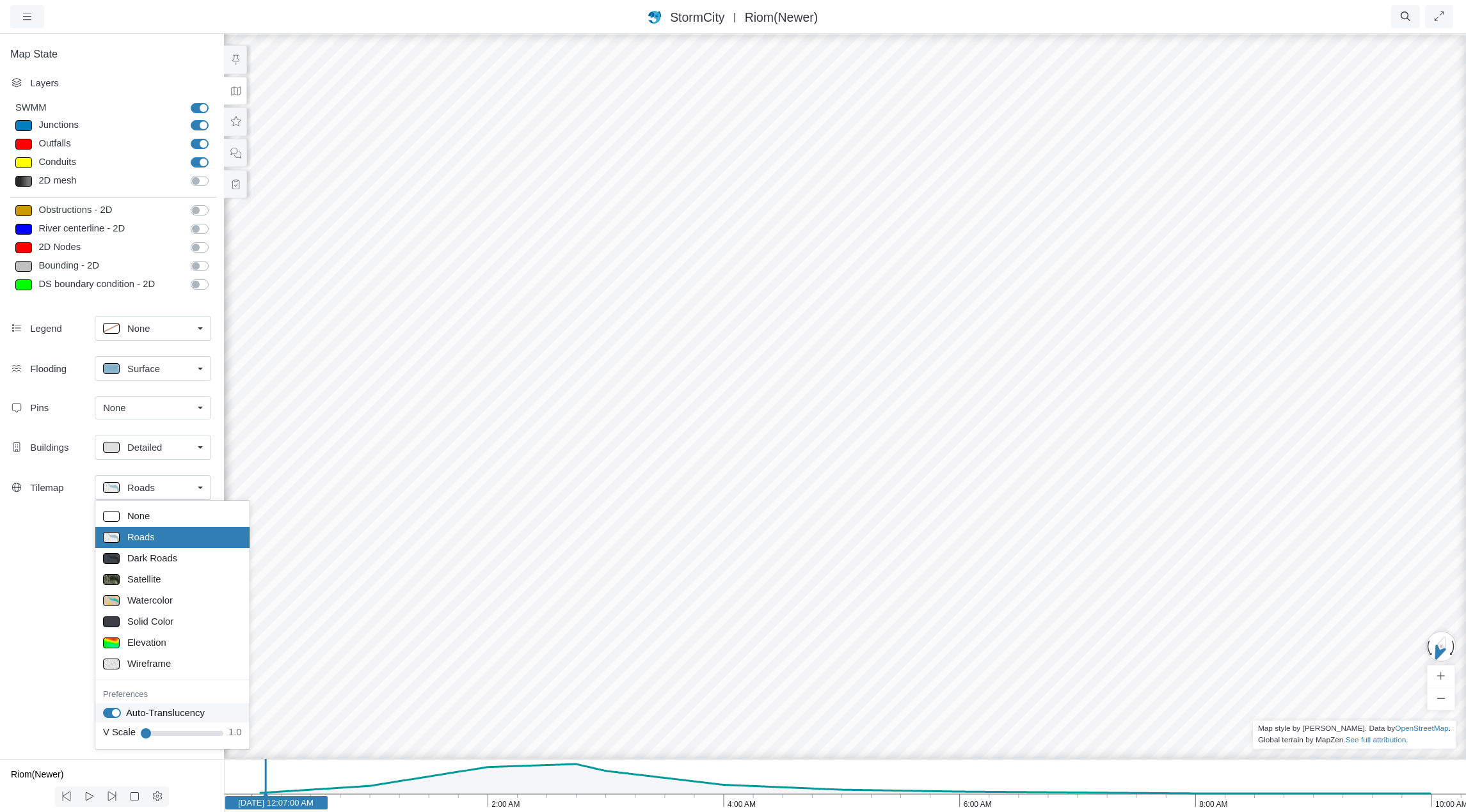
click at [126, 712] on label "Auto-Translucency" at bounding box center [165, 713] width 79 height 14
checkbox input "false"
drag, startPoint x: 476, startPoint y: 451, endPoint x: 613, endPoint y: 410, distance: 143.0
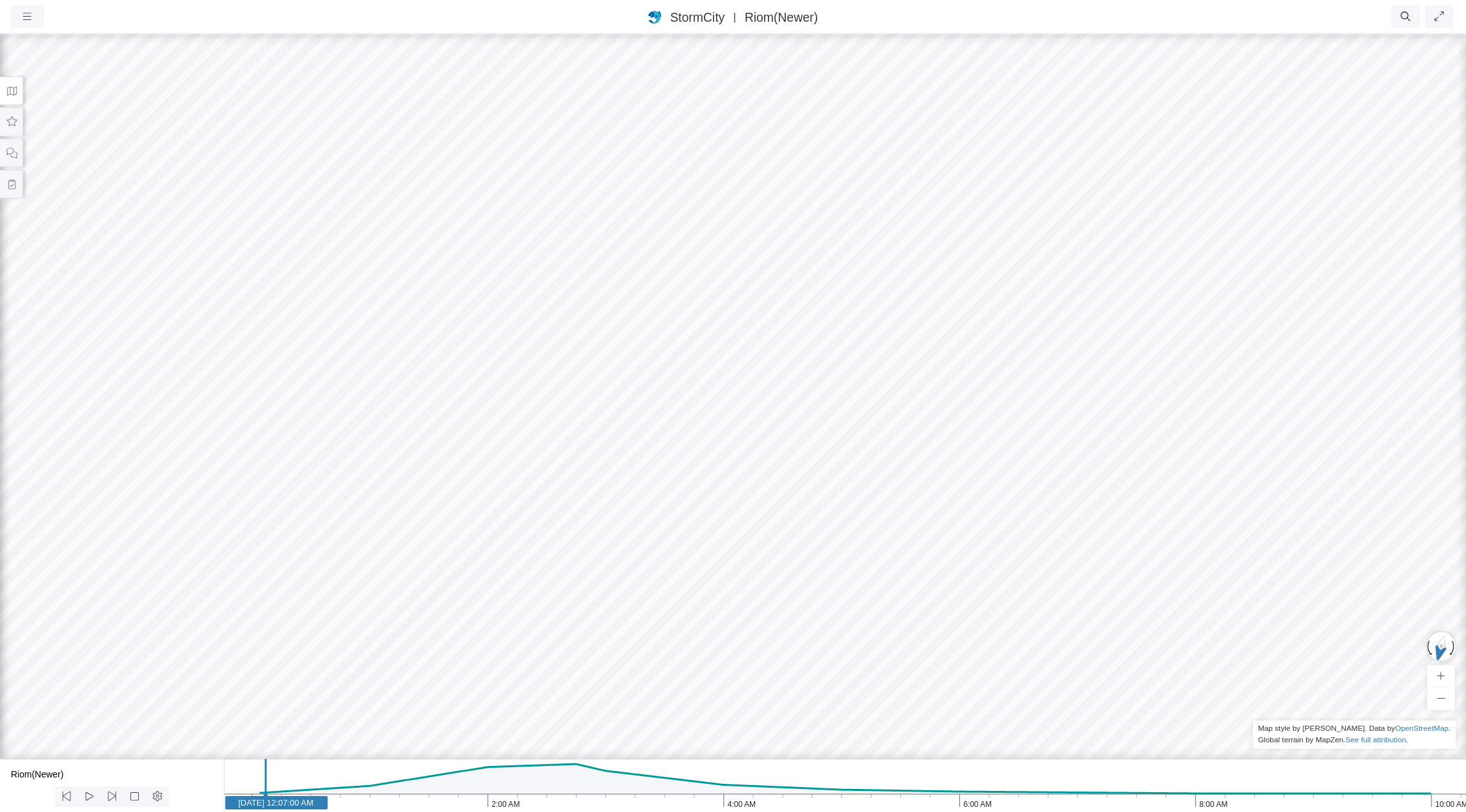
drag, startPoint x: 745, startPoint y: 457, endPoint x: 620, endPoint y: 461, distance: 125.1
drag, startPoint x: 776, startPoint y: 360, endPoint x: 394, endPoint y: 418, distance: 386.4
drag, startPoint x: 731, startPoint y: 276, endPoint x: 395, endPoint y: 618, distance: 479.4
click at [389, 626] on div at bounding box center [733, 422] width 1466 height 779
drag, startPoint x: 705, startPoint y: 487, endPoint x: 1, endPoint y: 491, distance: 704.0
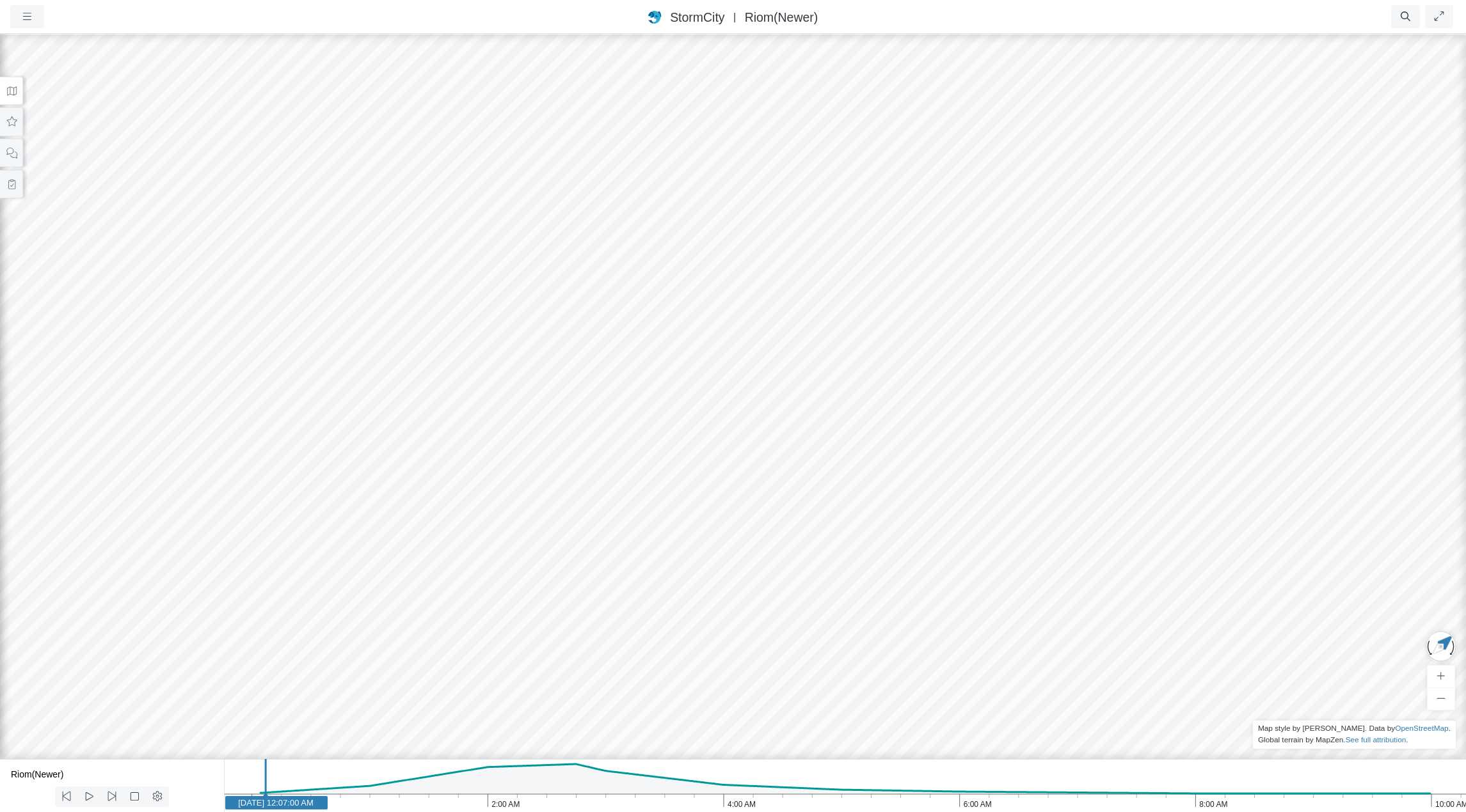
drag, startPoint x: 727, startPoint y: 443, endPoint x: 460, endPoint y: 329, distance: 290.3
drag, startPoint x: 645, startPoint y: 349, endPoint x: 665, endPoint y: 324, distance: 32.0
click at [11, 94] on icon at bounding box center [12, 91] width 9 height 9
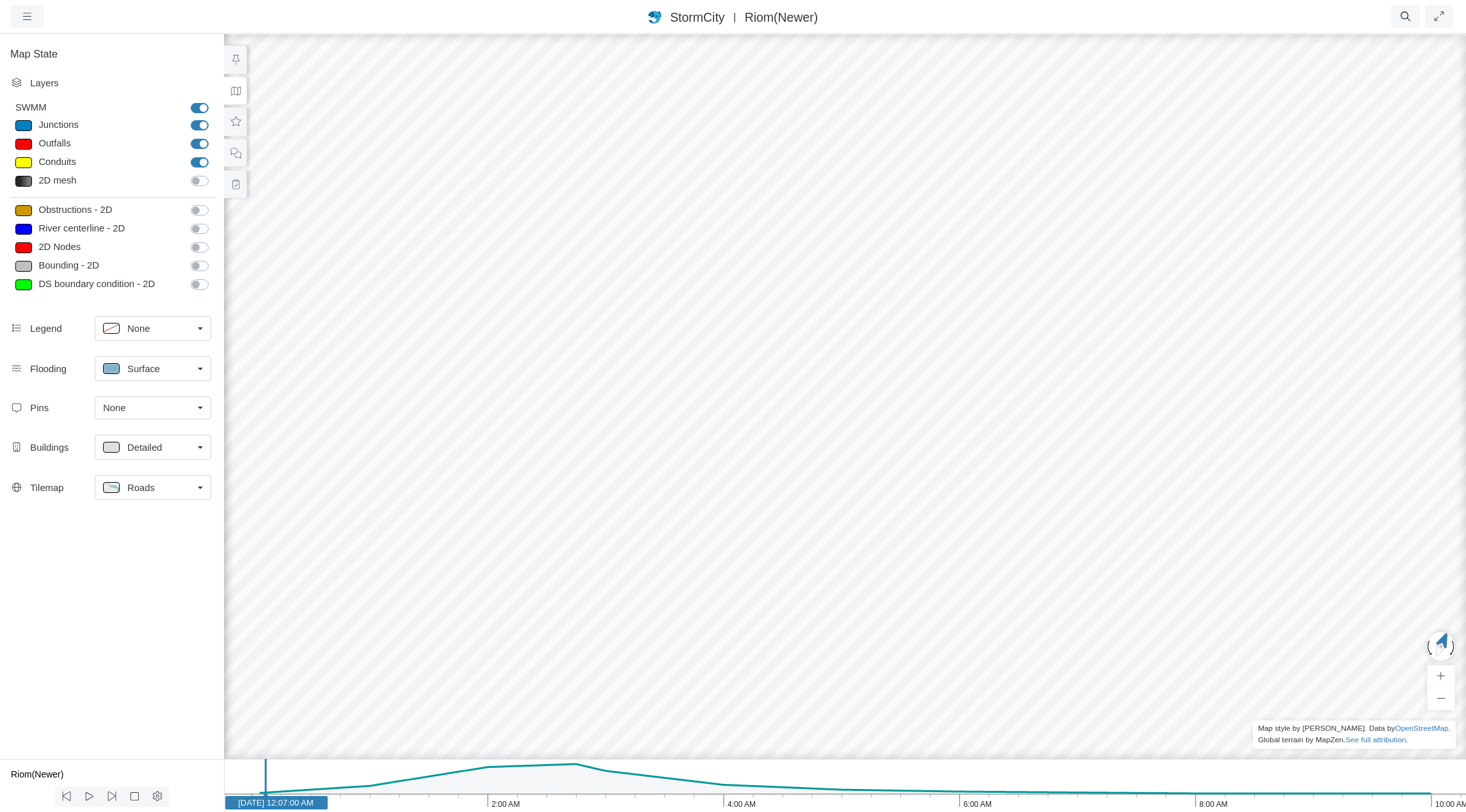
click at [170, 486] on div "Roads" at bounding box center [148, 487] width 90 height 16
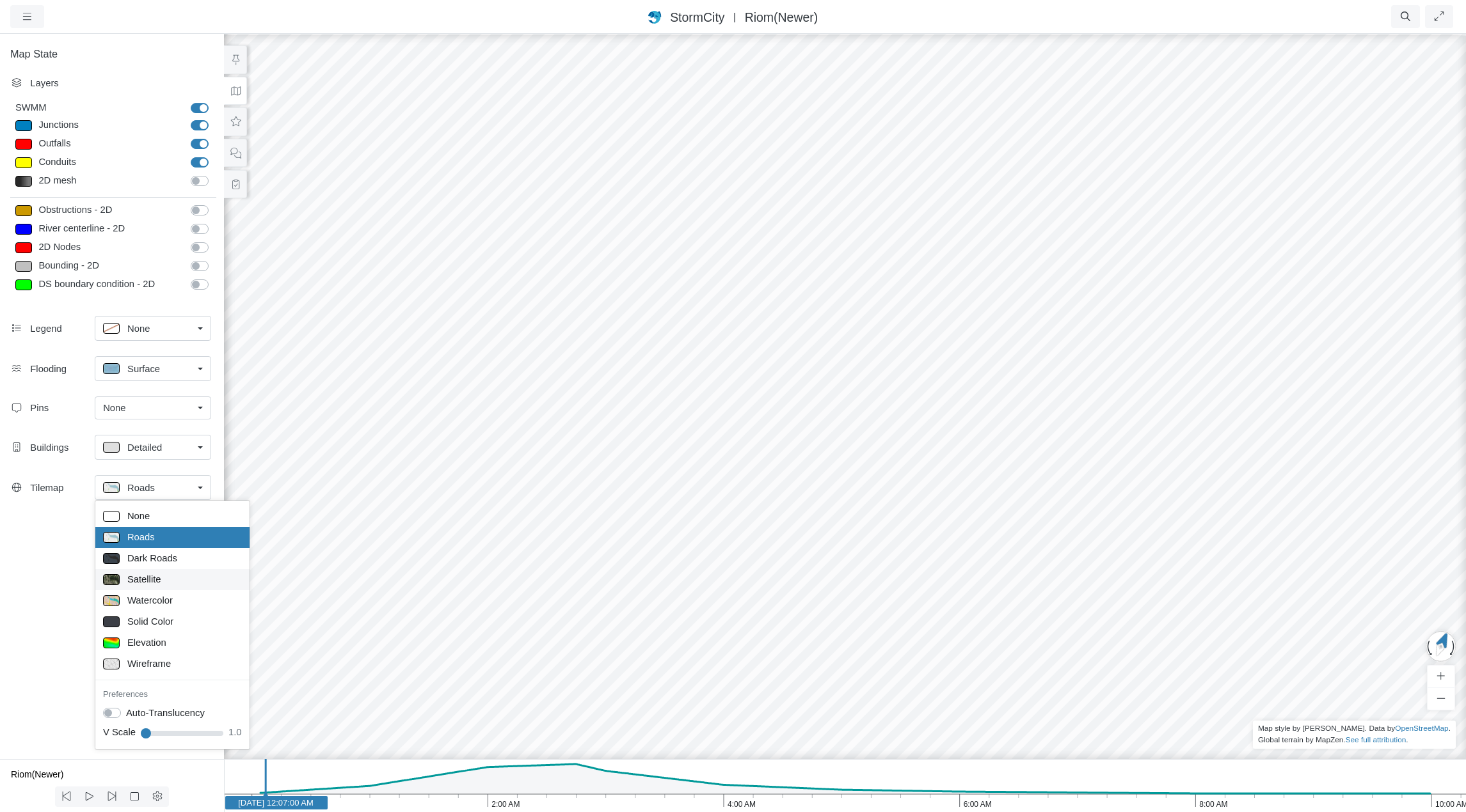
click at [143, 578] on span "Satellite" at bounding box center [144, 579] width 34 height 14
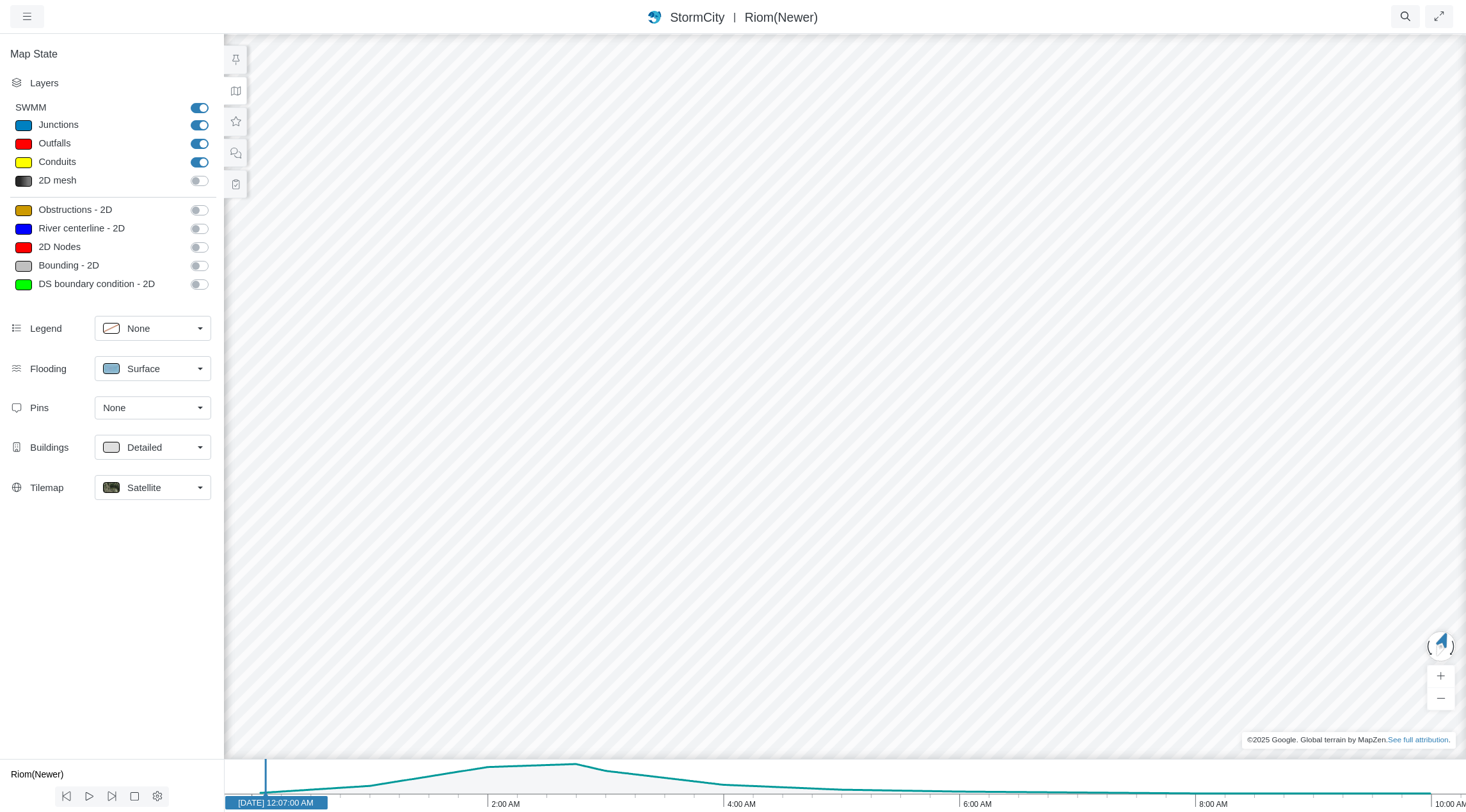
drag, startPoint x: 635, startPoint y: 373, endPoint x: 665, endPoint y: 377, distance: 30.3
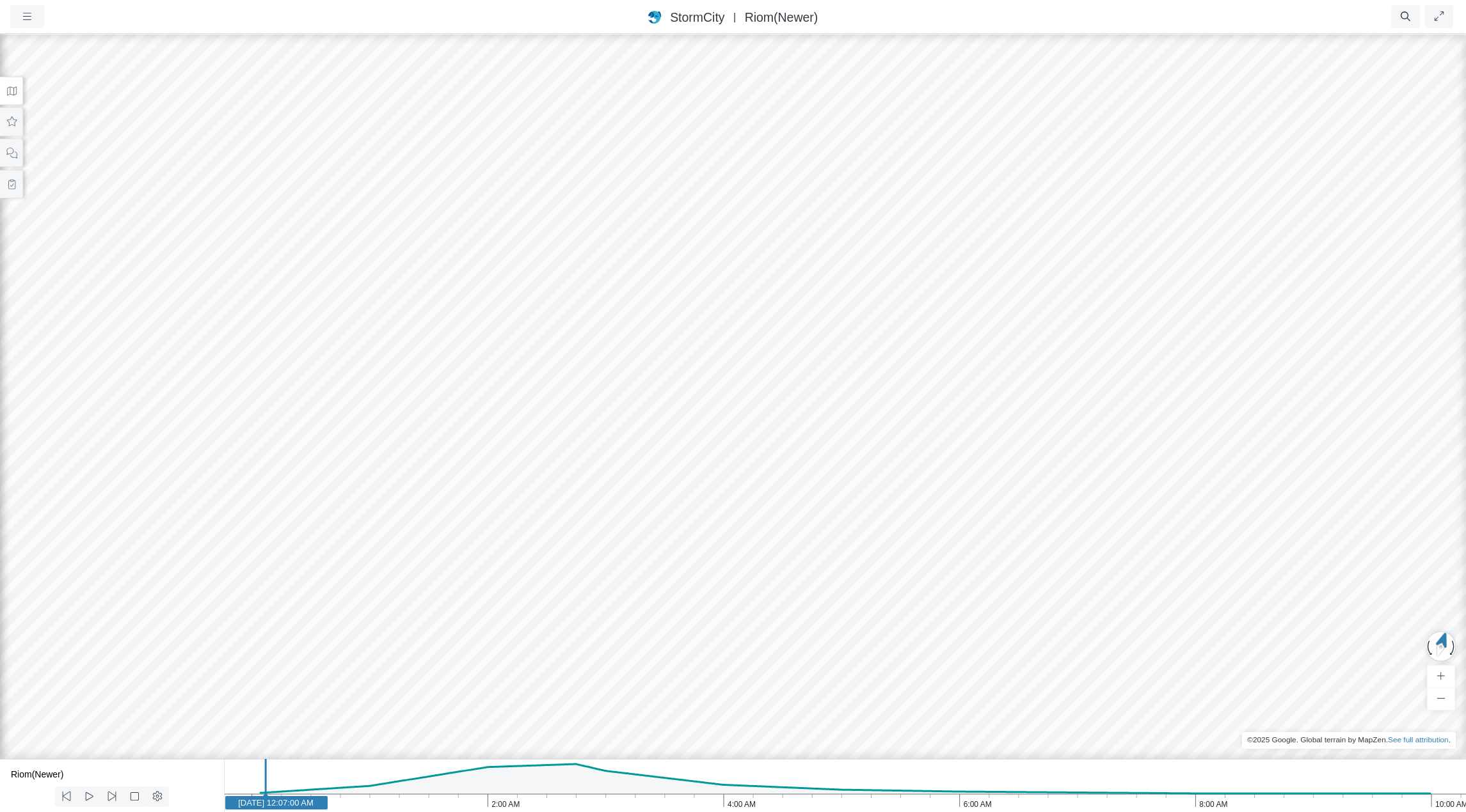
drag, startPoint x: 675, startPoint y: 367, endPoint x: 724, endPoint y: 369, distance: 49.0
drag, startPoint x: 814, startPoint y: 362, endPoint x: 801, endPoint y: 394, distance: 34.5
click at [331, 330] on div at bounding box center [733, 422] width 1466 height 779
click at [12, 154] on icon at bounding box center [11, 153] width 12 height 9
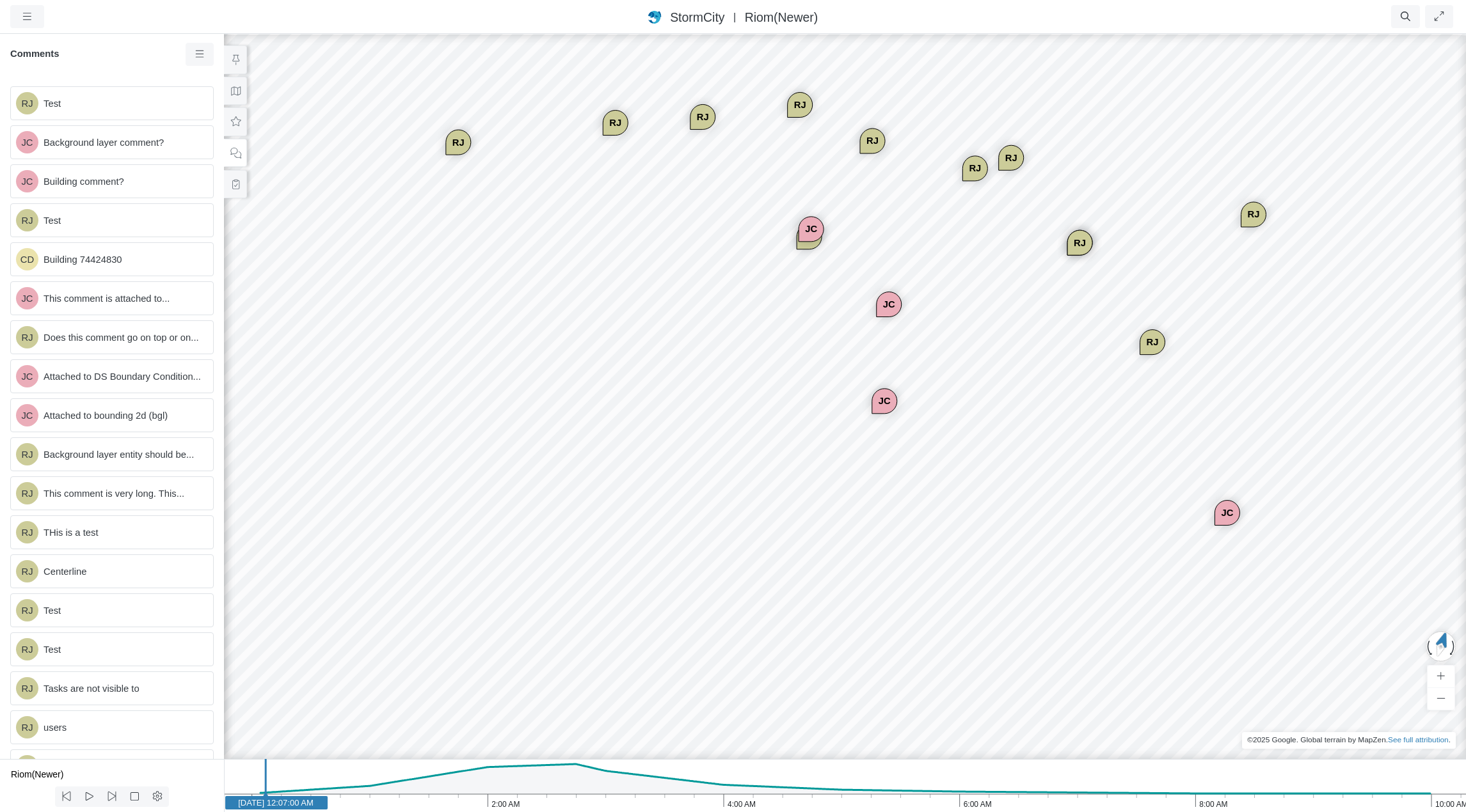
drag, startPoint x: 366, startPoint y: 240, endPoint x: 461, endPoint y: 242, distance: 95.0
click at [234, 187] on icon at bounding box center [236, 184] width 12 height 9
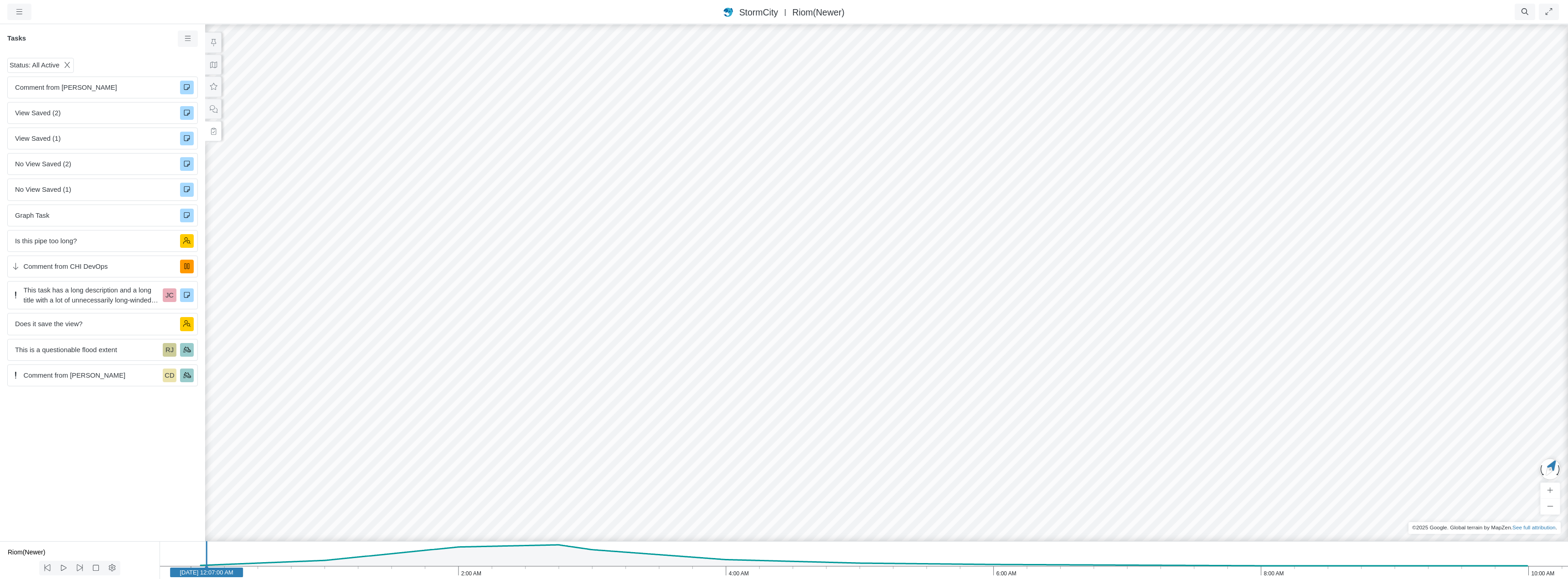
drag, startPoint x: 967, startPoint y: 313, endPoint x: 804, endPoint y: 306, distance: 163.2
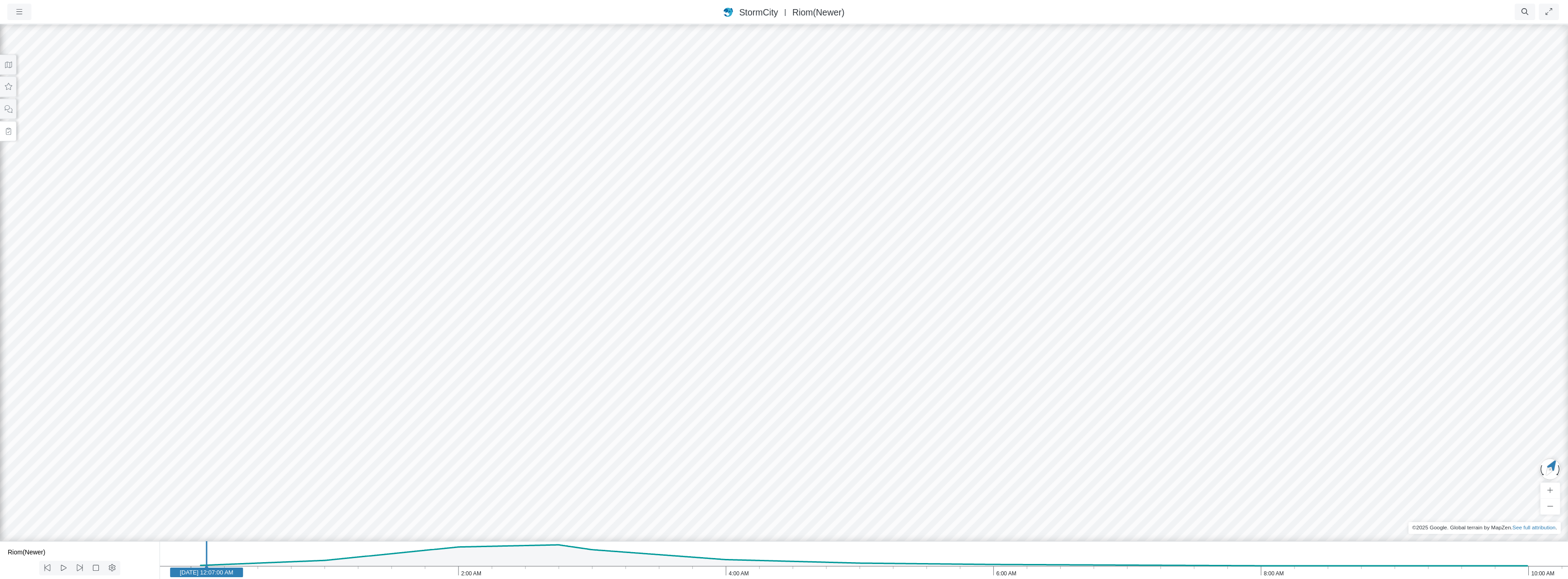
drag, startPoint x: 951, startPoint y: 310, endPoint x: 754, endPoint y: 323, distance: 197.4
click at [754, 323] on div "RJ JC JC CD JC [GEOGRAPHIC_DATA] JC JC [GEOGRAPHIC_DATA] [GEOGRAPHIC_DATA] [GEO…" at bounding box center [784, 301] width 1568 height 556
drag, startPoint x: 533, startPoint y: 286, endPoint x: 802, endPoint y: 312, distance: 270.3
drag, startPoint x: 754, startPoint y: 341, endPoint x: 700, endPoint y: 262, distance: 95.7
click at [700, 262] on div "RJ JC JC CD JC [GEOGRAPHIC_DATA] JC JC [GEOGRAPHIC_DATA] [GEOGRAPHIC_DATA] [GEO…" at bounding box center [784, 301] width 1568 height 556
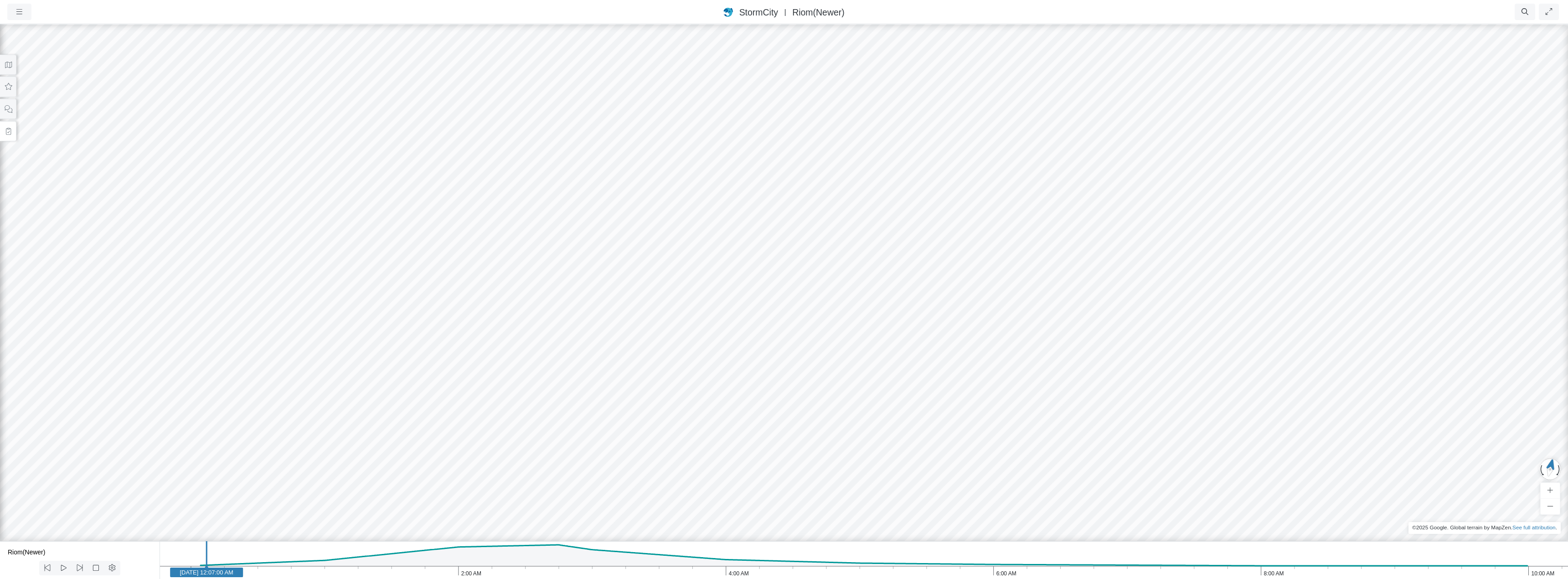
drag, startPoint x: 668, startPoint y: 295, endPoint x: 681, endPoint y: 291, distance: 13.6
click at [9, 59] on button at bounding box center [8, 65] width 17 height 21
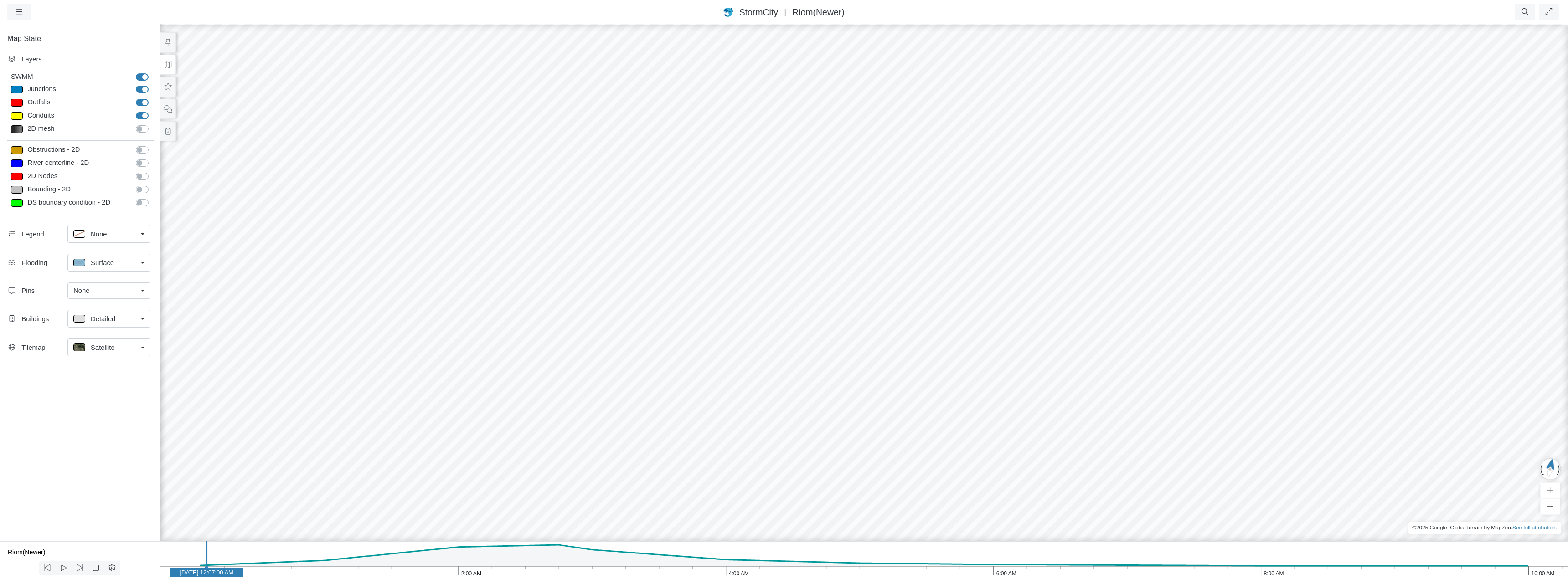
click at [112, 347] on span "Satellite" at bounding box center [103, 347] width 24 height 10
click at [109, 383] on span "Roads" at bounding box center [100, 383] width 19 height 10
drag, startPoint x: 866, startPoint y: 336, endPoint x: 730, endPoint y: 376, distance: 141.8
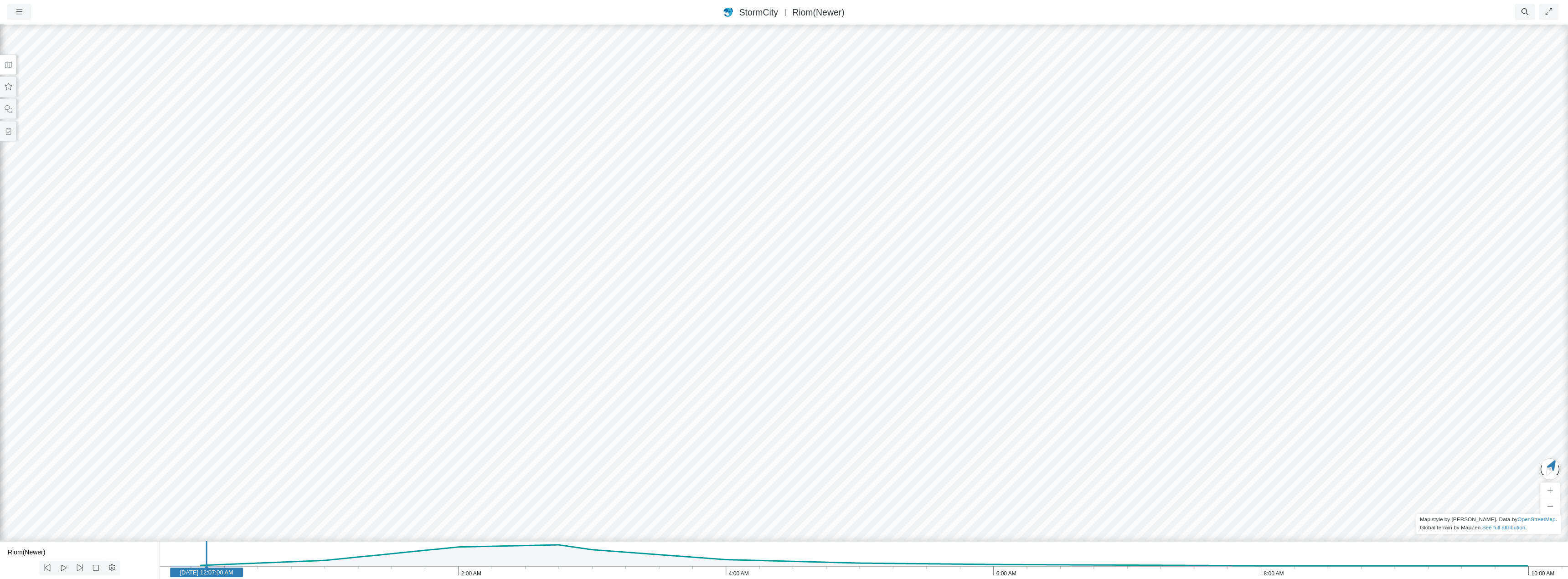
click at [742, 331] on div "RJ JC JC CD JC RJ JC JC RJ RJ RJ RJ RJ RJ RJ RJ CD RJ JC" at bounding box center [784, 301] width 1568 height 556
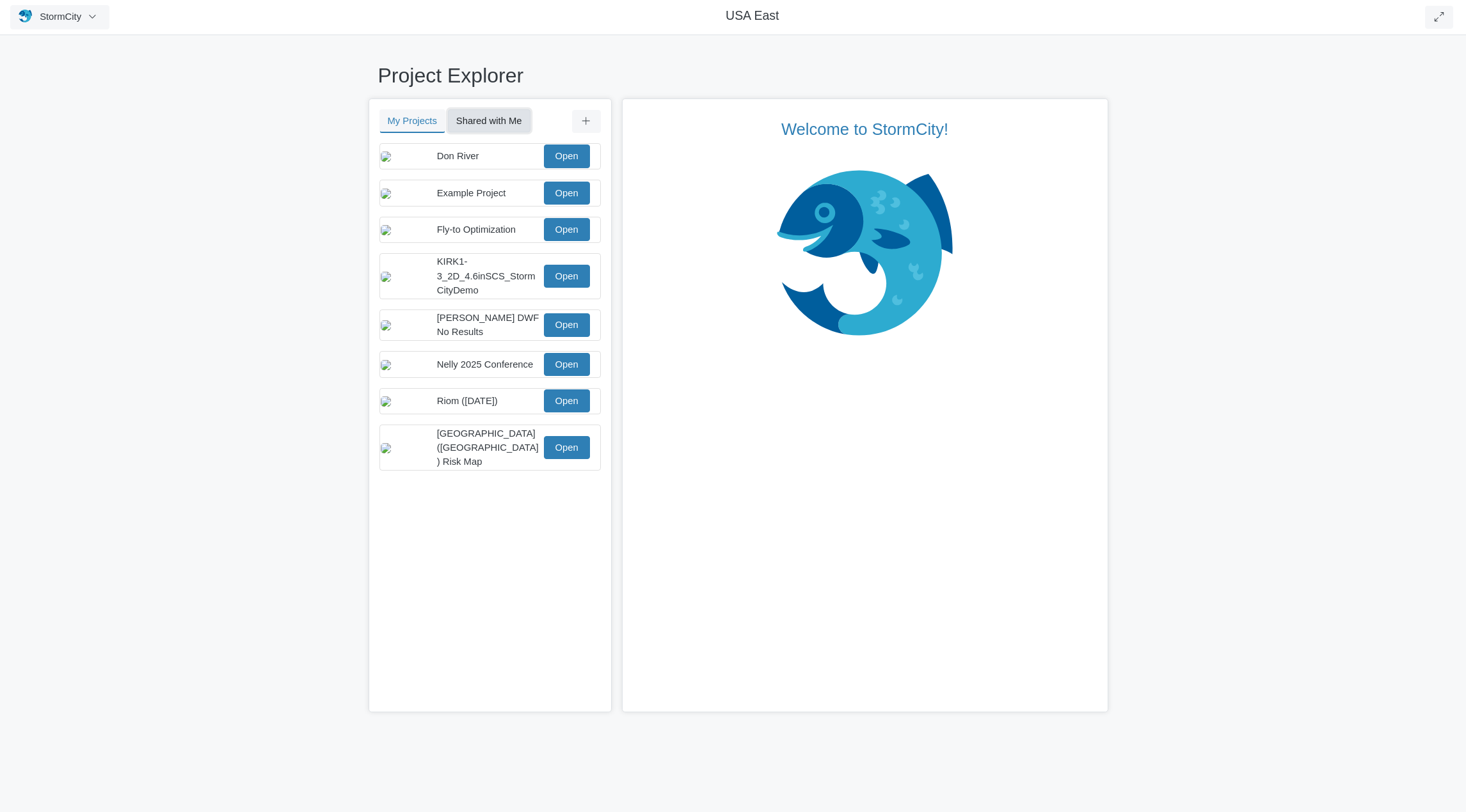
click at [483, 119] on button "Shared with Me" at bounding box center [489, 121] width 82 height 23
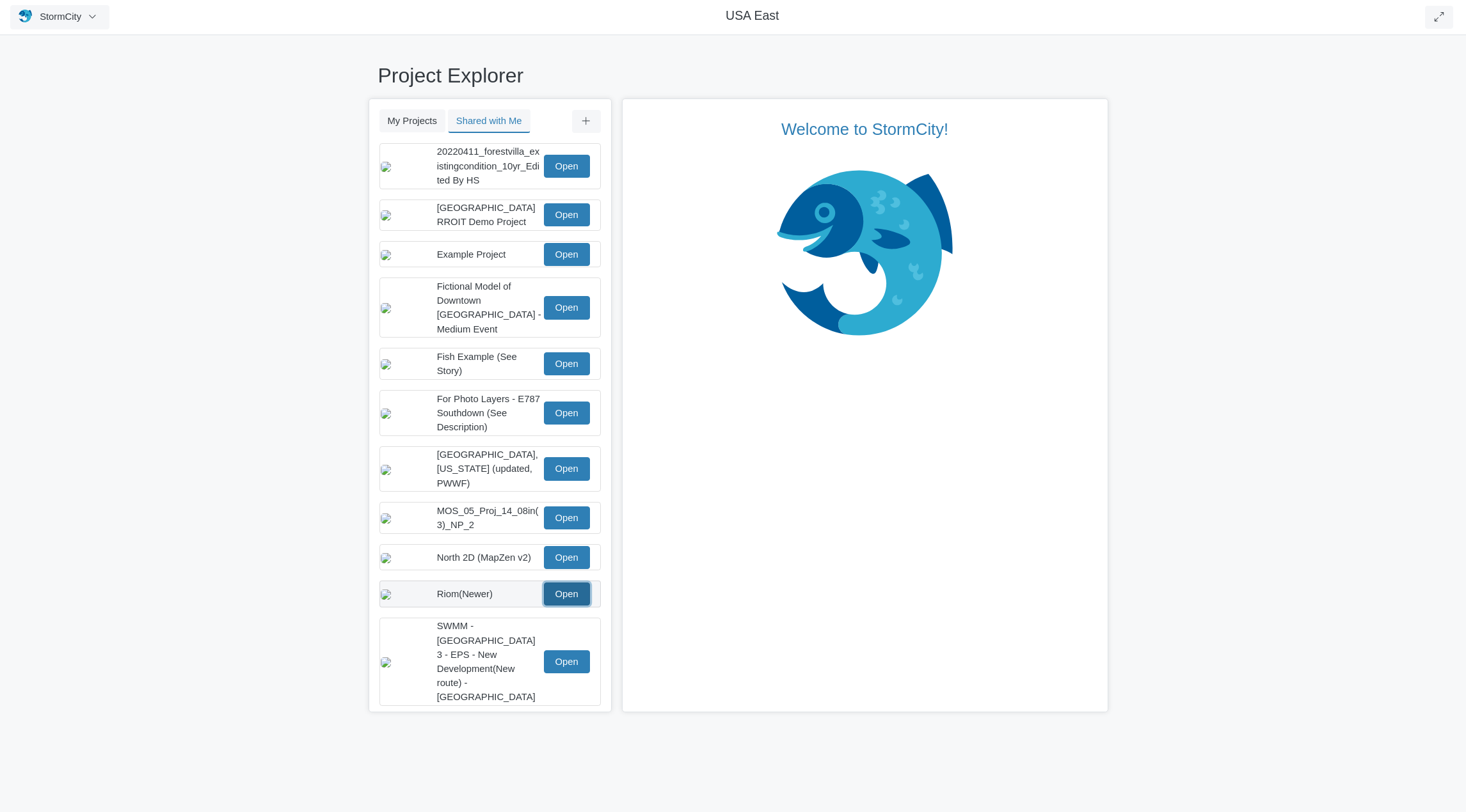
click at [577, 587] on link "Open" at bounding box center [567, 594] width 46 height 23
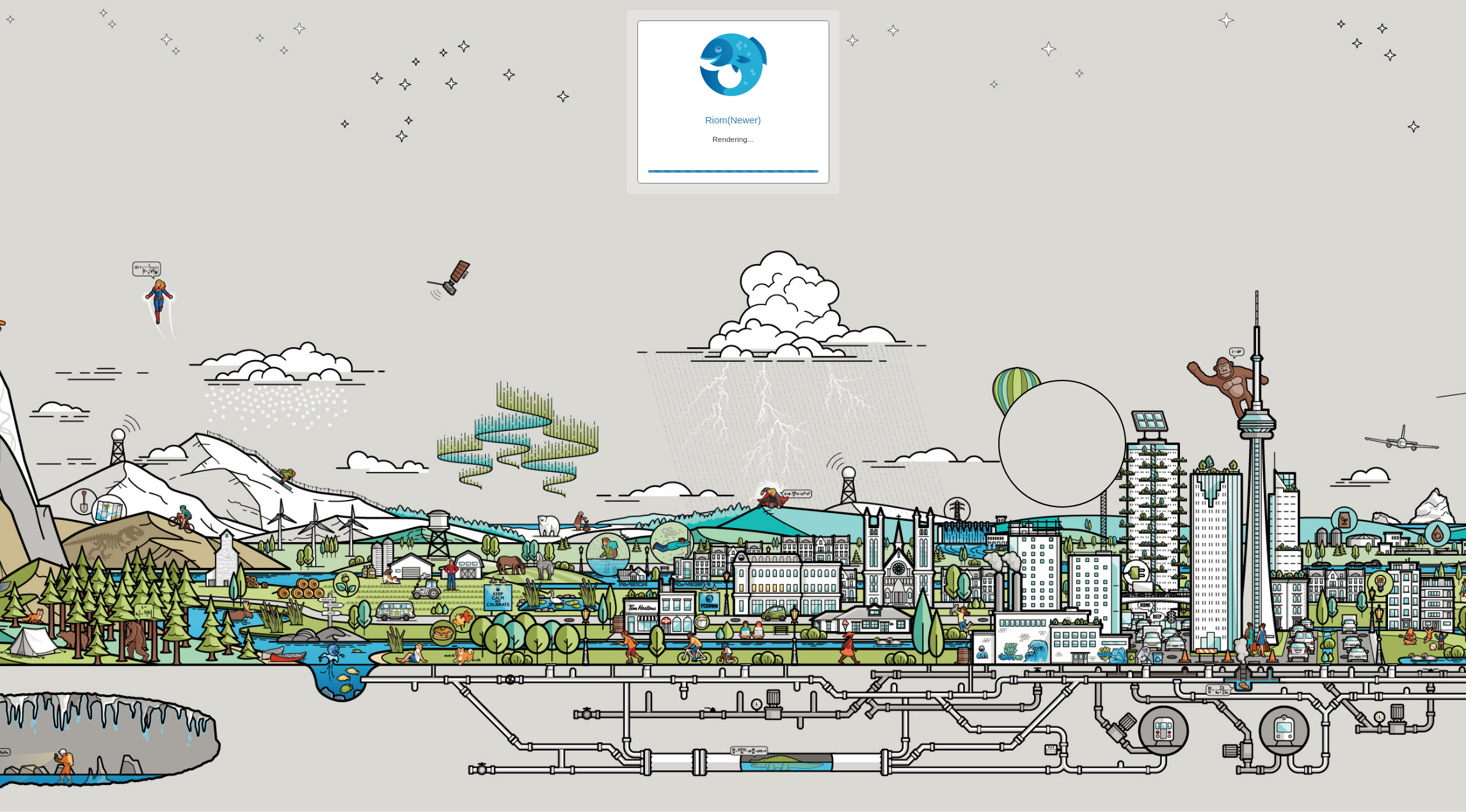
checkbox input "true"
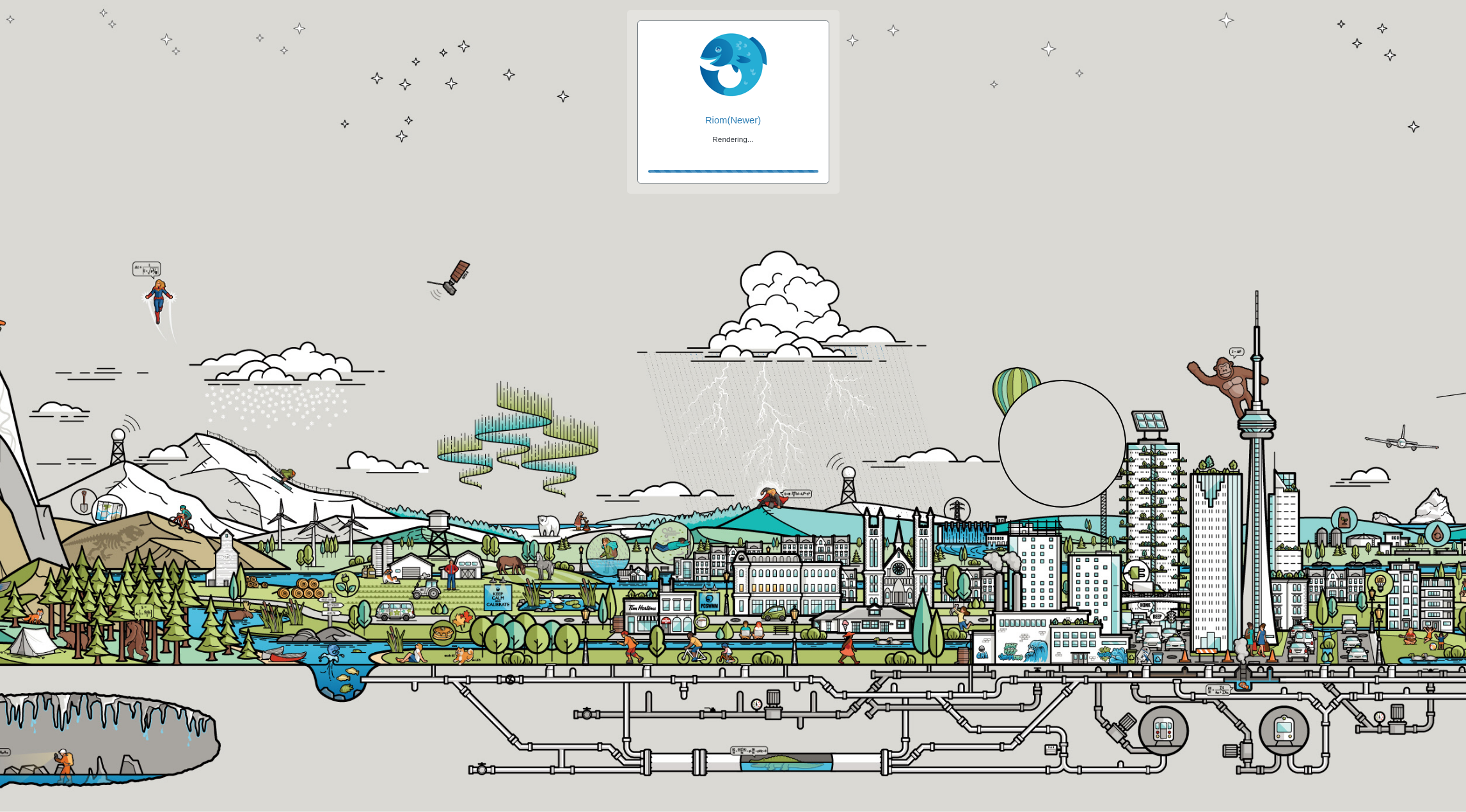
checkbox input "true"
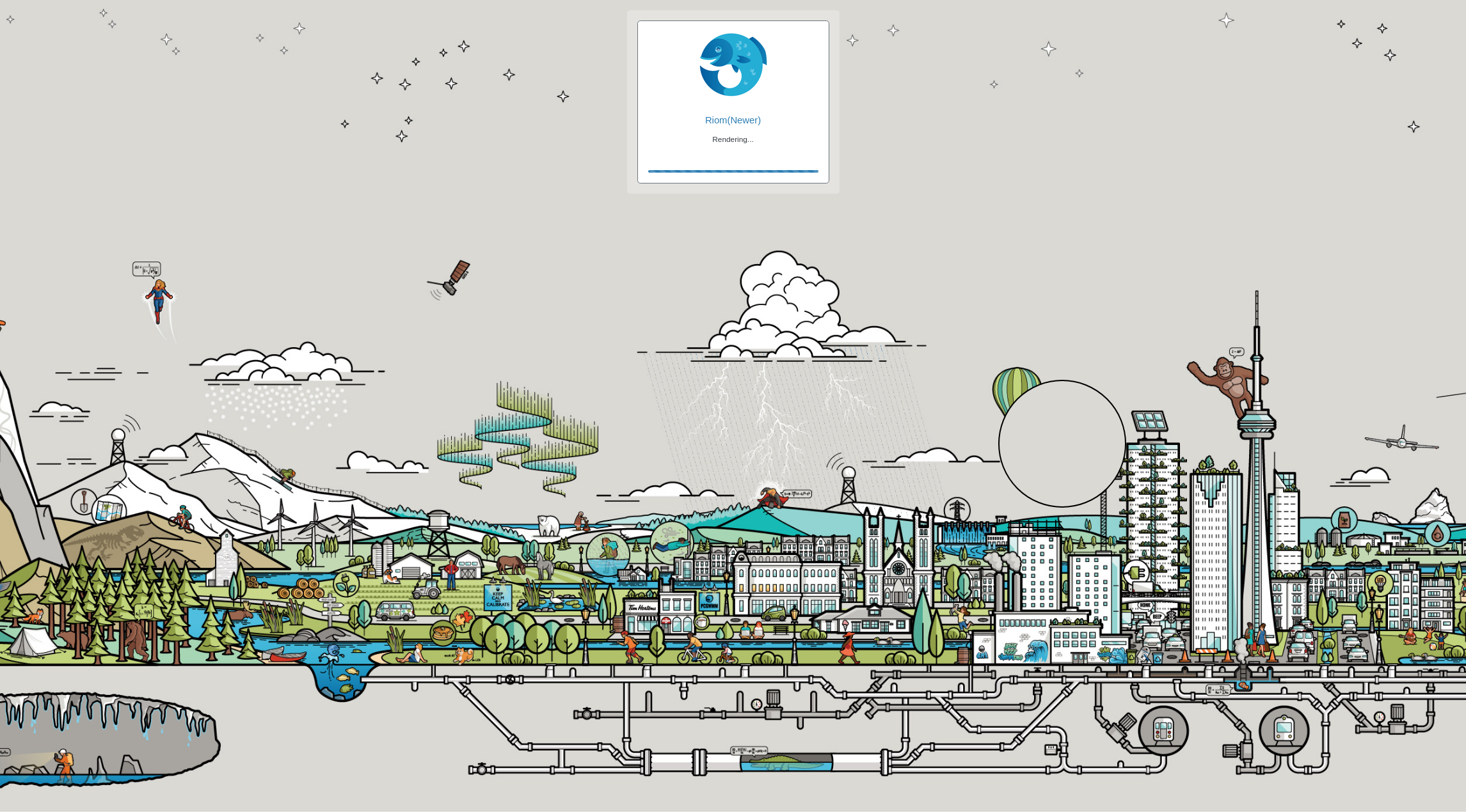
checkbox input "false"
checkbox input "true"
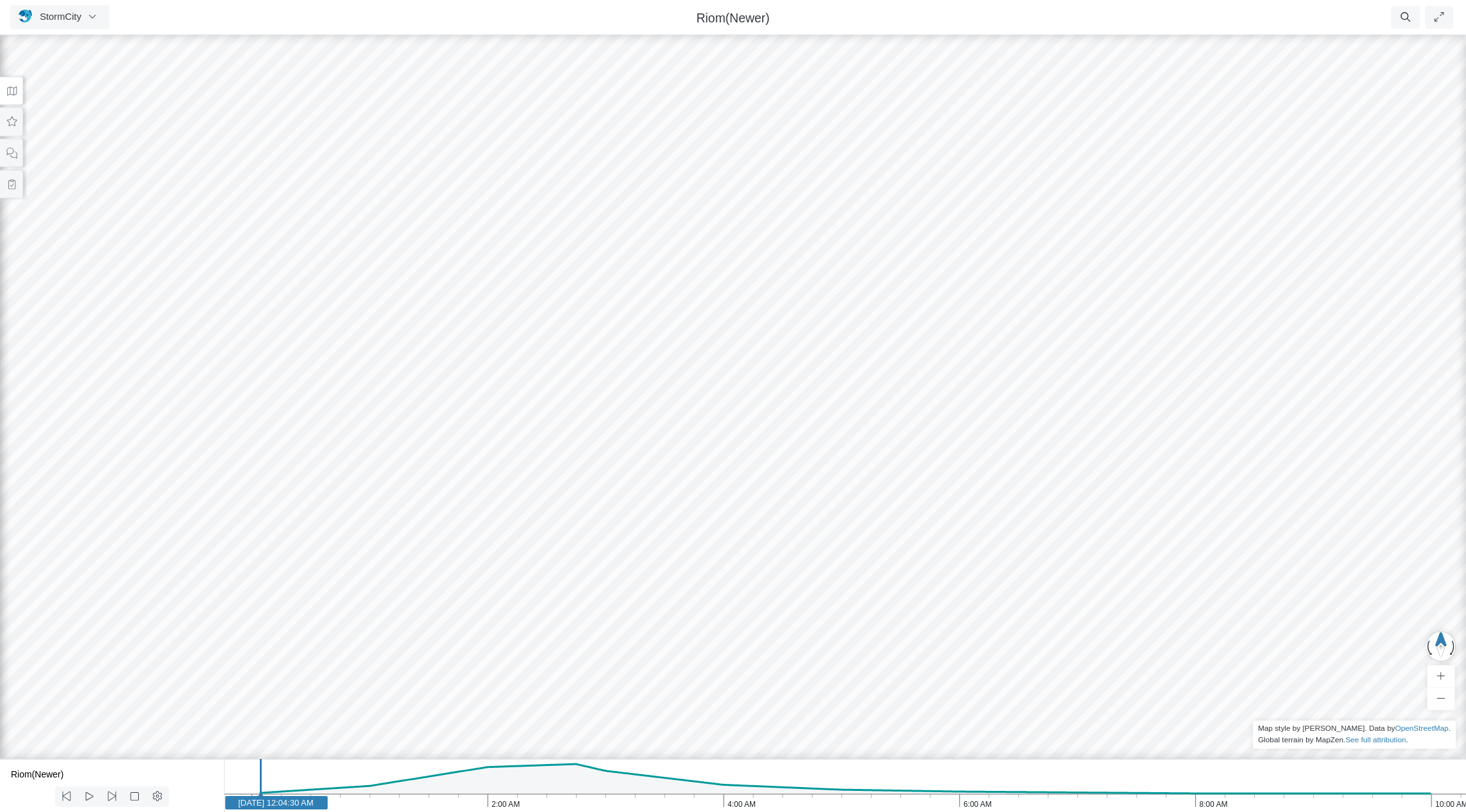
click at [16, 94] on icon at bounding box center [11, 91] width 12 height 9
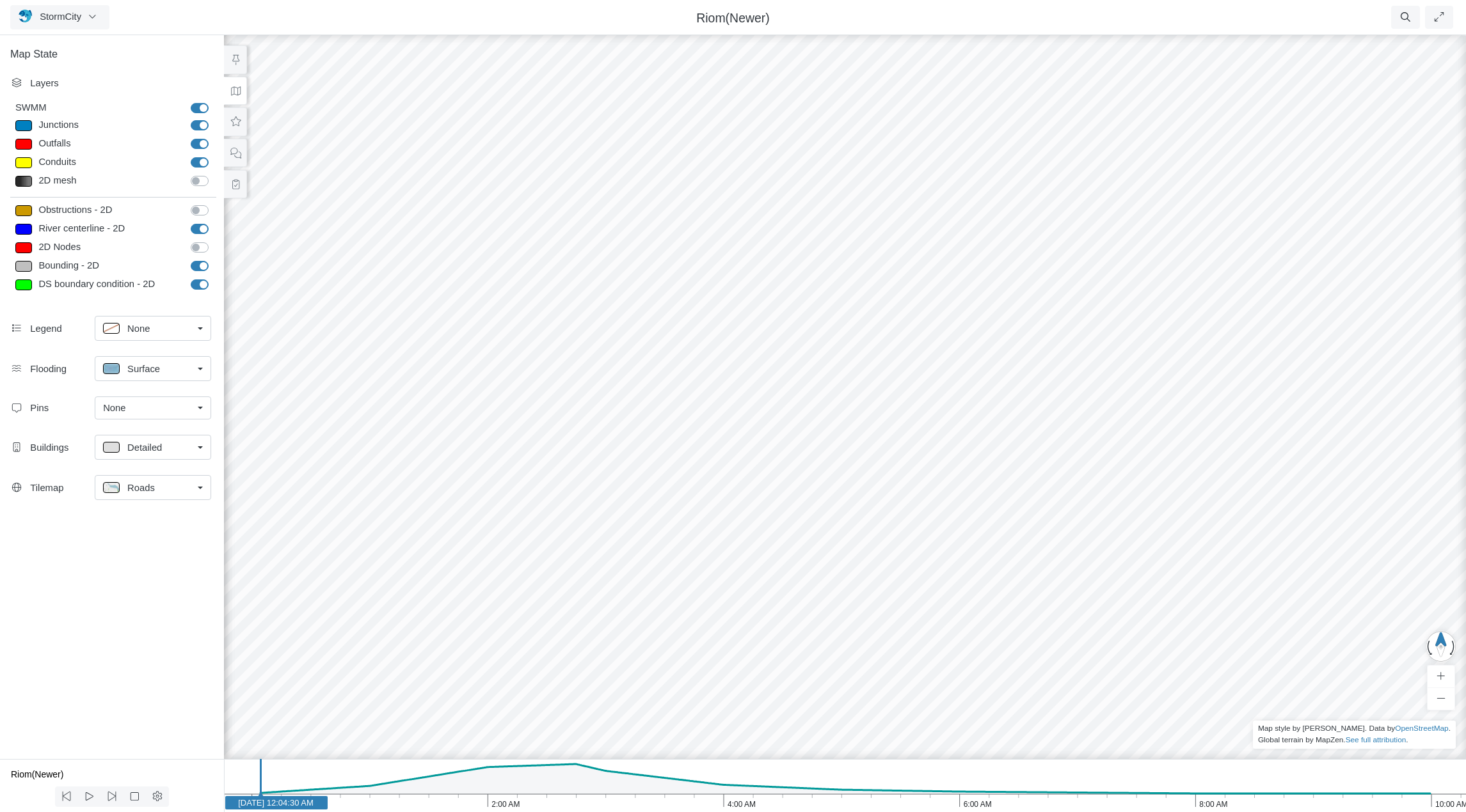
click at [214, 222] on label "River centerline - 2D" at bounding box center [214, 222] width 0 height 0
click at [200, 230] on input "River centerline - 2D" at bounding box center [195, 228] width 10 height 12
checkbox input "false"
click at [214, 259] on label "Bounding - 2D" at bounding box center [214, 259] width 0 height 0
click at [198, 264] on input "Bounding - 2D" at bounding box center [195, 264] width 10 height 12
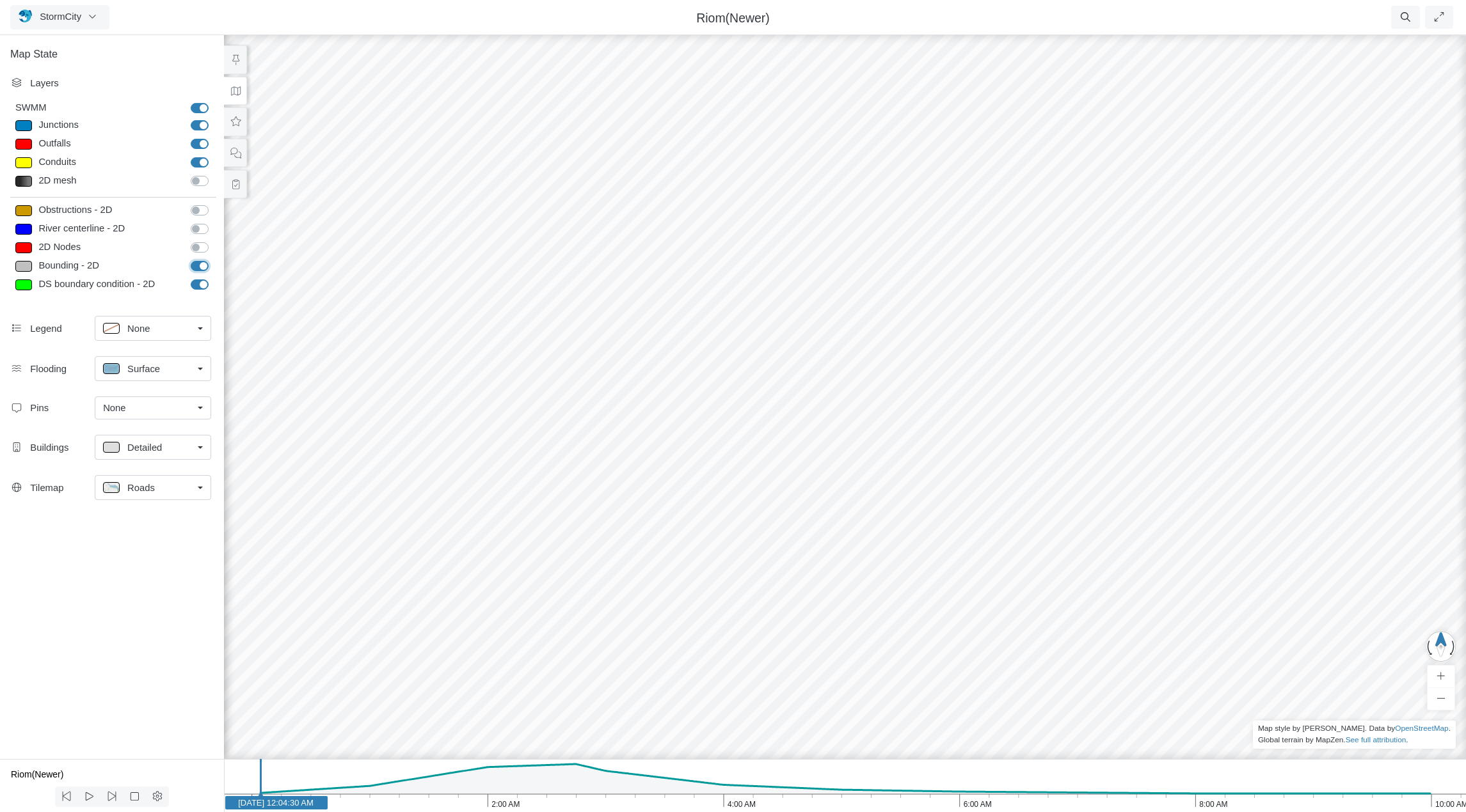
checkbox input "false"
click at [214, 278] on label "DS boundary condition - 2D" at bounding box center [214, 278] width 0 height 0
click at [201, 284] on input "DS boundary condition - 2D" at bounding box center [195, 283] width 10 height 12
checkbox input "false"
click at [362, 791] on icon "10:00 AM 8:00 AM 6:00 AM 4:00 AM 2:00 AM [DATE] [DATE] 12:04:30 AM" at bounding box center [845, 786] width 1243 height 53
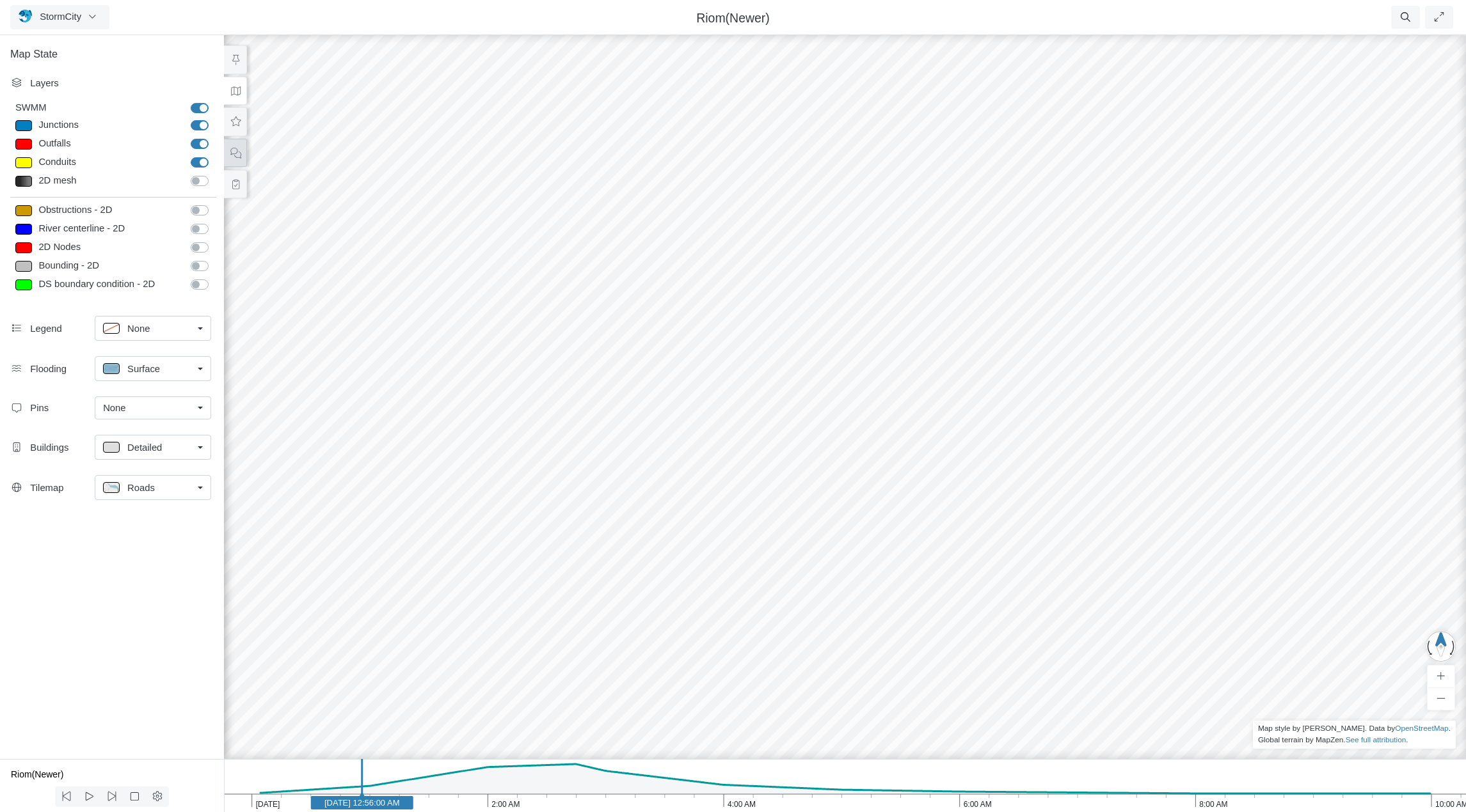
click at [238, 154] on icon at bounding box center [236, 153] width 12 height 9
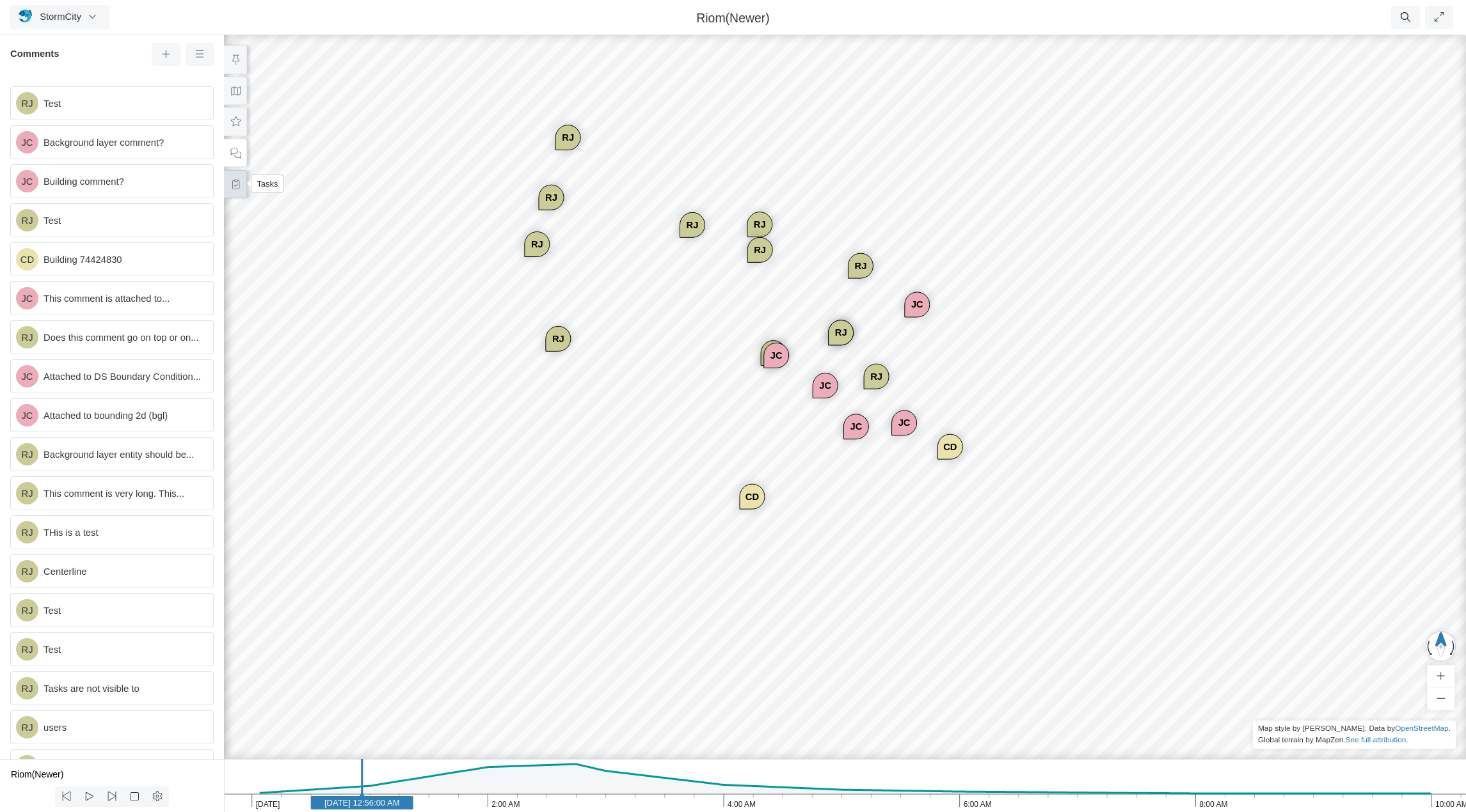
click at [237, 190] on button at bounding box center [236, 184] width 23 height 29
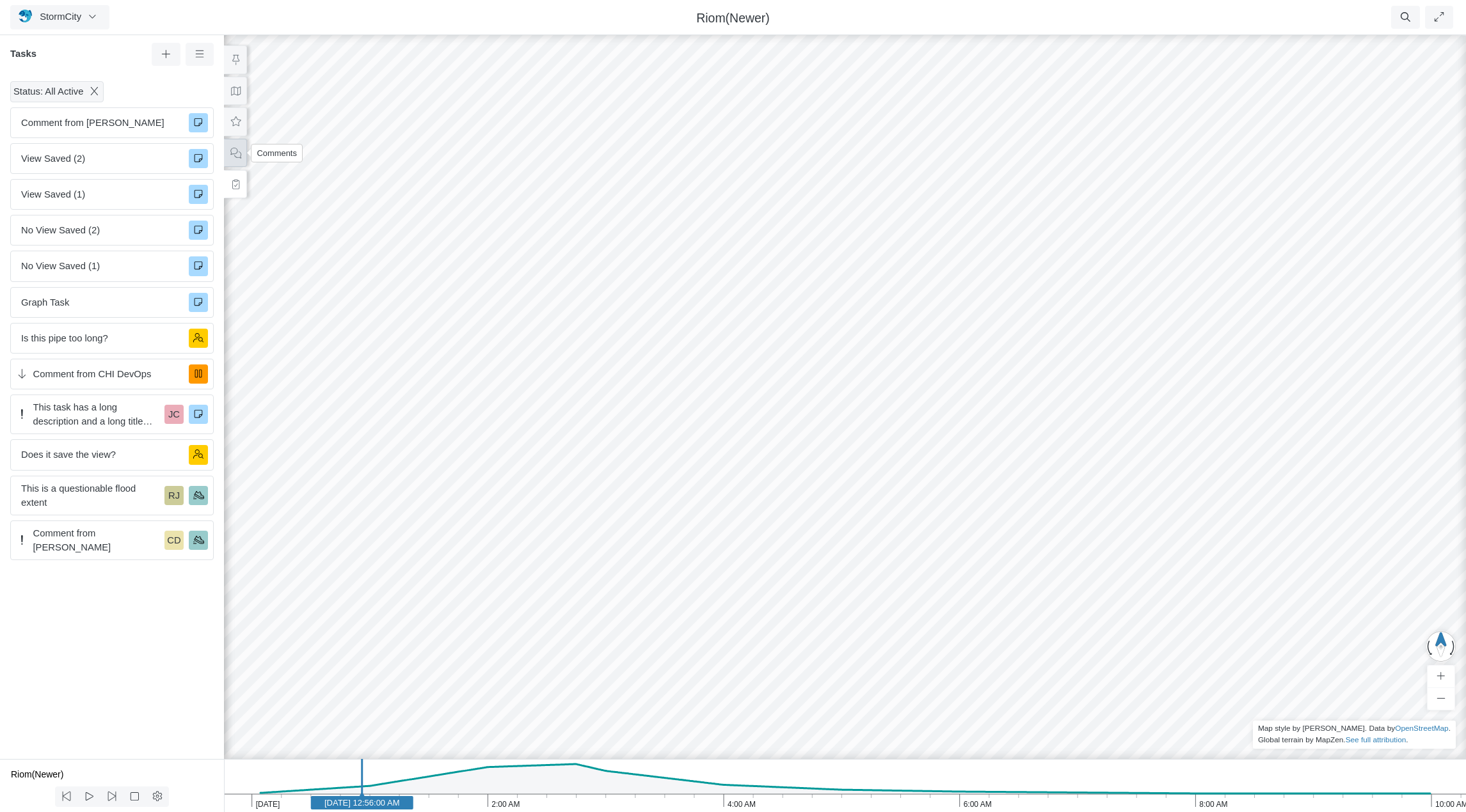
click at [238, 152] on icon at bounding box center [236, 153] width 12 height 9
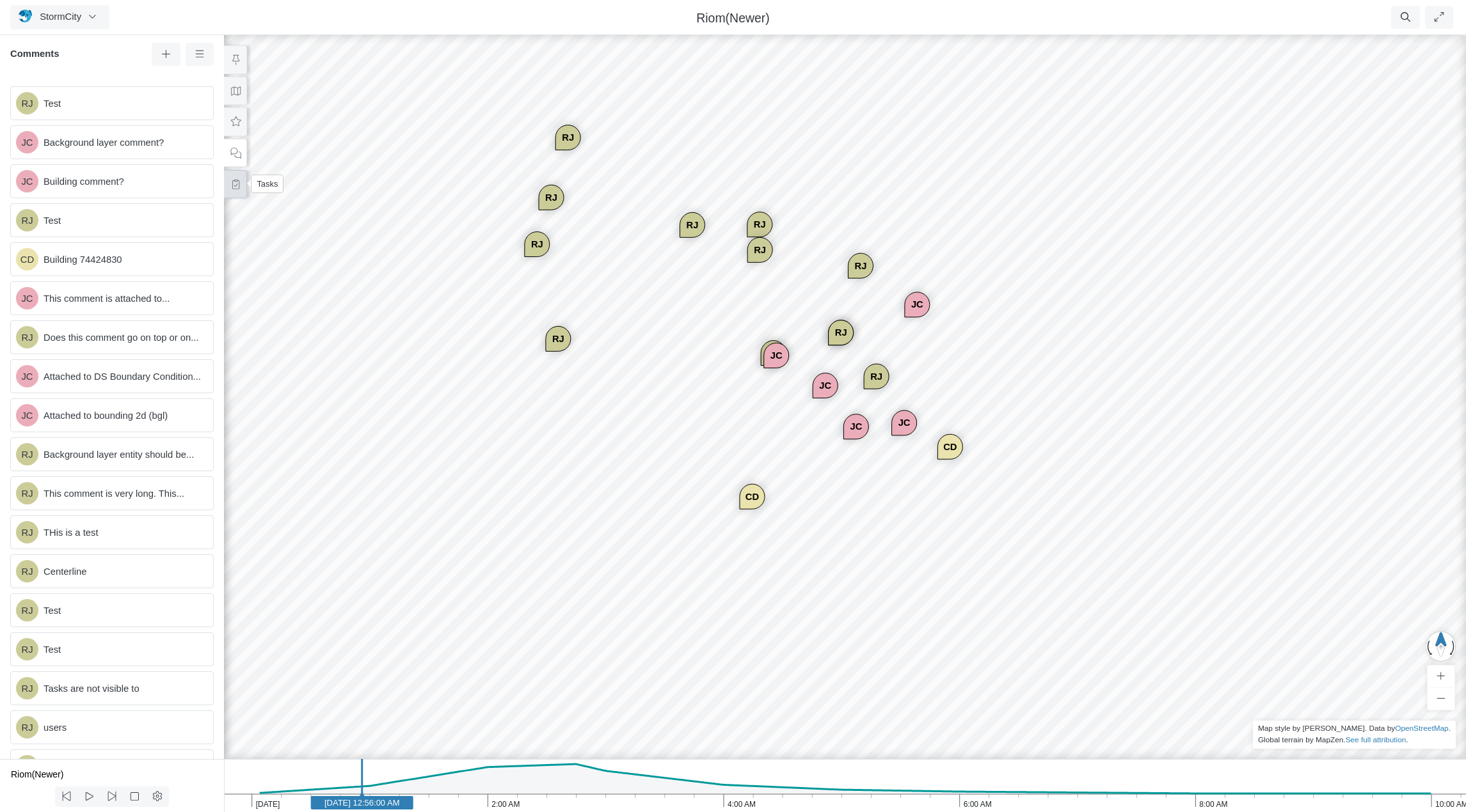
click at [235, 186] on icon at bounding box center [236, 184] width 12 height 9
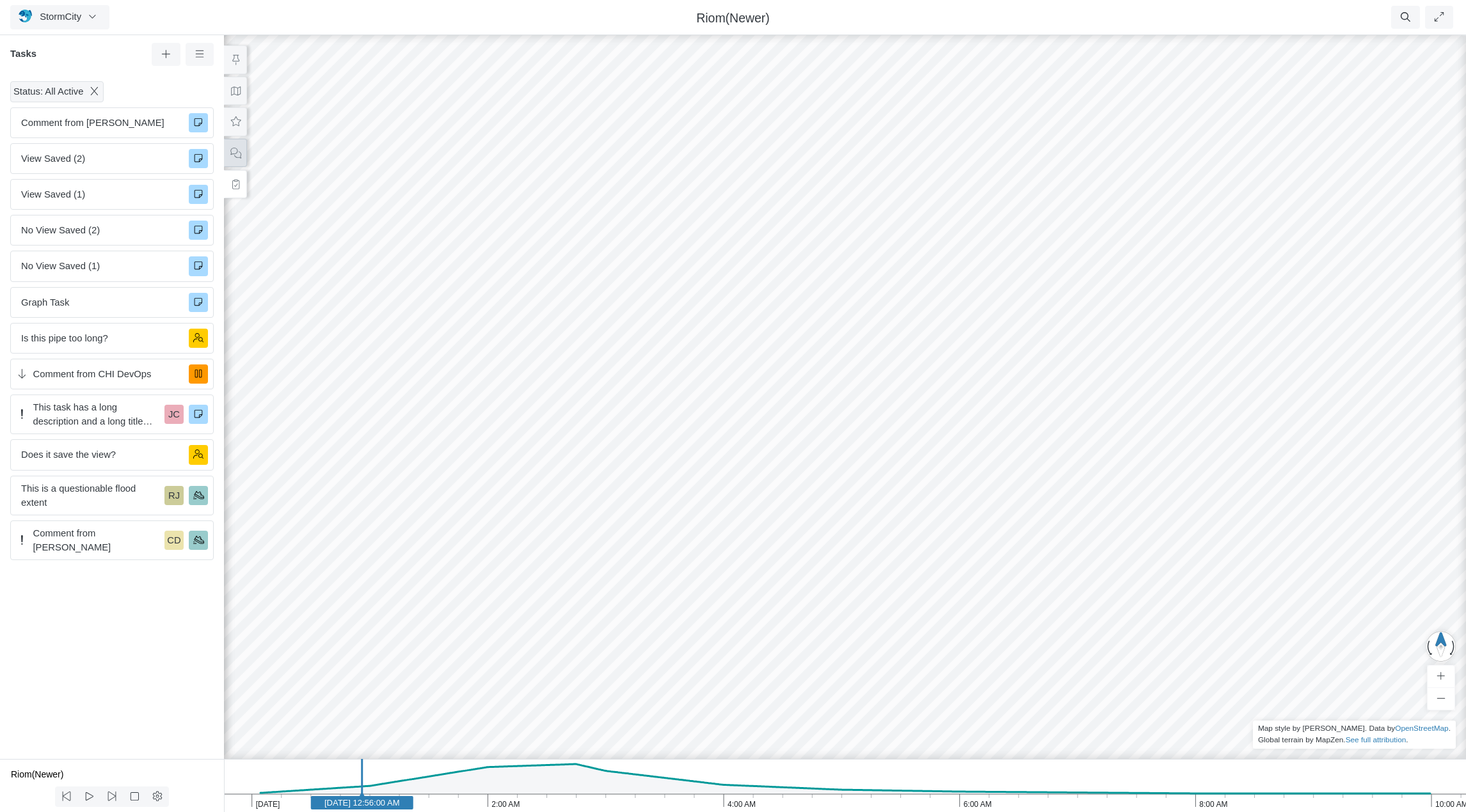
click at [240, 155] on icon at bounding box center [236, 153] width 12 height 9
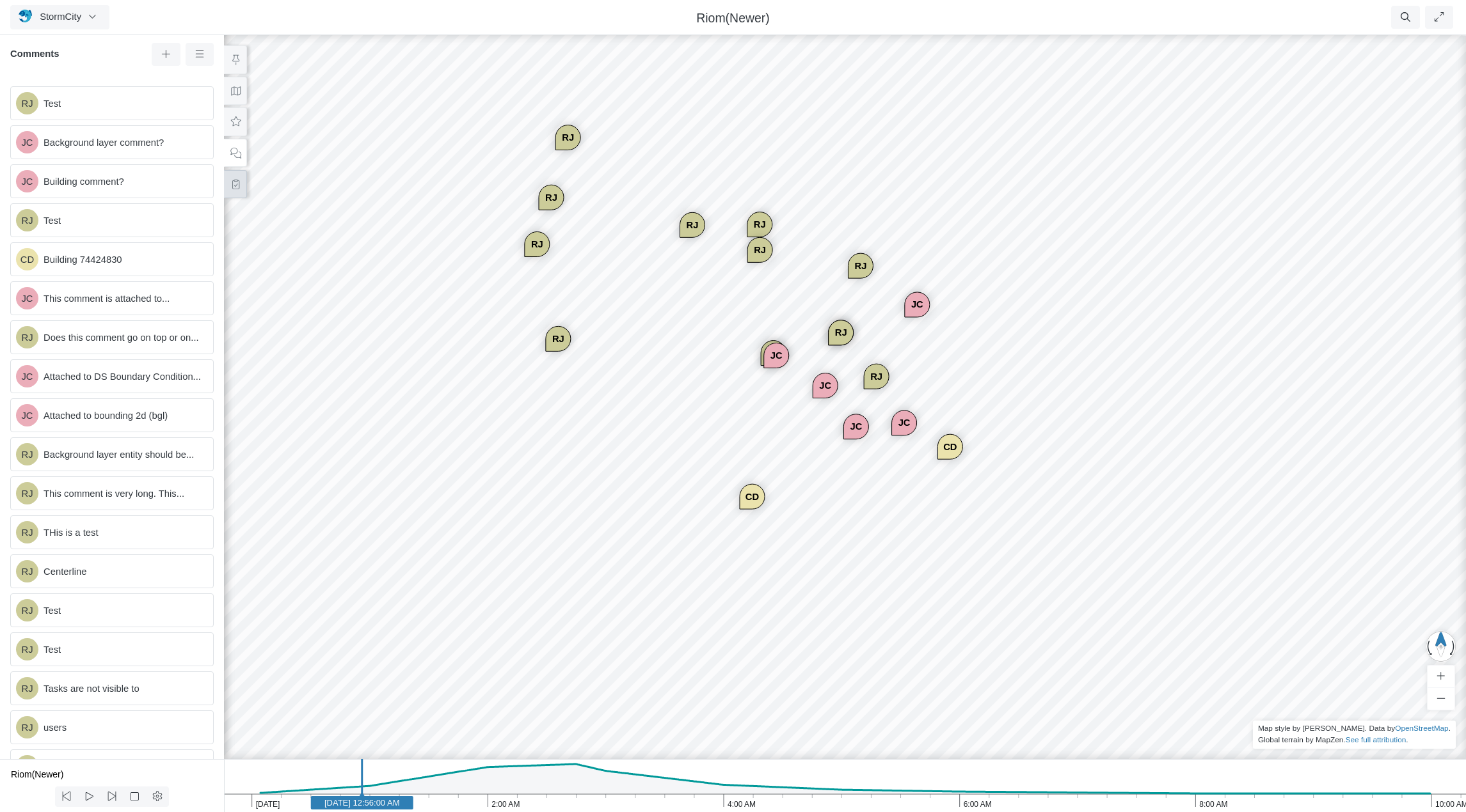
click at [234, 184] on icon at bounding box center [236, 184] width 12 height 9
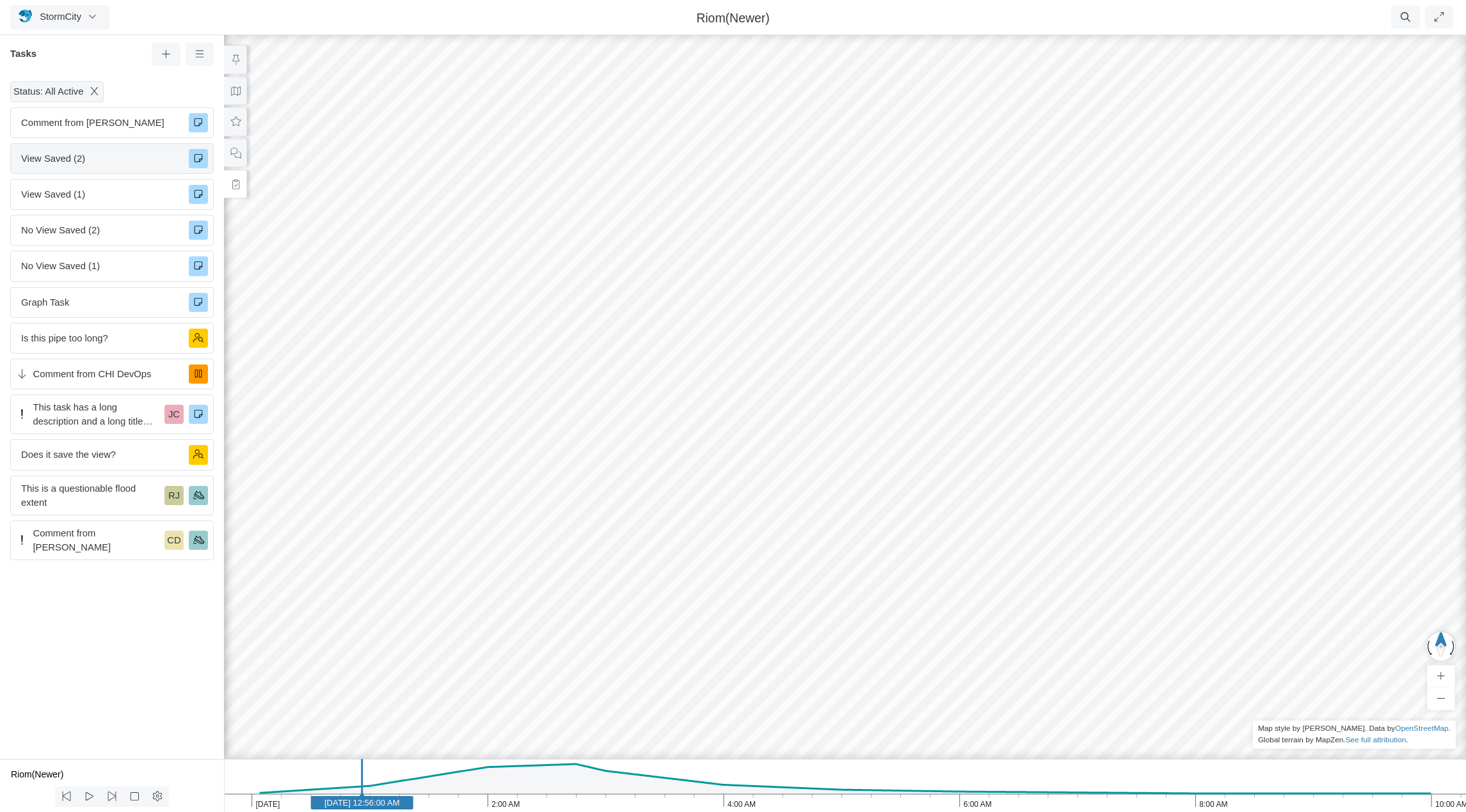
click at [122, 163] on span "View Saved (2)" at bounding box center [100, 158] width 157 height 14
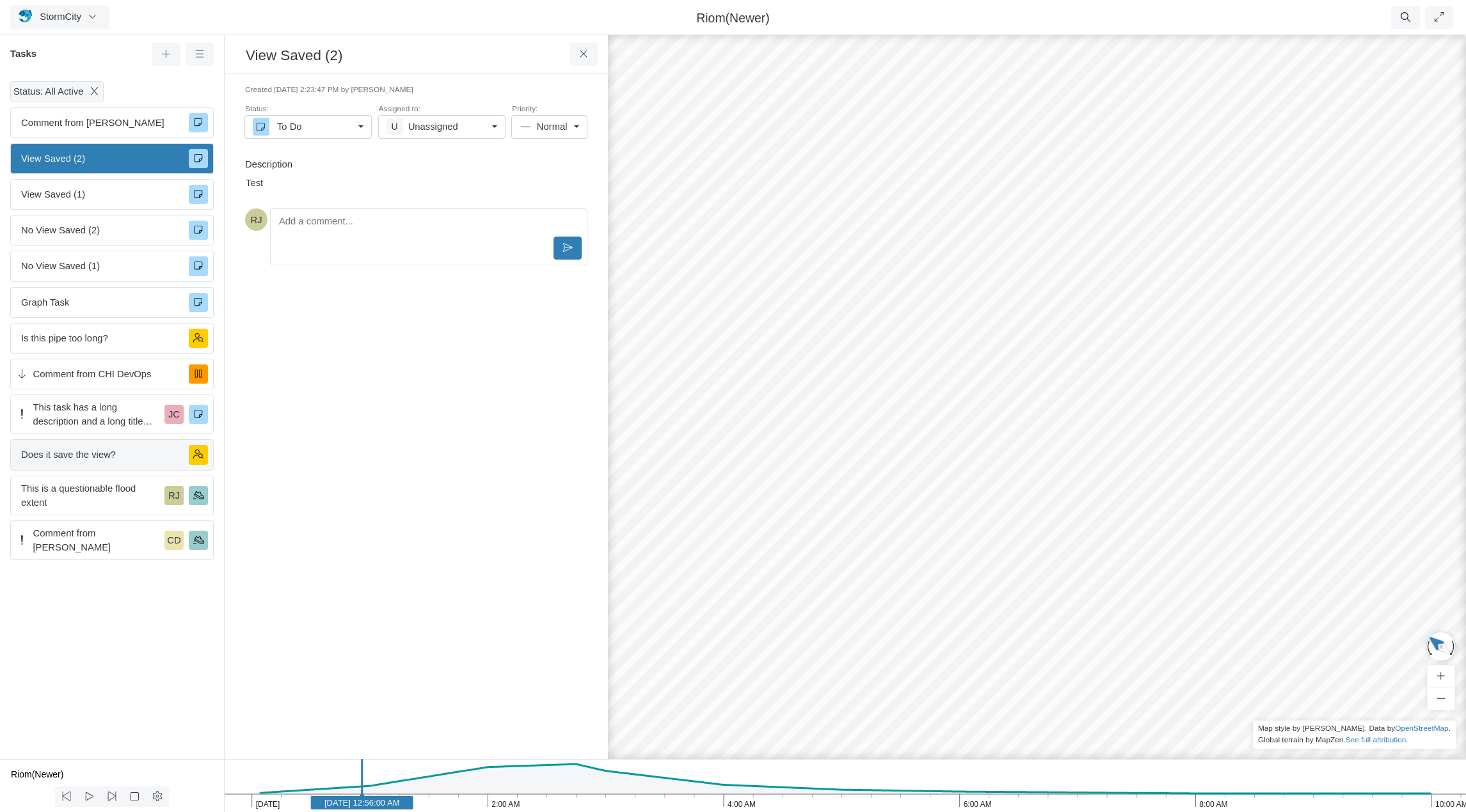
click at [89, 460] on span "Does it save the view?" at bounding box center [100, 454] width 157 height 14
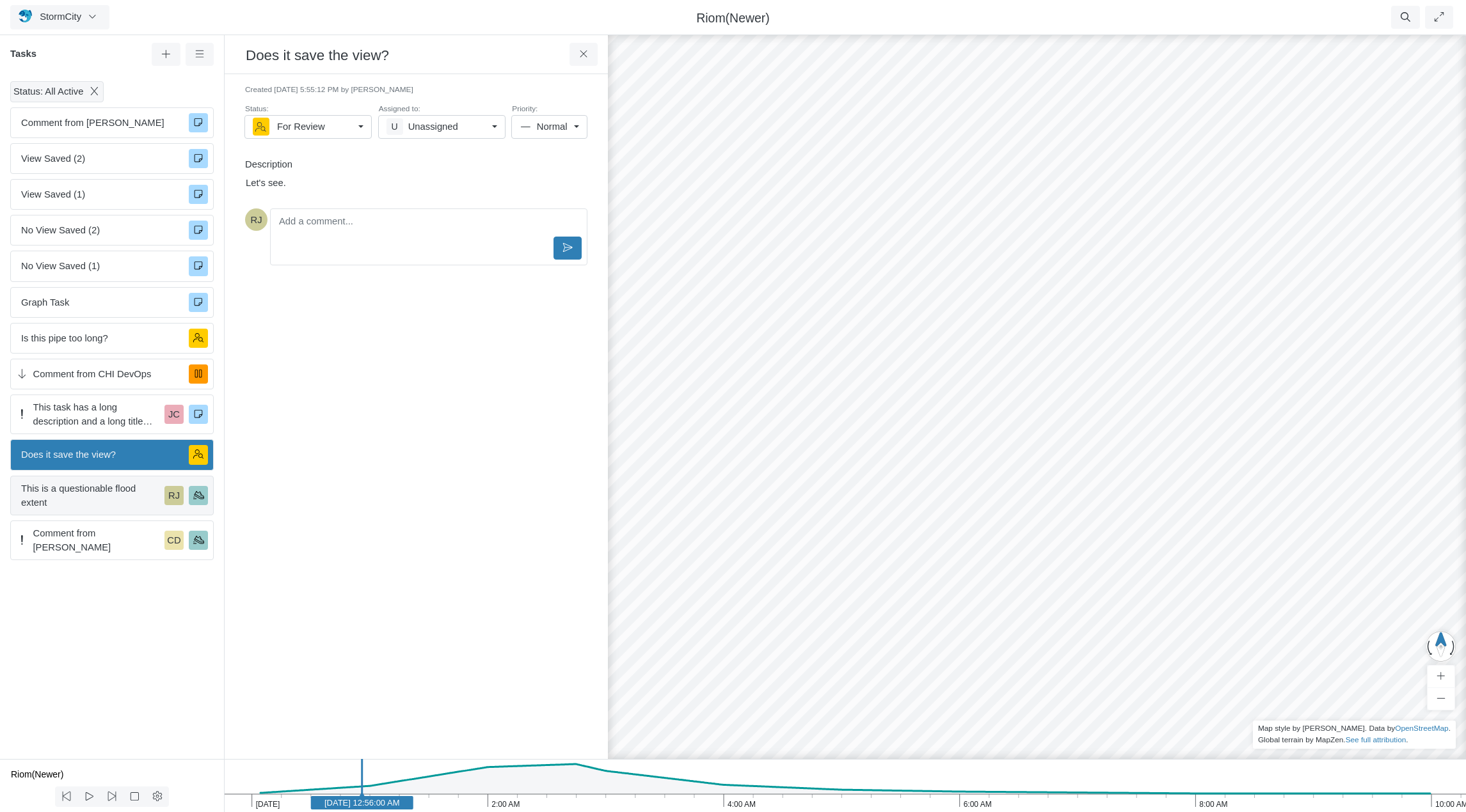
click at [98, 489] on span "This is a questionable flood extent" at bounding box center [91, 495] width 138 height 28
